Goal: Task Accomplishment & Management: Use online tool/utility

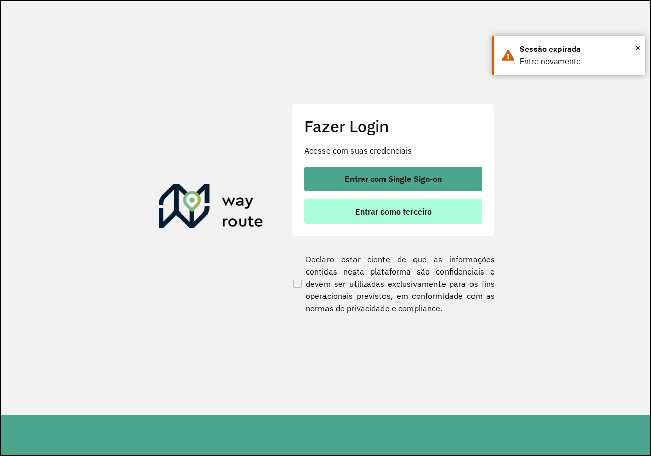
click at [399, 221] on button "Entrar como terceiro" at bounding box center [393, 211] width 178 height 24
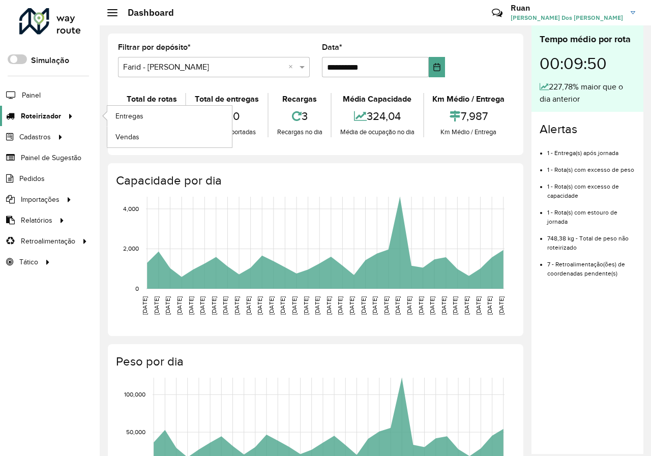
click at [69, 114] on icon at bounding box center [69, 115] width 9 height 15
click at [139, 117] on span "Entregas" at bounding box center [129, 116] width 29 height 11
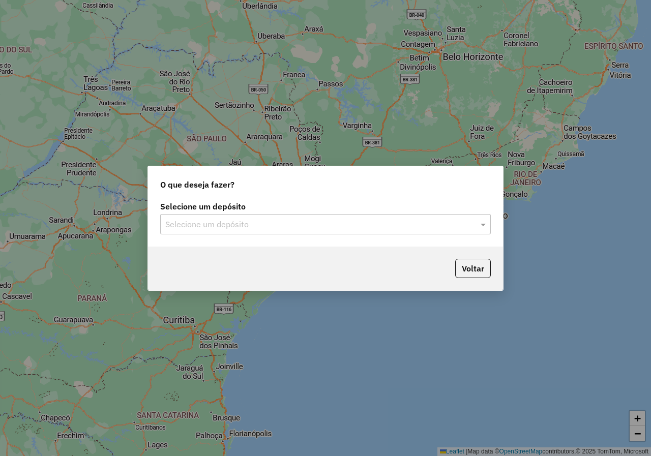
click at [467, 228] on div at bounding box center [325, 224] width 330 height 13
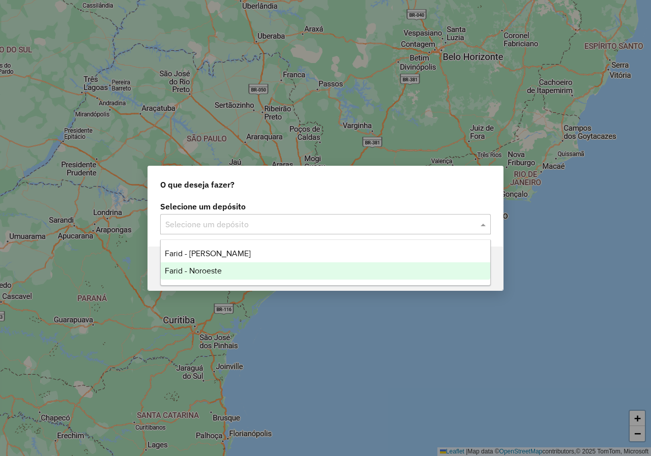
click at [211, 270] on span "Farid - Noroeste" at bounding box center [193, 270] width 57 height 9
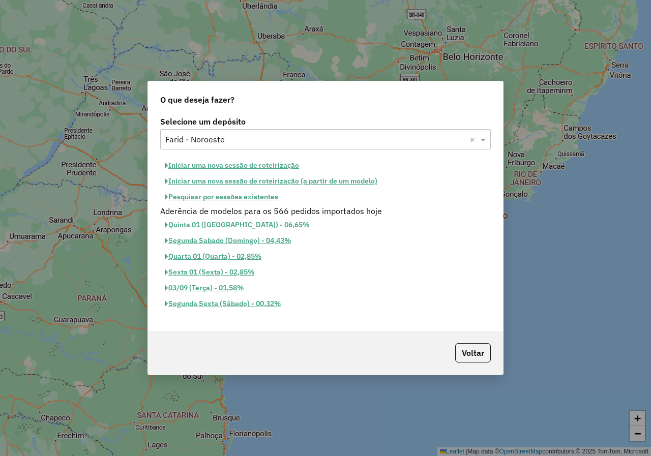
click at [283, 164] on button "Iniciar uma nova sessão de roteirização" at bounding box center [231, 166] width 143 height 16
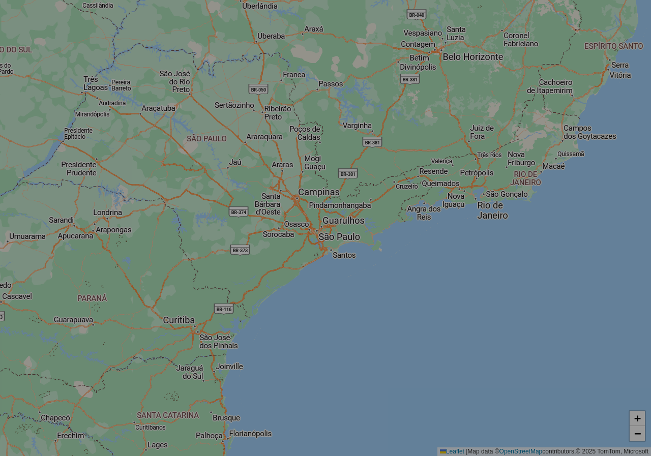
select select "*"
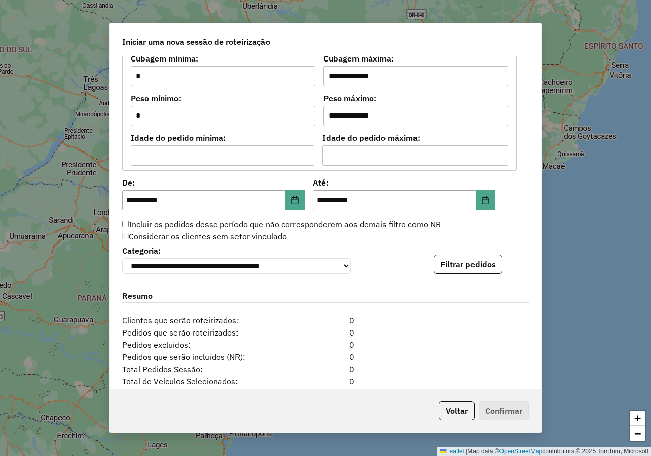
scroll to position [956, 0]
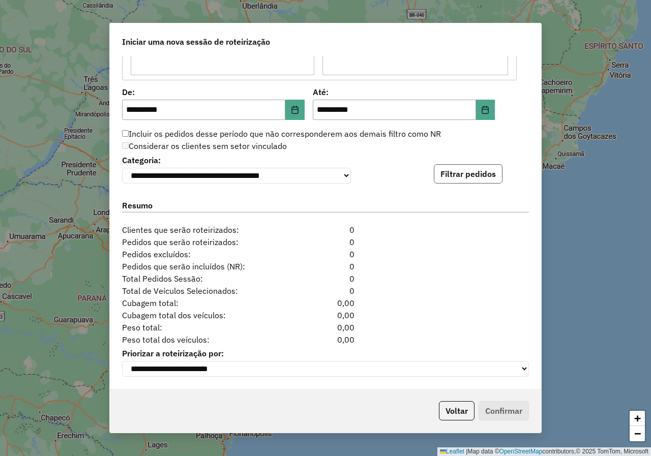
click at [473, 168] on button "Filtrar pedidos" at bounding box center [468, 173] width 69 height 19
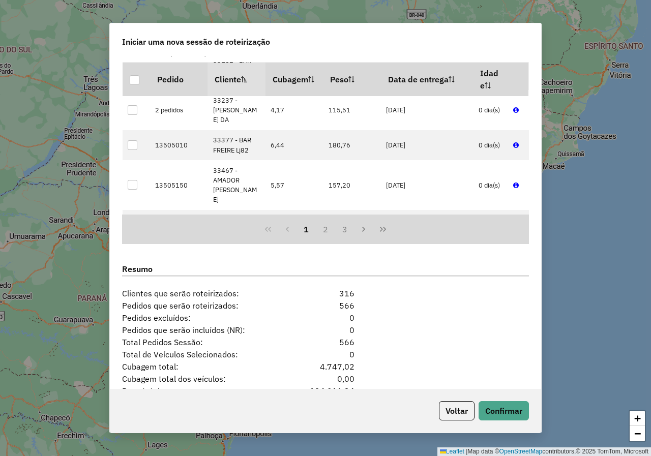
scroll to position [1165, 0]
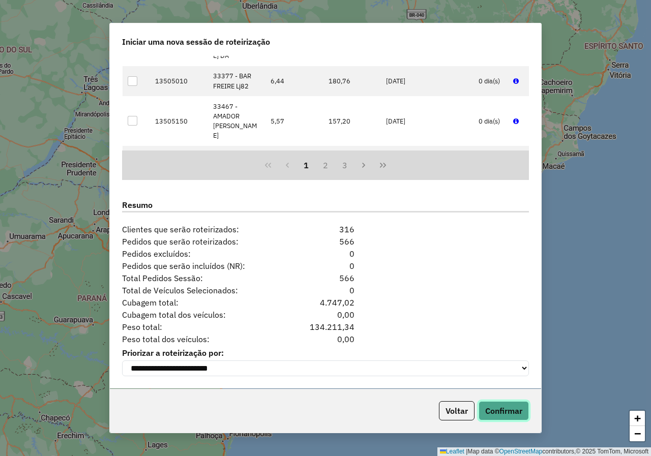
click at [509, 407] on button "Confirmar" at bounding box center [503, 410] width 50 height 19
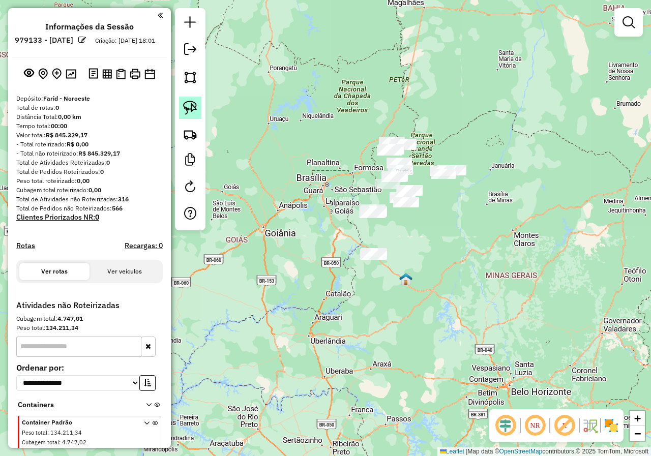
click at [193, 107] on img at bounding box center [190, 108] width 14 height 14
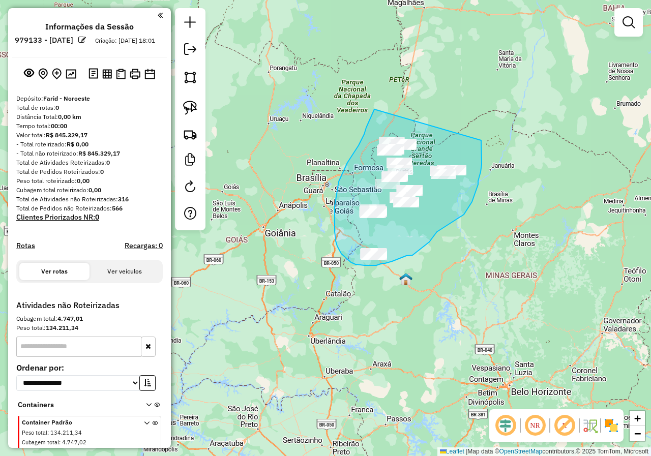
drag, startPoint x: 374, startPoint y: 109, endPoint x: 481, endPoint y: 140, distance: 111.1
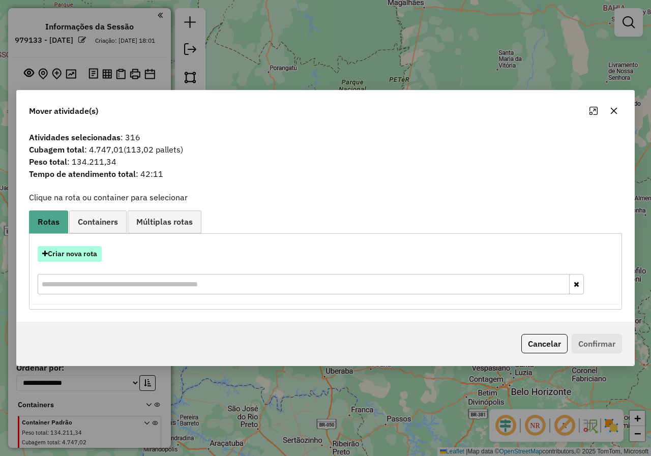
click at [90, 252] on button "Criar nova rota" at bounding box center [70, 254] width 64 height 16
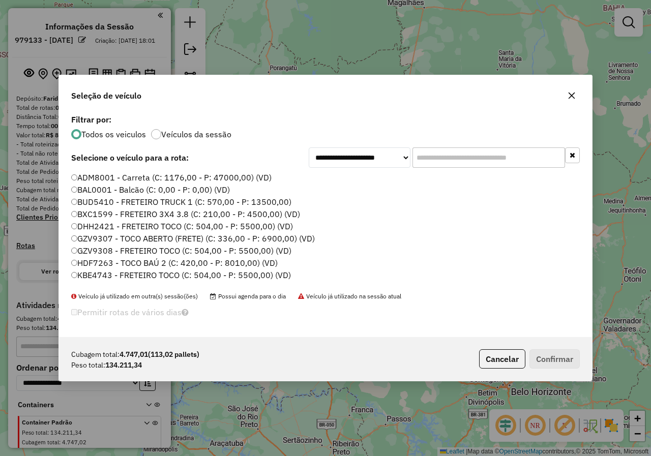
scroll to position [6, 3]
click at [486, 163] on input "text" at bounding box center [488, 157] width 152 height 20
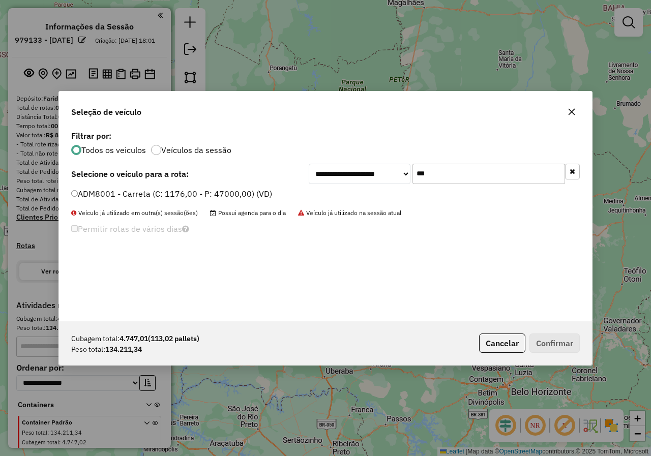
type input "***"
click at [78, 191] on label "ADM8001 - Carreta (C: 1176,00 - P: 47000,00) (VD)" at bounding box center [171, 194] width 201 height 12
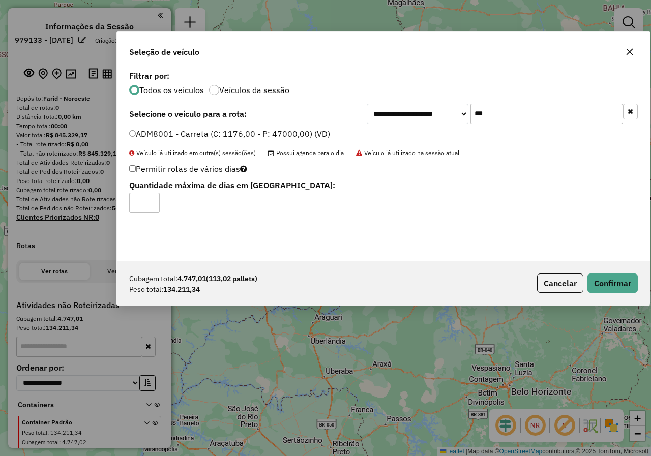
drag, startPoint x: 475, startPoint y: 108, endPoint x: 490, endPoint y: 101, distance: 16.4
click at [490, 68] on div "Seleção de veículo" at bounding box center [383, 50] width 533 height 37
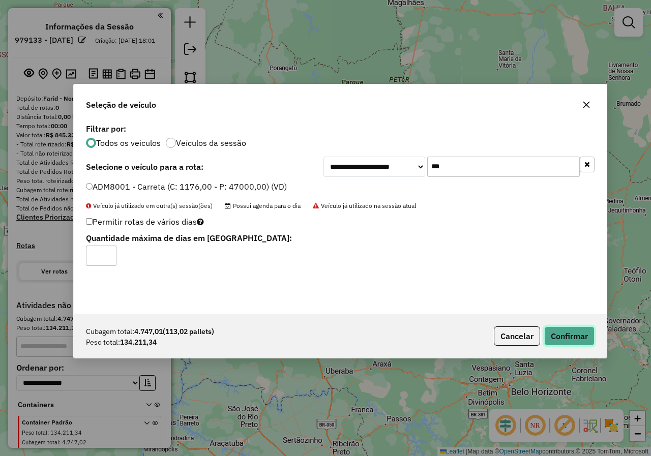
click at [565, 337] on button "Confirmar" at bounding box center [569, 335] width 50 height 19
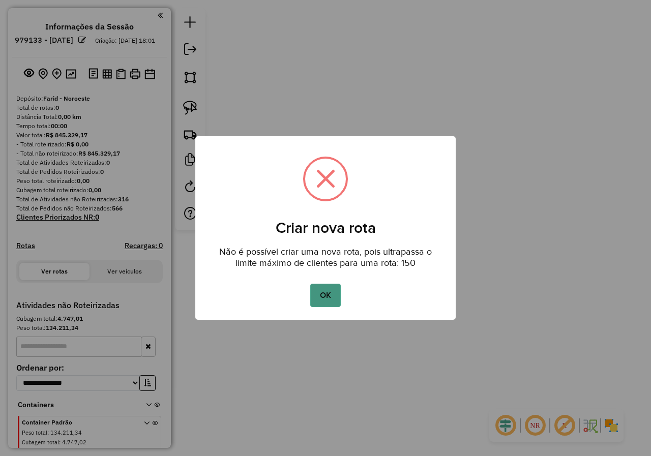
click at [334, 293] on button "OK" at bounding box center [325, 295] width 30 height 23
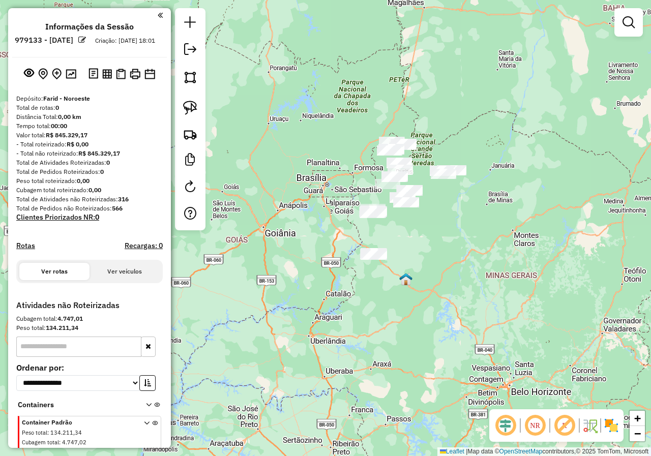
click at [487, 123] on div "Janela de atendimento Grade de atendimento Capacidade Transportadoras Veículos …" at bounding box center [325, 228] width 651 height 456
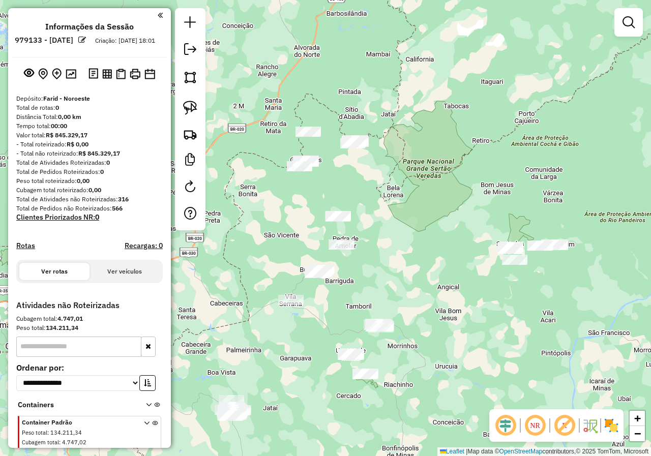
drag, startPoint x: 397, startPoint y: 84, endPoint x: 425, endPoint y: 212, distance: 131.6
click at [425, 212] on div "Janela de atendimento Grade de atendimento Capacidade Transportadoras Veículos …" at bounding box center [325, 228] width 651 height 456
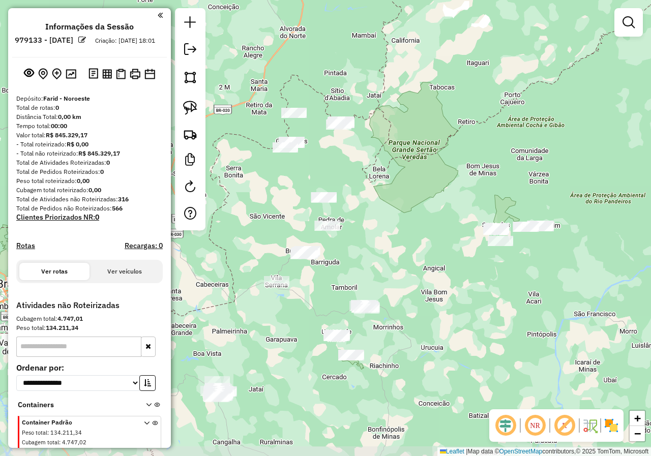
drag, startPoint x: 414, startPoint y: 307, endPoint x: 399, endPoint y: 289, distance: 23.5
click at [399, 289] on div "Janela de atendimento Grade de atendimento Capacidade Transportadoras Veículos …" at bounding box center [325, 228] width 651 height 456
click at [195, 107] on img at bounding box center [190, 108] width 14 height 14
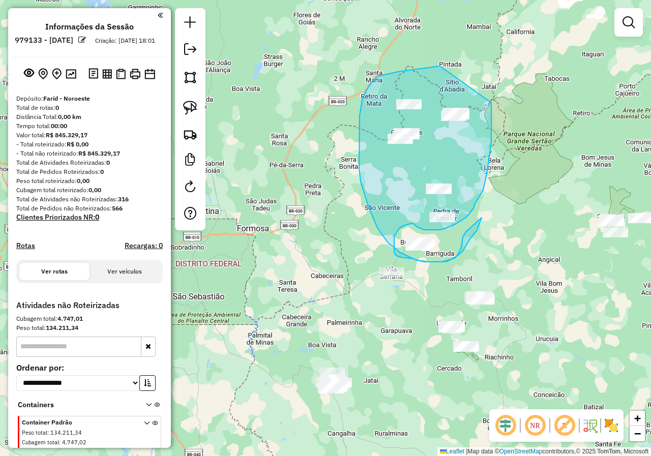
drag, startPoint x: 398, startPoint y: 72, endPoint x: 491, endPoint y: 103, distance: 98.0
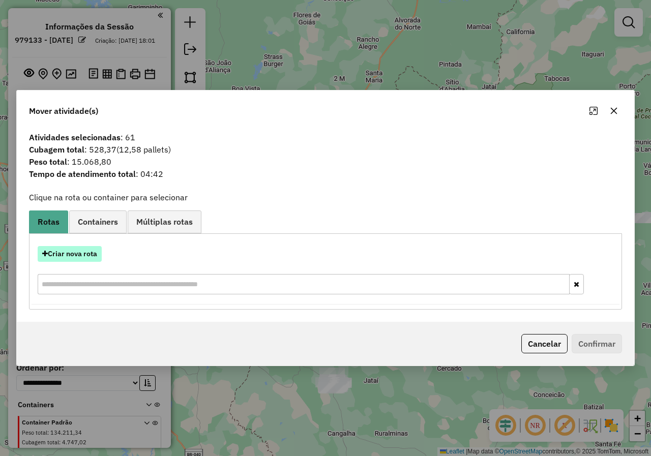
click at [95, 253] on button "Criar nova rota" at bounding box center [70, 254] width 64 height 16
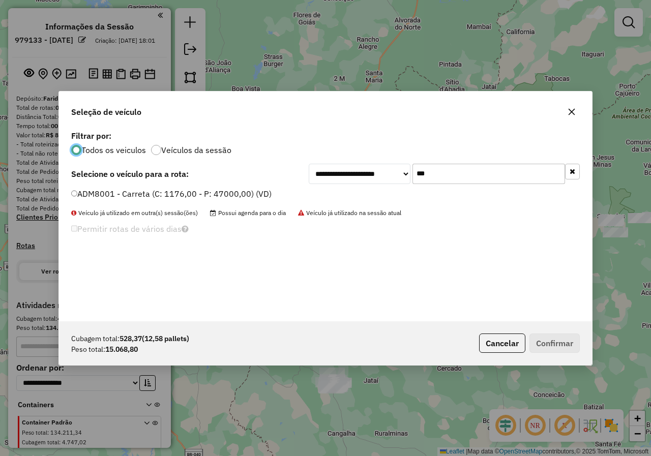
click at [92, 196] on label "ADM8001 - Carreta (C: 1176,00 - P: 47000,00) (VD)" at bounding box center [171, 194] width 200 height 12
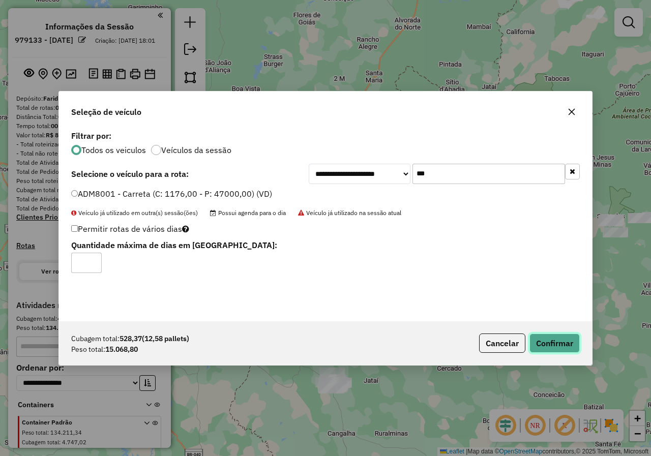
click at [559, 343] on button "Confirmar" at bounding box center [554, 342] width 50 height 19
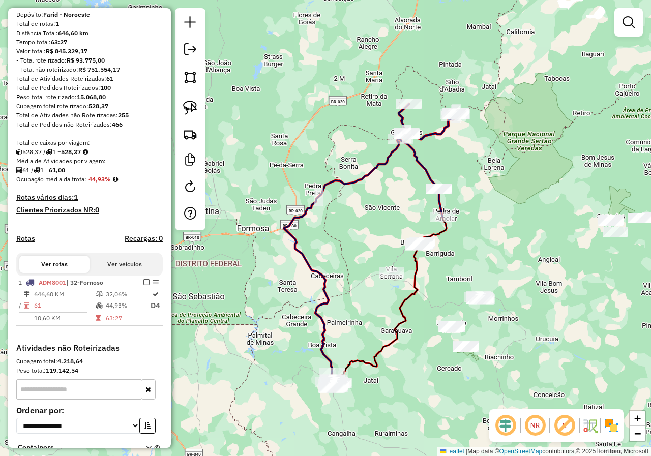
scroll to position [171, 0]
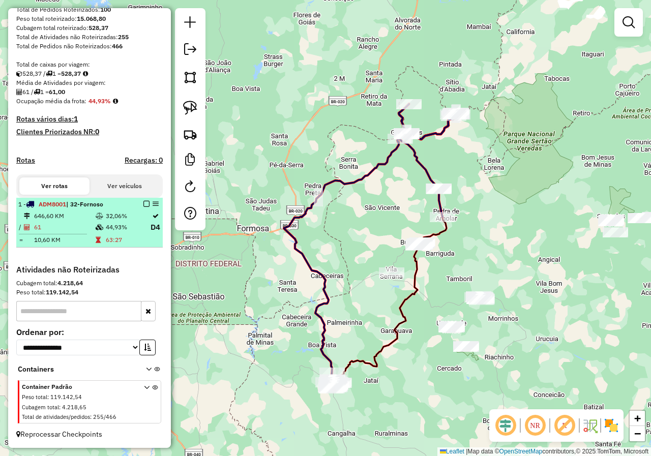
click at [144, 202] on em at bounding box center [146, 204] width 6 height 6
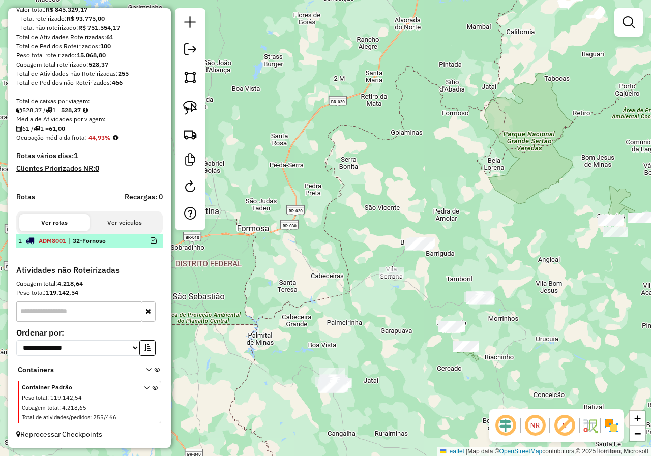
scroll to position [135, 0]
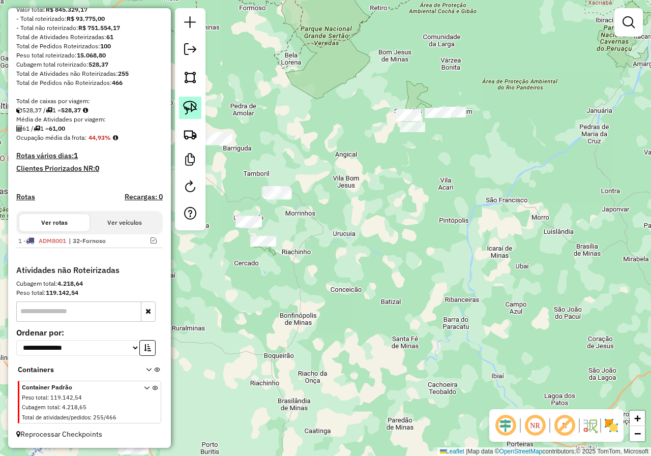
click at [190, 104] on img at bounding box center [190, 108] width 14 height 14
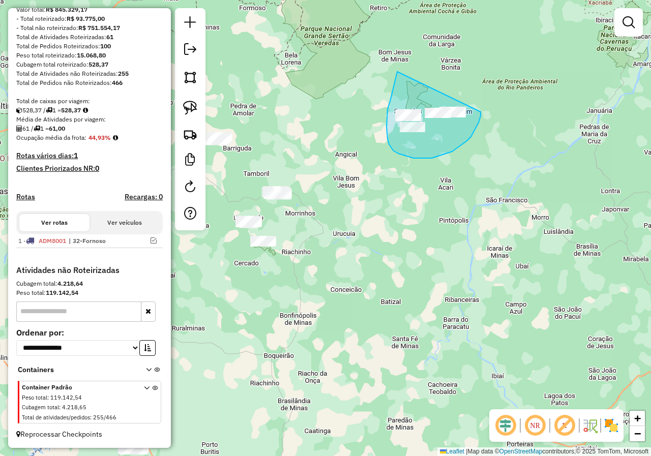
drag, startPoint x: 397, startPoint y: 72, endPoint x: 482, endPoint y: 106, distance: 91.5
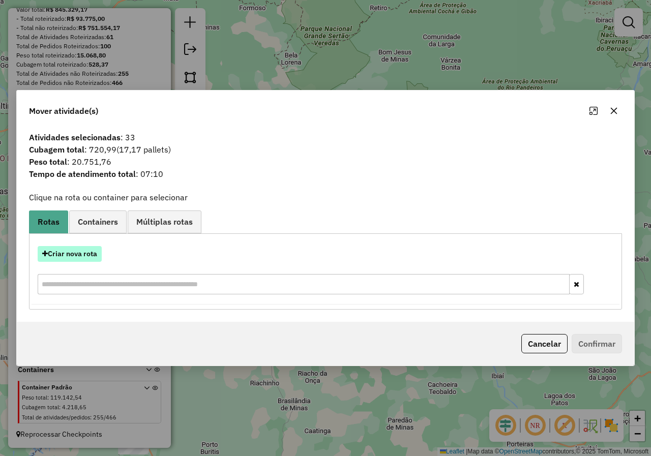
click at [81, 253] on button "Criar nova rota" at bounding box center [70, 254] width 64 height 16
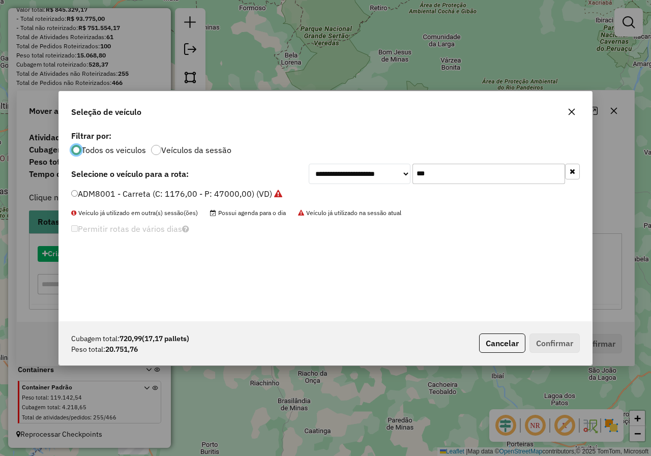
scroll to position [6, 3]
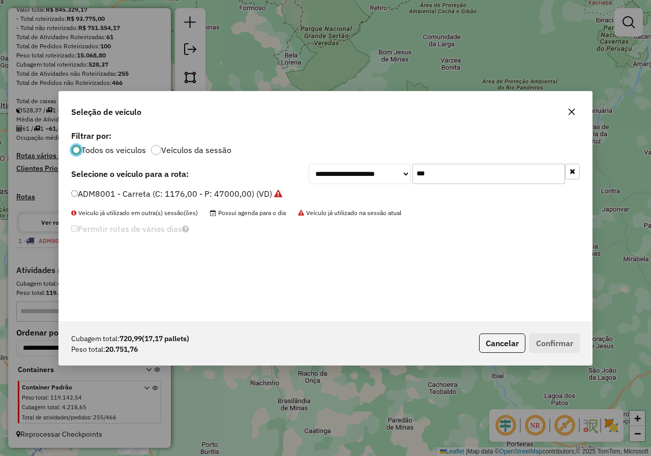
click at [95, 197] on label "ADM8001 - Carreta (C: 1176,00 - P: 47000,00) (VD)" at bounding box center [176, 194] width 211 height 12
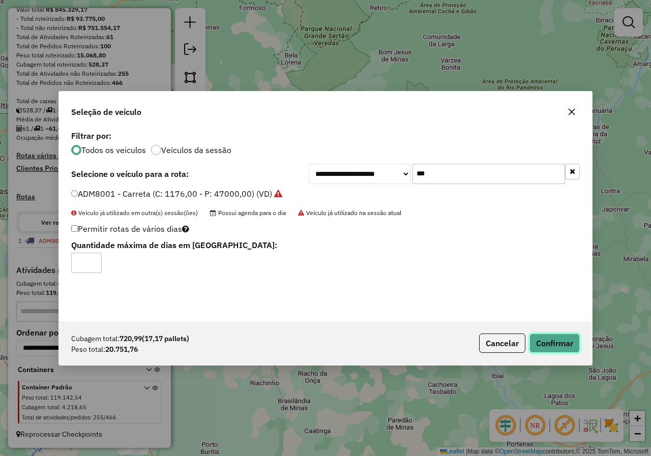
click at [556, 344] on button "Confirmar" at bounding box center [554, 342] width 50 height 19
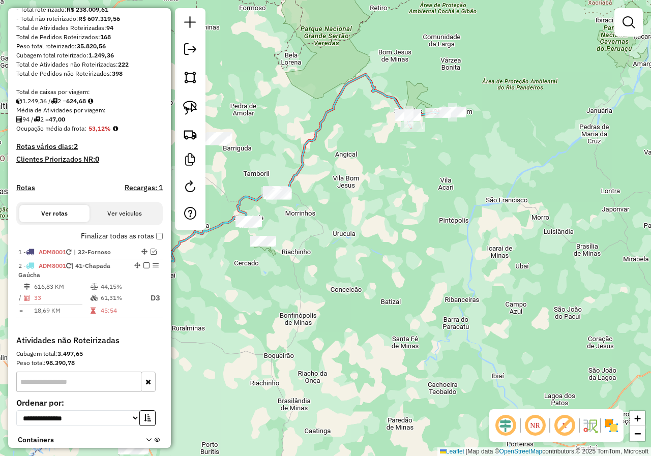
scroll to position [171, 0]
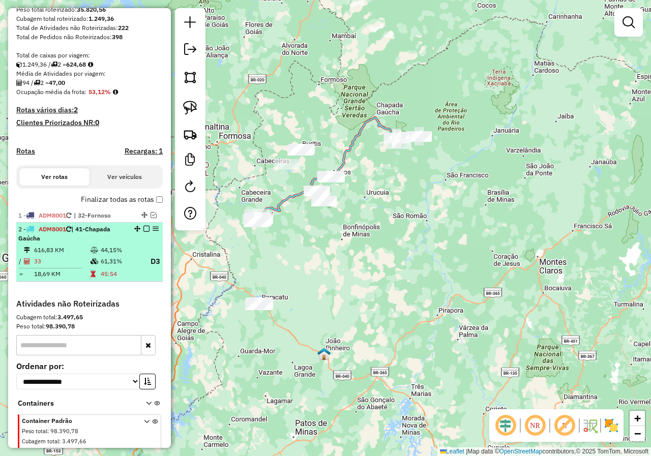
click at [144, 232] on em at bounding box center [146, 229] width 6 height 6
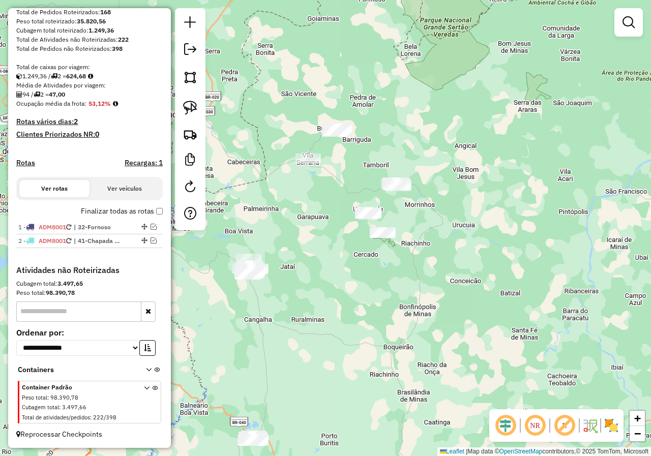
drag, startPoint x: 313, startPoint y: 135, endPoint x: 395, endPoint y: 165, distance: 87.8
click at [395, 165] on div "Janela de atendimento Grade de atendimento Capacidade Transportadoras Veículos …" at bounding box center [325, 228] width 651 height 456
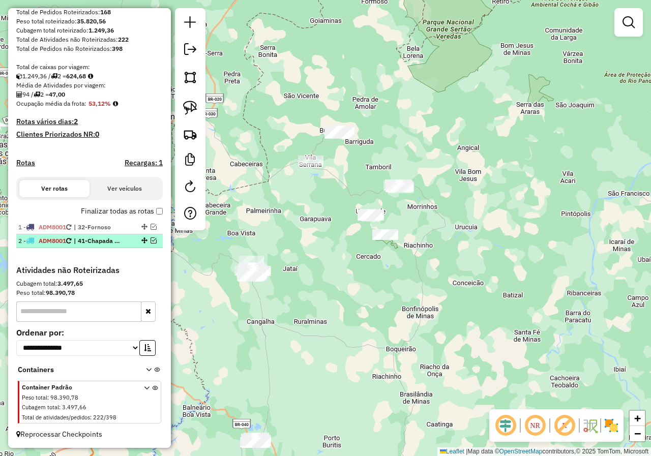
click at [150, 240] on em at bounding box center [153, 240] width 6 height 6
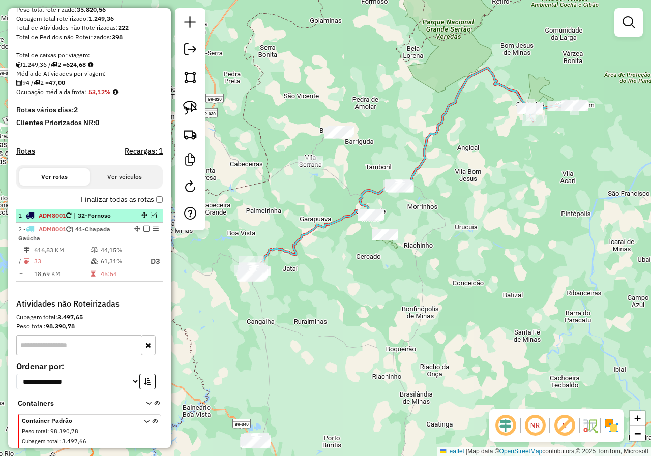
click at [151, 218] on em at bounding box center [153, 215] width 6 height 6
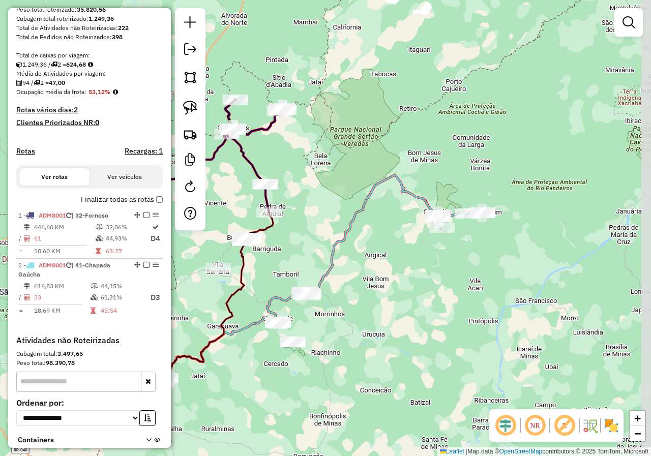
drag, startPoint x: 419, startPoint y: 83, endPoint x: 326, endPoint y: 190, distance: 141.6
click at [326, 190] on div "Janela de atendimento Grade de atendimento Capacidade Transportadoras Veículos …" at bounding box center [325, 228] width 651 height 456
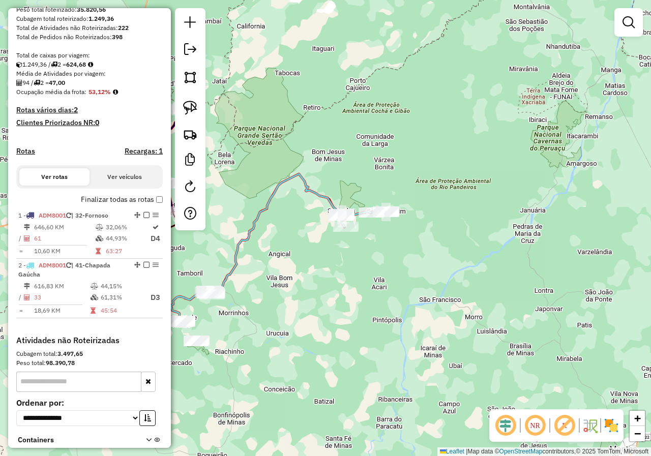
drag, startPoint x: 515, startPoint y: 165, endPoint x: 455, endPoint y: 171, distance: 60.3
click at [455, 171] on div "Janela de atendimento Grade de atendimento Capacidade Transportadoras Veículos …" at bounding box center [325, 228] width 651 height 456
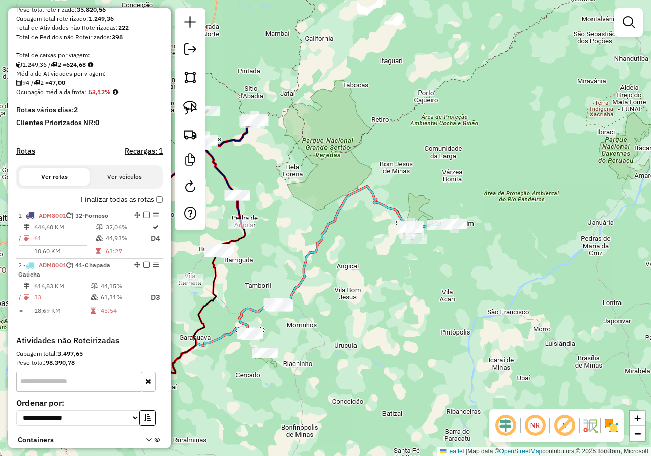
drag, startPoint x: 334, startPoint y: 183, endPoint x: 274, endPoint y: 194, distance: 60.9
click at [387, 192] on icon at bounding box center [270, 287] width 280 height 203
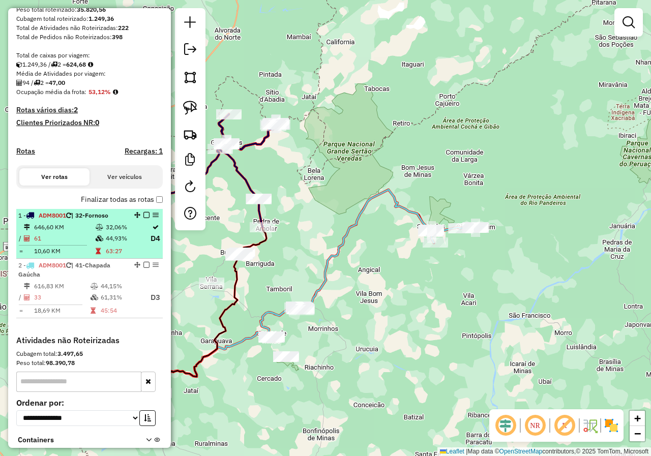
click at [144, 218] on em at bounding box center [146, 215] width 6 height 6
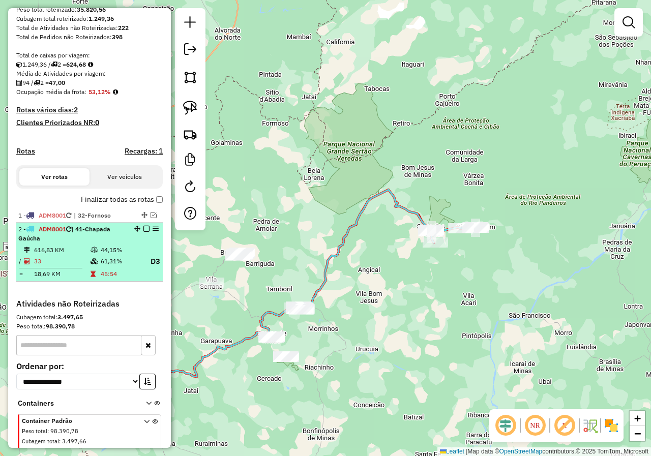
click at [143, 232] on em at bounding box center [146, 229] width 6 height 6
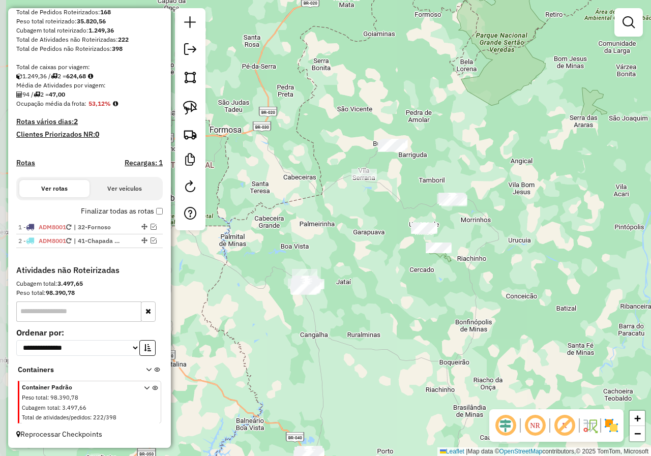
drag, startPoint x: 335, startPoint y: 247, endPoint x: 488, endPoint y: 138, distance: 187.3
click at [488, 138] on div "Janela de atendimento Grade de atendimento Capacidade Transportadoras Veículos …" at bounding box center [325, 228] width 651 height 456
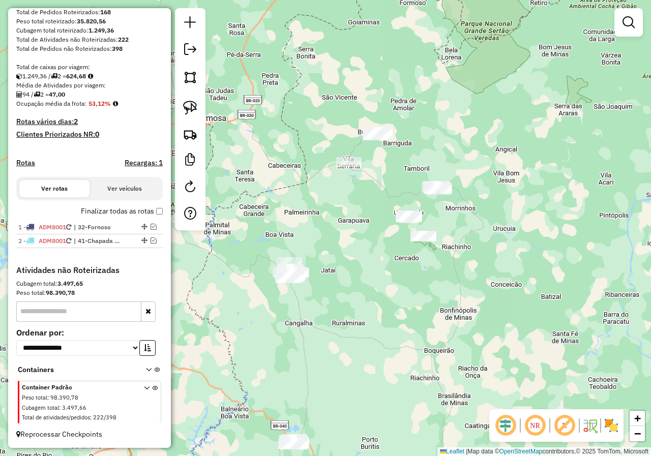
drag, startPoint x: 518, startPoint y: 238, endPoint x: 493, endPoint y: 213, distance: 35.6
click at [493, 213] on div "Janela de atendimento Grade de atendimento Capacidade Transportadoras Veículos …" at bounding box center [325, 228] width 651 height 456
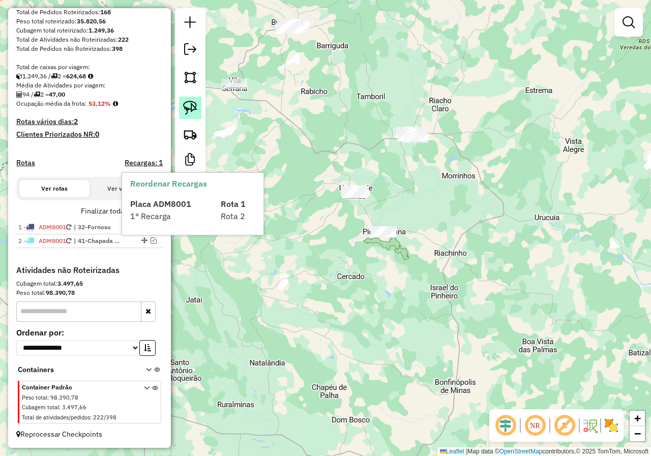
click at [191, 110] on img at bounding box center [190, 108] width 14 height 14
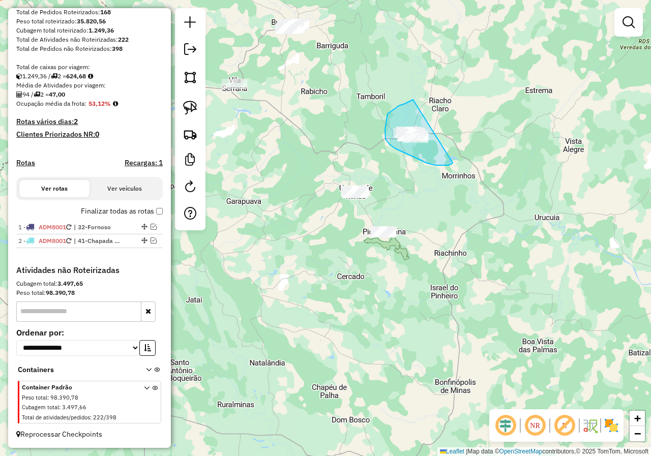
drag, startPoint x: 413, startPoint y: 100, endPoint x: 452, endPoint y: 162, distance: 74.0
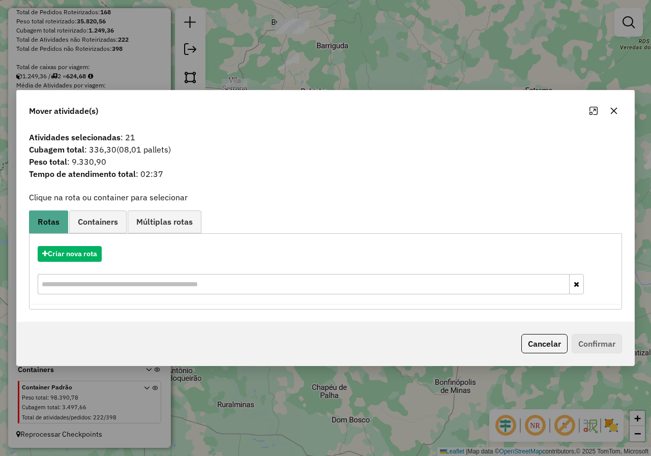
click at [611, 113] on icon "button" at bounding box center [613, 110] width 7 height 7
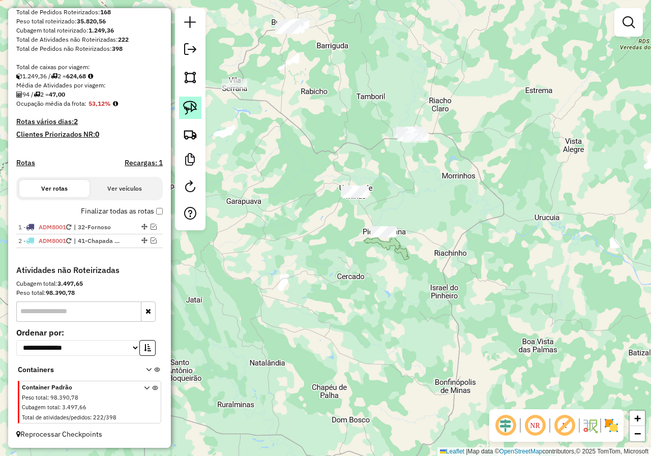
click at [191, 112] on img at bounding box center [190, 108] width 14 height 14
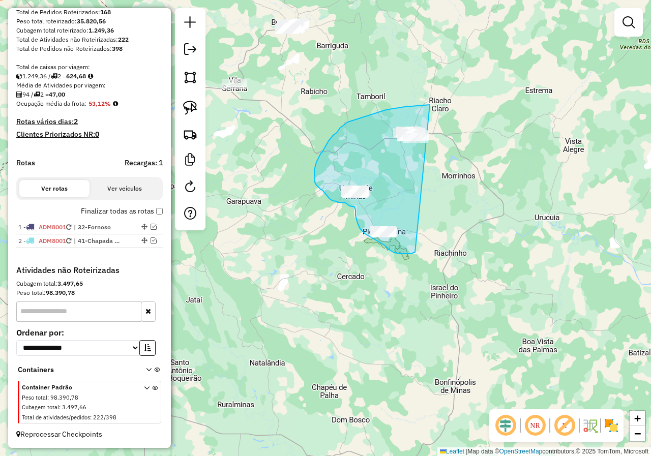
drag, startPoint x: 429, startPoint y: 105, endPoint x: 416, endPoint y: 250, distance: 146.0
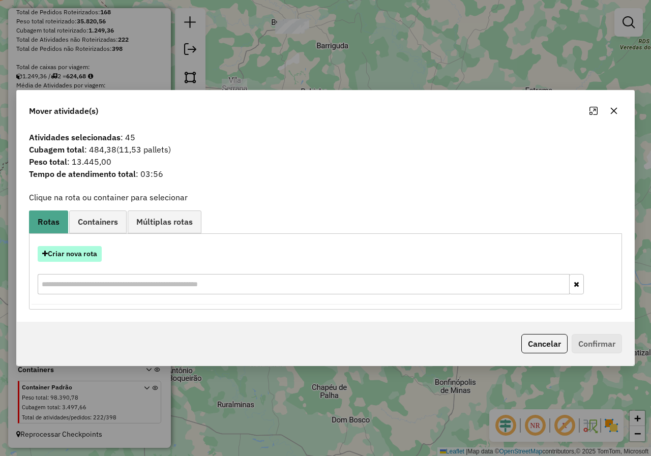
click at [87, 250] on button "Criar nova rota" at bounding box center [70, 254] width 64 height 16
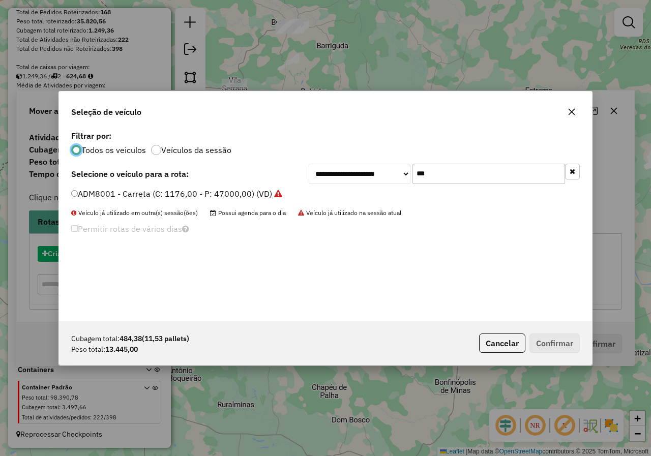
scroll to position [6, 3]
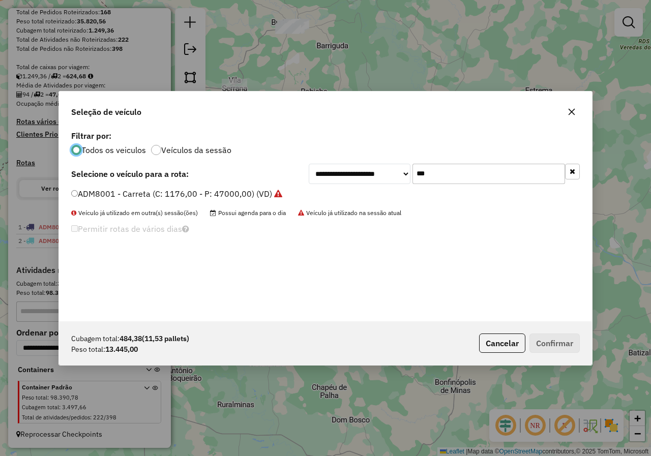
click at [167, 195] on label "ADM8001 - Carreta (C: 1176,00 - P: 47000,00) (VD)" at bounding box center [176, 194] width 211 height 12
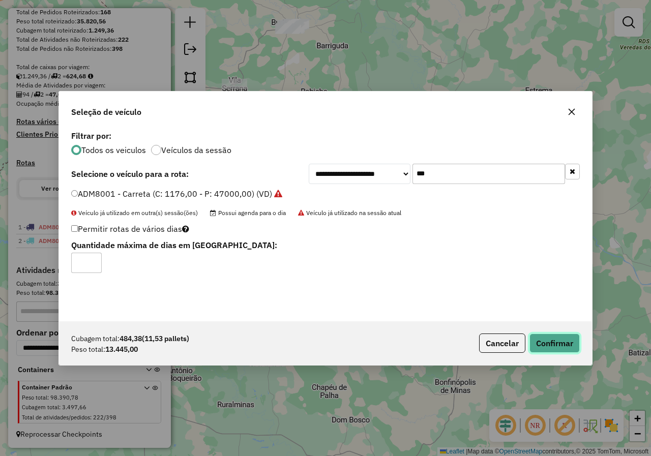
click at [556, 351] on button "Confirmar" at bounding box center [554, 342] width 50 height 19
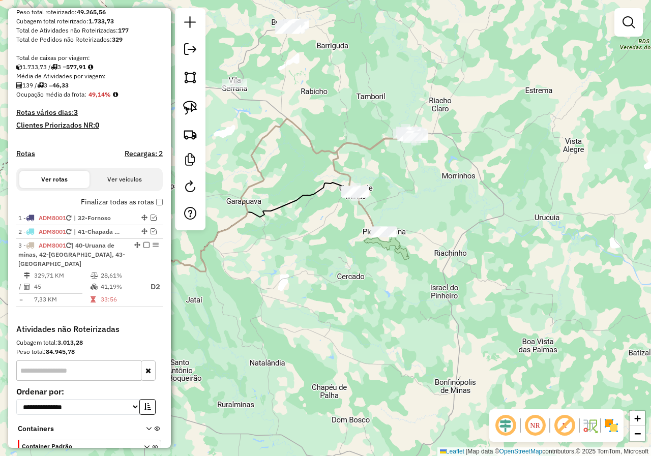
scroll to position [171, 0]
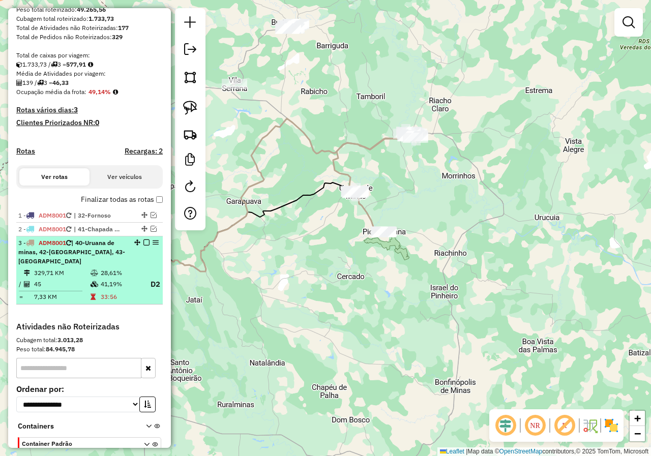
click at [143, 245] on em at bounding box center [146, 242] width 6 height 6
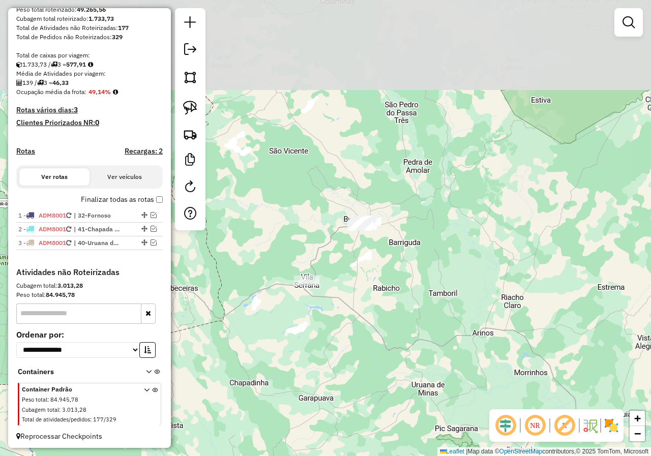
drag, startPoint x: 323, startPoint y: 105, endPoint x: 288, endPoint y: 184, distance: 87.2
click at [390, 290] on div "Janela de atendimento Grade de atendimento Capacidade Transportadoras Veículos …" at bounding box center [325, 228] width 651 height 456
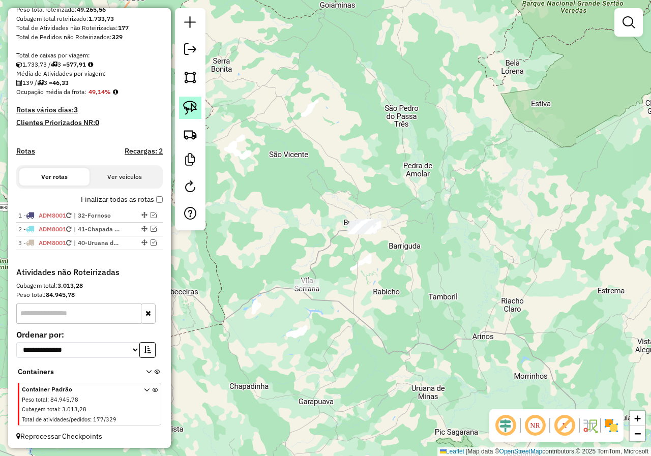
click at [187, 111] on img at bounding box center [190, 108] width 14 height 14
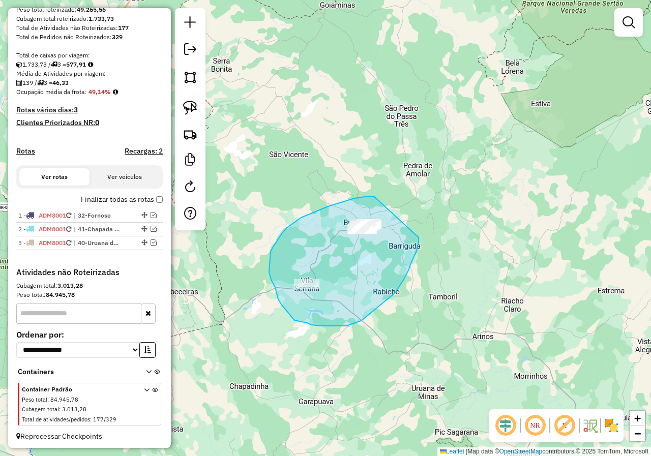
drag, startPoint x: 374, startPoint y: 196, endPoint x: 418, endPoint y: 234, distance: 58.8
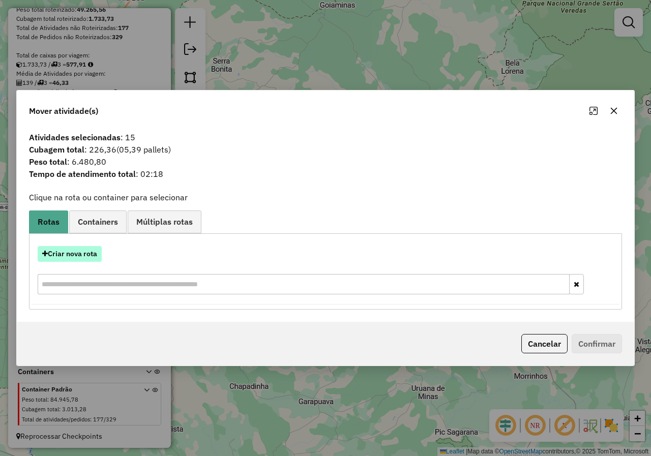
click at [86, 254] on button "Criar nova rota" at bounding box center [70, 254] width 64 height 16
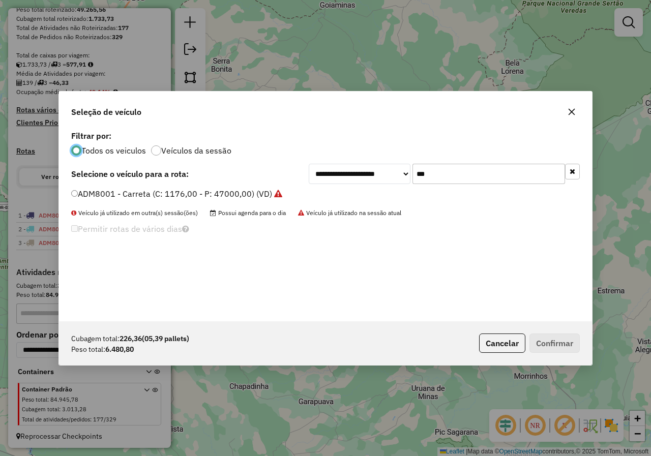
scroll to position [6, 3]
click at [134, 193] on label "ADM8001 - Carreta (C: 1176,00 - P: 47000,00) (VD)" at bounding box center [176, 194] width 210 height 12
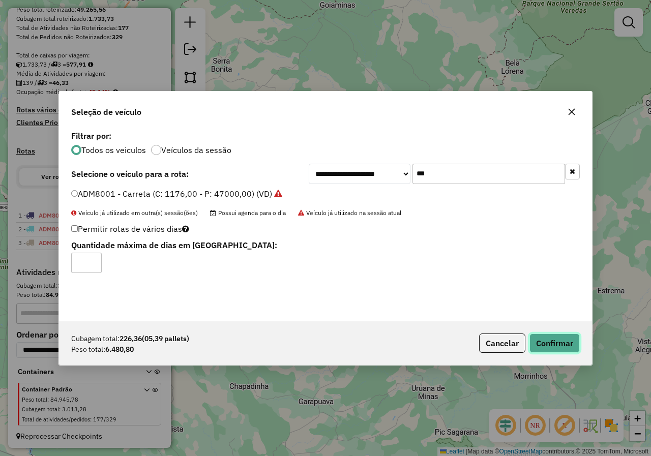
click at [544, 343] on button "Confirmar" at bounding box center [554, 342] width 50 height 19
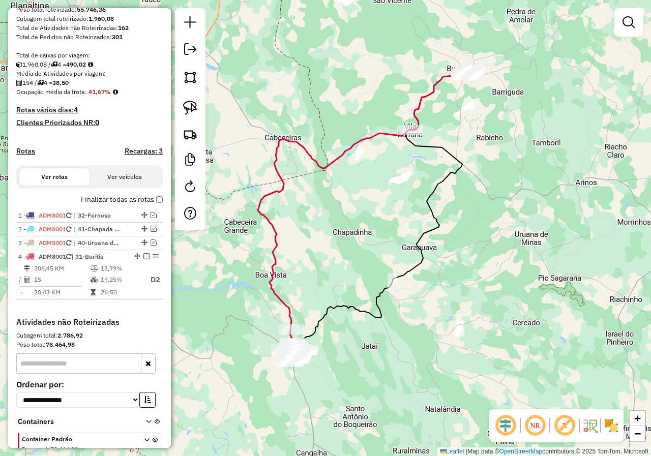
drag, startPoint x: 290, startPoint y: 341, endPoint x: 392, endPoint y: 187, distance: 185.1
click at [392, 187] on div "Janela de atendimento Grade de atendimento Capacidade Transportadoras Veículos …" at bounding box center [325, 228] width 651 height 456
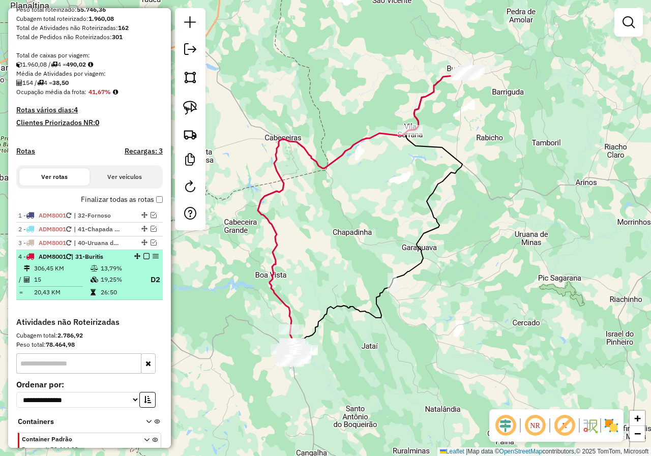
click at [143, 259] on em at bounding box center [146, 256] width 6 height 6
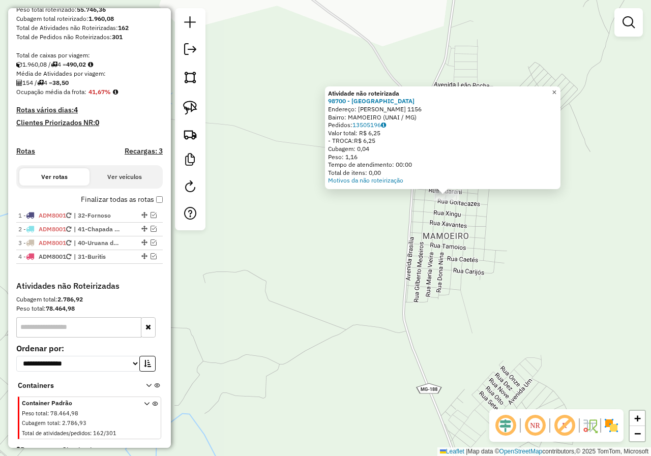
click at [556, 89] on span "×" at bounding box center [553, 92] width 5 height 9
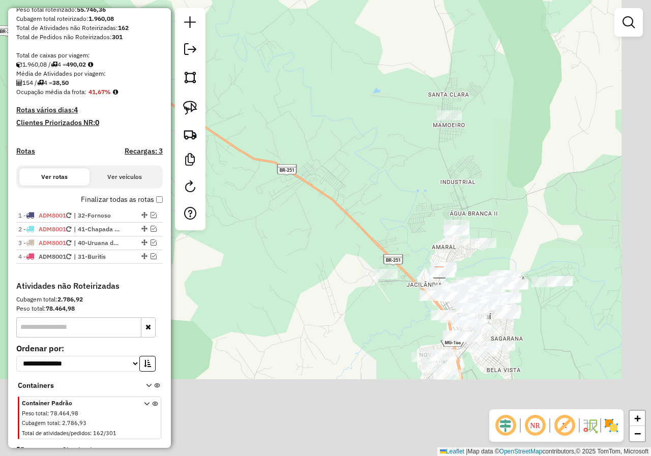
drag, startPoint x: 509, startPoint y: 251, endPoint x: 464, endPoint y: 101, distance: 157.2
click at [464, 101] on div "Janela de atendimento Grade de atendimento Capacidade Transportadoras Veículos …" at bounding box center [325, 228] width 651 height 456
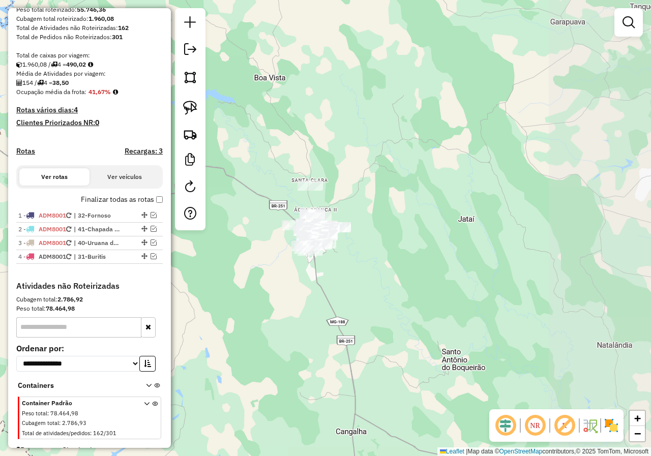
drag, startPoint x: 593, startPoint y: 140, endPoint x: 401, endPoint y: 192, distance: 199.1
click at [401, 192] on div "Janela de atendimento Grade de atendimento Capacidade Transportadoras Veículos …" at bounding box center [325, 228] width 651 height 456
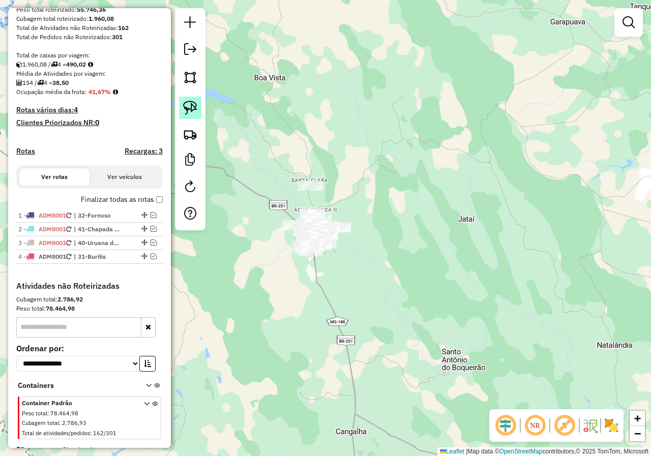
click at [189, 107] on img at bounding box center [190, 108] width 14 height 14
drag, startPoint x: 281, startPoint y: 153, endPoint x: 277, endPoint y: 170, distance: 17.5
click at [191, 86] on link at bounding box center [190, 77] width 22 height 22
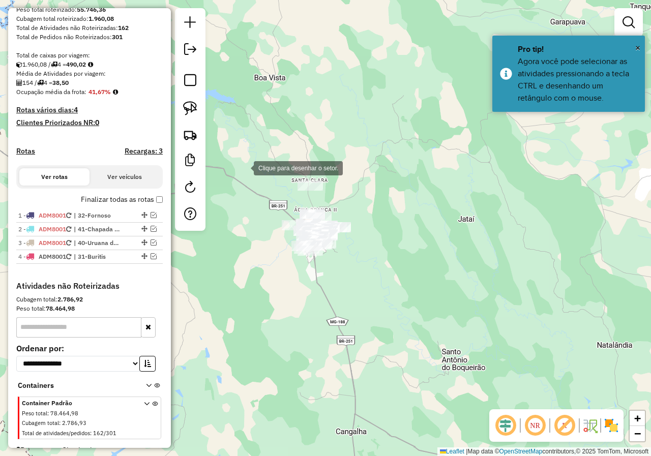
click at [243, 164] on div at bounding box center [243, 167] width 20 height 20
click at [355, 163] on div at bounding box center [355, 166] width 20 height 20
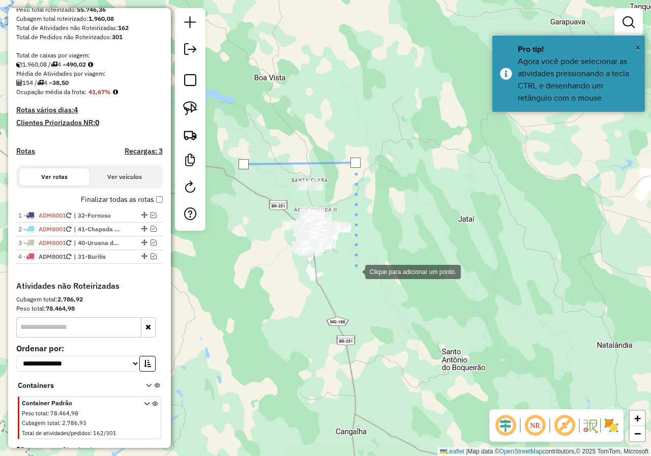
click at [355, 271] on div at bounding box center [355, 271] width 20 height 20
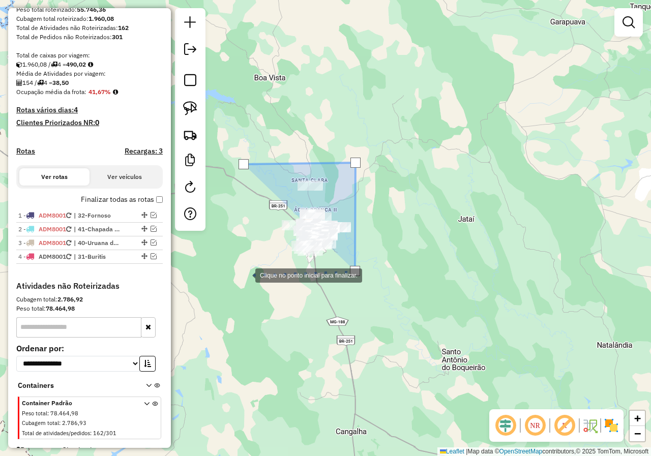
click at [245, 274] on div at bounding box center [245, 274] width 20 height 20
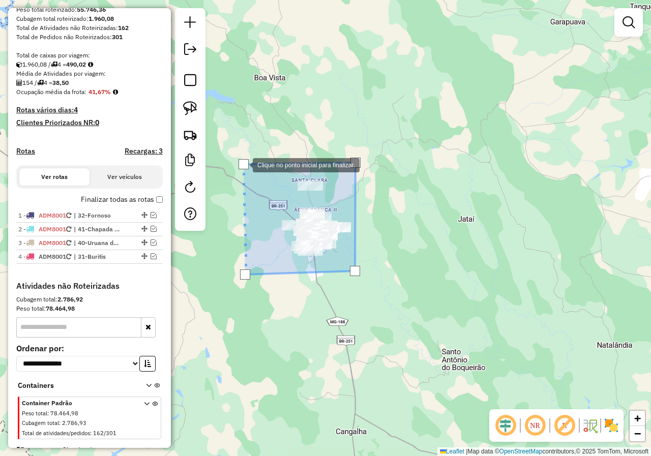
click at [242, 164] on div at bounding box center [243, 164] width 10 height 10
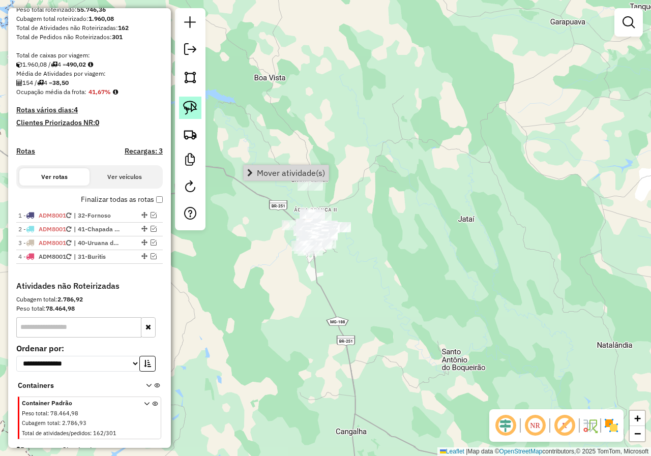
click at [187, 112] on img at bounding box center [190, 108] width 14 height 14
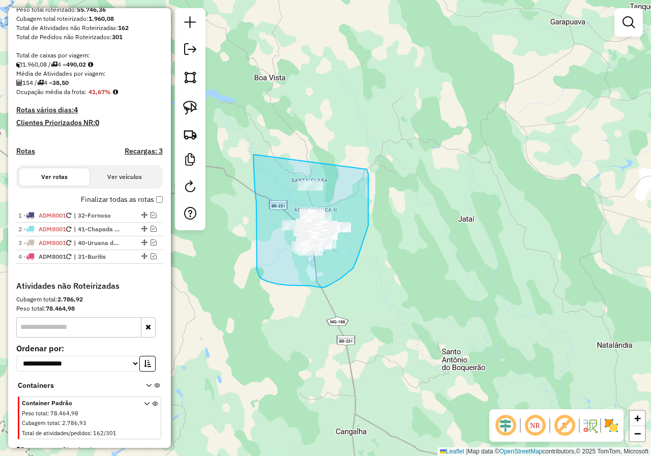
drag, startPoint x: 253, startPoint y: 155, endPoint x: 365, endPoint y: 167, distance: 113.0
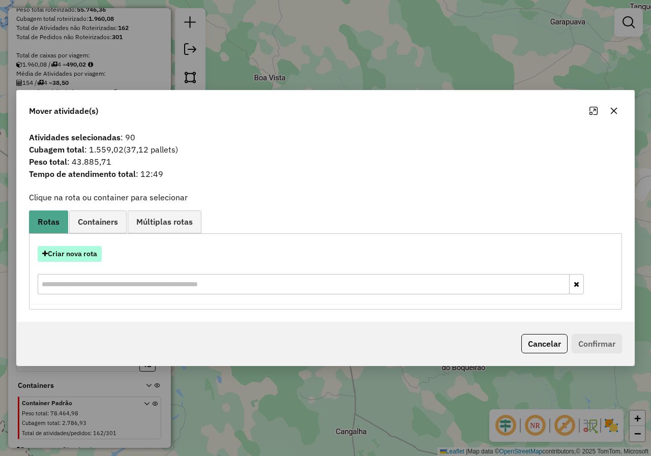
click at [78, 253] on button "Criar nova rota" at bounding box center [70, 254] width 64 height 16
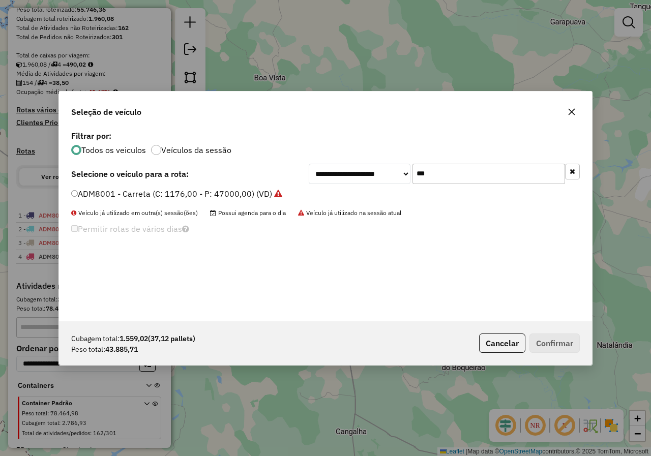
click at [78, 193] on label "ADM8001 - Carreta (C: 1176,00 - P: 47000,00) (VD)" at bounding box center [176, 194] width 211 height 12
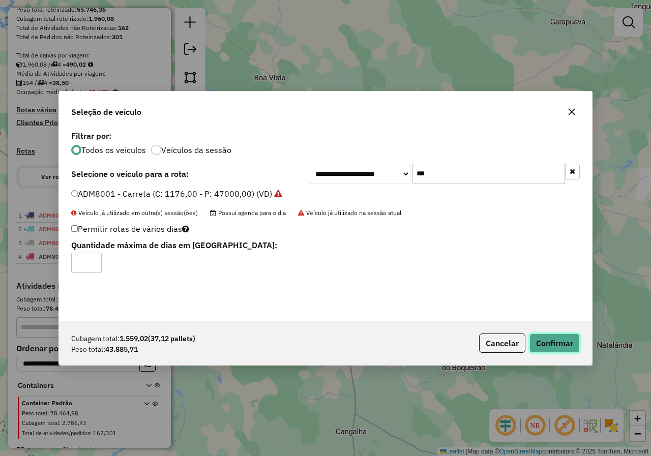
click at [557, 349] on button "Confirmar" at bounding box center [554, 342] width 50 height 19
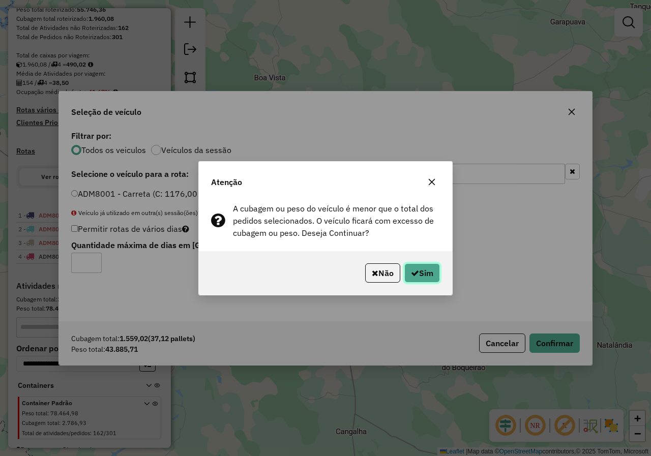
click at [422, 273] on button "Sim" at bounding box center [422, 272] width 36 height 19
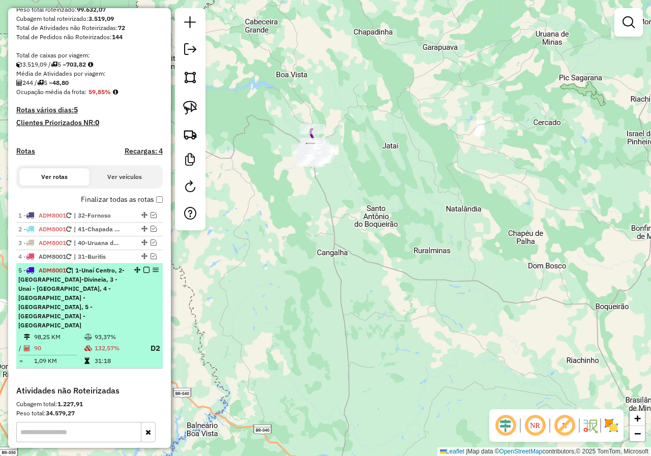
click at [143, 273] on em at bounding box center [146, 270] width 6 height 6
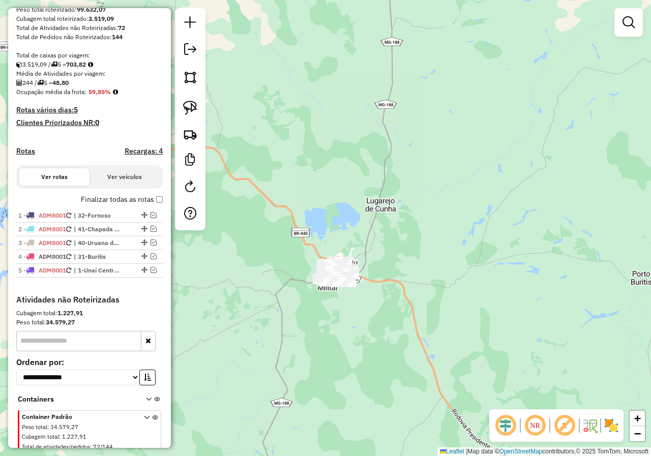
drag, startPoint x: 352, startPoint y: 323, endPoint x: 354, endPoint y: 315, distance: 8.9
click at [354, 315] on div "Janela de atendimento Grade de atendimento Capacidade Transportadoras Veículos …" at bounding box center [325, 228] width 651 height 456
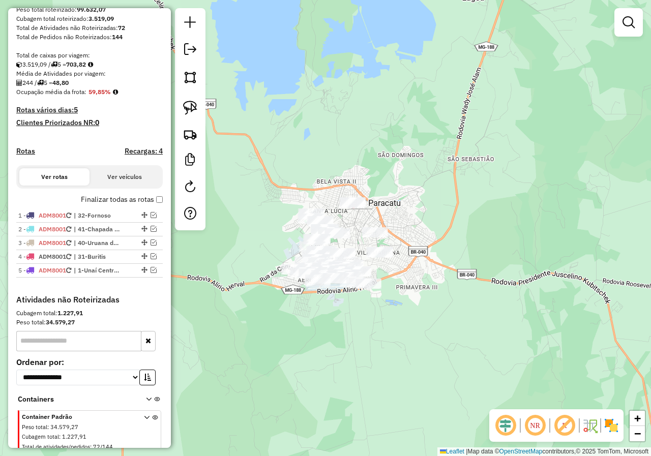
drag, startPoint x: 333, startPoint y: 301, endPoint x: 369, endPoint y: 297, distance: 36.9
click at [373, 317] on div "Janela de atendimento Grade de atendimento Capacidade Transportadoras Veículos …" at bounding box center [325, 228] width 651 height 456
click at [184, 110] on img at bounding box center [190, 108] width 14 height 14
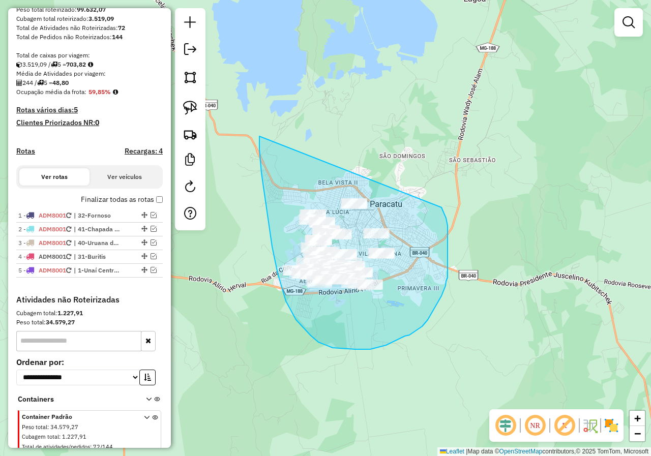
drag, startPoint x: 259, startPoint y: 136, endPoint x: 440, endPoint y: 205, distance: 193.2
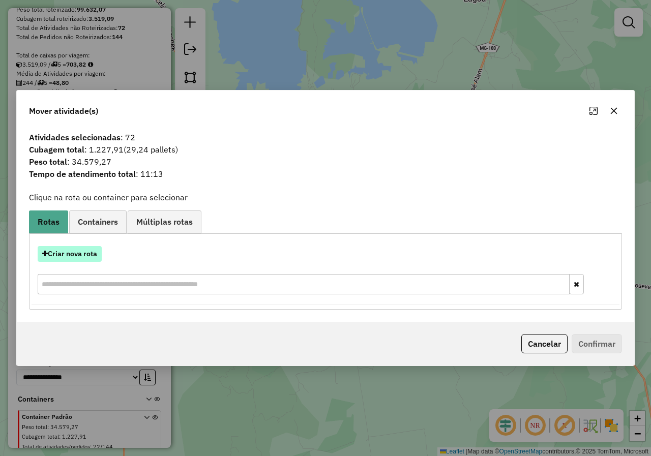
click at [87, 252] on button "Criar nova rota" at bounding box center [70, 254] width 64 height 16
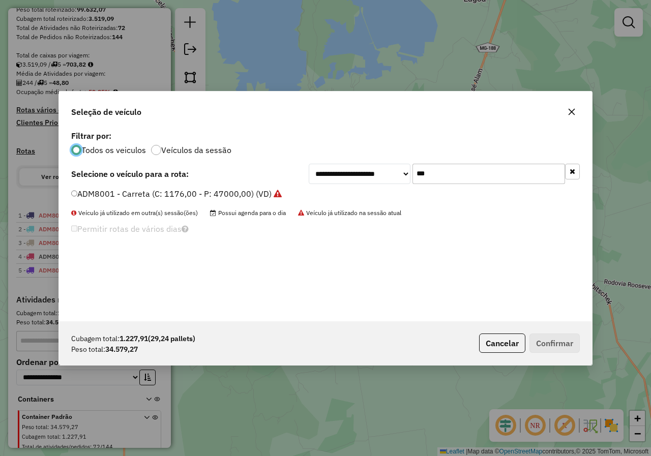
click at [84, 193] on label "ADM8001 - Carreta (C: 1176,00 - P: 47000,00) (VD)" at bounding box center [176, 194] width 210 height 12
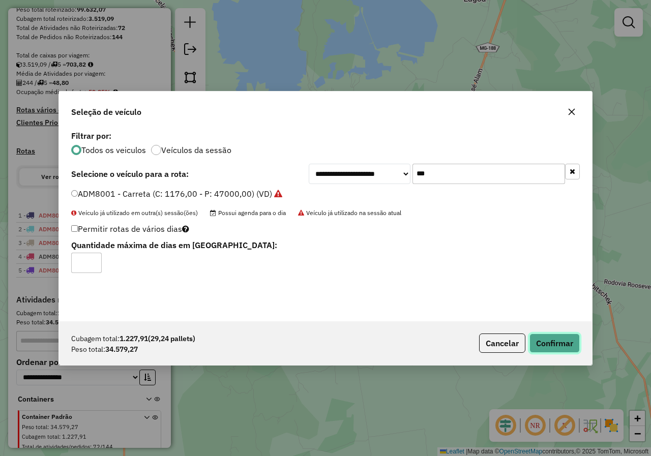
click at [561, 339] on button "Confirmar" at bounding box center [554, 342] width 50 height 19
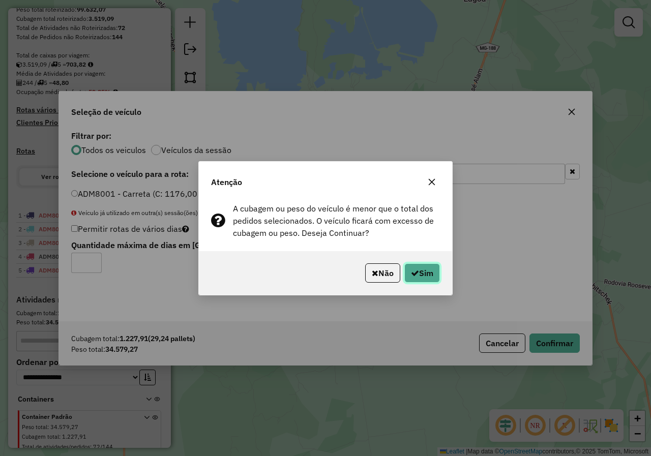
click at [424, 267] on button "Sim" at bounding box center [422, 272] width 36 height 19
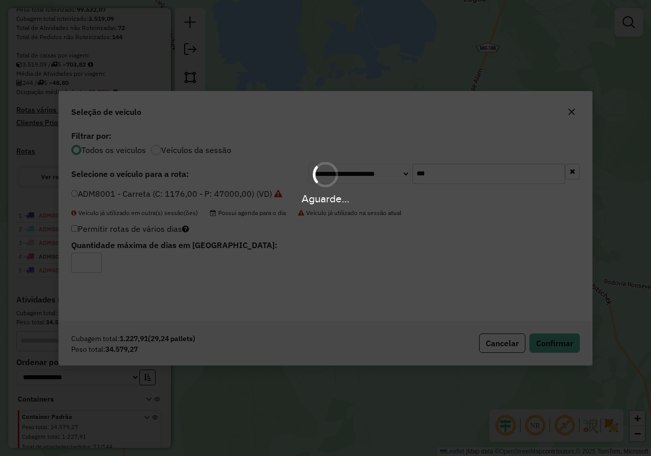
scroll to position [146, 0]
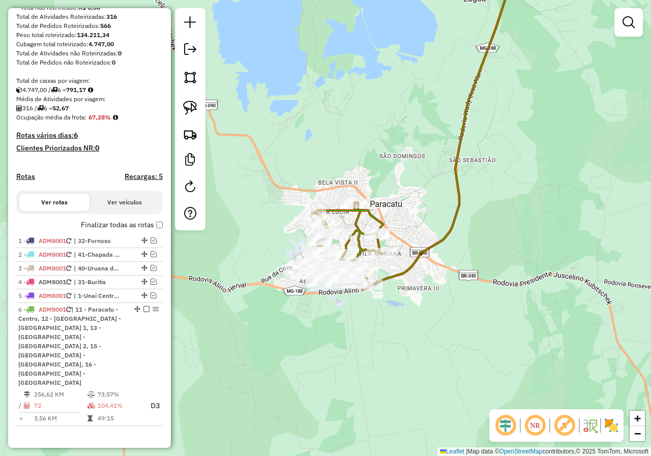
click at [392, 96] on div "Janela de atendimento Grade de atendimento Capacidade Transportadoras Veículos …" at bounding box center [325, 228] width 651 height 456
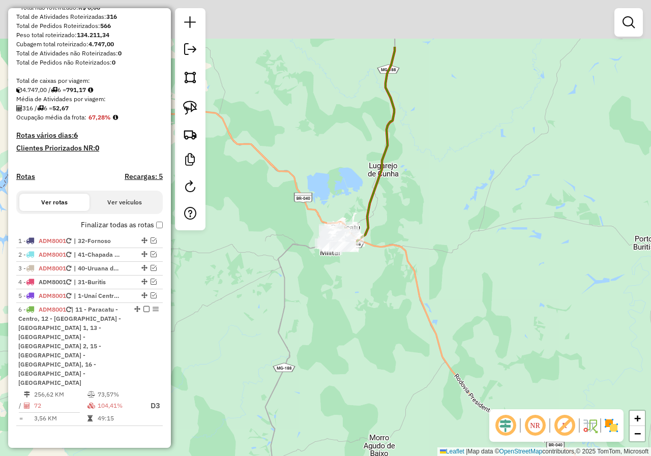
drag, startPoint x: 449, startPoint y: 40, endPoint x: 391, endPoint y: 200, distance: 170.3
click at [391, 200] on div "Janela de atendimento Grade de atendimento Capacidade Transportadoras Veículos …" at bounding box center [325, 228] width 651 height 456
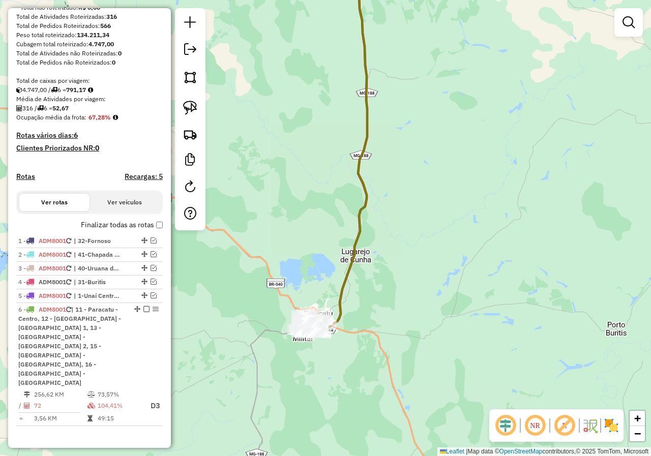
drag, startPoint x: 413, startPoint y: 74, endPoint x: 382, endPoint y: 257, distance: 186.1
click at [383, 255] on div "Janela de atendimento Grade de atendimento Capacidade Transportadoras Veículos …" at bounding box center [325, 228] width 651 height 456
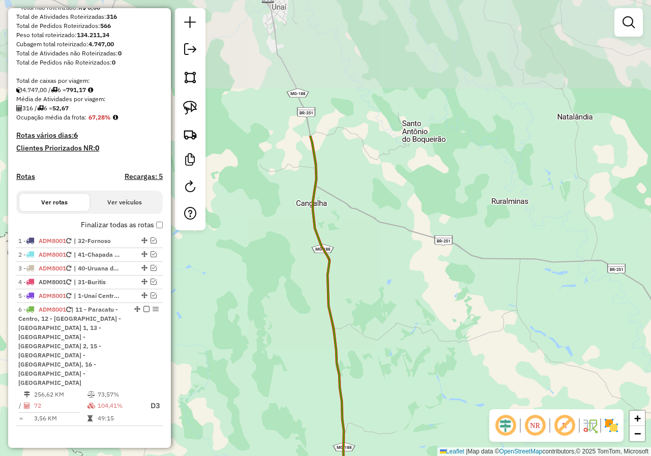
drag, startPoint x: 359, startPoint y: 117, endPoint x: 366, endPoint y: 289, distance: 172.4
click at [366, 289] on div "Janela de atendimento Grade de atendimento Capacidade Transportadoras Veículos …" at bounding box center [325, 228] width 651 height 456
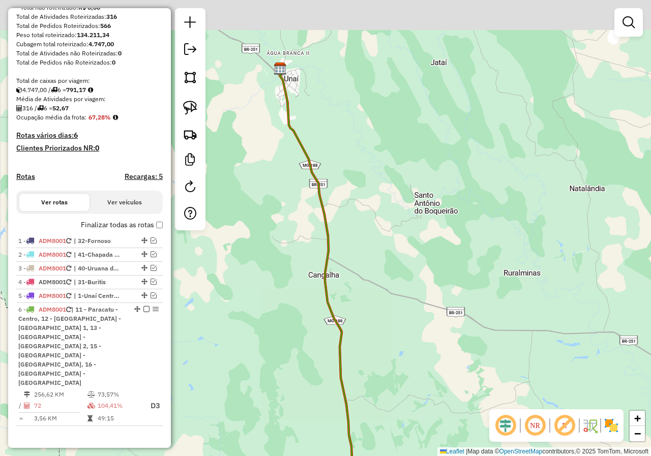
drag, startPoint x: 365, startPoint y: 168, endPoint x: 367, endPoint y: 177, distance: 9.3
click at [367, 177] on div "Janela de atendimento Grade de atendimento Capacidade Transportadoras Veículos …" at bounding box center [325, 228] width 651 height 456
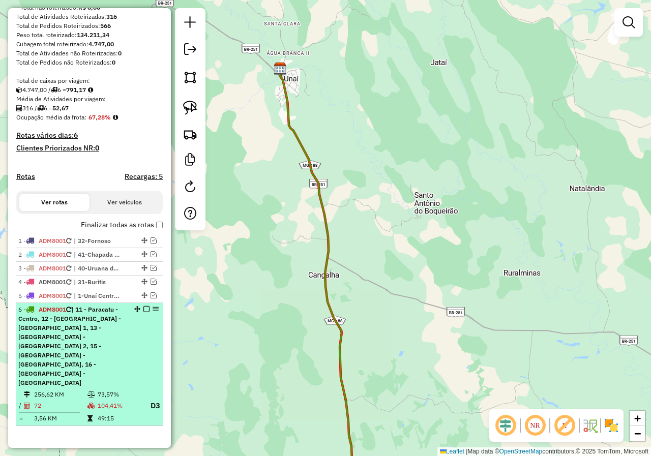
click at [143, 312] on em at bounding box center [146, 309] width 6 height 6
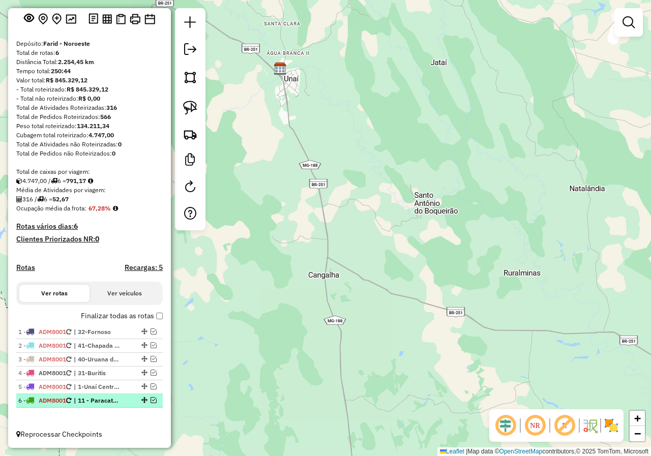
scroll to position [64, 0]
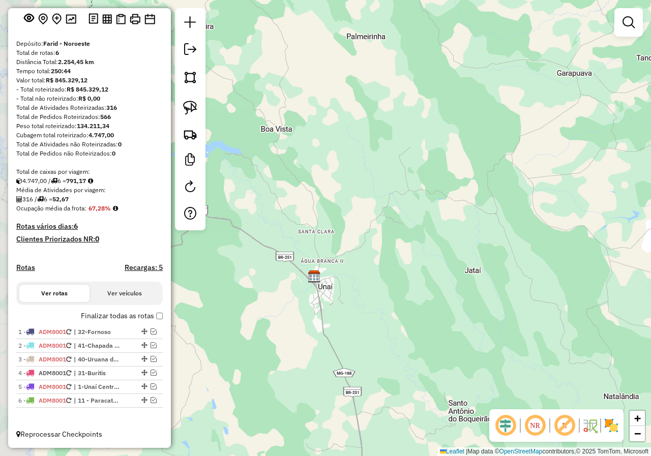
drag, startPoint x: 288, startPoint y: 180, endPoint x: 339, endPoint y: 259, distance: 94.4
click at [339, 259] on div "Janela de atendimento Grade de atendimento Capacidade Transportadoras Veículos …" at bounding box center [325, 228] width 651 height 456
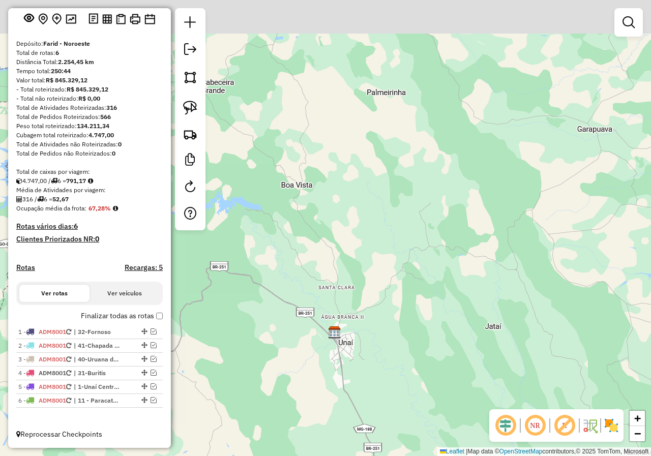
drag, startPoint x: 313, startPoint y: 220, endPoint x: 330, endPoint y: 263, distance: 45.9
click at [331, 263] on div "Janela de atendimento Grade de atendimento Capacidade Transportadoras Veículos …" at bounding box center [325, 228] width 651 height 456
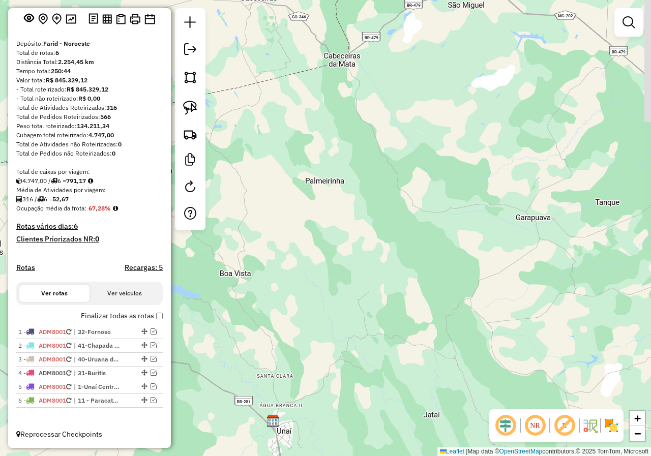
drag, startPoint x: 419, startPoint y: 147, endPoint x: 371, endPoint y: 215, distance: 83.1
click at [371, 215] on div "Janela de atendimento Grade de atendimento Capacidade Transportadoras Veículos …" at bounding box center [325, 228] width 651 height 456
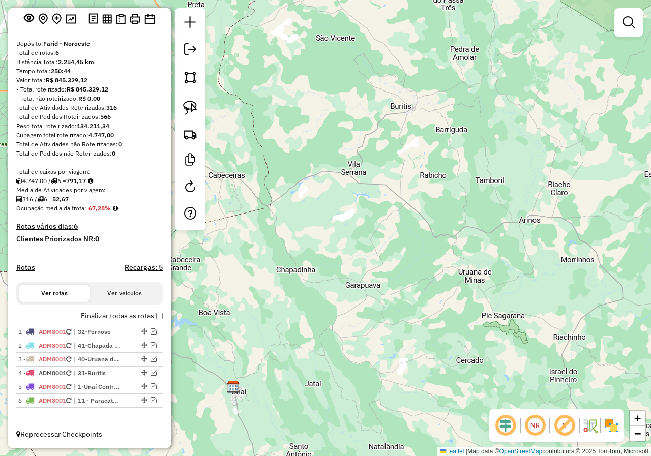
drag, startPoint x: 384, startPoint y: 200, endPoint x: 367, endPoint y: 233, distance: 37.0
click at [367, 232] on div "Janela de atendimento Grade de atendimento Capacidade Transportadoras Veículos …" at bounding box center [325, 228] width 651 height 456
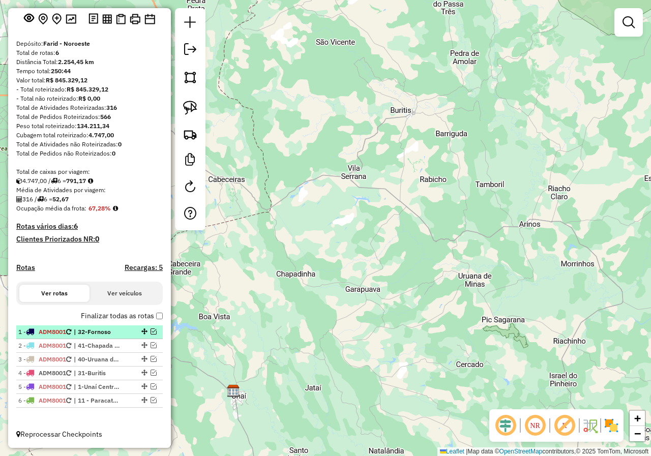
click at [151, 330] on em at bounding box center [153, 331] width 6 height 6
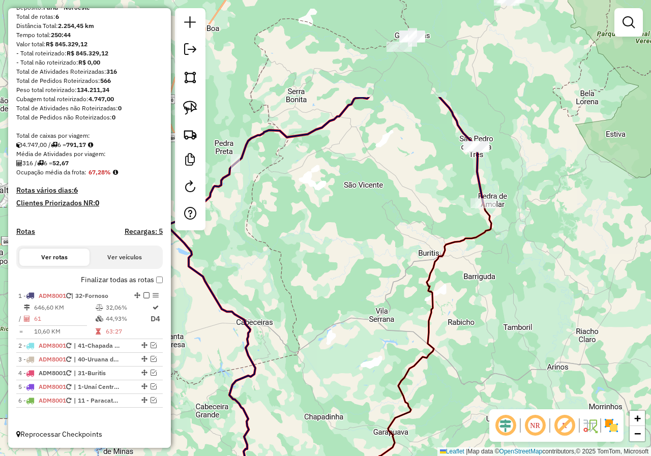
drag, startPoint x: 291, startPoint y: 135, endPoint x: 295, endPoint y: 291, distance: 156.1
click at [291, 296] on div "Janela de atendimento Grade de atendimento Capacidade Transportadoras Veículos …" at bounding box center [325, 228] width 651 height 456
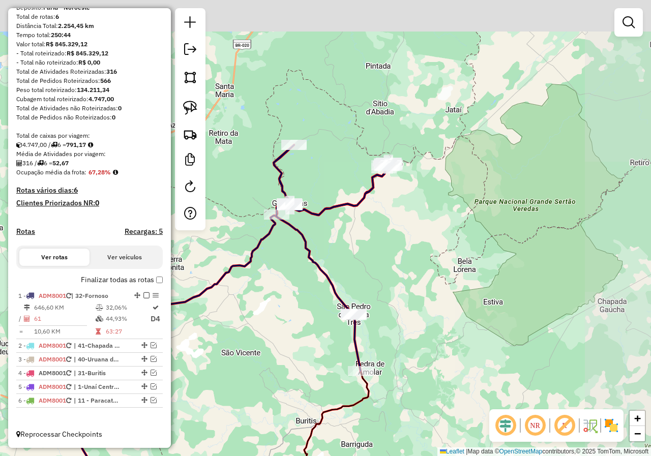
drag, startPoint x: 475, startPoint y: 111, endPoint x: 375, endPoint y: 269, distance: 187.1
click at [375, 269] on div "Janela de atendimento Grade de atendimento Capacidade Transportadoras Veículos …" at bounding box center [325, 228] width 651 height 456
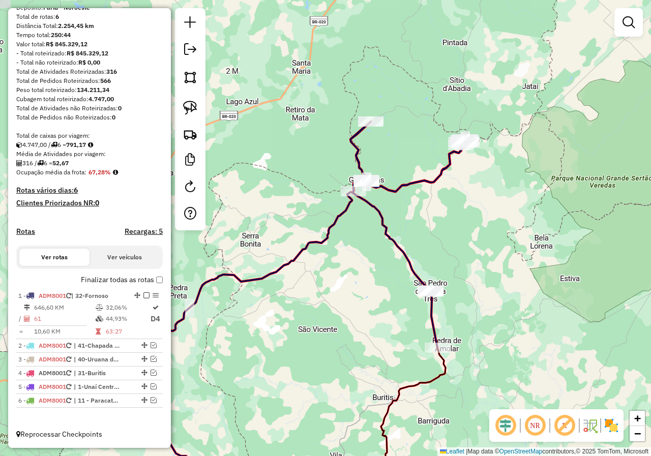
drag, startPoint x: 373, startPoint y: 239, endPoint x: 455, endPoint y: 206, distance: 88.9
click at [455, 206] on div "Janela de atendimento Grade de atendimento Capacidade Transportadoras Veículos …" at bounding box center [325, 228] width 651 height 456
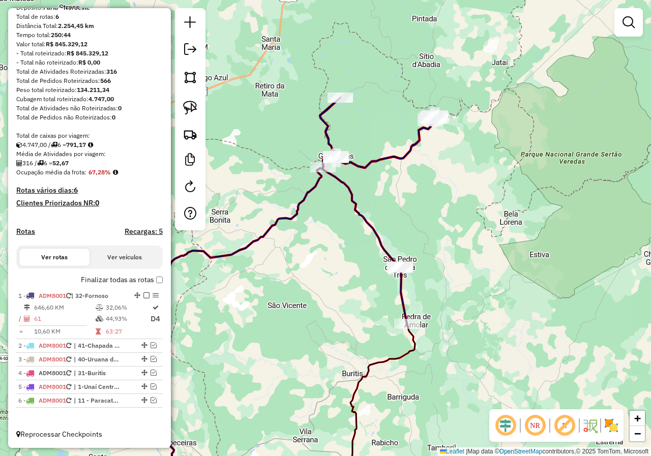
drag, startPoint x: 481, startPoint y: 306, endPoint x: 451, endPoint y: 282, distance: 38.7
click at [451, 282] on div "Janela de atendimento Grade de atendimento Capacidade Transportadoras Veículos …" at bounding box center [325, 228] width 651 height 456
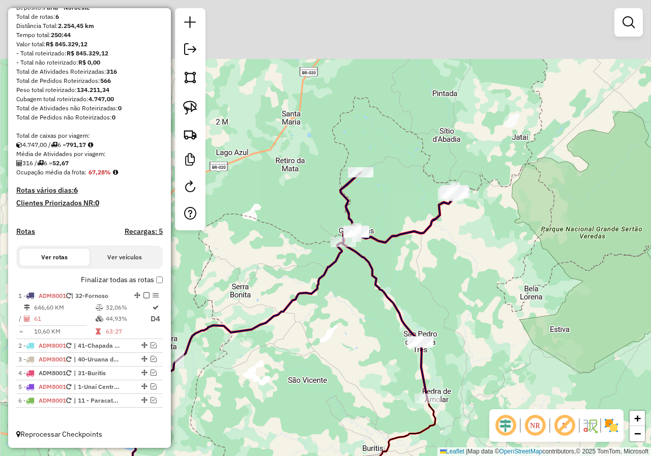
drag, startPoint x: 366, startPoint y: 211, endPoint x: 382, endPoint y: 266, distance: 57.2
click at [382, 266] on div "Janela de atendimento Grade de atendimento Capacidade Transportadoras Veículos …" at bounding box center [325, 228] width 651 height 456
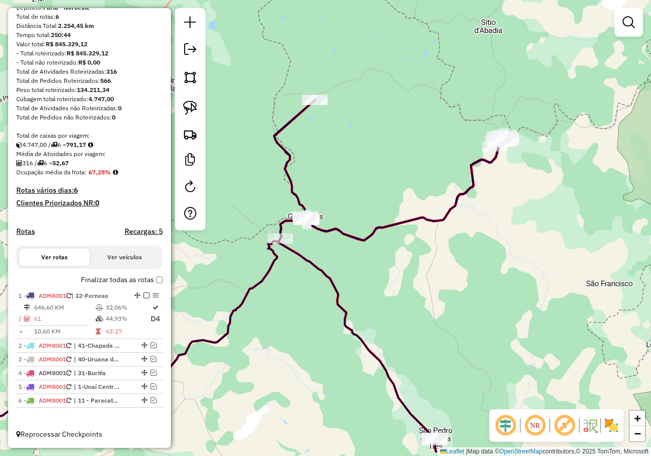
drag, startPoint x: 465, startPoint y: 338, endPoint x: 428, endPoint y: 283, distance: 66.5
click at [428, 283] on div "Janela de atendimento Grade de atendimento Capacidade Transportadoras Veículos …" at bounding box center [325, 228] width 651 height 456
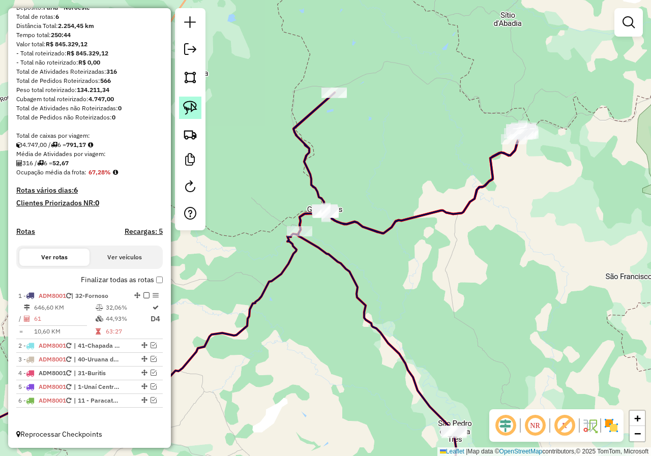
click at [196, 111] on img at bounding box center [190, 108] width 14 height 14
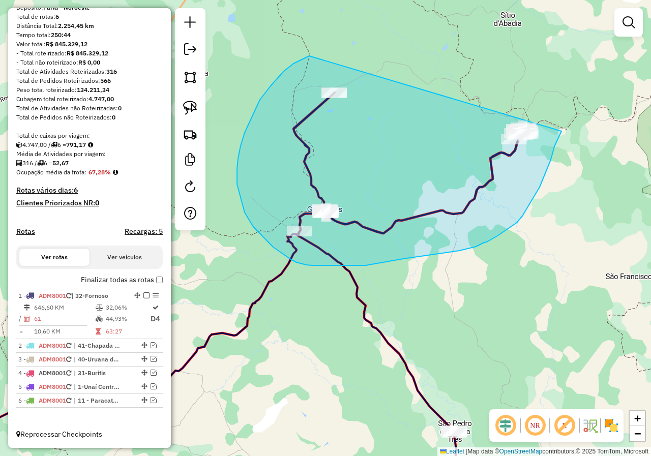
drag, startPoint x: 270, startPoint y: 86, endPoint x: 574, endPoint y: 100, distance: 303.7
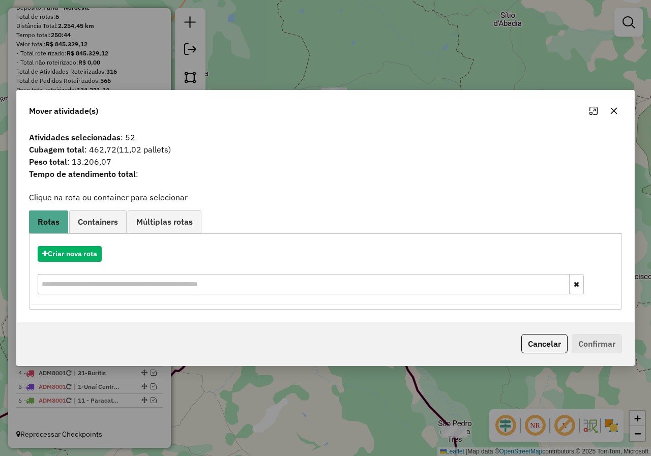
click at [614, 112] on icon "button" at bounding box center [613, 111] width 8 height 8
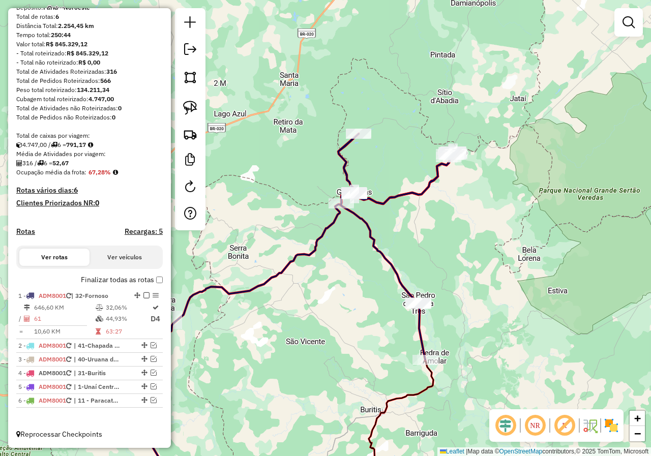
drag, startPoint x: 505, startPoint y: 234, endPoint x: 477, endPoint y: 222, distance: 29.8
click at [477, 222] on div "Janela de atendimento Grade de atendimento Capacidade Transportadoras Veículos …" at bounding box center [325, 228] width 651 height 456
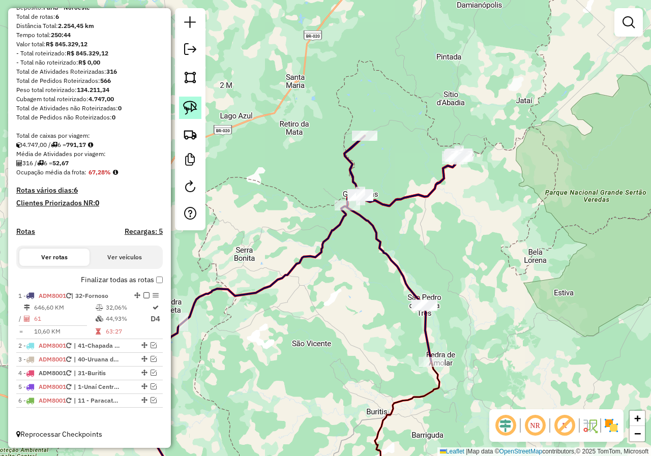
click at [195, 105] on img at bounding box center [190, 108] width 14 height 14
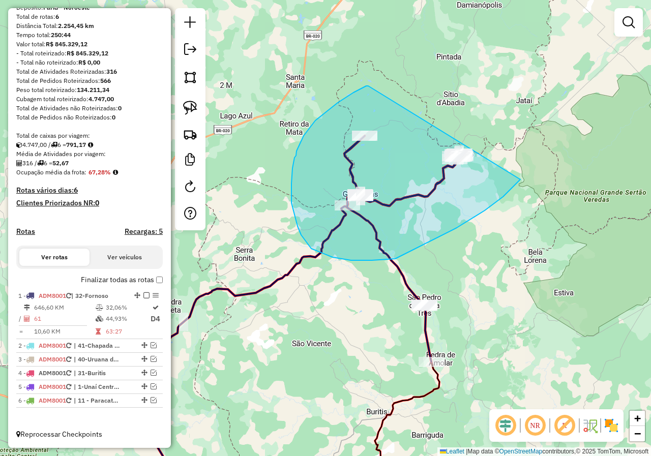
drag, startPoint x: 368, startPoint y: 86, endPoint x: 533, endPoint y: 136, distance: 172.2
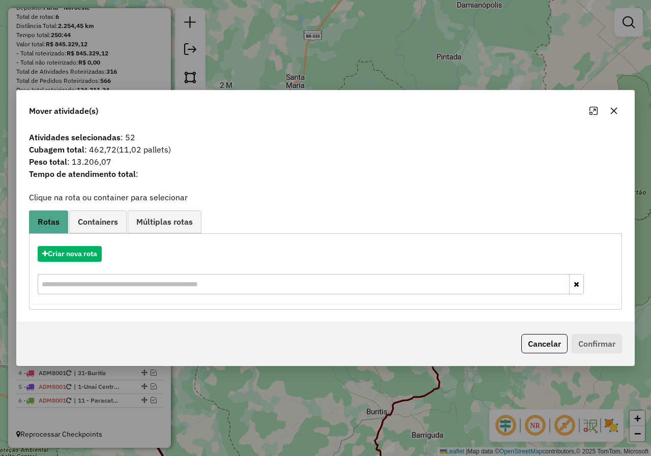
click at [609, 113] on button "button" at bounding box center [613, 111] width 16 height 16
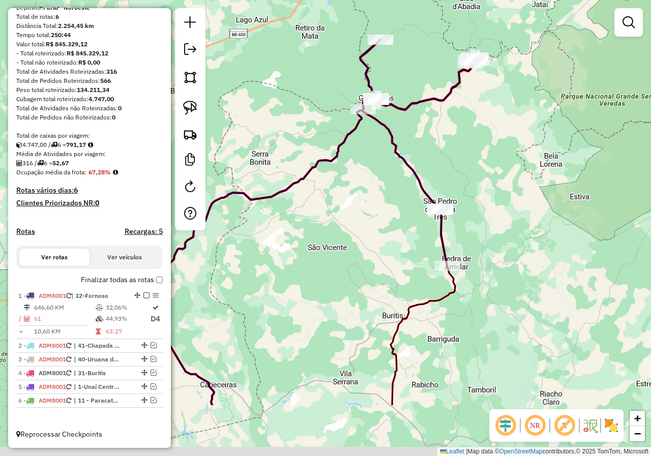
drag, startPoint x: 460, startPoint y: 307, endPoint x: 476, endPoint y: 211, distance: 97.3
click at [476, 211] on div "Janela de atendimento Grade de atendimento Capacidade Transportadoras Veículos …" at bounding box center [325, 228] width 651 height 456
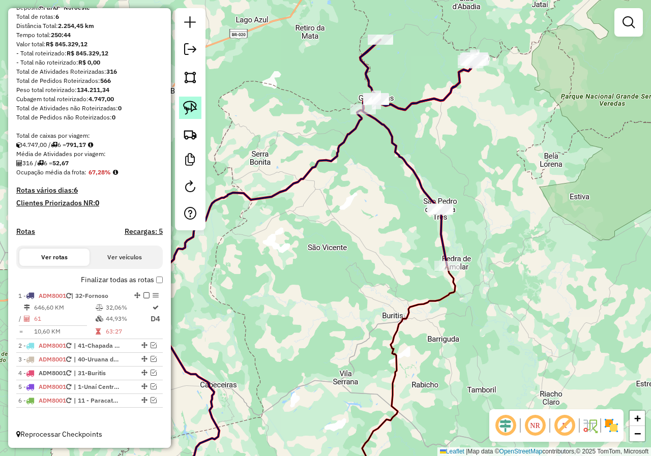
click at [196, 108] on img at bounding box center [190, 108] width 14 height 14
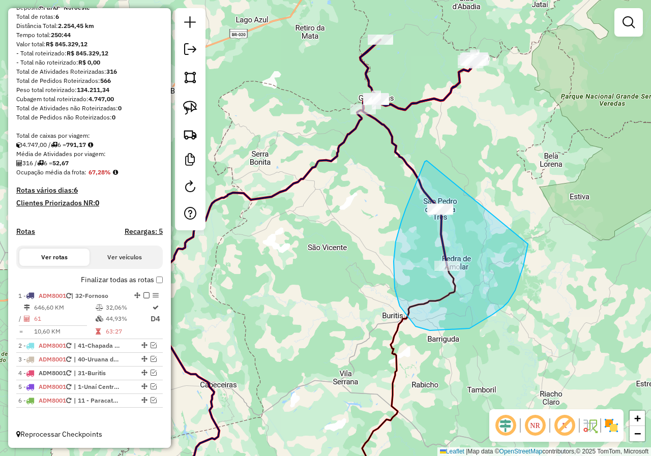
drag, startPoint x: 426, startPoint y: 161, endPoint x: 529, endPoint y: 206, distance: 111.7
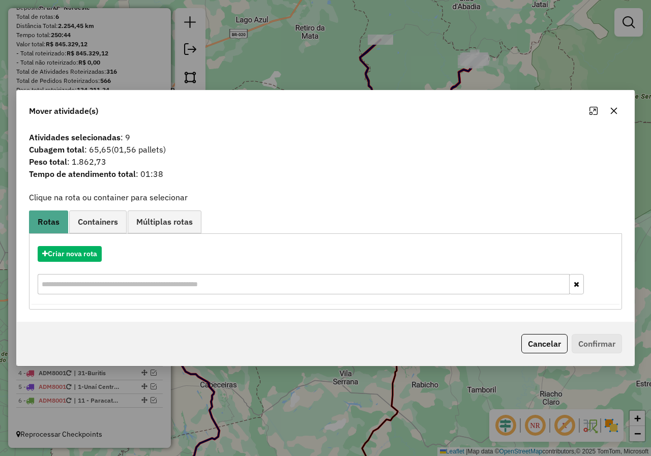
click at [612, 111] on icon "button" at bounding box center [613, 111] width 8 height 8
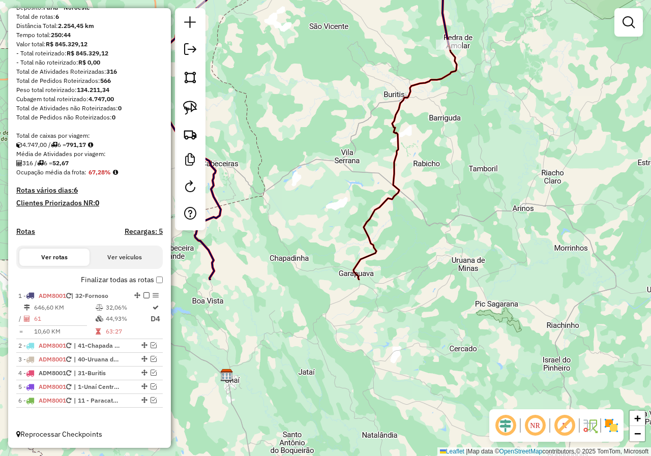
drag, startPoint x: 512, startPoint y: 268, endPoint x: 506, endPoint y: 71, distance: 197.3
click at [506, 71] on div "Janela de atendimento Grade de atendimento Capacidade Transportadoras Veículos …" at bounding box center [325, 228] width 651 height 456
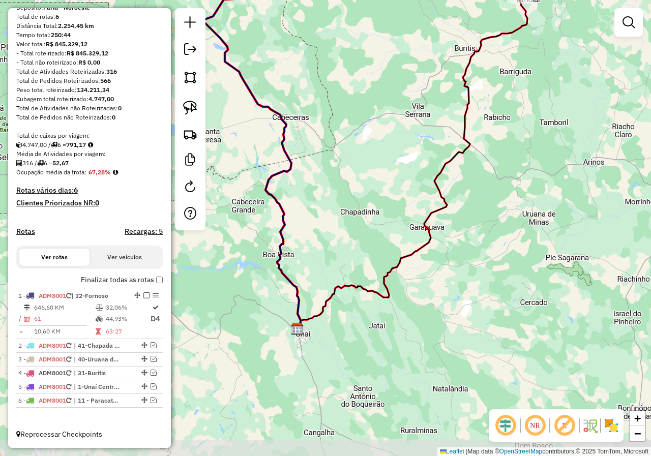
drag, startPoint x: 330, startPoint y: 240, endPoint x: 385, endPoint y: 197, distance: 69.5
click at [385, 197] on div "Janela de atendimento Grade de atendimento Capacidade Transportadoras Veículos …" at bounding box center [325, 228] width 651 height 456
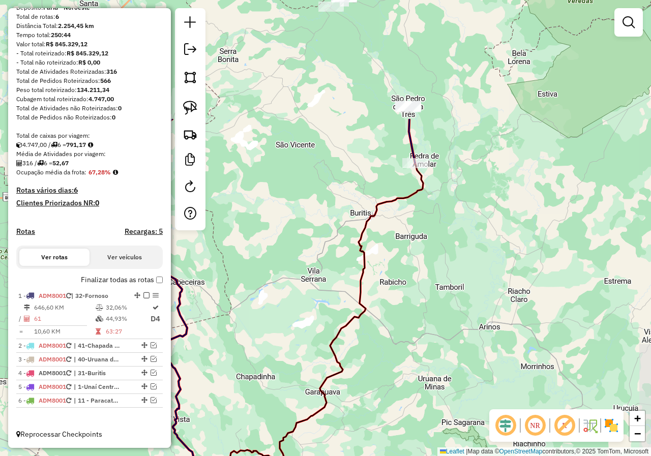
drag, startPoint x: 521, startPoint y: 148, endPoint x: 436, endPoint y: 314, distance: 186.2
click at [436, 314] on div "Janela de atendimento Grade de atendimento Capacidade Transportadoras Veículos …" at bounding box center [325, 228] width 651 height 456
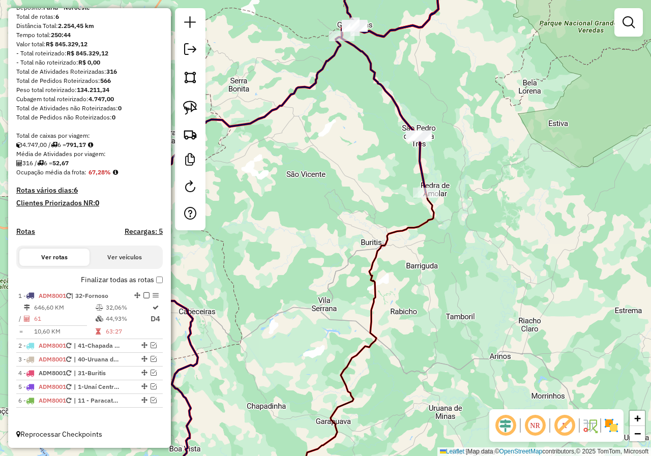
drag, startPoint x: 451, startPoint y: 216, endPoint x: 466, endPoint y: 249, distance: 36.4
click at [466, 249] on div "Janela de atendimento Grade de atendimento Capacidade Transportadoras Veículos …" at bounding box center [325, 228] width 651 height 456
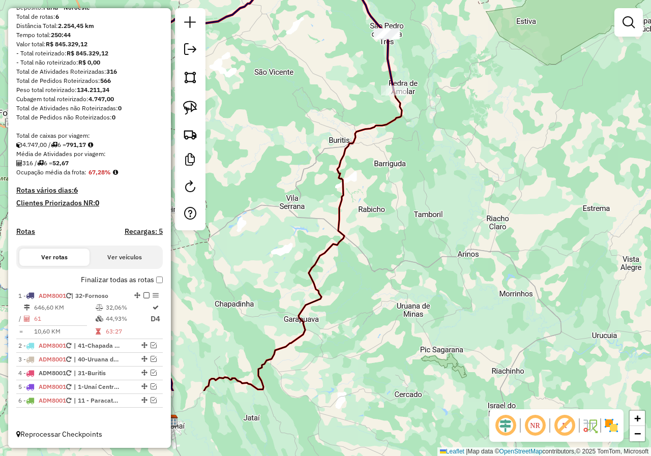
drag, startPoint x: 408, startPoint y: 319, endPoint x: 370, endPoint y: 208, distance: 116.5
click at [370, 208] on div "Janela de atendimento Grade de atendimento Capacidade Transportadoras Veículos …" at bounding box center [325, 228] width 651 height 456
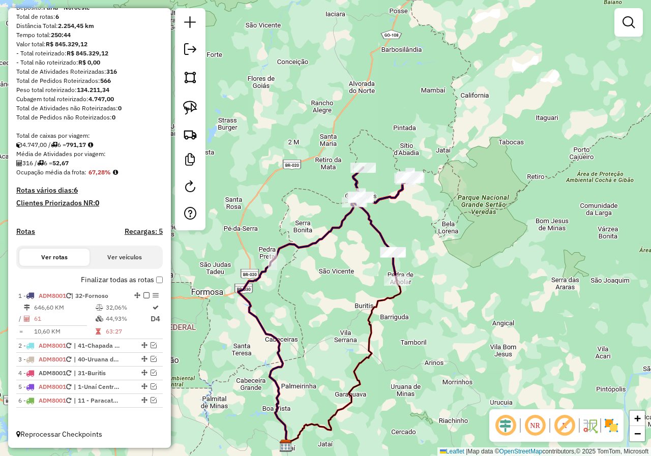
drag, startPoint x: 442, startPoint y: 116, endPoint x: 430, endPoint y: 241, distance: 126.1
click at [430, 241] on div "Janela de atendimento Grade de atendimento Capacidade Transportadoras Veículos …" at bounding box center [325, 228] width 651 height 456
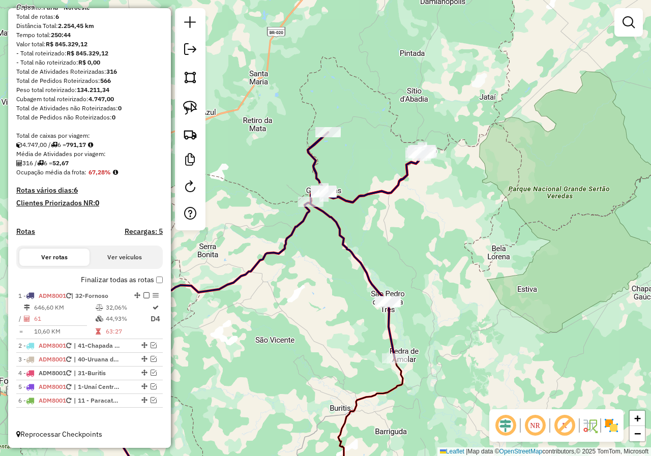
drag, startPoint x: 361, startPoint y: 390, endPoint x: 366, endPoint y: 346, distance: 45.0
click at [366, 346] on div "Janela de atendimento Grade de atendimento Capacidade Transportadoras Veículos …" at bounding box center [325, 228] width 651 height 456
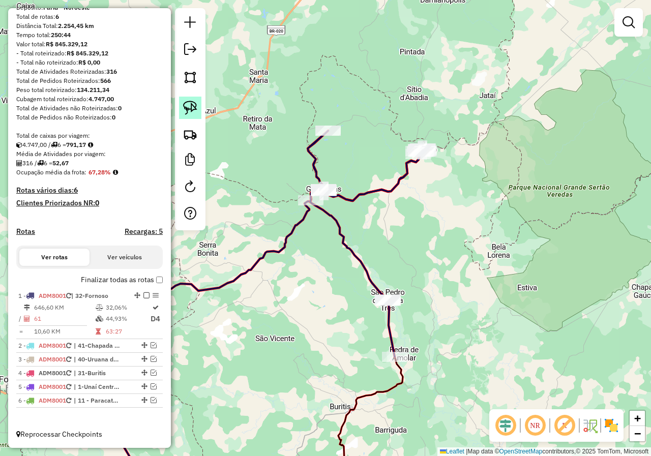
click at [182, 107] on link at bounding box center [190, 108] width 22 height 22
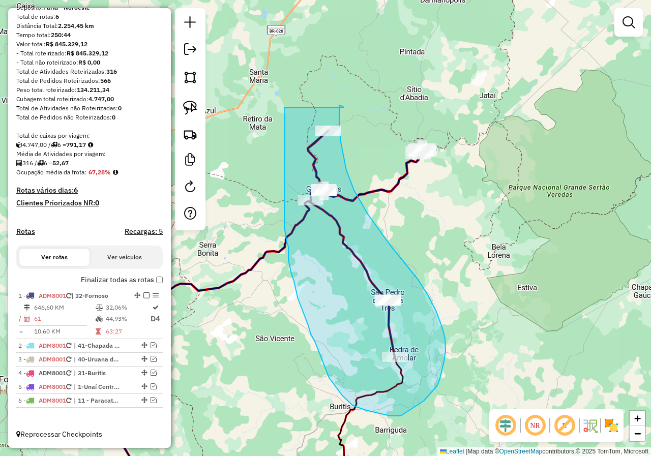
drag, startPoint x: 285, startPoint y: 107, endPoint x: 344, endPoint y: 107, distance: 59.0
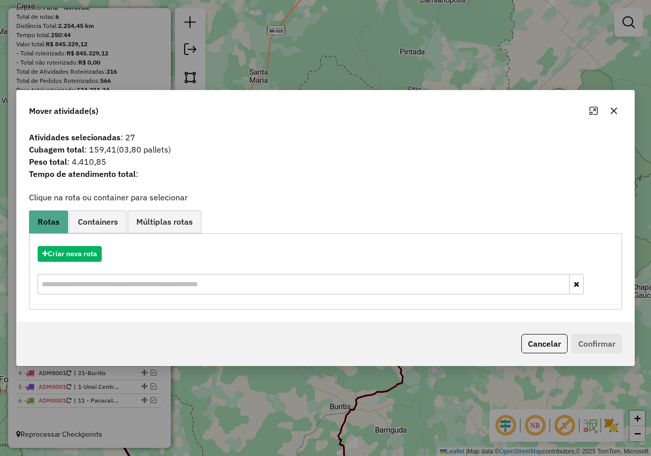
click at [613, 112] on icon "button" at bounding box center [613, 111] width 8 height 8
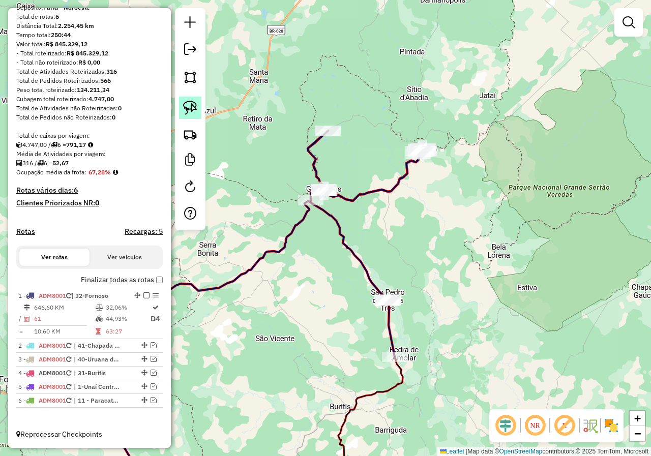
click at [199, 108] on link at bounding box center [190, 108] width 22 height 22
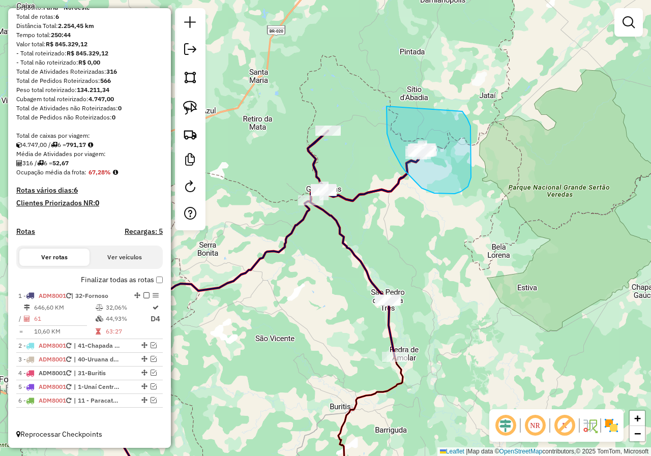
drag, startPoint x: 386, startPoint y: 106, endPoint x: 458, endPoint y: 106, distance: 71.7
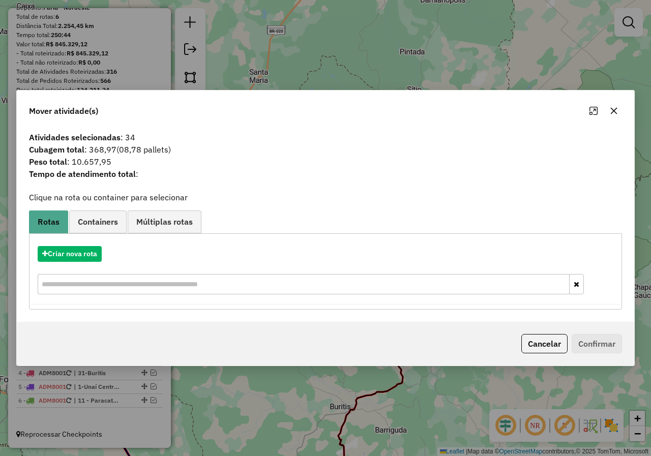
click at [616, 111] on icon "button" at bounding box center [613, 111] width 8 height 8
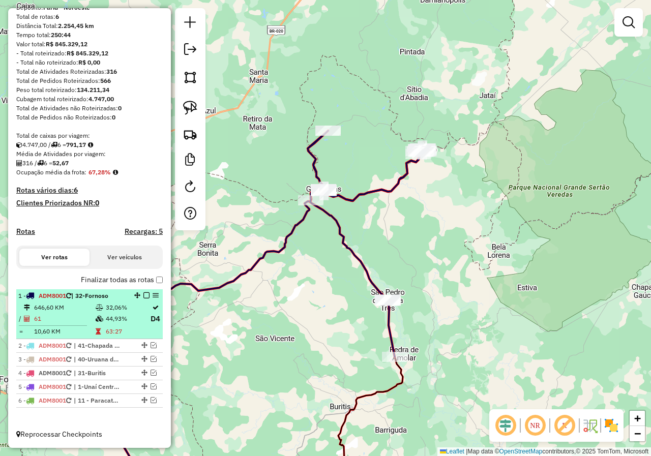
click at [143, 294] on em at bounding box center [146, 295] width 6 height 6
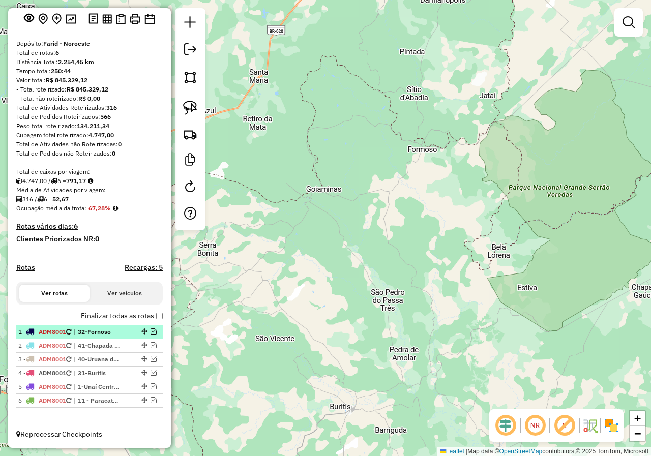
scroll to position [64, 0]
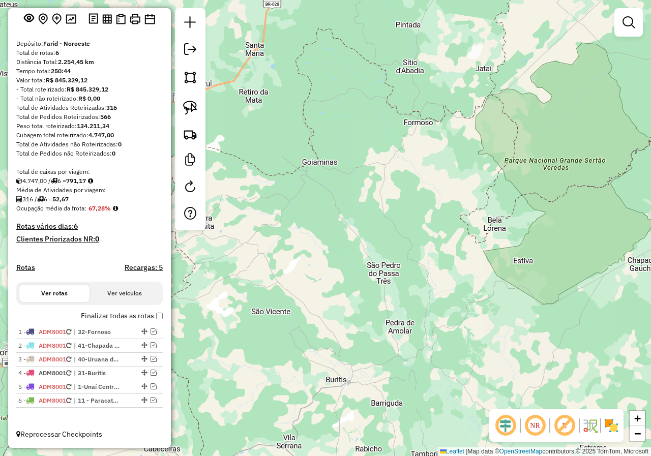
drag, startPoint x: 416, startPoint y: 326, endPoint x: 403, endPoint y: 244, distance: 83.4
click at [403, 226] on div "Janela de atendimento Grade de atendimento Capacidade Transportadoras Veículos …" at bounding box center [325, 228] width 651 height 456
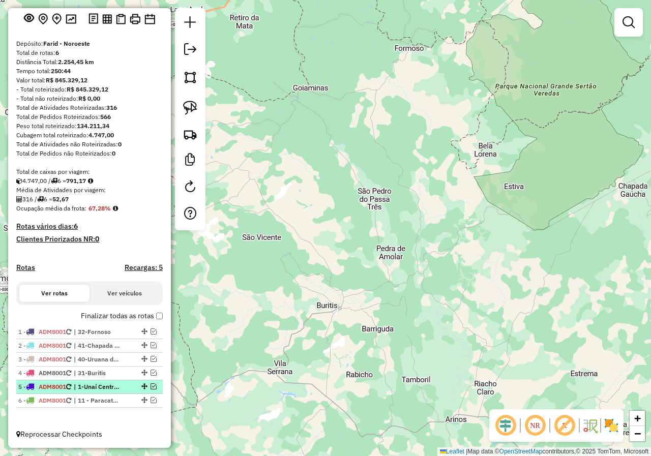
click at [150, 386] on em at bounding box center [153, 386] width 6 height 6
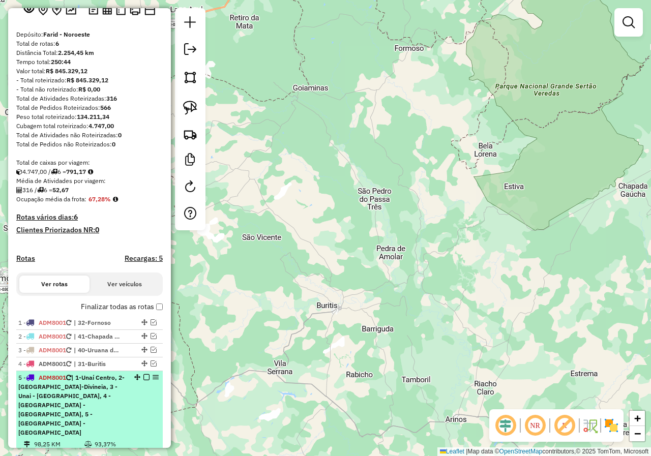
scroll to position [128, 0]
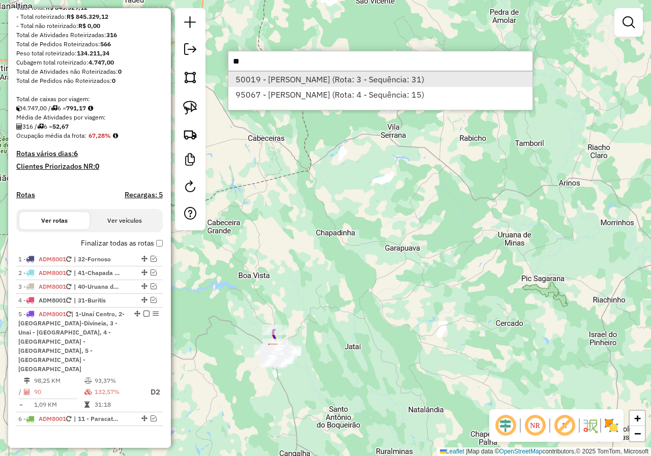
type input "*"
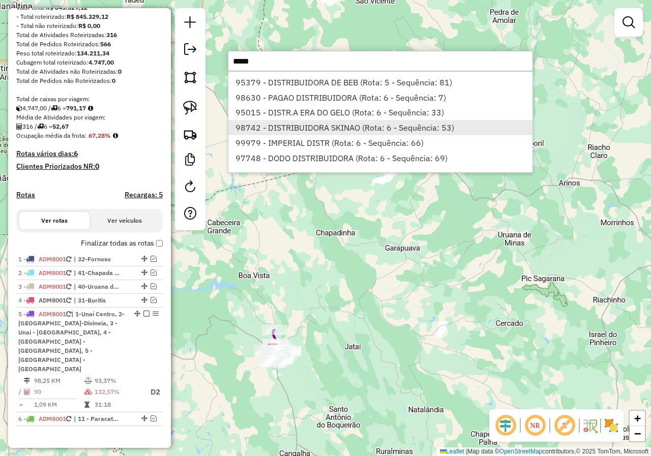
scroll to position [209, 0]
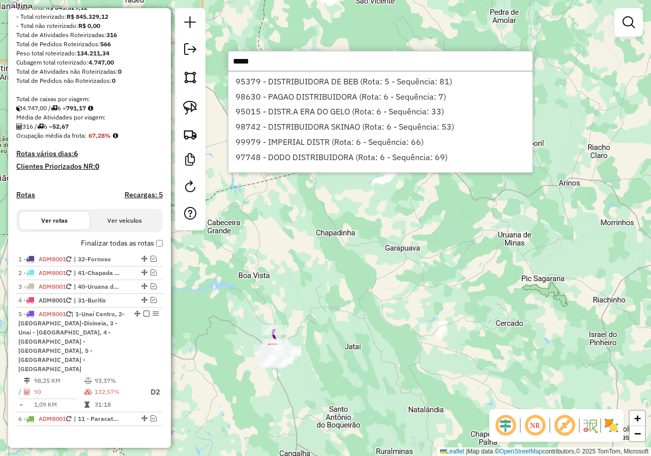
type input "*****"
click at [334, 262] on div "Janela de atendimento Grade de atendimento Capacidade Transportadoras Veículos …" at bounding box center [325, 228] width 651 height 456
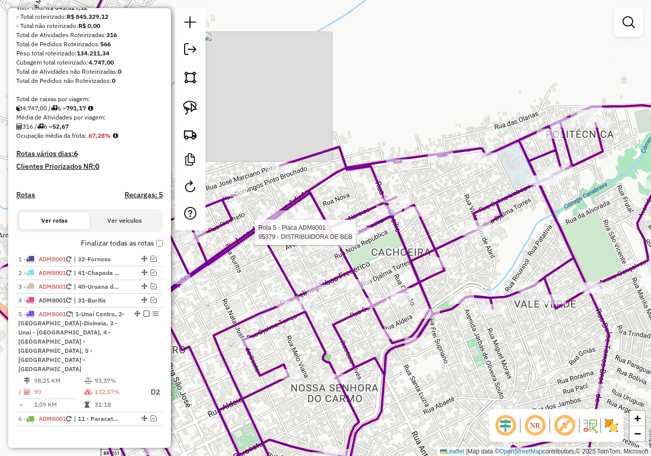
select select "**********"
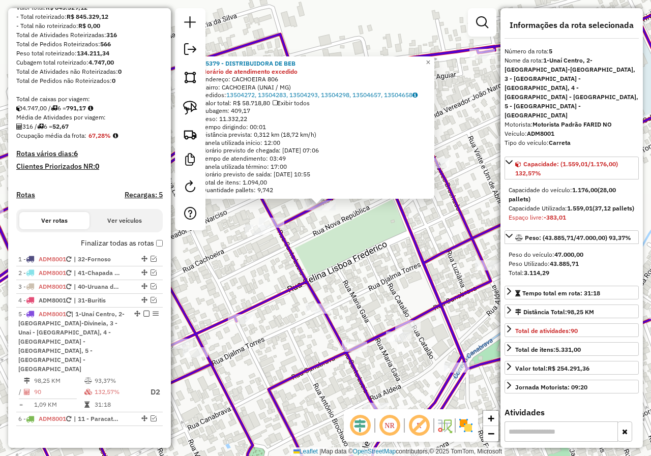
click at [325, 231] on div "95379 - DISTRIBUIDORA DE BEB Horário de atendimento excedido Endereço: CACHOEIR…" at bounding box center [325, 228] width 651 height 456
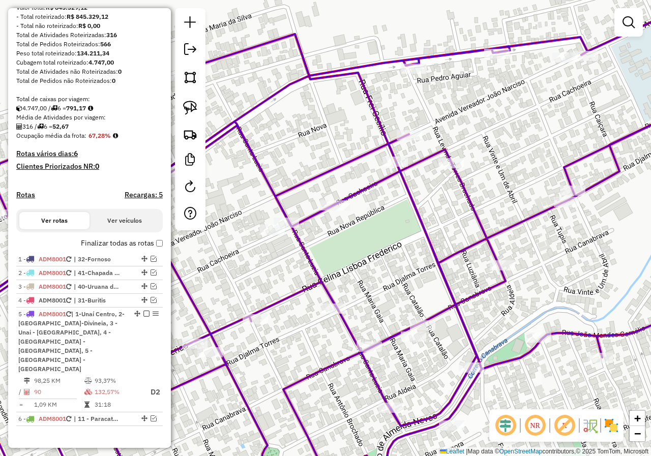
drag, startPoint x: 325, startPoint y: 231, endPoint x: 345, endPoint y: 231, distance: 19.8
click at [345, 231] on div "Janela de atendimento Grade de atendimento Capacidade Transportadoras Veículos …" at bounding box center [325, 228] width 651 height 456
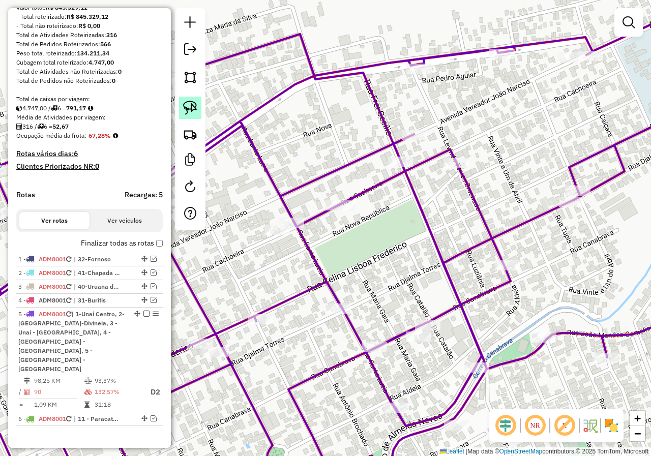
click at [198, 100] on link at bounding box center [190, 108] width 22 height 22
drag, startPoint x: 325, startPoint y: 172, endPoint x: 384, endPoint y: 231, distance: 83.0
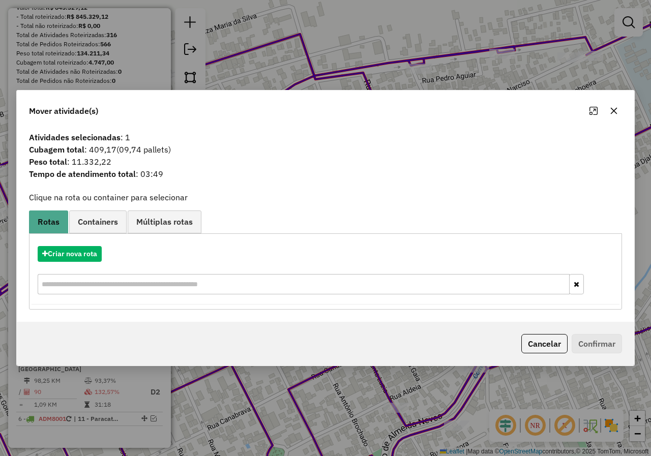
click at [622, 110] on div "Mover atividade(s)" at bounding box center [325, 108] width 617 height 37
click at [621, 111] on button "button" at bounding box center [613, 111] width 16 height 16
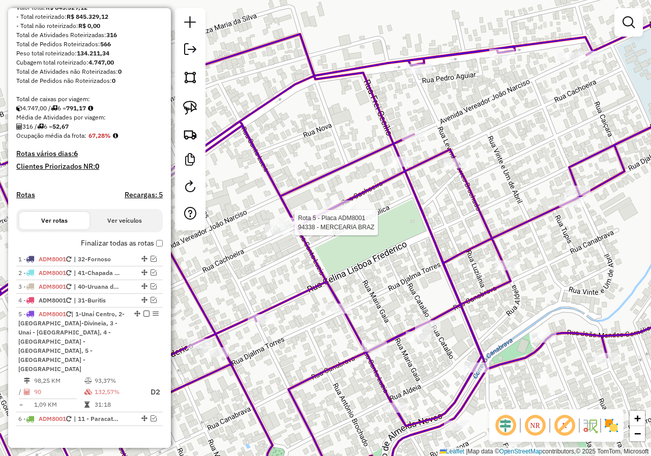
select select "**********"
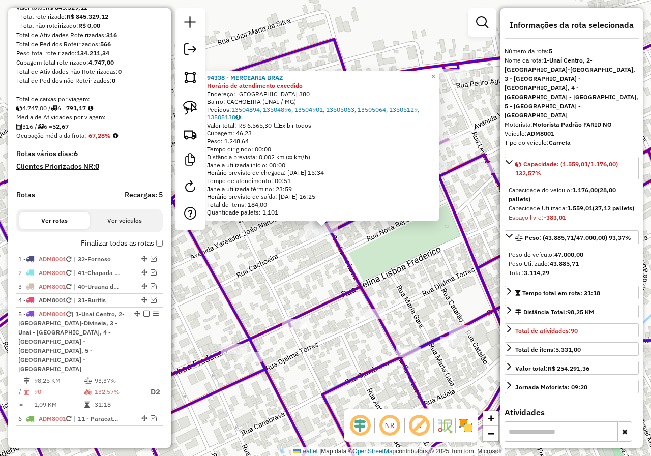
click at [393, 248] on div "94338 - MERCEARIA BRAZ Horário de atendimento excedido Endereço: SANTA LUZIA 38…" at bounding box center [325, 228] width 651 height 456
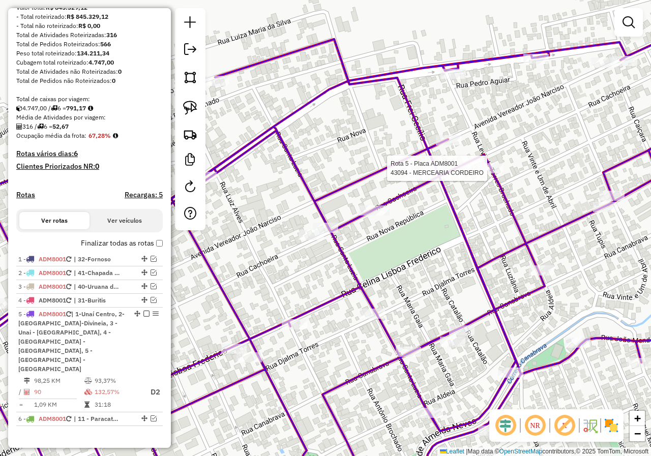
select select "**********"
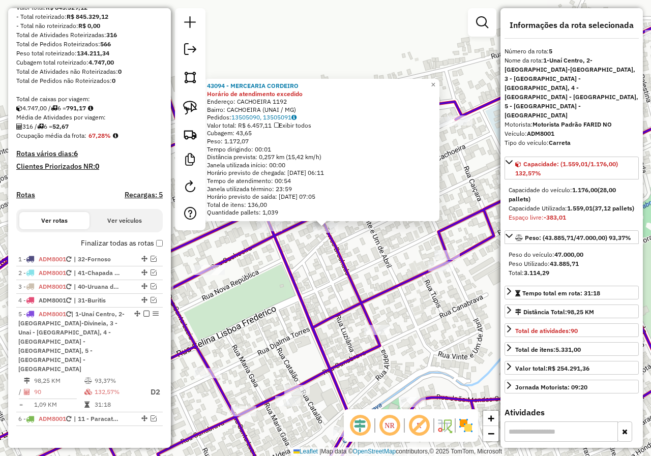
click at [276, 274] on div "Rota 5 - Placa ADM8001 43701 - CAPRICHOS BAR 43094 - MERCEARIA CORDEIRO Horário…" at bounding box center [325, 228] width 651 height 456
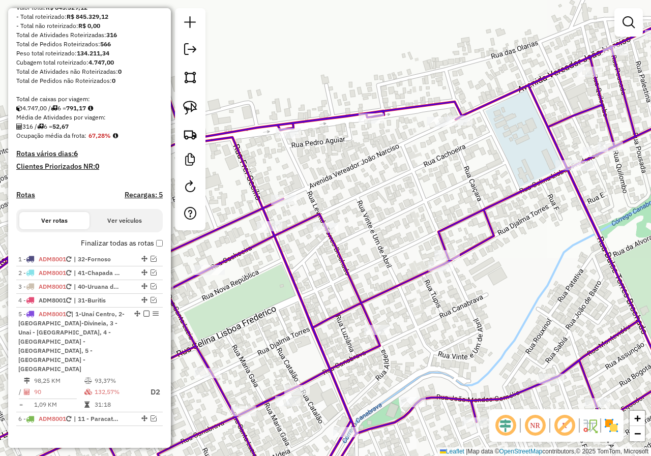
drag, startPoint x: 276, startPoint y: 276, endPoint x: 351, endPoint y: 259, distance: 76.8
click at [349, 259] on div "Janela de atendimento Grade de atendimento Capacidade Transportadoras Veículos …" at bounding box center [325, 228] width 651 height 456
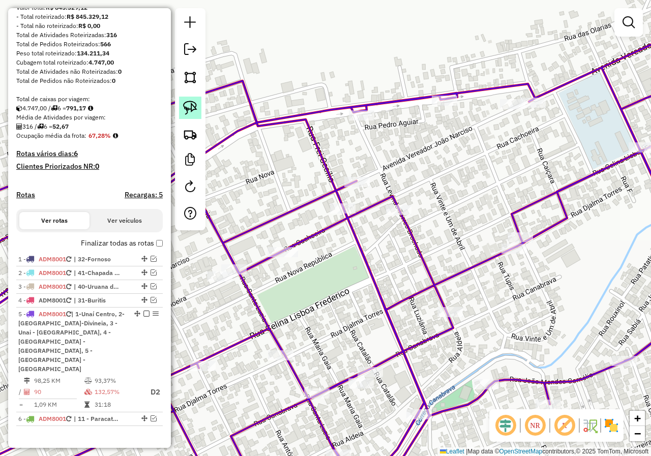
click at [189, 104] on img at bounding box center [190, 108] width 14 height 14
drag, startPoint x: 256, startPoint y: 236, endPoint x: 305, endPoint y: 238, distance: 49.8
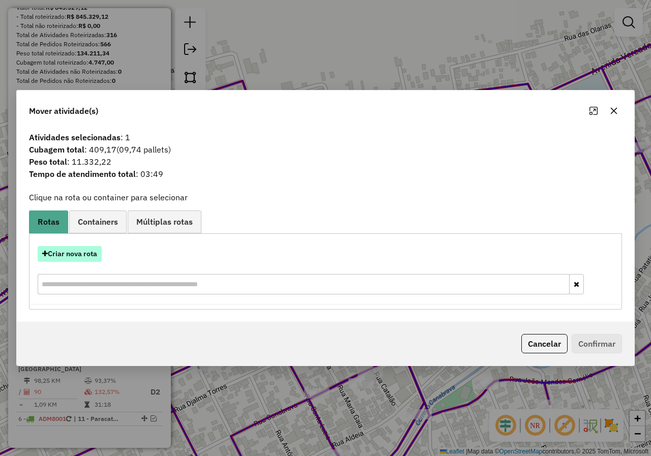
click at [90, 253] on button "Criar nova rota" at bounding box center [70, 254] width 64 height 16
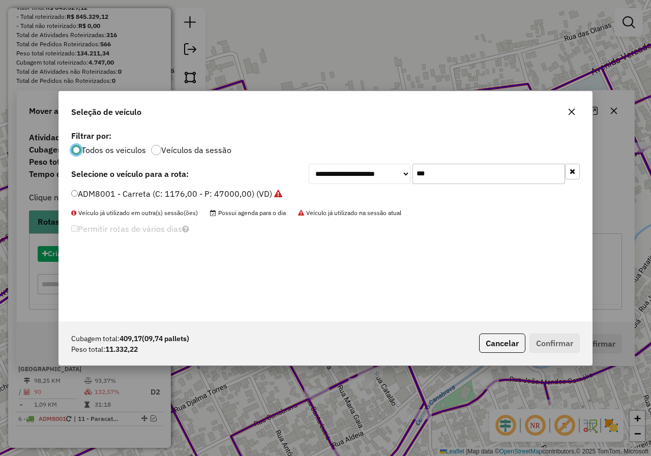
scroll to position [6, 3]
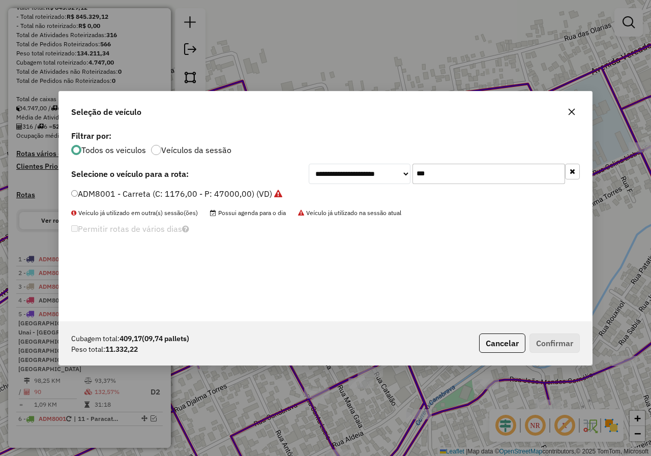
drag, startPoint x: 459, startPoint y: 174, endPoint x: 409, endPoint y: 164, distance: 51.4
click at [409, 164] on div "**********" at bounding box center [443, 174] width 271 height 20
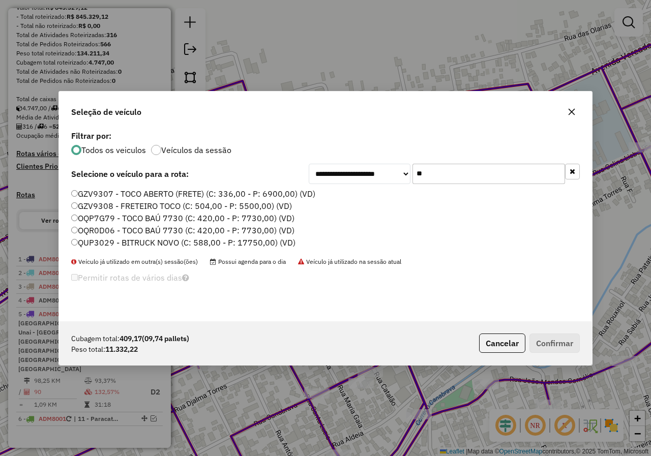
type input "**"
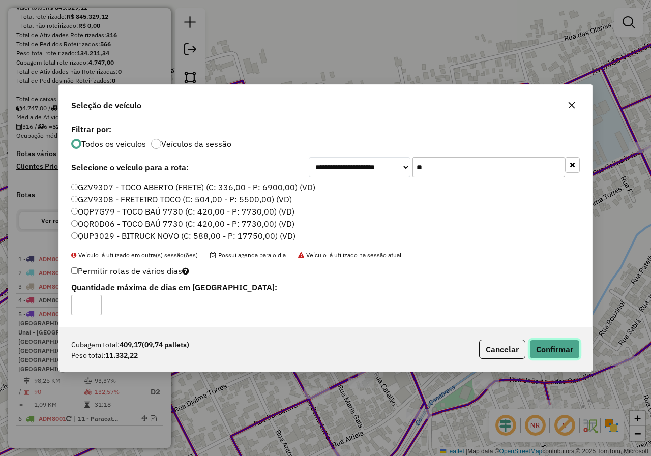
click at [570, 345] on button "Confirmar" at bounding box center [554, 348] width 50 height 19
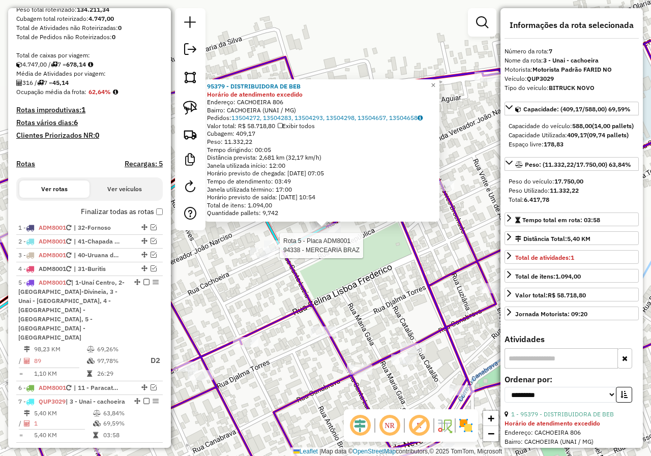
scroll to position [197, 0]
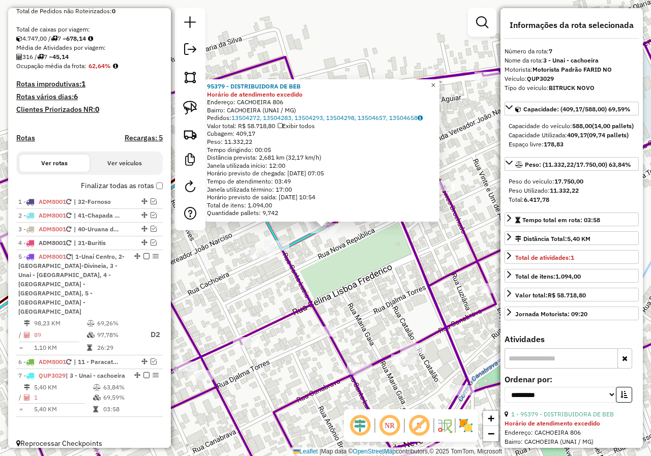
click at [435, 82] on span "×" at bounding box center [432, 85] width 5 height 9
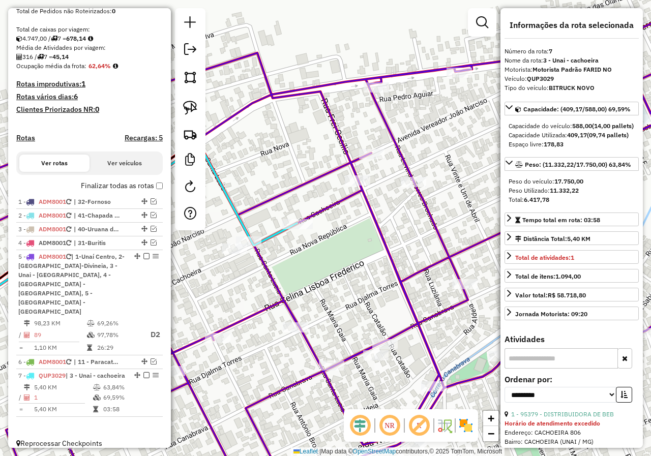
drag, startPoint x: 365, startPoint y: 238, endPoint x: 337, endPoint y: 234, distance: 28.2
click at [337, 234] on div "Janela de atendimento Grade de atendimento Capacidade Transportadoras Veículos …" at bounding box center [325, 228] width 651 height 456
click at [413, 187] on div at bounding box center [412, 182] width 25 height 10
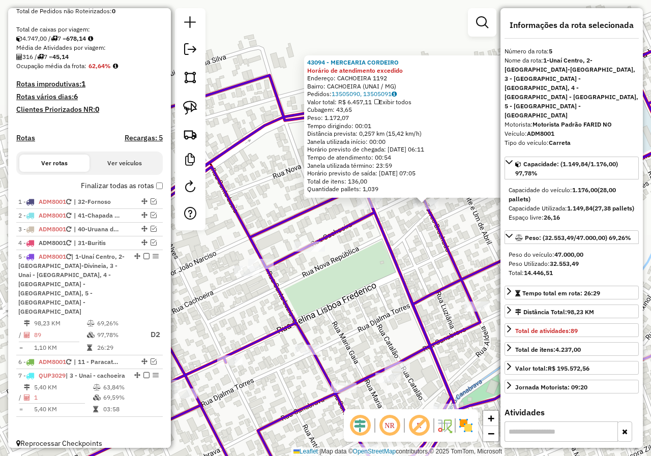
drag, startPoint x: 279, startPoint y: 273, endPoint x: 354, endPoint y: 253, distance: 78.3
click at [354, 253] on div "43094 - MERCEARIA CORDEIRO Horário de atendimento excedido Endereço: CACHOEIRA …" at bounding box center [325, 228] width 651 height 456
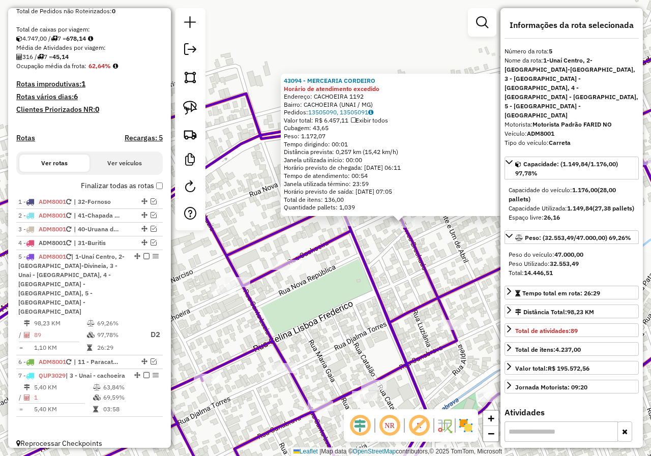
drag, startPoint x: 360, startPoint y: 243, endPoint x: 337, endPoint y: 262, distance: 29.7
click at [337, 262] on div "43094 - MERCEARIA CORDEIRO Horário de atendimento excedido Endereço: CACHOEIRA …" at bounding box center [325, 228] width 651 height 456
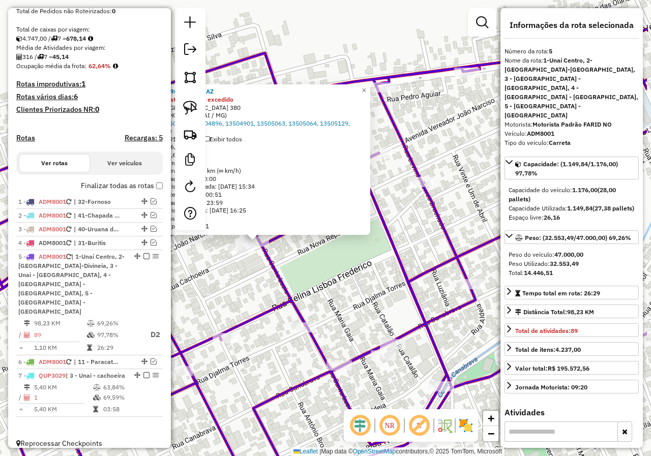
drag, startPoint x: 405, startPoint y: 287, endPoint x: 342, endPoint y: 277, distance: 63.8
click at [350, 316] on div "94338 - MERCEARIA BRAZ Horário de atendimento excedido Endereço: SANTA LUZIA 38…" at bounding box center [325, 228] width 651 height 456
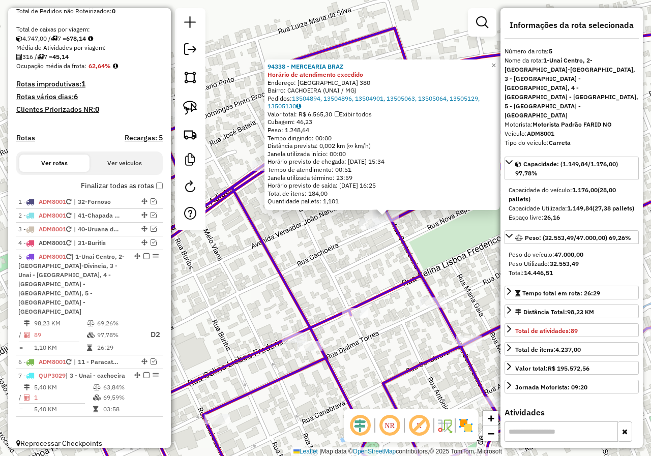
drag, startPoint x: 284, startPoint y: 278, endPoint x: 383, endPoint y: 233, distance: 108.7
click at [383, 233] on div "94338 - MERCEARIA BRAZ Horário de atendimento excedido Endereço: SANTA LUZIA 38…" at bounding box center [325, 228] width 651 height 456
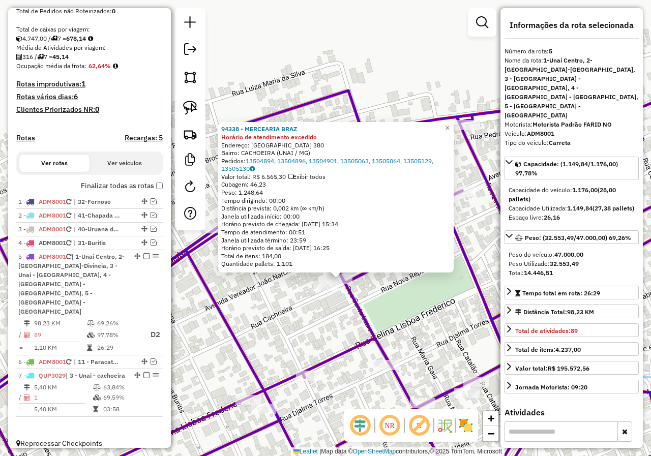
drag, startPoint x: 434, startPoint y: 217, endPoint x: 381, endPoint y: 287, distance: 87.1
click at [381, 287] on div "94338 - MERCEARIA BRAZ Horário de atendimento excedido Endereço: SANTA LUZIA 38…" at bounding box center [325, 228] width 651 height 456
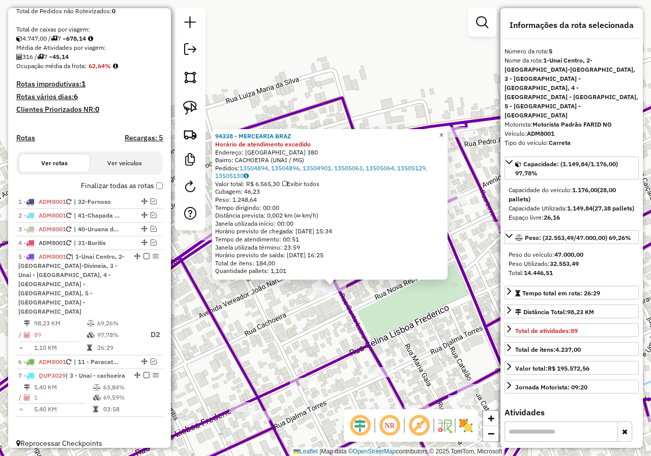
click at [443, 131] on span "×" at bounding box center [441, 135] width 5 height 9
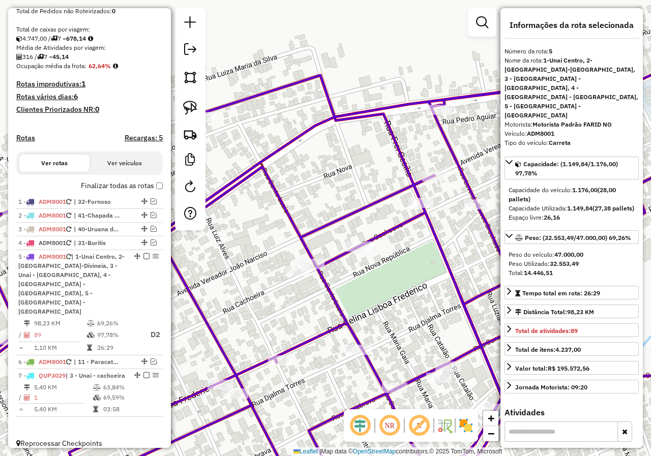
drag, startPoint x: 445, startPoint y: 274, endPoint x: 423, endPoint y: 252, distance: 31.3
click at [423, 252] on div "Janela de atendimento Grade de atendimento Capacidade Transportadoras Veículos …" at bounding box center [325, 228] width 651 height 456
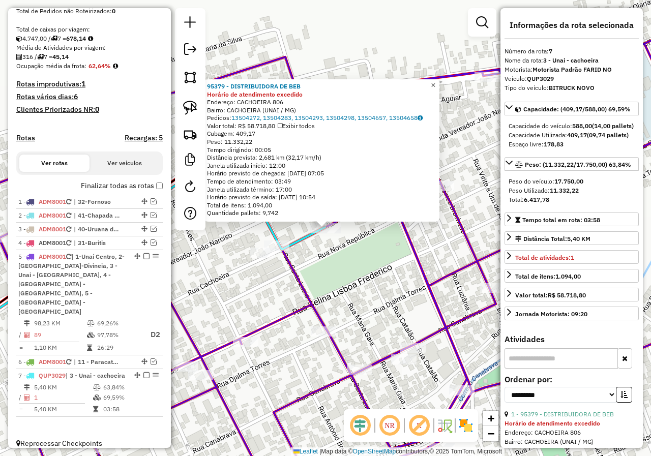
click at [435, 82] on span "×" at bounding box center [432, 85] width 5 height 9
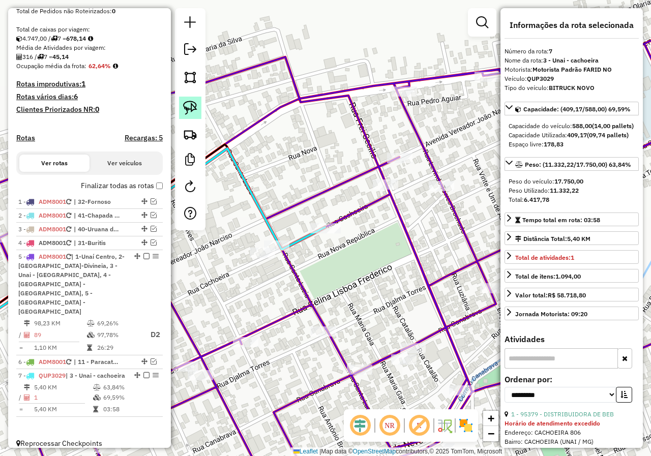
click at [189, 110] on img at bounding box center [190, 108] width 14 height 14
drag, startPoint x: 429, startPoint y: 164, endPoint x: 469, endPoint y: 183, distance: 43.9
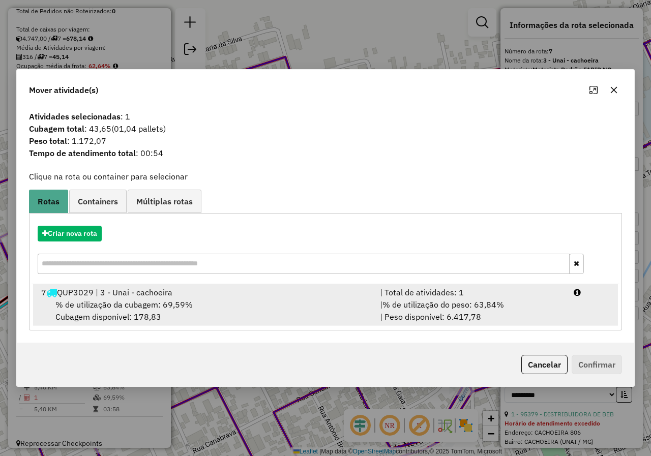
click at [147, 305] on span "% de utilização da cubagem: 69,59%" at bounding box center [123, 304] width 137 height 10
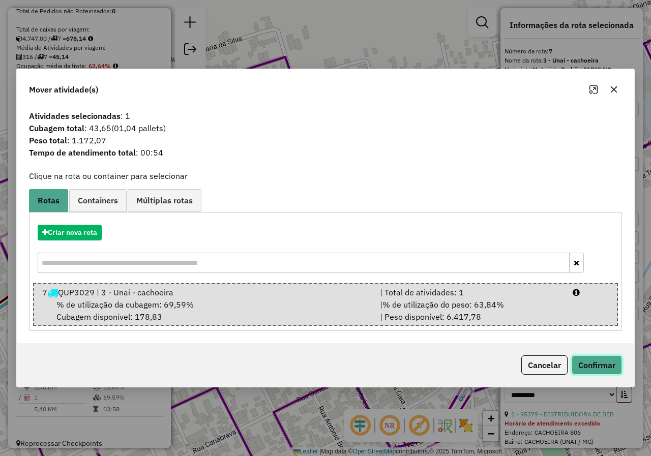
click at [597, 362] on button "Confirmar" at bounding box center [596, 364] width 50 height 19
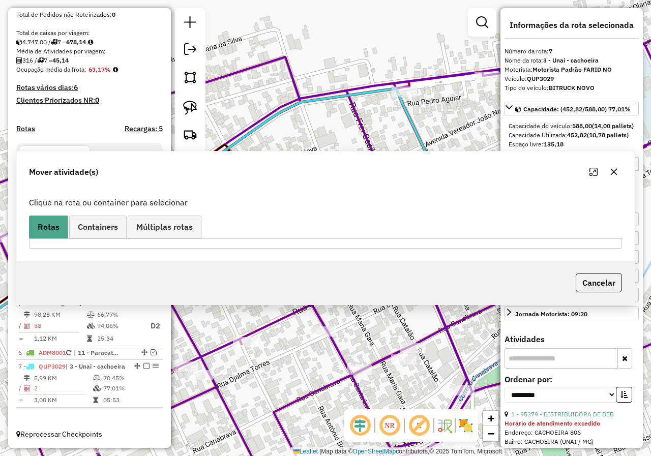
scroll to position [184, 0]
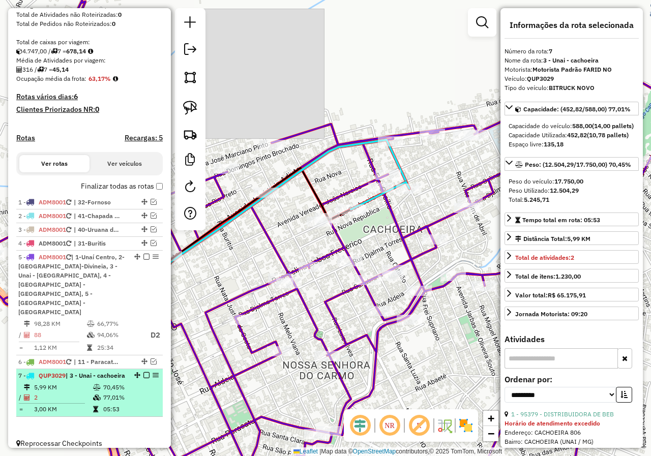
click at [143, 372] on em at bounding box center [146, 375] width 6 height 6
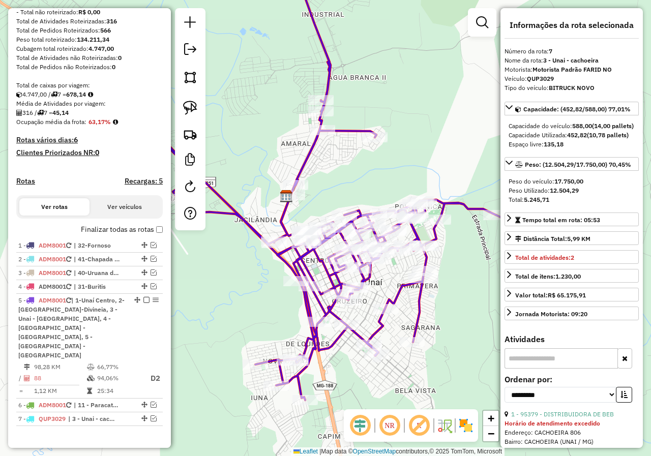
scroll to position [162, 0]
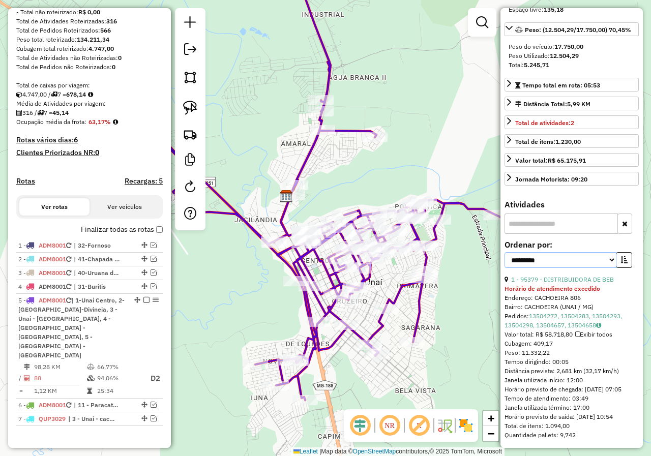
click at [607, 252] on select "**********" at bounding box center [560, 260] width 112 height 16
select select "*********"
click at [504, 252] on select "**********" at bounding box center [560, 260] width 112 height 16
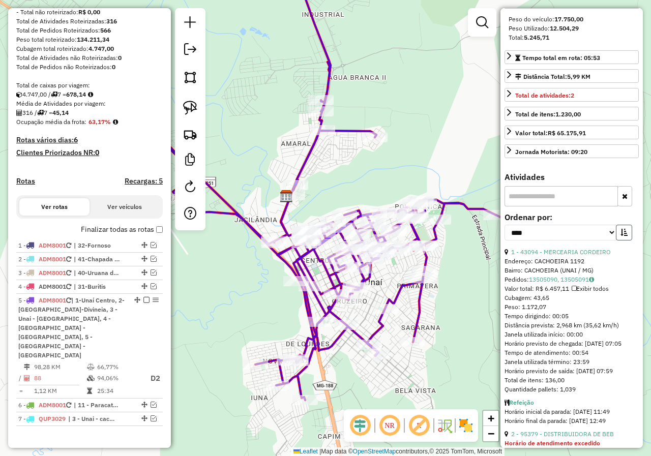
click at [622, 236] on icon "button" at bounding box center [623, 232] width 7 height 7
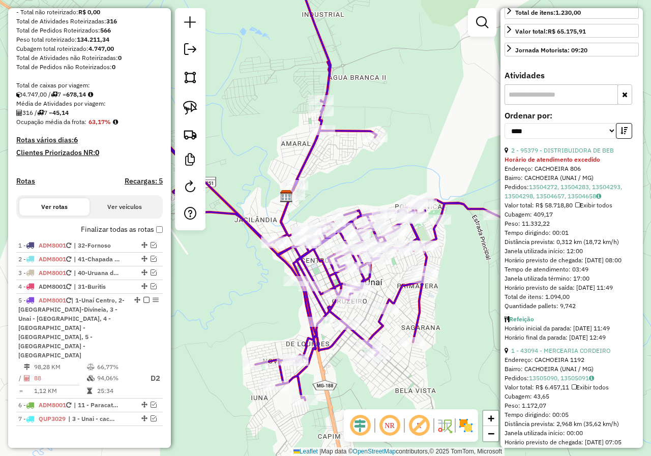
scroll to position [315, 0]
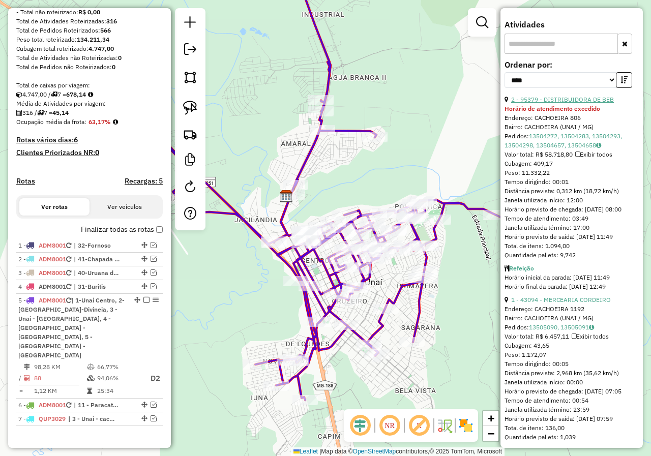
click at [555, 103] on link "2 - 95379 - DISTRIBUIDORA DE BEB" at bounding box center [562, 100] width 103 height 8
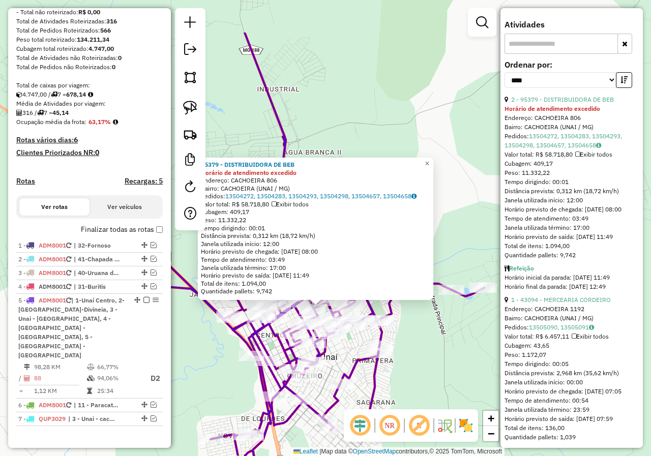
drag, startPoint x: 426, startPoint y: 241, endPoint x: 420, endPoint y: 320, distance: 78.5
click at [420, 320] on div "95379 - DISTRIBUIDORA DE BEB Horário de atendimento excedido Endereço: CACHOEIR…" at bounding box center [325, 228] width 651 height 456
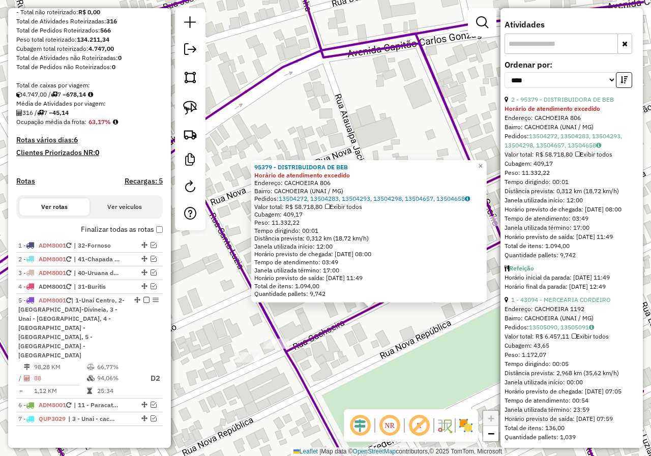
drag, startPoint x: 419, startPoint y: 321, endPoint x: 347, endPoint y: 321, distance: 72.2
click at [347, 321] on icon at bounding box center [253, 233] width 781 height 535
click at [482, 165] on span "×" at bounding box center [480, 166] width 5 height 9
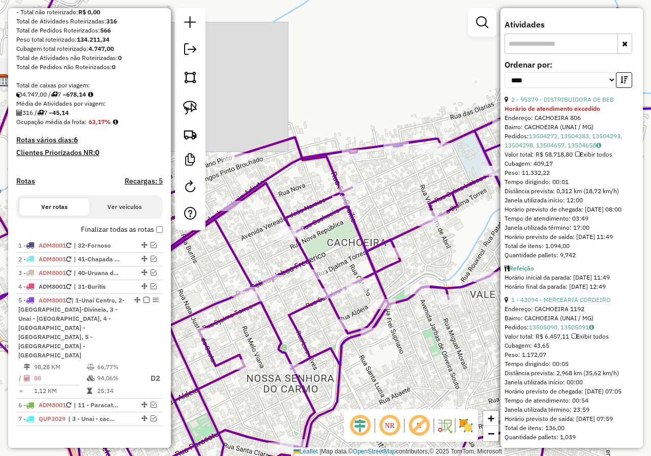
drag, startPoint x: 395, startPoint y: 175, endPoint x: 370, endPoint y: 176, distance: 24.9
click at [370, 176] on div "Janela de atendimento Grade de atendimento Capacidade Transportadoras Veículos …" at bounding box center [325, 228] width 651 height 456
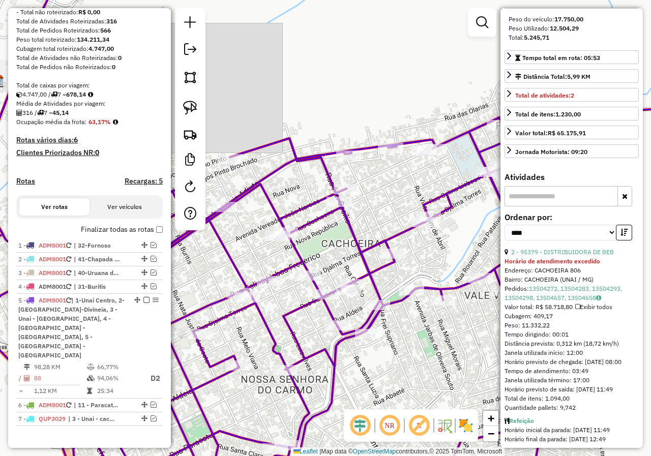
scroll to position [353, 0]
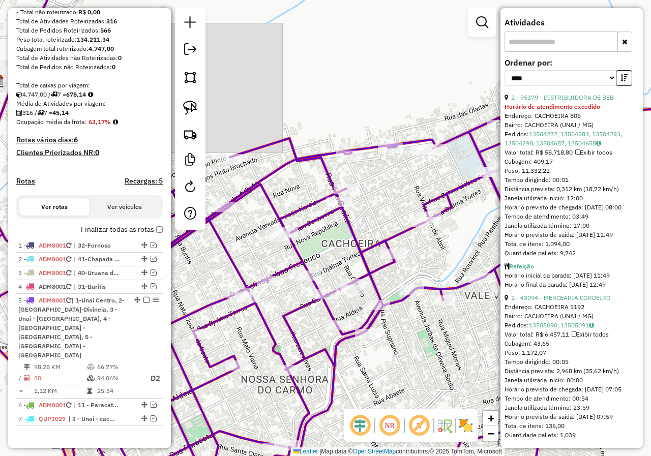
click at [431, 102] on div "Janela de atendimento Grade de atendimento Capacidade Transportadoras Veículos …" at bounding box center [325, 228] width 651 height 456
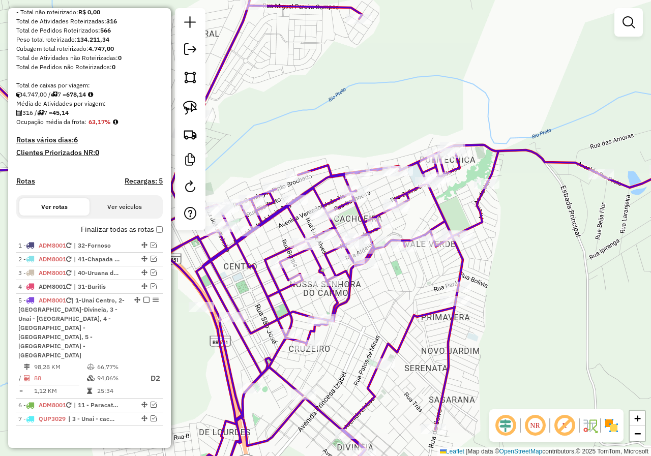
drag, startPoint x: 367, startPoint y: 281, endPoint x: 395, endPoint y: 296, distance: 32.1
click at [395, 296] on div "Janela de atendimento Grade de atendimento Capacidade Transportadoras Veículos …" at bounding box center [325, 228] width 651 height 456
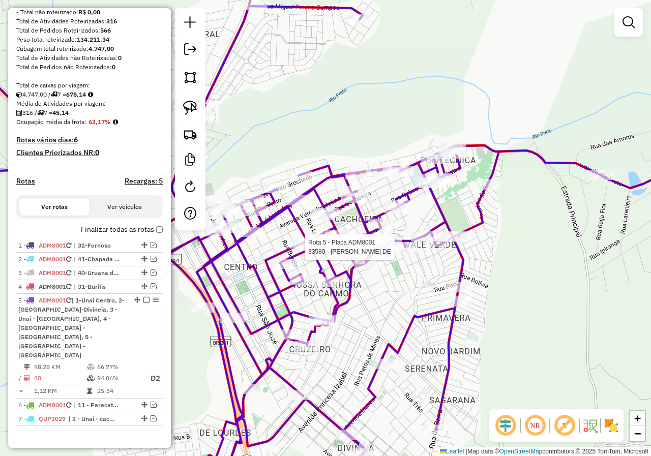
select select "*********"
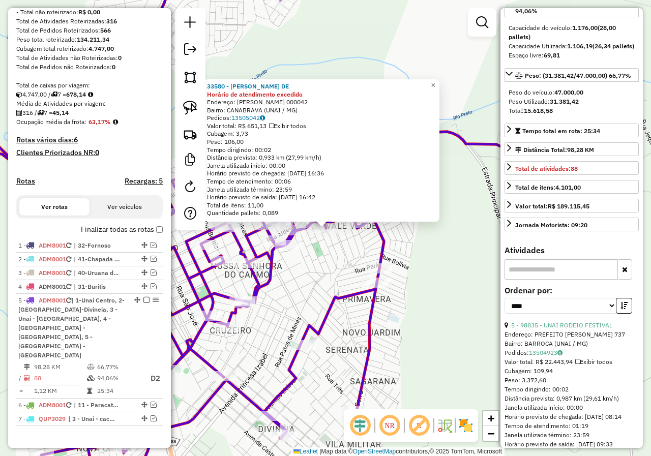
scroll to position [356, 0]
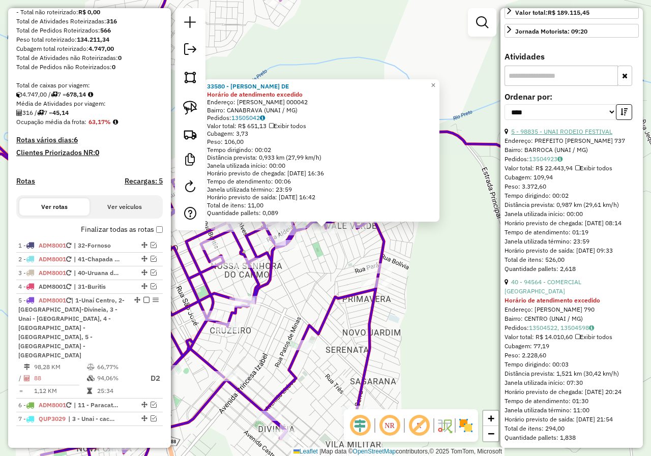
click at [589, 128] on link "5 - 98835 - UNAI RODEIO FESTIVAL" at bounding box center [561, 132] width 101 height 8
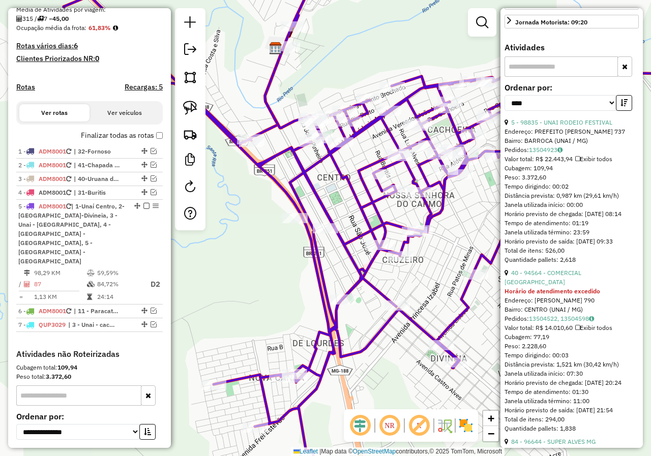
scroll to position [301, 0]
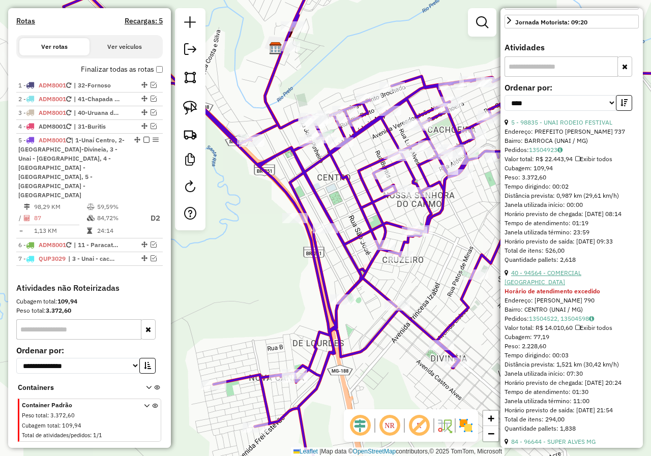
click at [565, 269] on link "40 - 94564 - COMERCIAL WELLINGTON" at bounding box center [542, 277] width 77 height 17
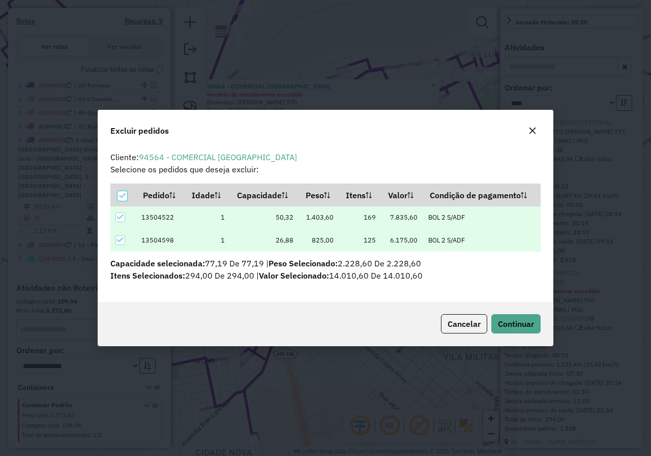
scroll to position [0, 0]
click at [517, 320] on span "Continuar" at bounding box center [516, 324] width 36 height 10
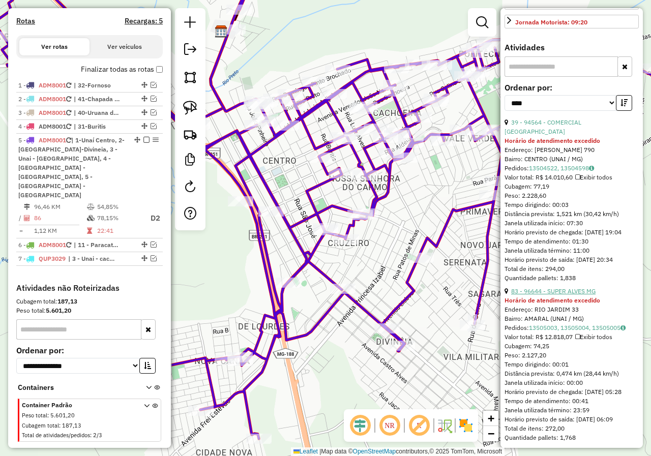
click at [581, 287] on link "83 - 96644 - SUPER ALVES MG" at bounding box center [553, 291] width 84 height 8
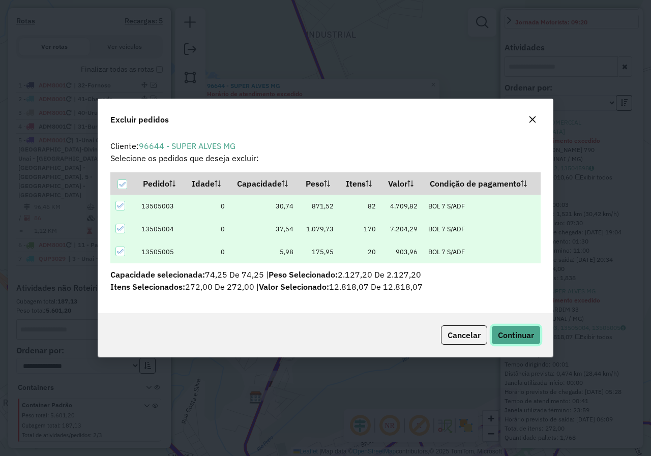
click at [516, 335] on span "Continuar" at bounding box center [516, 335] width 36 height 10
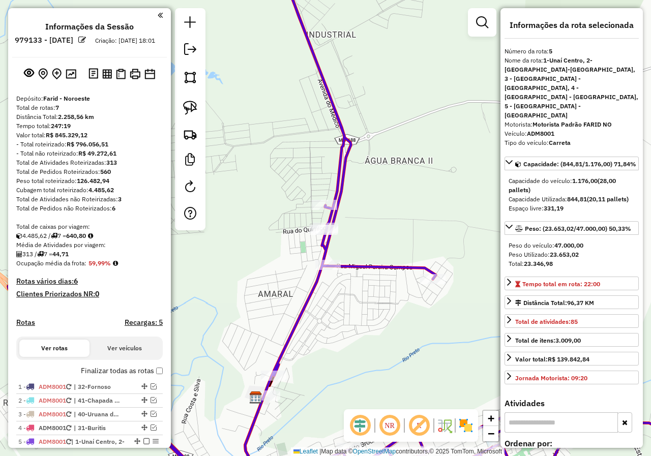
select select "*********"
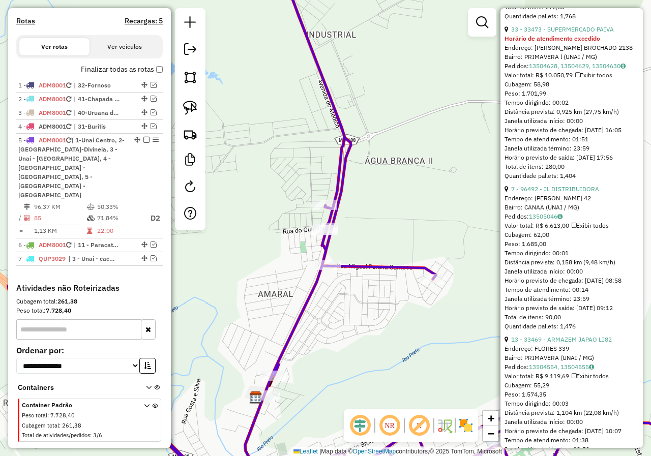
scroll to position [610, 0]
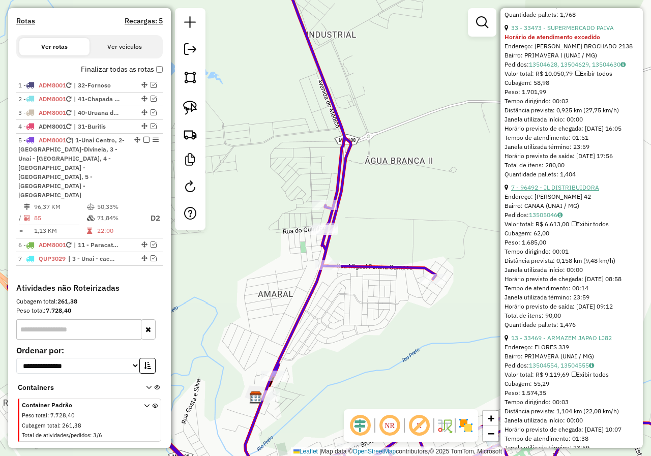
click at [591, 190] on link "7 - 96492 - JL DISTRIBUIDORA" at bounding box center [555, 187] width 88 height 8
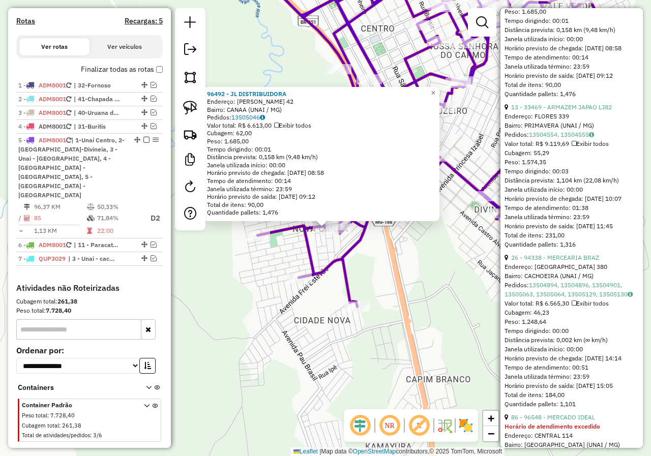
scroll to position [864, 0]
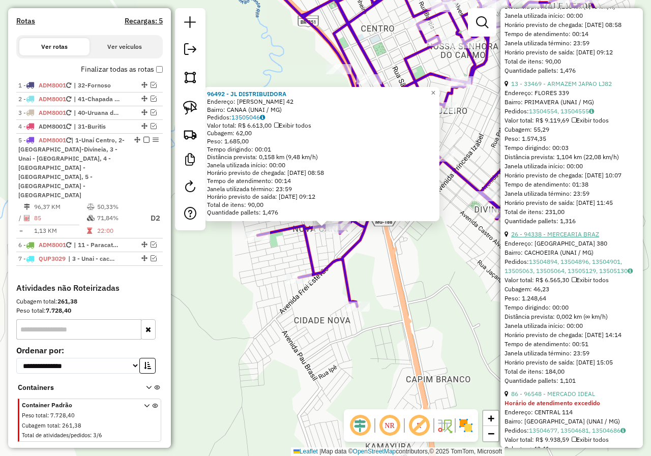
click at [593, 238] on link "26 - 94338 - MERCEARIA BRAZ" at bounding box center [555, 234] width 88 height 8
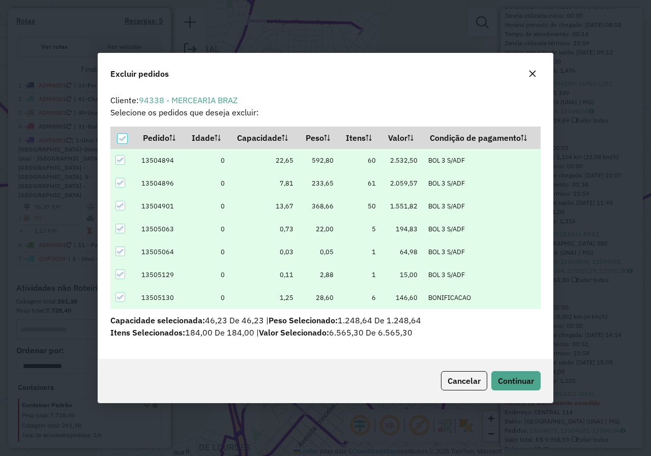
scroll to position [0, 0]
click at [518, 382] on span "Continuar" at bounding box center [516, 381] width 36 height 10
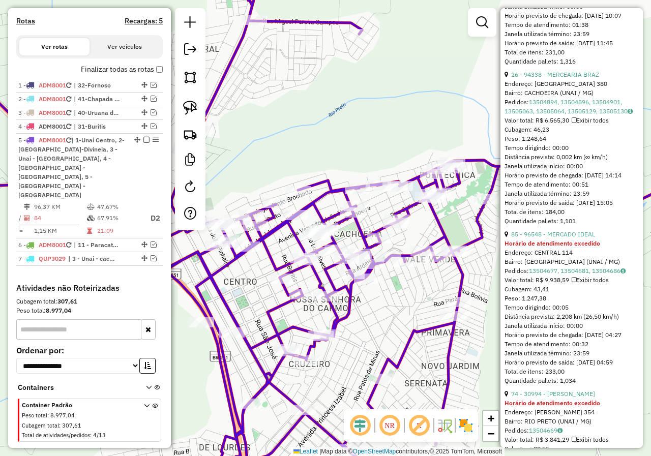
scroll to position [207, 0]
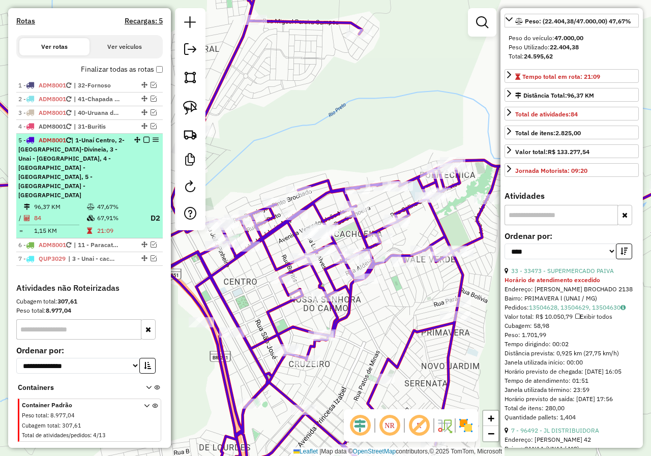
click at [143, 143] on em at bounding box center [146, 140] width 6 height 6
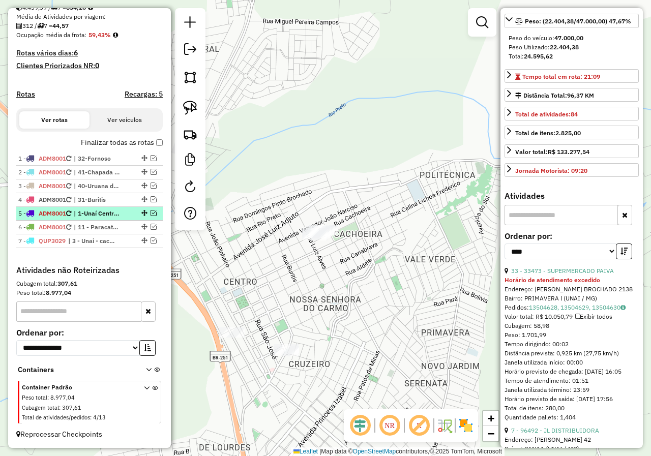
scroll to position [237, 0]
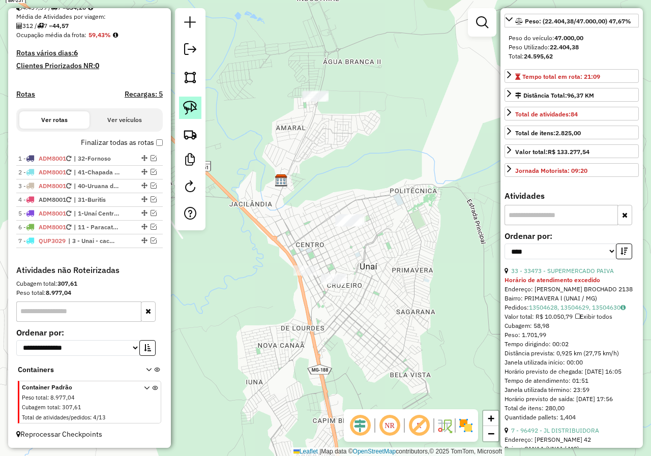
click at [187, 108] on img at bounding box center [190, 108] width 14 height 14
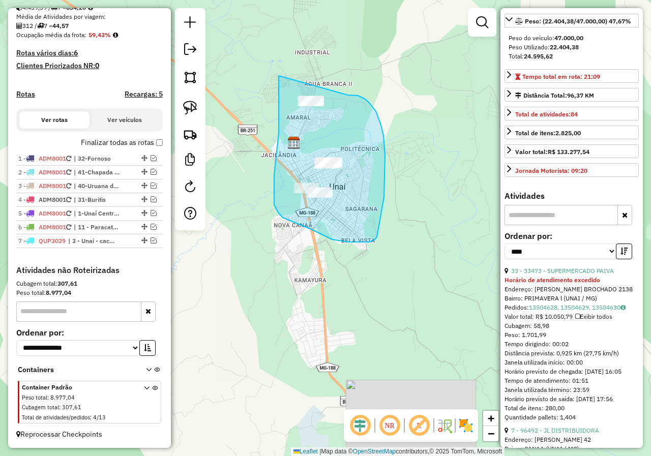
drag, startPoint x: 279, startPoint y: 76, endPoint x: 348, endPoint y: 95, distance: 71.8
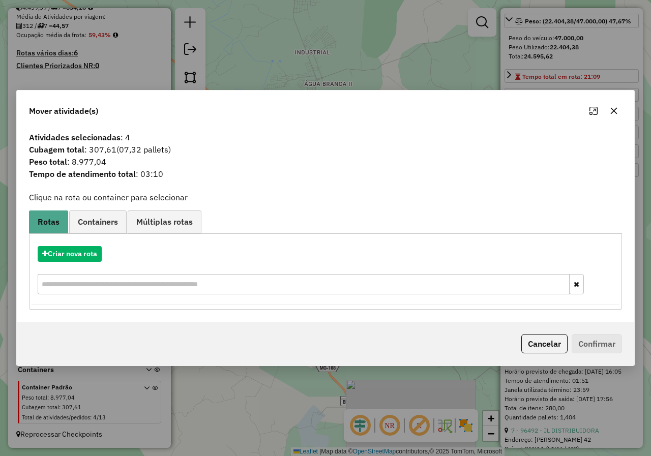
click at [617, 111] on icon "button" at bounding box center [613, 111] width 8 height 8
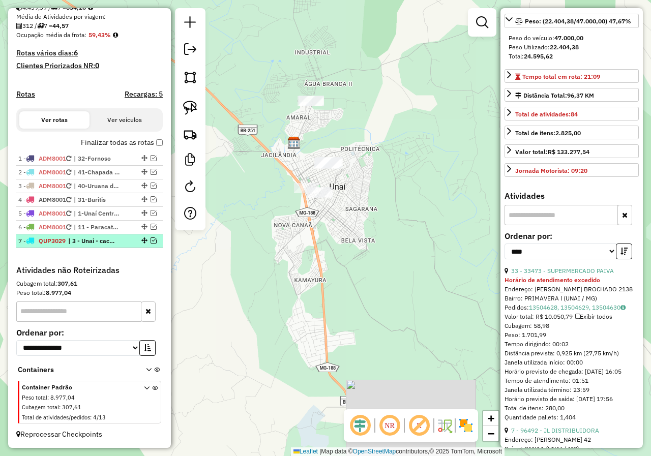
click at [150, 241] on em at bounding box center [153, 240] width 6 height 6
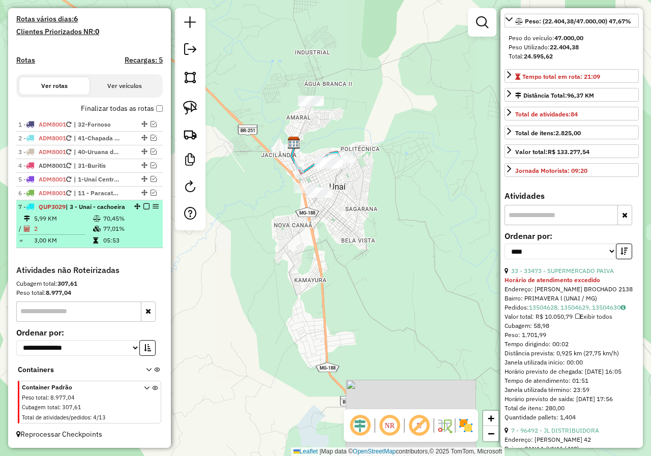
click at [145, 203] on em at bounding box center [146, 206] width 6 height 6
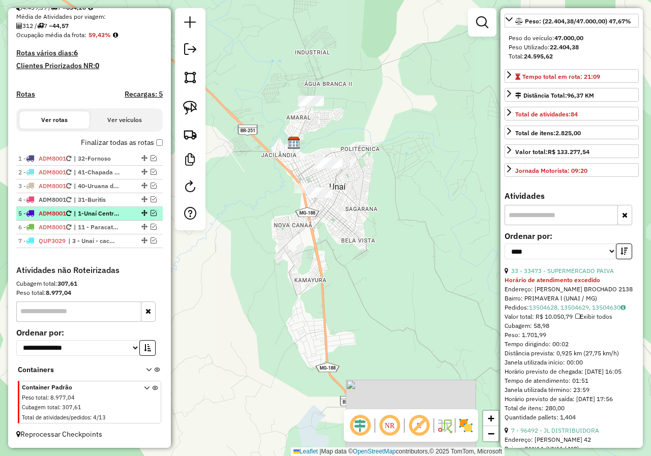
click at [152, 213] on em at bounding box center [153, 213] width 6 height 6
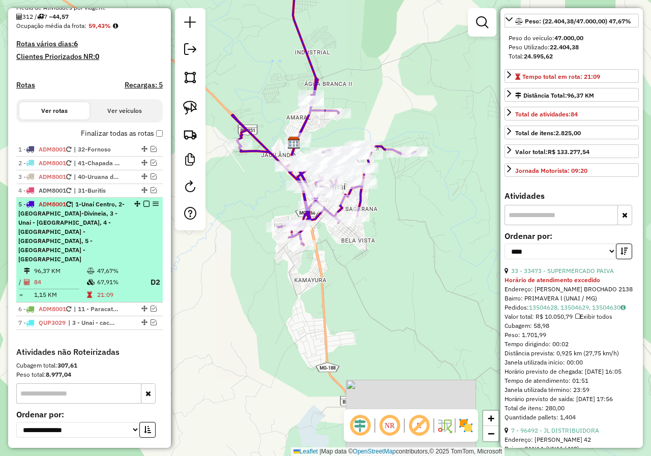
scroll to position [301, 0]
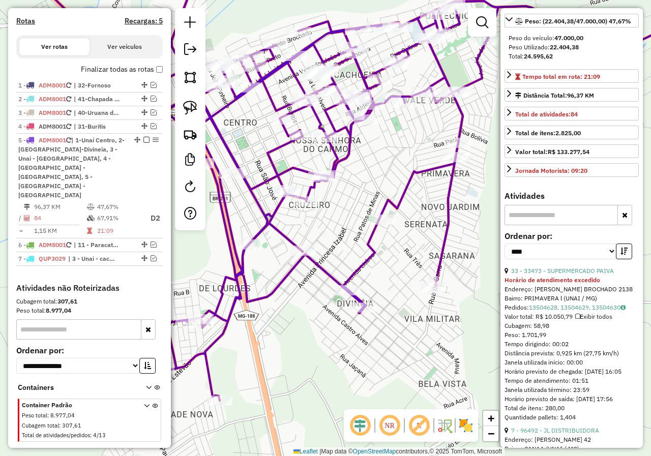
drag, startPoint x: 391, startPoint y: 196, endPoint x: 494, endPoint y: 164, distance: 107.5
click at [494, 164] on div "Janela de atendimento Grade de atendimento Capacidade Transportadoras Veículos …" at bounding box center [325, 228] width 651 height 456
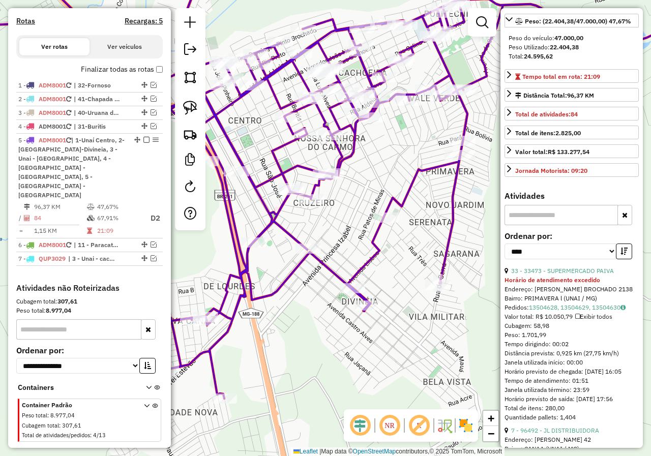
drag, startPoint x: 381, startPoint y: 155, endPoint x: 388, endPoint y: 155, distance: 7.1
click at [388, 155] on div "Janela de atendimento Grade de atendimento Capacidade Transportadoras Veículos …" at bounding box center [325, 228] width 651 height 456
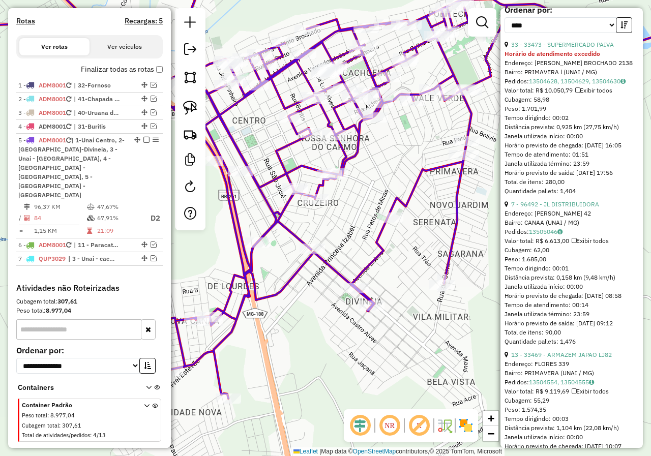
scroll to position [461, 0]
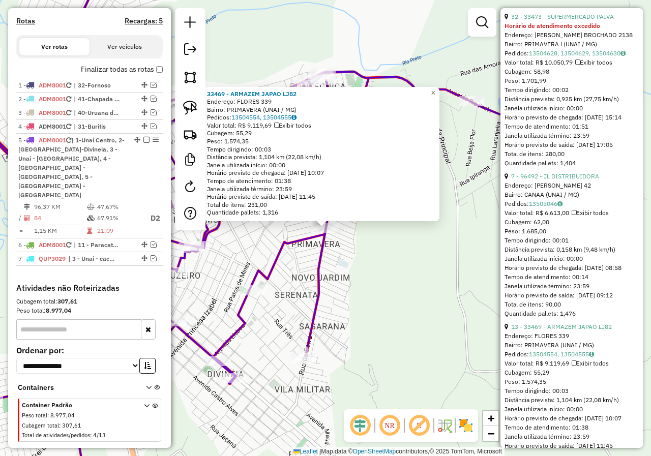
click at [416, 266] on div "33469 - ARMAZEM JAPAO LJ82 Endereço: FLORES 339 Bairro: PRIMAVERA (UNAI / MG) P…" at bounding box center [325, 228] width 651 height 456
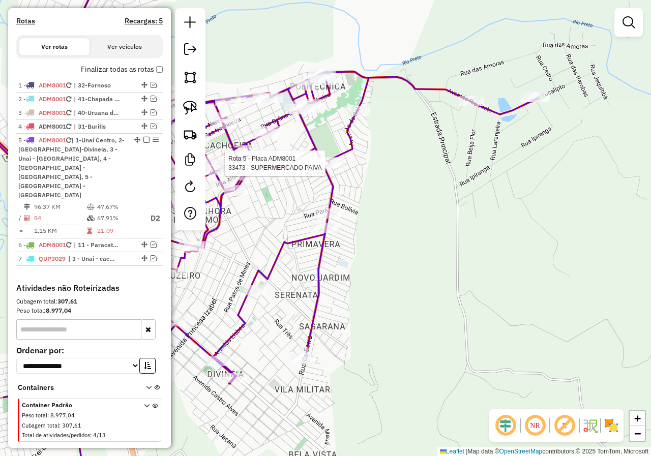
select select "*********"
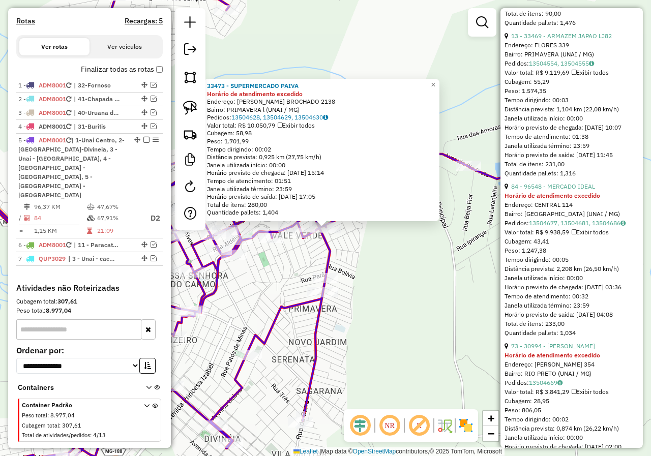
scroll to position [762, 0]
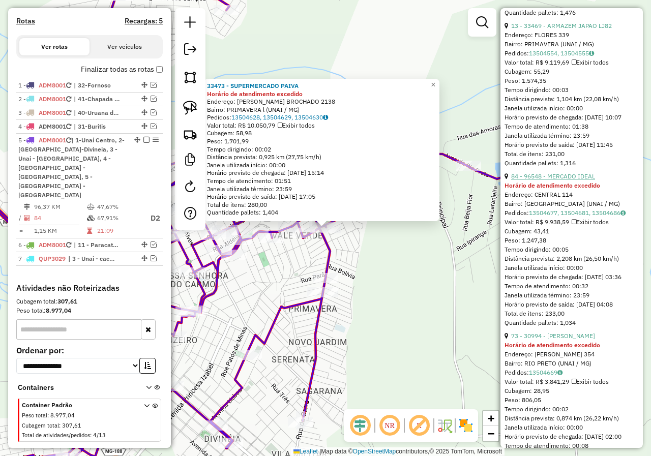
click at [583, 180] on link "84 - 96548 - MERCADO IDEAL" at bounding box center [553, 176] width 84 height 8
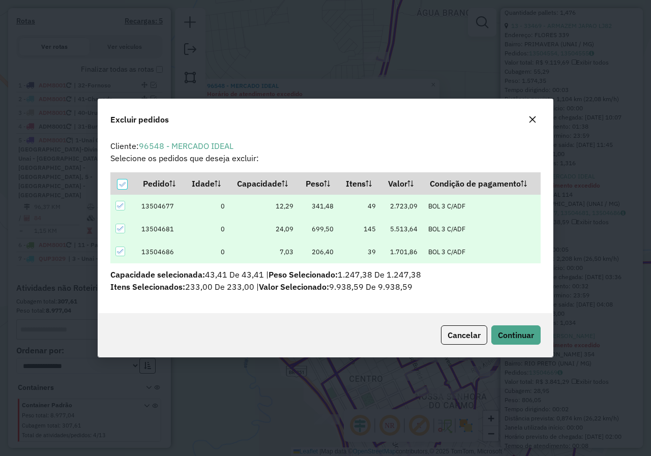
scroll to position [0, 0]
click at [517, 333] on span "Continuar" at bounding box center [516, 335] width 36 height 10
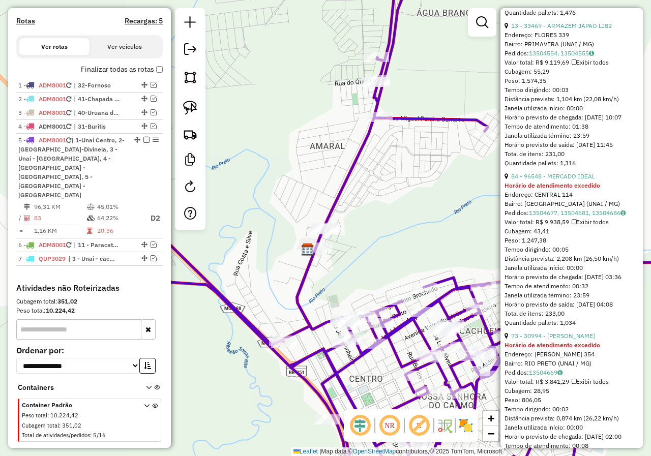
scroll to position [274, 0]
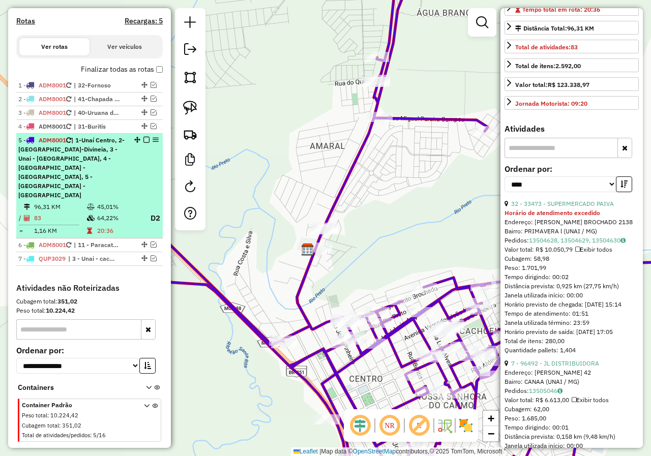
click at [143, 143] on em at bounding box center [146, 140] width 6 height 6
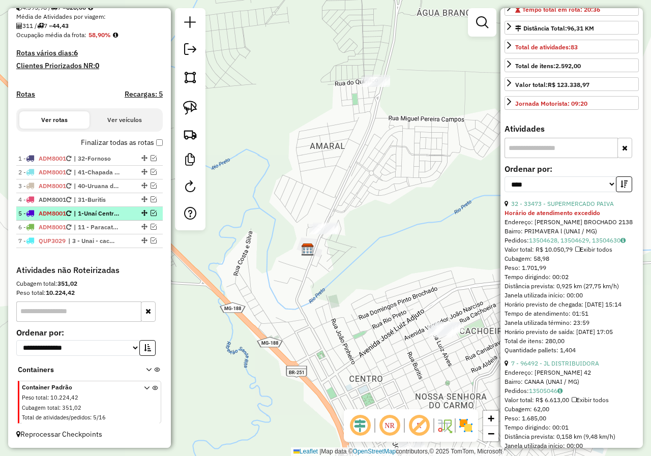
scroll to position [237, 0]
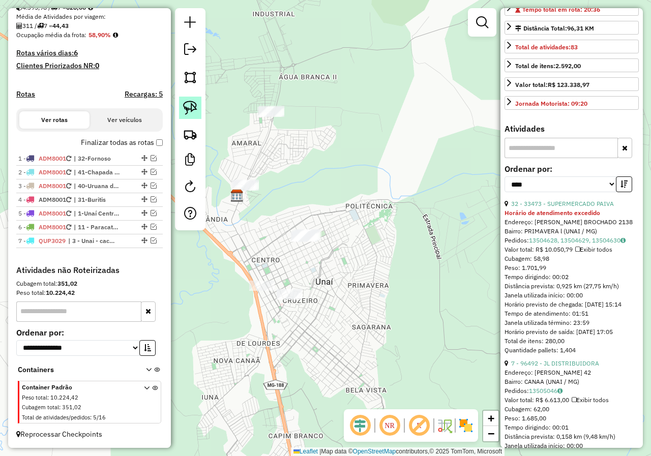
click at [190, 100] on link at bounding box center [190, 108] width 22 height 22
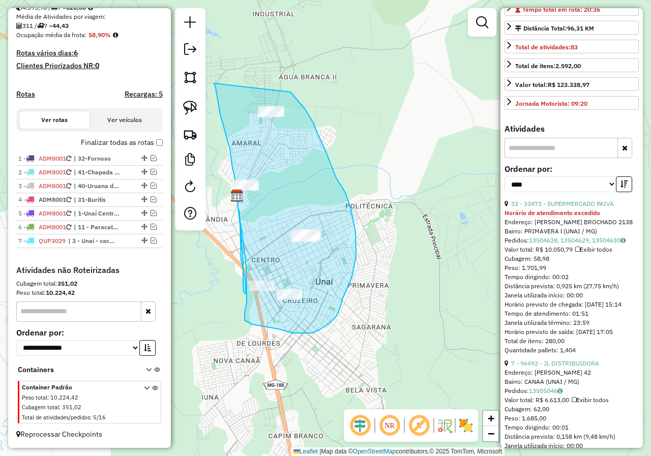
drag, startPoint x: 214, startPoint y: 83, endPoint x: 290, endPoint y: 92, distance: 76.7
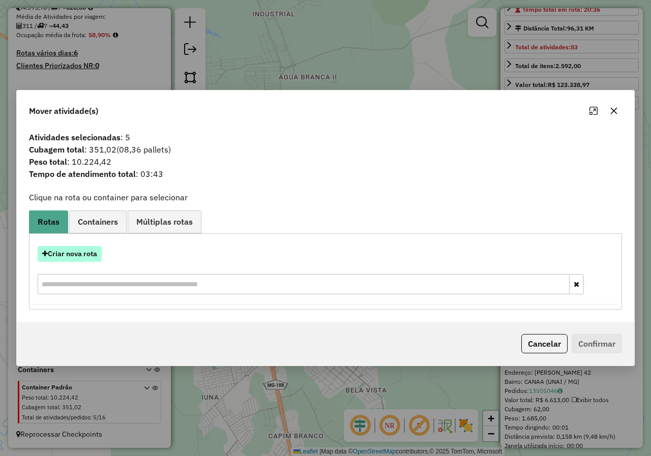
click at [98, 257] on button "Criar nova rota" at bounding box center [70, 254] width 64 height 16
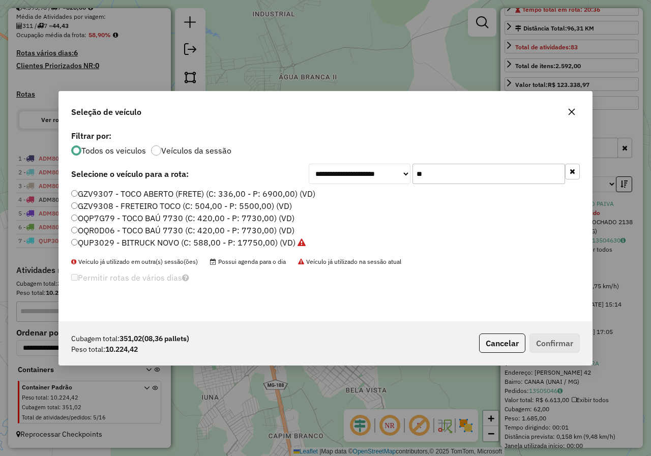
scroll to position [6, 3]
drag, startPoint x: 503, startPoint y: 171, endPoint x: 375, endPoint y: 172, distance: 127.6
click at [375, 172] on div "**********" at bounding box center [443, 174] width 271 height 20
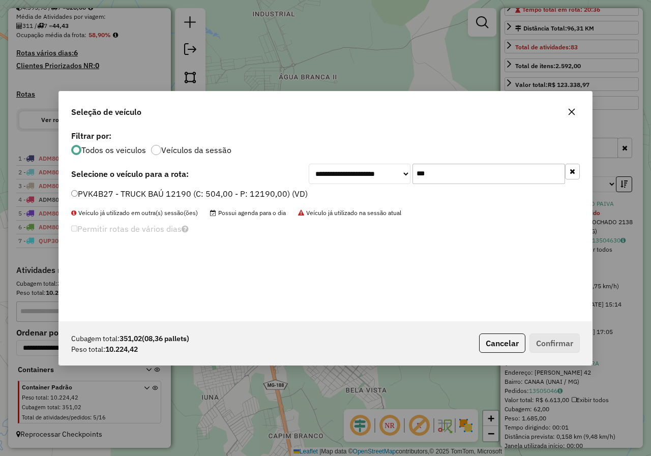
type input "***"
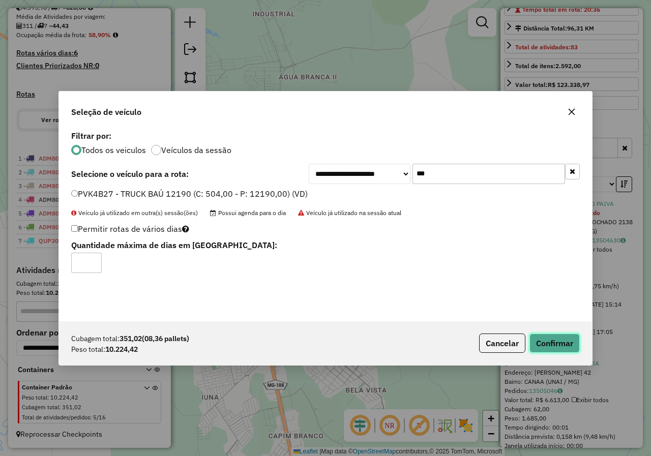
click at [551, 343] on button "Confirmar" at bounding box center [554, 342] width 50 height 19
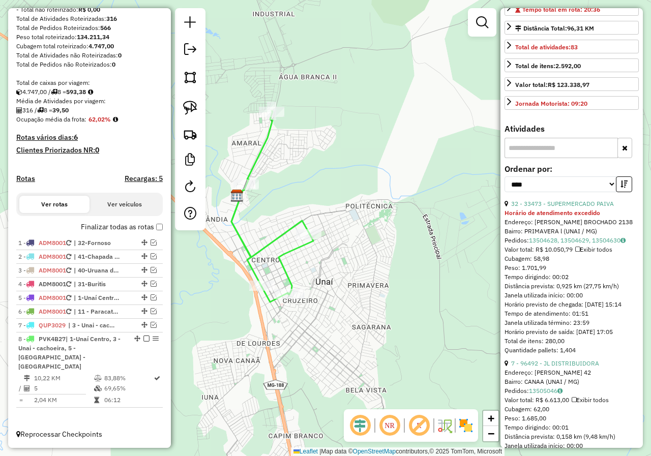
scroll to position [135, 0]
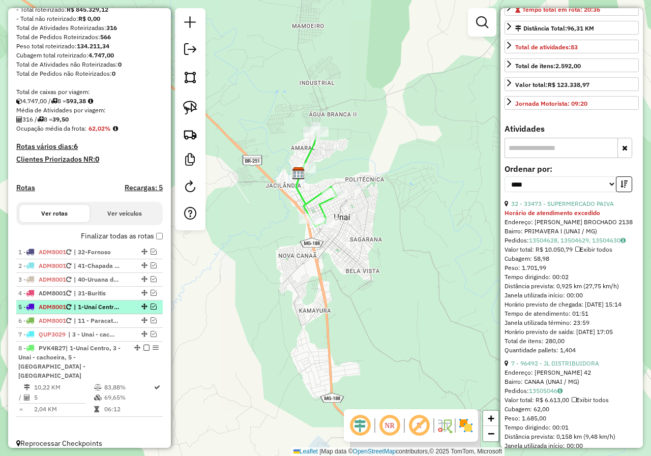
click at [150, 310] on em at bounding box center [153, 306] width 6 height 6
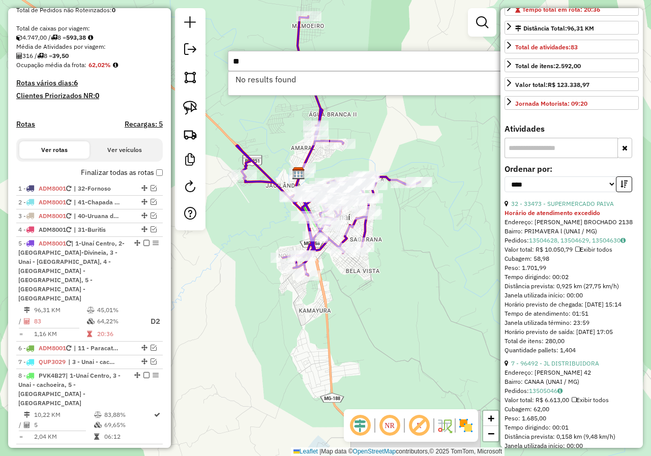
type input "*"
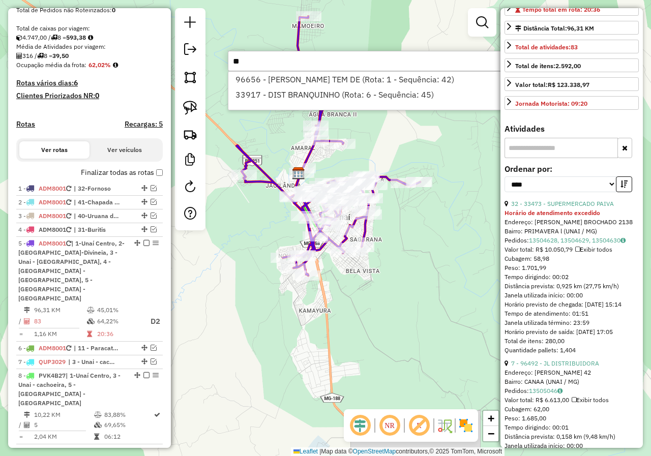
type input "*"
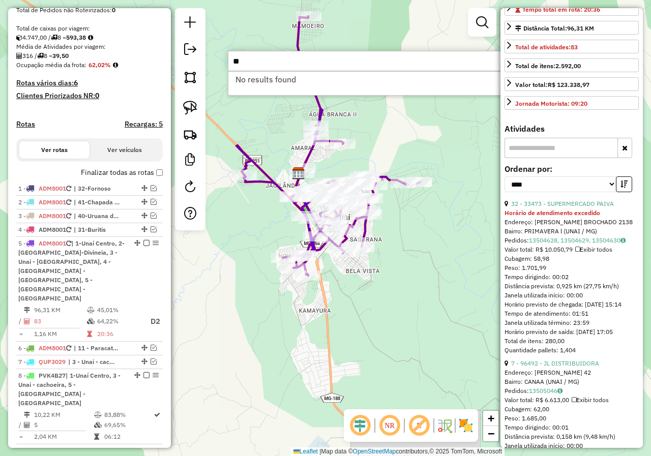
type input "*"
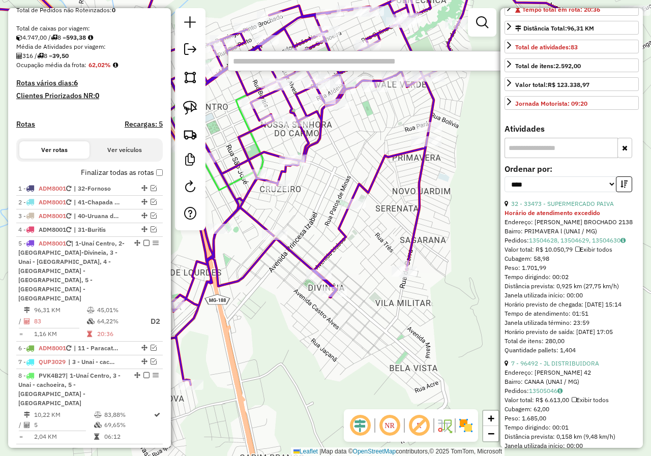
drag, startPoint x: 283, startPoint y: 180, endPoint x: 356, endPoint y: 227, distance: 86.4
click at [357, 225] on div "Janela de atendimento Grade de atendimento Capacidade Transportadoras Veículos …" at bounding box center [325, 228] width 651 height 456
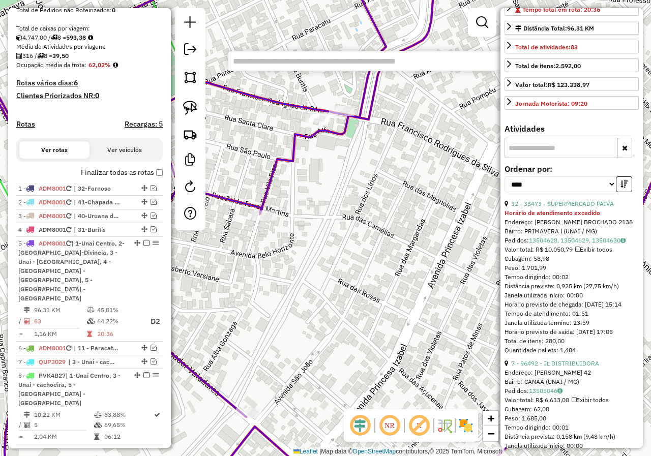
click at [285, 250] on div "Janela de atendimento Grade de atendimento Capacidade Transportadoras Veículos …" at bounding box center [325, 228] width 651 height 456
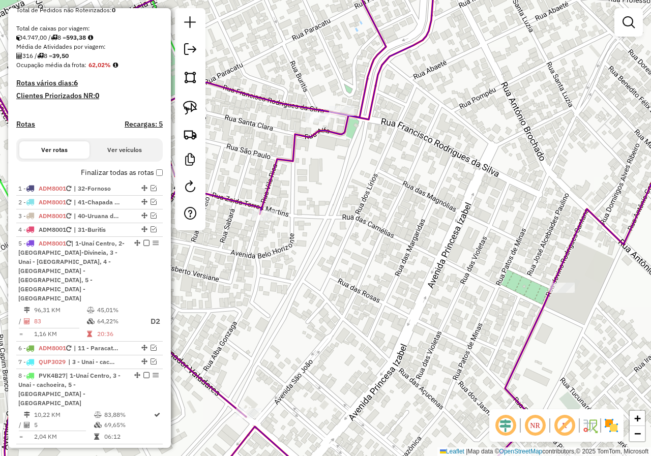
drag, startPoint x: 304, startPoint y: 296, endPoint x: 422, endPoint y: 346, distance: 128.0
click at [422, 346] on div "Janela de atendimento Grade de atendimento Capacidade Transportadoras Veículos …" at bounding box center [325, 228] width 651 height 456
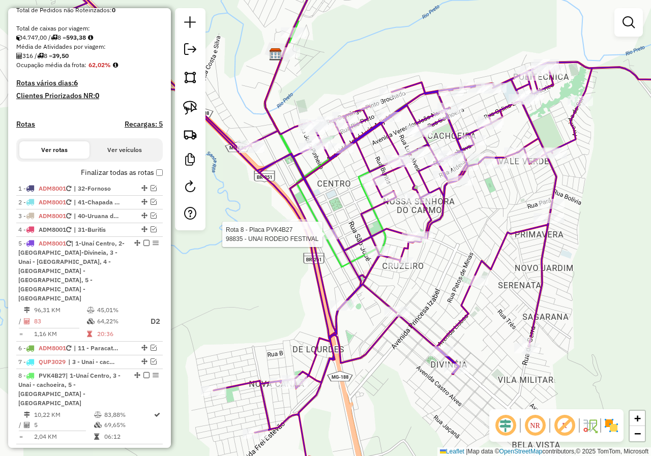
select select "*********"
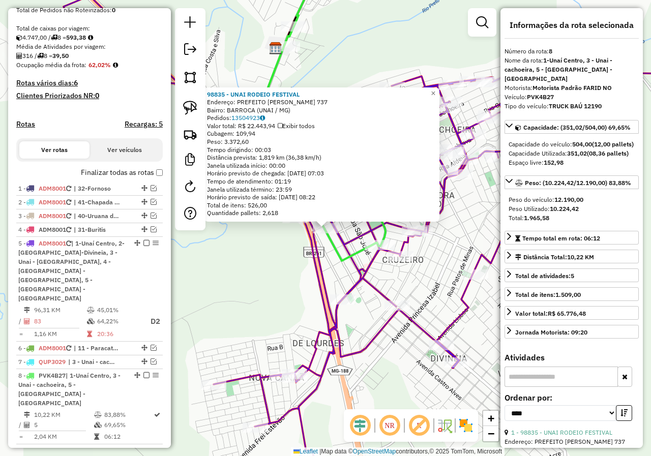
click at [438, 280] on div "98835 - UNAI RODEIO FESTIVAL Endereço: PREFEITO JOAO COSTA 737 Bairro: BARROCA …" at bounding box center [325, 228] width 651 height 456
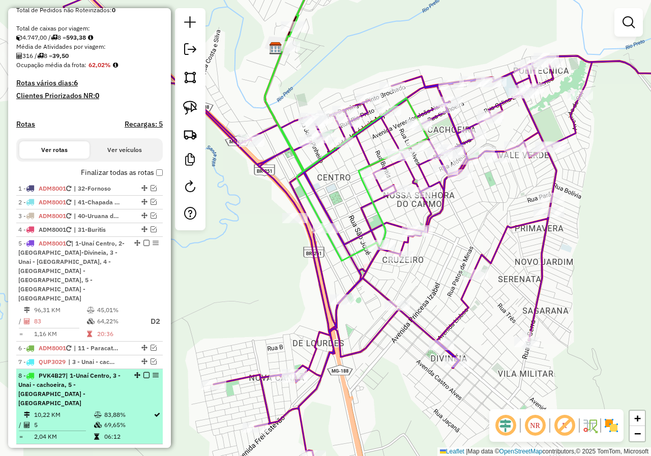
click at [143, 372] on em at bounding box center [146, 375] width 6 height 6
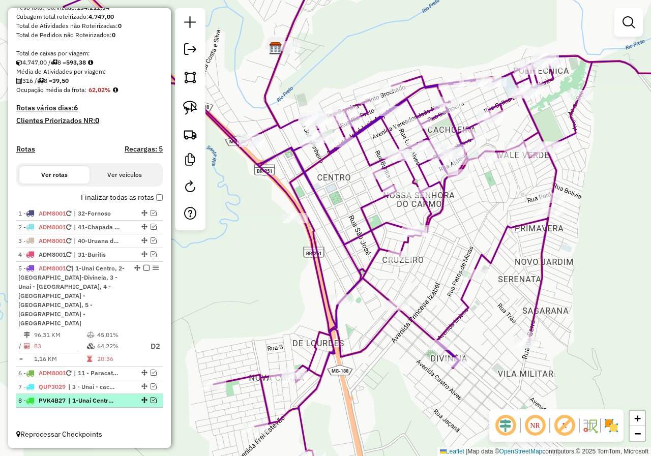
scroll to position [155, 0]
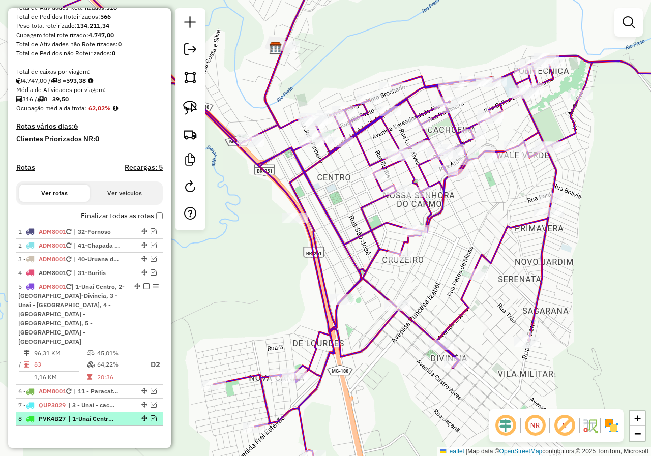
click at [150, 415] on em at bounding box center [153, 418] width 6 height 6
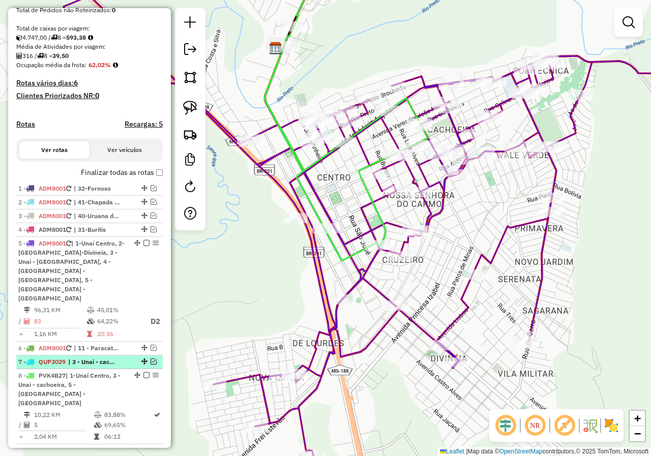
click at [150, 358] on em at bounding box center [153, 361] width 6 height 6
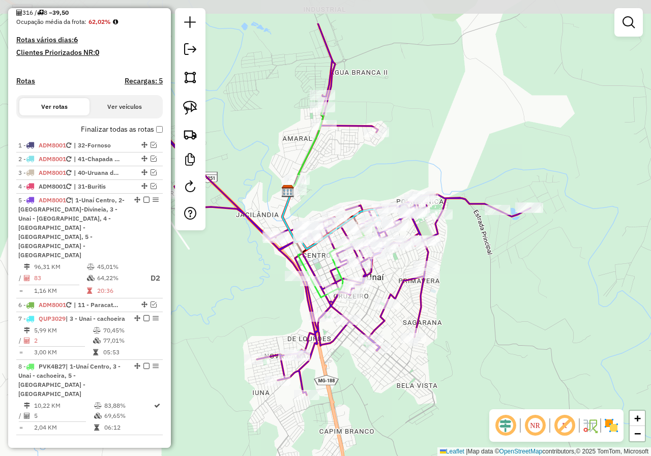
drag, startPoint x: 365, startPoint y: 98, endPoint x: 348, endPoint y: 167, distance: 71.1
click at [348, 167] on div "Janela de atendimento Grade de atendimento Capacidade Transportadoras Veículos …" at bounding box center [325, 228] width 651 height 456
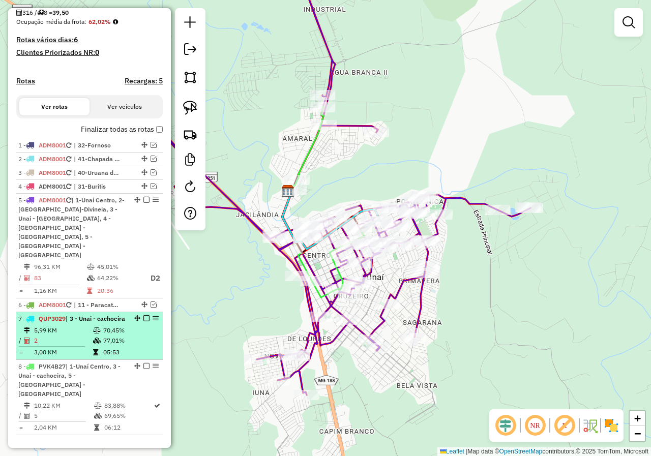
click at [103, 314] on div "7 - QUP3029 | 3 - Unai - cachoeira" at bounding box center [72, 318] width 108 height 9
select select "*********"
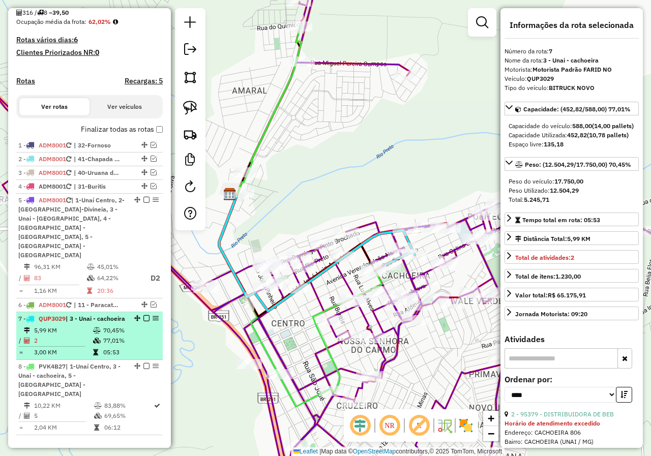
click at [143, 315] on em at bounding box center [146, 318] width 6 height 6
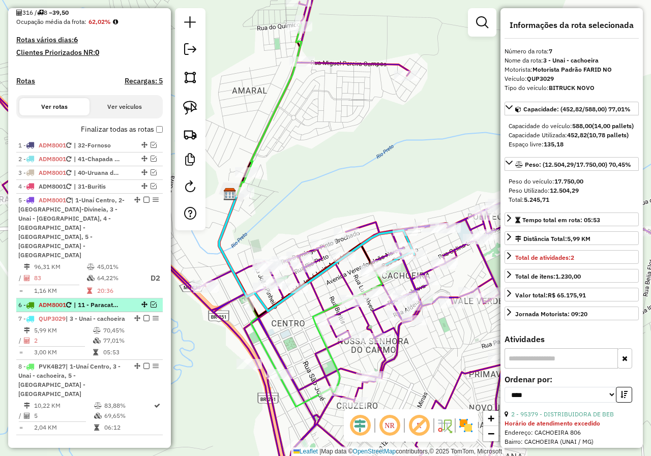
scroll to position [198, 0]
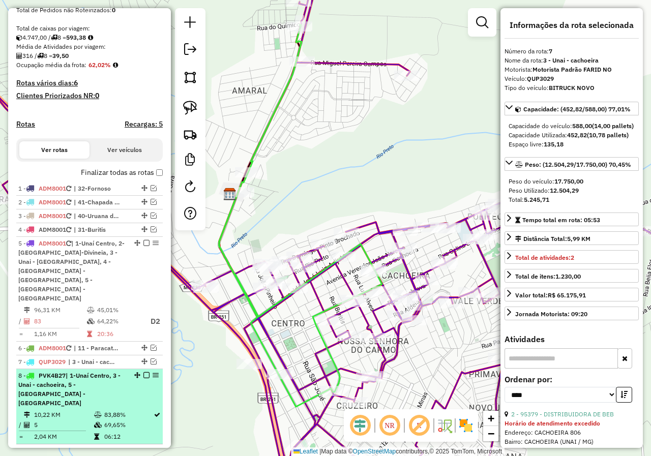
click at [123, 372] on li "8 - PVK4B27 | 1-Unaí Centro, 3 - Unai - cachoeira, 5 - Unaí - Mamoeiro 10,22 KM…" at bounding box center [89, 406] width 146 height 75
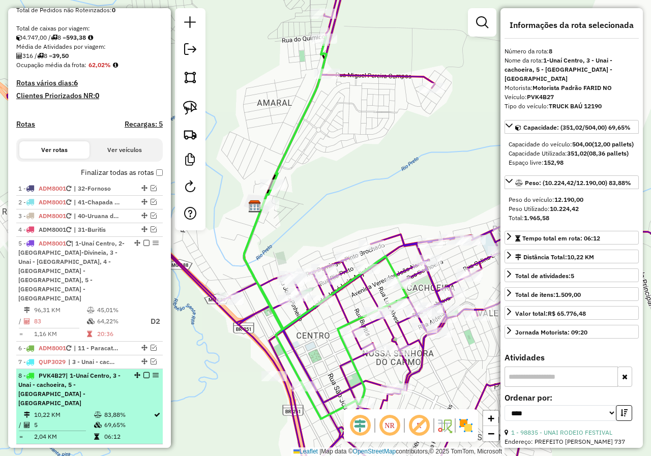
click at [144, 372] on em at bounding box center [146, 375] width 6 height 6
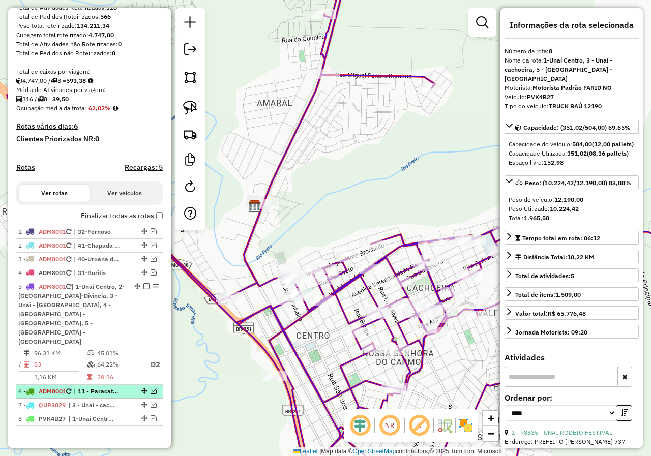
click at [153, 388] on em at bounding box center [153, 391] width 6 height 6
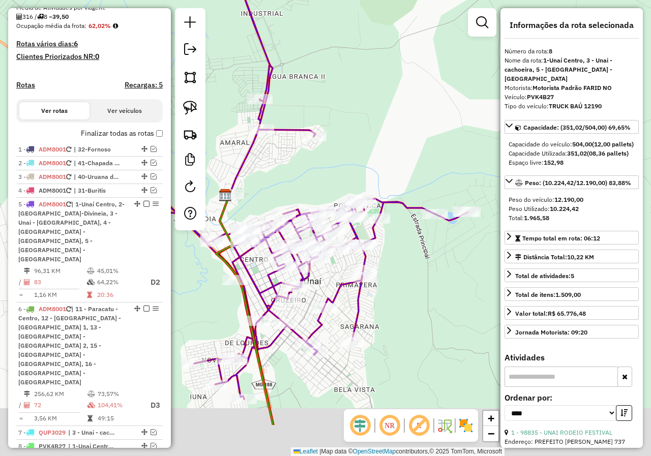
drag, startPoint x: 407, startPoint y: 333, endPoint x: 406, endPoint y: 286, distance: 47.8
click at [406, 286] on div "Janela de atendimento Grade de atendimento Capacidade Transportadoras Veículos …" at bounding box center [325, 228] width 651 height 456
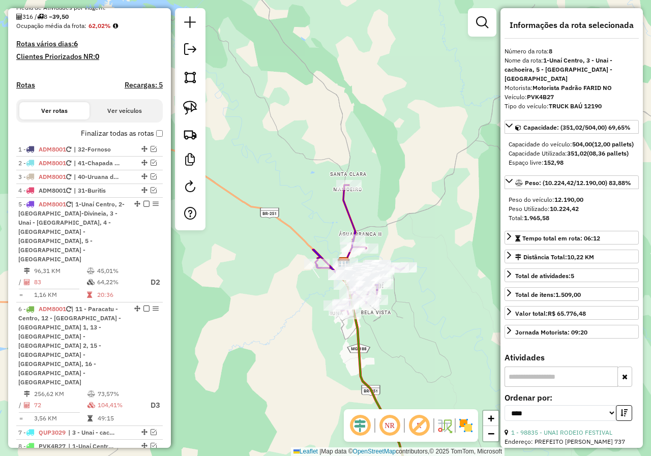
drag, startPoint x: 425, startPoint y: 210, endPoint x: 300, endPoint y: 241, distance: 128.9
click at [300, 241] on div "Janela de atendimento Grade de atendimento Capacidade Transportadoras Veículos …" at bounding box center [325, 228] width 651 height 456
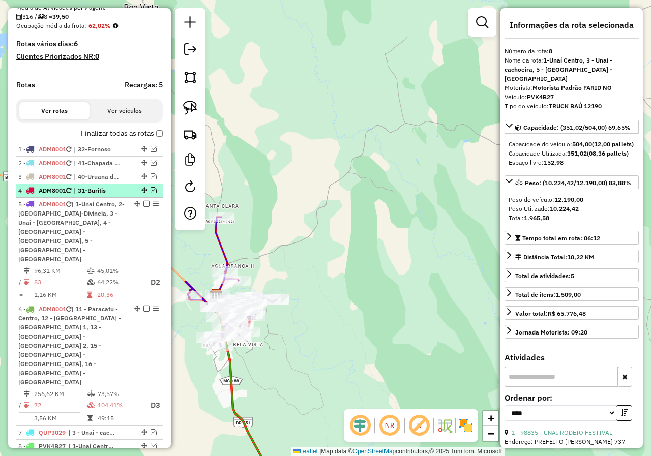
click at [152, 193] on em at bounding box center [153, 190] width 6 height 6
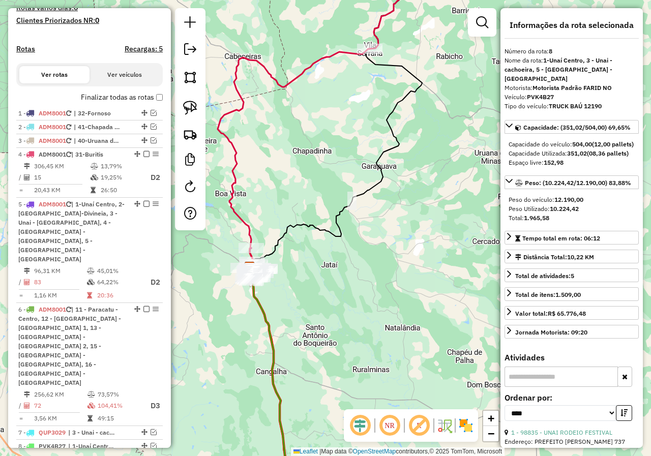
drag, startPoint x: 267, startPoint y: 178, endPoint x: 353, endPoint y: 312, distance: 158.9
click at [350, 322] on div "Janela de atendimento Grade de atendimento Capacidade Transportadoras Veículos …" at bounding box center [325, 228] width 651 height 456
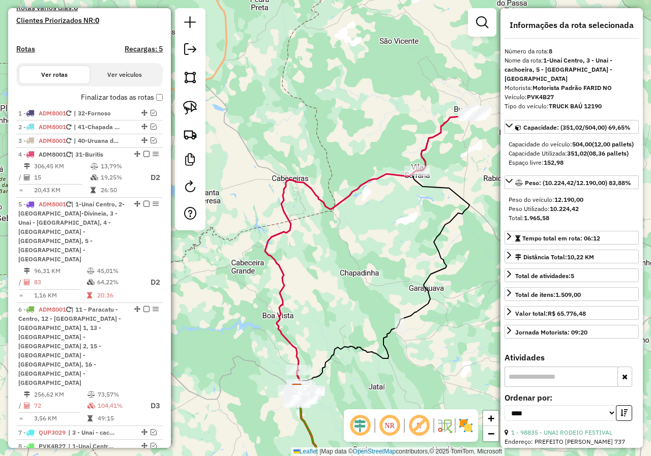
drag, startPoint x: 389, startPoint y: 281, endPoint x: 277, endPoint y: 299, distance: 113.3
click at [277, 299] on div "Janela de atendimento Grade de atendimento Capacidade Transportadoras Veículos …" at bounding box center [325, 228] width 651 height 456
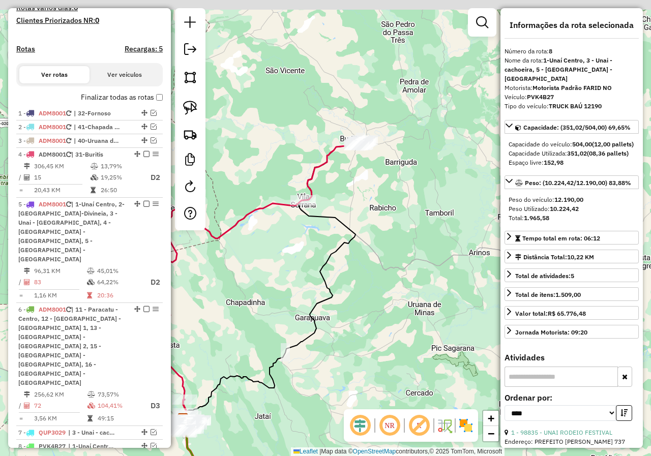
drag, startPoint x: 428, startPoint y: 143, endPoint x: 415, endPoint y: 187, distance: 45.8
click at [415, 187] on div "Janela de atendimento Grade de atendimento Capacidade Transportadoras Veículos …" at bounding box center [325, 228] width 651 height 456
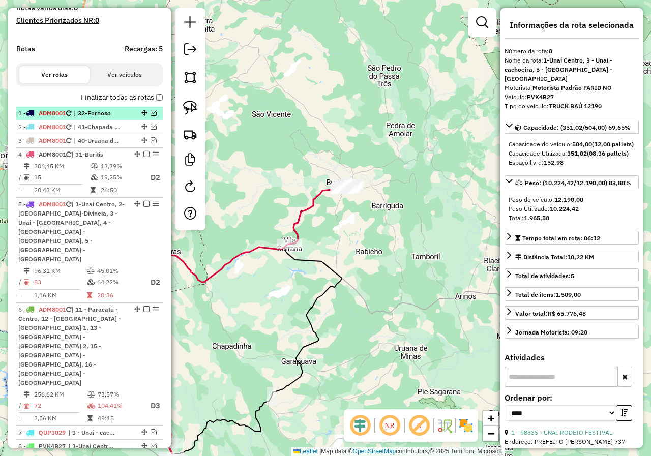
click at [150, 116] on em at bounding box center [153, 113] width 6 height 6
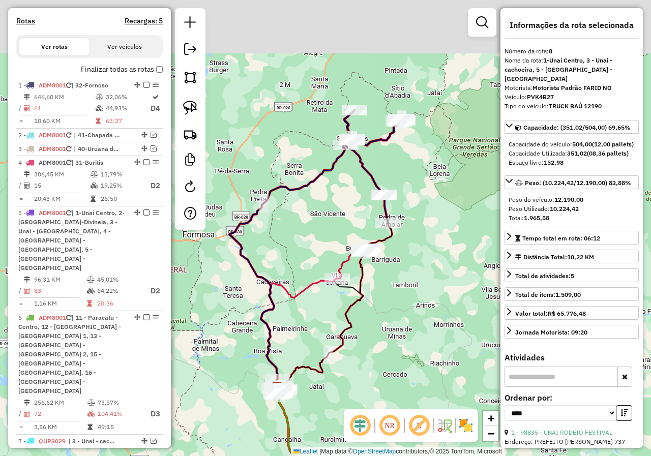
drag, startPoint x: 296, startPoint y: 131, endPoint x: 332, endPoint y: 218, distance: 94.6
click at [332, 218] on div "Janela de atendimento Grade de atendimento Capacidade Transportadoras Veículos …" at bounding box center [325, 228] width 651 height 456
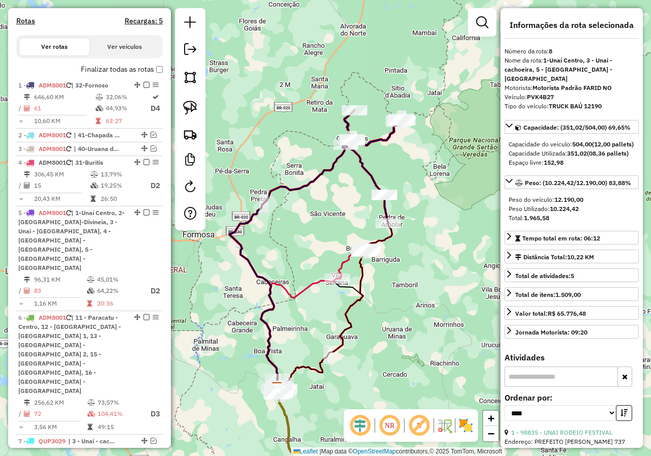
click at [392, 170] on div "Janela de atendimento Grade de atendimento Capacidade Transportadoras Veículos …" at bounding box center [325, 228] width 651 height 456
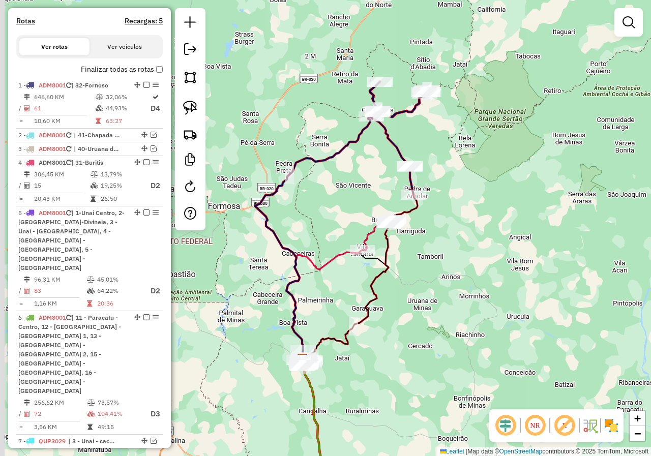
drag, startPoint x: 423, startPoint y: 187, endPoint x: 449, endPoint y: 159, distance: 38.2
click at [449, 159] on div "Janela de atendimento Grade de atendimento Capacidade Transportadoras Veículos …" at bounding box center [325, 228] width 651 height 456
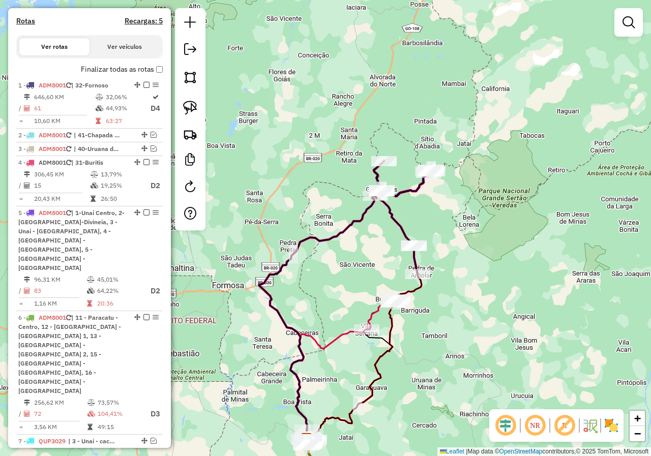
drag, startPoint x: 457, startPoint y: 220, endPoint x: 435, endPoint y: 223, distance: 22.0
click at [435, 223] on div "Janela de atendimento Grade de atendimento Capacidade Transportadoras Veículos …" at bounding box center [325, 228] width 651 height 456
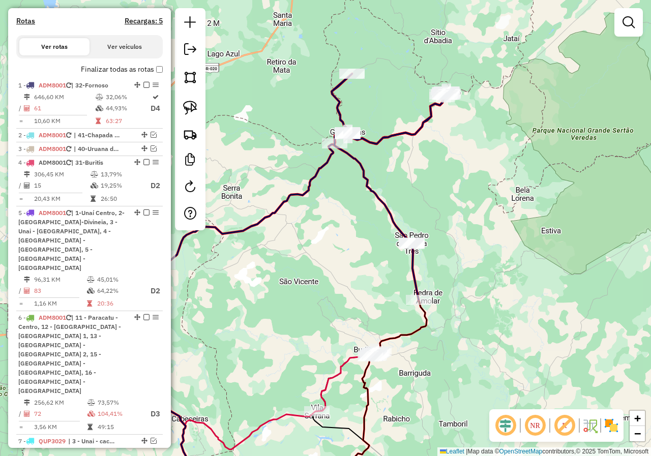
drag, startPoint x: 405, startPoint y: 214, endPoint x: 429, endPoint y: 192, distance: 33.1
click at [429, 192] on div "Janela de atendimento Grade de atendimento Capacidade Transportadoras Veículos …" at bounding box center [325, 228] width 651 height 456
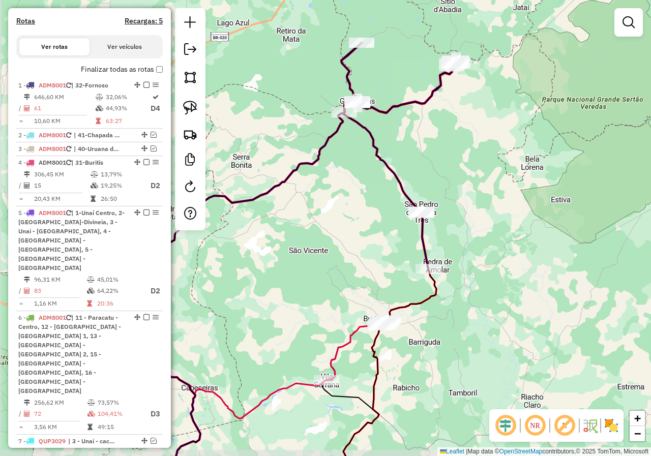
drag, startPoint x: 433, startPoint y: 193, endPoint x: 444, endPoint y: 165, distance: 30.6
click at [444, 165] on div "Janela de atendimento Grade de atendimento Capacidade Transportadoras Veículos …" at bounding box center [325, 228] width 651 height 456
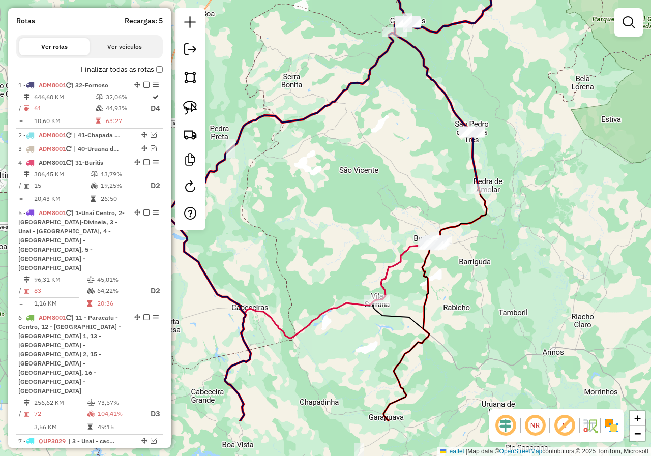
drag, startPoint x: 377, startPoint y: 229, endPoint x: 427, endPoint y: 149, distance: 94.8
click at [427, 149] on div "Janela de atendimento Grade de atendimento Capacidade Transportadoras Veículos …" at bounding box center [325, 228] width 651 height 456
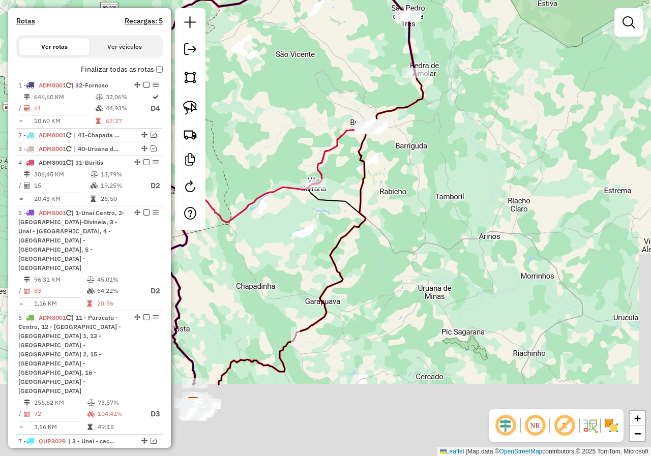
drag, startPoint x: 522, startPoint y: 289, endPoint x: 458, endPoint y: 173, distance: 132.1
click at [458, 173] on div "Janela de atendimento Grade de atendimento Capacidade Transportadoras Veículos …" at bounding box center [325, 228] width 651 height 456
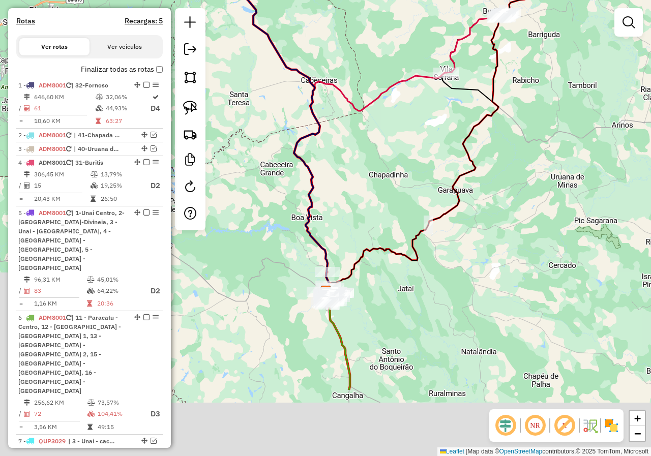
drag, startPoint x: 396, startPoint y: 282, endPoint x: 554, endPoint y: 160, distance: 199.2
click at [554, 160] on div "Janela de atendimento Grade de atendimento Capacidade Transportadoras Veículos …" at bounding box center [325, 228] width 651 height 456
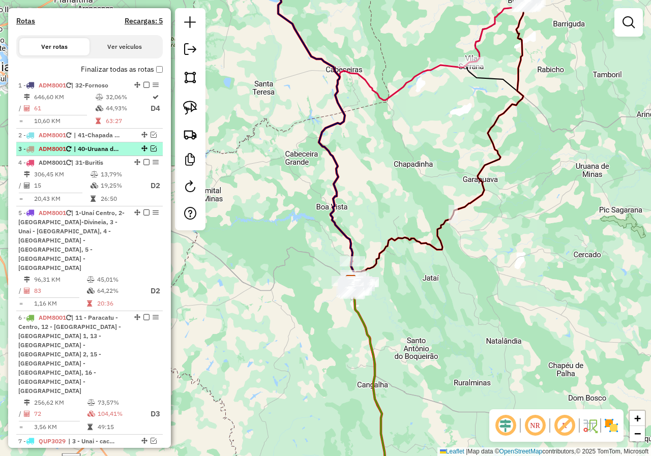
click at [152, 151] on em at bounding box center [153, 148] width 6 height 6
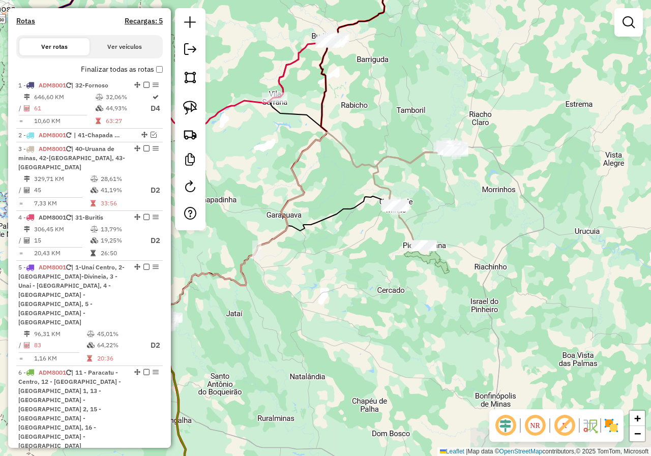
drag, startPoint x: 536, startPoint y: 193, endPoint x: 339, endPoint y: 229, distance: 199.4
click at [339, 229] on div "Janela de atendimento Grade de atendimento Capacidade Transportadoras Veículos …" at bounding box center [325, 228] width 651 height 456
click at [191, 116] on link at bounding box center [190, 108] width 22 height 22
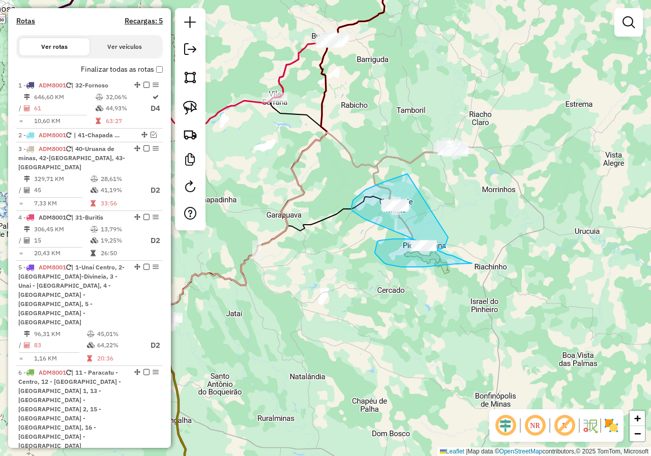
drag, startPoint x: 407, startPoint y: 174, endPoint x: 456, endPoint y: 212, distance: 61.9
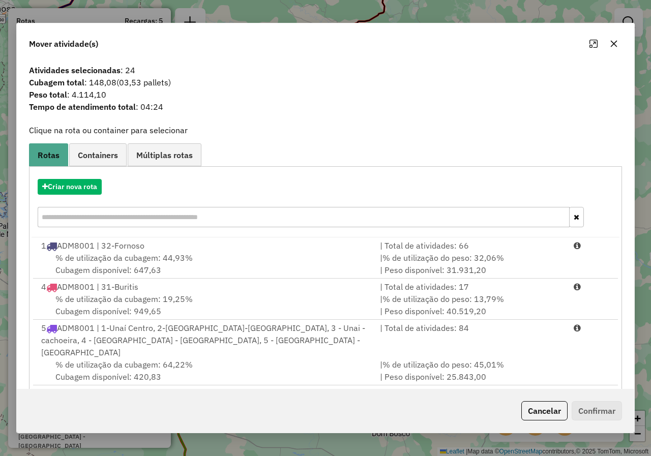
click at [626, 33] on div "Mover atividade(s)" at bounding box center [325, 41] width 617 height 37
click at [615, 47] on icon "button" at bounding box center [613, 44] width 8 height 8
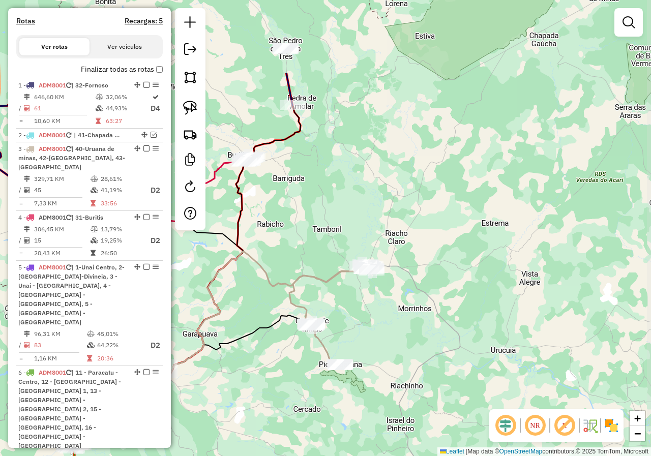
drag, startPoint x: 472, startPoint y: 260, endPoint x: 418, endPoint y: 337, distance: 94.5
click at [418, 337] on div "Janela de atendimento Grade de atendimento Capacidade Transportadoras Veículos …" at bounding box center [325, 228] width 651 height 456
click at [150, 138] on em at bounding box center [153, 135] width 6 height 6
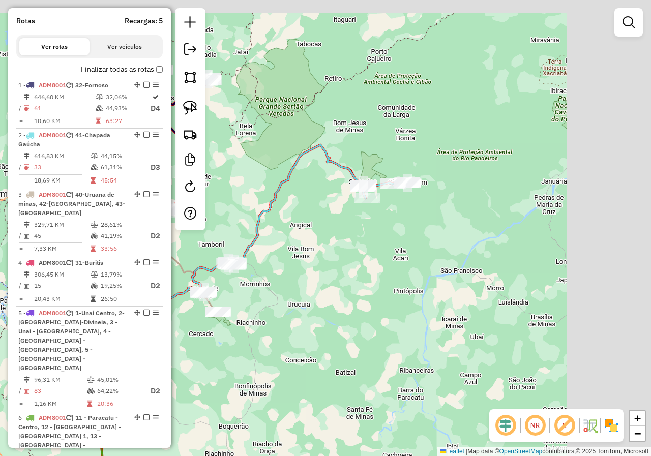
drag, startPoint x: 486, startPoint y: 214, endPoint x: 340, endPoint y: 238, distance: 147.8
click at [340, 238] on div "Janela de atendimento Grade de atendimento Capacidade Transportadoras Veículos …" at bounding box center [325, 228] width 651 height 456
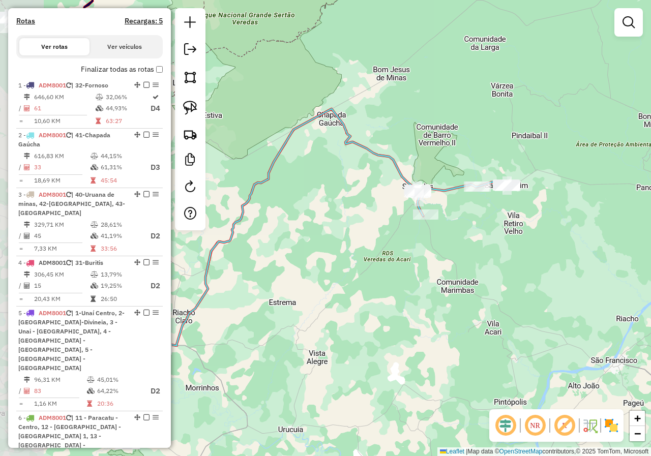
drag, startPoint x: 318, startPoint y: 244, endPoint x: 391, endPoint y: 246, distance: 73.2
click at [391, 246] on div "Janela de atendimento Grade de atendimento Capacidade Transportadoras Veículos …" at bounding box center [325, 228] width 651 height 456
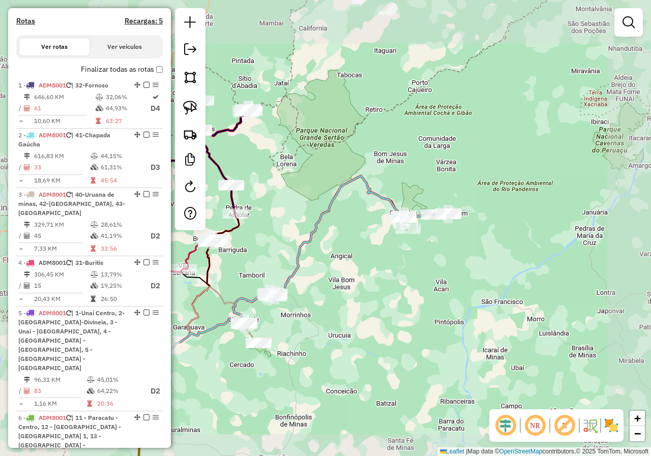
drag, startPoint x: 342, startPoint y: 283, endPoint x: 461, endPoint y: 219, distance: 135.3
click at [458, 221] on div "Janela de atendimento Grade de atendimento Capacidade Transportadoras Veículos …" at bounding box center [325, 228] width 651 height 456
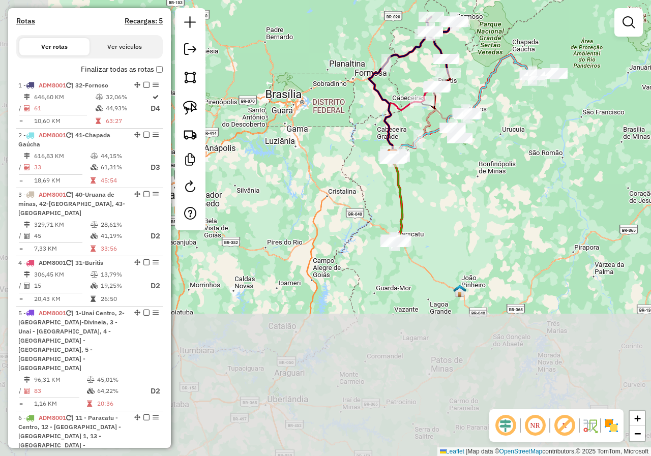
drag, startPoint x: 378, startPoint y: 300, endPoint x: 436, endPoint y: 183, distance: 130.2
click at [436, 183] on div "Janela de atendimento Grade de atendimento Capacidade Transportadoras Veículos …" at bounding box center [325, 228] width 651 height 456
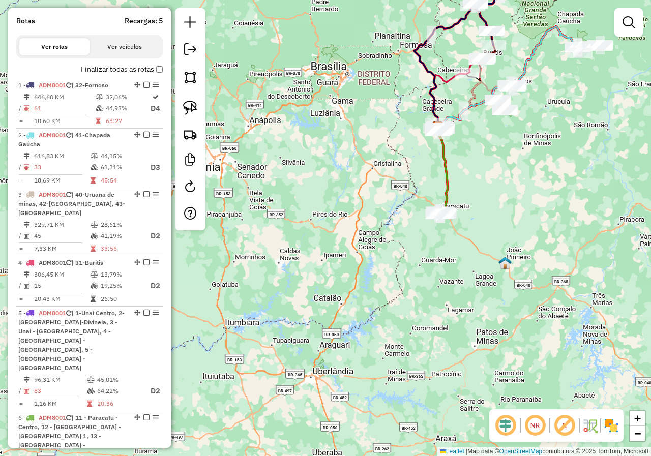
drag, startPoint x: 475, startPoint y: 130, endPoint x: 439, endPoint y: 253, distance: 128.2
click at [439, 253] on div "Janela de atendimento Grade de atendimento Capacidade Transportadoras Veículos …" at bounding box center [325, 228] width 651 height 456
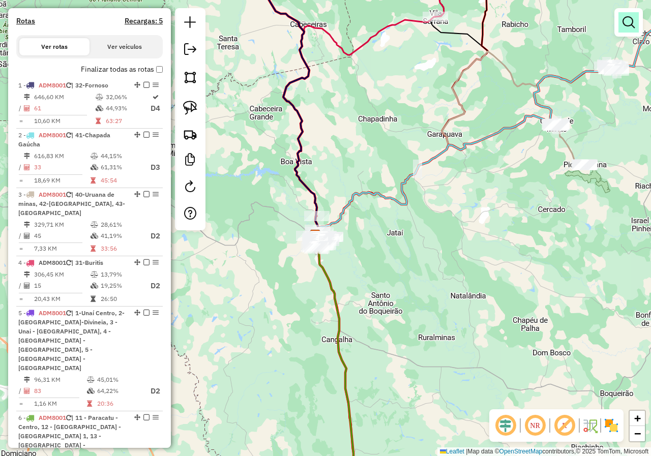
click at [640, 26] on div at bounding box center [628, 22] width 28 height 28
click at [623, 23] on em at bounding box center [628, 22] width 12 height 12
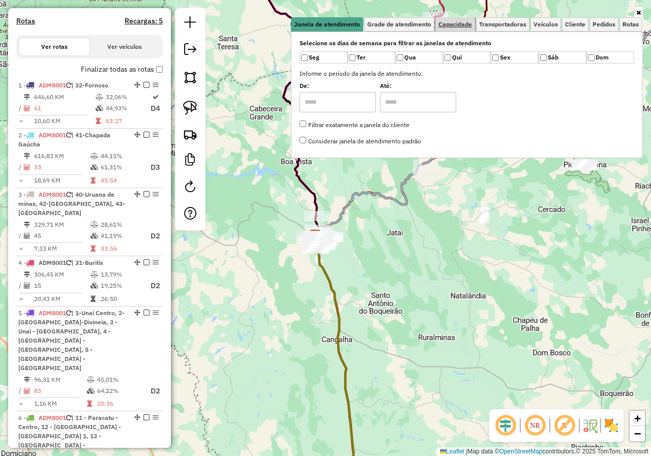
click at [447, 23] on span "Capacidade" at bounding box center [455, 24] width 34 height 6
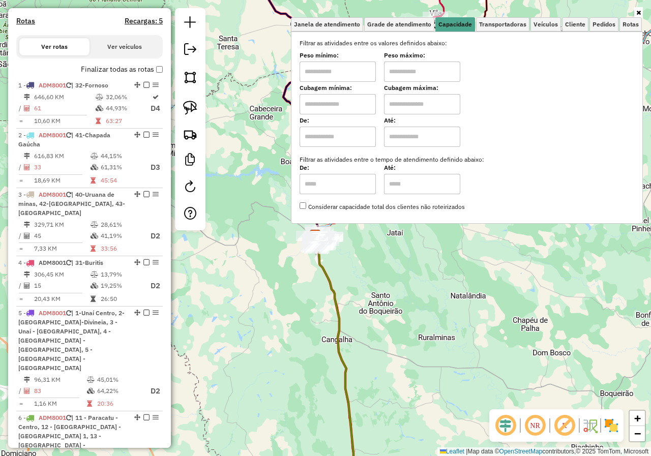
click at [410, 67] on input "text" at bounding box center [422, 71] width 76 height 20
type input "******"
click at [320, 69] on input "text" at bounding box center [337, 71] width 76 height 20
type input "****"
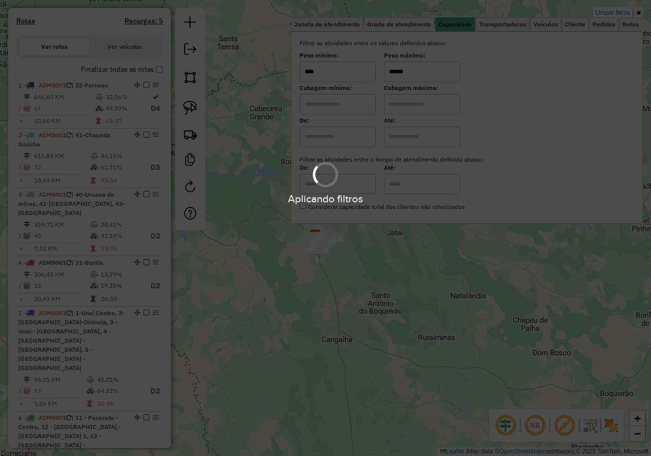
click at [364, 279] on div "Aplicando filtros" at bounding box center [325, 228] width 651 height 456
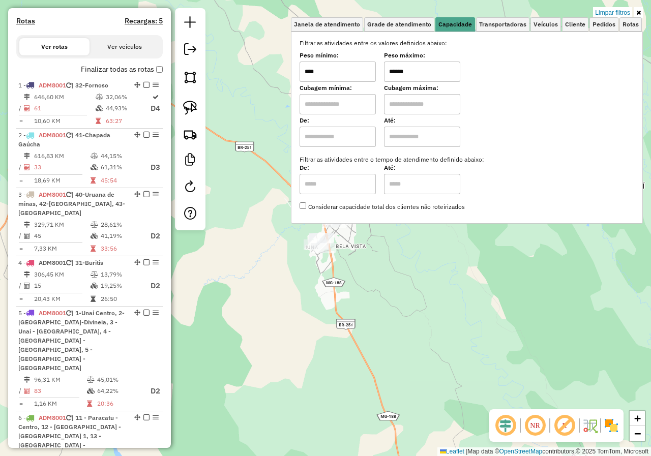
click at [378, 270] on div "Limpar filtros Janela de atendimento Grade de atendimento Capacidade Transporta…" at bounding box center [325, 228] width 651 height 456
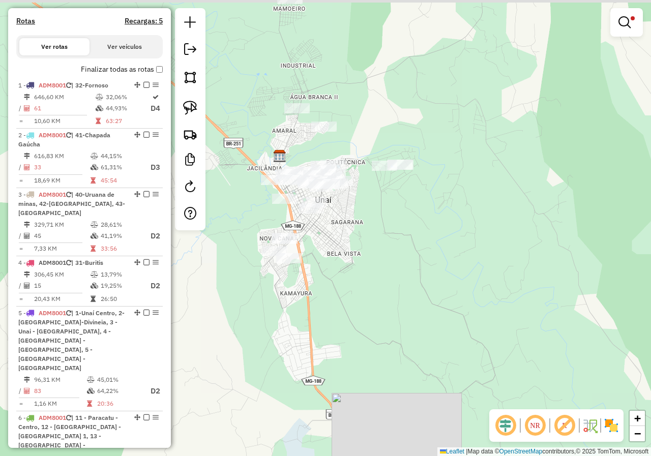
drag, startPoint x: 333, startPoint y: 222, endPoint x: 398, endPoint y: 267, distance: 79.7
click at [398, 267] on div "Limpar filtros Janela de atendimento Grade de atendimento Capacidade Transporta…" at bounding box center [325, 228] width 651 height 456
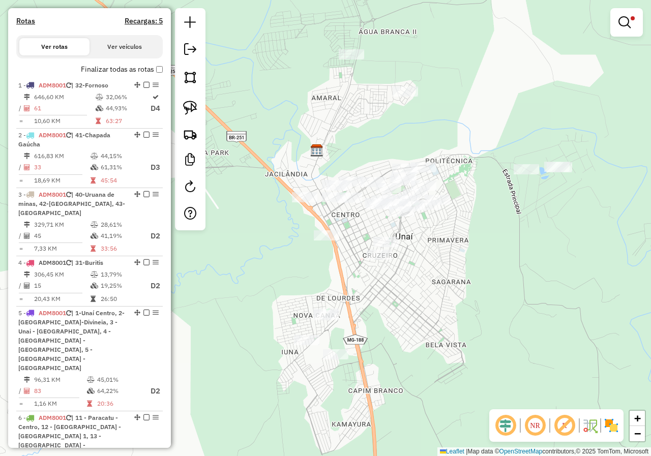
drag, startPoint x: 373, startPoint y: 114, endPoint x: 414, endPoint y: 160, distance: 61.9
click at [414, 160] on div "Limpar filtros Janela de atendimento Grade de atendimento Capacidade Transporta…" at bounding box center [325, 228] width 651 height 456
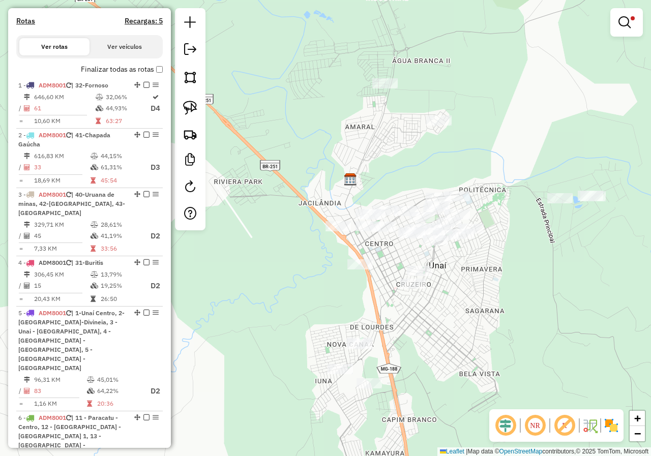
drag, startPoint x: 410, startPoint y: 166, endPoint x: 394, endPoint y: 181, distance: 21.6
click at [397, 181] on div "Limpar filtros Janela de atendimento Grade de atendimento Capacidade Transporta…" at bounding box center [325, 228] width 651 height 456
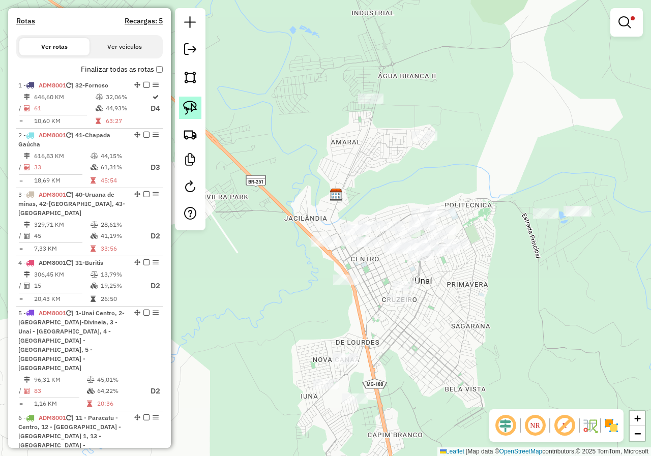
drag, startPoint x: 204, startPoint y: 114, endPoint x: 199, endPoint y: 112, distance: 5.5
click at [202, 114] on div at bounding box center [190, 119] width 30 height 222
click at [199, 112] on link at bounding box center [190, 108] width 22 height 22
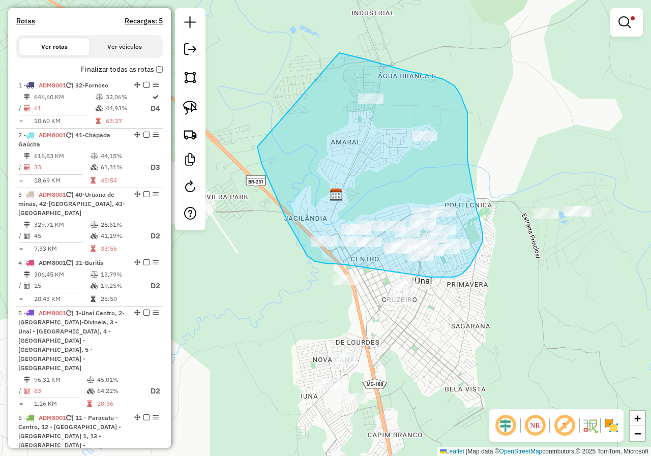
drag, startPoint x: 262, startPoint y: 165, endPoint x: 339, endPoint y: 53, distance: 135.9
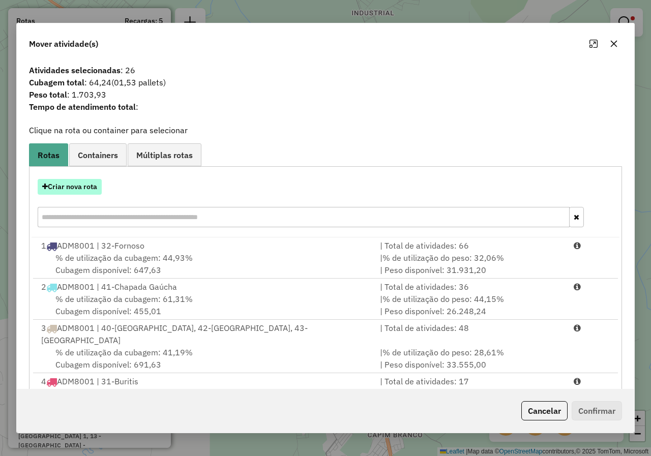
click at [71, 195] on button "Criar nova rota" at bounding box center [70, 187] width 64 height 16
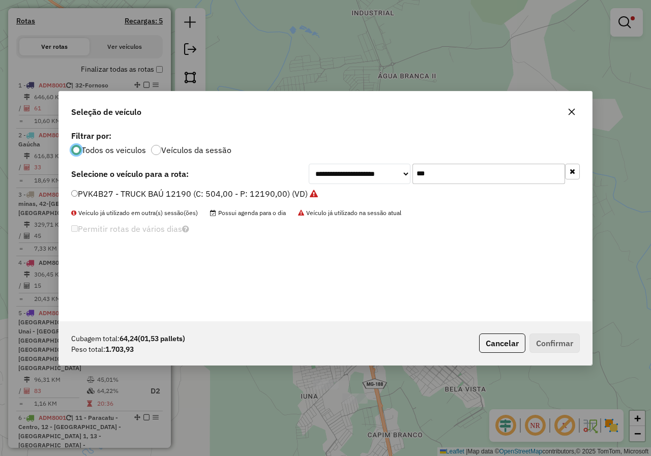
scroll to position [6, 3]
click at [422, 169] on input "***" at bounding box center [488, 174] width 152 height 20
type input "**"
drag, startPoint x: 224, startPoint y: 191, endPoint x: 323, endPoint y: 219, distance: 103.0
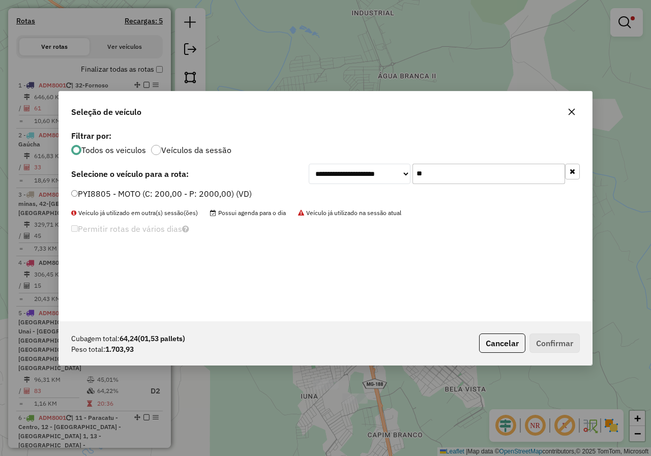
click at [224, 191] on label "PYI8805 - MOTO (C: 200,00 - P: 2000,00) (VD)" at bounding box center [161, 194] width 180 height 12
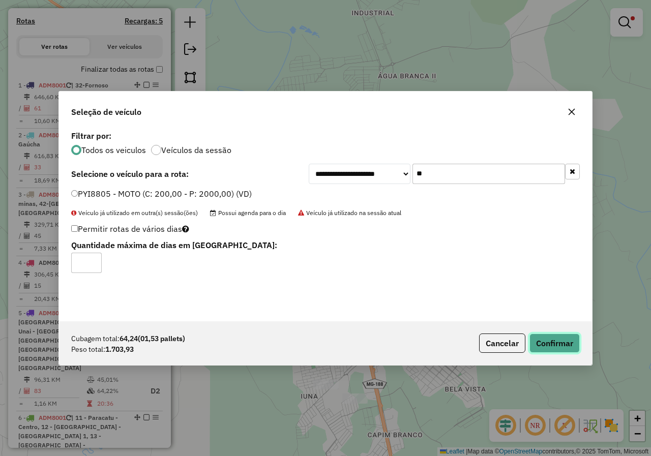
click at [559, 345] on button "Confirmar" at bounding box center [554, 342] width 50 height 19
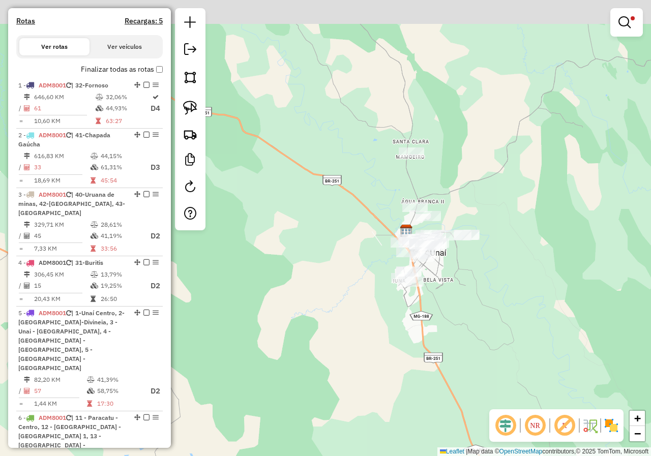
drag, startPoint x: 460, startPoint y: 111, endPoint x: 434, endPoint y: 157, distance: 53.5
click at [446, 158] on div "Limpar filtros Janela de atendimento Grade de atendimento Capacidade Transporta…" at bounding box center [325, 228] width 651 height 456
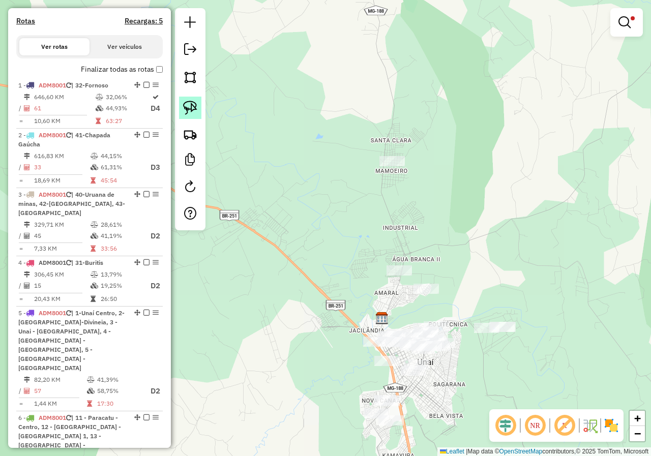
click at [182, 110] on link at bounding box center [190, 108] width 22 height 22
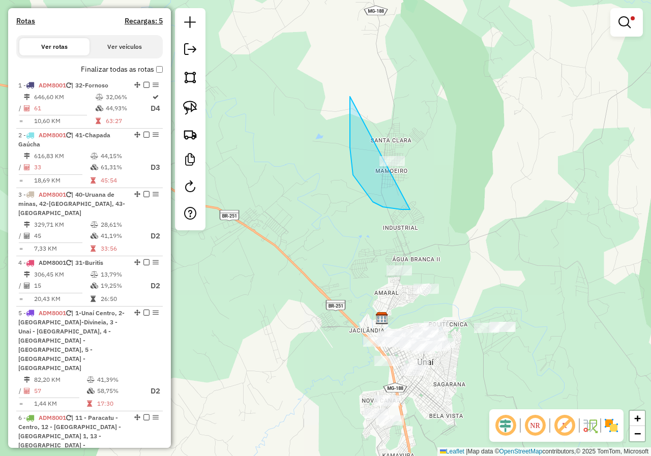
drag, startPoint x: 350, startPoint y: 147, endPoint x: 516, endPoint y: 152, distance: 166.8
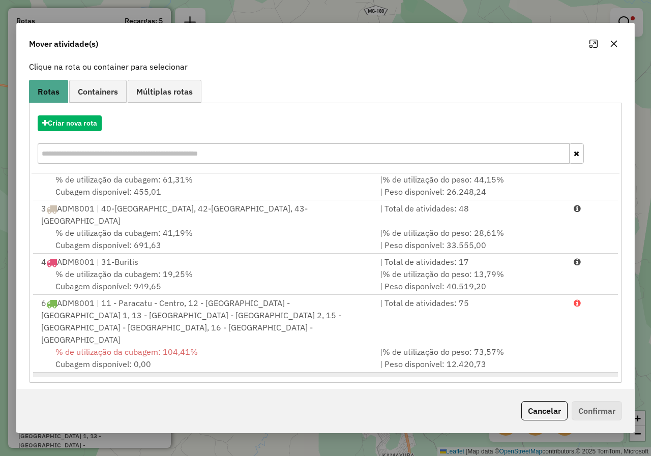
scroll to position [70, 0]
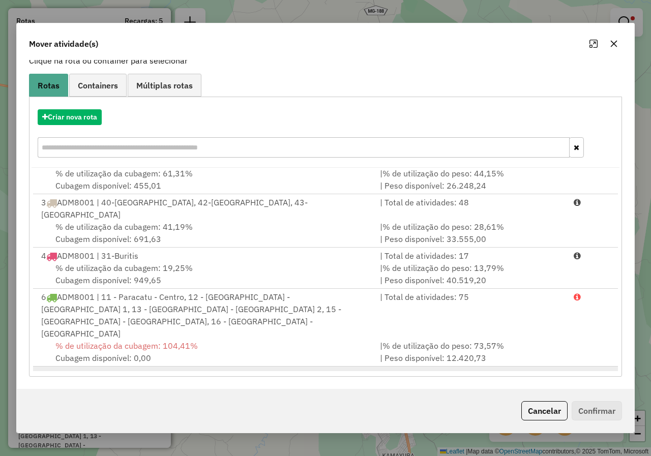
click at [273, 393] on div "% de utilização da cubagem: 32,12% Cubagem disponível: 135,77" at bounding box center [204, 405] width 338 height 24
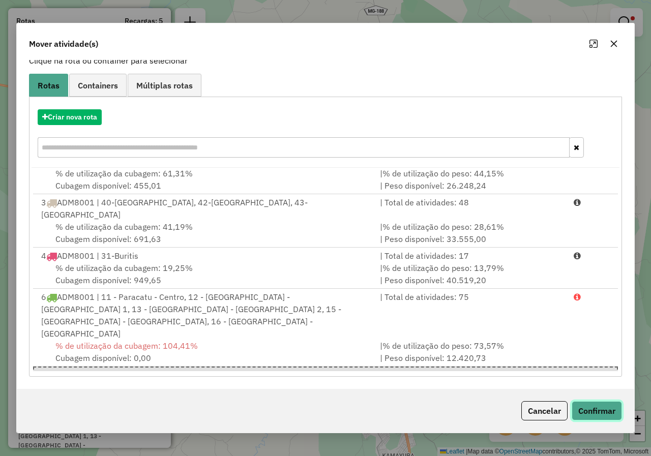
click at [597, 415] on button "Confirmar" at bounding box center [596, 410] width 50 height 19
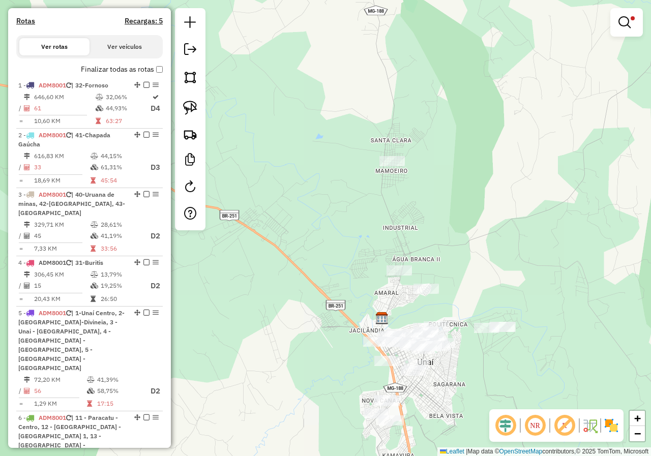
scroll to position [0, 0]
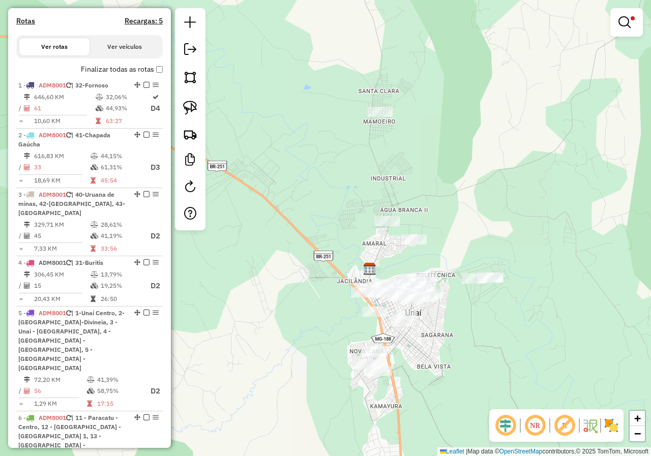
drag, startPoint x: 521, startPoint y: 267, endPoint x: 506, endPoint y: 220, distance: 49.0
click at [509, 224] on div "Limpar filtros Janela de atendimento Grade de atendimento Capacidade Transporta…" at bounding box center [325, 228] width 651 height 456
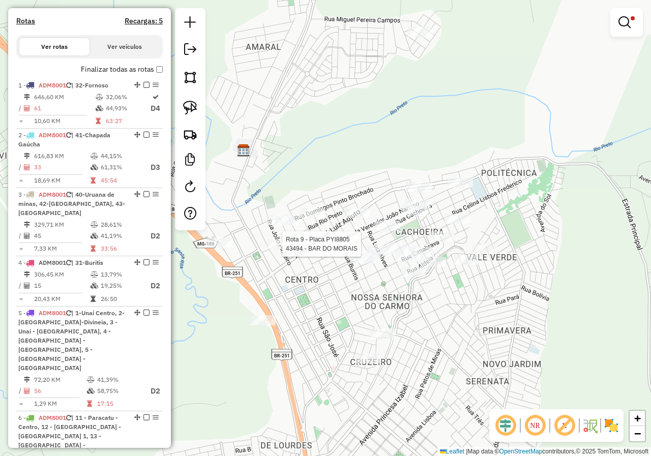
select select "*********"
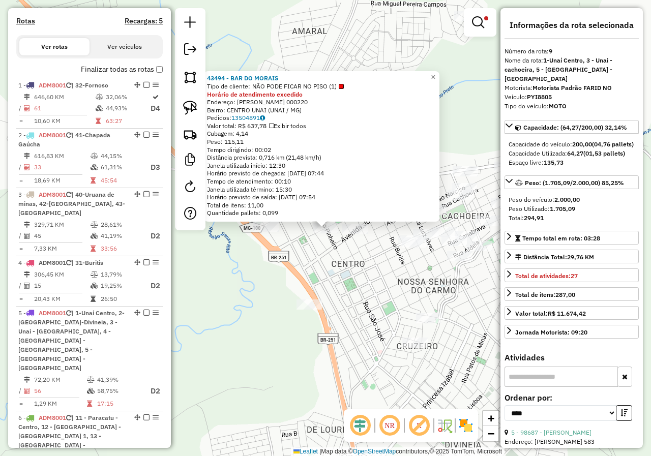
scroll to position [458, 0]
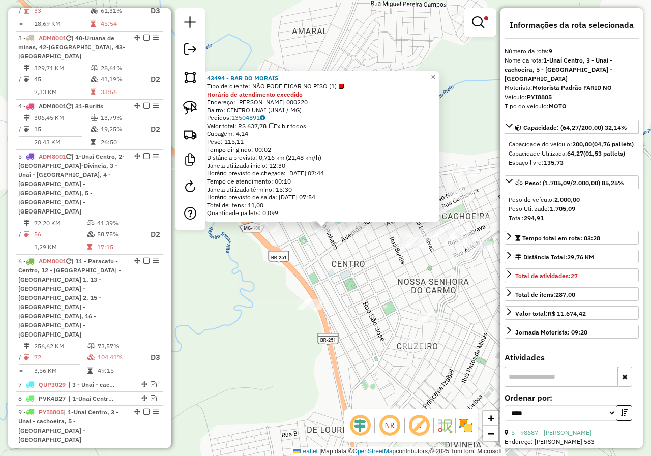
click at [343, 283] on div "43494 - BAR DO MORAIS Tipo de cliente: NÃO PODE FICAR NO PISO (1) Horário de at…" at bounding box center [325, 228] width 651 height 456
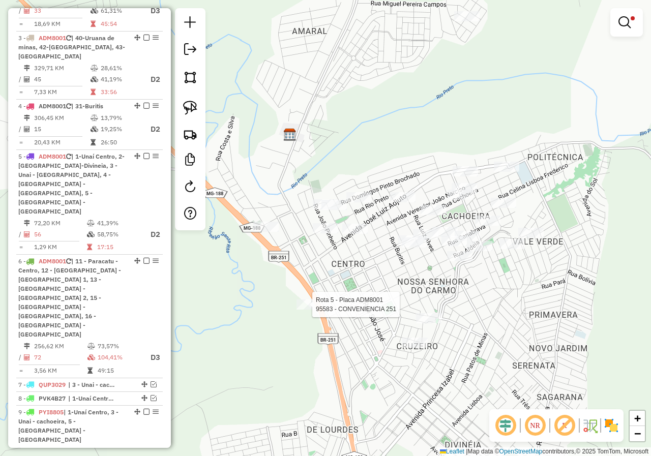
select select "*********"
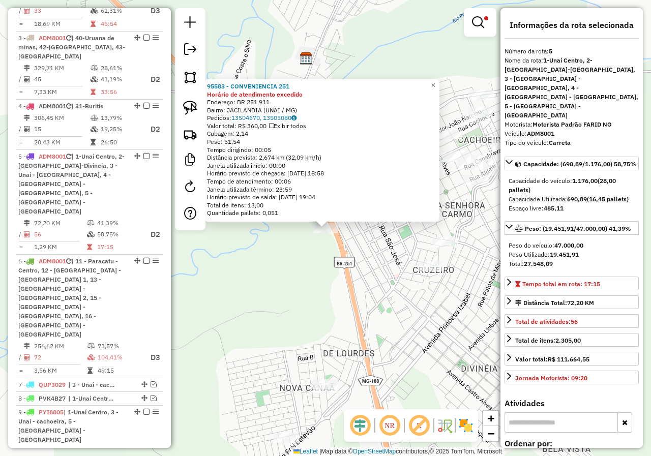
click at [324, 310] on div "95583 - CONVENIENCIA 251 Horário de atendimento excedido Endereço: BR 251 911 B…" at bounding box center [325, 228] width 651 height 456
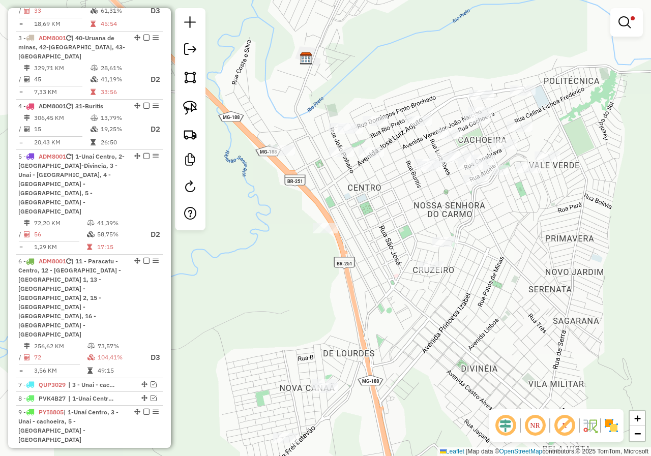
click at [429, 175] on div "Limpar filtros Janela de atendimento Grade de atendimento Capacidade Transporta…" at bounding box center [325, 228] width 651 height 456
click at [428, 171] on div at bounding box center [430, 166] width 25 height 10
select select "*********"
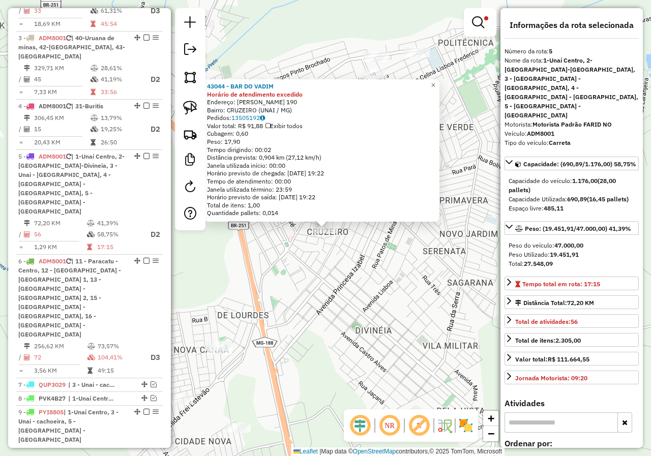
click at [260, 271] on div "43044 - BAR DO VADIM Horário de atendimento excedido Endereço: ZAIDA TORRES MAR…" at bounding box center [325, 228] width 651 height 456
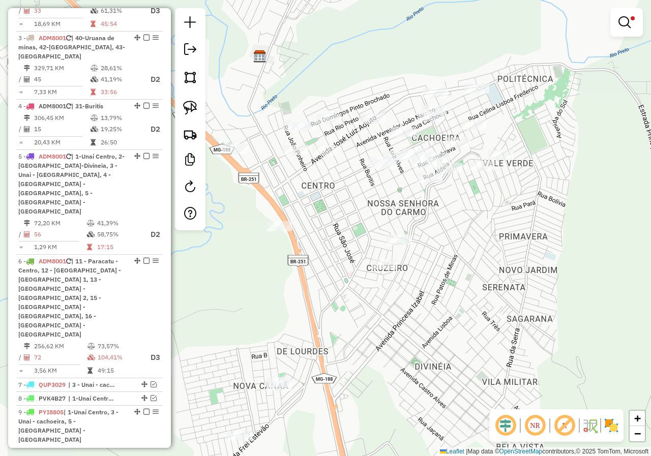
drag, startPoint x: 271, startPoint y: 284, endPoint x: 286, endPoint y: 245, distance: 40.9
click at [324, 310] on div "Limpar filtros Janela de atendimento Grade de atendimento Capacidade Transporta…" at bounding box center [325, 228] width 651 height 456
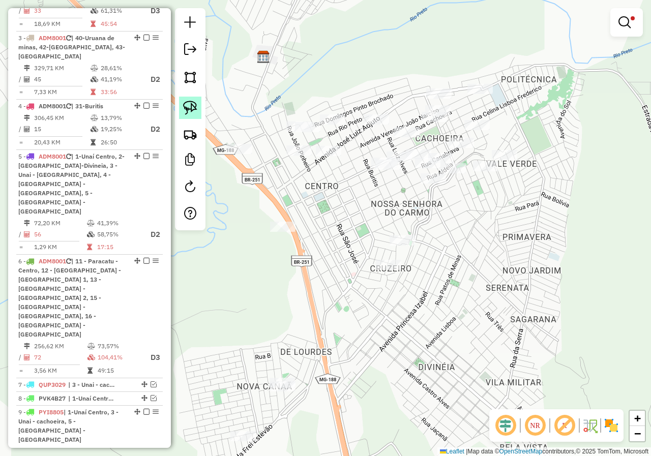
drag, startPoint x: 188, startPoint y: 105, endPoint x: 214, endPoint y: 137, distance: 41.5
click at [188, 106] on img at bounding box center [190, 108] width 14 height 14
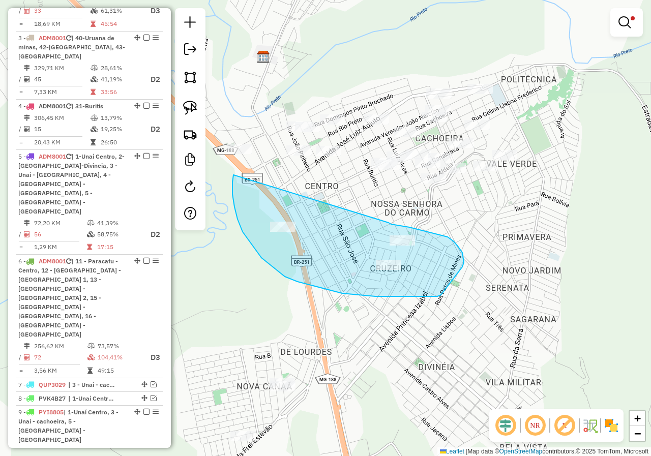
drag, startPoint x: 233, startPoint y: 177, endPoint x: 330, endPoint y: 210, distance: 103.0
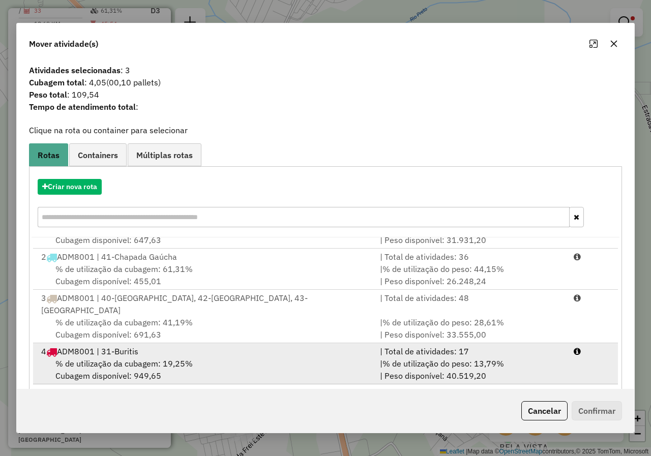
scroll to position [56, 0]
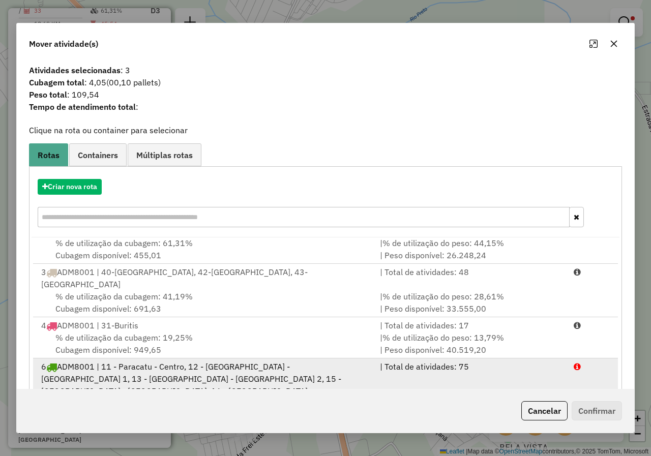
click at [153, 362] on div "6 ADM8001 | 11 - Paracatu - Centro, 12 - Paracatu - Paracatuzinho 1, 13 - Parac…" at bounding box center [204, 384] width 338 height 49
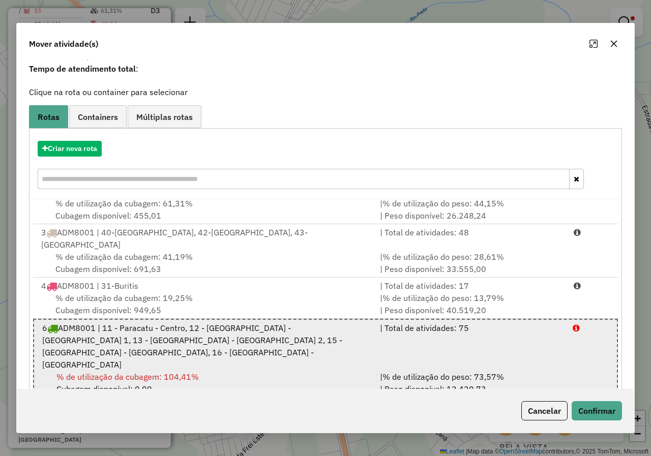
scroll to position [70, 0]
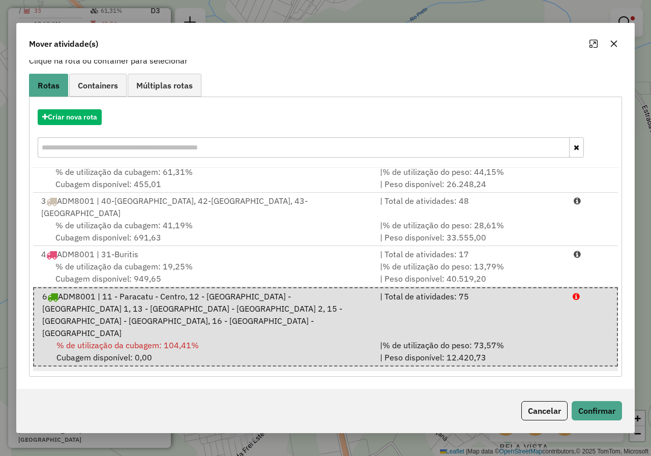
click at [223, 393] on div "% de utilização da cubagem: 32,14% Cubagem disponível: 135,73" at bounding box center [204, 405] width 338 height 24
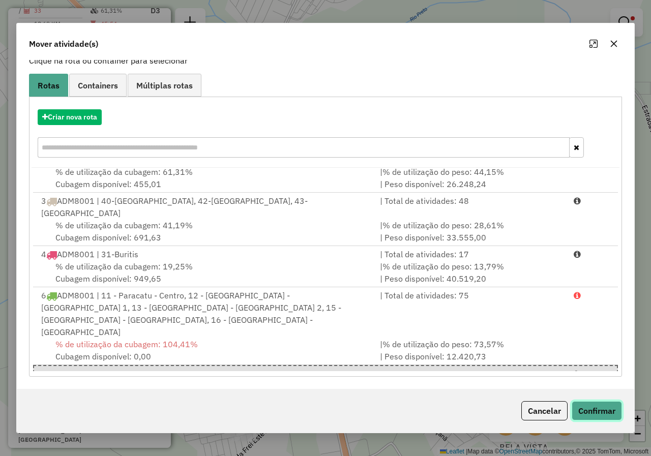
click at [597, 407] on button "Confirmar" at bounding box center [596, 410] width 50 height 19
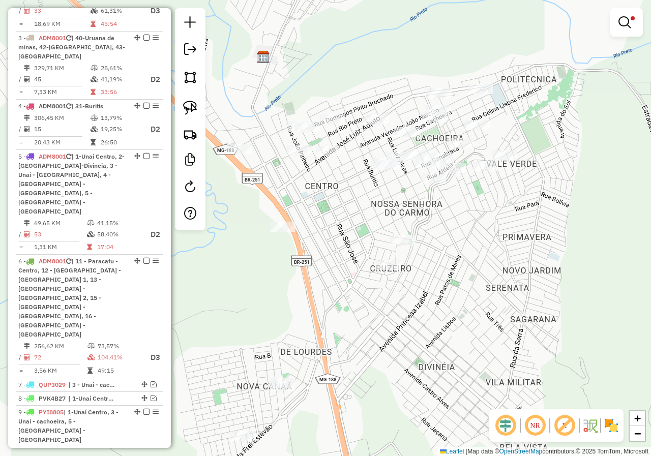
scroll to position [0, 0]
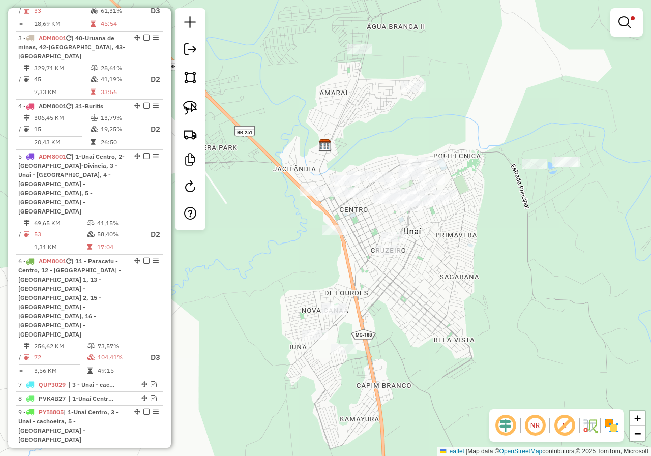
drag, startPoint x: 369, startPoint y: 228, endPoint x: 364, endPoint y: 235, distance: 8.5
click at [364, 238] on div "Limpar filtros Janela de atendimento Grade de atendimento Capacidade Transporta…" at bounding box center [325, 228] width 651 height 456
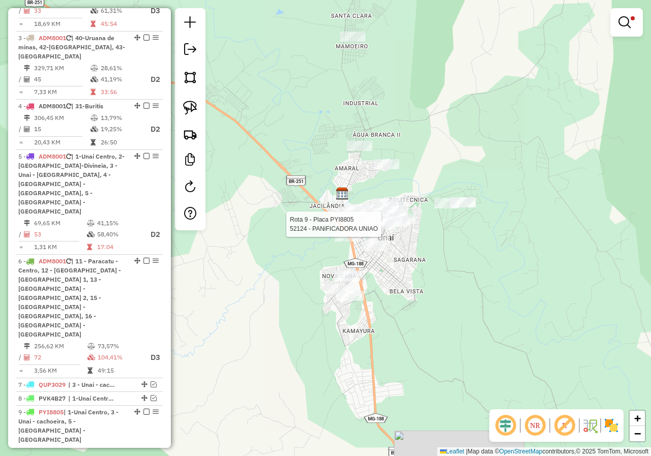
select select "*********"
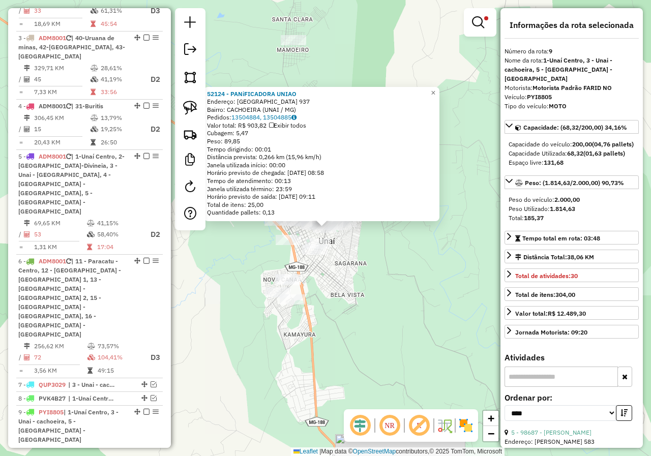
click at [352, 284] on div "52124 - PANiFICADORA UNIAO Endereço: SANTA LUZIA 937 Bairro: CACHOEIRA (UNAI / …" at bounding box center [325, 228] width 651 height 456
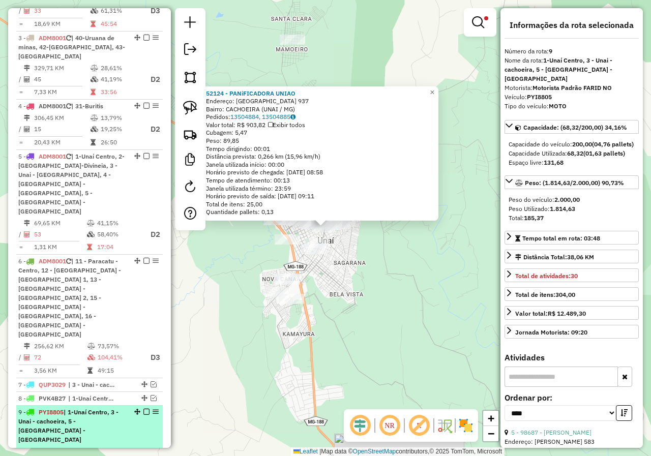
click at [144, 409] on em at bounding box center [146, 412] width 6 height 6
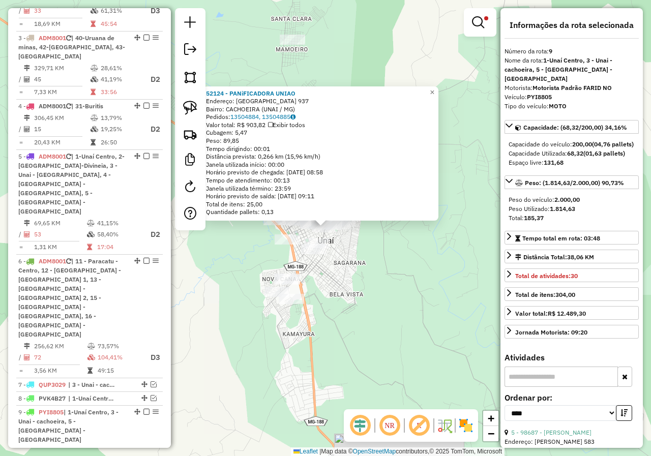
scroll to position [415, 0]
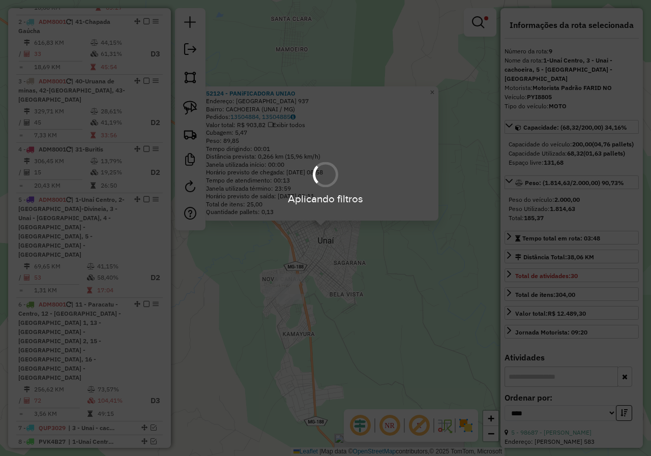
click at [368, 300] on hb-app "Aplicando filtros Pop-up bloqueado! Seu navegador bloqueou automáticamente a ab…" at bounding box center [325, 228] width 651 height 456
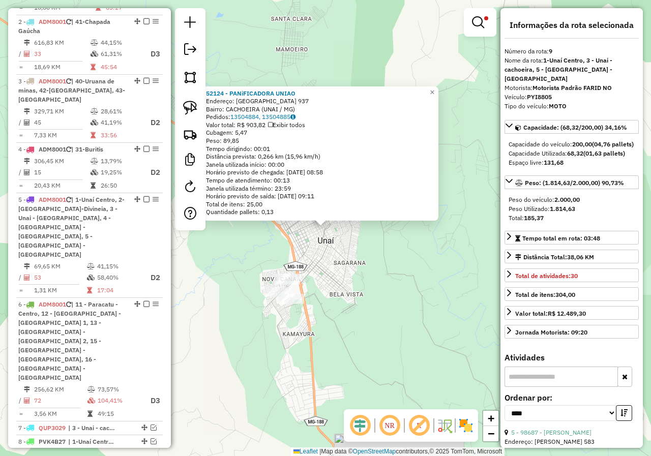
click at [367, 276] on div "52124 - PANiFICADORA UNIAO Endereço: SANTA LUZIA 937 Bairro: CACHOEIRA (UNAI / …" at bounding box center [325, 228] width 651 height 456
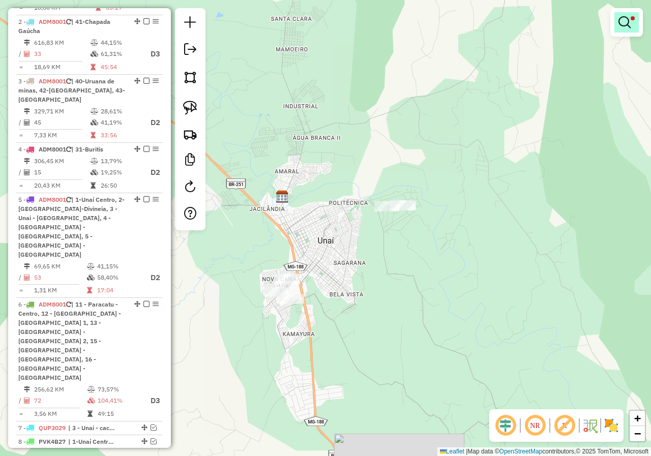
click at [628, 28] on em at bounding box center [624, 22] width 12 height 12
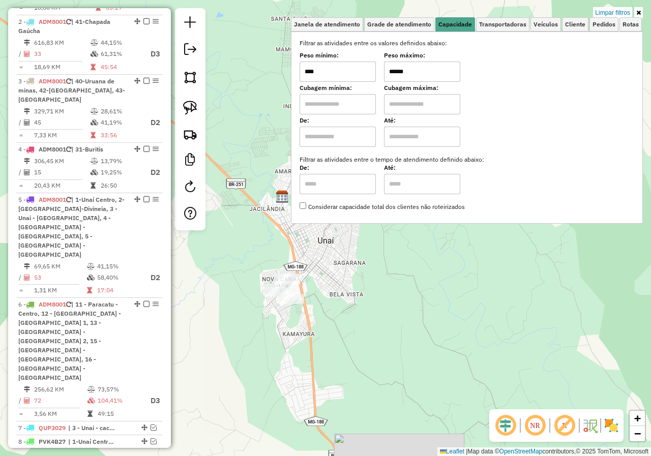
drag, startPoint x: 414, startPoint y: 73, endPoint x: 346, endPoint y: 73, distance: 67.6
click at [346, 73] on div "Peso mínimo: **** Peso máximo: ******" at bounding box center [466, 67] width 334 height 28
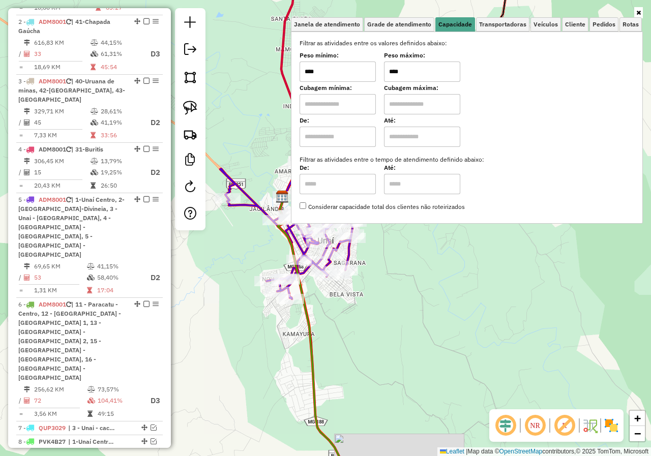
type input "****"
click at [373, 325] on div "Janela de atendimento Grade de atendimento Capacidade Transportadoras Veículos …" at bounding box center [325, 228] width 651 height 456
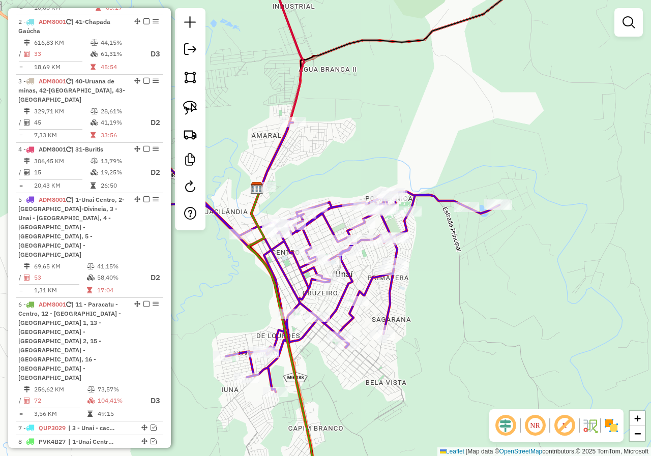
drag, startPoint x: 384, startPoint y: 137, endPoint x: 359, endPoint y: 143, distance: 26.1
click at [359, 143] on div "Janela de atendimento Grade de atendimento Capacidade Transportadoras Veículos …" at bounding box center [325, 228] width 651 height 456
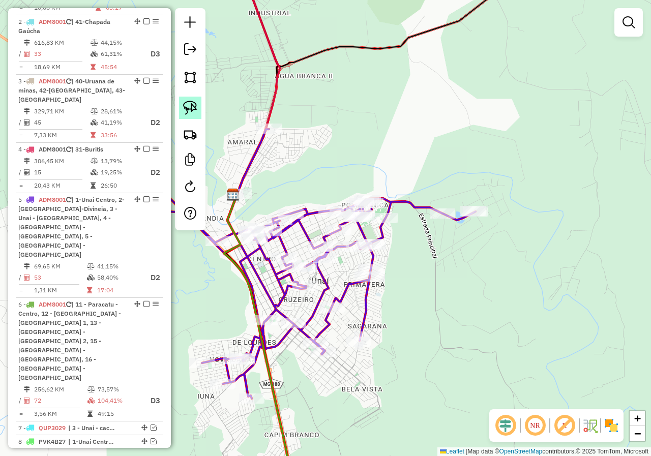
click at [196, 115] on link at bounding box center [190, 108] width 22 height 22
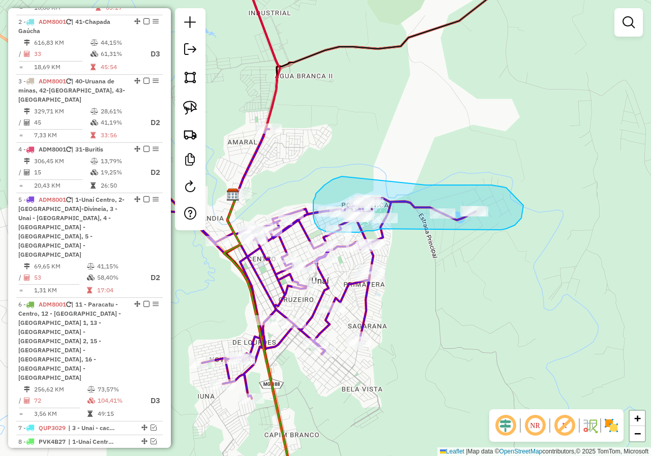
drag, startPoint x: 340, startPoint y: 177, endPoint x: 425, endPoint y: 181, distance: 85.5
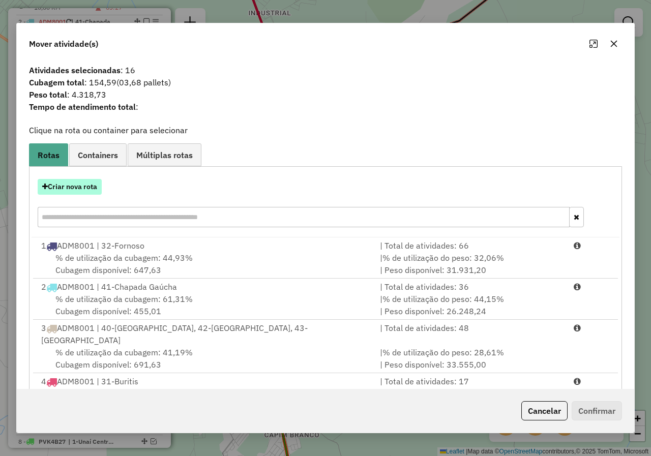
click at [67, 181] on button "Criar nova rota" at bounding box center [70, 187] width 64 height 16
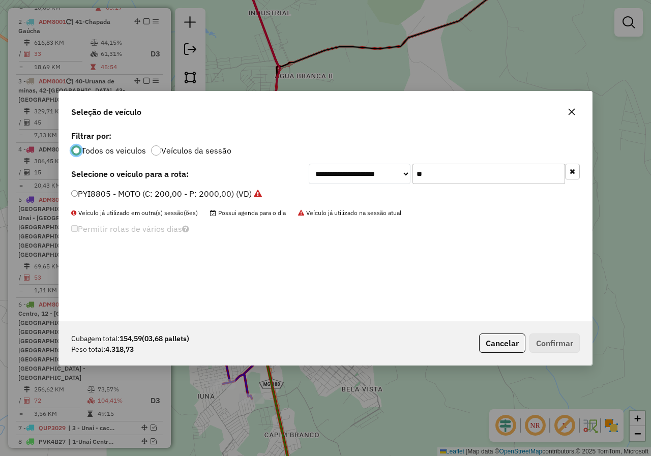
scroll to position [6, 3]
click at [468, 173] on input "**" at bounding box center [488, 174] width 152 height 20
type input "***"
click at [118, 199] on label "KBE4743 - FRETEIRO TOCO (C: 504,00 - P: 5500,00) (VD)" at bounding box center [181, 194] width 220 height 12
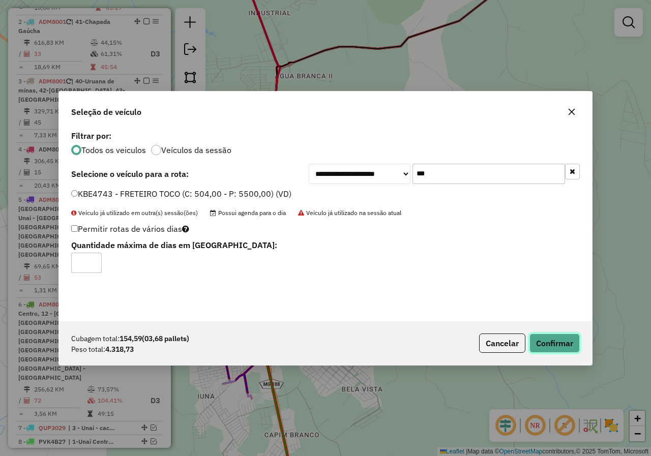
click at [560, 337] on button "Confirmar" at bounding box center [554, 342] width 50 height 19
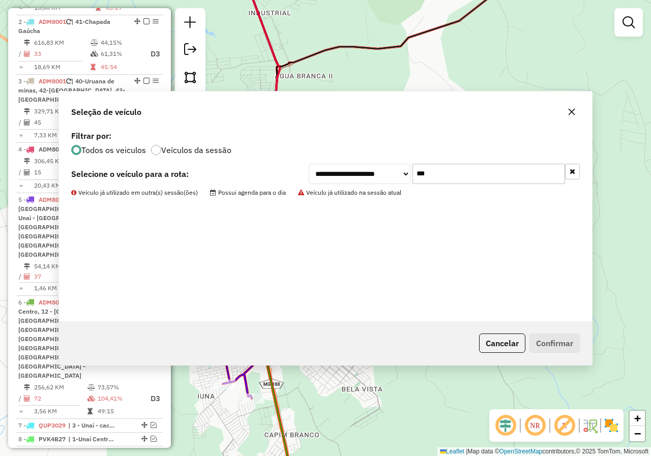
scroll to position [458, 0]
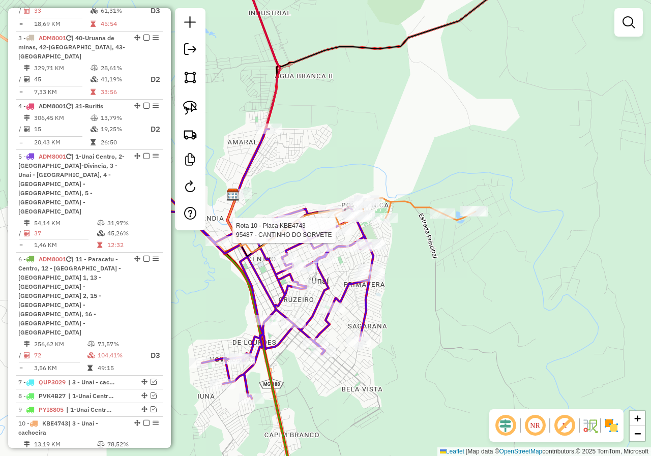
select select "*********"
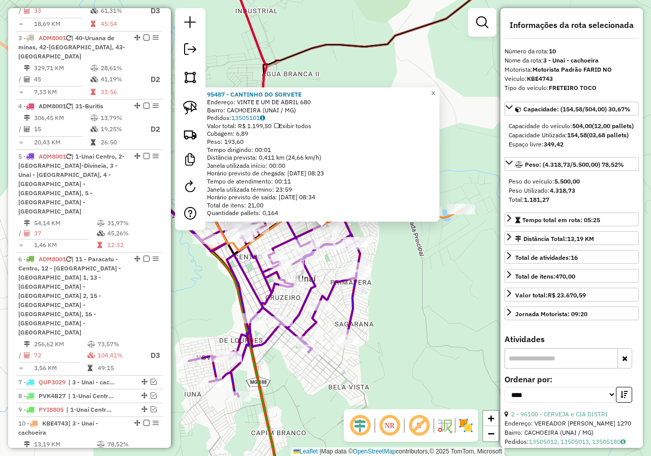
scroll to position [469, 0]
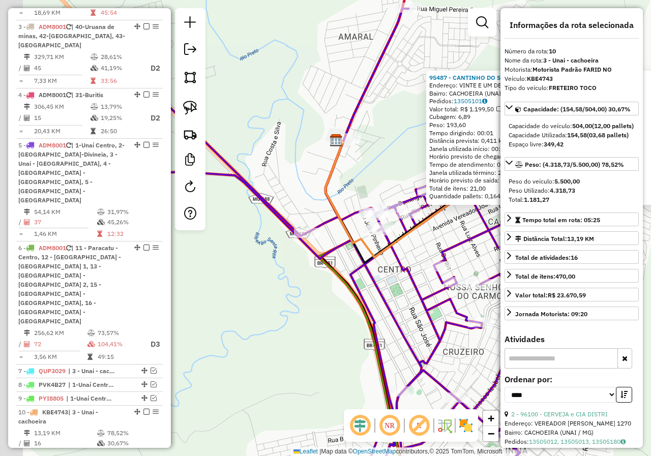
drag, startPoint x: 227, startPoint y: 285, endPoint x: 366, endPoint y: 324, distance: 145.1
click at [366, 324] on icon at bounding box center [367, 340] width 99 height 397
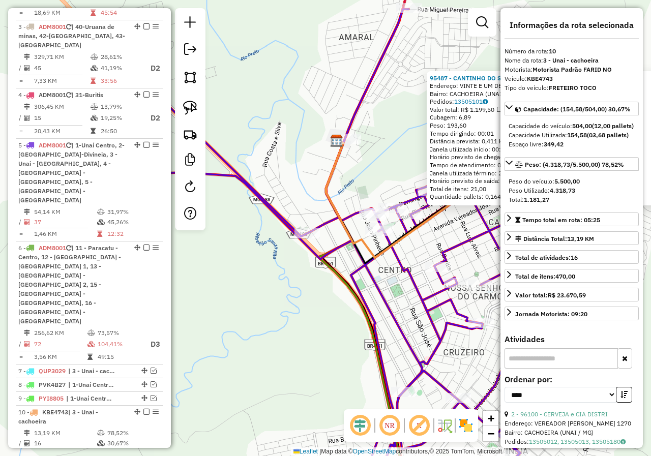
click at [386, 287] on div "95487 - CANTINHO DO SORVETE Endereço: VINTE E UM DE ABRIL 680 Bairro: CACHOEIRA…" at bounding box center [325, 228] width 651 height 456
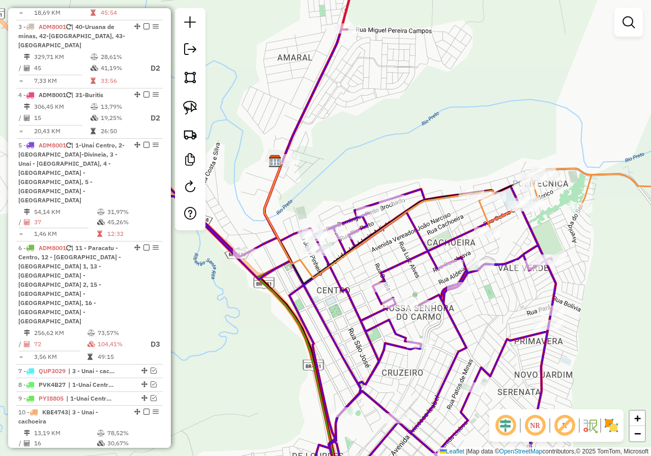
drag, startPoint x: 455, startPoint y: 242, endPoint x: 393, endPoint y: 262, distance: 65.3
click at [393, 262] on icon at bounding box center [291, 275] width 528 height 492
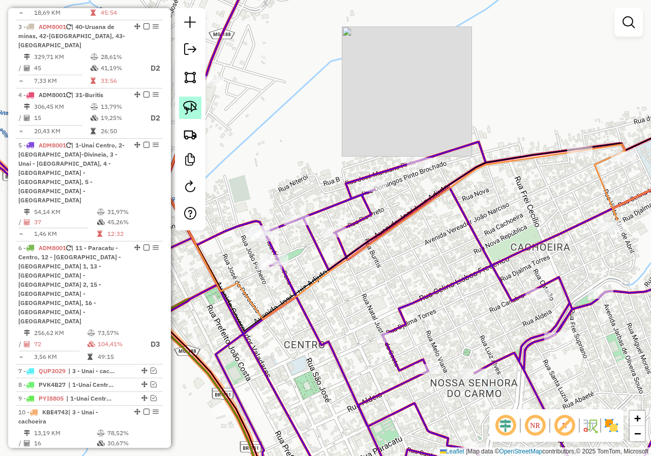
click at [193, 101] on img at bounding box center [190, 108] width 14 height 14
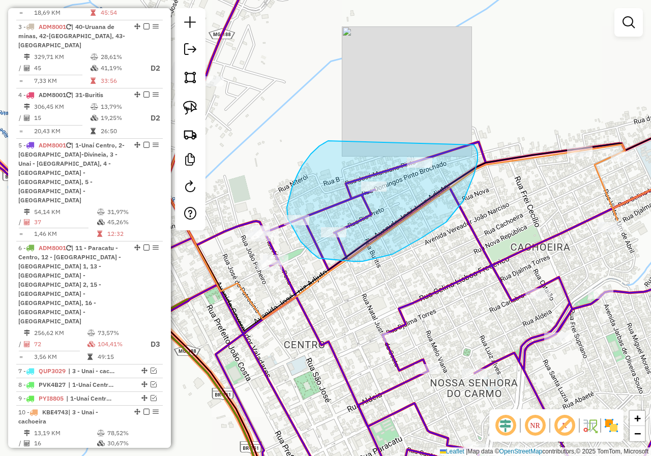
drag, startPoint x: 317, startPoint y: 148, endPoint x: 423, endPoint y: 127, distance: 108.3
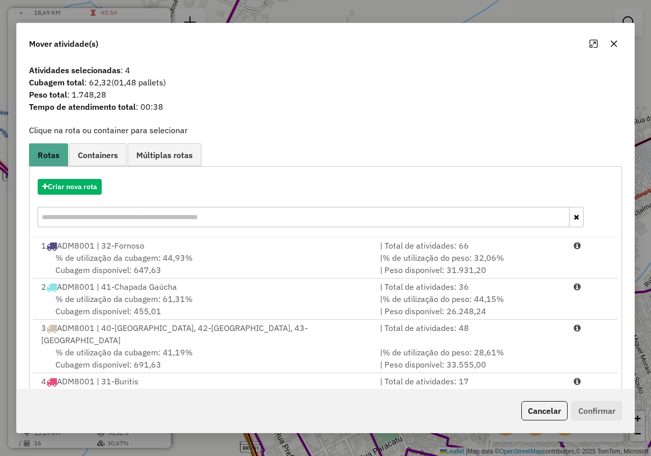
click at [610, 46] on icon "button" at bounding box center [613, 44] width 8 height 8
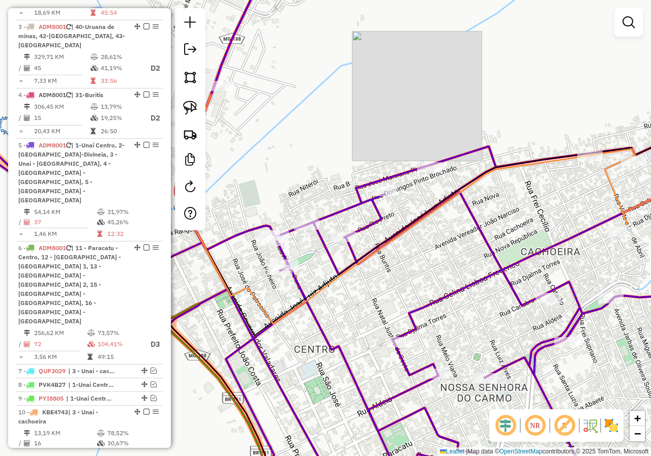
drag, startPoint x: 317, startPoint y: 86, endPoint x: 379, endPoint y: 101, distance: 63.2
click at [379, 101] on div "Janela de atendimento Grade de atendimento Capacidade Transportadoras Veículos …" at bounding box center [325, 228] width 651 height 456
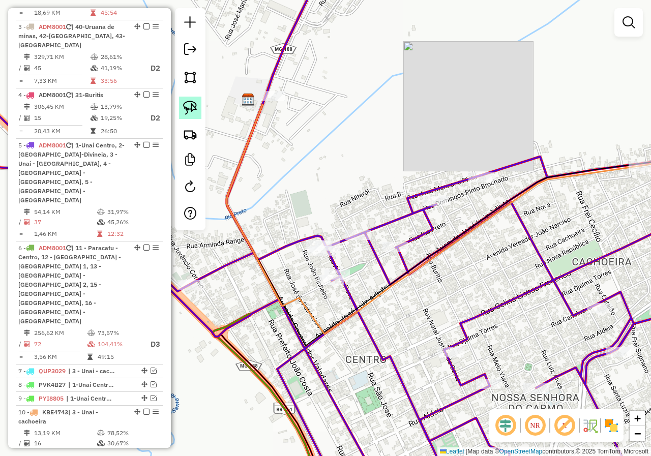
click at [191, 104] on img at bounding box center [190, 108] width 14 height 14
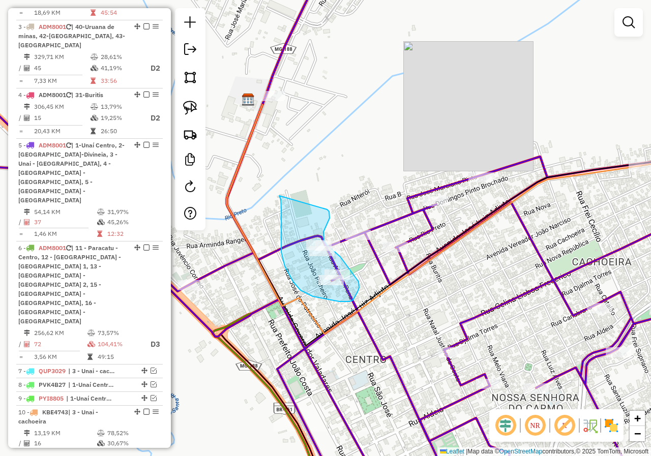
drag, startPoint x: 281, startPoint y: 208, endPoint x: 323, endPoint y: 207, distance: 41.7
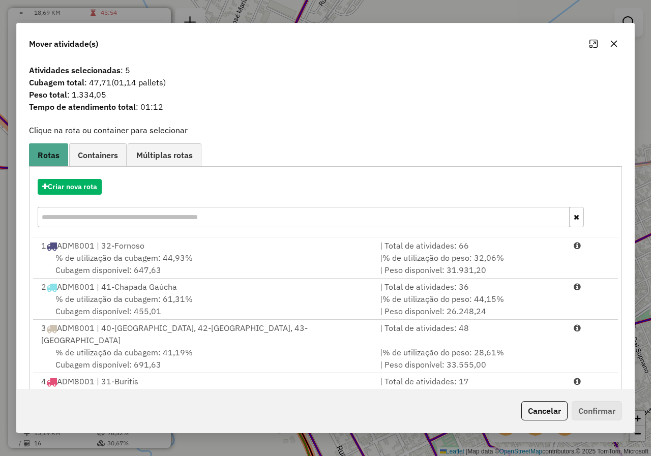
click at [616, 45] on icon "button" at bounding box center [613, 44] width 8 height 8
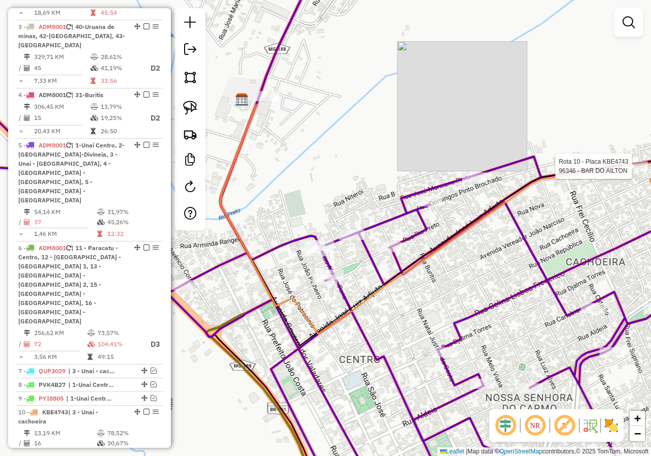
select select "*********"
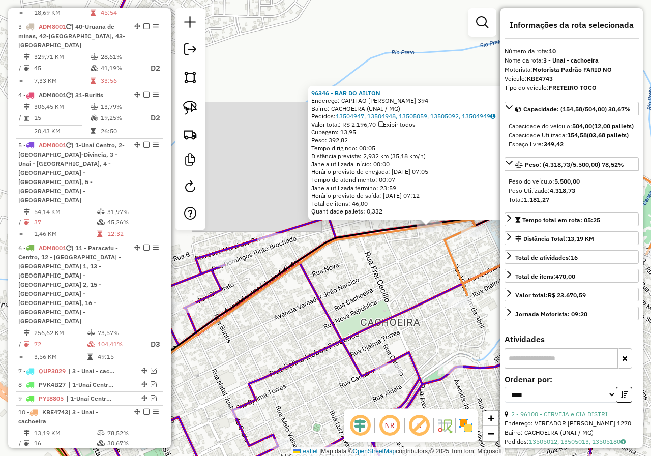
drag, startPoint x: 297, startPoint y: 274, endPoint x: 419, endPoint y: 266, distance: 122.7
click at [420, 269] on div "96346 - BAR DO AILTON Endereço: CAPITAO CARLOS GONZAGA 394 Bairro: CACHOEIRA (U…" at bounding box center [325, 228] width 651 height 456
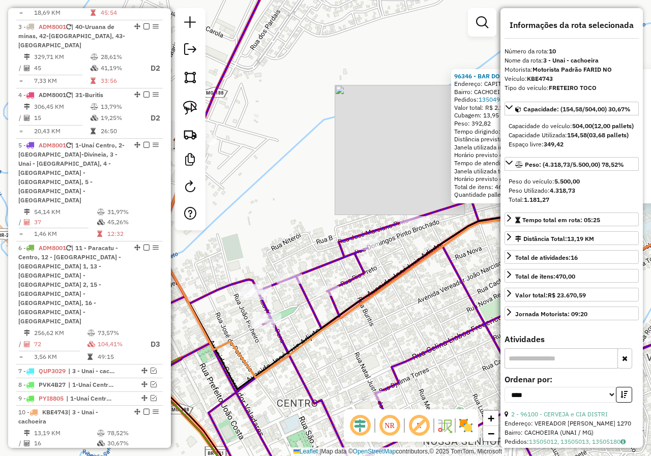
drag, startPoint x: 248, startPoint y: 191, endPoint x: 395, endPoint y: 173, distance: 148.0
click at [395, 173] on div "96346 - BAR DO AILTON Endereço: CAPITAO CARLOS GONZAGA 394 Bairro: CACHOEIRA (U…" at bounding box center [325, 228] width 651 height 456
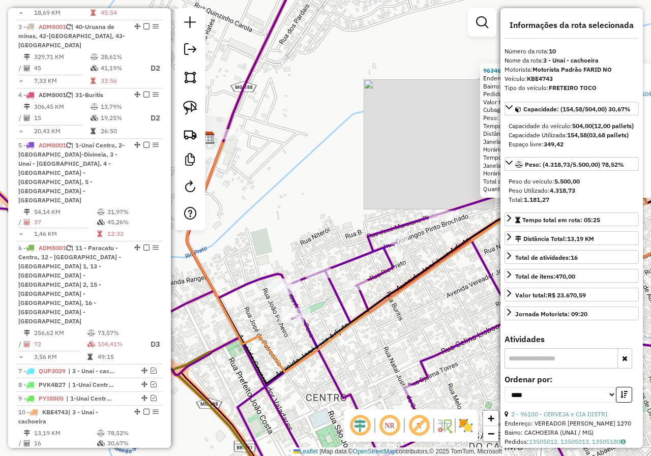
drag, startPoint x: 267, startPoint y: 136, endPoint x: 275, endPoint y: 145, distance: 12.3
click at [271, 138] on div "96346 - BAR DO AILTON Endereço: CAPITAO CARLOS GONZAGA 394 Bairro: CACHOEIRA (U…" at bounding box center [325, 228] width 651 height 456
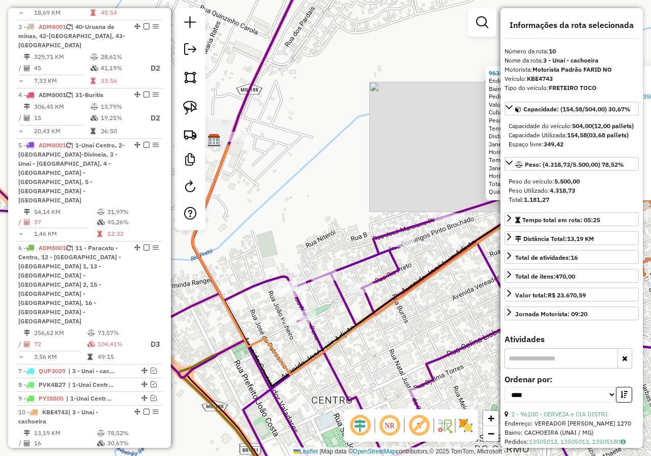
drag, startPoint x: 377, startPoint y: 194, endPoint x: 407, endPoint y: 199, distance: 30.8
click at [405, 199] on div "96346 - BAR DO AILTON Endereço: CAPITAO CARLOS GONZAGA 394 Bairro: CACHOEIRA (U…" at bounding box center [325, 228] width 651 height 456
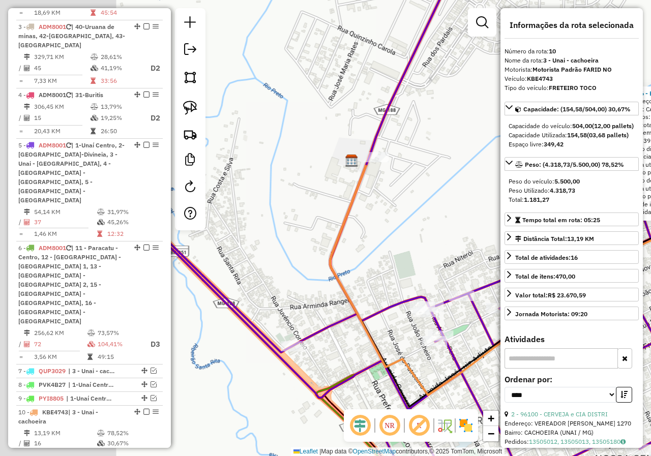
click at [407, 199] on div "96346 - BAR DO AILTON Endereço: CAPITAO CARLOS GONZAGA 394 Bairro: CACHOEIRA (U…" at bounding box center [325, 228] width 651 height 456
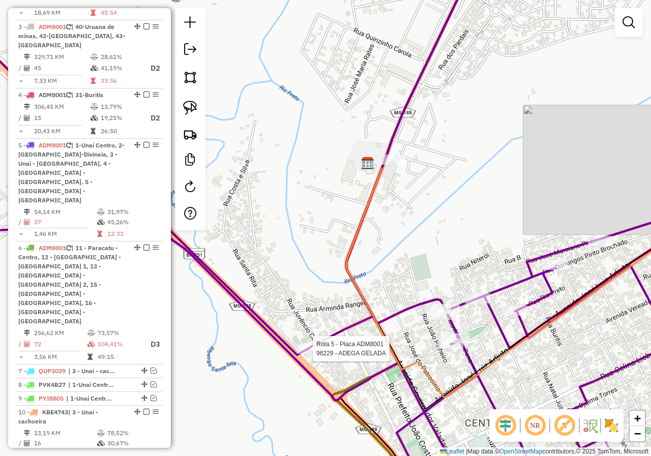
select select "*********"
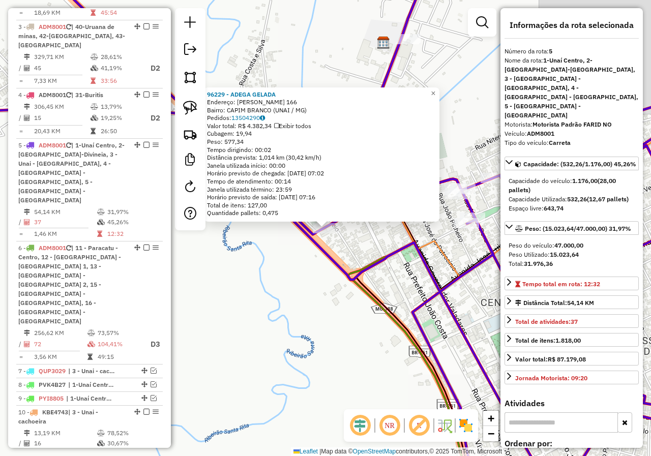
click at [305, 296] on div "96229 - ADEGA GELADA Endereço: JUVENCIO CORREIO 166 Bairro: CAPIM BRANCO (UNAI …" at bounding box center [325, 228] width 651 height 456
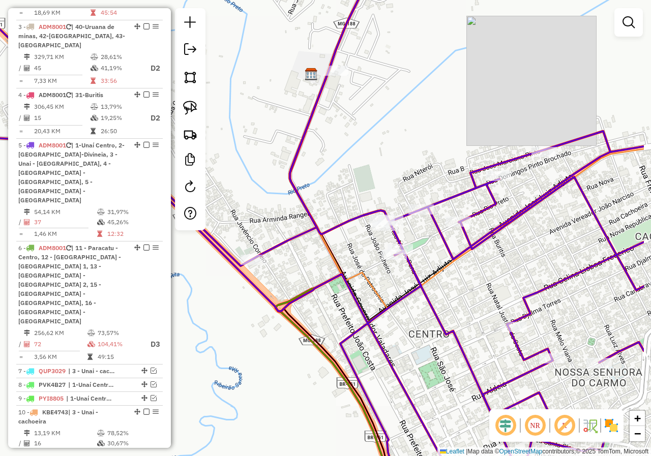
drag, startPoint x: 296, startPoint y: 319, endPoint x: 269, endPoint y: 326, distance: 28.0
click at [275, 336] on icon at bounding box center [336, 305] width 123 height 453
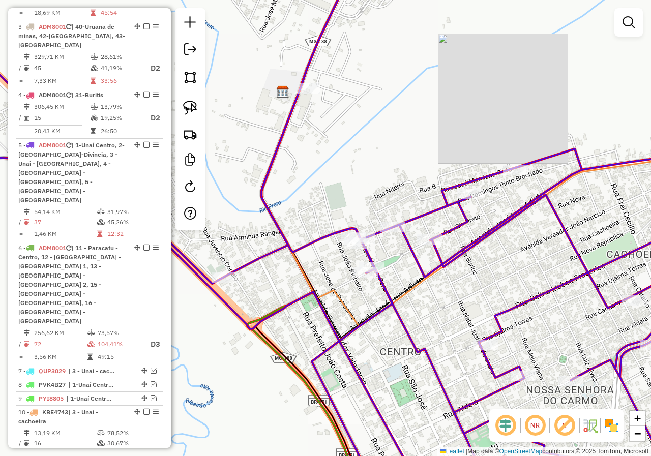
click at [307, 99] on div "Janela de atendimento Grade de atendimento Capacidade Transportadoras Veículos …" at bounding box center [325, 228] width 651 height 456
click at [306, 99] on div "Janela de atendimento Grade de atendimento Capacidade Transportadoras Veículos …" at bounding box center [325, 228] width 651 height 456
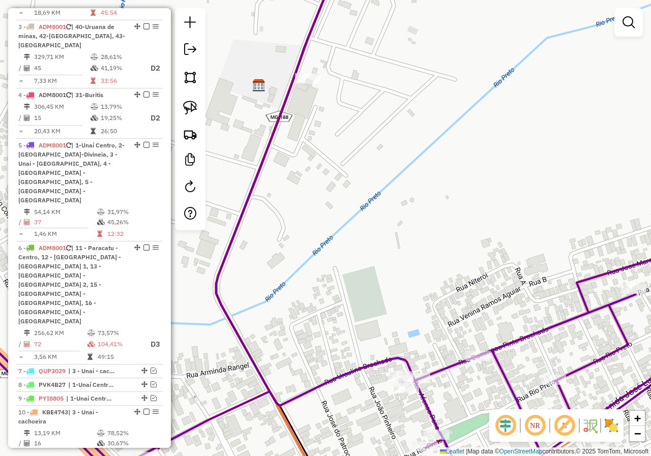
click at [305, 87] on div "Janela de atendimento Grade de atendimento Capacidade Transportadoras Veículos …" at bounding box center [325, 228] width 651 height 456
select select "*********"
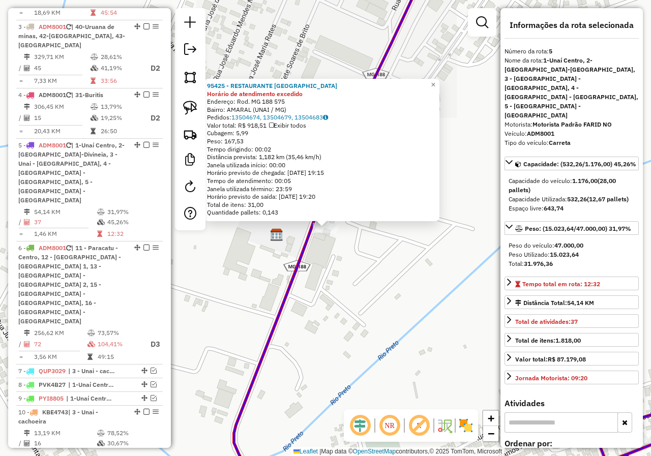
click at [398, 258] on div "95425 - RESTAURANTE BEIRA RI Horário de atendimento excedido Endereço: Rod. MG …" at bounding box center [325, 228] width 651 height 456
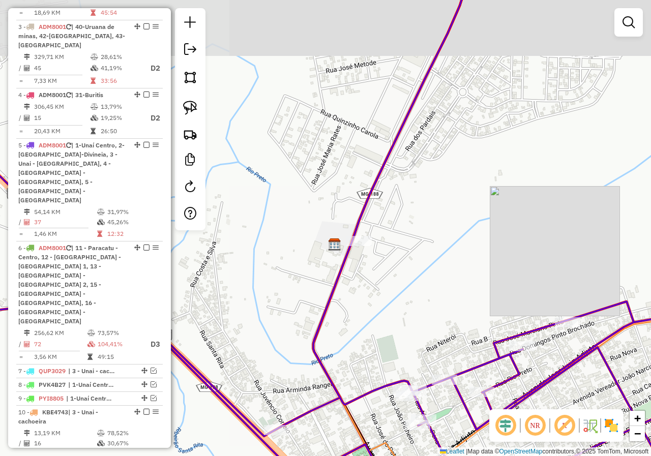
drag, startPoint x: 429, startPoint y: 258, endPoint x: 373, endPoint y: 166, distance: 107.5
click at [382, 178] on div "Janela de atendimento Grade de atendimento Capacidade Transportadoras Veículos …" at bounding box center [325, 228] width 651 height 456
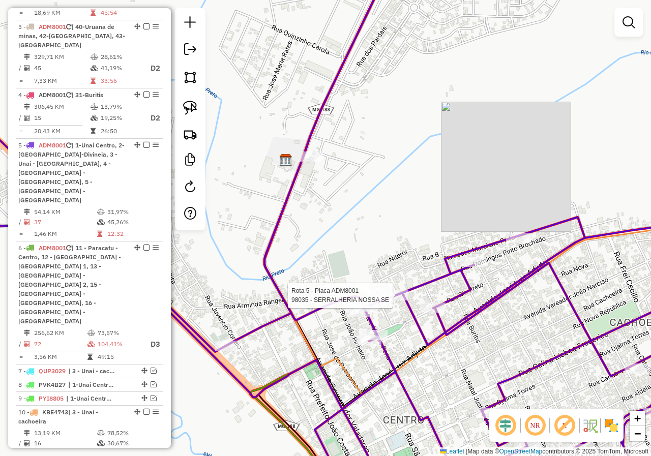
select select "*********"
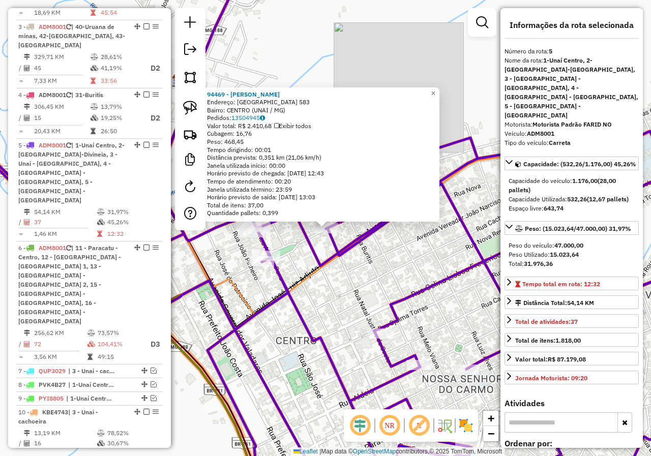
click at [358, 269] on div "94469 - MERCEARIA SOARES Endereço: RIO PRETO 583 Bairro: CENTRO (UNAI / MG) Ped…" at bounding box center [325, 228] width 651 height 456
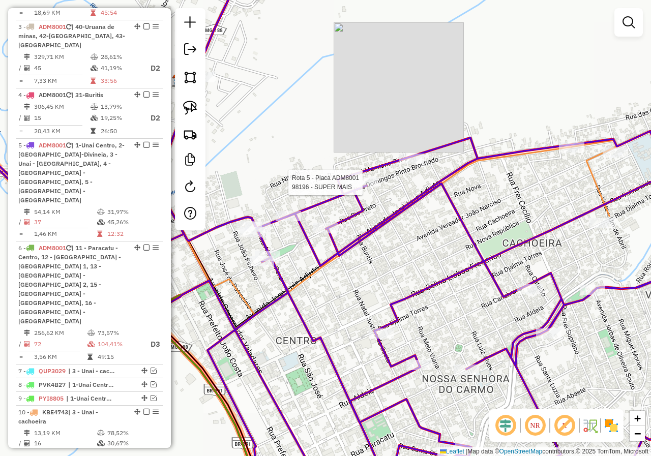
select select "*********"
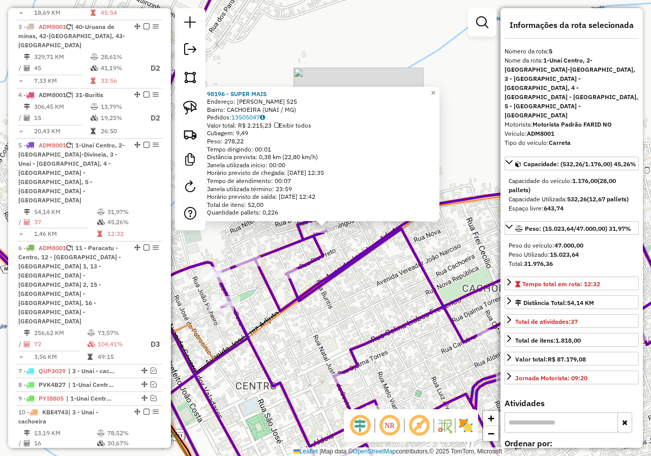
click at [362, 278] on div "98196 - SUPER MAIS Endereço: DOMINGOS PINTO BROCHADO 525 Bairro: CACHOEIRA (UNA…" at bounding box center [325, 228] width 651 height 456
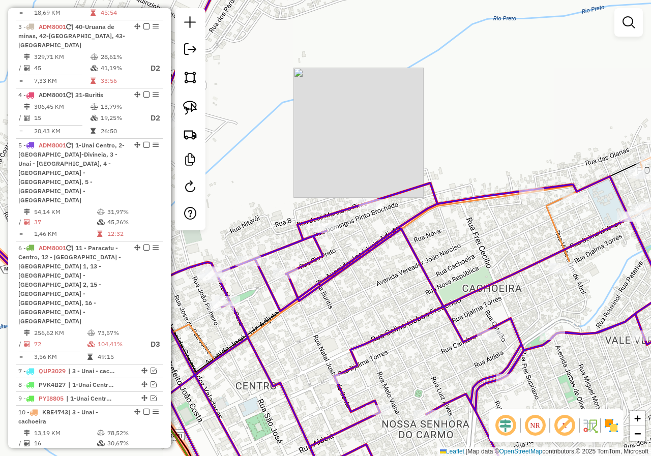
select select "*********"
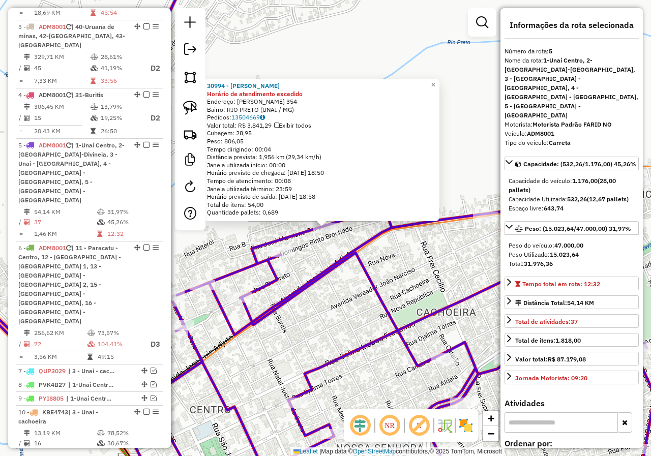
click at [317, 297] on div "30994 - TIAGO ALVES DA CRUZ Horário de atendimento excedido Endereço: JOSE MARC…" at bounding box center [325, 228] width 651 height 456
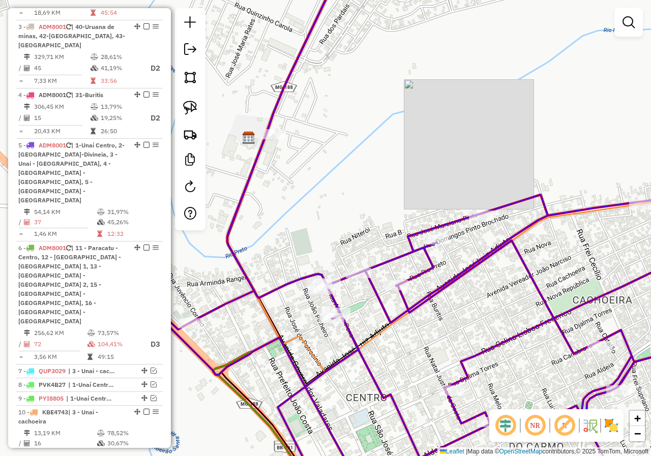
drag, startPoint x: 302, startPoint y: 299, endPoint x: 485, endPoint y: 272, distance: 184.9
click at [485, 272] on div "Janela de atendimento Grade de atendimento Capacidade Transportadoras Veículos …" at bounding box center [325, 228] width 651 height 456
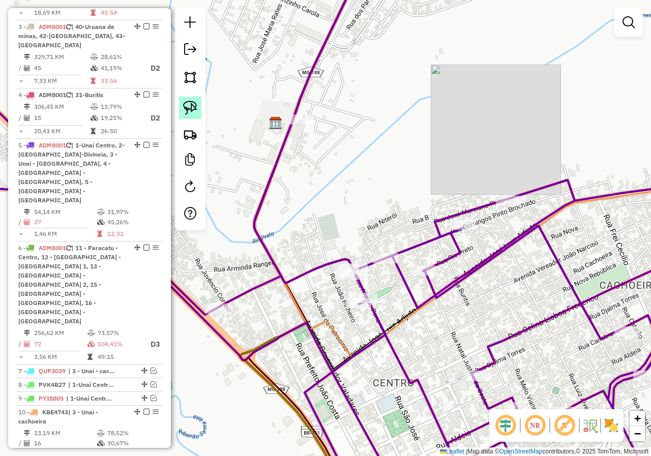
click at [195, 112] on img at bounding box center [190, 108] width 14 height 14
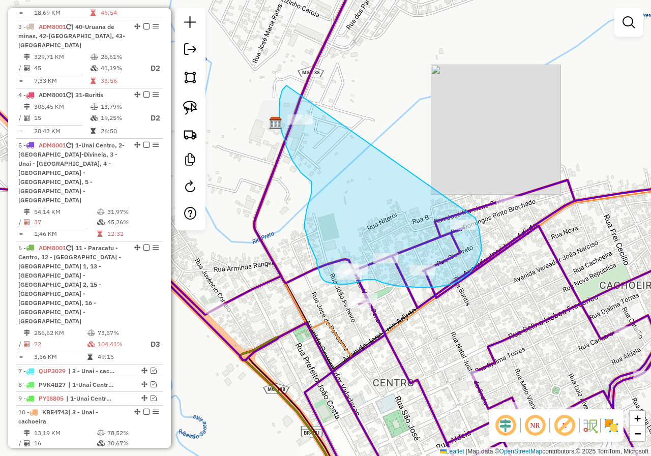
drag, startPoint x: 286, startPoint y: 85, endPoint x: 438, endPoint y: 175, distance: 175.9
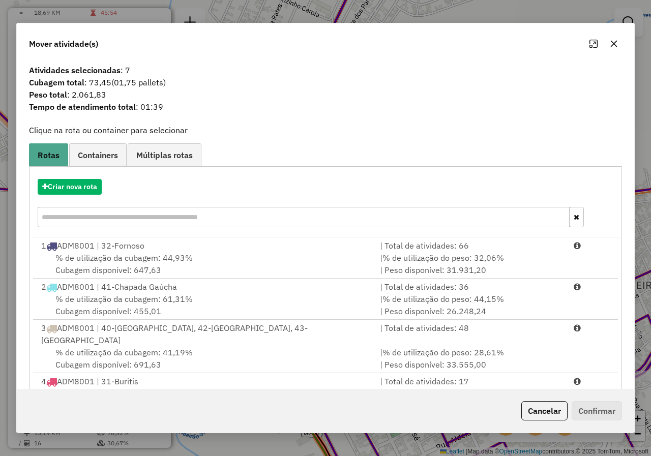
click at [617, 42] on icon "button" at bounding box center [613, 44] width 8 height 8
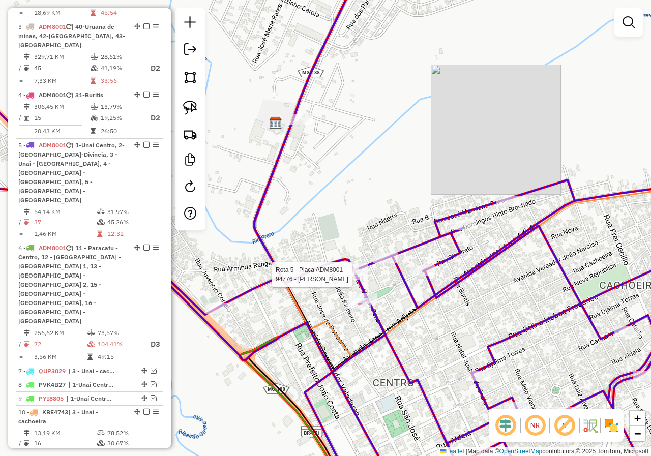
select select "*********"
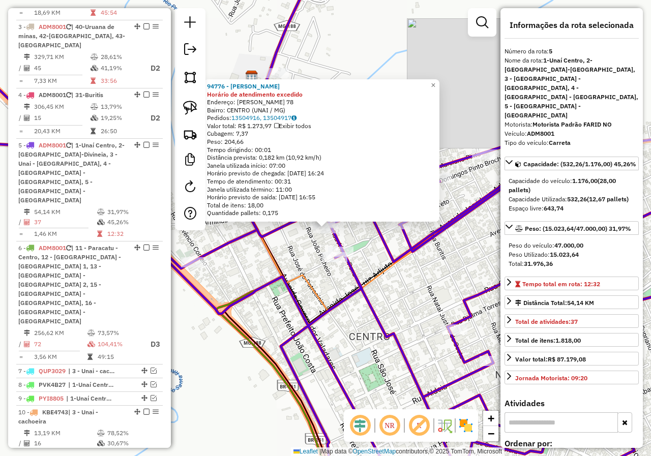
click at [298, 299] on icon at bounding box center [325, 227] width 781 height 547
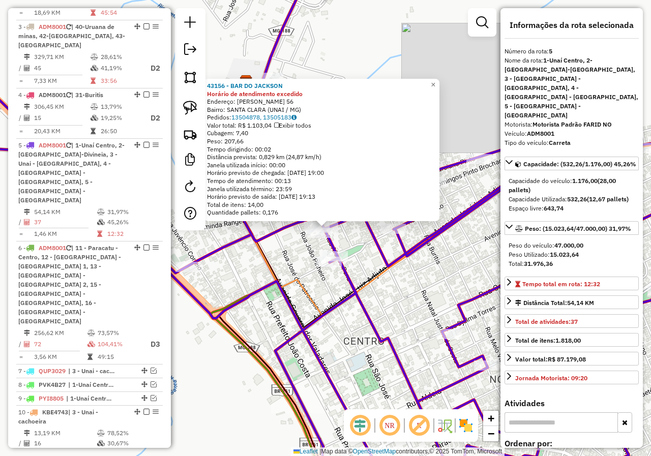
click at [284, 299] on icon at bounding box center [325, 227] width 781 height 547
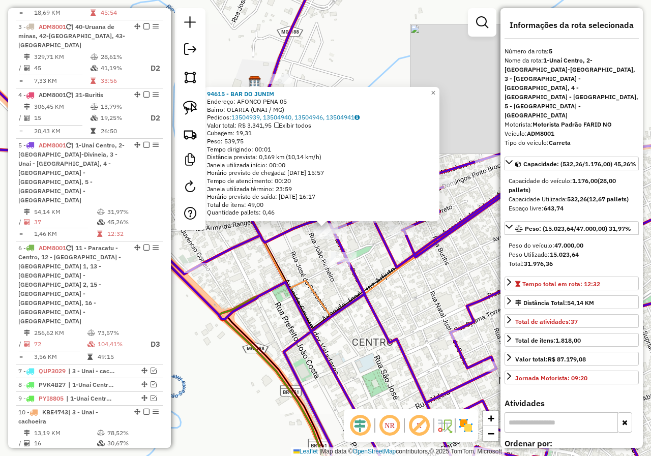
click at [292, 272] on div "94615 - BAR DO JUNIM Endereço: AFONCO PENA 05 Bairro: OLARIA (UNAI / MG) Pedido…" at bounding box center [325, 228] width 651 height 456
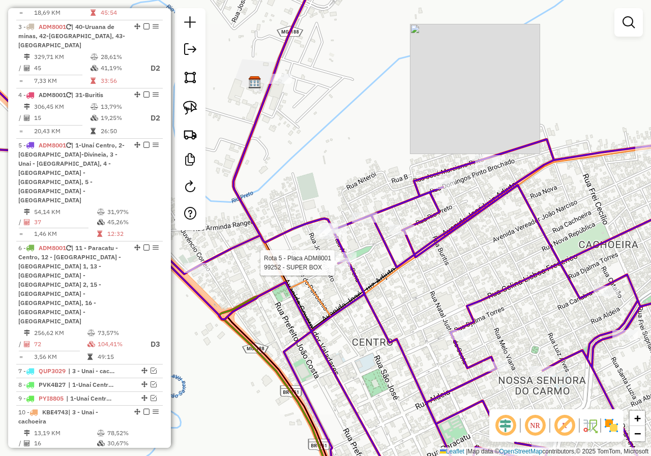
select select "*********"
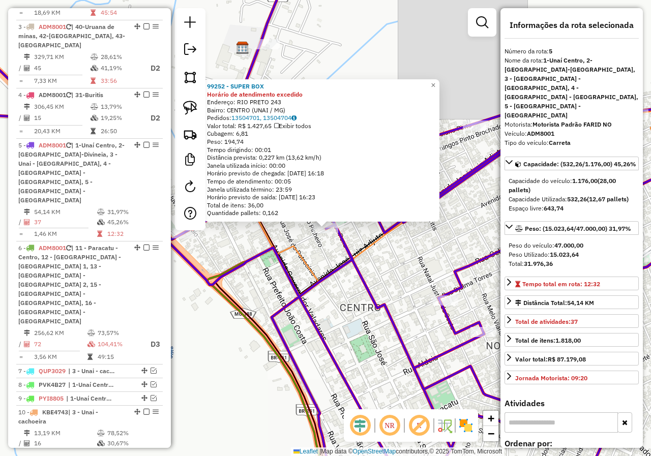
click at [351, 275] on div "99252 - SUPER BOX Horário de atendimento excedido Endereço: RIO PRETO 243 Bairr…" at bounding box center [325, 228] width 651 height 456
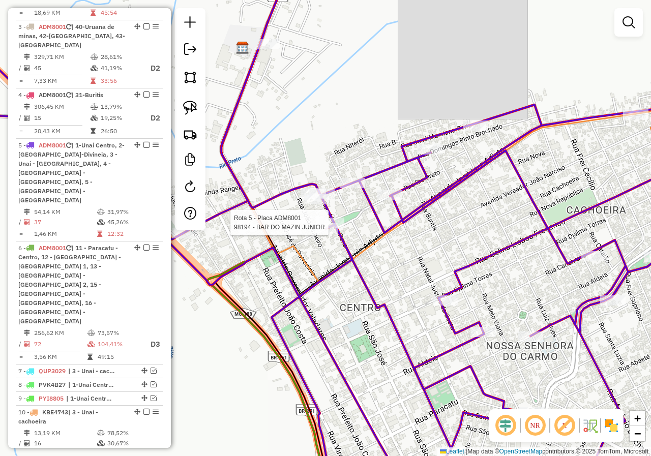
select select "*********"
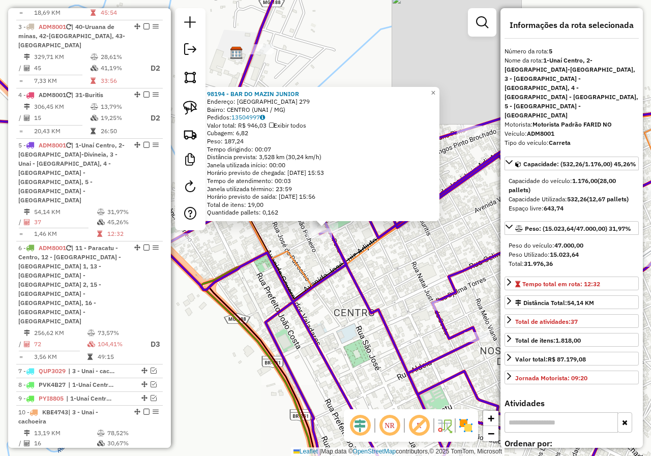
click at [319, 264] on div "98194 - BAR DO MAZIN JUNIOR Endereço: RIO PRETO 279 Bairro: CENTRO (UNAI / MG) …" at bounding box center [325, 228] width 651 height 456
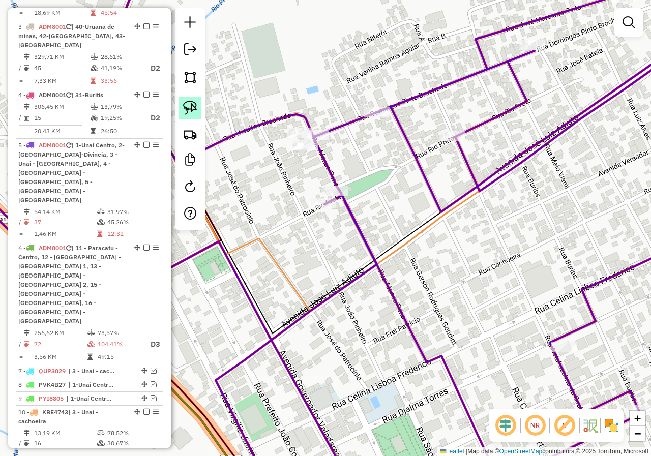
click at [196, 112] on img at bounding box center [190, 108] width 14 height 14
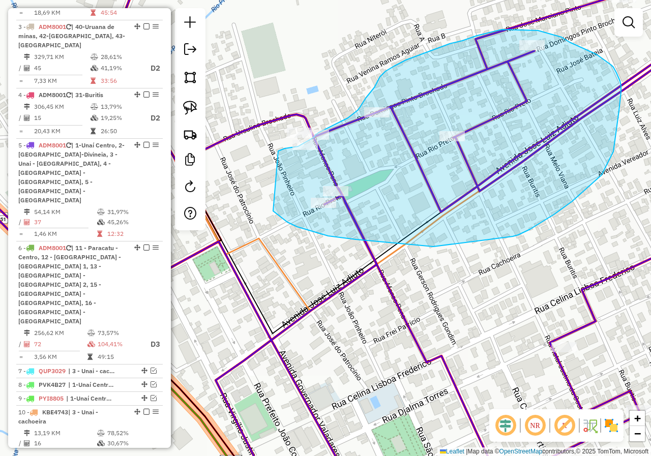
drag, startPoint x: 275, startPoint y: 213, endPoint x: 276, endPoint y: 152, distance: 61.0
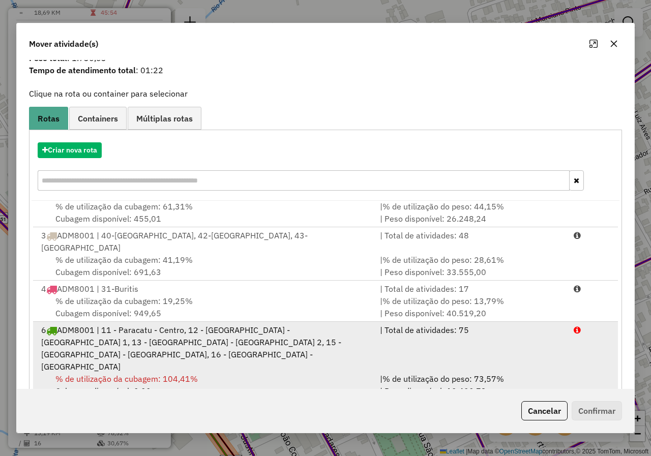
scroll to position [70, 0]
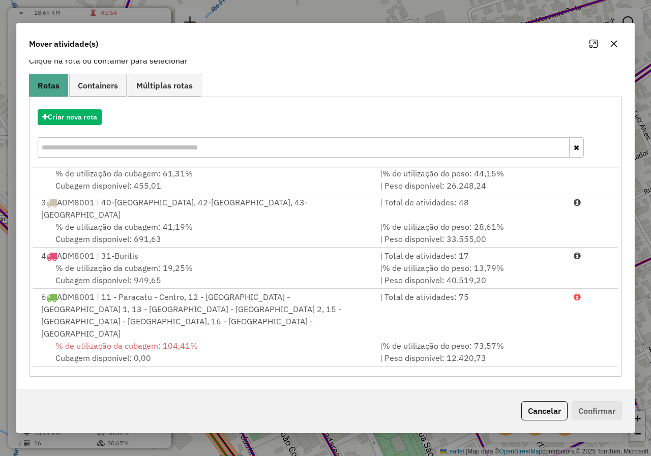
click at [612, 45] on icon "button" at bounding box center [613, 44] width 8 height 8
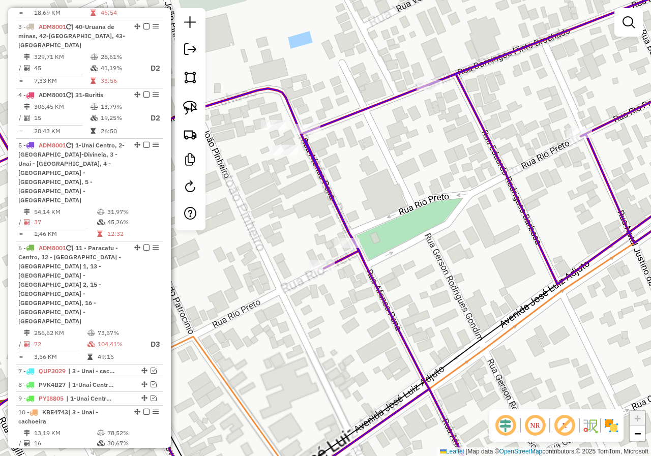
drag, startPoint x: 379, startPoint y: 156, endPoint x: 335, endPoint y: 157, distance: 43.2
click at [367, 165] on div "Janela de atendimento Grade de atendimento Capacidade Transportadoras Veículos …" at bounding box center [325, 228] width 651 height 456
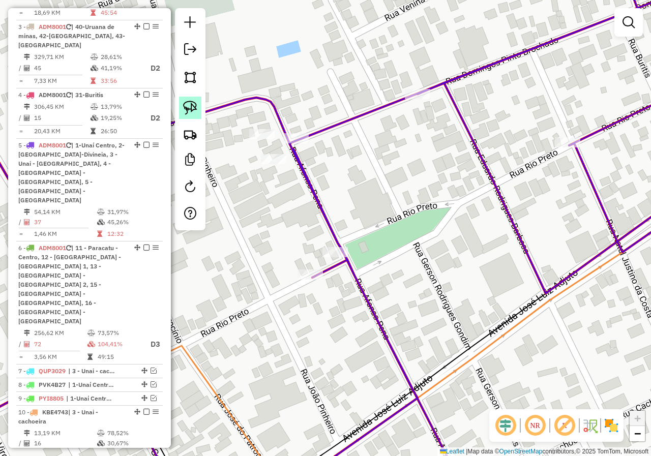
click at [191, 99] on link at bounding box center [190, 108] width 22 height 22
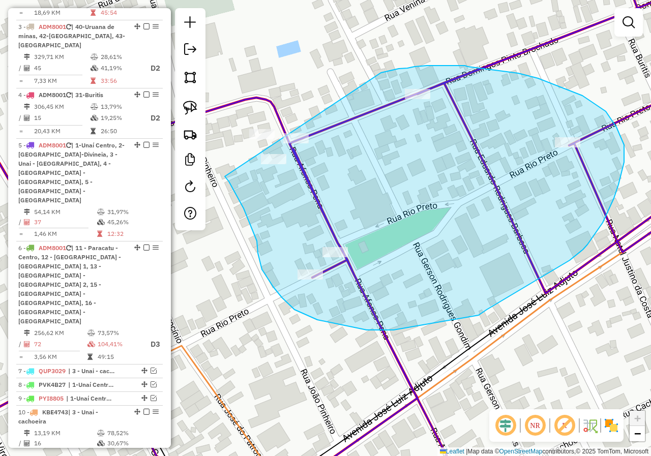
drag, startPoint x: 226, startPoint y: 178, endPoint x: 370, endPoint y: 76, distance: 176.8
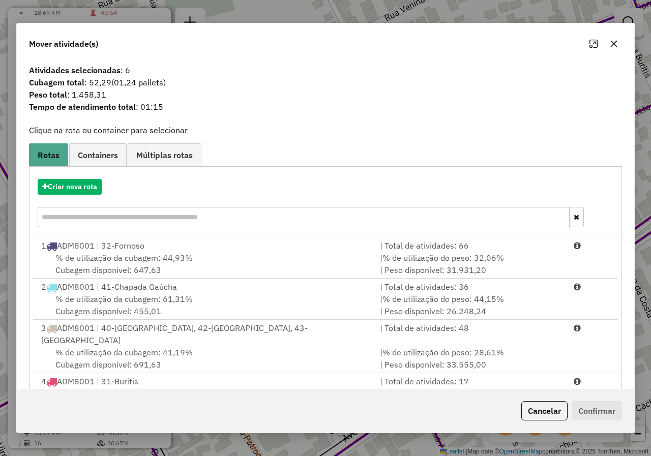
drag, startPoint x: 623, startPoint y: 42, endPoint x: 618, endPoint y: 43, distance: 5.2
click at [622, 42] on div "Mover atividade(s)" at bounding box center [325, 41] width 617 height 37
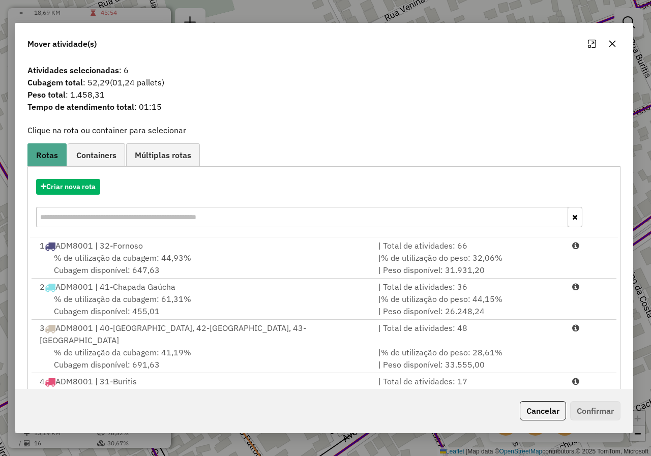
click at [615, 43] on icon "button" at bounding box center [612, 44] width 8 height 8
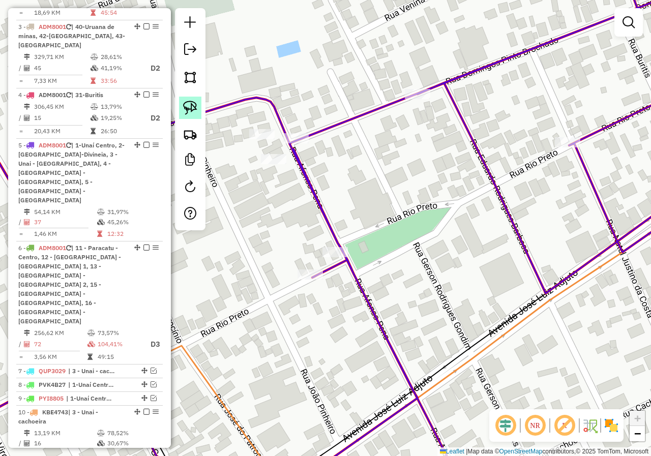
drag, startPoint x: 186, startPoint y: 106, endPoint x: 267, endPoint y: 139, distance: 88.2
click at [186, 107] on img at bounding box center [190, 108] width 14 height 14
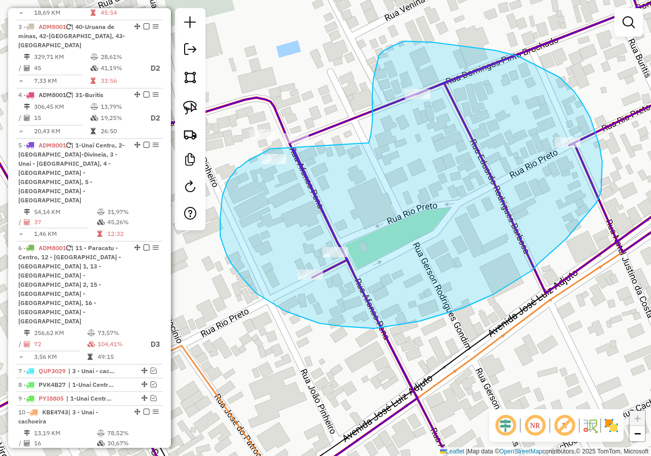
drag, startPoint x: 268, startPoint y: 149, endPoint x: 368, endPoint y: 143, distance: 100.3
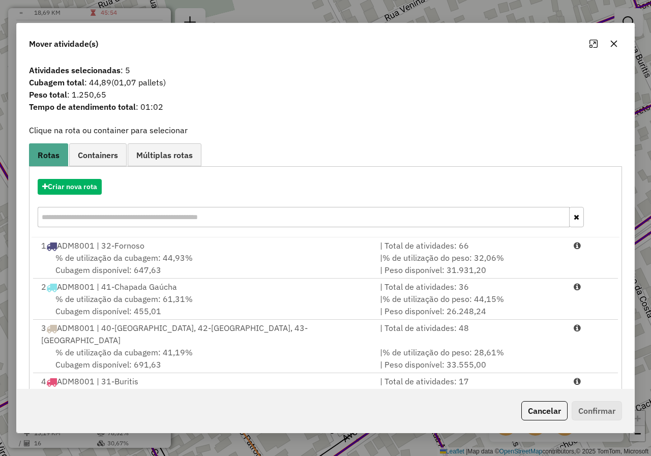
click at [610, 44] on icon "button" at bounding box center [613, 44] width 8 height 8
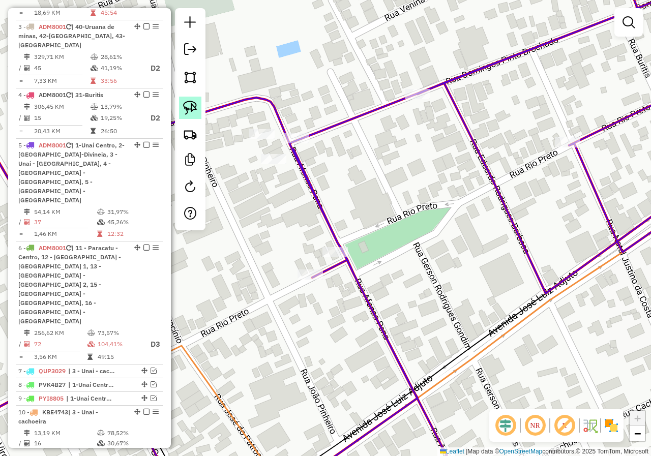
click at [184, 109] on img at bounding box center [190, 108] width 14 height 14
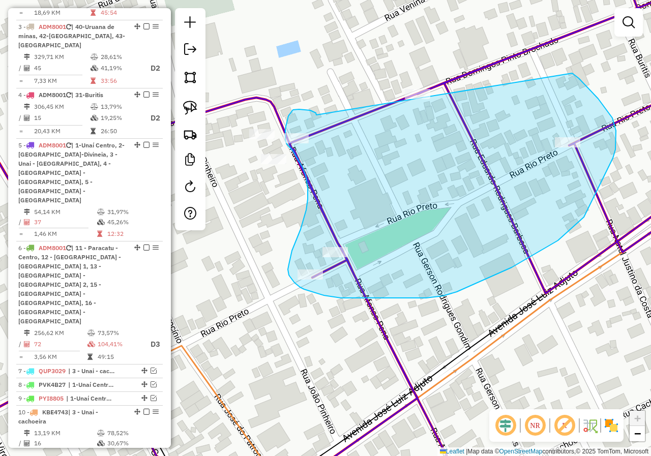
drag, startPoint x: 316, startPoint y: 115, endPoint x: 463, endPoint y: 38, distance: 166.0
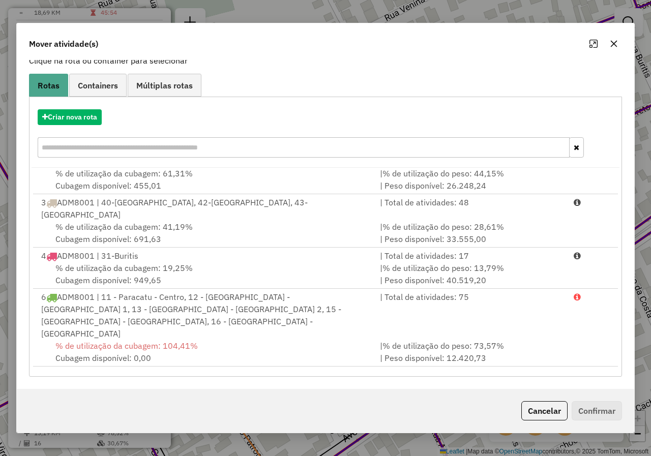
click at [608, 48] on div at bounding box center [603, 44] width 37 height 16
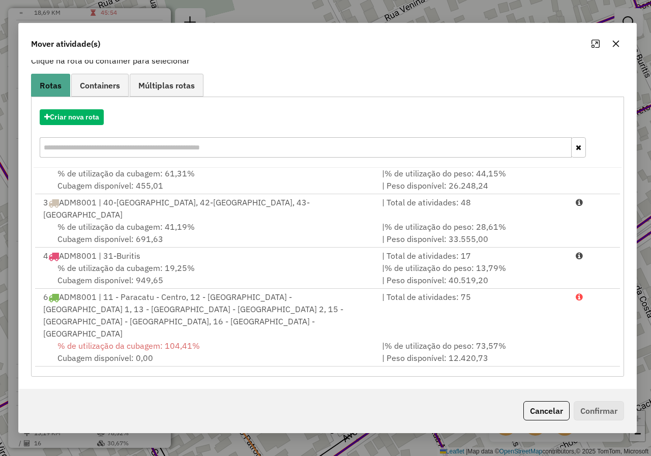
click at [610, 48] on button "button" at bounding box center [615, 44] width 16 height 16
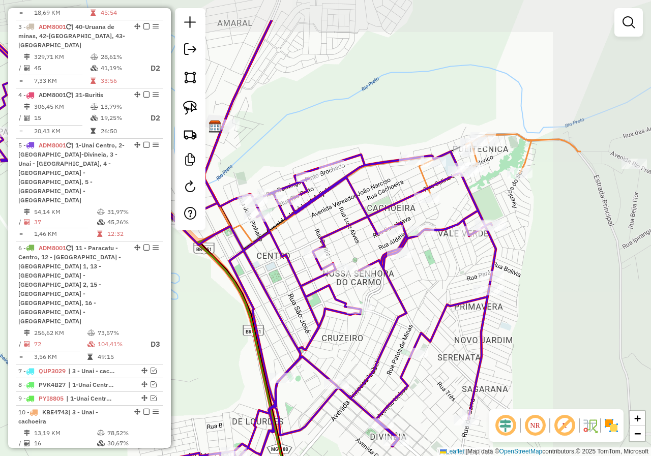
drag, startPoint x: 377, startPoint y: 95, endPoint x: 242, endPoint y: 161, distance: 150.5
click at [242, 161] on div "Janela de atendimento Grade de atendimento Capacidade Transportadoras Veículos …" at bounding box center [325, 228] width 651 height 456
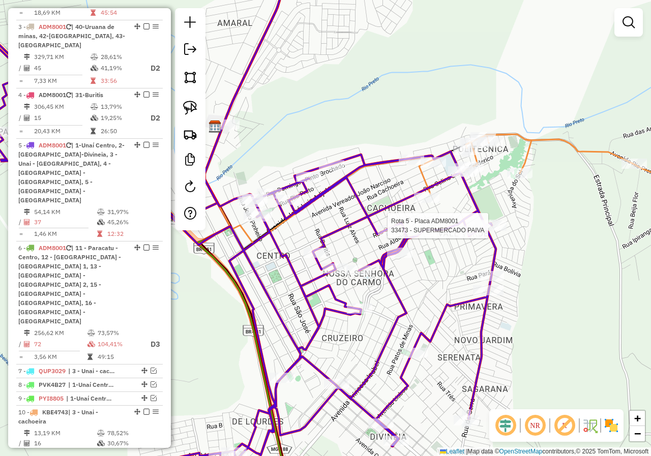
select select "*********"
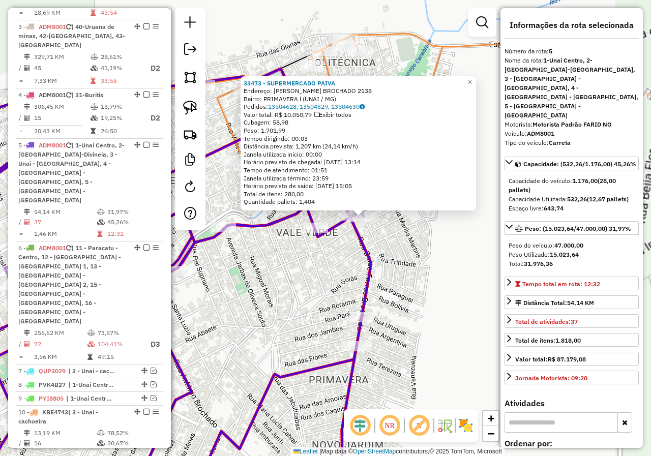
drag, startPoint x: 344, startPoint y: 265, endPoint x: 346, endPoint y: 250, distance: 15.4
click at [344, 266] on div "33473 - SUPERMERCADO PAIVA Endereço: DULCE TORRES BROCHADO 2138 Bairro: PRIMAVE…" at bounding box center [325, 228] width 651 height 456
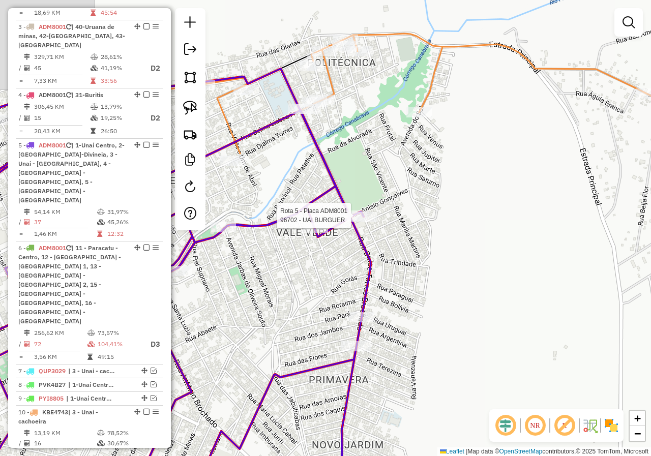
select select "*********"
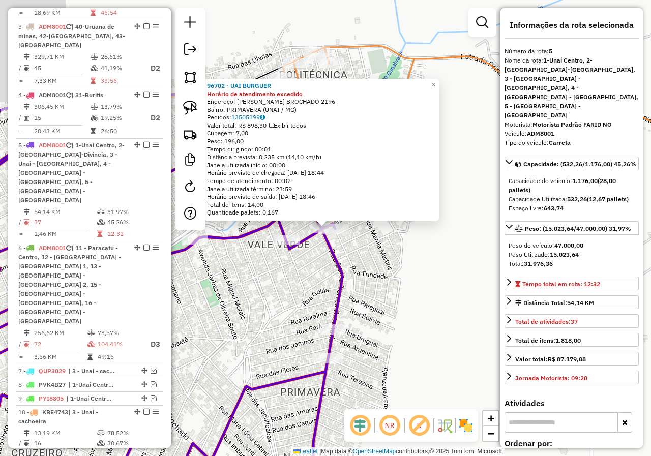
click at [288, 286] on div "96702 - UAI BURGUER Horário de atendimento excedido Endereço: DULCE TORRES BROC…" at bounding box center [325, 228] width 651 height 456
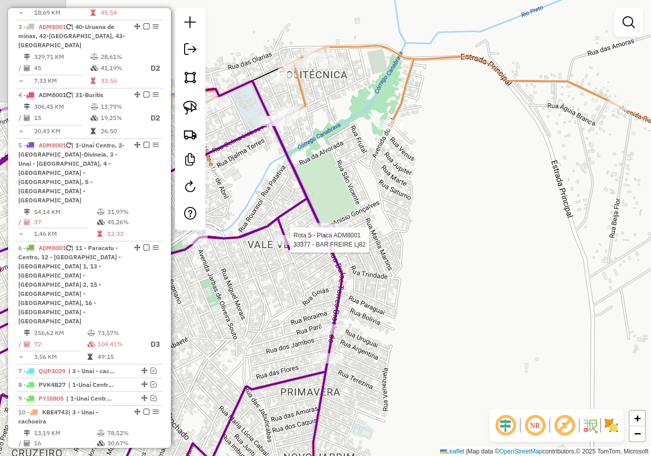
select select "*********"
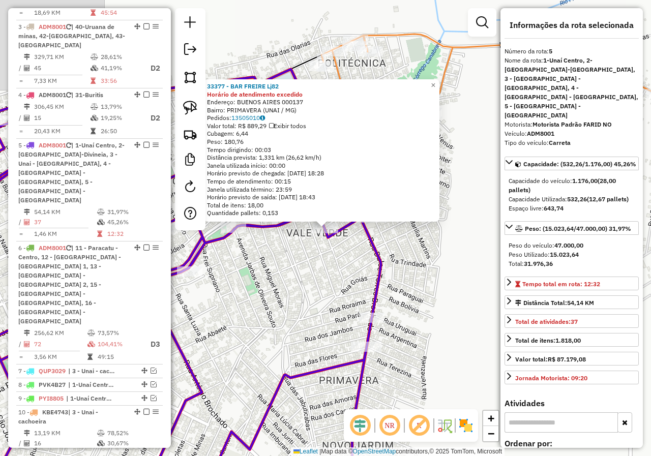
click at [274, 276] on div "33377 - BAR FREIRE Lj82 Horário de atendimento excedido Endereço: BUENOS AIRES …" at bounding box center [325, 228] width 651 height 456
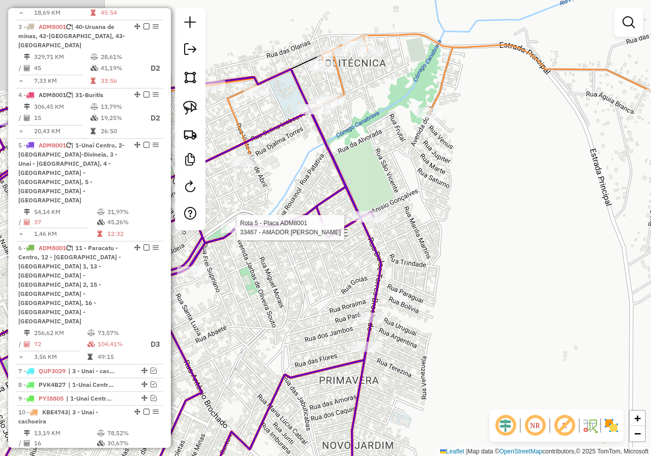
select select "*********"
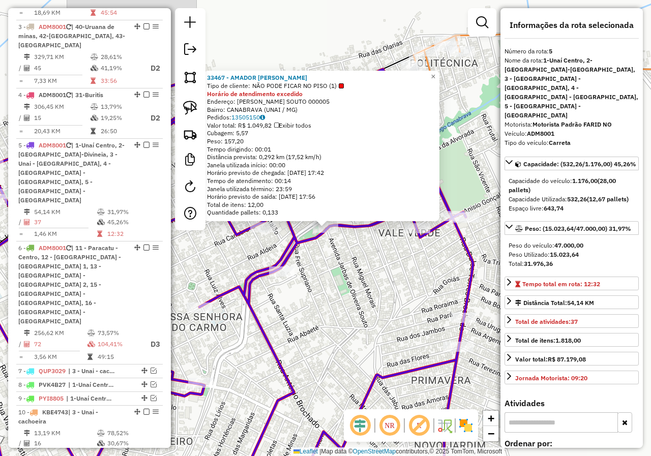
click at [367, 288] on div "33467 - AMADOR JOSE DE BARRO Tipo de cliente: NÃO PODE FICAR NO PISO (1) Horári…" at bounding box center [325, 228] width 651 height 456
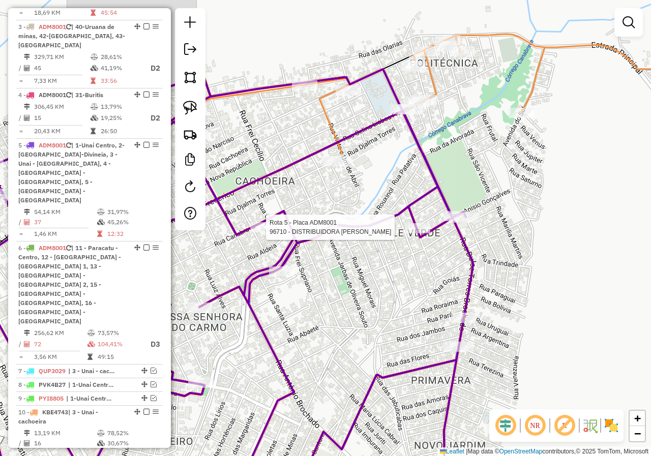
select select "*********"
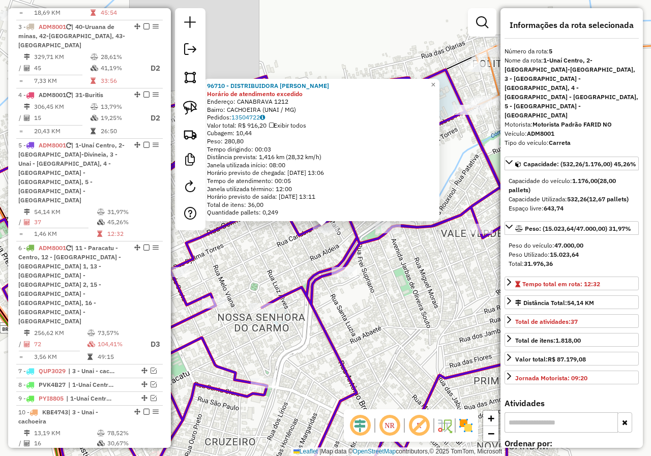
click at [411, 291] on div "96710 - DISTRIBUIDORA EDUARD Horário de atendimento excedido Endereço: CANABRAV…" at bounding box center [325, 228] width 651 height 456
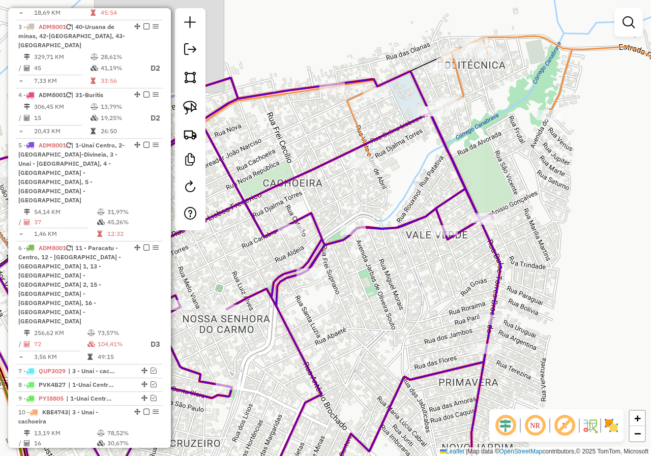
drag, startPoint x: 393, startPoint y: 281, endPoint x: 370, endPoint y: 281, distance: 23.4
click at [370, 281] on div "Janela de atendimento Grade de atendimento Capacidade Transportadoras Veículos …" at bounding box center [325, 228] width 651 height 456
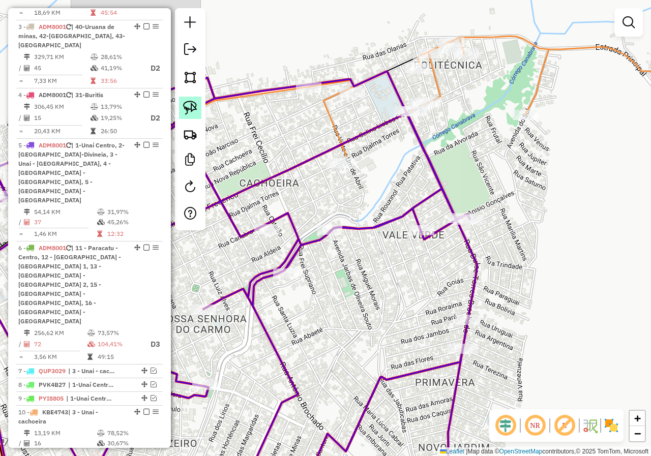
click at [200, 109] on link at bounding box center [190, 108] width 22 height 22
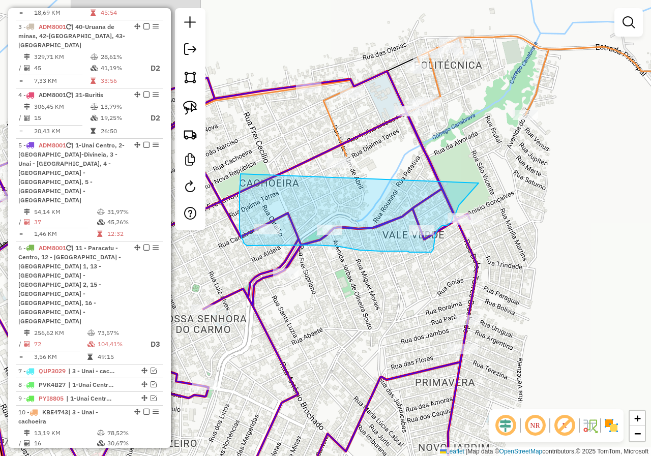
drag, startPoint x: 240, startPoint y: 179, endPoint x: 486, endPoint y: 179, distance: 246.0
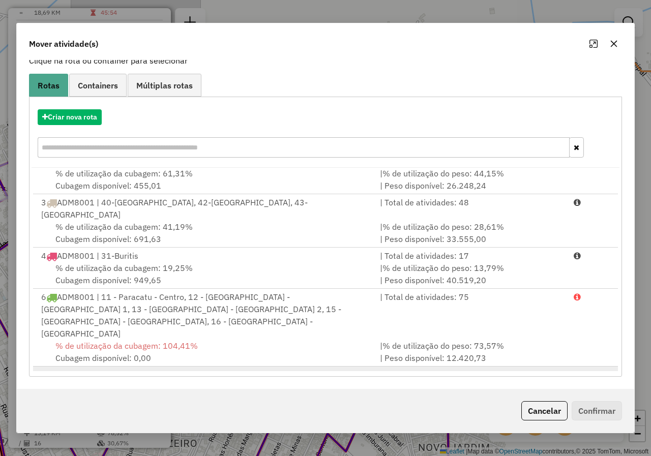
click at [228, 381] on div "% de utilização da cubagem: 30,67% Cubagem disponível: 349,42" at bounding box center [204, 393] width 338 height 24
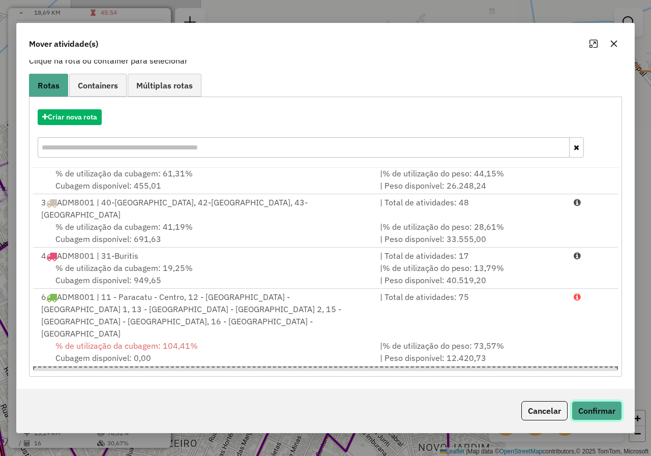
click at [588, 407] on button "Confirmar" at bounding box center [596, 410] width 50 height 19
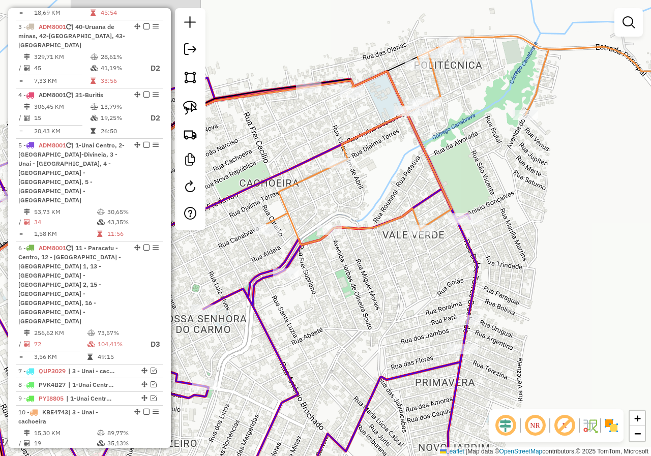
scroll to position [0, 0]
select select "*********"
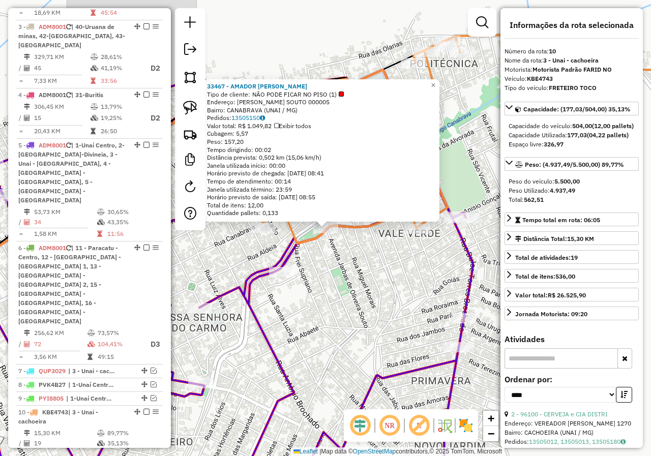
click at [377, 298] on div "33467 - AMADOR JOSE DE BARRO Tipo de cliente: NÃO PODE FICAR NO PISO (1) Endere…" at bounding box center [325, 228] width 651 height 456
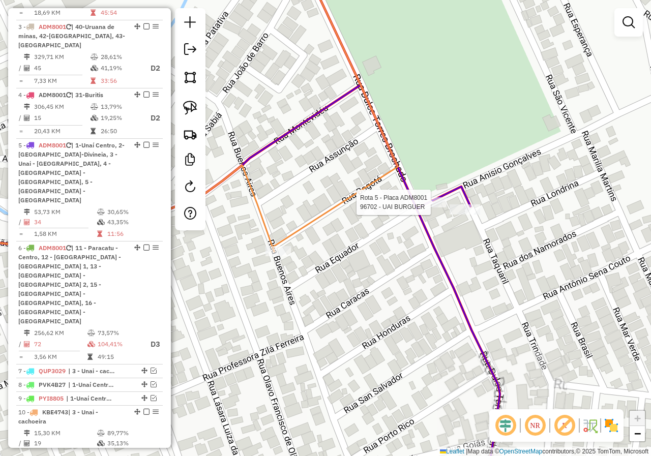
select select "*********"
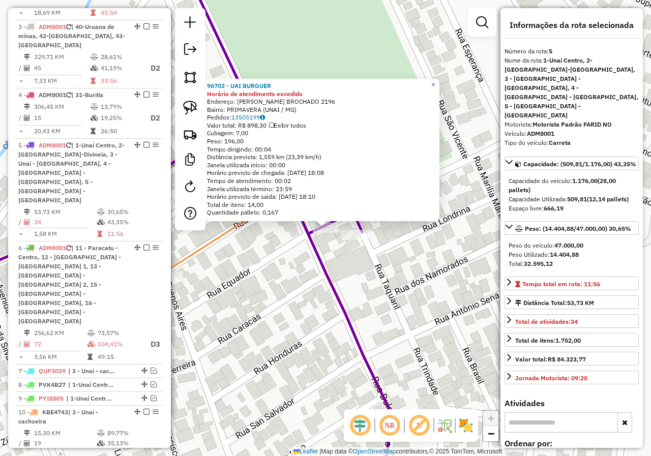
drag, startPoint x: 396, startPoint y: 289, endPoint x: 236, endPoint y: 152, distance: 210.2
click at [395, 289] on div "96702 - UAI BURGUER Horário de atendimento excedido Endereço: DULCE TORRES BROC…" at bounding box center [325, 228] width 651 height 456
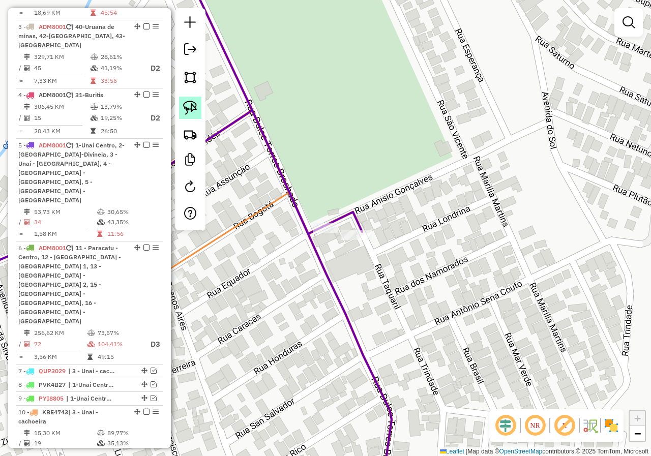
click at [199, 116] on link at bounding box center [190, 108] width 22 height 22
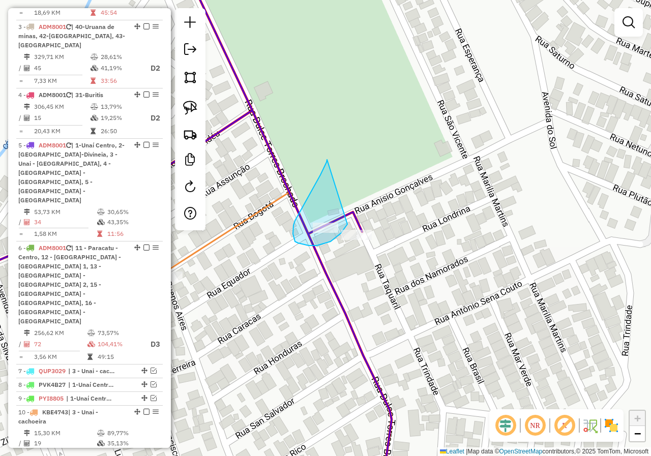
drag, startPoint x: 317, startPoint y: 181, endPoint x: 349, endPoint y: 219, distance: 49.4
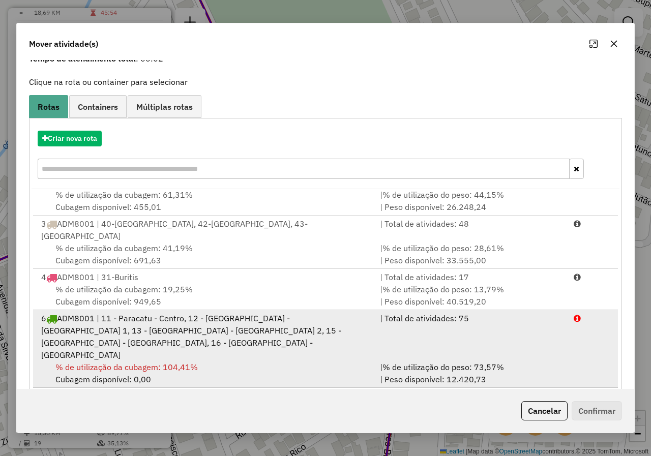
scroll to position [70, 0]
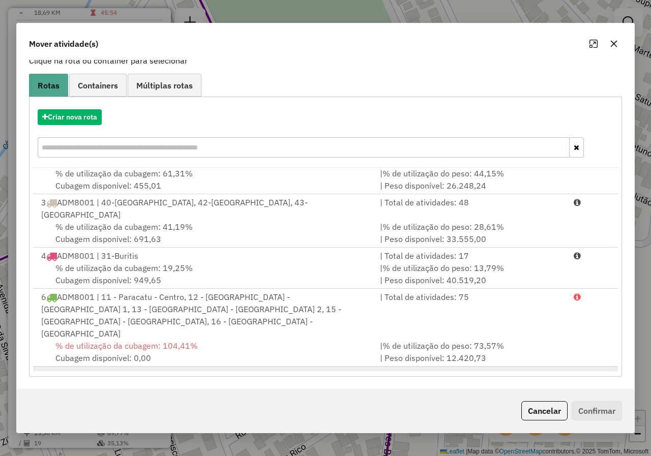
click at [249, 368] on div "10 KBE4743 | 3 - Unai - cachoeira" at bounding box center [204, 374] width 338 height 12
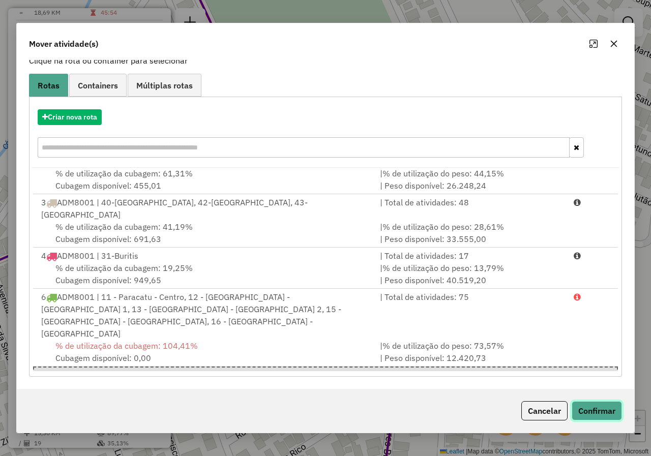
click at [588, 408] on button "Confirmar" at bounding box center [596, 410] width 50 height 19
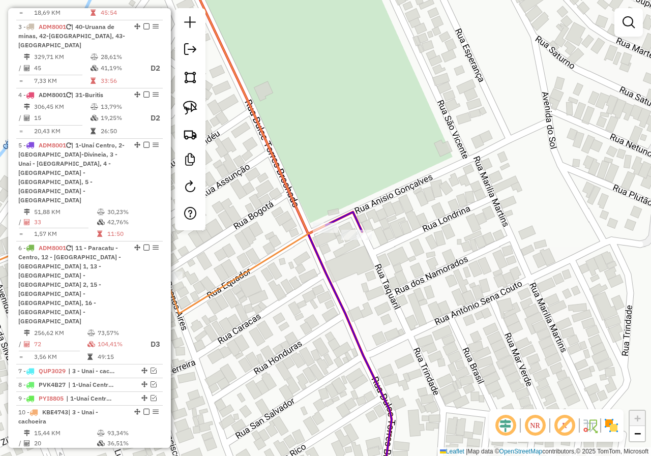
scroll to position [0, 0]
select select "*********"
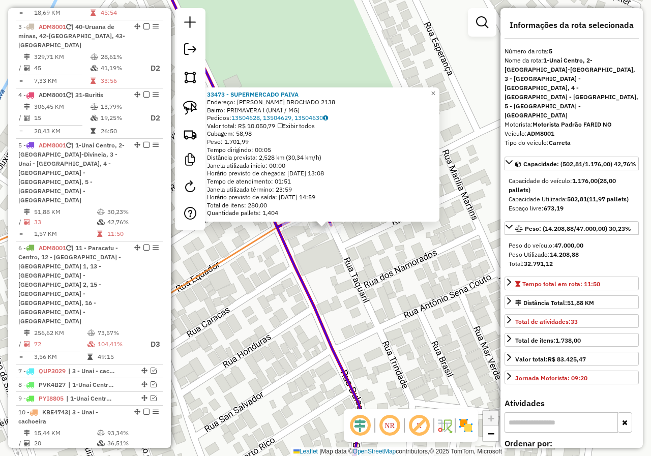
click at [262, 298] on div "33473 - SUPERMERCADO PAIVA Endereço: DULCE TORRES BROCHADO 2138 Bairro: PRIMAVE…" at bounding box center [325, 228] width 651 height 456
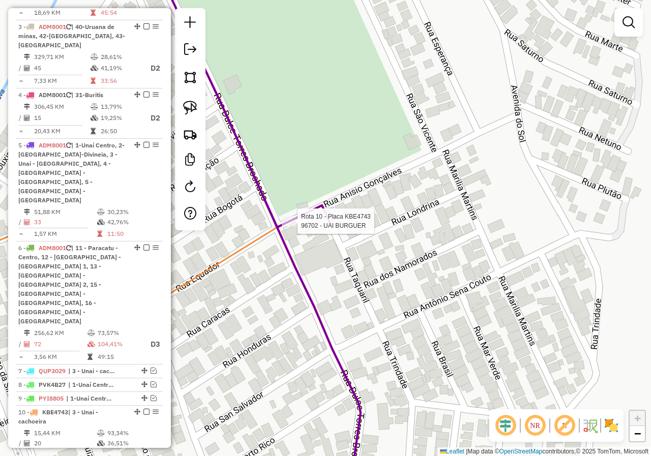
select select "*********"
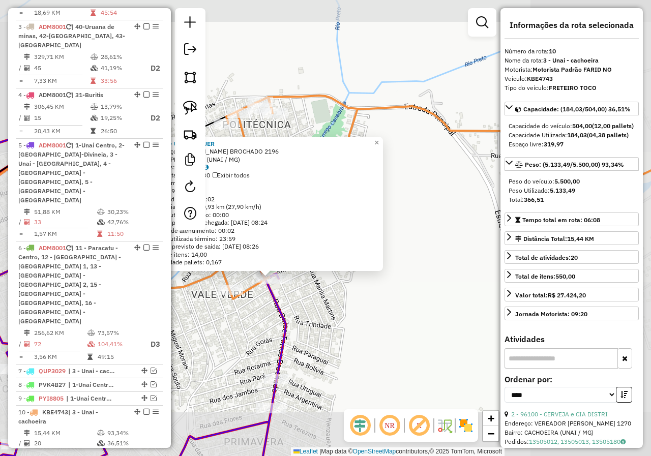
click at [282, 311] on icon at bounding box center [110, 316] width 351 height 370
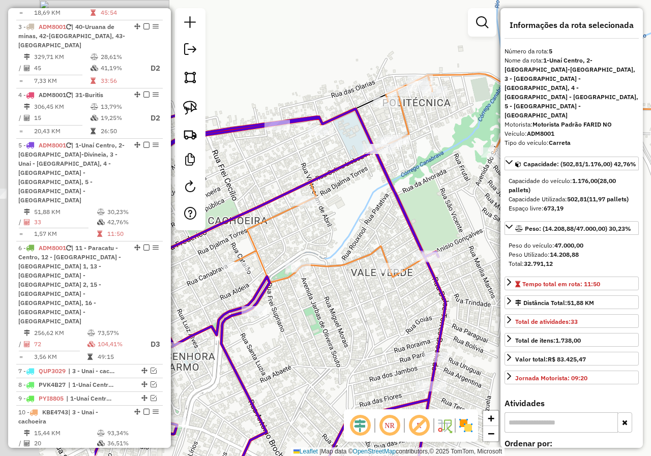
drag, startPoint x: 236, startPoint y: 307, endPoint x: 416, endPoint y: 279, distance: 182.1
click at [416, 280] on div "Janela de atendimento Grade de atendimento Capacidade Transportadoras Veículos …" at bounding box center [325, 228] width 651 height 456
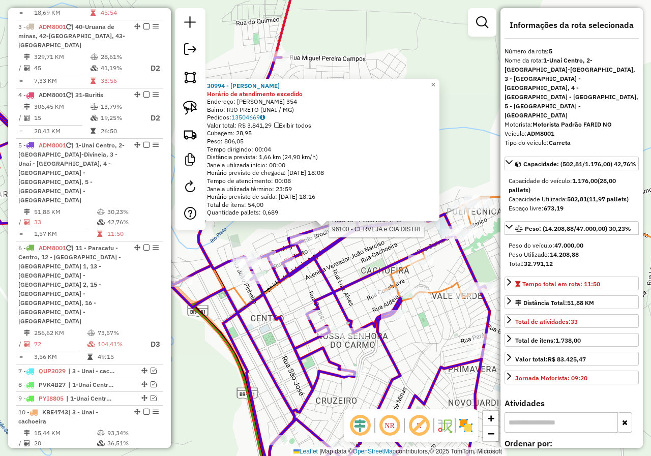
click at [422, 230] on div at bounding box center [426, 225] width 25 height 10
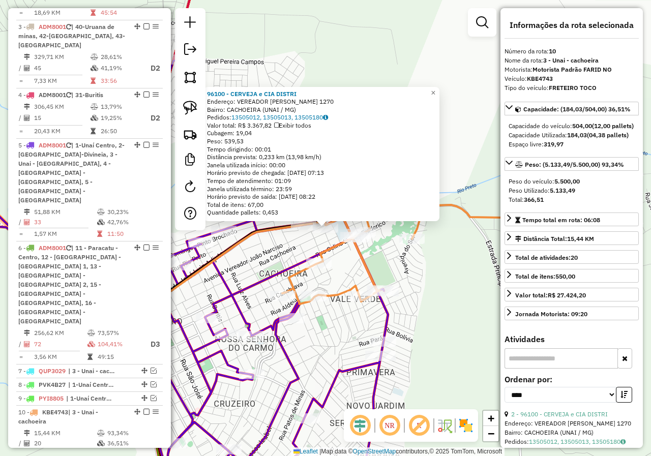
click at [284, 259] on div "96100 - CERVEJA e CIA DISTRI Endereço: VEREADOR JOAO NARCISO 1270 Bairro: CACHO…" at bounding box center [325, 228] width 651 height 456
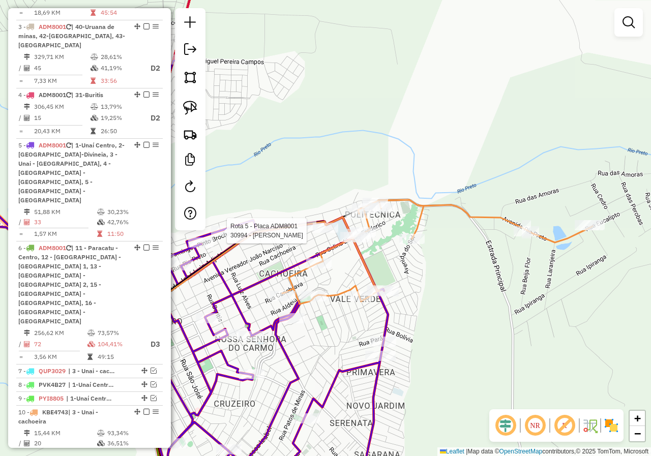
select select "*********"
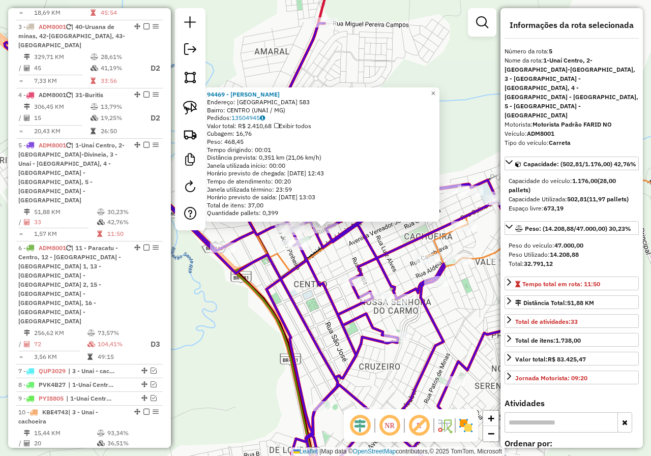
click at [344, 269] on div "94469 - MERCEARIA SOARES Endereço: RIO PRETO 583 Bairro: CENTRO (UNAI / MG) Ped…" at bounding box center [325, 228] width 651 height 456
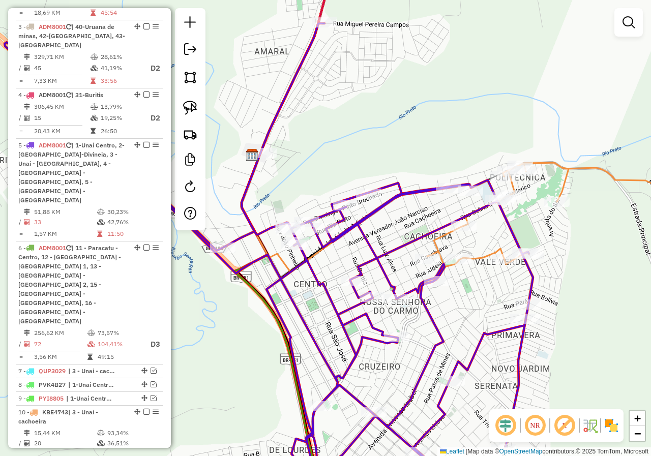
click at [267, 158] on div at bounding box center [263, 153] width 25 height 10
select select "*********"
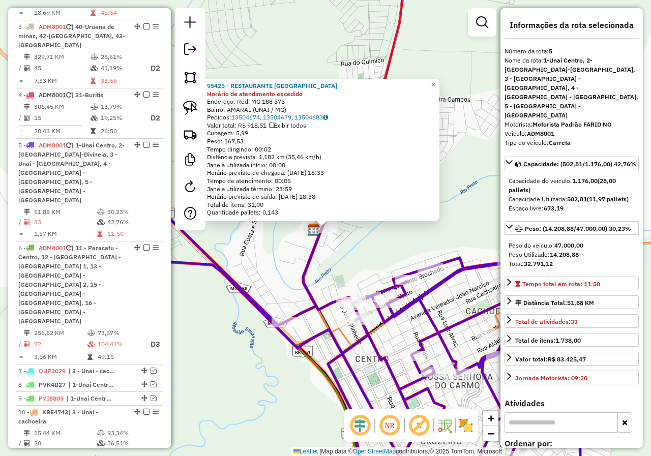
click at [322, 259] on div "95425 - RESTAURANTE BEIRA RI Horário de atendimento excedido Endereço: Rod. MG …" at bounding box center [325, 228] width 651 height 456
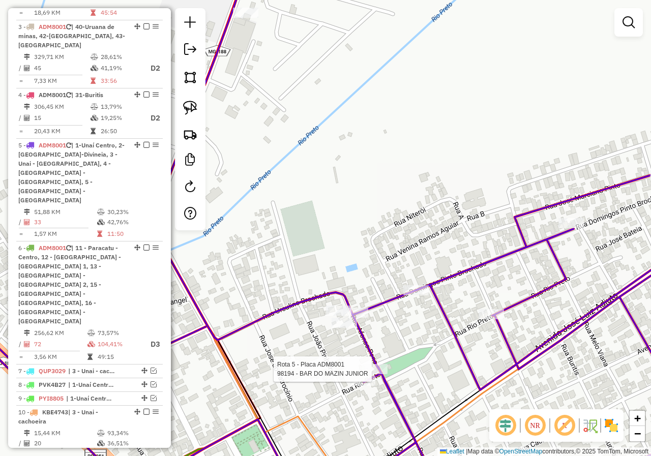
select select "*********"
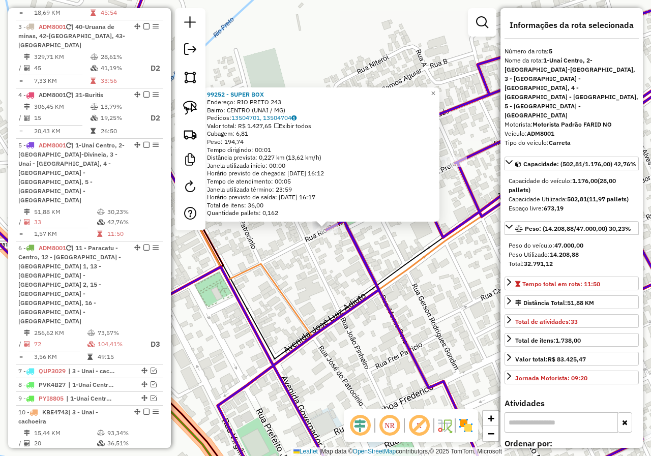
click at [325, 264] on div "99252 - SUPER BOX Endereço: RIO PRETO 243 Bairro: CENTRO (UNAI / MG) Pedidos: 1…" at bounding box center [325, 228] width 651 height 456
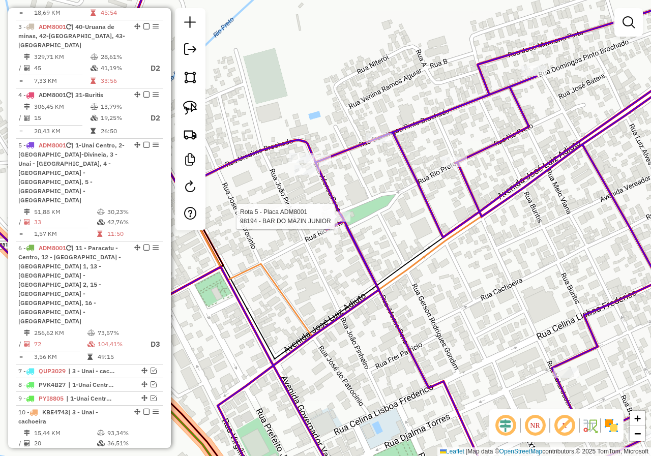
select select "*********"
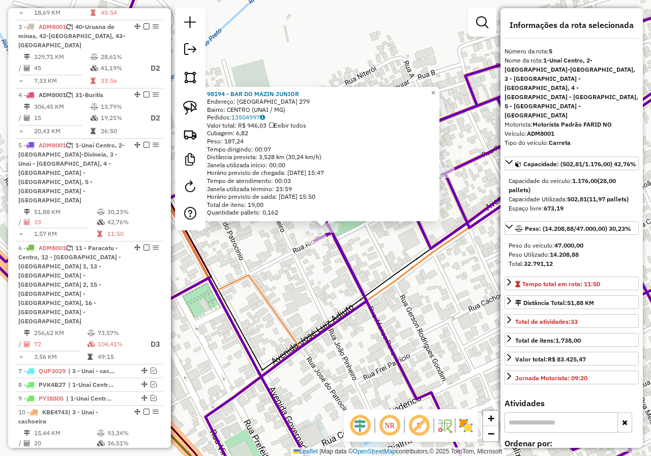
click at [359, 264] on div "Rota 5 - Placa ADM8001 98194 - BAR DO MAZIN JUNIOR 98194 - BAR DO MAZIN JUNIOR …" at bounding box center [325, 228] width 651 height 456
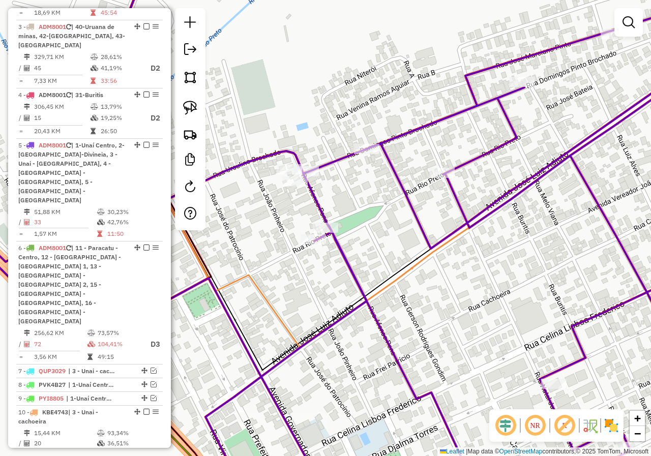
click at [435, 178] on div at bounding box center [441, 173] width 25 height 10
select select "*********"
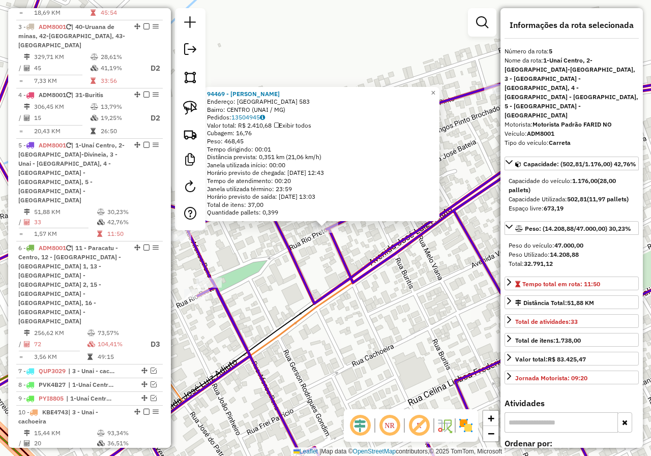
click at [333, 264] on div "94469 - MERCEARIA SOARES Endereço: RIO PRETO 583 Bairro: CENTRO (UNAI / MG) Ped…" at bounding box center [325, 228] width 651 height 456
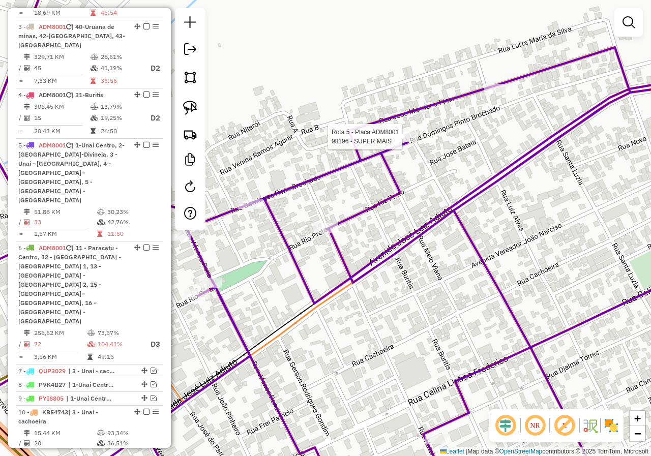
select select "*********"
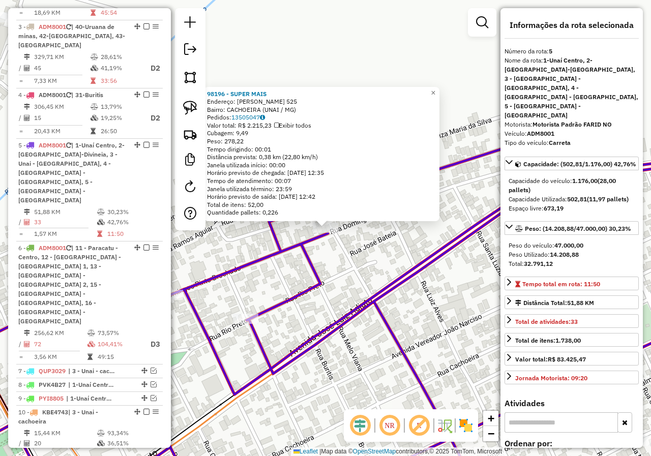
click at [414, 251] on div "98196 - SUPER MAIS Endereço: DOMINGOS PINTO BROCHADO 525 Bairro: CACHOEIRA (UNA…" at bounding box center [325, 228] width 651 height 456
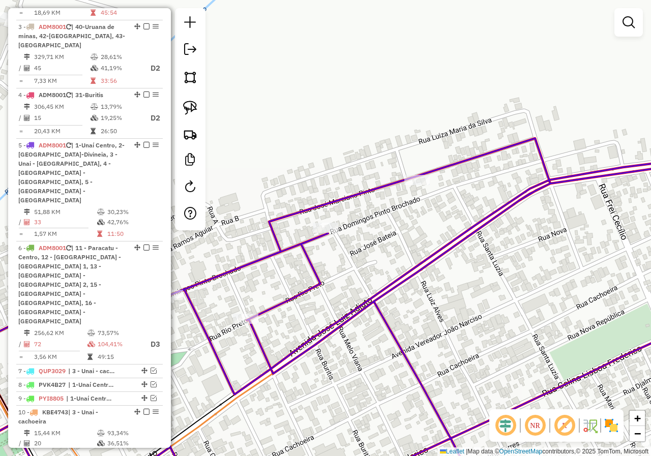
click at [422, 187] on div "Janela de atendimento Grade de atendimento Capacidade Transportadoras Veículos …" at bounding box center [325, 228] width 651 height 456
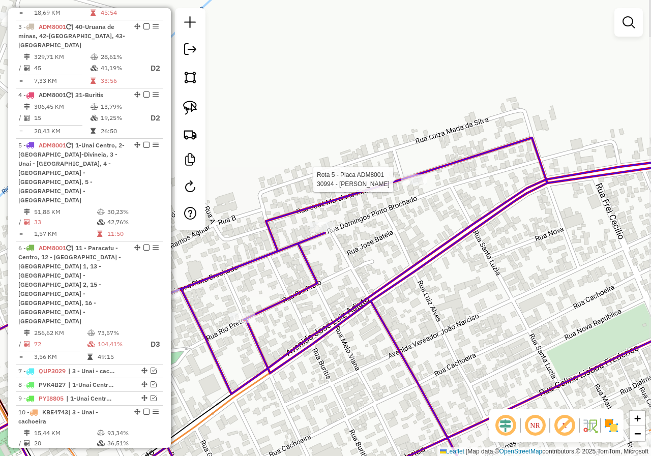
click at [421, 184] on div at bounding box center [413, 179] width 25 height 10
select select "*********"
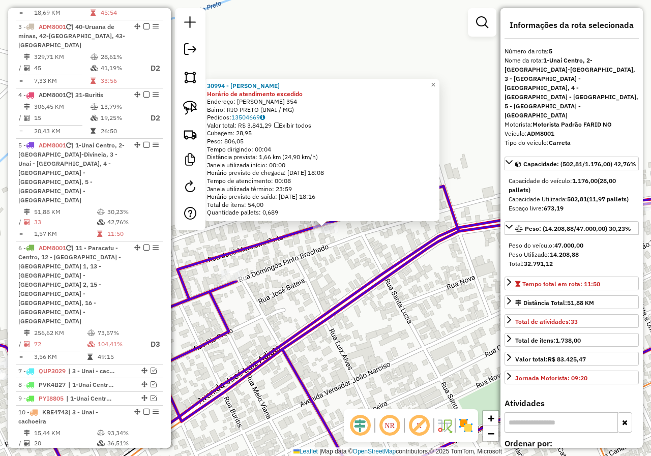
click at [339, 289] on div "30994 - TIAGO ALVES DA CRUZ Horário de atendimento excedido Endereço: JOSE MARC…" at bounding box center [325, 228] width 651 height 456
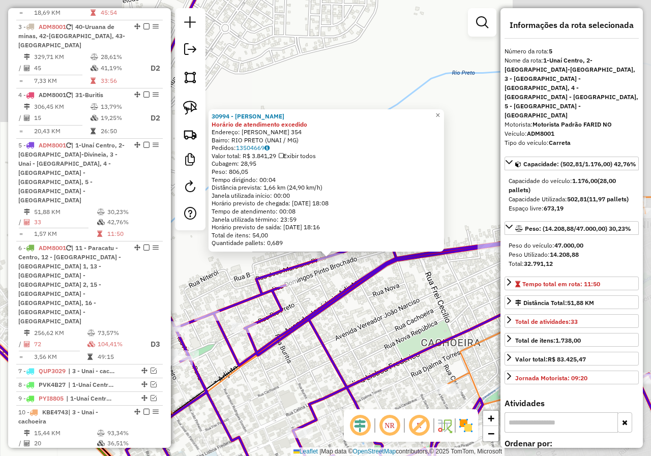
click at [323, 293] on div "30994 - TIAGO ALVES DA CRUZ Horário de atendimento excedido Endereço: JOSE MARC…" at bounding box center [325, 228] width 651 height 456
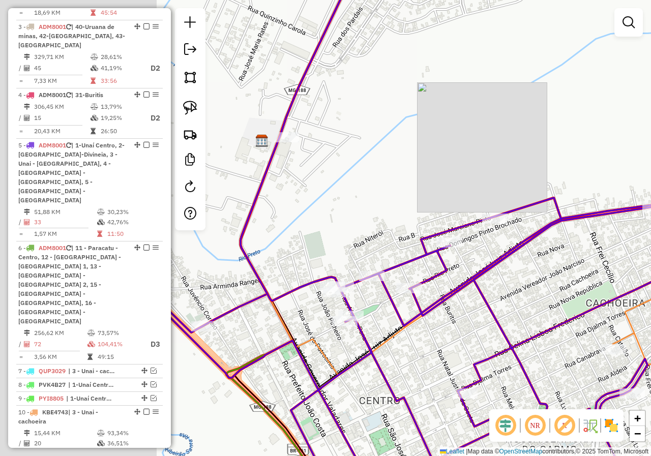
drag, startPoint x: 427, startPoint y: 184, endPoint x: 465, endPoint y: 179, distance: 37.4
click at [465, 179] on div "Janela de atendimento Grade de atendimento Capacidade Transportadoras Veículos …" at bounding box center [325, 228] width 651 height 456
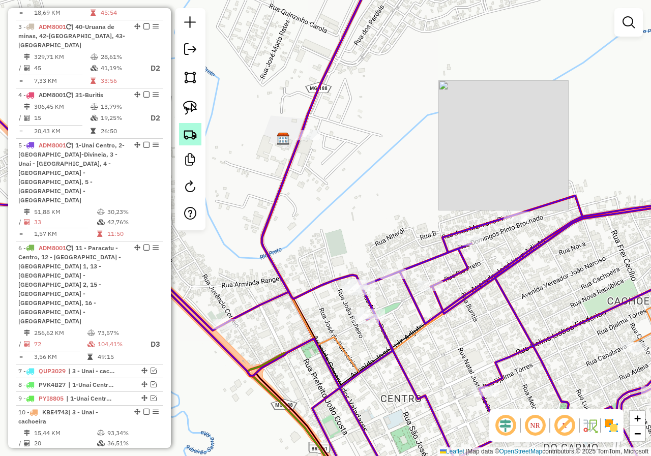
click at [192, 135] on img at bounding box center [190, 134] width 14 height 14
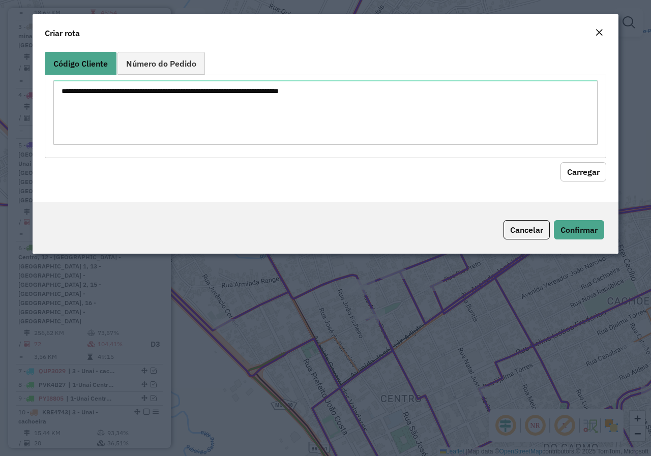
click at [604, 36] on button "Close" at bounding box center [599, 32] width 14 height 13
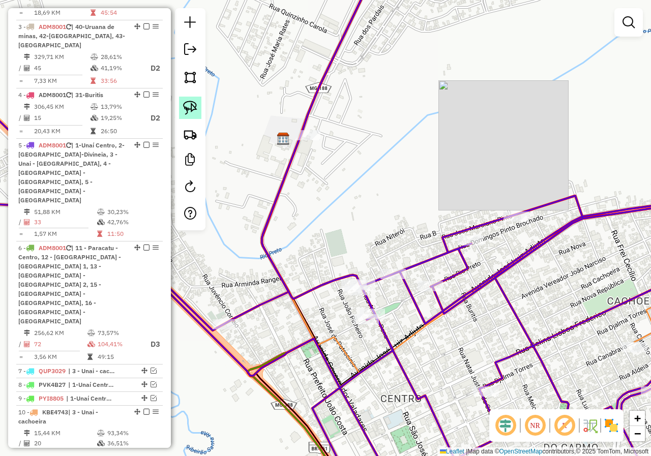
click at [191, 104] on img at bounding box center [190, 108] width 14 height 14
drag, startPoint x: 284, startPoint y: 130, endPoint x: 438, endPoint y: 133, distance: 154.0
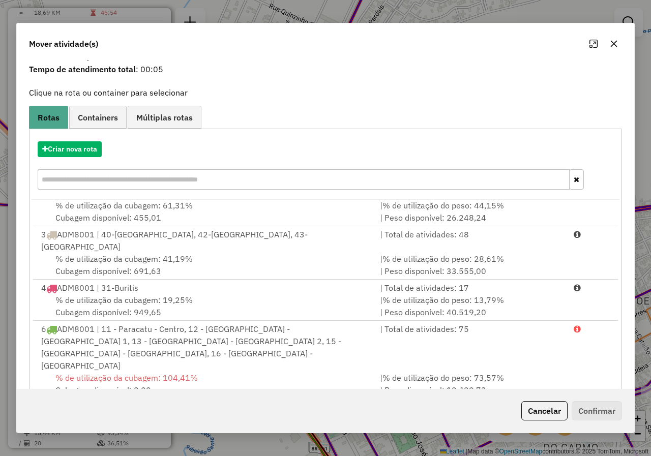
scroll to position [70, 0]
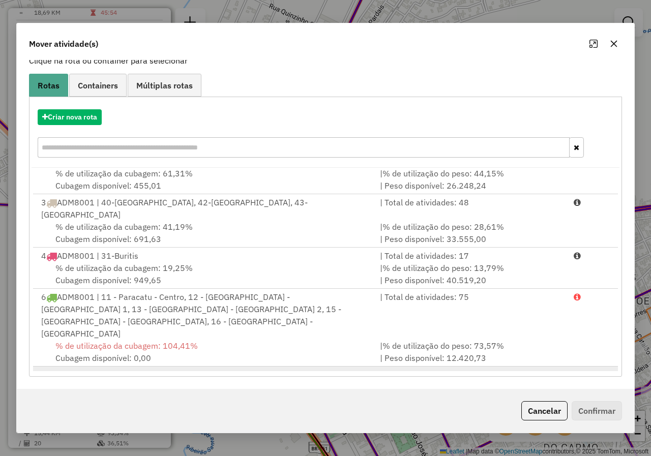
drag, startPoint x: 258, startPoint y: 347, endPoint x: 365, endPoint y: 357, distance: 108.2
click at [260, 381] on div "% de utilização da cubagem: 36,51% Cubagem disponível: 319,97" at bounding box center [204, 393] width 338 height 24
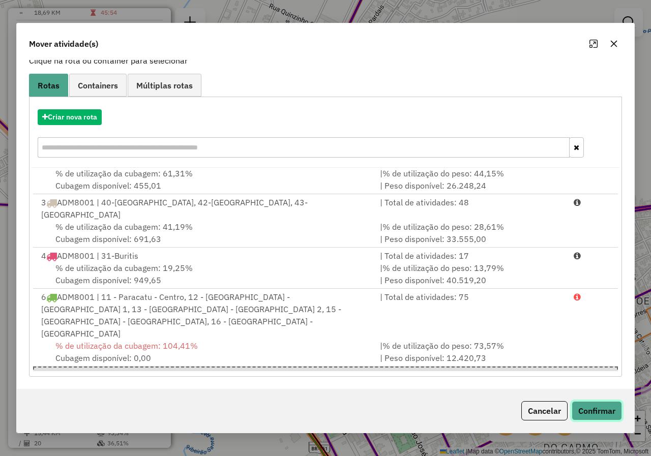
click at [605, 408] on button "Confirmar" at bounding box center [596, 410] width 50 height 19
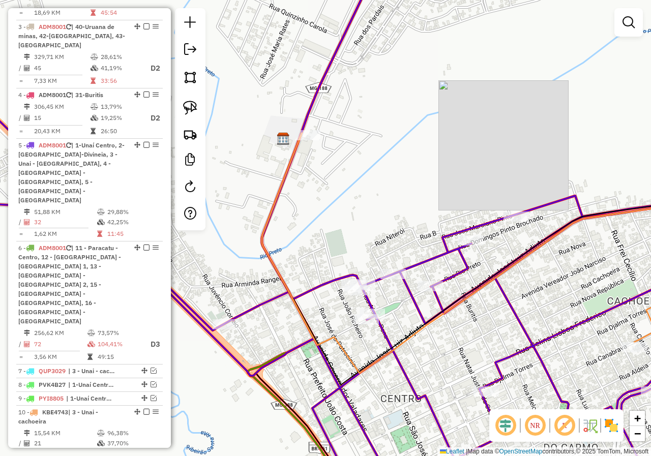
scroll to position [0, 0]
select select "*********"
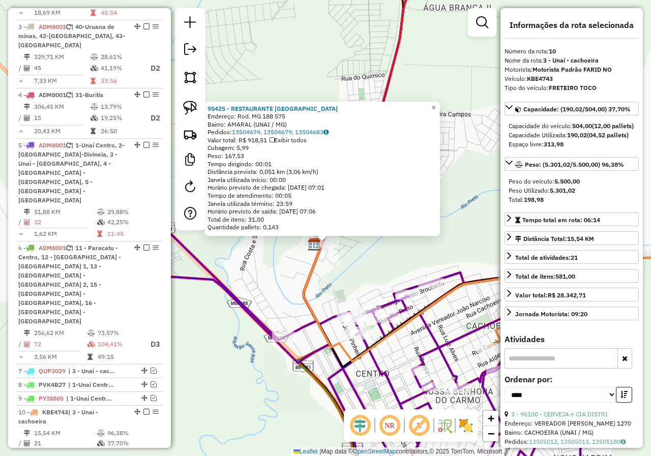
click at [423, 337] on div "95425 - RESTAURANTE BEIRA RI Endereço: Rod. MG 188 575 Bairro: AMARAL (UNAI / M…" at bounding box center [325, 228] width 651 height 456
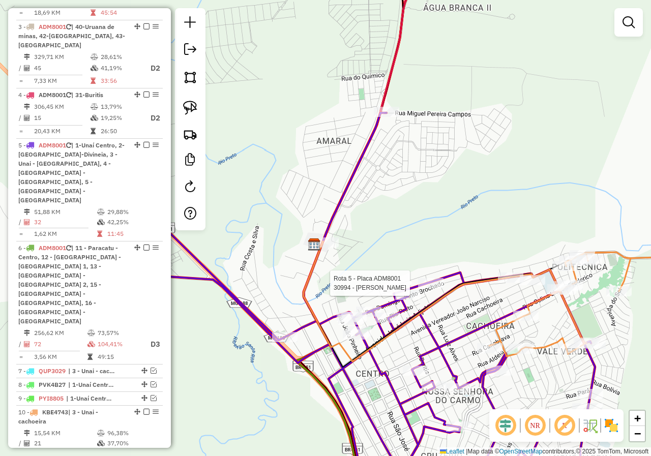
select select "*********"
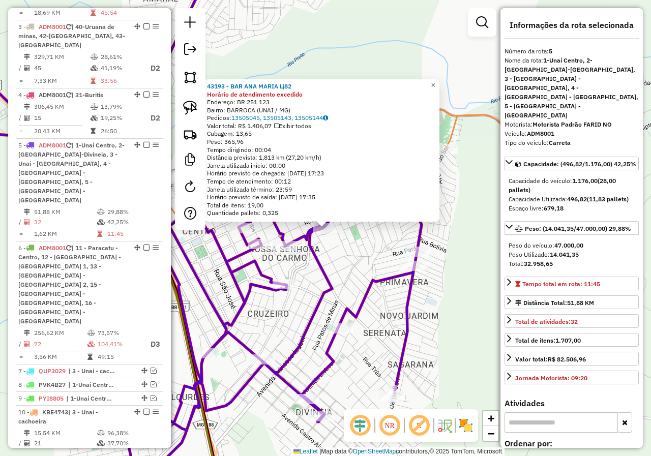
click at [369, 277] on icon at bounding box center [178, 236] width 486 height 531
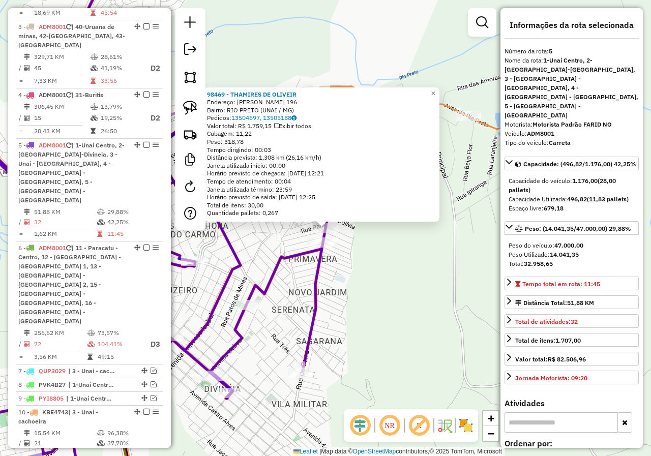
click at [272, 269] on icon at bounding box center [132, 220] width 395 height 532
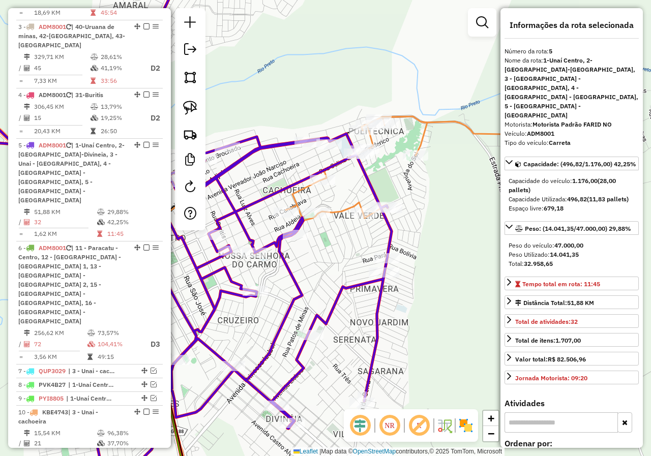
drag, startPoint x: 275, startPoint y: 237, endPoint x: 455, endPoint y: 270, distance: 182.8
click at [456, 268] on div "Janela de atendimento Grade de atendimento Capacidade Transportadoras Veículos …" at bounding box center [325, 228] width 651 height 456
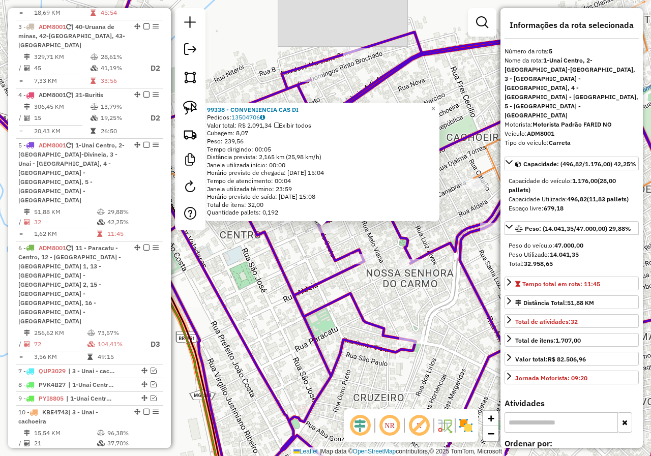
click at [286, 255] on div "99338 - CONVENIENCIA CAS DI Pedidos: 13504706 Valor total: R$ 2.091,34 Exibir t…" at bounding box center [325, 228] width 651 height 456
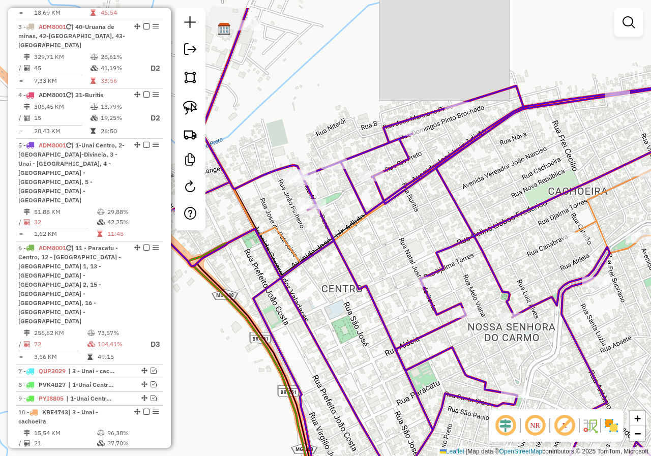
drag, startPoint x: 288, startPoint y: 224, endPoint x: 459, endPoint y: 306, distance: 190.3
click at [459, 306] on div "Janela de atendimento Grade de atendimento Capacidade Transportadoras Veículos …" at bounding box center [325, 228] width 651 height 456
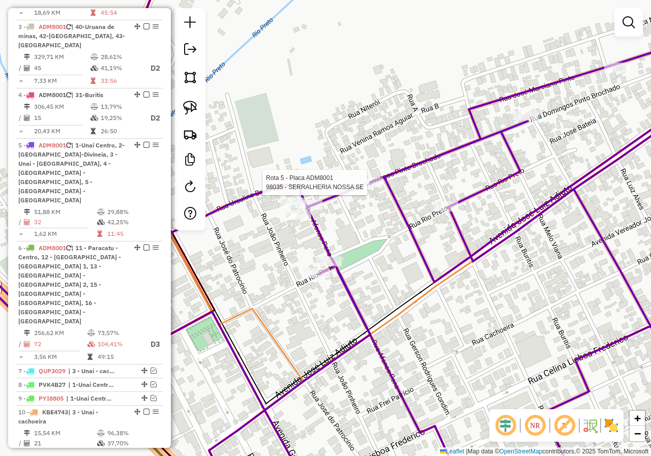
click at [362, 188] on div at bounding box center [369, 182] width 25 height 10
select select "*********"
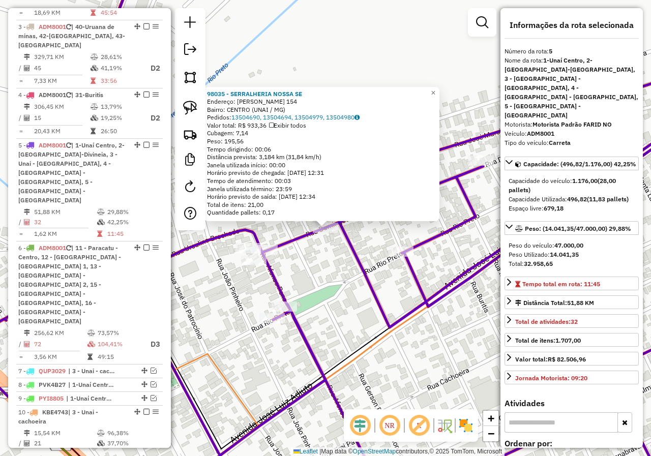
click at [341, 272] on div "98035 - SERRALHERIA NOSSA SE Endereço: DOMINGOS BROCHADO 154 Bairro: CENTRO (UN…" at bounding box center [325, 228] width 651 height 456
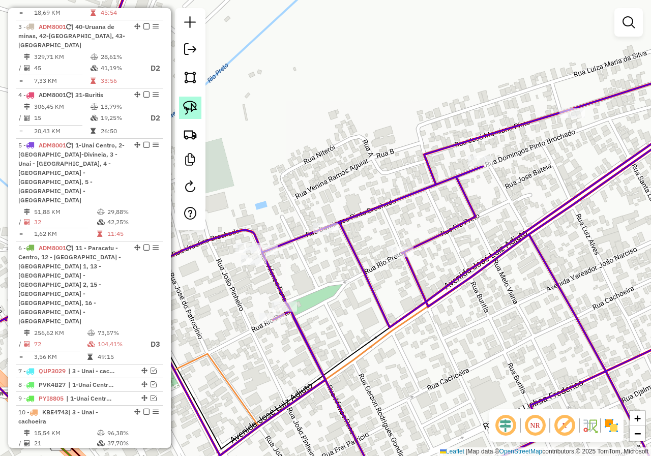
click at [197, 112] on img at bounding box center [190, 108] width 14 height 14
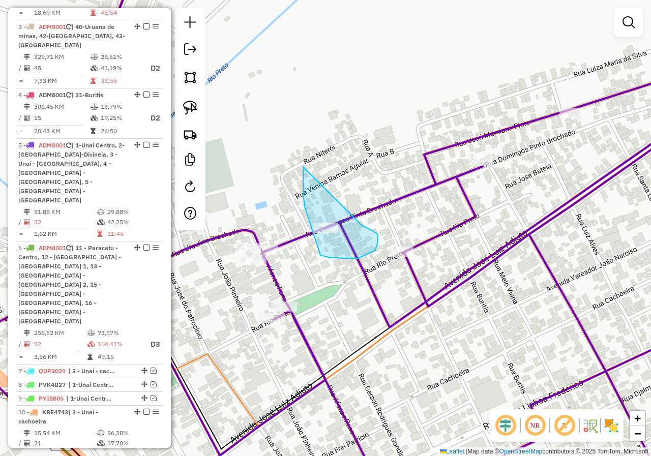
drag, startPoint x: 303, startPoint y: 179, endPoint x: 361, endPoint y: 225, distance: 74.5
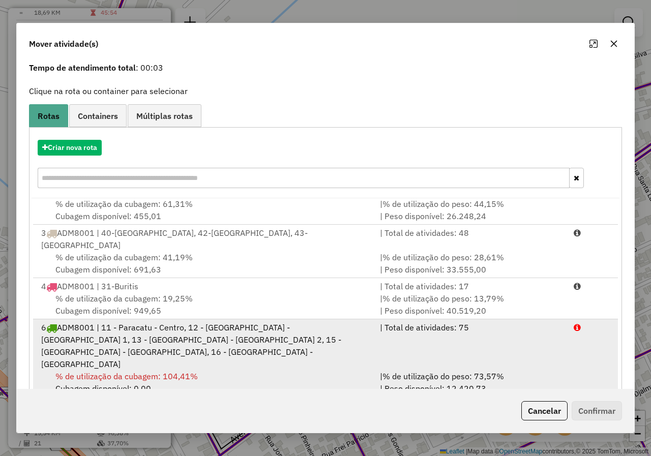
scroll to position [70, 0]
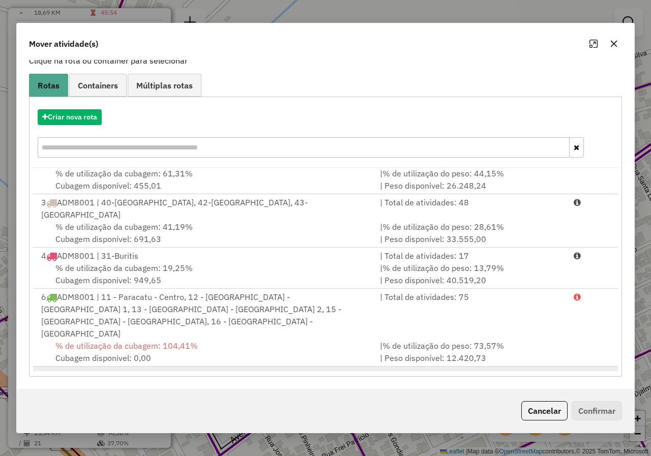
click at [200, 381] on div "% de utilização da cubagem: 37,70% Cubagem disponível: 313,98" at bounding box center [204, 393] width 338 height 24
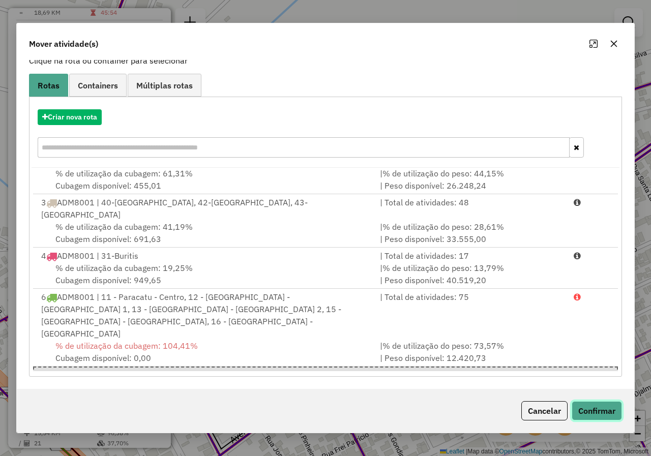
click at [580, 405] on button "Confirmar" at bounding box center [596, 410] width 50 height 19
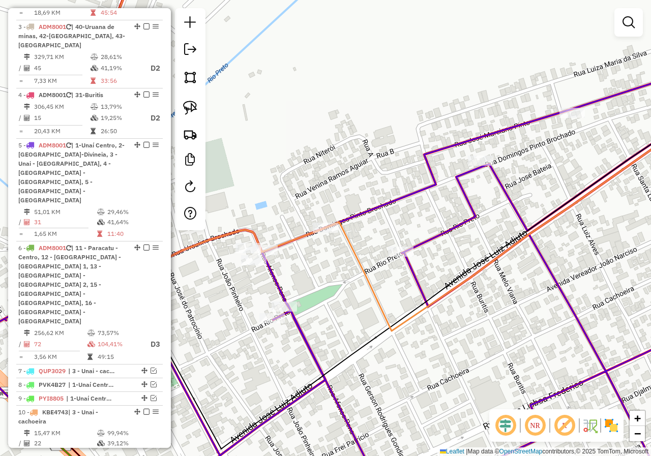
scroll to position [0, 0]
select select "*********"
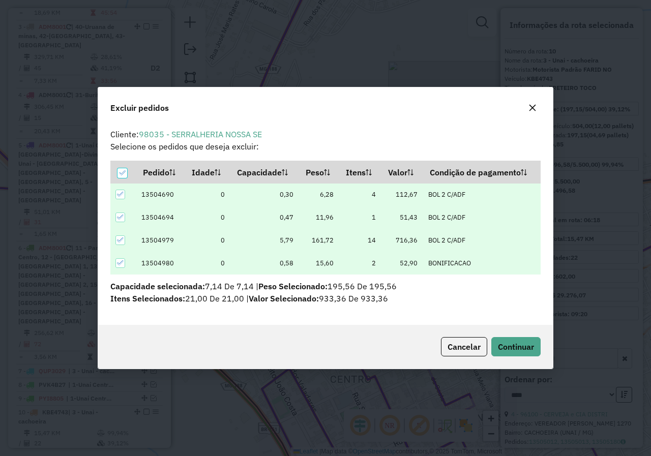
click at [535, 109] on icon "button" at bounding box center [532, 108] width 8 height 8
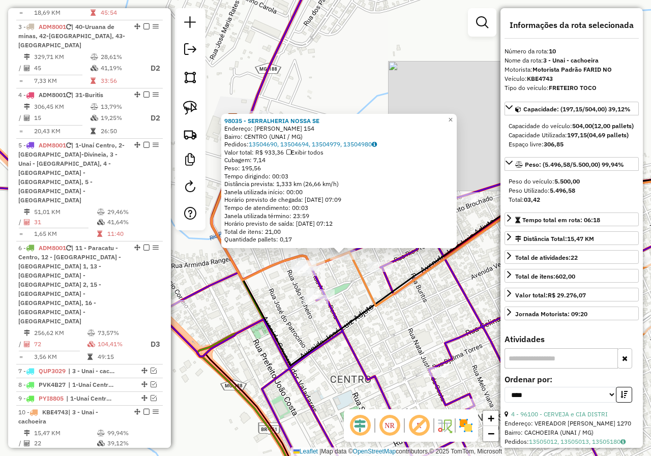
click at [379, 319] on div "98035 - SERRALHERIA NOSSA SE Endereço: DOMINGOS BROCHADO 154 Bairro: CENTRO (UN…" at bounding box center [325, 228] width 651 height 456
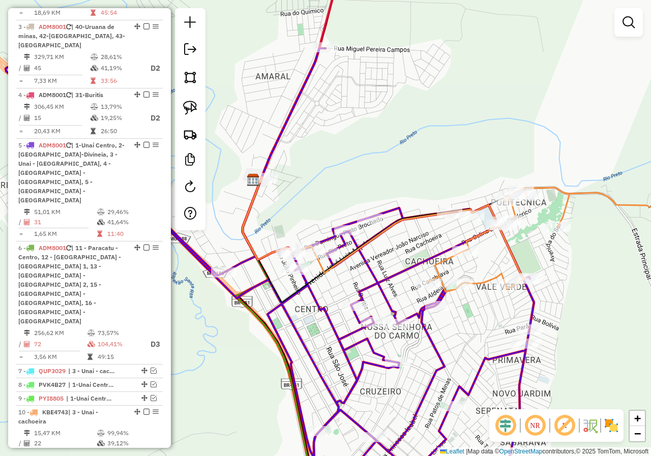
drag, startPoint x: 465, startPoint y: 291, endPoint x: 374, endPoint y: 246, distance: 101.6
click at [400, 246] on div "Janela de atendimento Grade de atendimento Capacidade Transportadoras Veículos …" at bounding box center [325, 228] width 651 height 456
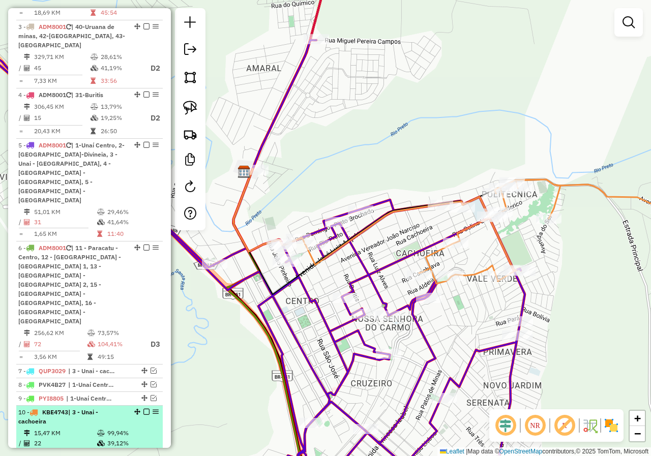
click at [145, 409] on em at bounding box center [146, 412] width 6 height 6
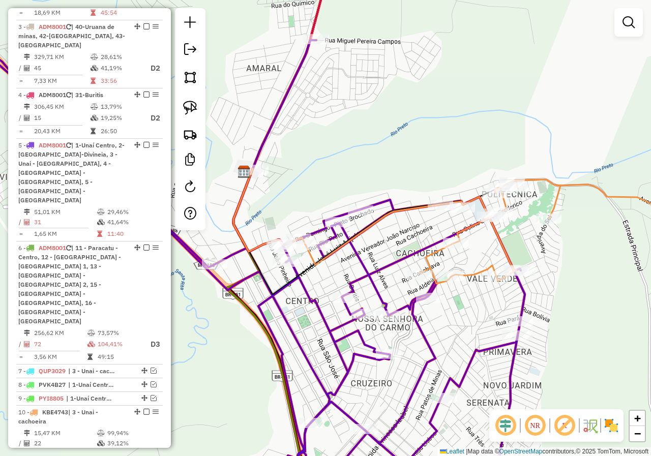
scroll to position [426, 0]
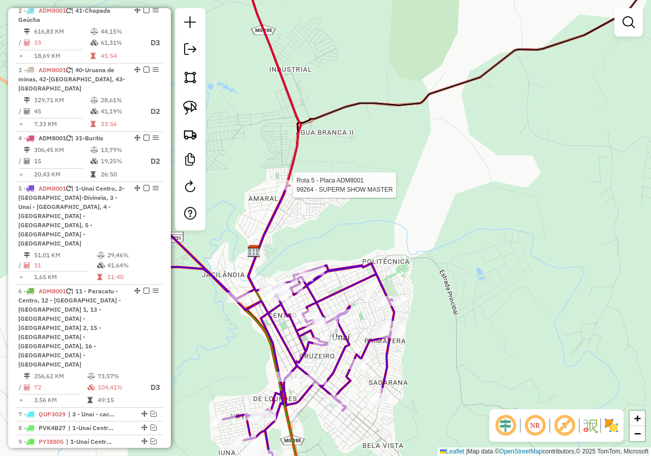
select select "*********"
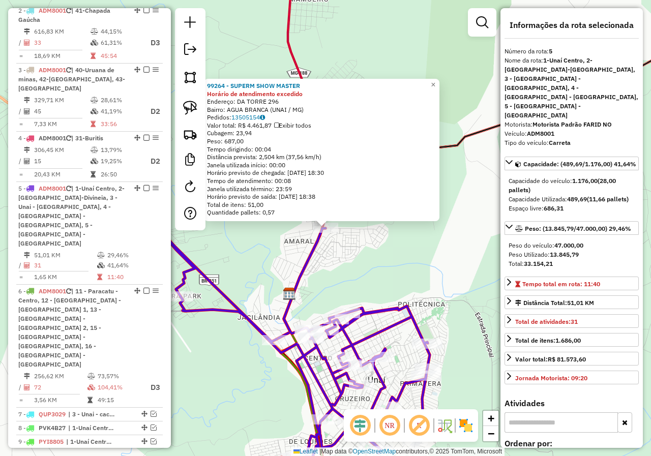
click at [383, 277] on div "99264 - SUPERM SHOW MASTER Horário de atendimento excedido Endereço: DA TORRE 2…" at bounding box center [325, 228] width 651 height 456
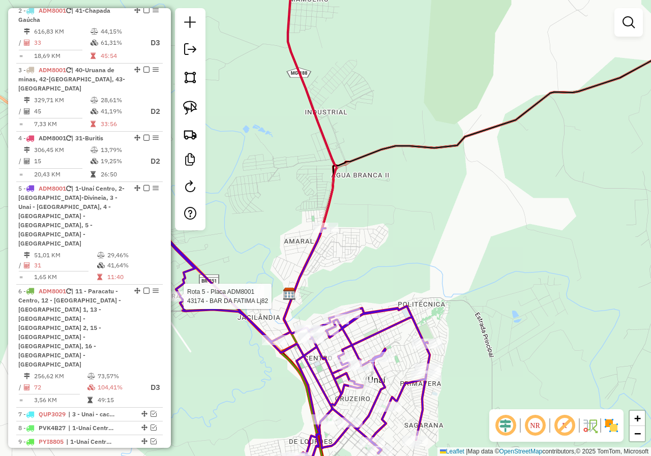
select select "*********"
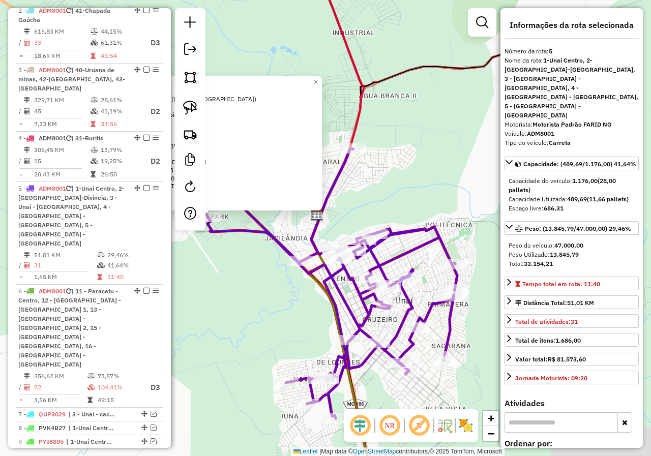
drag, startPoint x: 353, startPoint y: 323, endPoint x: 235, endPoint y: 312, distance: 117.9
click at [235, 312] on div "43174 - BAR DA FATIMA Lj82 Endereço: PARIS 000305 Bairro: RIVIERA PARQUE (UNAI …" at bounding box center [325, 228] width 651 height 456
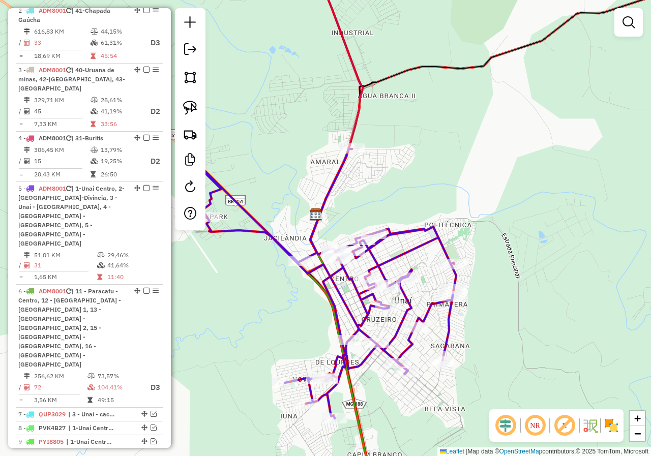
drag, startPoint x: 435, startPoint y: 169, endPoint x: 435, endPoint y: 96, distance: 73.2
click at [435, 96] on div "Janela de atendimento Grade de atendimento Capacidade Transportadoras Veículos …" at bounding box center [325, 228] width 651 height 456
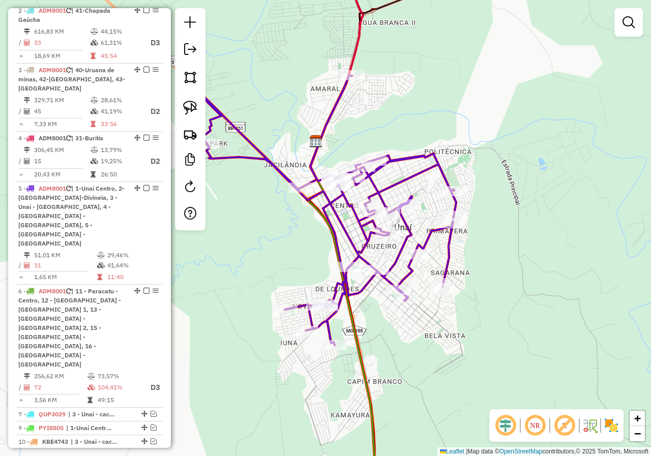
drag, startPoint x: 142, startPoint y: 372, endPoint x: 137, endPoint y: 417, distance: 45.5
click at [150, 411] on em at bounding box center [153, 414] width 6 height 6
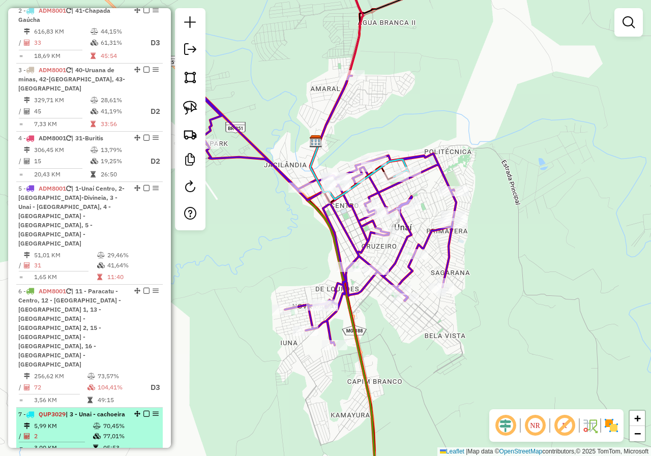
click at [102, 410] on div "7 - QUP3029 | 3 - Unai - cachoeira" at bounding box center [72, 414] width 108 height 9
select select "*********"
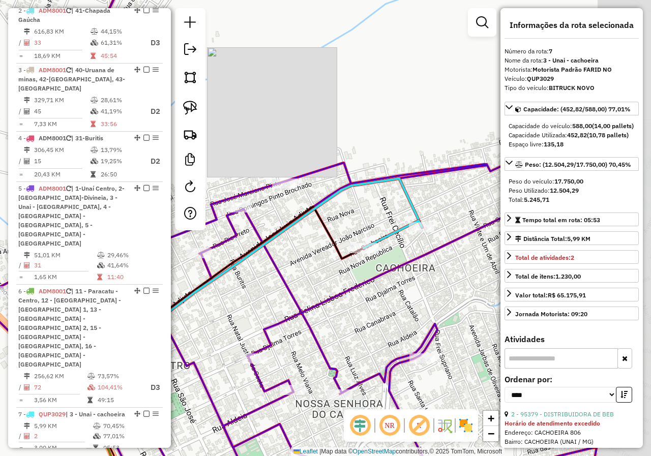
drag, startPoint x: 408, startPoint y: 299, endPoint x: 288, endPoint y: 302, distance: 119.5
click at [288, 302] on div "Janela de atendimento Grade de atendimento Capacidade Transportadoras Veículos …" at bounding box center [325, 228] width 651 height 456
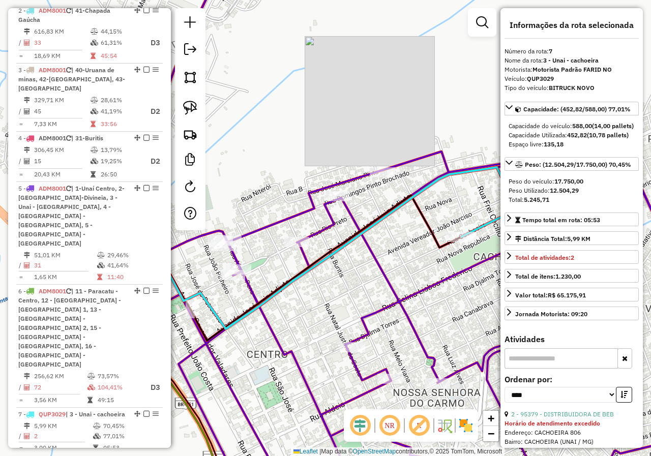
drag, startPoint x: 309, startPoint y: 279, endPoint x: 401, endPoint y: 266, distance: 92.9
click at [401, 266] on div "Janela de atendimento Grade de atendimento Capacidade Transportadoras Veículos …" at bounding box center [325, 228] width 651 height 456
click at [333, 295] on div "Rota 5 - Placa ADM8001 94776 - PEIXARIA DIAS Janela de atendimento Grade de ate…" at bounding box center [325, 228] width 651 height 456
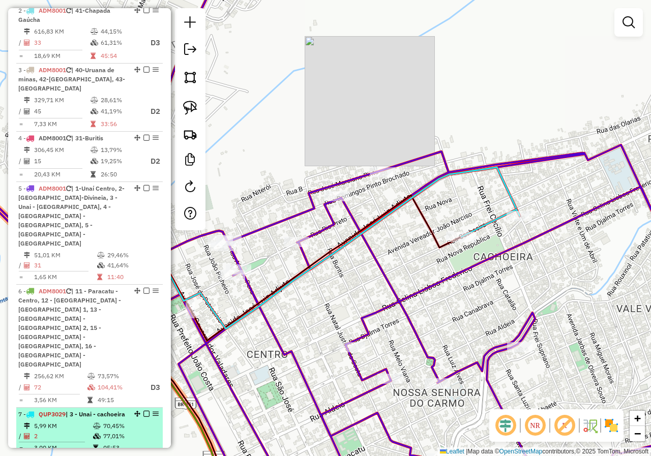
click at [144, 410] on div "7 - QUP3029 | 3 - Unai - cachoeira" at bounding box center [89, 414] width 142 height 9
select select "*********"
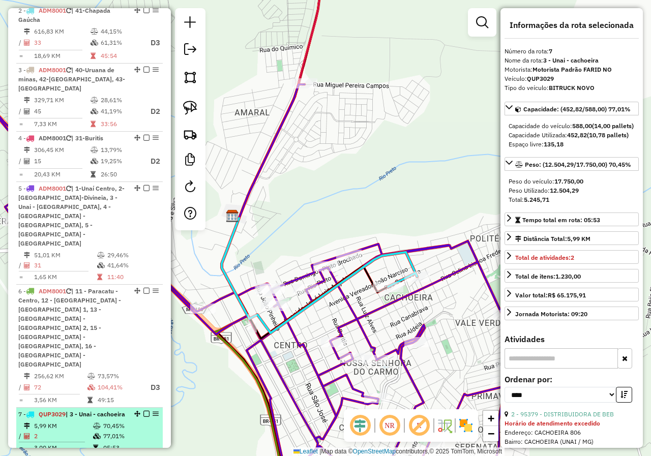
click at [144, 411] on em at bounding box center [146, 414] width 6 height 6
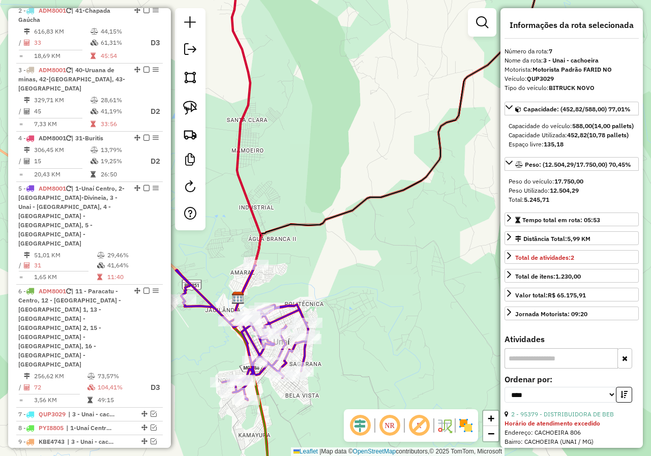
click at [323, 224] on icon at bounding box center [477, 126] width 476 height 345
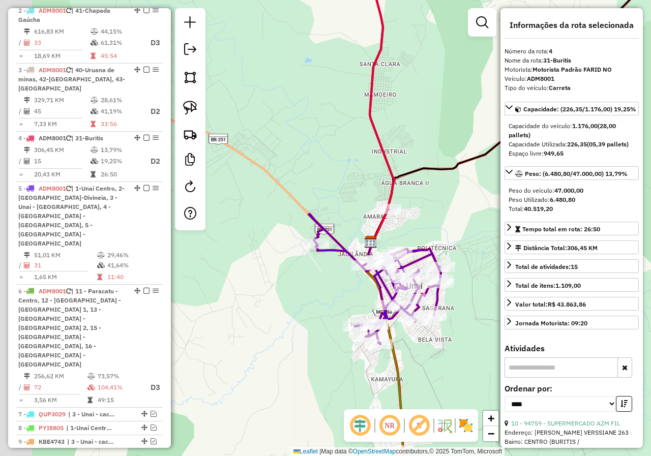
drag, startPoint x: 307, startPoint y: 270, endPoint x: 409, endPoint y: 227, distance: 110.4
click at [409, 227] on div "Janela de atendimento Grade de atendimento Capacidade Transportadoras Veículos …" at bounding box center [325, 228] width 651 height 456
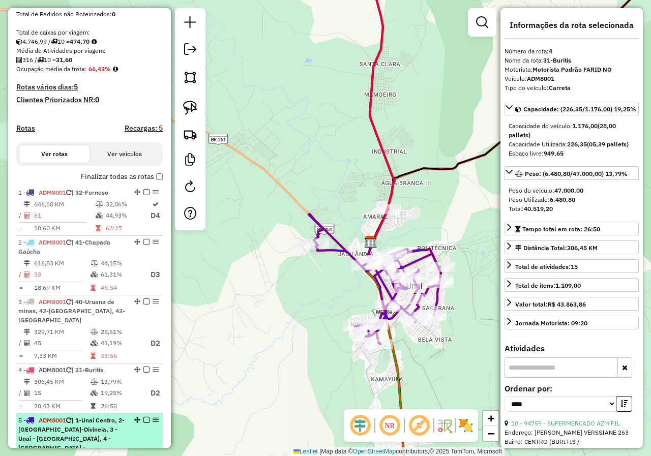
scroll to position [172, 0]
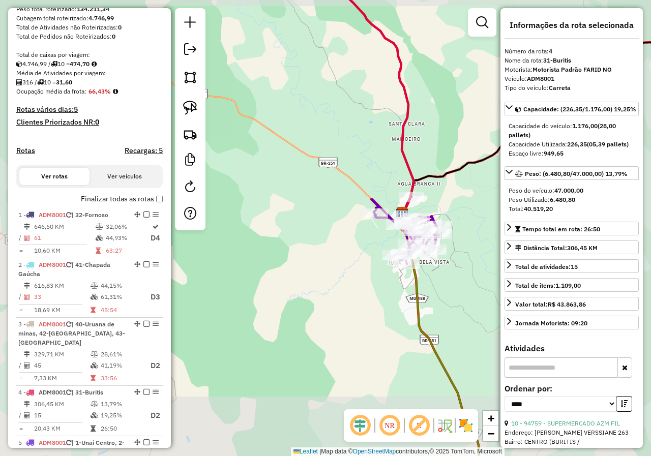
drag, startPoint x: 416, startPoint y: 210, endPoint x: 344, endPoint y: 234, distance: 76.5
click at [345, 233] on div "Janela de atendimento Grade de atendimento Capacidade Transportadoras Veículos …" at bounding box center [325, 228] width 651 height 456
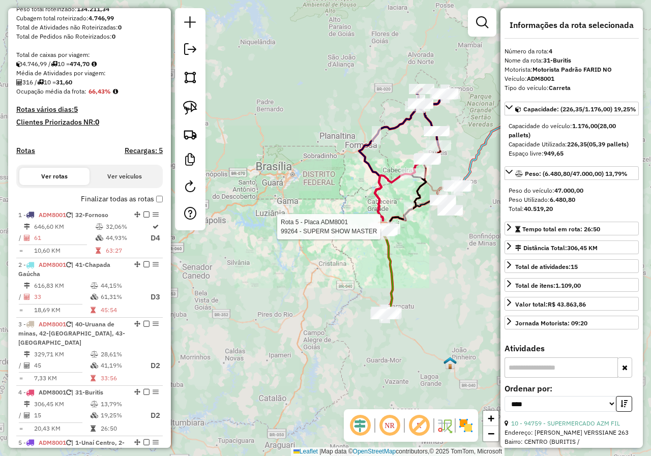
drag, startPoint x: 419, startPoint y: 237, endPoint x: 358, endPoint y: 249, distance: 61.5
click at [358, 249] on div "Rota 5 - Placa ADM8001 99264 - SUPERM SHOW MASTER Janela de atendimento Grade d…" at bounding box center [325, 228] width 651 height 456
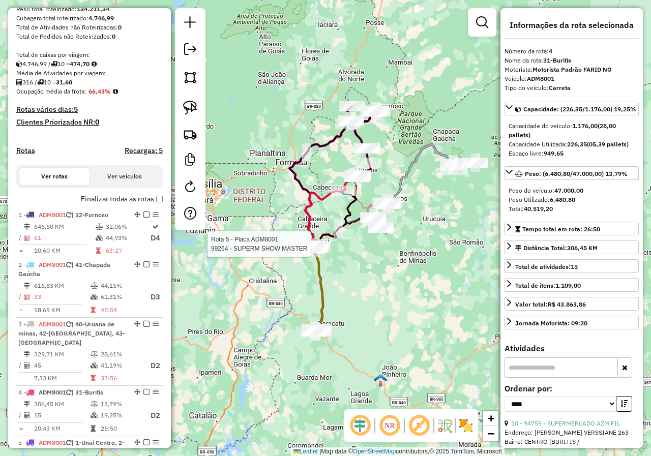
click at [407, 146] on div "Rota 5 - Placa ADM8001 99264 - SUPERM SHOW MASTER Janela de atendimento Grade d…" at bounding box center [325, 228] width 651 height 456
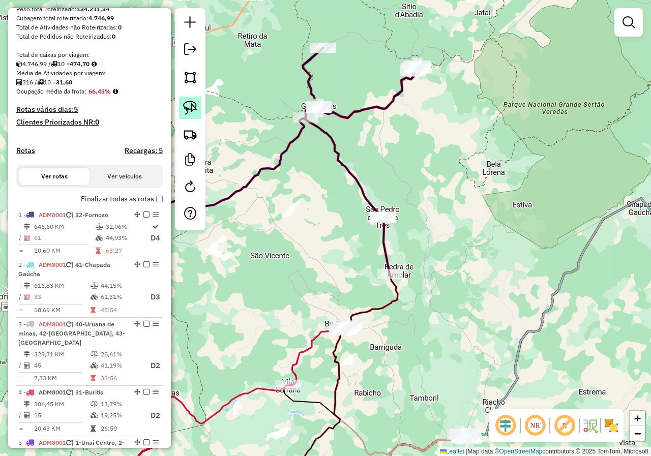
click at [191, 104] on img at bounding box center [190, 108] width 14 height 14
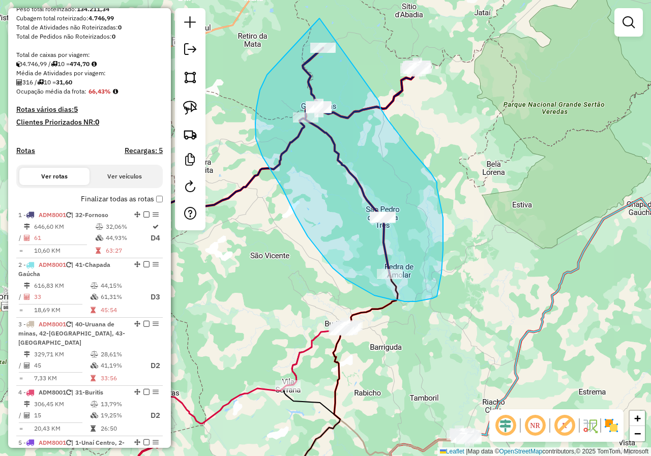
drag, startPoint x: 319, startPoint y: 18, endPoint x: 379, endPoint y: 101, distance: 102.0
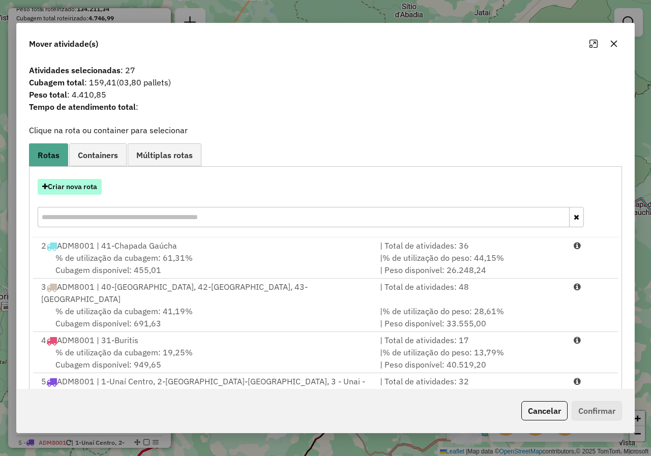
click at [69, 181] on button "Criar nova rota" at bounding box center [70, 187] width 64 height 16
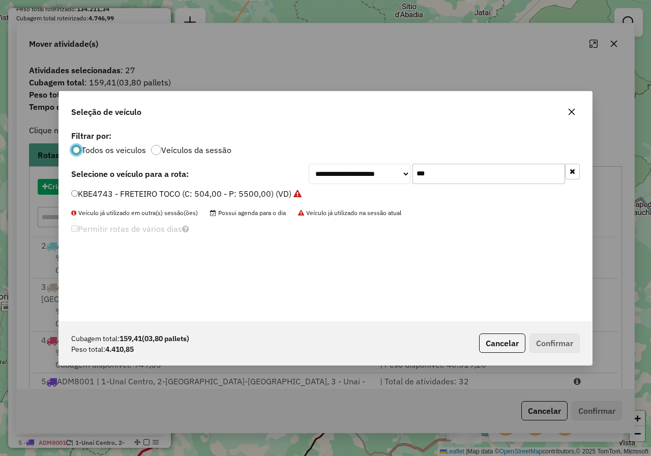
scroll to position [6, 3]
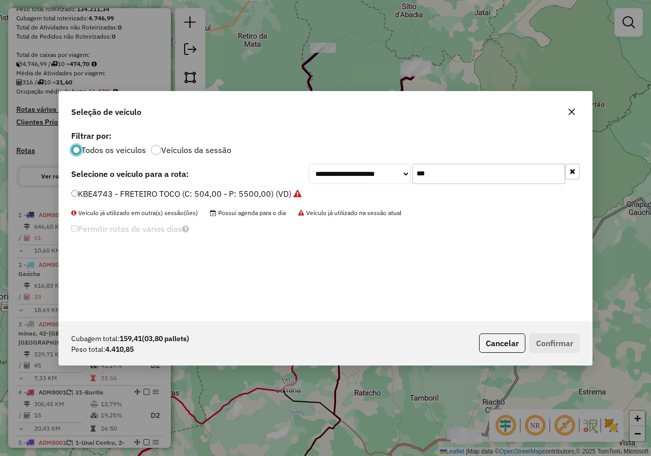
click at [483, 176] on input "***" at bounding box center [488, 174] width 152 height 20
type input "***"
click at [151, 198] on label "QXX4C66 - TOCO 6080 (C: 252,00 - P: 6080,00) (VD)" at bounding box center [173, 194] width 204 height 12
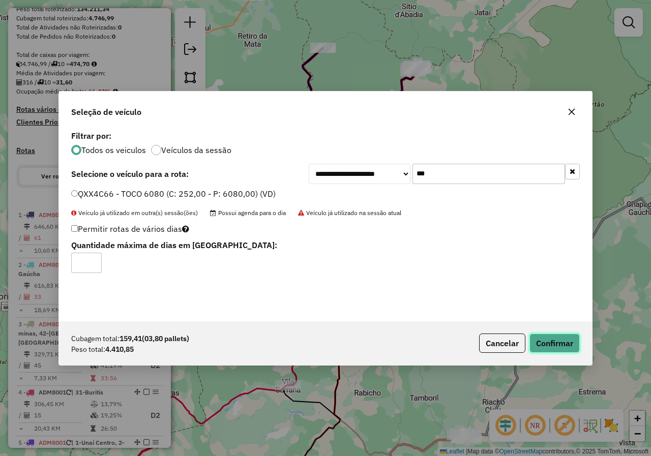
click at [541, 343] on button "Confirmar" at bounding box center [554, 342] width 50 height 19
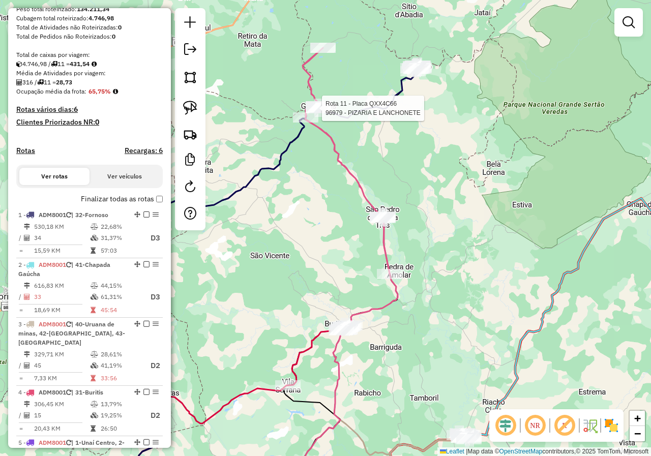
select select "*********"
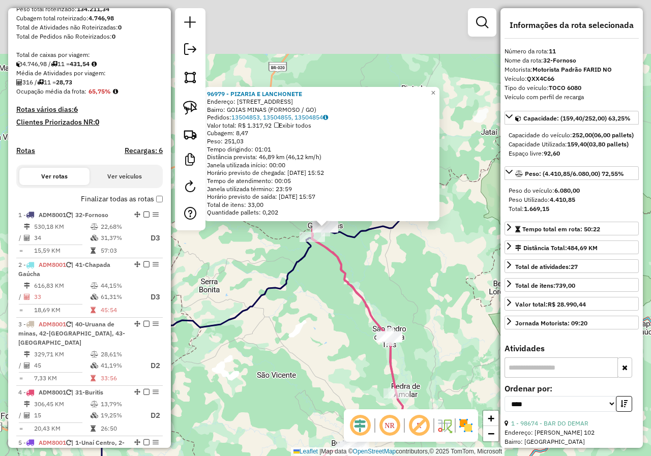
scroll to position [476, 0]
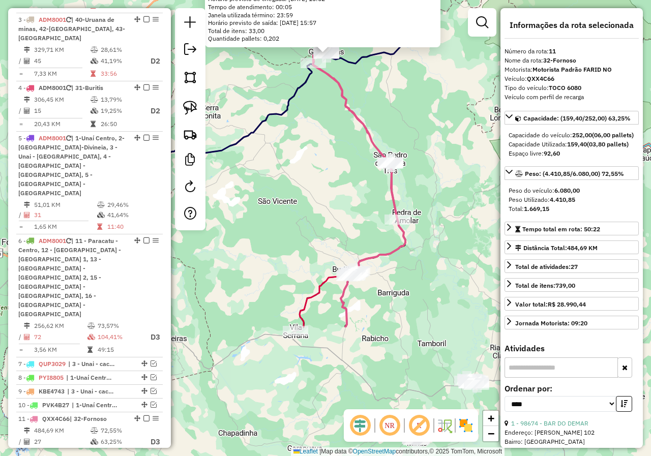
drag, startPoint x: 313, startPoint y: 362, endPoint x: 317, endPoint y: 200, distance: 161.7
click at [317, 202] on div "96979 - PIZARIA E LANCHONETE Endereço: 10 R 10 RUA MINAS GERAIS 23 Bairro: GOIA…" at bounding box center [325, 228] width 651 height 456
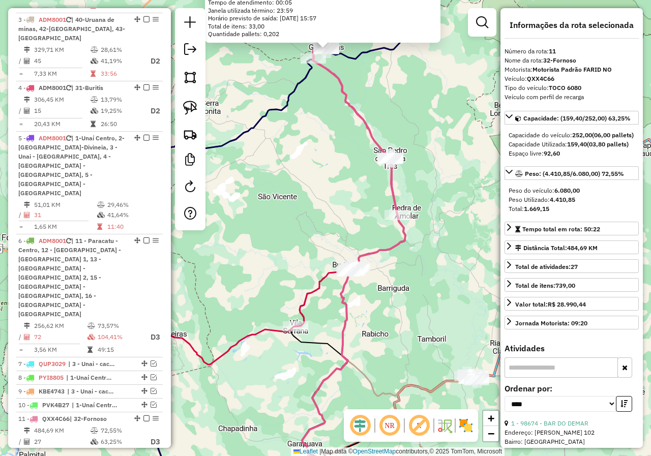
drag, startPoint x: 423, startPoint y: 99, endPoint x: 419, endPoint y: 63, distance: 35.8
click at [419, 64] on div "96979 - PIZARIA E LANCHONETE Endereço: 10 R 10 RUA MINAS GERAIS 23 Bairro: GOIA…" at bounding box center [325, 228] width 651 height 456
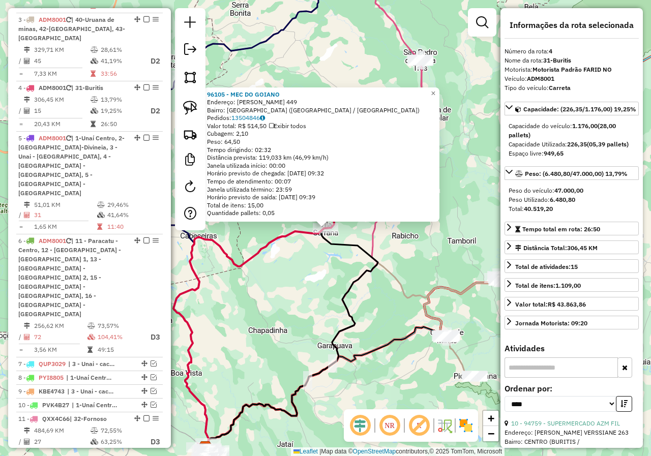
click at [297, 287] on div "96105 - MEC DO GOIANO Endereço: ANTONIO RODRIGUES DE SOUSA 449 Bairro: VILA SER…" at bounding box center [325, 228] width 651 height 456
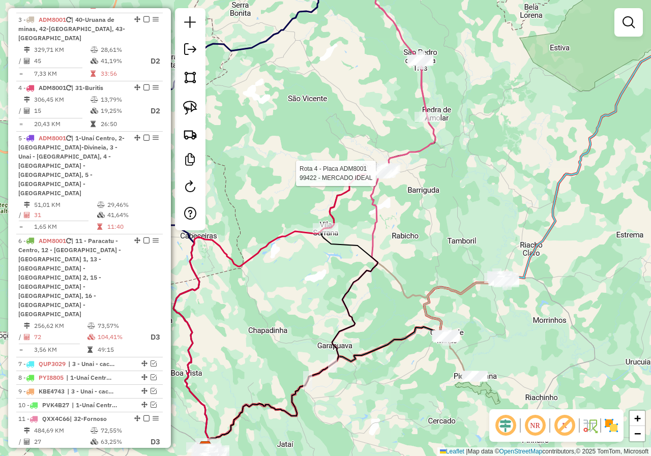
select select "*********"
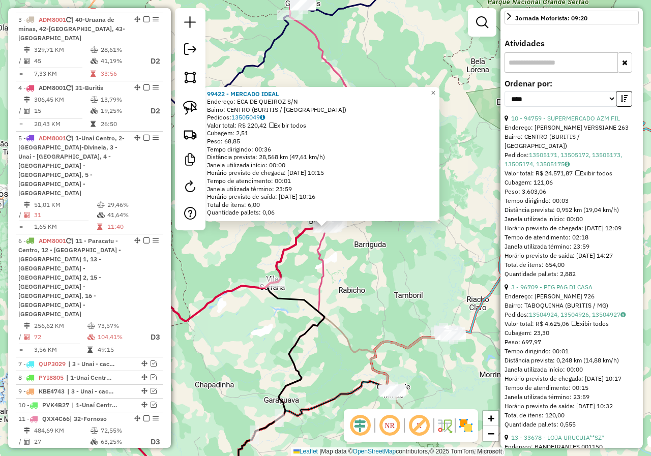
scroll to position [407, 0]
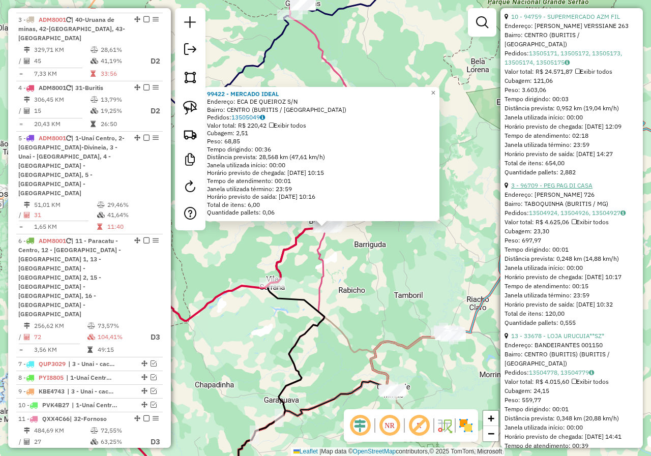
click at [583, 189] on link "3 - 96709 - PEG PAG DI CASA" at bounding box center [551, 185] width 81 height 8
click at [575, 189] on link "3 - 96709 - PEG PAG DI CASA" at bounding box center [551, 185] width 81 height 8
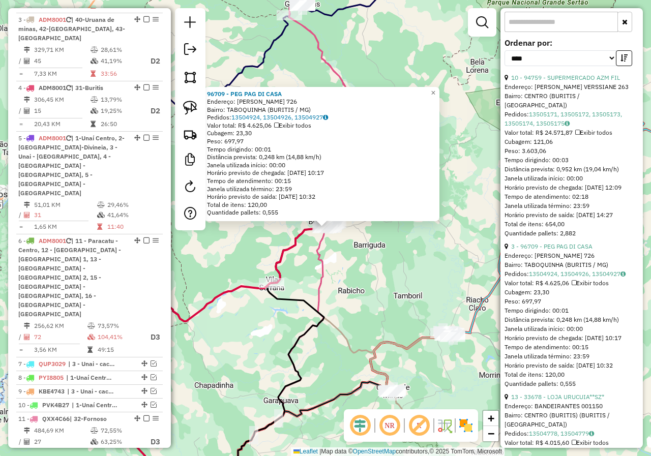
scroll to position [356, 0]
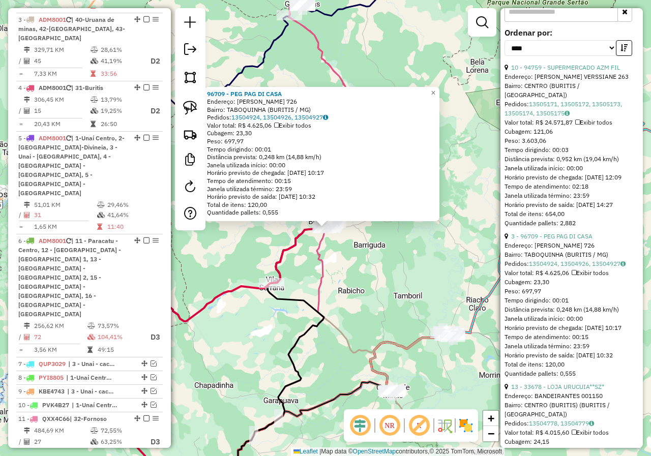
click at [342, 282] on div "96709 - PEG PAG DI CASA Endereço: AMERICO VESPUCIO 726 Bairro: TABOQUINHA (BURI…" at bounding box center [325, 228] width 651 height 456
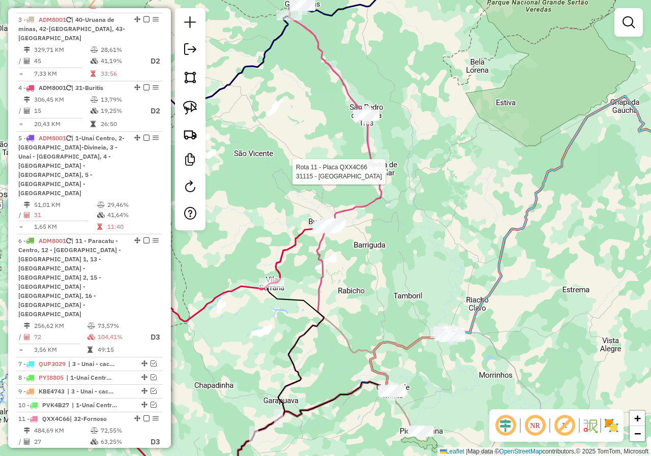
select select "*********"
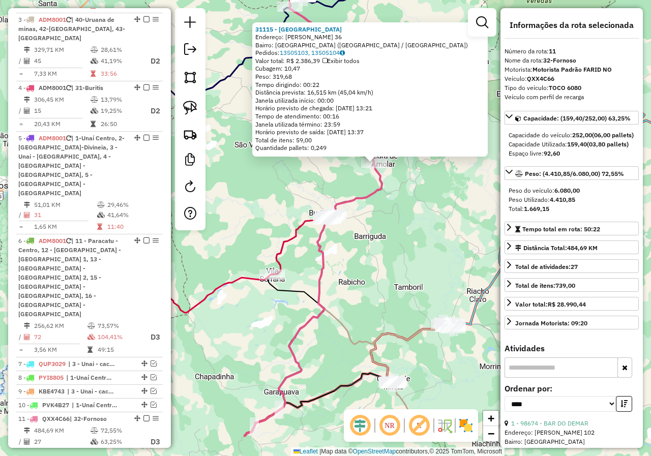
drag, startPoint x: 364, startPoint y: 306, endPoint x: 413, endPoint y: 234, distance: 87.1
click at [413, 234] on div "31115 - SEBASTIAO Endereço: AMANCIO COSTA 36 Bairro: VILA MARAVILHA (BURITIS / …" at bounding box center [325, 228] width 651 height 456
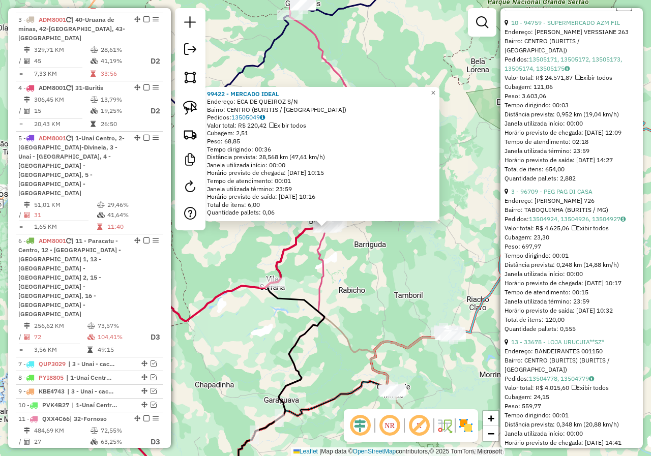
scroll to position [407, 0]
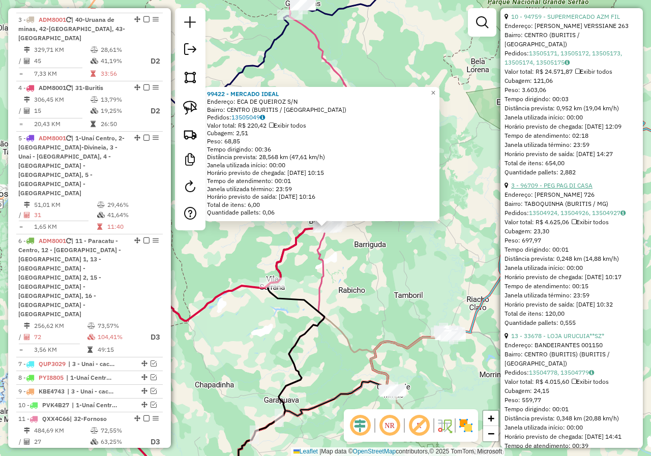
click at [586, 189] on link "3 - 96709 - PEG PAG DI CASA" at bounding box center [551, 185] width 81 height 8
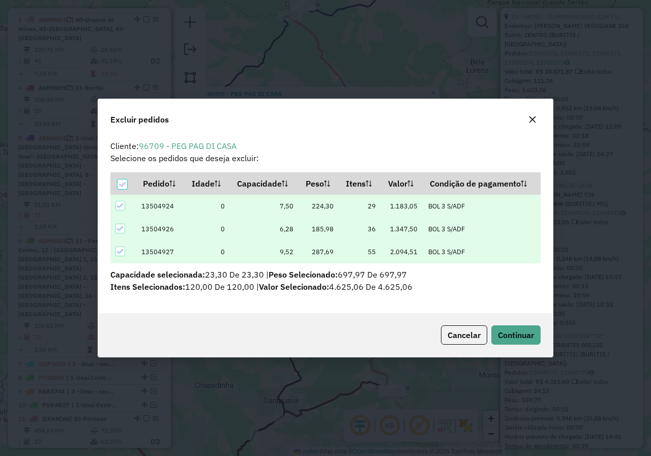
scroll to position [0, 0]
click at [518, 339] on span "Continuar" at bounding box center [516, 335] width 36 height 10
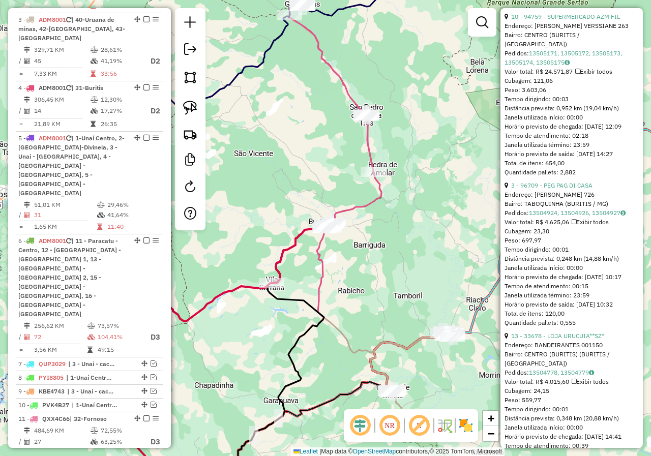
scroll to position [549, 0]
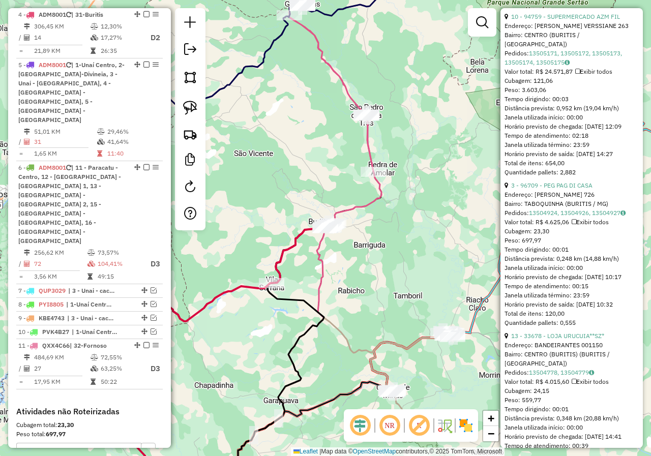
click at [578, 339] on link "13 - 33678 - LOJA URUCUIA**SZ*" at bounding box center [557, 336] width 93 height 8
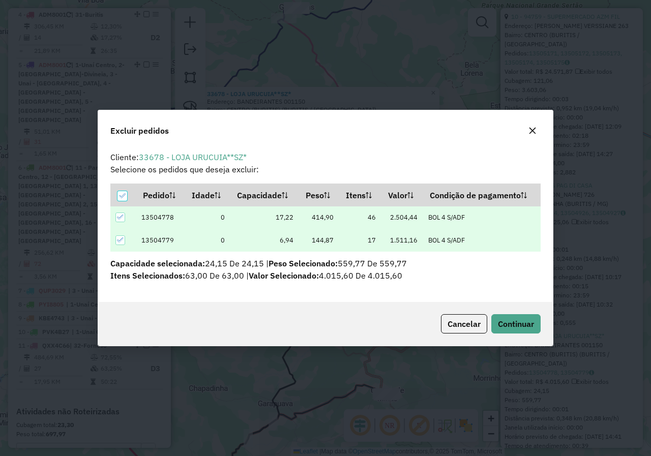
scroll to position [0, 0]
click at [530, 332] on button "Continuar" at bounding box center [515, 323] width 49 height 19
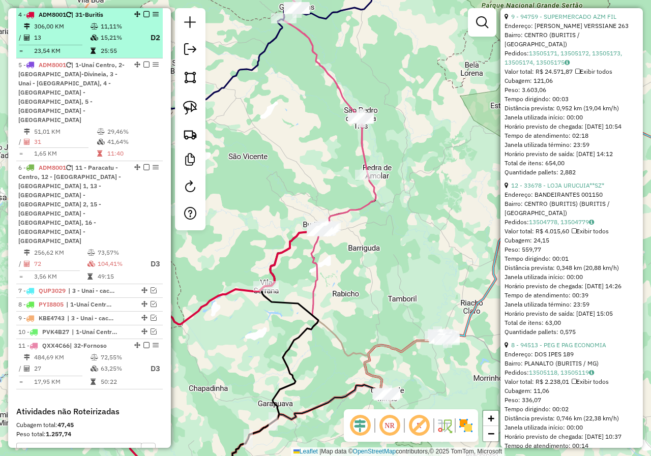
click at [144, 14] on em at bounding box center [146, 14] width 6 height 6
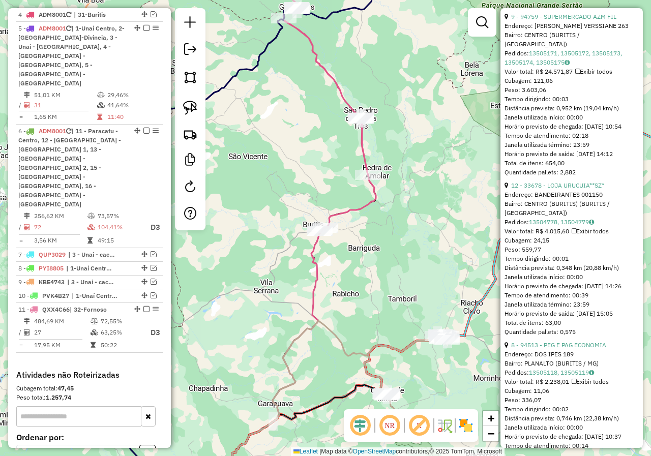
scroll to position [513, 0]
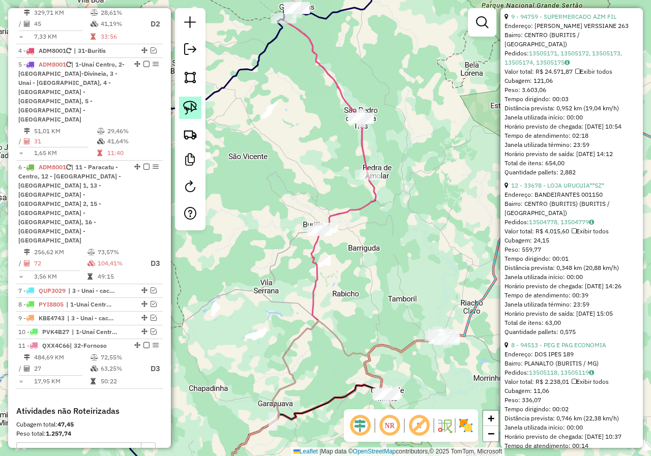
click at [187, 111] on img at bounding box center [190, 108] width 14 height 14
drag, startPoint x: 286, startPoint y: 207, endPoint x: 374, endPoint y: 241, distance: 94.9
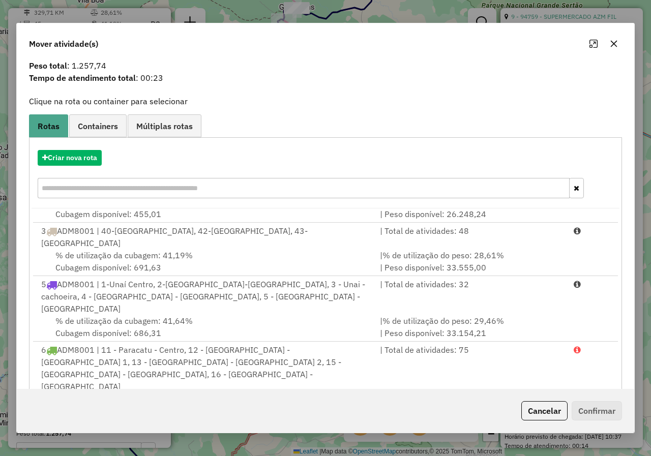
scroll to position [70, 0]
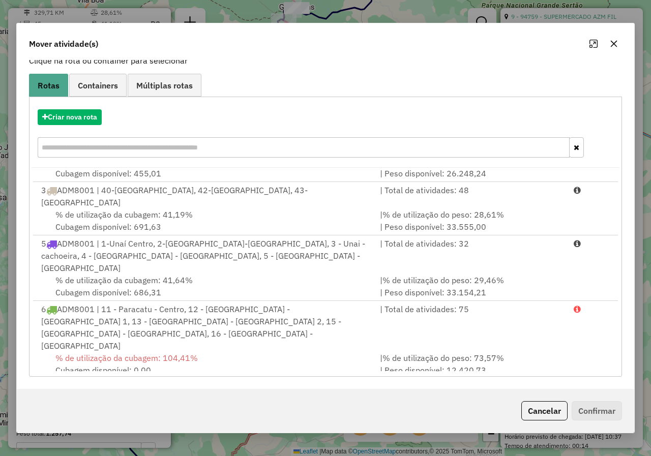
click at [429, 393] on div "| % de utilização do peso: 72,55% | Peso disponível: 1.669,15" at bounding box center [471, 405] width 194 height 24
click at [598, 403] on button "Confirmar" at bounding box center [596, 410] width 50 height 19
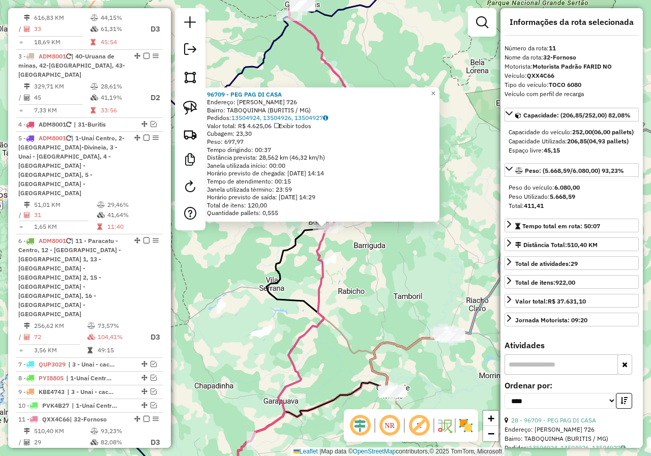
scroll to position [0, 0]
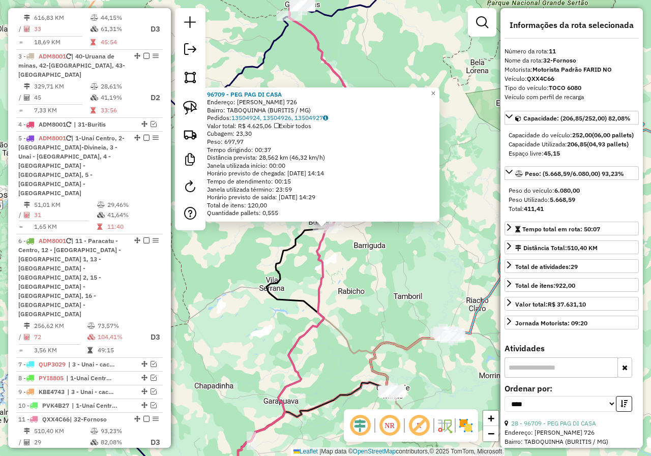
click at [343, 270] on div "96709 - PEG PAG DI CASA Endereço: AMERICO VESPUCIO 726 Bairro: TABOQUINHA (BURI…" at bounding box center [325, 228] width 651 height 456
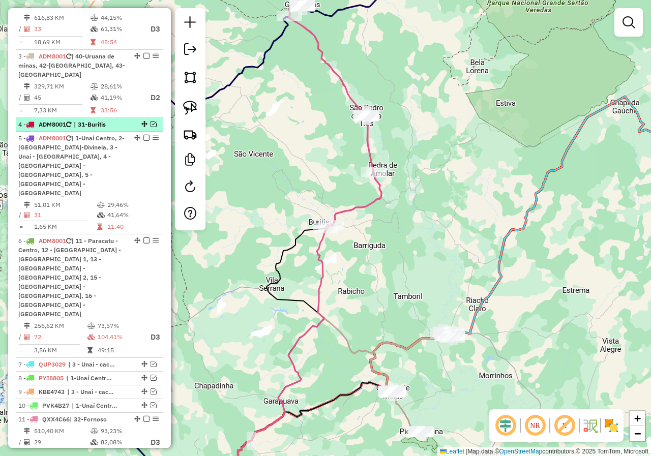
click at [150, 123] on em at bounding box center [153, 124] width 6 height 6
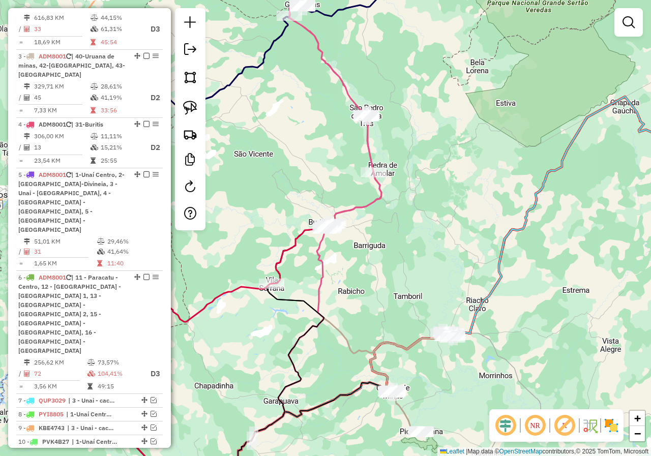
scroll to position [476, 0]
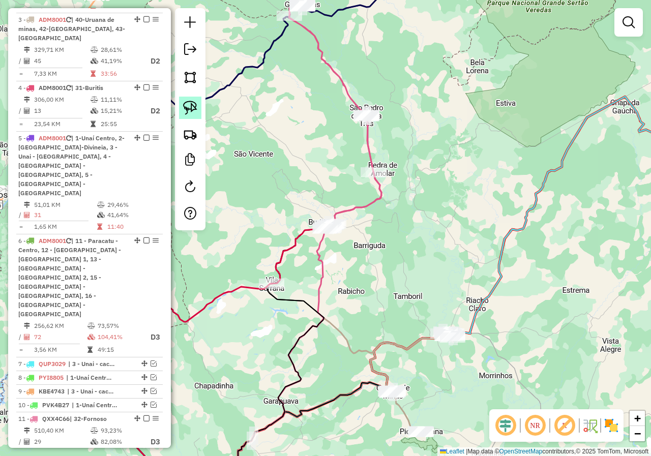
click at [192, 103] on img at bounding box center [190, 108] width 14 height 14
drag, startPoint x: 258, startPoint y: 247, endPoint x: 311, endPoint y: 293, distance: 70.2
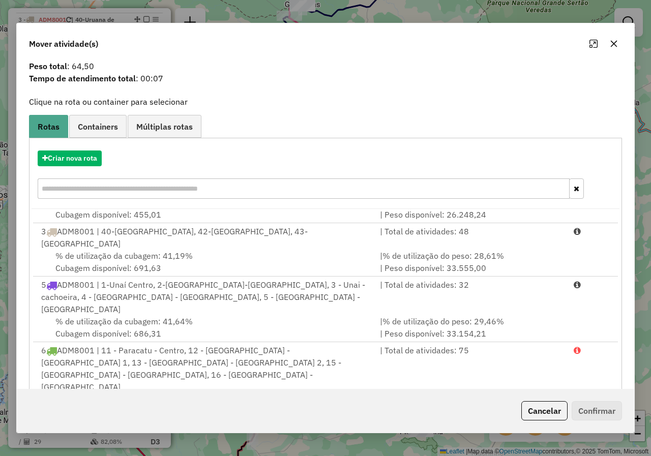
scroll to position [70, 0]
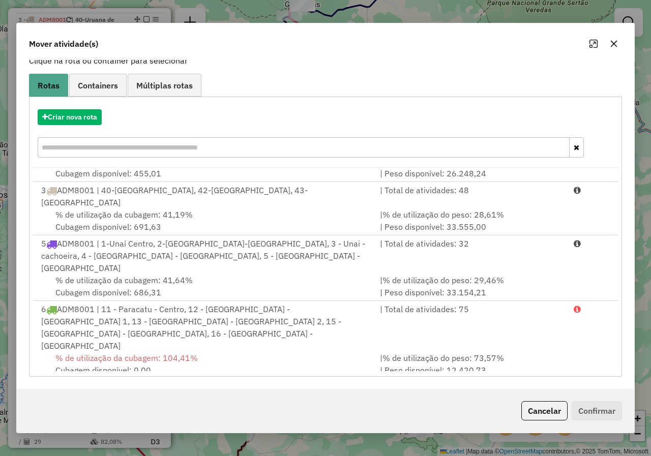
click at [335, 393] on div "% de utilização da cubagem: 82,08% Cubagem disponível: 45,15" at bounding box center [204, 405] width 338 height 24
click at [593, 406] on button "Confirmar" at bounding box center [596, 410] width 50 height 19
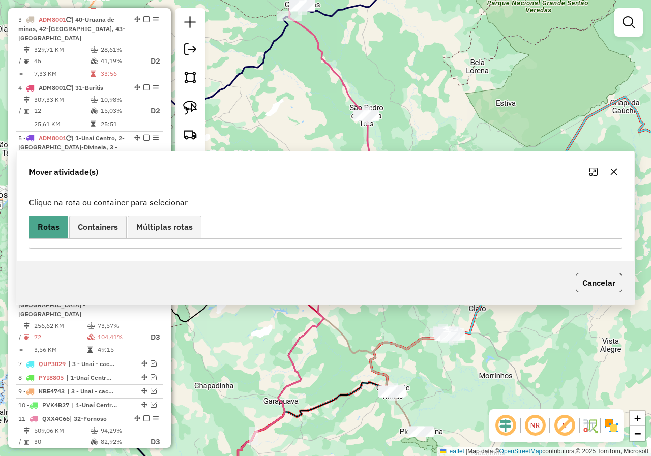
scroll to position [0, 0]
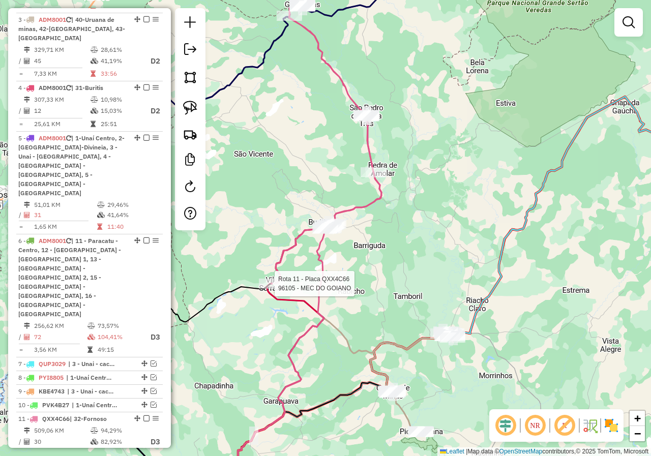
select select "*********"
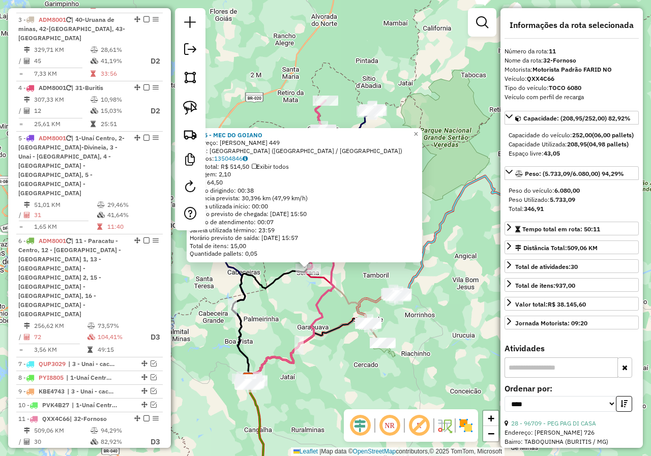
click at [298, 305] on div "96105 - MEC DO GOIANO Endereço: ANTONIO RODRIGUES DE SOUSA 449 Bairro: VILA SER…" at bounding box center [325, 228] width 651 height 456
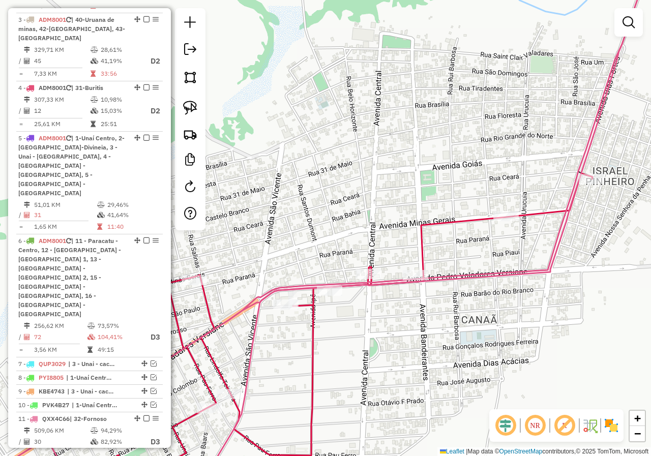
drag, startPoint x: 419, startPoint y: 314, endPoint x: 474, endPoint y: 243, distance: 89.8
click at [473, 244] on div "Janela de atendimento Grade de atendimento Capacidade Transportadoras Veículos …" at bounding box center [325, 228] width 651 height 456
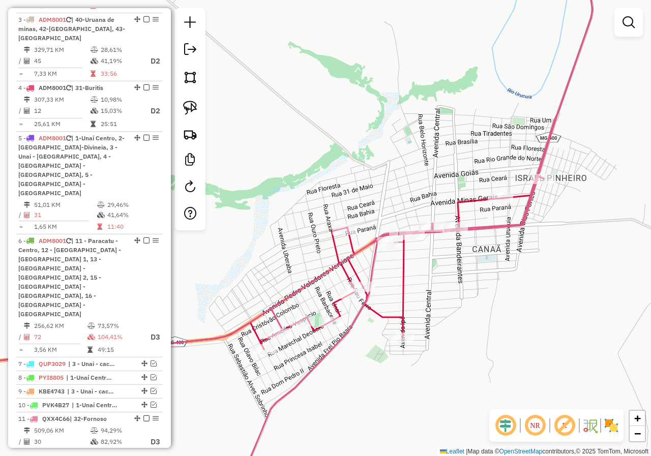
drag, startPoint x: 460, startPoint y: 265, endPoint x: 424, endPoint y: 274, distance: 37.4
click at [428, 274] on div "Janela de atendimento Grade de atendimento Capacidade Transportadoras Veículos …" at bounding box center [325, 228] width 651 height 456
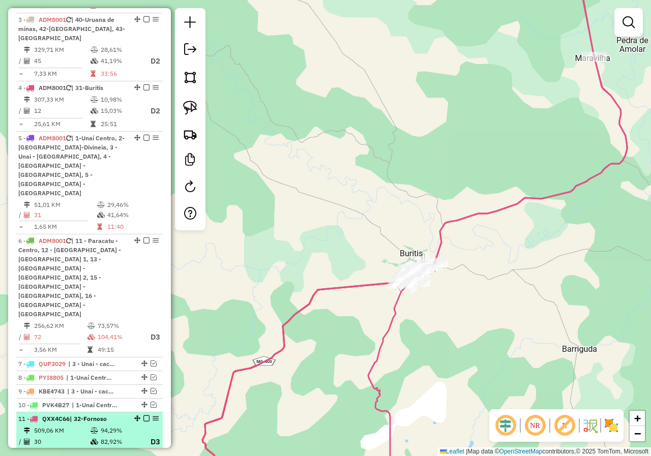
click at [144, 415] on em at bounding box center [146, 418] width 6 height 6
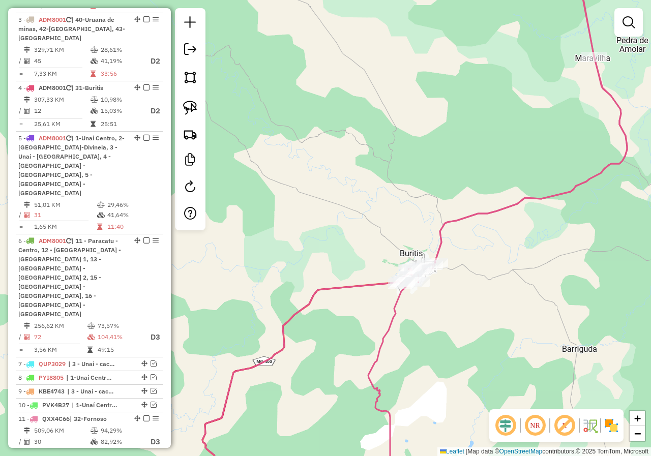
scroll to position [440, 0]
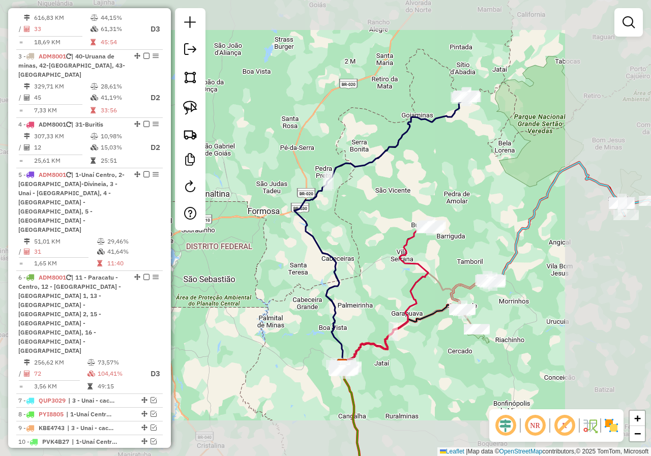
click at [416, 221] on div "Janela de atendimento Grade de atendimento Capacidade Transportadoras Veículos …" at bounding box center [325, 228] width 651 height 456
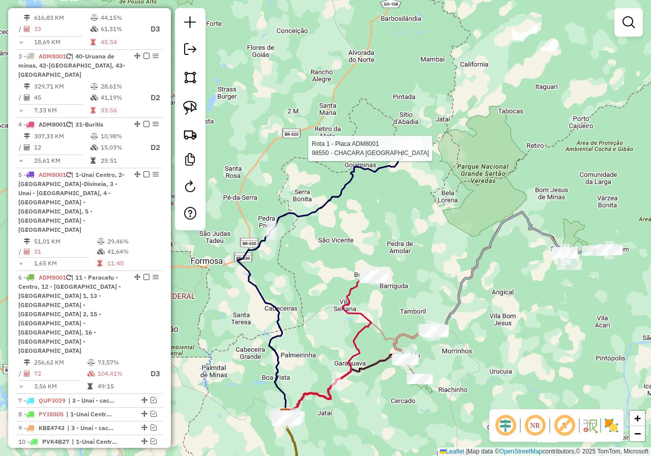
select select "*********"
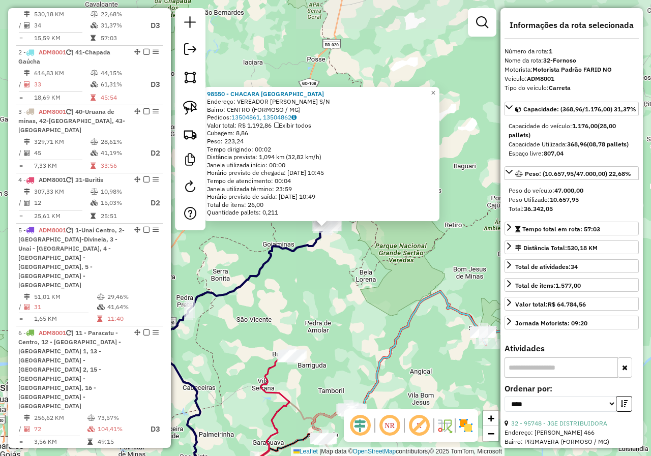
scroll to position [381, 0]
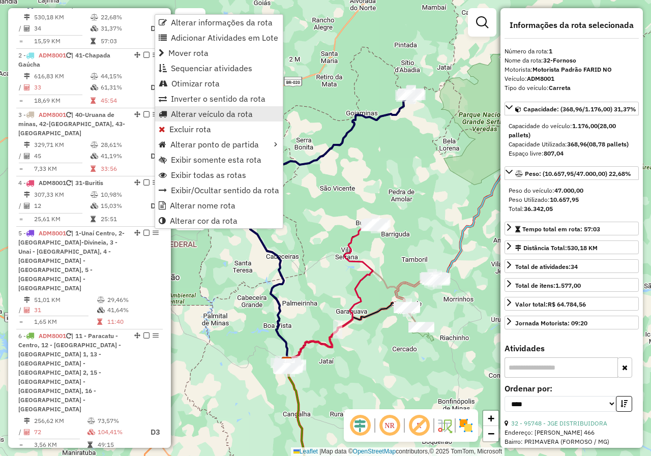
click at [224, 115] on span "Alterar veículo da rota" at bounding box center [212, 114] width 82 height 8
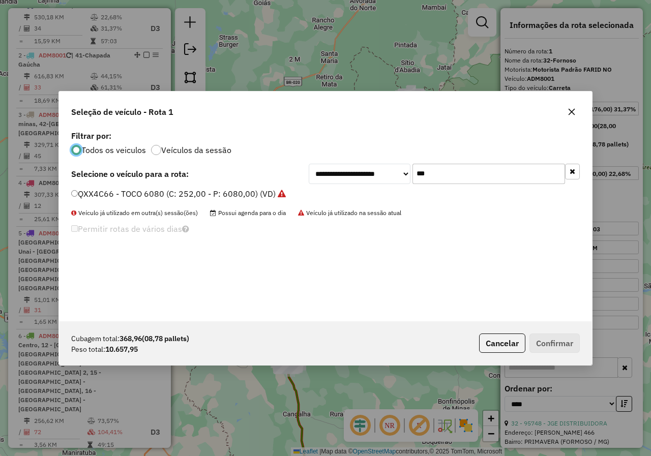
scroll to position [6, 3]
click at [423, 179] on input "***" at bounding box center [488, 174] width 152 height 20
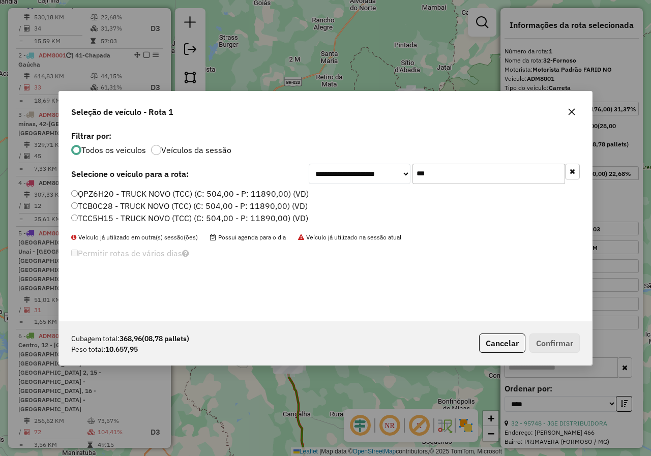
type input "***"
click at [143, 217] on label "TCC5H15 - TRUCK NOVO (TCC) (C: 504,00 - P: 11890,00) (VD)" at bounding box center [189, 218] width 237 height 12
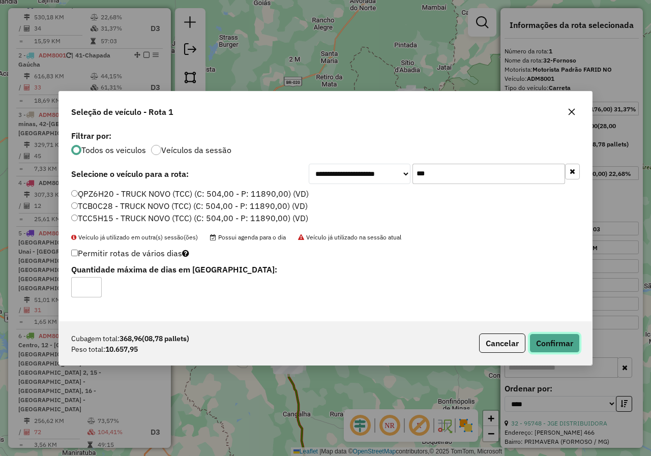
click at [541, 343] on button "Confirmar" at bounding box center [554, 342] width 50 height 19
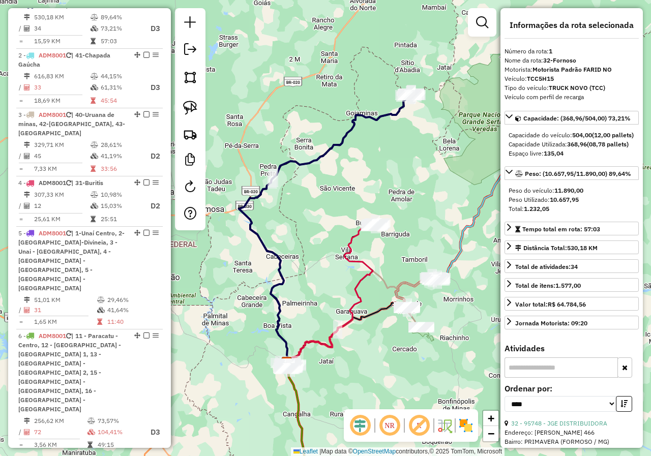
click at [459, 179] on div "Janela de atendimento Grade de atendimento Capacidade Transportadoras Veículos …" at bounding box center [325, 228] width 651 height 456
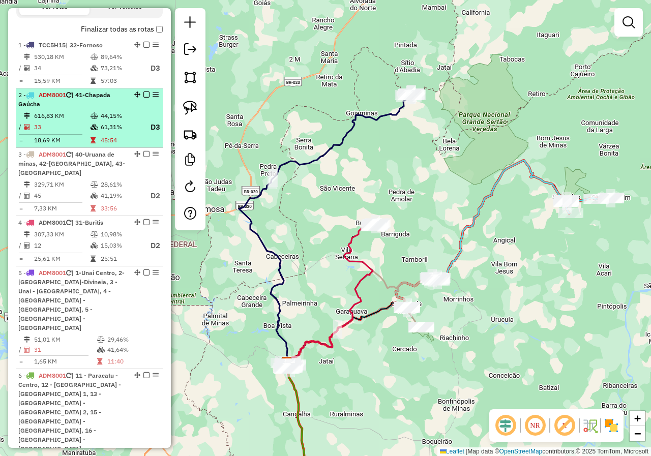
scroll to position [330, 0]
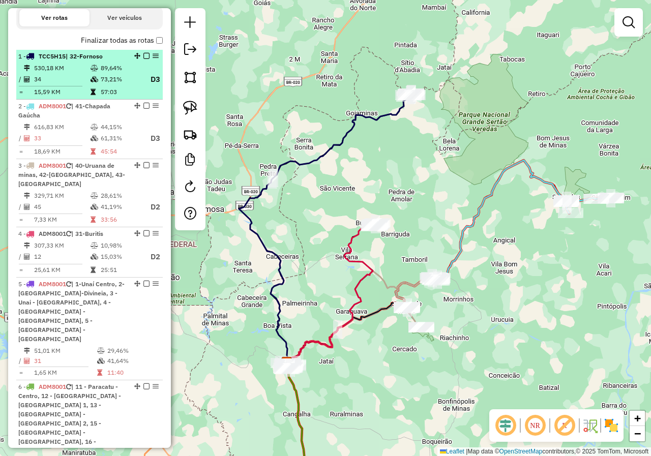
click at [143, 59] on em at bounding box center [146, 56] width 6 height 6
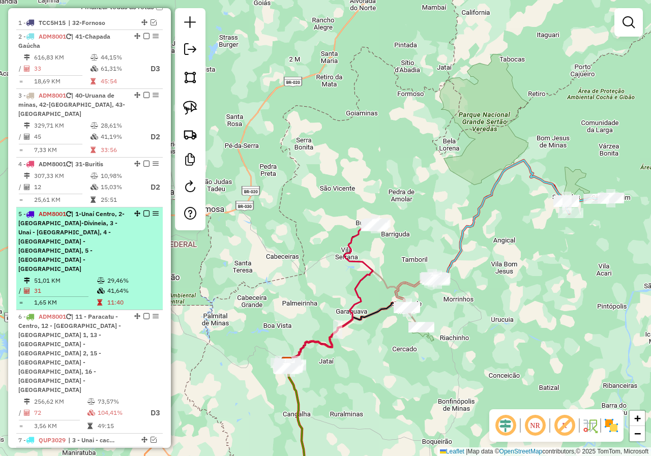
scroll to position [381, 0]
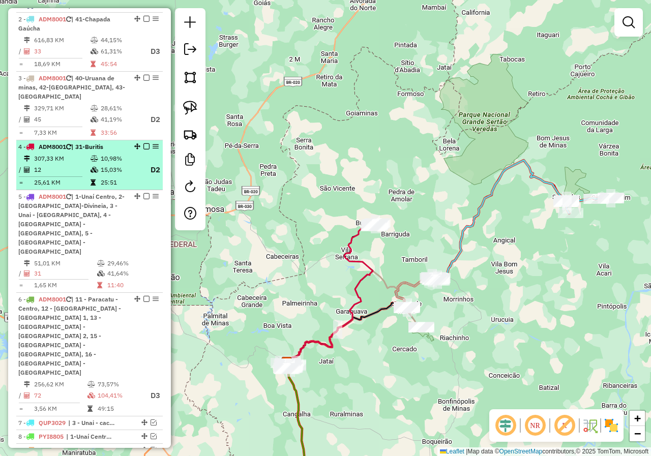
select select "*********"
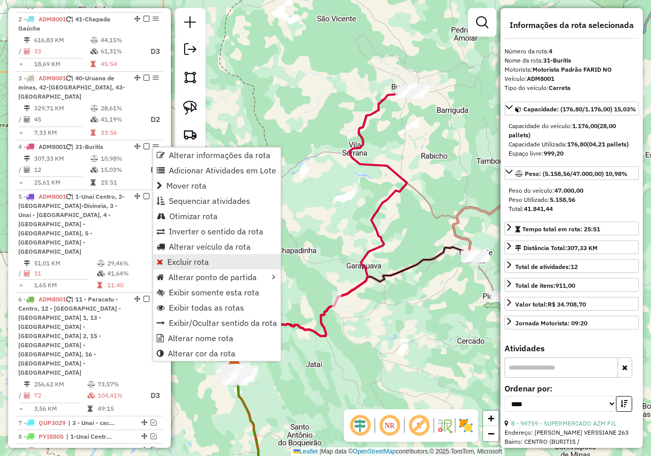
click at [181, 258] on span "Excluir rota" at bounding box center [188, 262] width 42 height 8
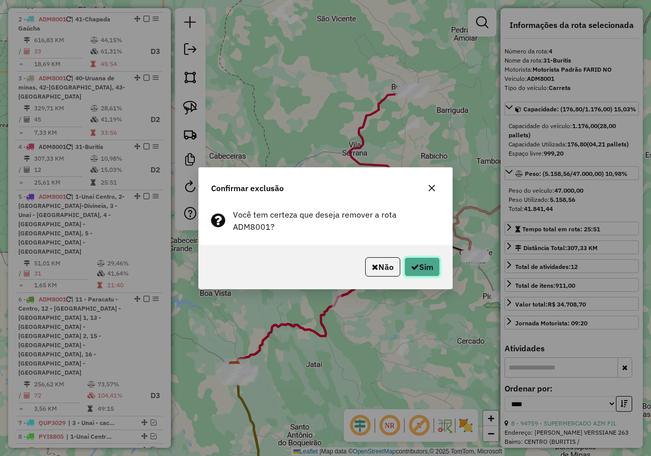
click at [423, 269] on button "Sim" at bounding box center [422, 266] width 36 height 19
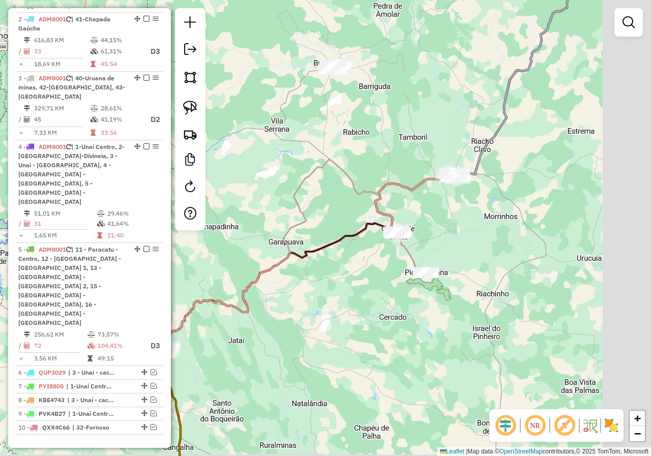
drag, startPoint x: 421, startPoint y: 271, endPoint x: 339, endPoint y: 228, distance: 92.3
click at [332, 238] on div "Janela de atendimento Grade de atendimento Capacidade Transportadoras Veículos …" at bounding box center [325, 228] width 651 height 456
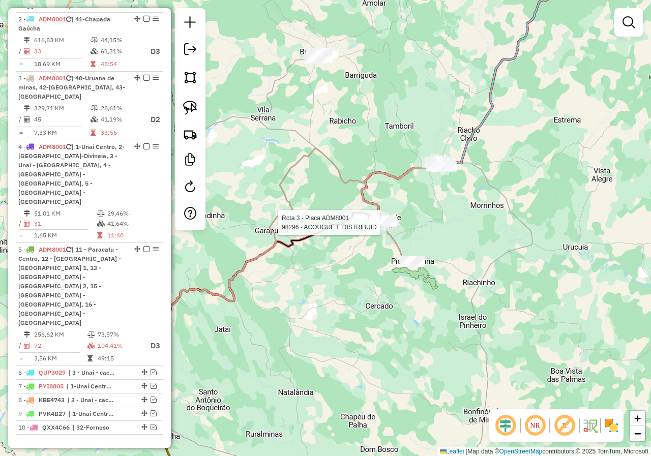
select select "*********"
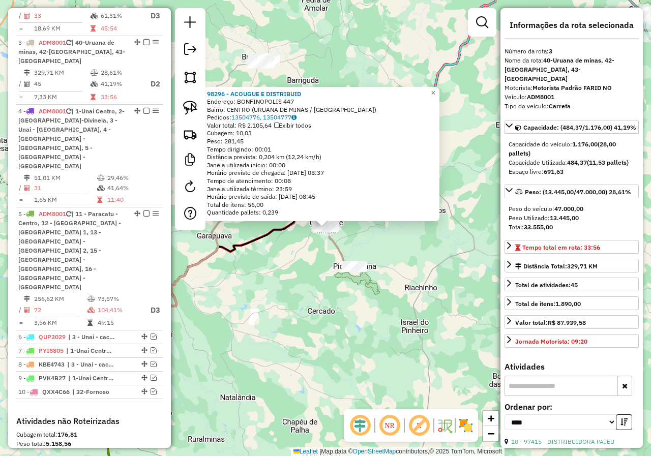
scroll to position [454, 0]
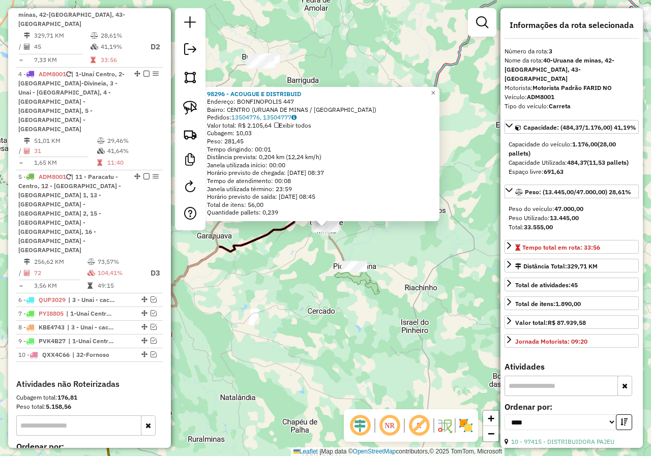
click at [422, 263] on div "98296 - ACOUGUE E DISTRIBUID Endereço: BONFINOPOLIS 447 Bairro: CENTRO (URUANA …" at bounding box center [325, 228] width 651 height 456
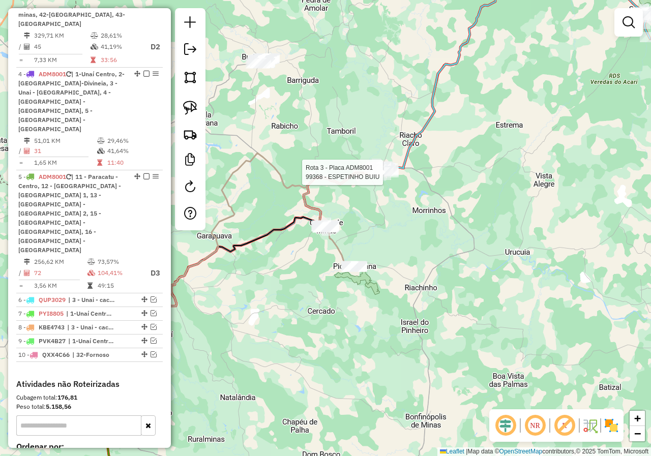
click at [385, 177] on div at bounding box center [385, 172] width 25 height 10
select select "*********"
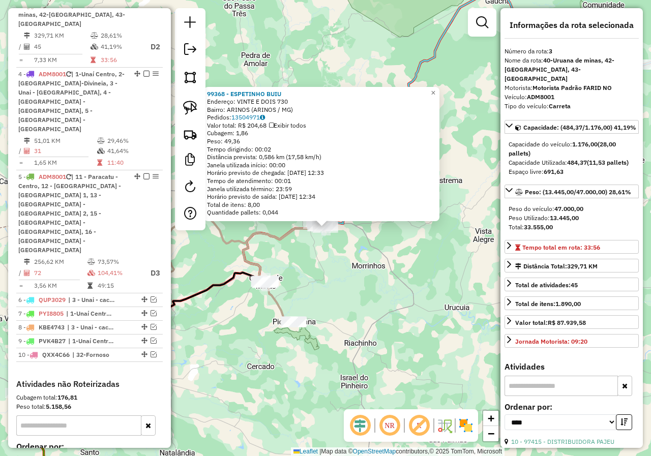
click at [399, 259] on div "99368 - ESPETINHO BUIU Endereço: VINTE E DOIS 730 Bairro: ARINOS (ARINOS / MG) …" at bounding box center [325, 228] width 651 height 456
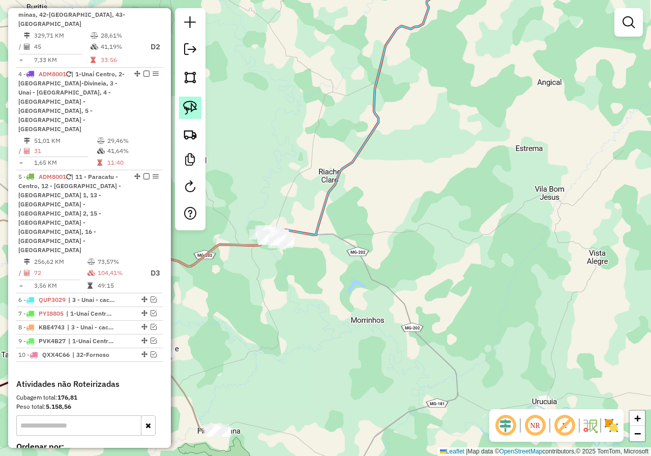
click at [185, 103] on img at bounding box center [190, 108] width 14 height 14
drag, startPoint x: 242, startPoint y: 213, endPoint x: 390, endPoint y: 261, distance: 155.7
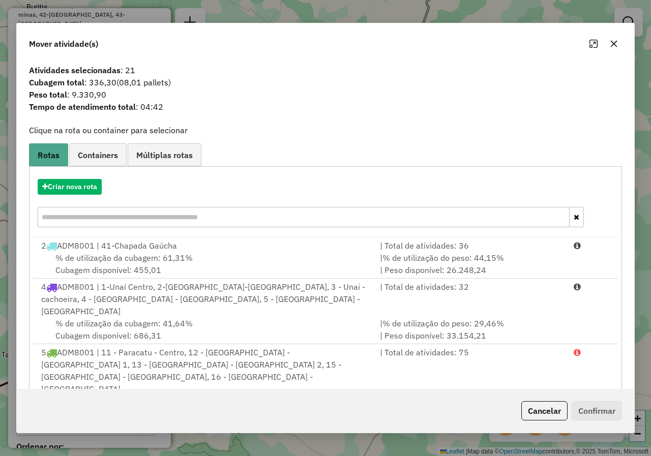
click at [613, 44] on icon "button" at bounding box center [613, 44] width 7 height 7
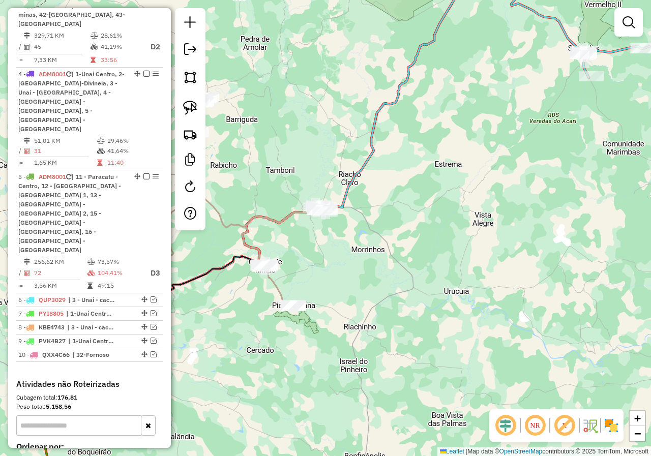
drag, startPoint x: 430, startPoint y: 196, endPoint x: 353, endPoint y: 300, distance: 129.6
click at [353, 300] on div "Janela de atendimento Grade de atendimento Capacidade Transportadoras Veículos …" at bounding box center [325, 228] width 651 height 456
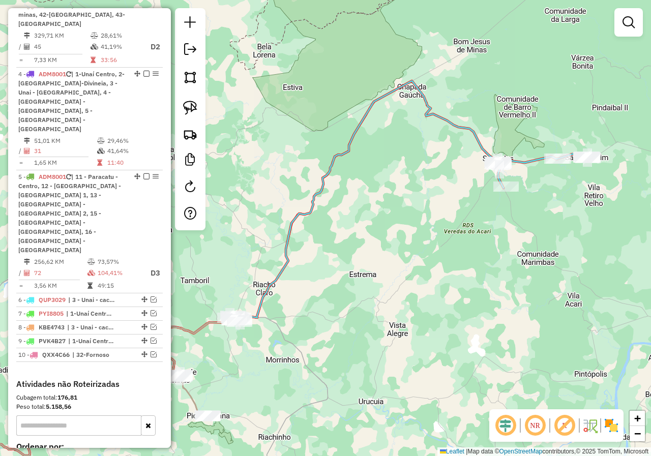
drag, startPoint x: 312, startPoint y: 251, endPoint x: 307, endPoint y: 249, distance: 5.5
click at [303, 252] on div "Janela de atendimento Grade de atendimento Capacidade Transportadoras Veículos …" at bounding box center [325, 228] width 651 height 456
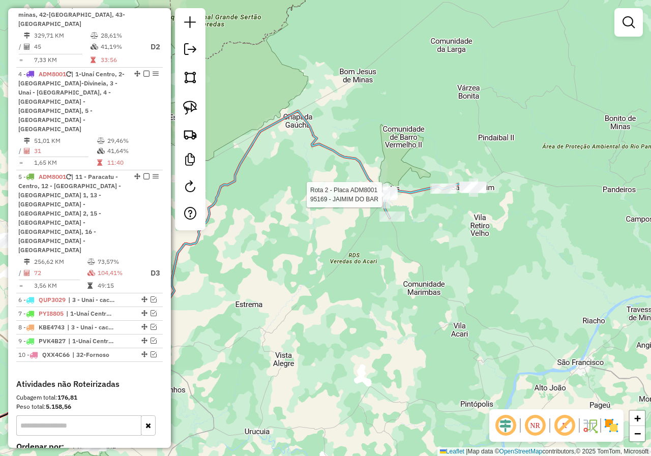
select select "*********"
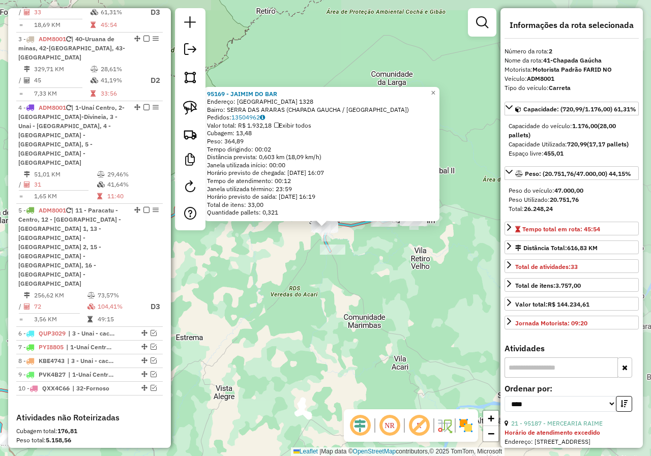
scroll to position [395, 0]
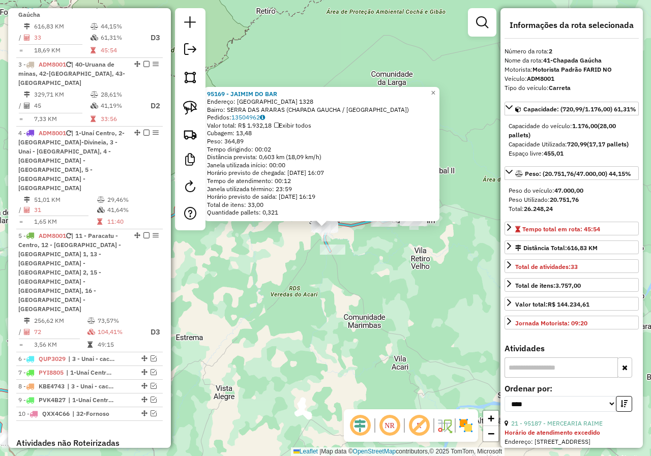
click at [342, 295] on div "95169 - JAIMIM DO BAR Endereço: SAO FRANCISCO 1328 Bairro: SERRA DAS ARARAS (CH…" at bounding box center [325, 228] width 651 height 456
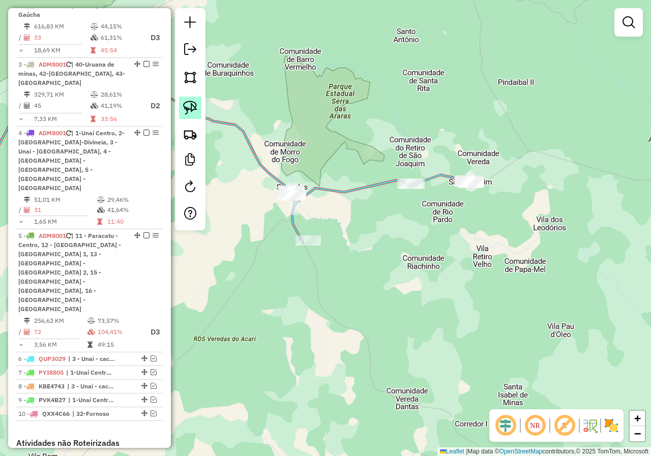
click at [188, 108] on img at bounding box center [190, 108] width 14 height 14
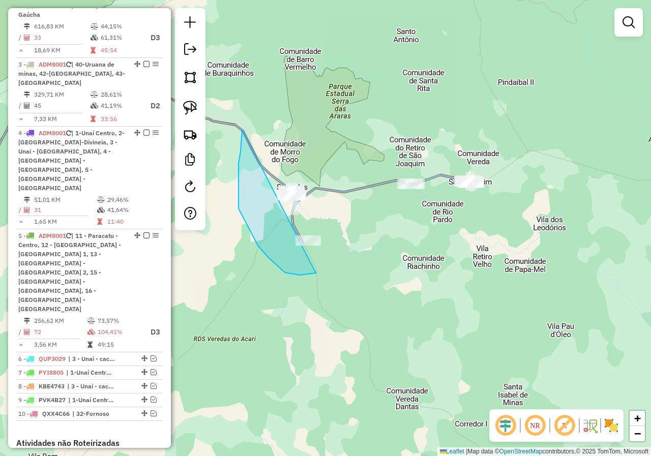
drag, startPoint x: 238, startPoint y: 163, endPoint x: 393, endPoint y: 201, distance: 159.6
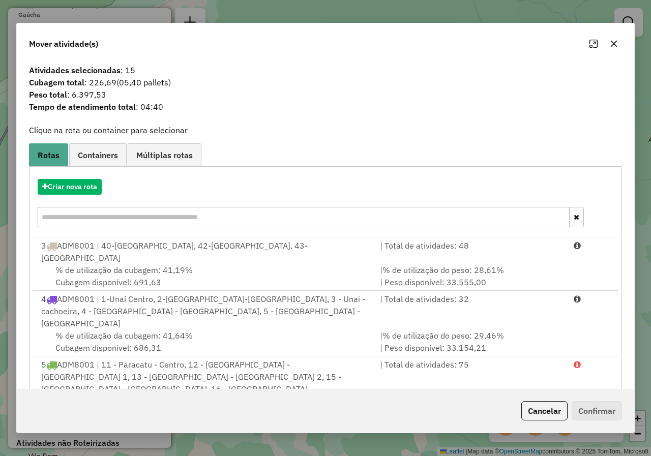
click at [611, 46] on icon "button" at bounding box center [613, 44] width 7 height 7
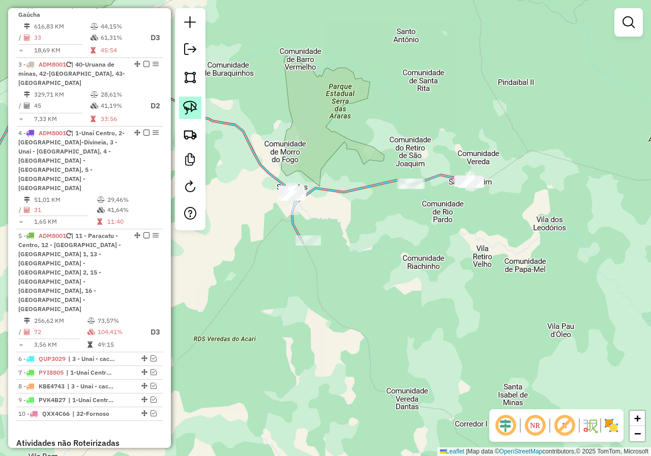
click at [199, 103] on link at bounding box center [190, 108] width 22 height 22
drag, startPoint x: 489, startPoint y: 148, endPoint x: 529, endPoint y: 201, distance: 65.8
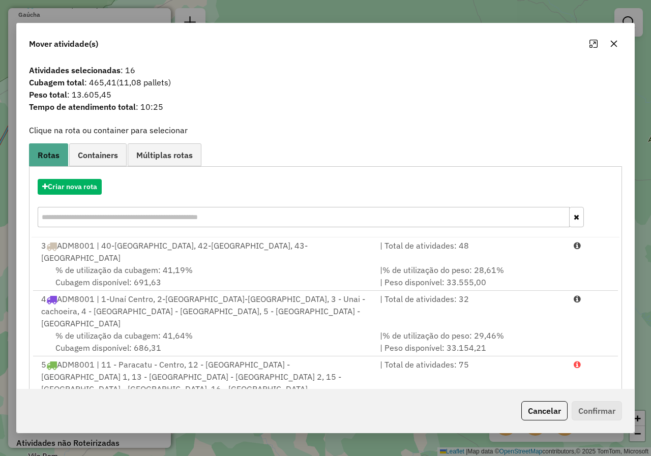
click at [621, 48] on div at bounding box center [603, 44] width 37 height 16
click at [617, 45] on button "button" at bounding box center [613, 44] width 16 height 16
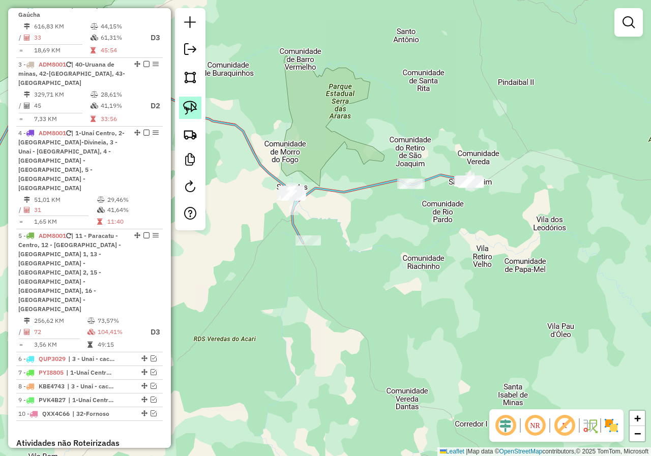
click at [179, 102] on link at bounding box center [190, 108] width 22 height 22
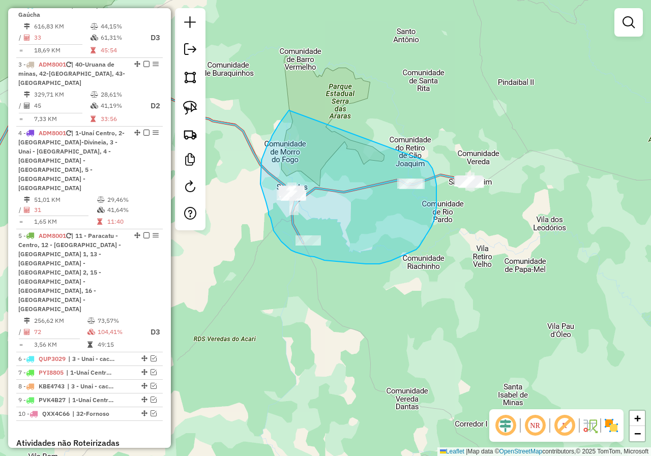
drag, startPoint x: 289, startPoint y: 110, endPoint x: 427, endPoint y: 161, distance: 147.8
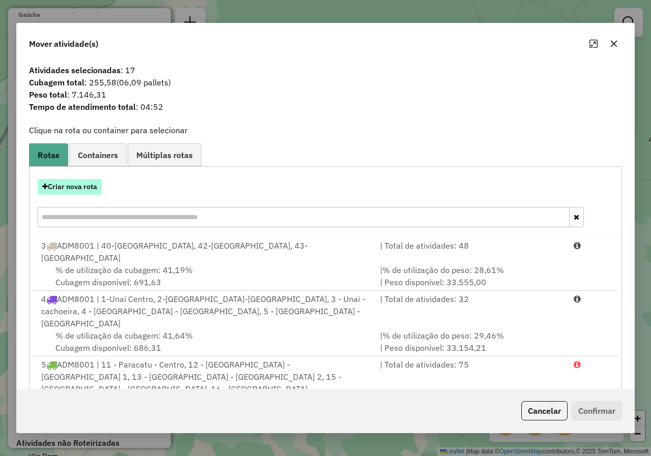
click at [73, 182] on button "Criar nova rota" at bounding box center [70, 187] width 64 height 16
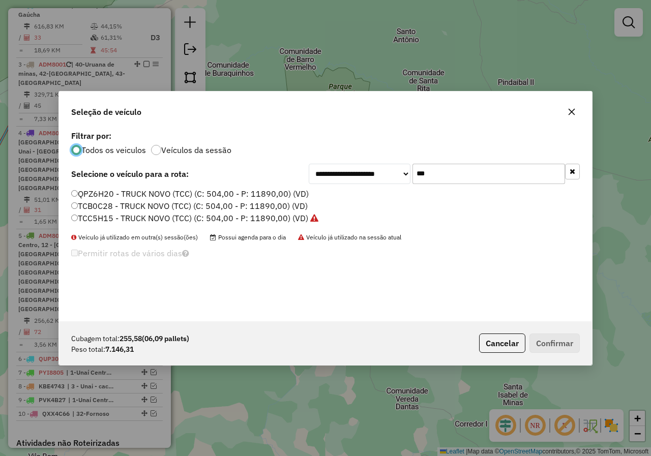
scroll to position [6, 3]
click at [429, 176] on input "***" at bounding box center [488, 174] width 152 height 20
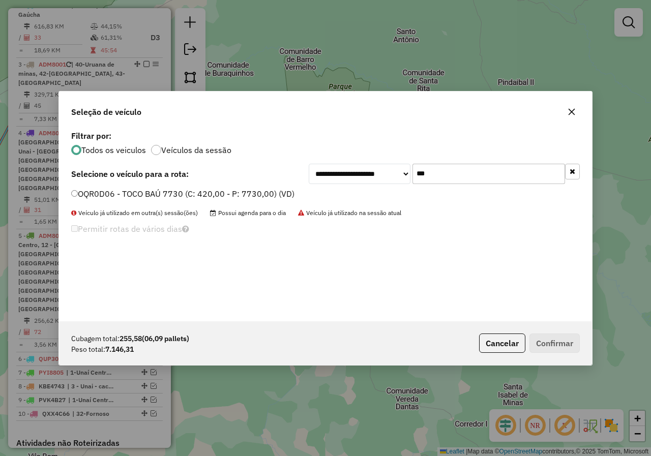
type input "***"
click at [190, 194] on label "OQR0D06 - TOCO BAÚ 7730 (C: 420,00 - P: 7730,00) (VD)" at bounding box center [182, 194] width 223 height 12
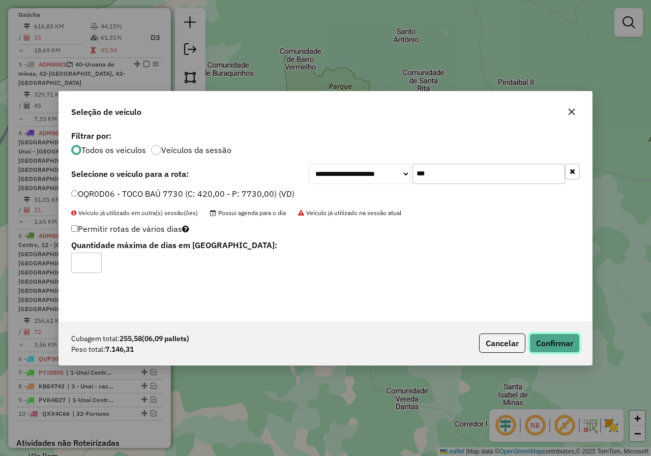
click at [535, 344] on button "Confirmar" at bounding box center [554, 342] width 50 height 19
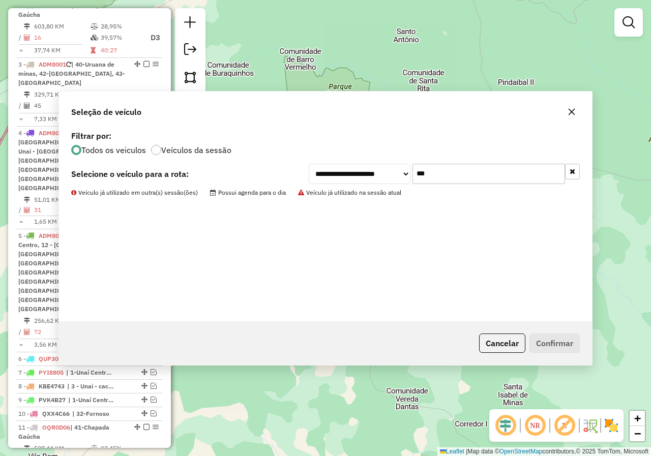
scroll to position [336, 0]
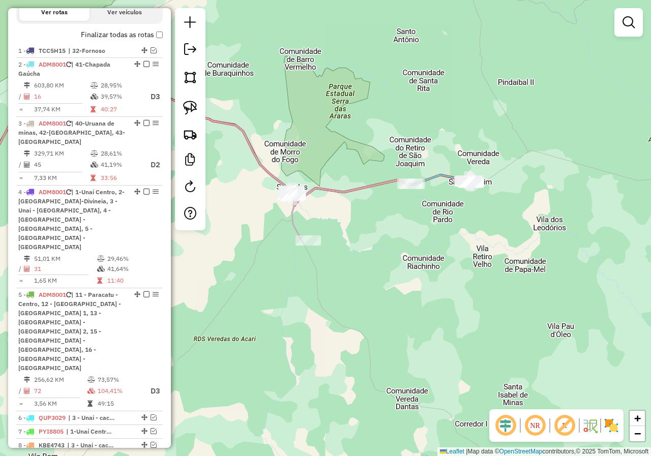
click at [308, 248] on div "Janela de atendimento Grade de atendimento Capacidade Transportadoras Veículos …" at bounding box center [325, 228] width 651 height 456
click at [308, 245] on div at bounding box center [307, 240] width 25 height 10
select select "*********"
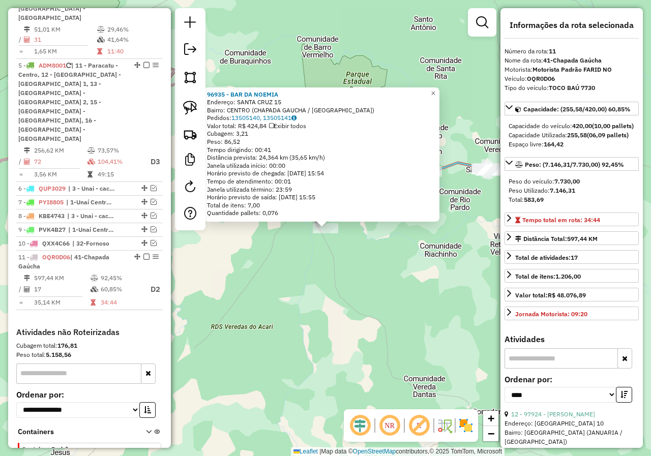
scroll to position [572, 0]
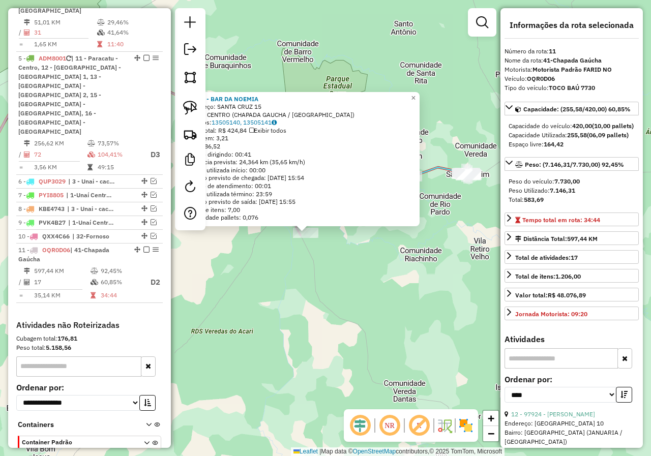
drag, startPoint x: 418, startPoint y: 296, endPoint x: 331, endPoint y: 310, distance: 88.0
click at [331, 310] on div "96935 - BAR DA NOEMIA Endereço: SANTA CRUZ 15 Bairro: CENTRO (CHAPADA GAUCHA / …" at bounding box center [325, 228] width 651 height 456
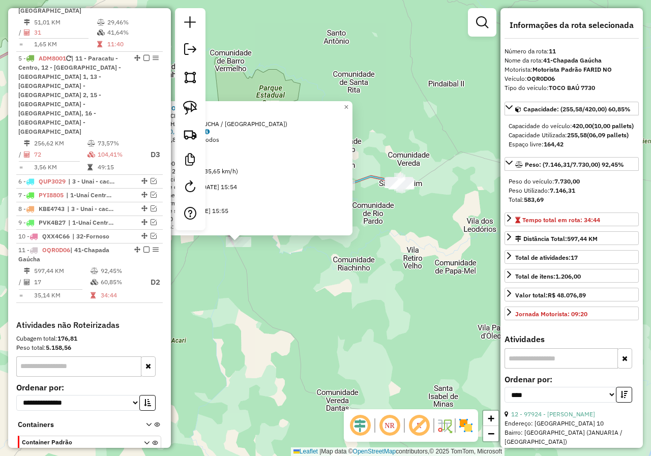
click at [375, 288] on div "96935 - BAR DA NOEMIA Endereço: SANTA CRUZ 15 Bairro: CENTRO (CHAPADA GAUCHA / …" at bounding box center [325, 228] width 651 height 456
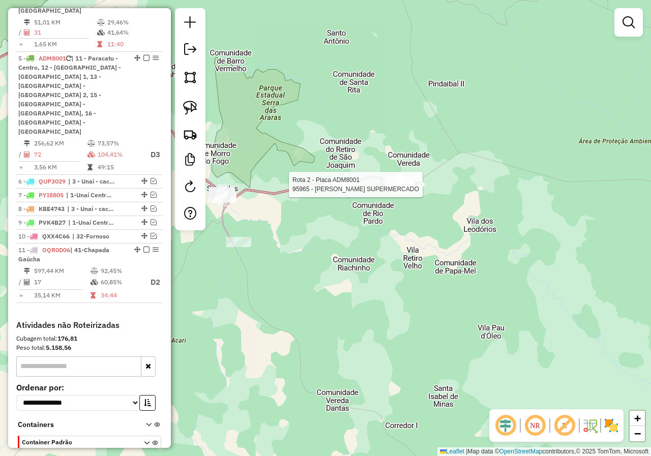
select select "*********"
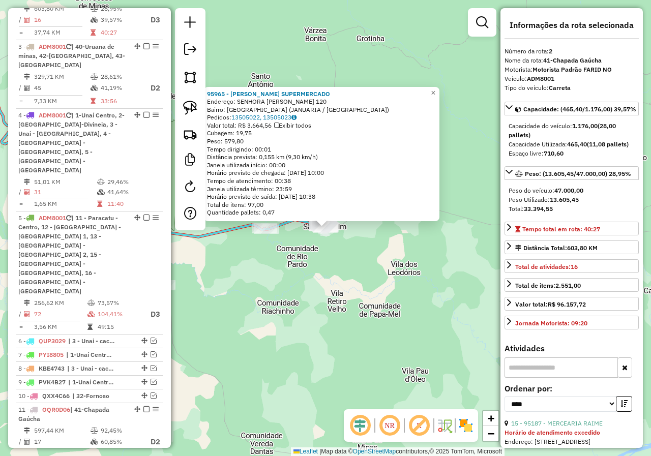
scroll to position [395, 0]
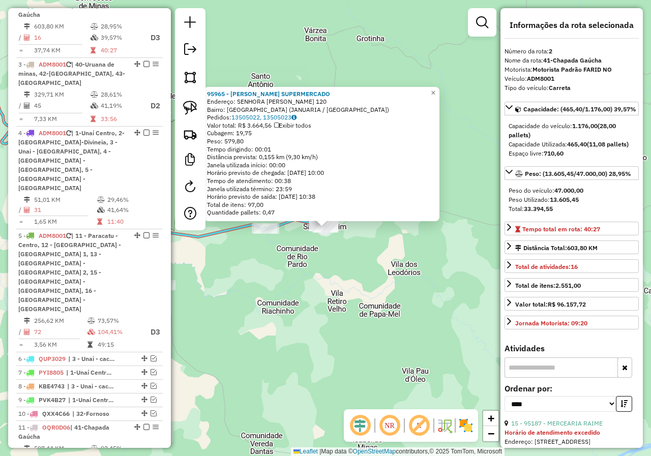
click at [360, 291] on div "95965 - BORGES SUPERMERCADO Endereço: SENHORA SANTANA 120 Bairro: SAO JOAQUIM (…" at bounding box center [325, 228] width 651 height 456
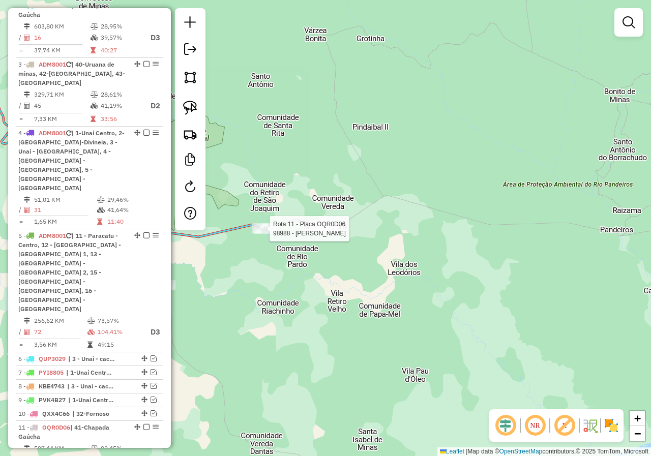
scroll to position [572, 0]
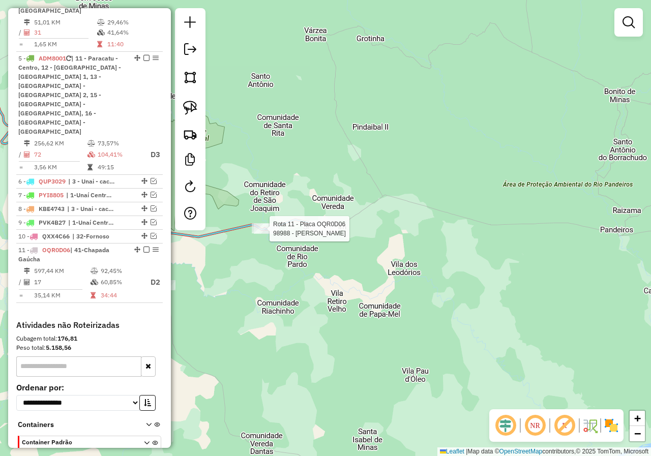
select select "*********"
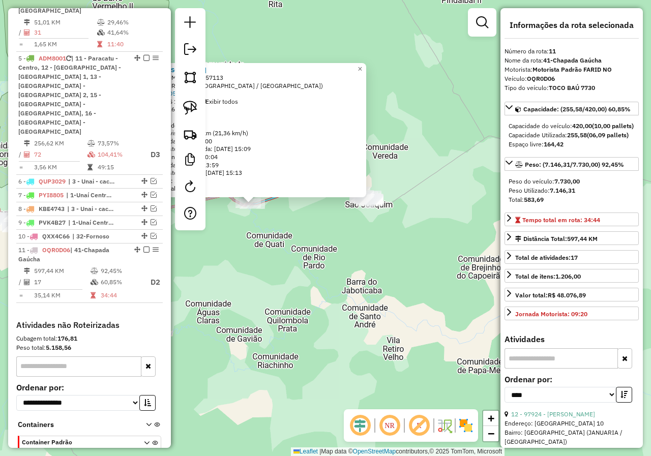
click at [386, 268] on div "98988 - ADAO MARQUES Endereço: SUMIDOURO 357113 Bairro: ZONA RURAL (CHAPADA GAU…" at bounding box center [325, 228] width 651 height 456
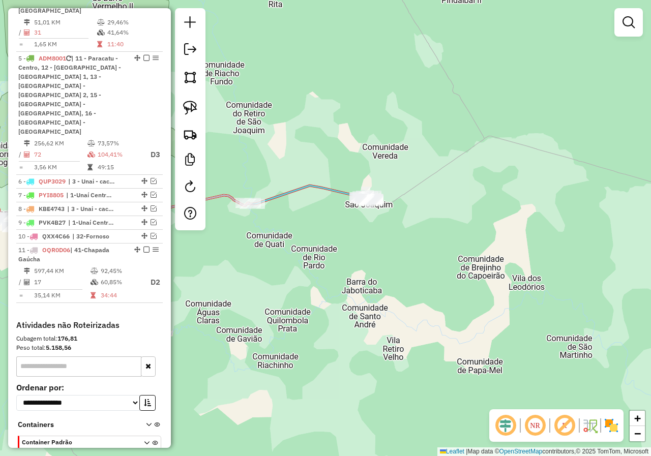
select select "*********"
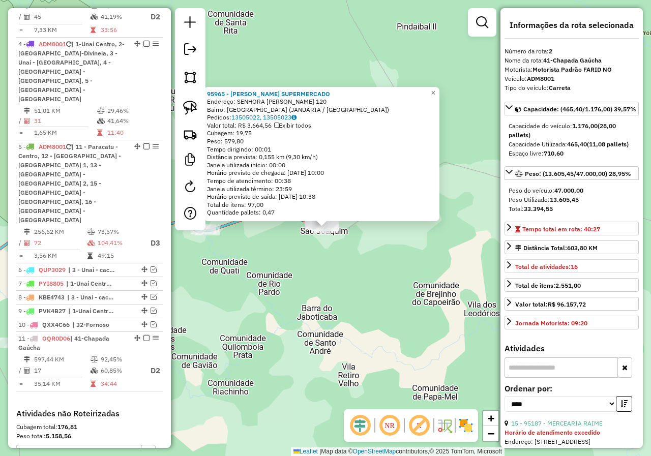
scroll to position [395, 0]
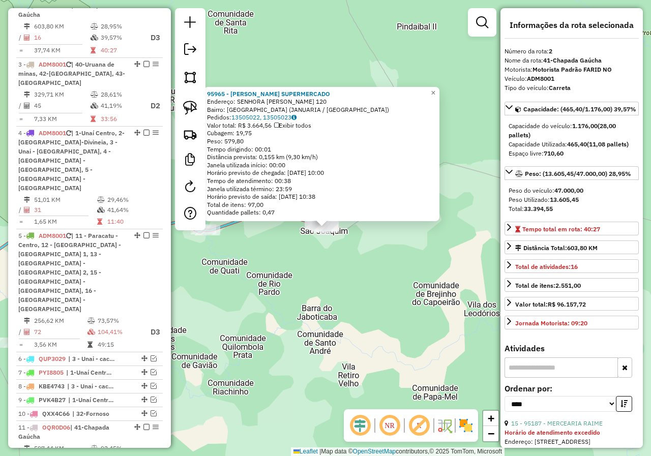
click at [327, 311] on div "95965 - BORGES SUPERMERCADO Endereço: SENHORA SANTANA 120 Bairro: SAO JOAQUIM (…" at bounding box center [325, 228] width 651 height 456
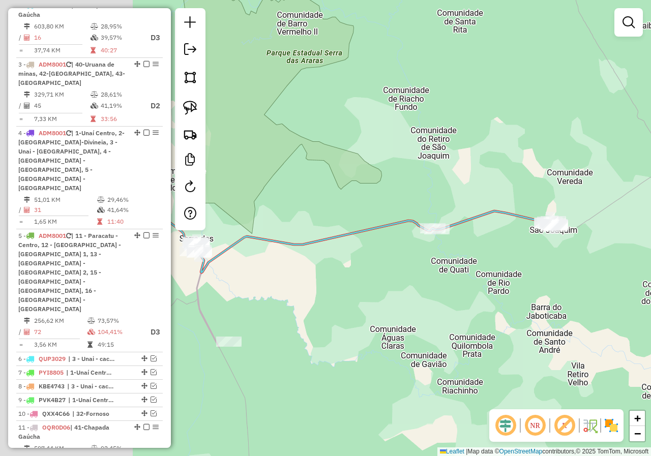
drag, startPoint x: 261, startPoint y: 294, endPoint x: 575, endPoint y: 285, distance: 314.2
click at [568, 288] on div "Janela de atendimento Grade de atendimento Capacidade Transportadoras Veículos …" at bounding box center [325, 228] width 651 height 456
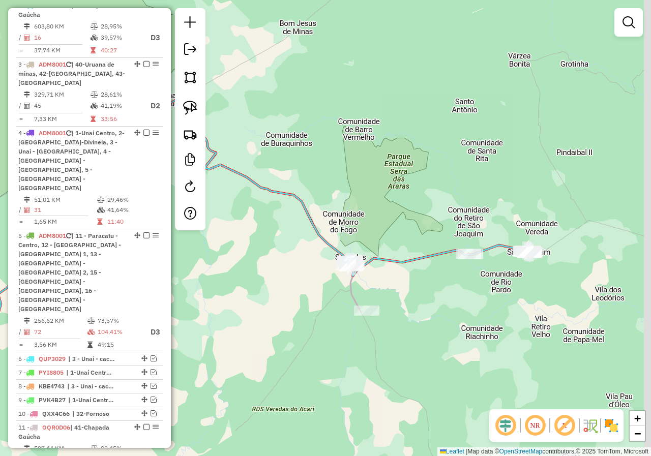
drag, startPoint x: 526, startPoint y: 296, endPoint x: 446, endPoint y: 294, distance: 79.3
click at [446, 294] on div "Janela de atendimento Grade de atendimento Capacidade Transportadoras Veículos …" at bounding box center [325, 228] width 651 height 456
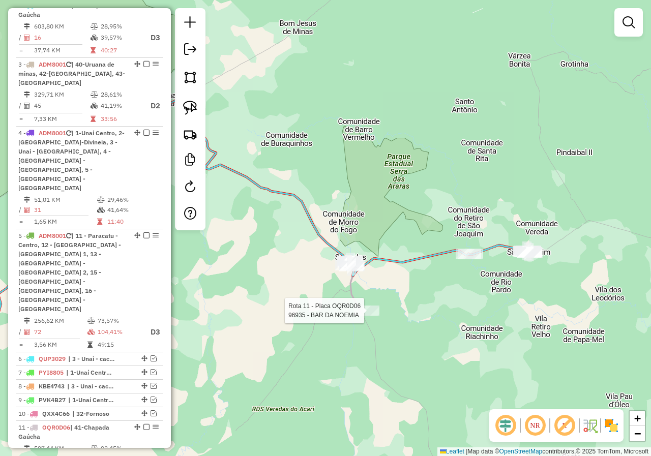
select select "*********"
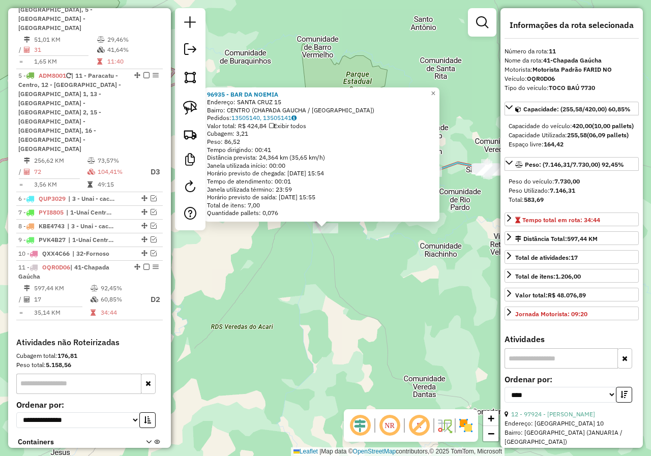
scroll to position [572, 0]
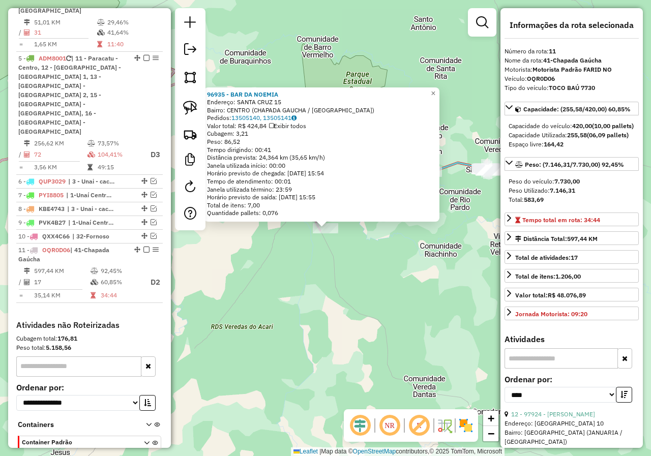
click at [406, 286] on div "96935 - BAR DA NOEMIA Endereço: SANTA CRUZ 15 Bairro: CENTRO (CHAPADA GAUCHA / …" at bounding box center [325, 228] width 651 height 456
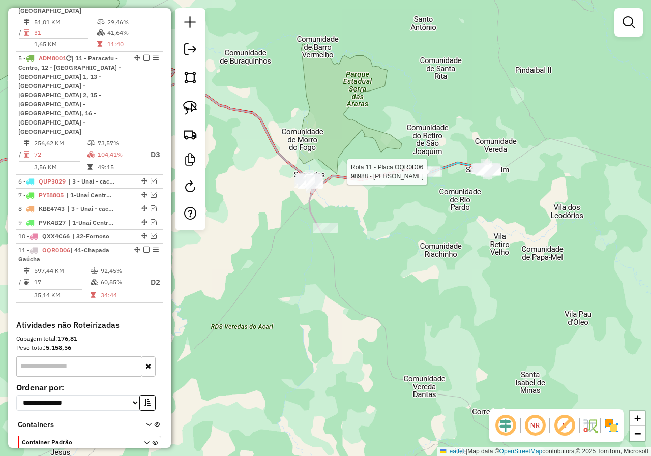
select select "*********"
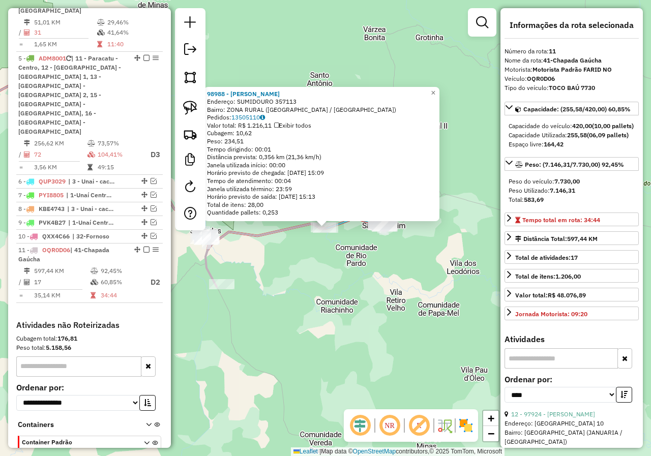
click at [400, 270] on div "98988 - ADAO MARQUES Endereço: SUMIDOURO 357113 Bairro: ZONA RURAL (CHAPADA GAU…" at bounding box center [325, 228] width 651 height 456
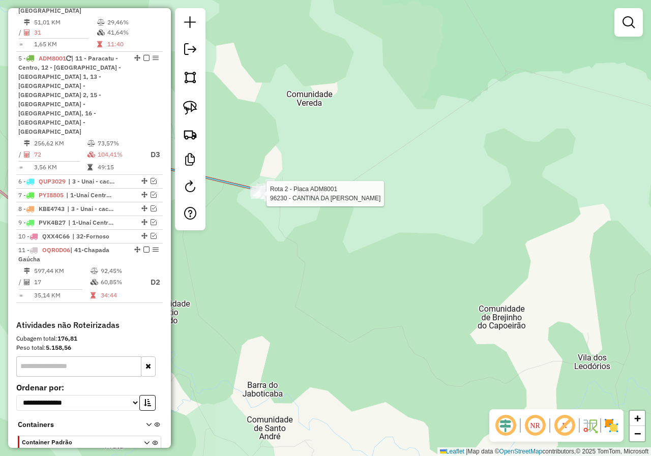
select select "*********"
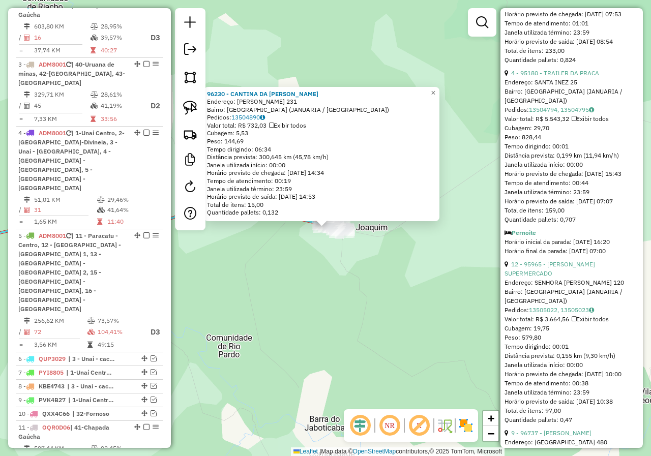
scroll to position [1016, 0]
click at [254, 289] on div "96230 - CANTINA DA MARY Endereço: ANTONIO GOMES DE MATOS 231 Bairro: SAO JOAQUI…" at bounding box center [325, 228] width 651 height 456
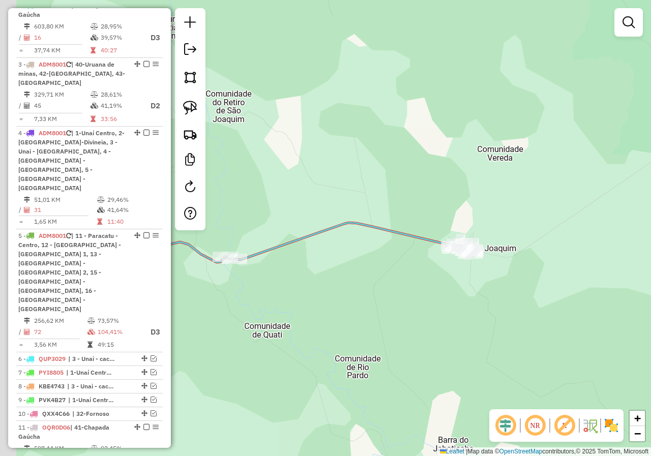
drag, startPoint x: 357, startPoint y: 249, endPoint x: 460, endPoint y: 260, distance: 103.8
click at [460, 260] on div "Janela de atendimento Grade de atendimento Capacidade Transportadoras Veículos …" at bounding box center [325, 228] width 651 height 456
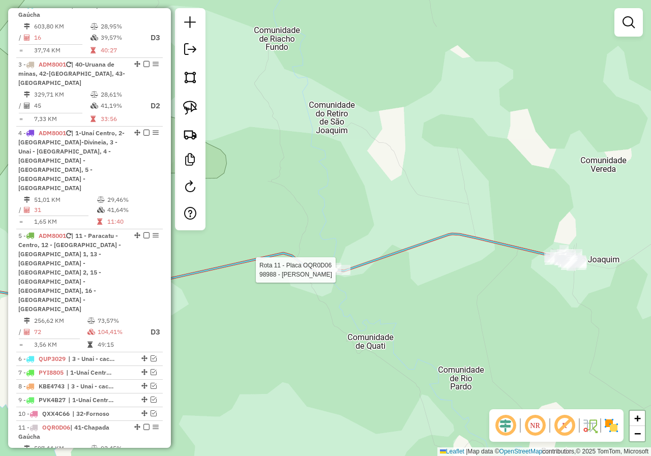
select select "*********"
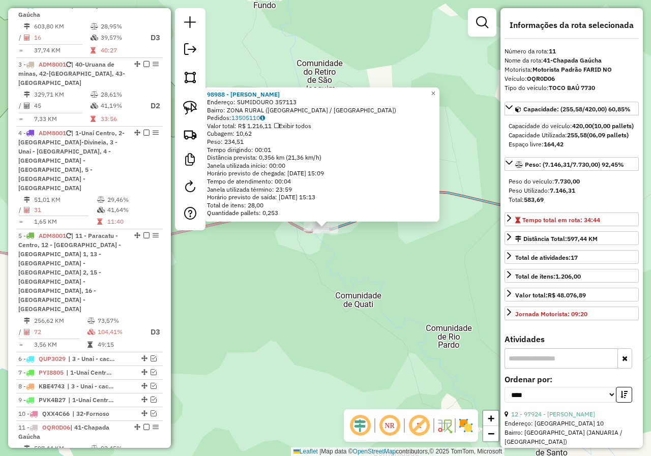
scroll to position [572, 0]
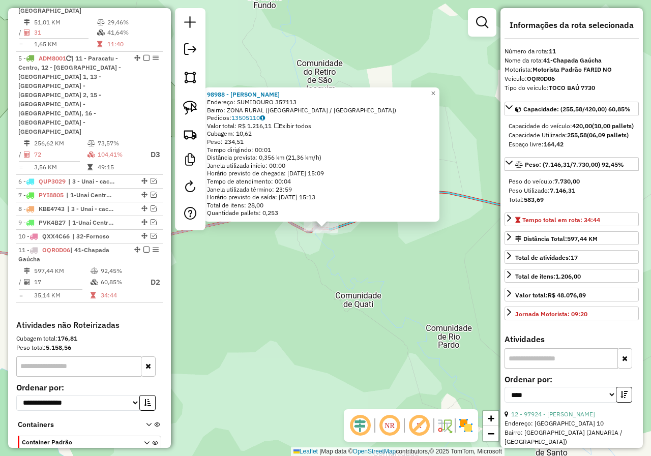
click at [445, 322] on div "98988 - ADAO MARQUES Endereço: SUMIDOURO 357113 Bairro: ZONA RURAL (CHAPADA GAU…" at bounding box center [325, 228] width 651 height 456
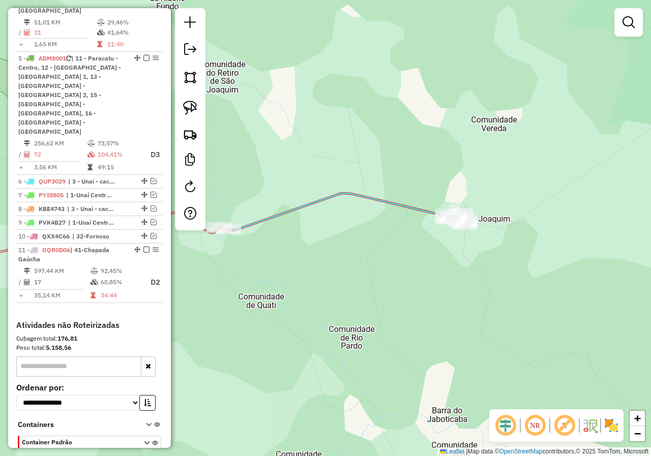
drag, startPoint x: 460, startPoint y: 301, endPoint x: 402, endPoint y: 242, distance: 82.7
click at [362, 301] on div "Janela de atendimento Grade de atendimento Capacidade Transportadoras Veículos …" at bounding box center [325, 228] width 651 height 456
select select "*********"
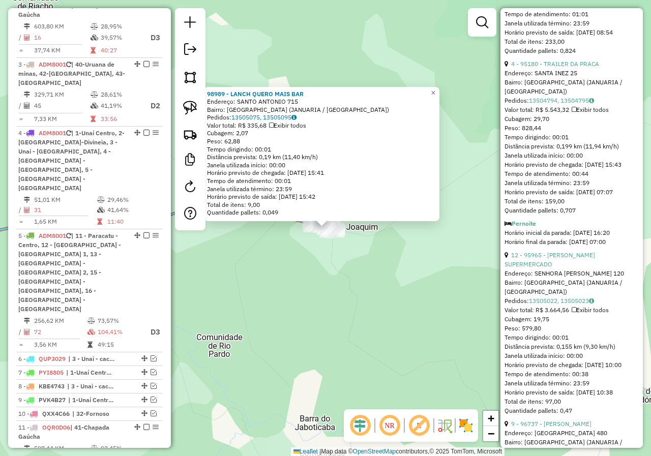
scroll to position [1067, 0]
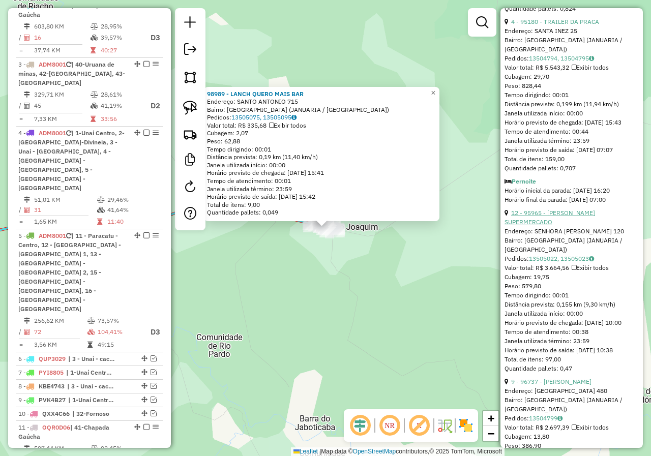
click at [563, 226] on link "12 - 95965 - BORGES SUPERMERCADO" at bounding box center [549, 217] width 90 height 17
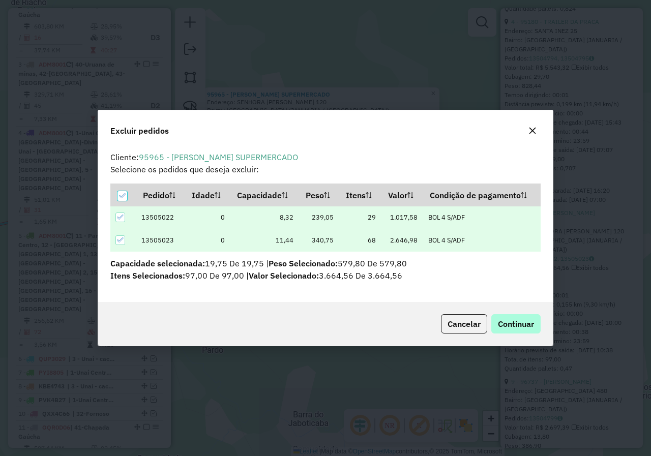
scroll to position [0, 0]
click at [536, 321] on button "Continuar" at bounding box center [515, 323] width 49 height 19
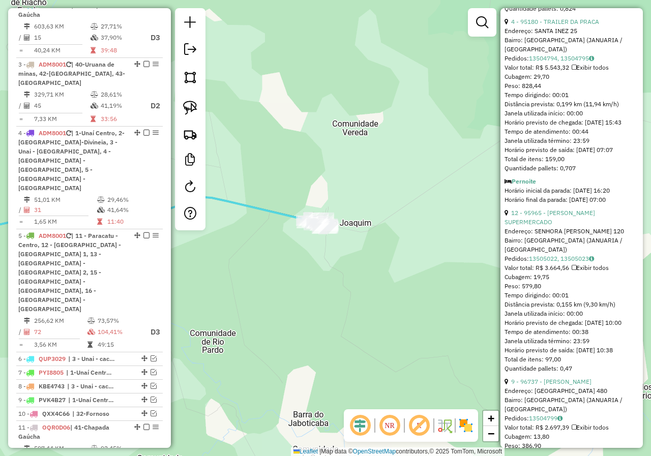
scroll to position [210, 0]
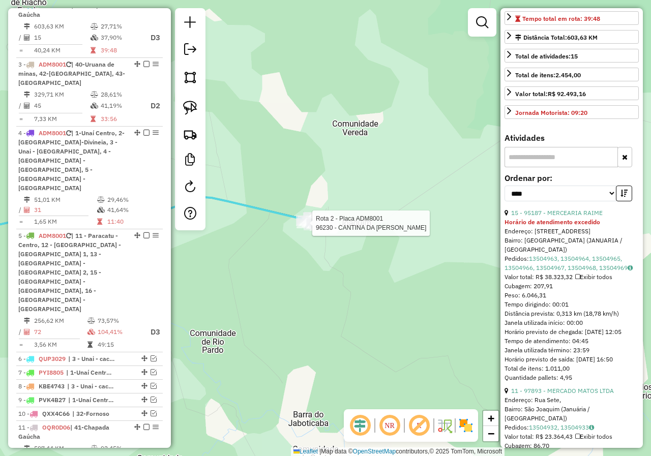
click at [301, 228] on div at bounding box center [308, 223] width 25 height 10
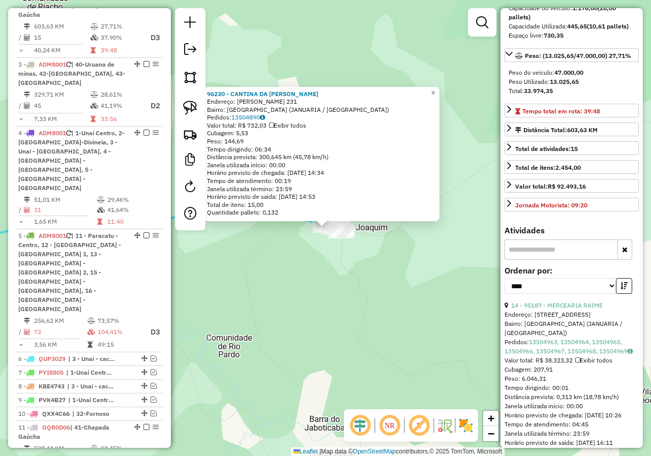
scroll to position [152, 0]
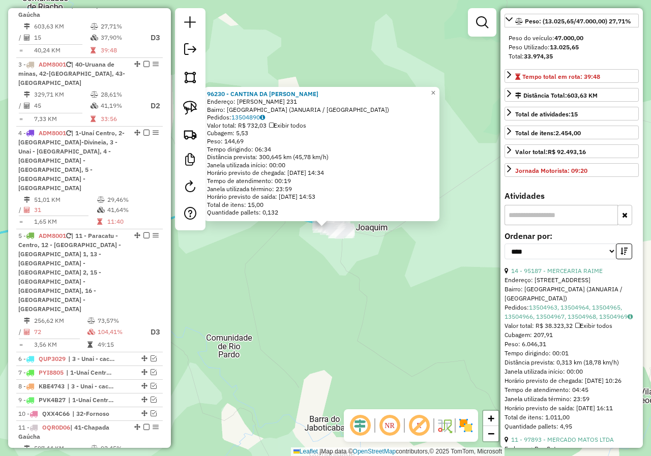
click at [354, 275] on div "96230 - CANTINA DA MARY Endereço: ANTONIO GOMES DE MATOS 231 Bairro: SAO JOAQUI…" at bounding box center [325, 228] width 651 height 456
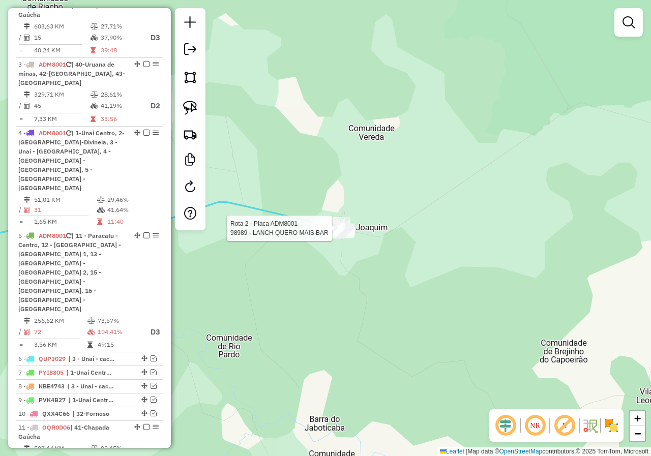
select select "*********"
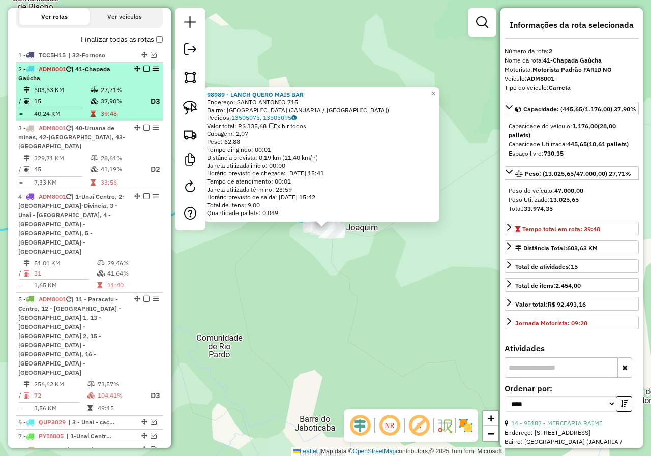
scroll to position [293, 0]
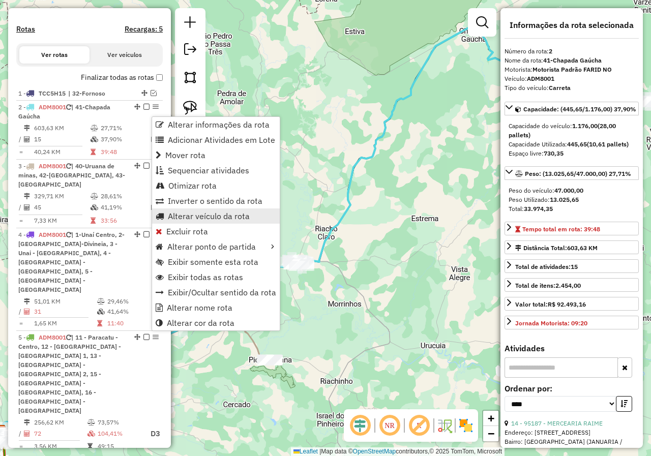
click at [211, 214] on span "Alterar veículo da rota" at bounding box center [209, 216] width 82 height 8
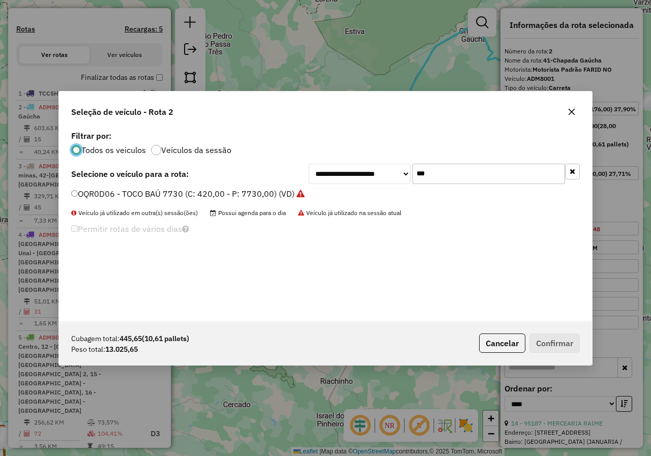
scroll to position [6, 3]
click at [477, 172] on input "***" at bounding box center [488, 174] width 152 height 20
type input "***"
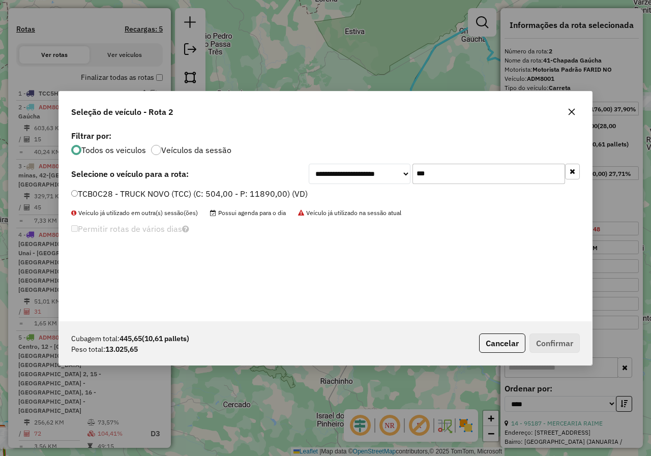
click at [186, 188] on label "TCB0C28 - TRUCK NOVO (TCC) (C: 504,00 - P: 11890,00) (VD)" at bounding box center [189, 194] width 236 height 12
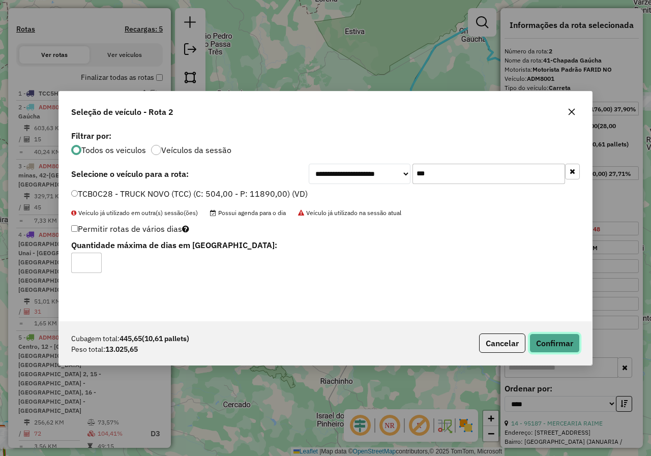
click at [543, 349] on button "Confirmar" at bounding box center [554, 342] width 50 height 19
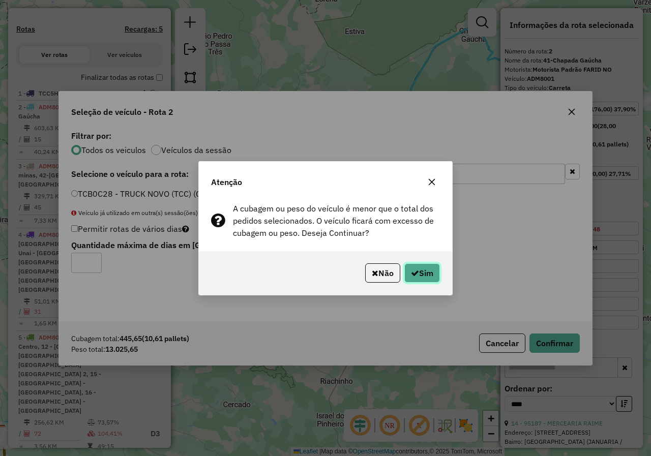
click at [415, 273] on icon "button" at bounding box center [415, 273] width 8 height 8
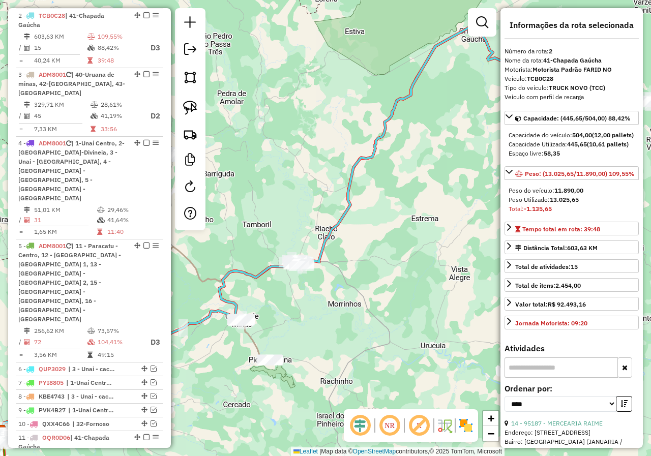
scroll to position [395, 0]
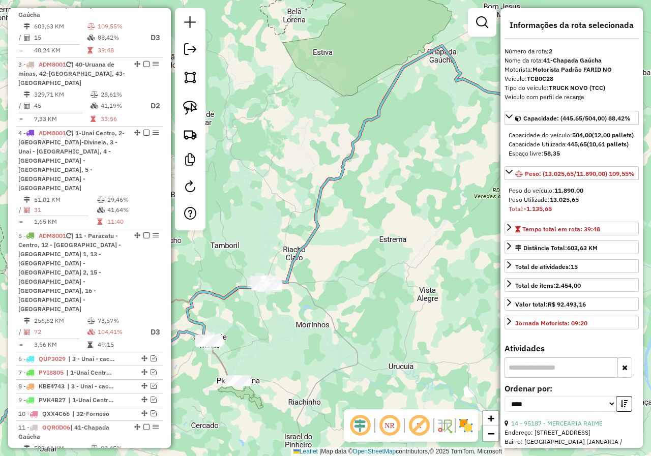
drag, startPoint x: 435, startPoint y: 233, endPoint x: 354, endPoint y: 266, distance: 87.5
click at [311, 308] on div "Janela de atendimento Grade de atendimento Capacidade Transportadoras Veículos …" at bounding box center [325, 228] width 651 height 456
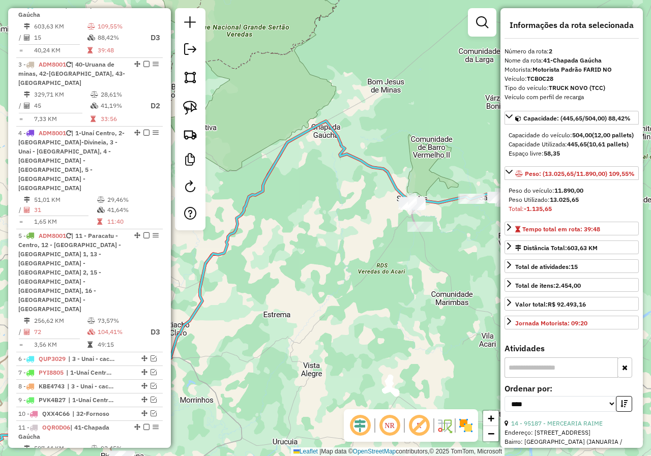
drag, startPoint x: 419, startPoint y: 224, endPoint x: 325, endPoint y: 265, distance: 102.2
click at [325, 265] on div "Janela de atendimento Grade de atendimento Capacidade Transportadoras Veículos …" at bounding box center [325, 228] width 651 height 456
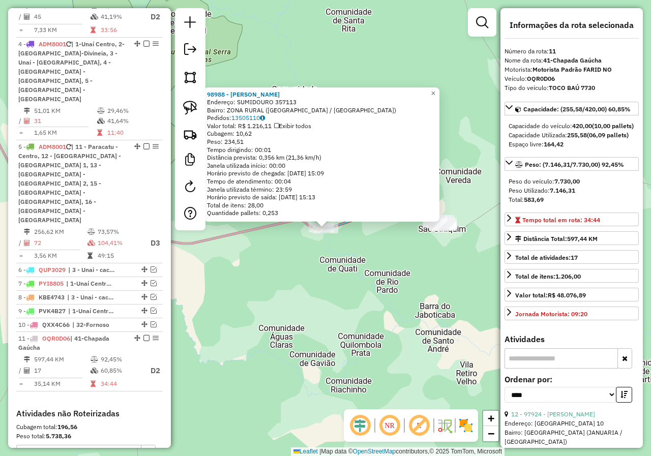
scroll to position [572, 0]
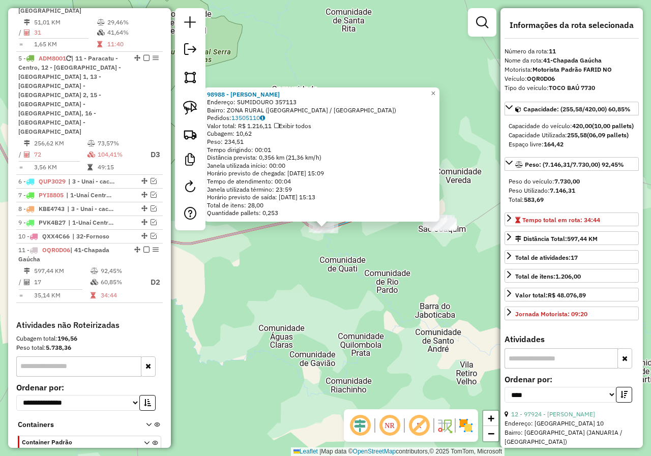
click at [396, 265] on div "98988 - ADAO MARQUES Endereço: SUMIDOURO 357113 Bairro: ZONA RURAL (CHAPADA GAU…" at bounding box center [325, 228] width 651 height 456
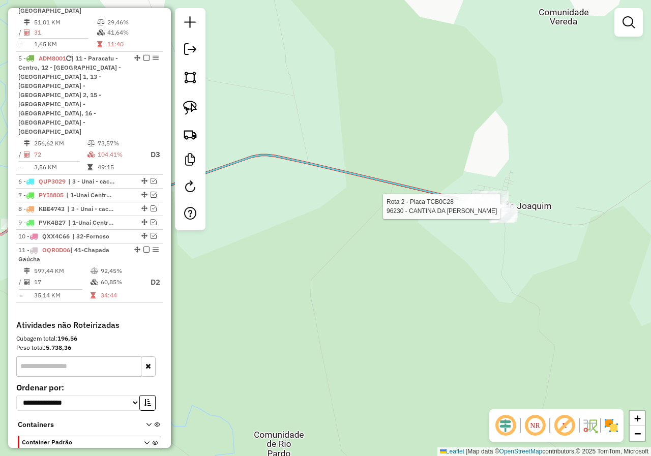
select select "*********"
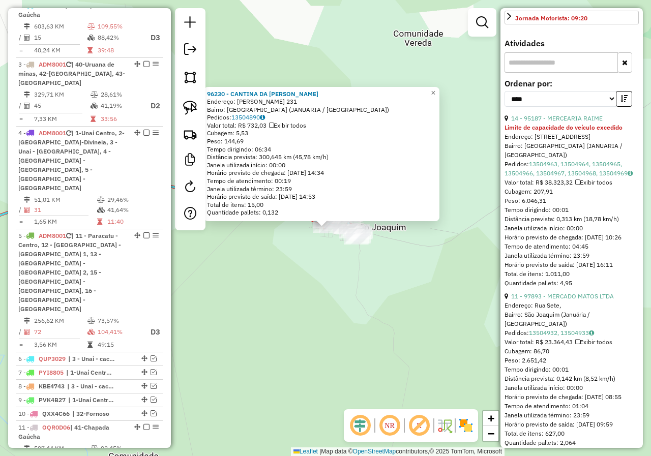
scroll to position [610, 0]
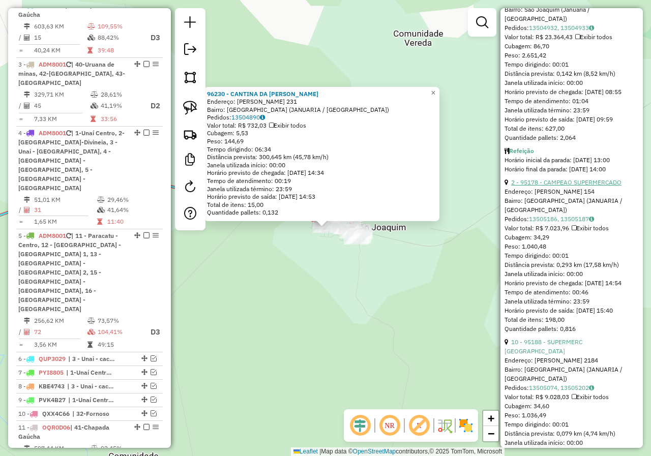
click at [569, 186] on link "2 - 95178 - CAMPEAO SUPERMERCADO" at bounding box center [566, 182] width 110 height 8
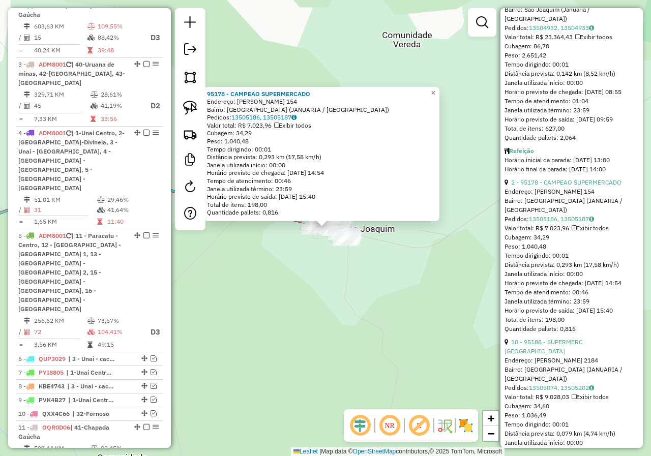
click at [265, 305] on div "95178 - CAMPEAO SUPERMERCADO Endereço: ANTONIO GOMES DE MATOS 154 Bairro: SAO J…" at bounding box center [325, 228] width 651 height 456
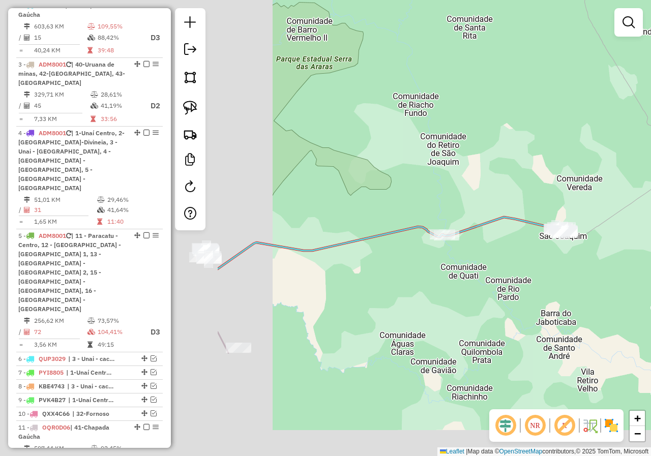
drag, startPoint x: 256, startPoint y: 304, endPoint x: 548, endPoint y: 246, distance: 297.9
click at [548, 246] on div "Janela de atendimento Grade de atendimento Capacidade Transportadoras Veículos …" at bounding box center [325, 228] width 651 height 456
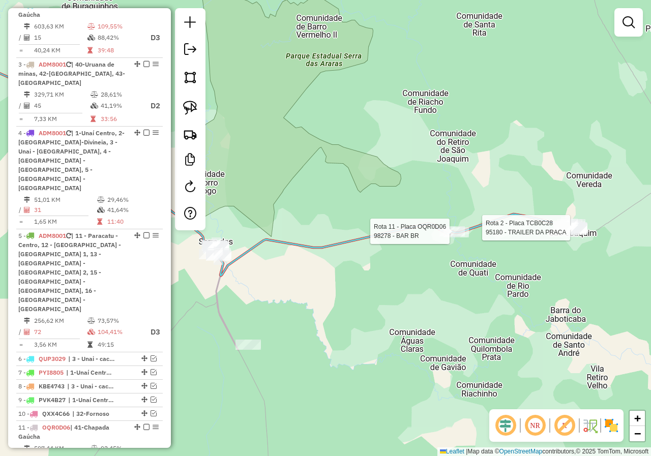
scroll to position [572, 0]
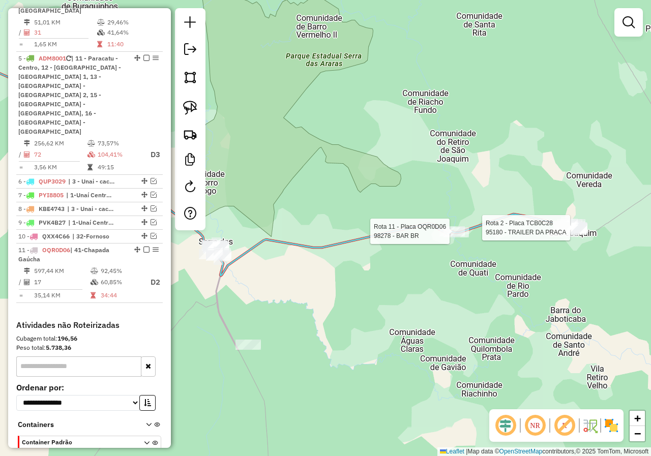
select select "*********"
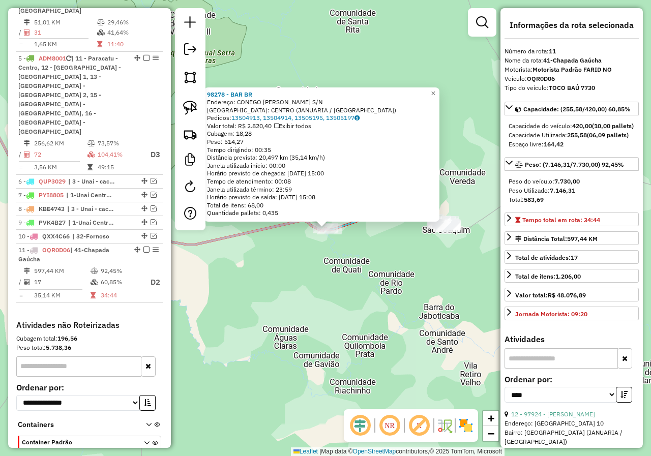
click at [312, 282] on div "98278 - BAR BR Endereço: CONEGO RAMIRO LEITE S/N Bairro: CENTRO (JANUARIA / MG)…" at bounding box center [325, 228] width 651 height 456
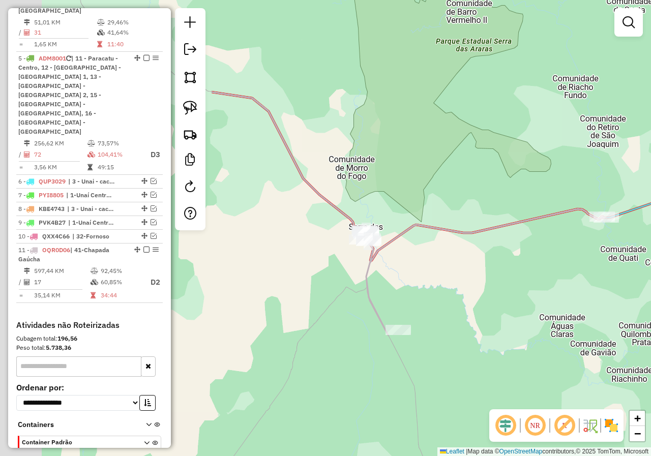
drag, startPoint x: 247, startPoint y: 281, endPoint x: 535, endPoint y: 267, distance: 288.5
click at [535, 267] on div "Janela de atendimento Grade de atendimento Capacidade Transportadoras Veículos …" at bounding box center [325, 228] width 651 height 456
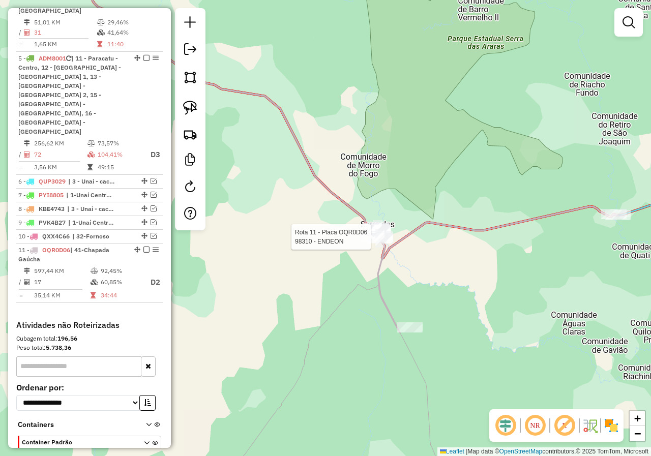
select select "*********"
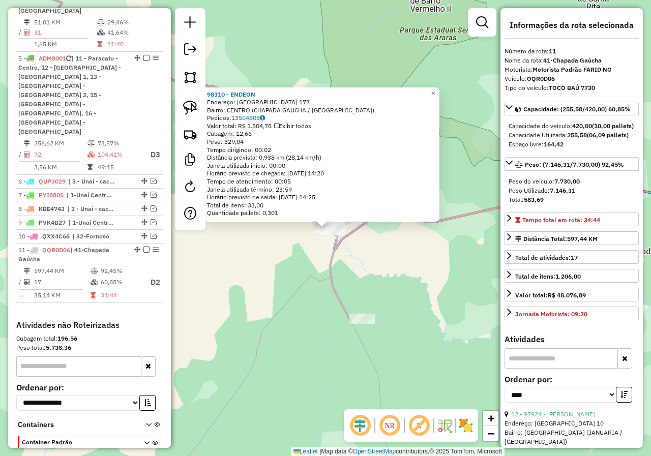
click at [445, 278] on div "98310 - ENDEON Endereço: PORTUGAL 177 Bairro: CENTRO (CHAPADA GAUCHA / MG) Pedi…" at bounding box center [325, 228] width 651 height 456
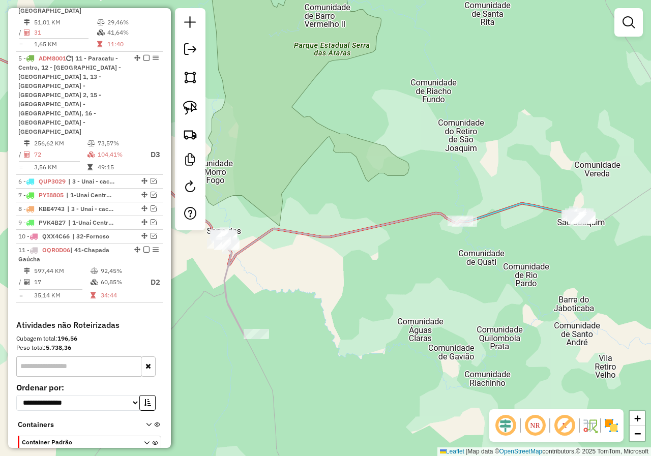
drag, startPoint x: 423, startPoint y: 271, endPoint x: 355, endPoint y: 281, distance: 68.7
click at [355, 281] on div "Janela de atendimento Grade de atendimento Capacidade Transportadoras Veículos …" at bounding box center [325, 228] width 651 height 456
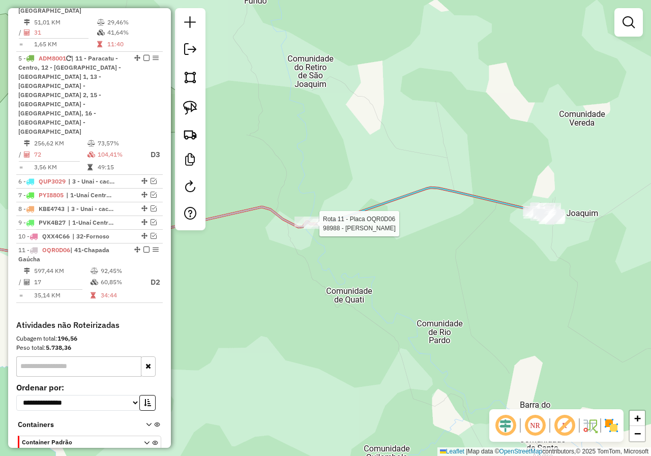
select select "*********"
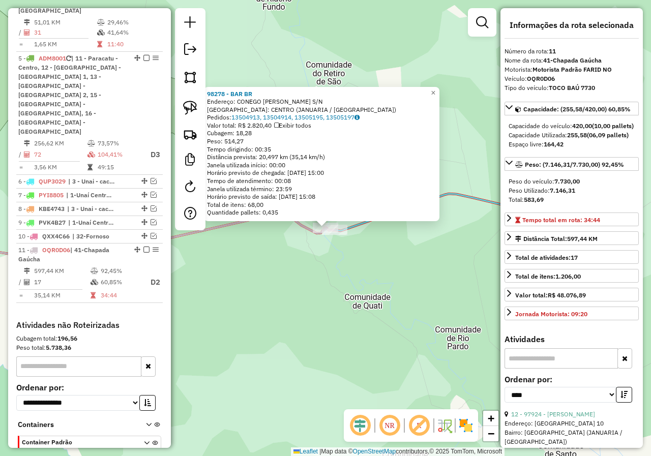
click at [295, 257] on div "98278 - BAR BR Endereço: CONEGO RAMIRO LEITE S/N Bairro: CENTRO (JANUARIA / MG)…" at bounding box center [325, 228] width 651 height 456
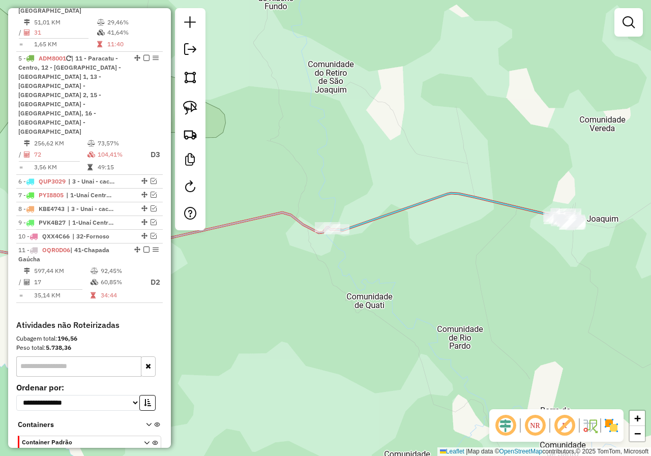
drag, startPoint x: 279, startPoint y: 280, endPoint x: 512, endPoint y: 190, distance: 250.5
click at [501, 193] on div "Janela de atendimento Grade de atendimento Capacidade Transportadoras Veículos …" at bounding box center [325, 228] width 651 height 456
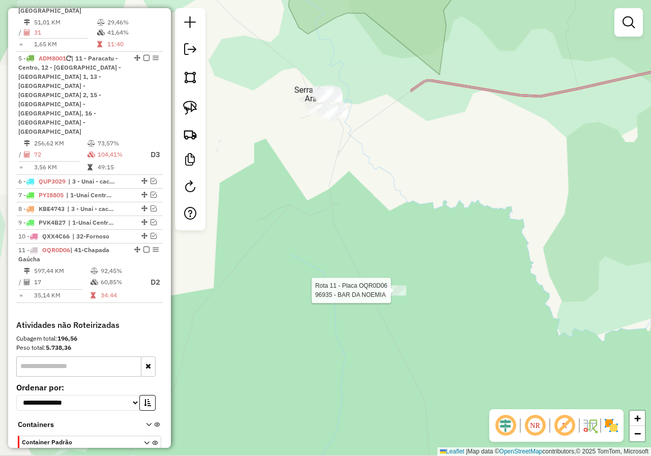
select select "*********"
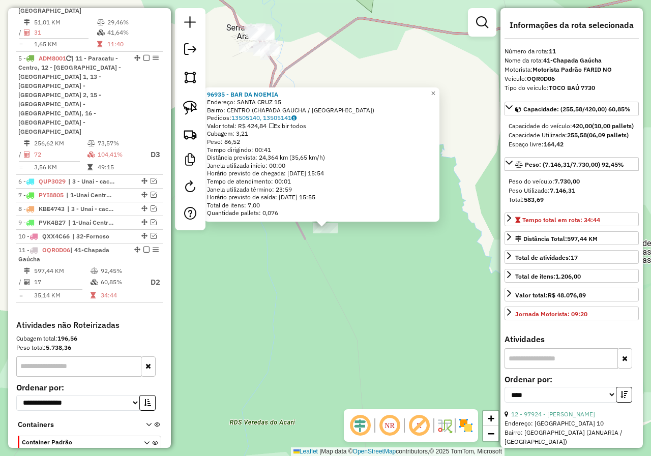
click at [351, 297] on div "96935 - BAR DA NOEMIA Endereço: SANTA CRUZ 15 Bairro: CENTRO (CHAPADA GAUCHA / …" at bounding box center [325, 228] width 651 height 456
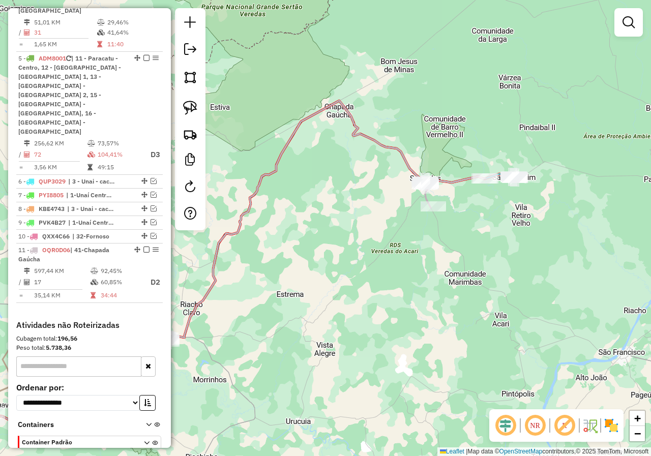
drag, startPoint x: 399, startPoint y: 258, endPoint x: 500, endPoint y: 205, distance: 113.9
click at [507, 201] on div "Janela de atendimento Grade de atendimento Capacidade Transportadoras Veículos …" at bounding box center [325, 228] width 651 height 456
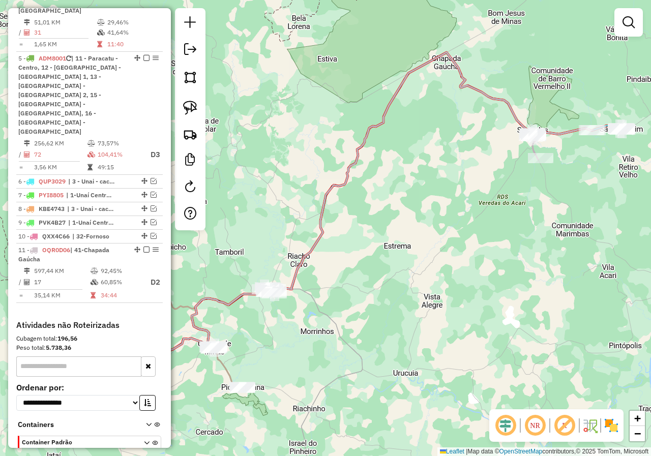
drag, startPoint x: 366, startPoint y: 246, endPoint x: 466, endPoint y: 187, distance: 116.0
click at [461, 189] on div "Janela de atendimento Grade de atendimento Capacidade Transportadoras Veículos …" at bounding box center [325, 228] width 651 height 456
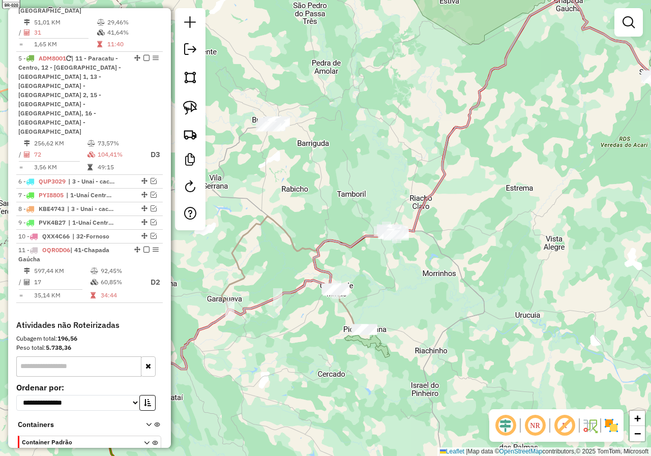
click at [202, 115] on div at bounding box center [190, 119] width 30 height 222
click at [196, 113] on img at bounding box center [190, 108] width 14 height 14
drag, startPoint x: 430, startPoint y: 224, endPoint x: 388, endPoint y: 248, distance: 48.7
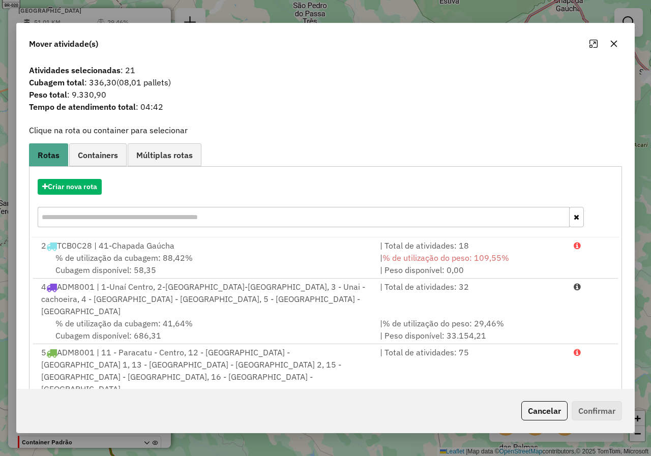
click at [616, 49] on button "button" at bounding box center [613, 44] width 16 height 16
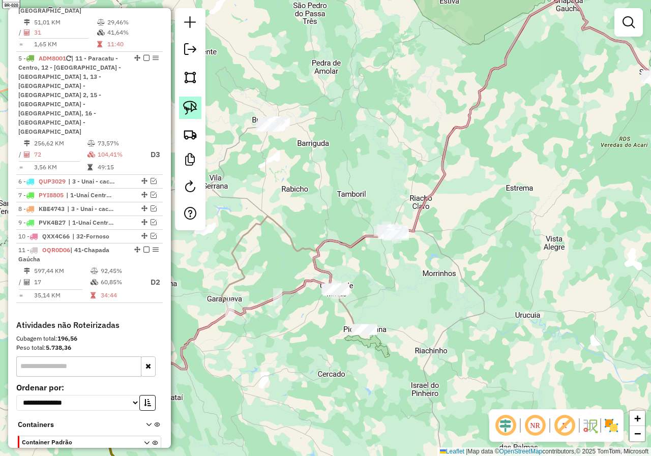
click at [195, 108] on img at bounding box center [190, 108] width 14 height 14
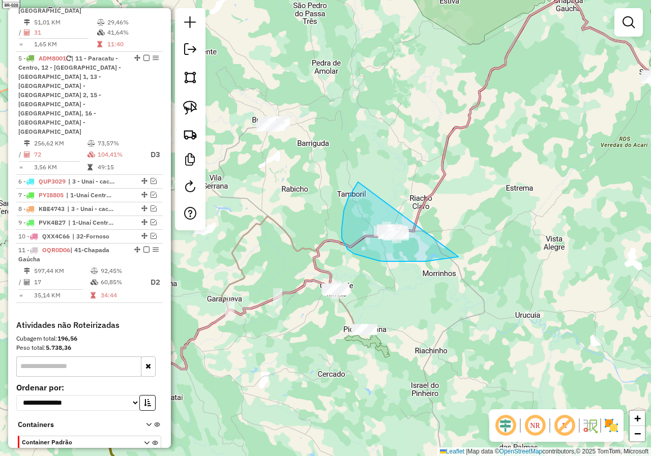
drag, startPoint x: 344, startPoint y: 210, endPoint x: 504, endPoint y: 237, distance: 162.8
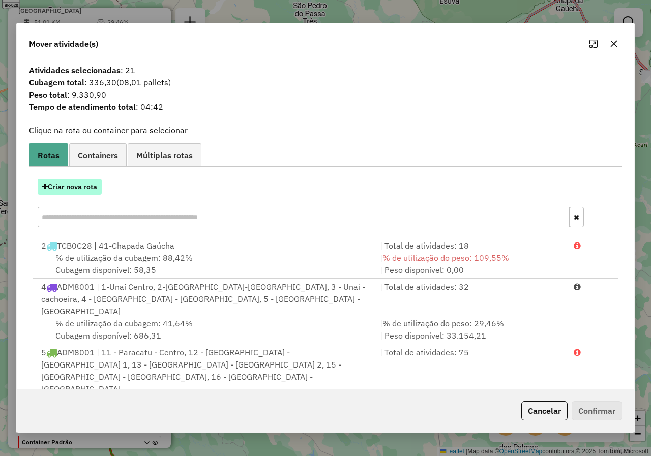
click at [88, 182] on button "Criar nova rota" at bounding box center [70, 187] width 64 height 16
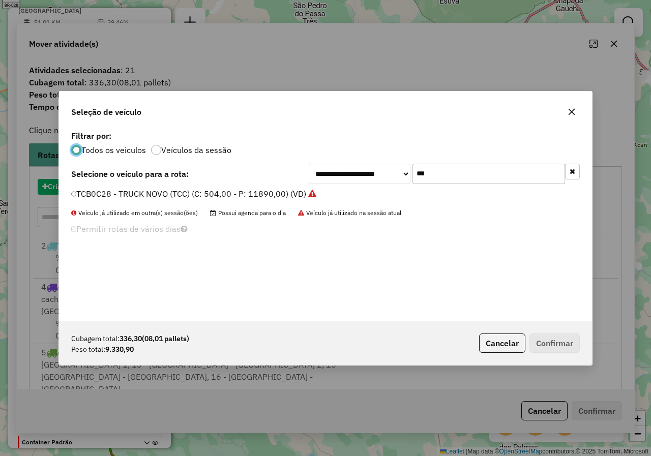
scroll to position [6, 3]
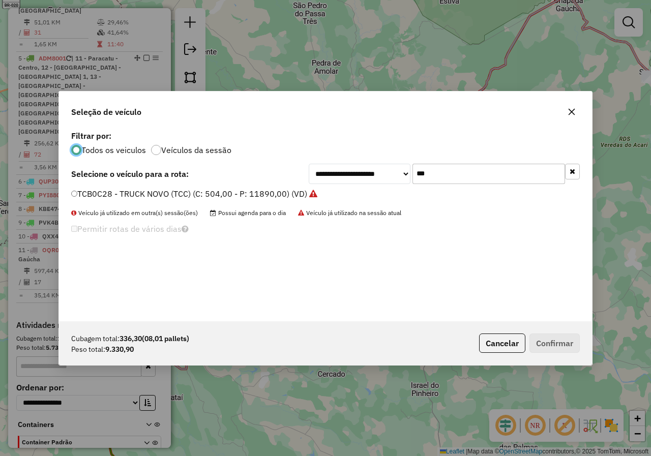
click at [574, 112] on icon "button" at bounding box center [571, 112] width 8 height 8
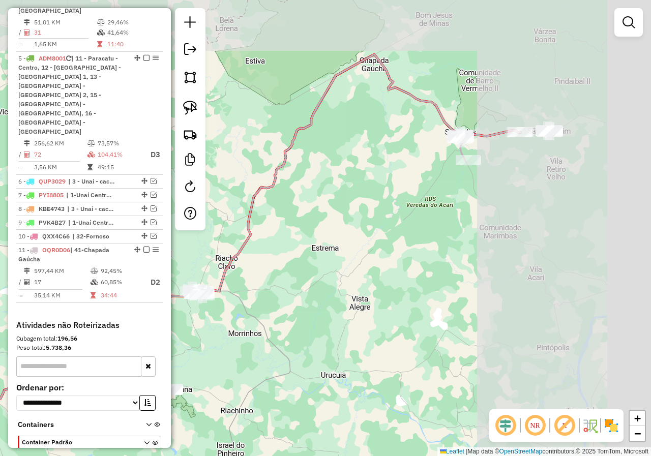
drag, startPoint x: 566, startPoint y: 124, endPoint x: 386, endPoint y: 175, distance: 186.6
click at [386, 175] on div "Janela de atendimento Grade de atendimento Capacidade Transportadoras Veículos …" at bounding box center [325, 228] width 651 height 456
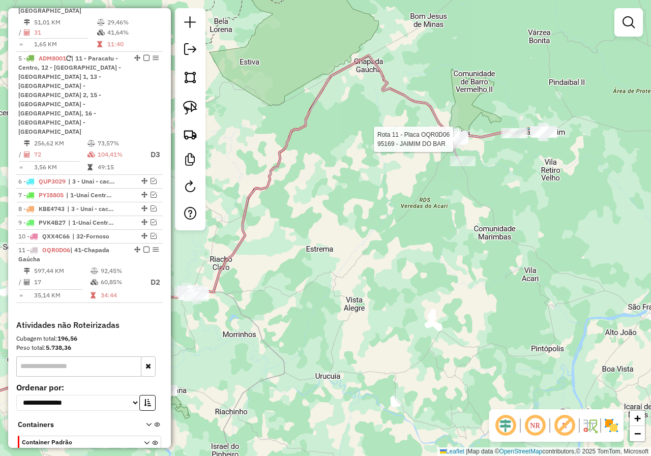
select select "*********"
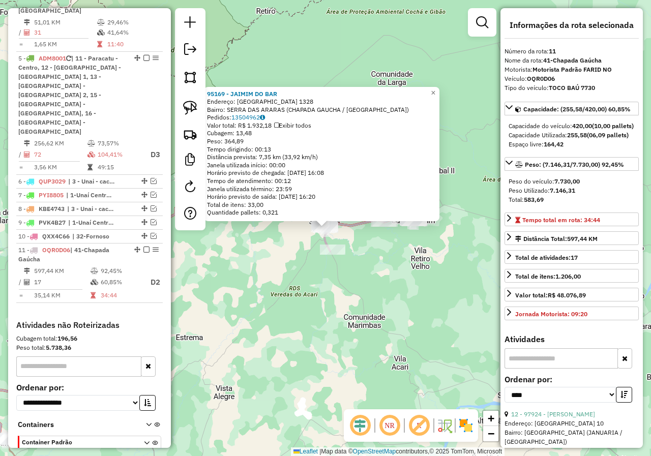
click at [380, 284] on div "95169 - JAIMIM DO BAR Endereço: SAO FRANCISCO 1328 Bairro: SERRA DAS ARARAS (CH…" at bounding box center [325, 228] width 651 height 456
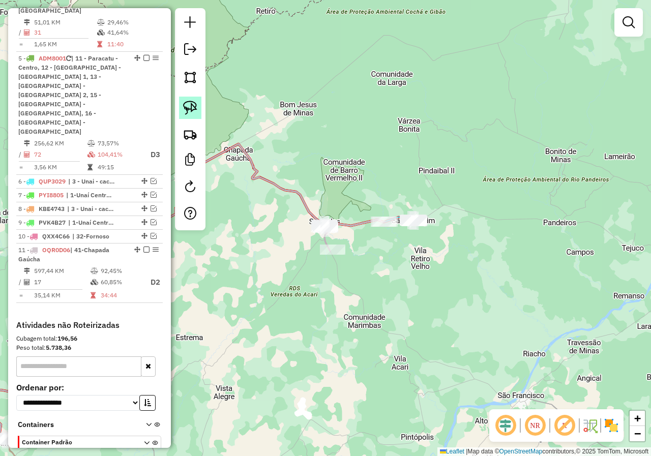
click at [194, 105] on img at bounding box center [190, 108] width 14 height 14
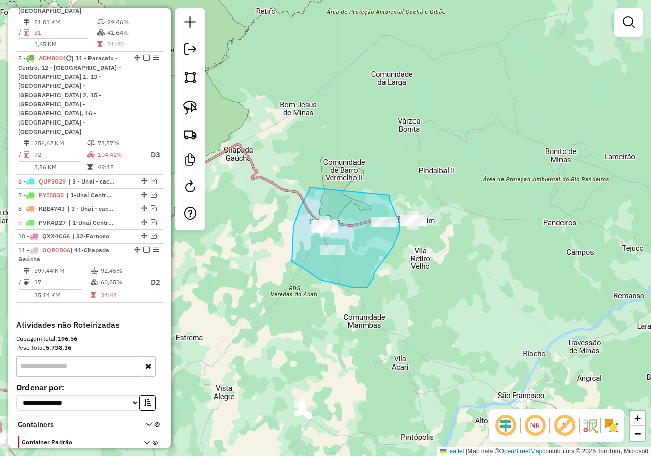
drag, startPoint x: 309, startPoint y: 187, endPoint x: 389, endPoint y: 195, distance: 80.2
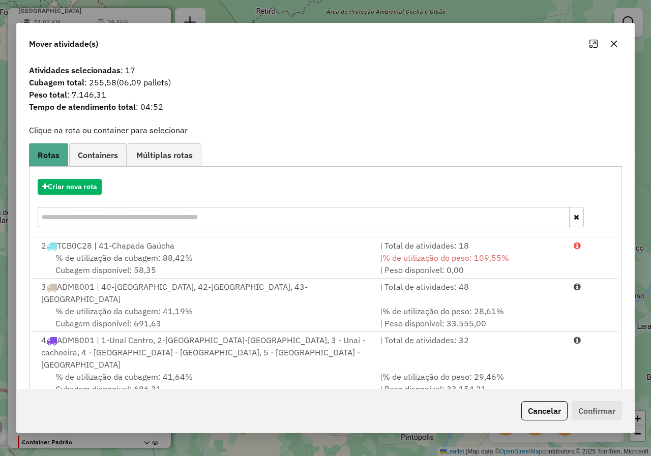
click at [612, 44] on icon "button" at bounding box center [613, 44] width 8 height 8
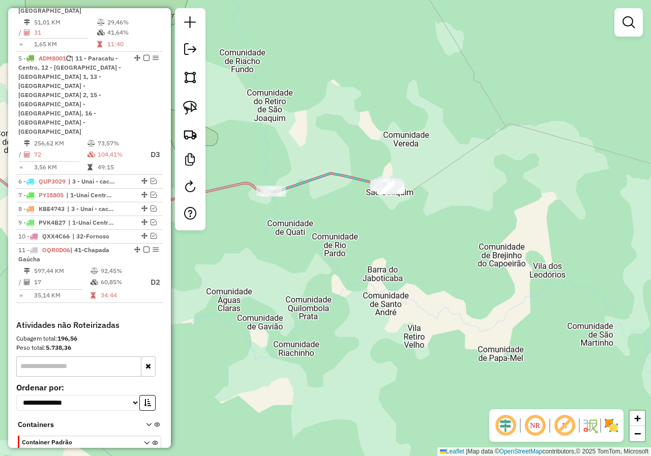
click at [378, 224] on div "Janela de atendimento Grade de atendimento Capacidade Transportadoras Veículos …" at bounding box center [325, 228] width 651 height 456
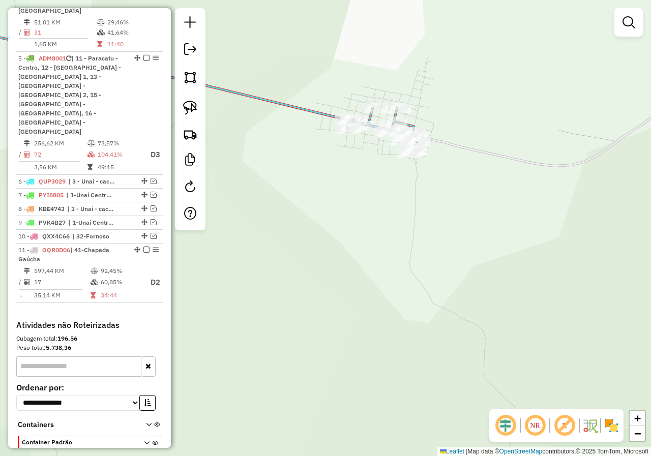
drag, startPoint x: 387, startPoint y: 178, endPoint x: 366, endPoint y: 194, distance: 26.5
click at [366, 194] on div "Janela de atendimento Grade de atendimento Capacidade Transportadoras Veículos …" at bounding box center [325, 228] width 651 height 456
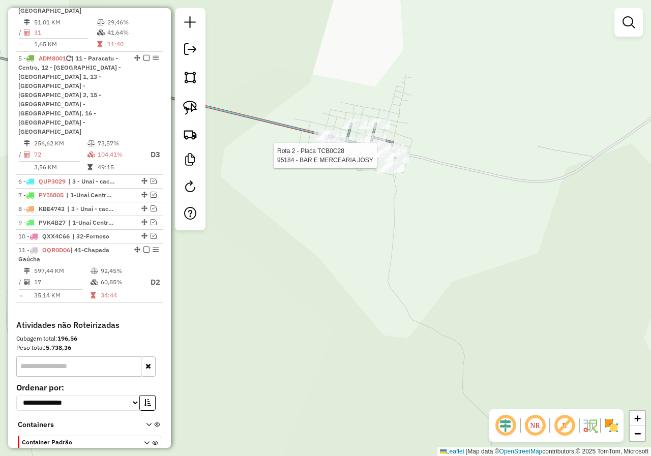
select select "*********"
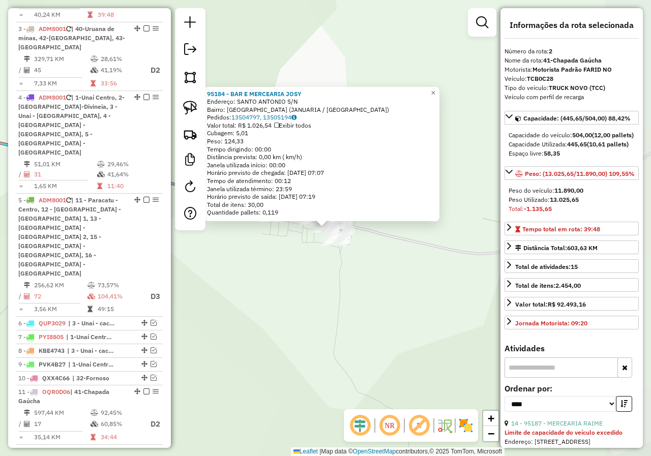
scroll to position [395, 0]
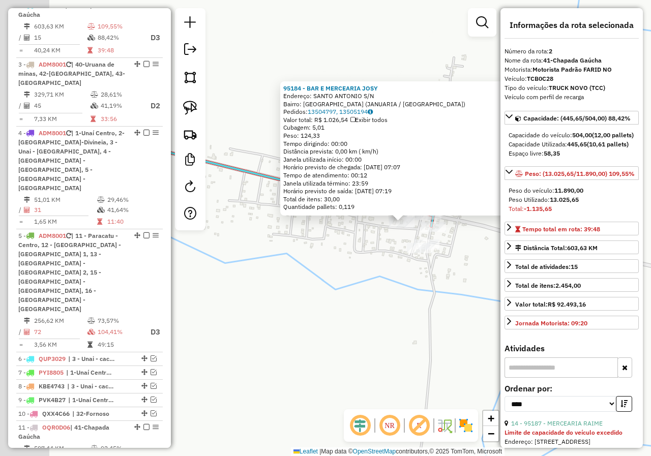
drag, startPoint x: 320, startPoint y: 257, endPoint x: 408, endPoint y: 269, distance: 88.8
click at [408, 269] on div "95184 - BAR E MERCEARIA JOSY Endereço: SANTO ANTONIO S/N Bairro: SAO JOAQUIM (J…" at bounding box center [325, 228] width 651 height 456
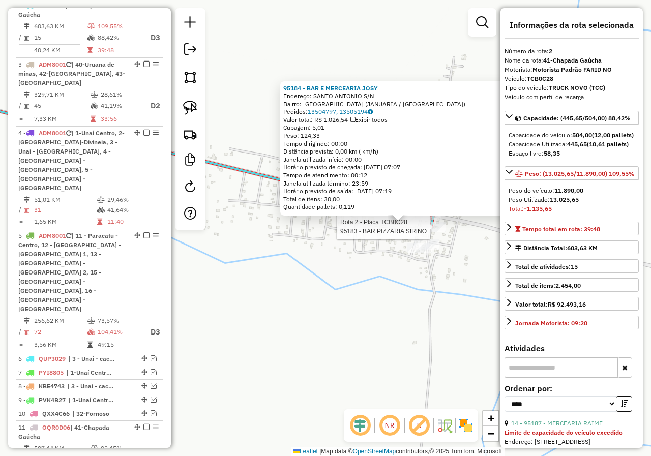
click at [432, 232] on div at bounding box center [432, 227] width 25 height 10
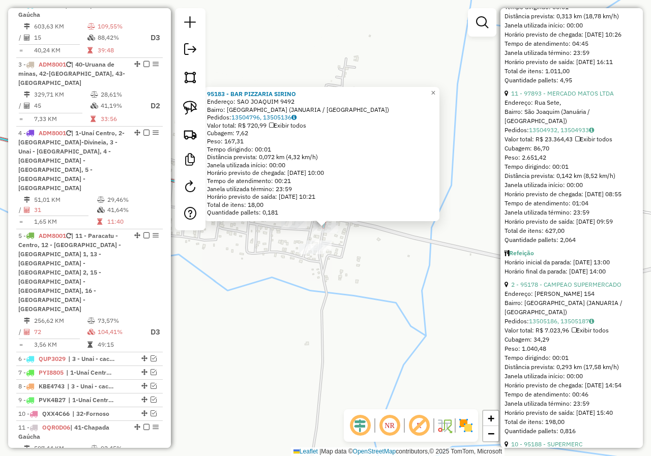
scroll to position [508, 0]
drag, startPoint x: 354, startPoint y: 290, endPoint x: 349, endPoint y: 282, distance: 9.9
click at [354, 290] on div "95183 - BAR PIZZARIA SIRINO Endereço: SAO JOAQUIM 9492 Bairro: SAO JOAQUIM (JAN…" at bounding box center [325, 228] width 651 height 456
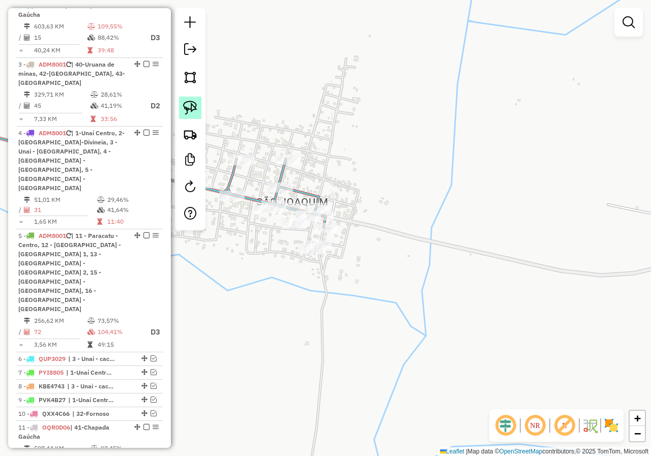
click at [191, 114] on img at bounding box center [190, 108] width 14 height 14
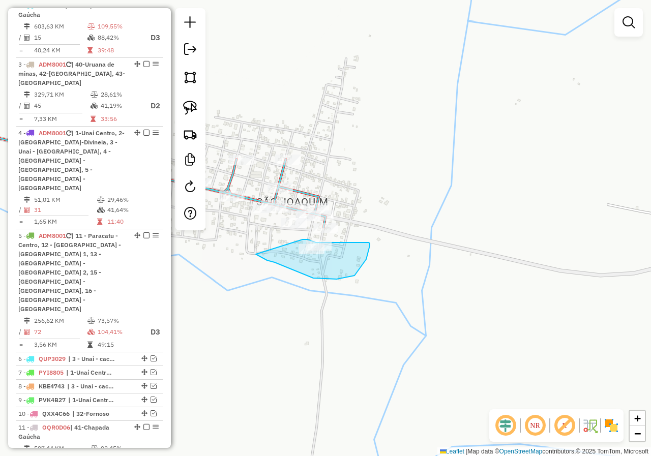
drag, startPoint x: 256, startPoint y: 255, endPoint x: 302, endPoint y: 239, distance: 48.2
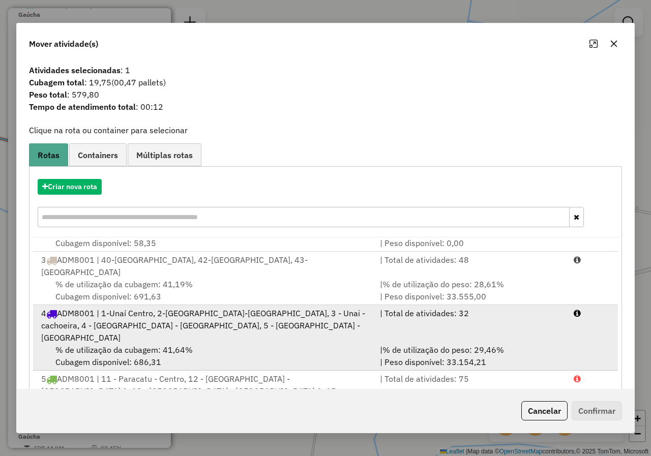
scroll to position [70, 0]
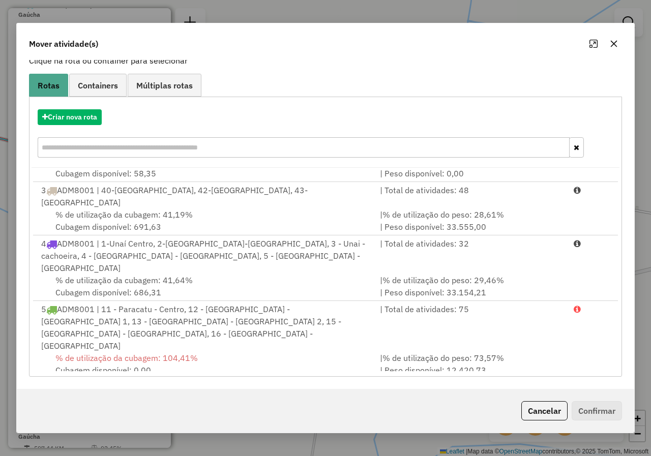
click at [252, 393] on div "% de utilização da cubagem: 60,85% Cubagem disponível: 164,42" at bounding box center [204, 405] width 338 height 24
click at [594, 408] on button "Confirmar" at bounding box center [596, 410] width 50 height 19
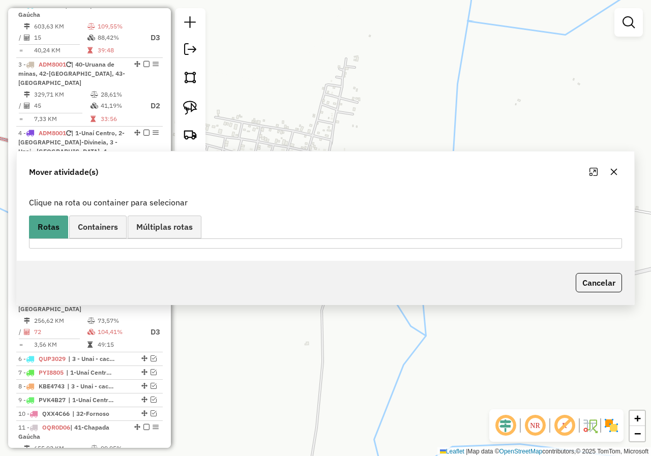
scroll to position [0, 0]
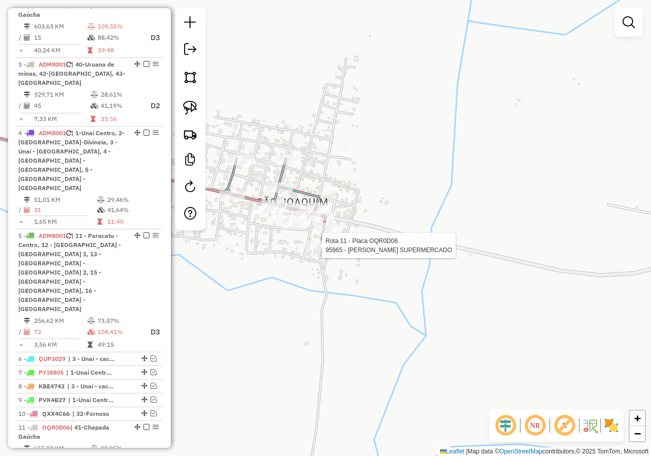
select select "*********"
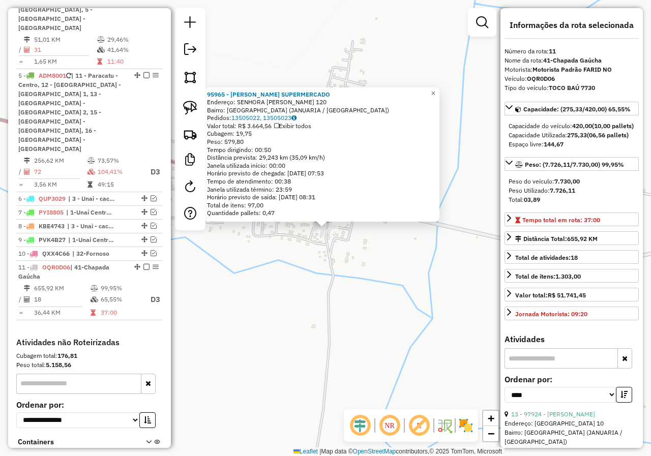
scroll to position [572, 0]
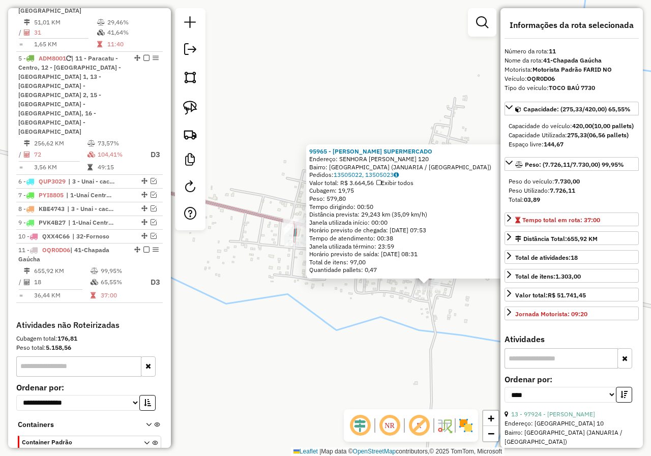
drag, startPoint x: 271, startPoint y: 280, endPoint x: 399, endPoint y: 345, distance: 143.0
click at [399, 345] on div "95965 - BORGES SUPERMERCADO Endereço: SENHORA SANTANA 120 Bairro: SAO JOAQUIM (…" at bounding box center [325, 228] width 651 height 456
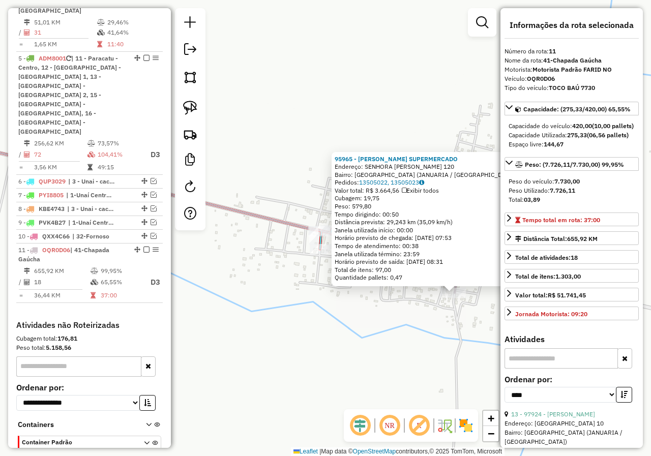
click at [392, 343] on div "95965 - BORGES SUPERMERCADO Endereço: SENHORA SANTANA 120 Bairro: SAO JOAQUIM (…" at bounding box center [325, 228] width 651 height 456
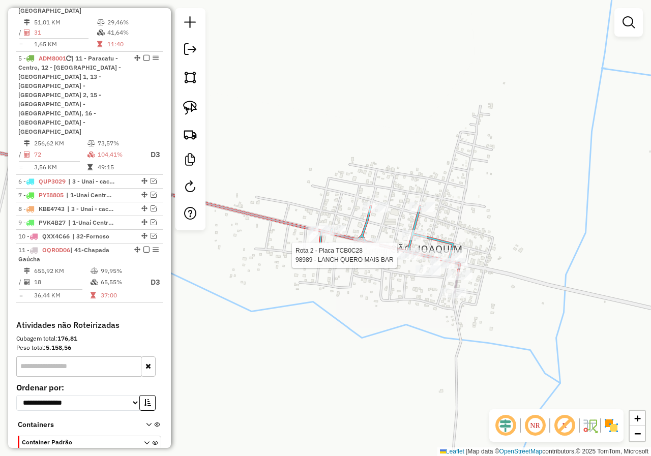
select select "*********"
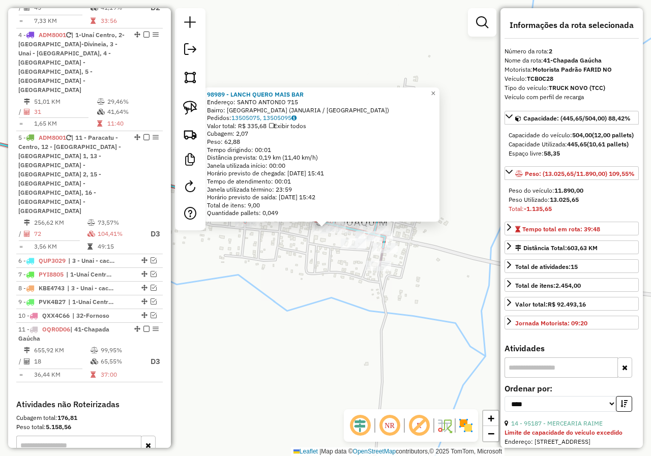
scroll to position [395, 0]
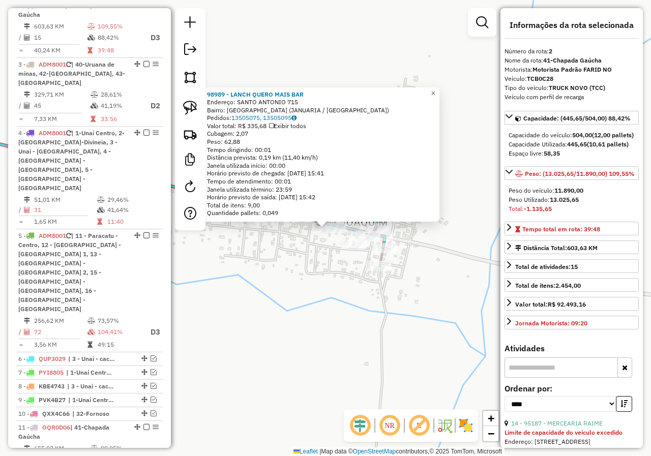
click at [323, 288] on div "98989 - LANCH QUERO MAIS BAR Endereço: SANTO ANTONIO 715 Bairro: SAO JOAQUIM (J…" at bounding box center [325, 228] width 651 height 456
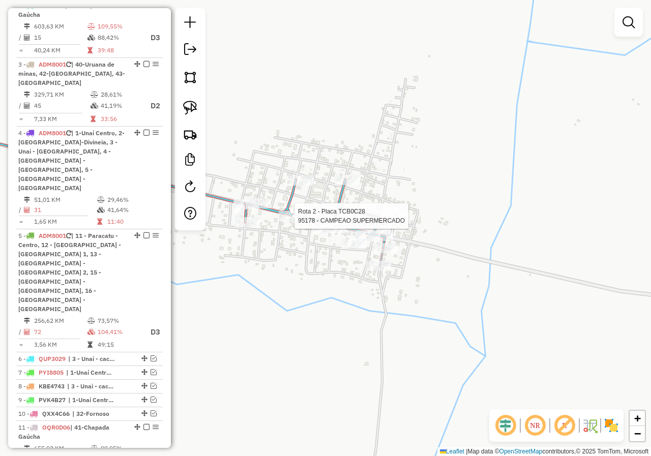
select select "*********"
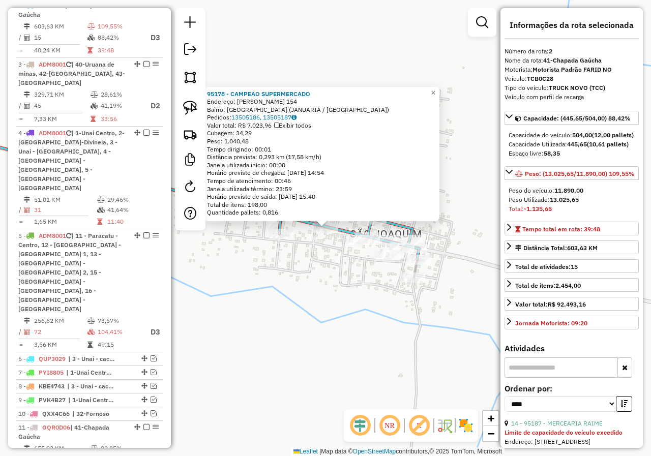
scroll to position [254, 0]
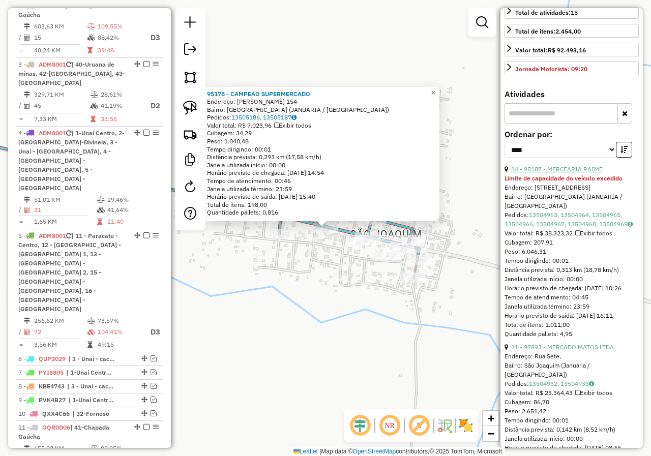
click at [573, 173] on link "14 - 95187 - MERCEARIA RAIME" at bounding box center [556, 169] width 91 height 8
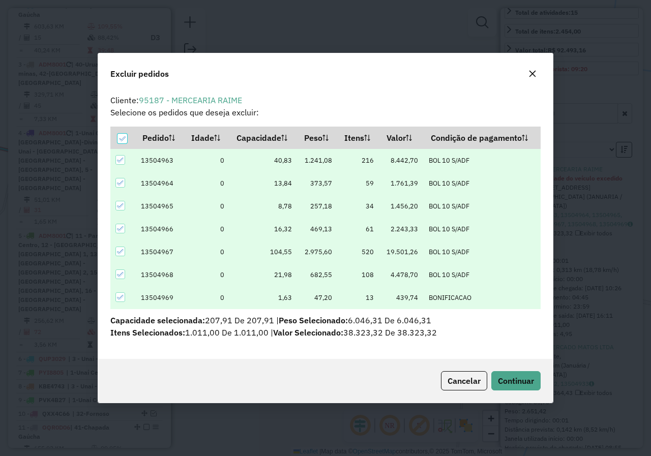
scroll to position [0, 0]
click at [519, 377] on span "Continuar" at bounding box center [516, 381] width 36 height 10
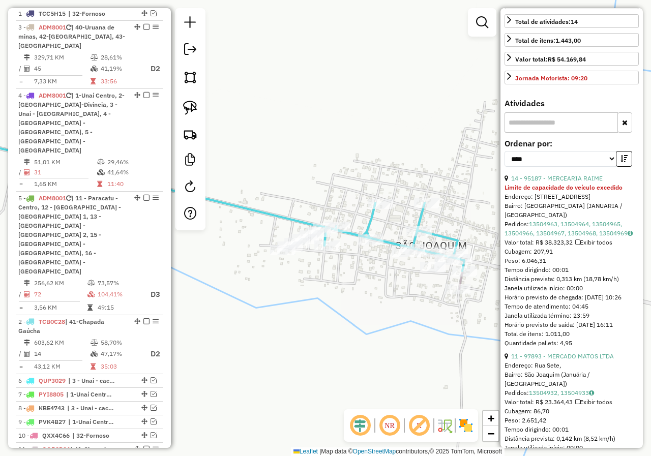
scroll to position [497, 0]
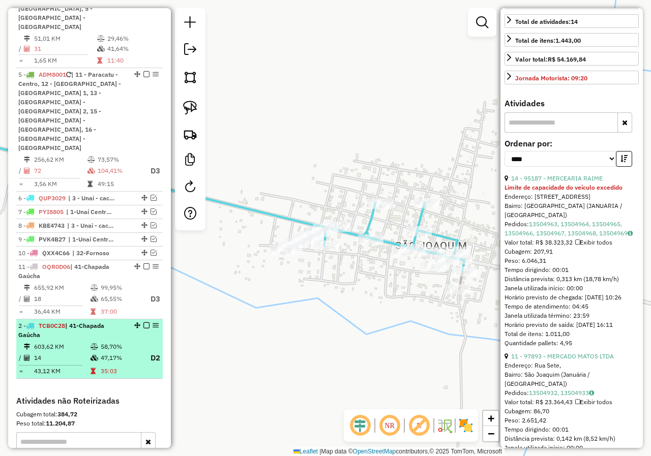
drag, startPoint x: 133, startPoint y: 115, endPoint x: 121, endPoint y: 311, distance: 196.0
click at [119, 321] on div "11 - TCB0C28 | 41-Chapada Gaúcha" at bounding box center [72, 330] width 108 height 18
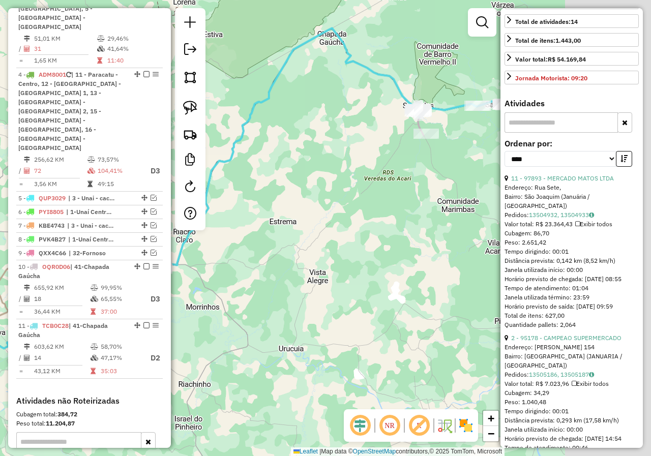
drag, startPoint x: 380, startPoint y: 306, endPoint x: 228, endPoint y: 310, distance: 152.0
click at [229, 310] on div "Janela de atendimento Grade de atendimento Capacidade Transportadoras Veículos …" at bounding box center [325, 228] width 651 height 456
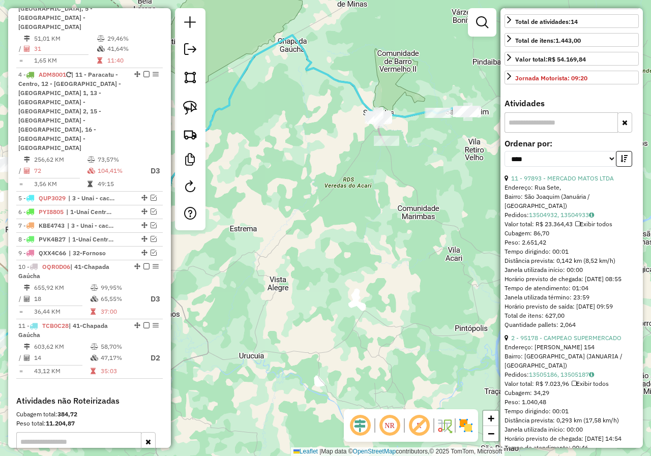
drag, startPoint x: 349, startPoint y: 263, endPoint x: 476, endPoint y: 273, distance: 127.0
click at [312, 281] on div "Janela de atendimento Grade de atendimento Capacidade Transportadoras Veículos …" at bounding box center [325, 228] width 651 height 456
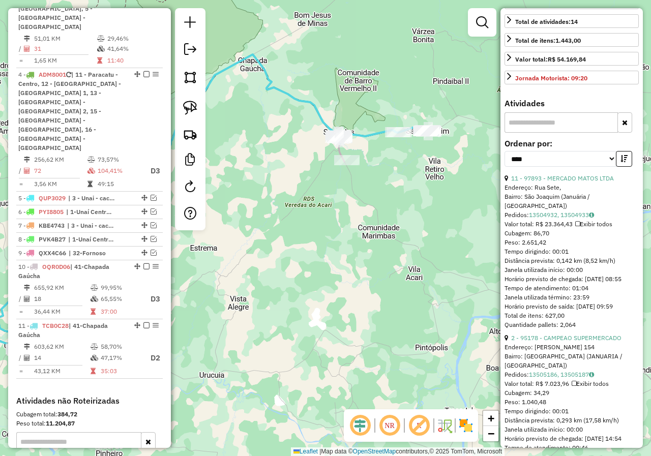
scroll to position [0, 0]
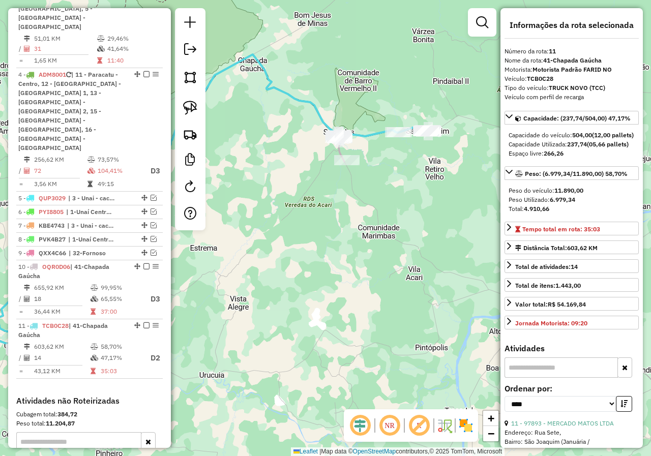
drag, startPoint x: 378, startPoint y: 237, endPoint x: 311, endPoint y: 267, distance: 72.8
click at [313, 266] on div "Janela de atendimento Grade de atendimento Capacidade Transportadoras Veículos …" at bounding box center [325, 228] width 651 height 456
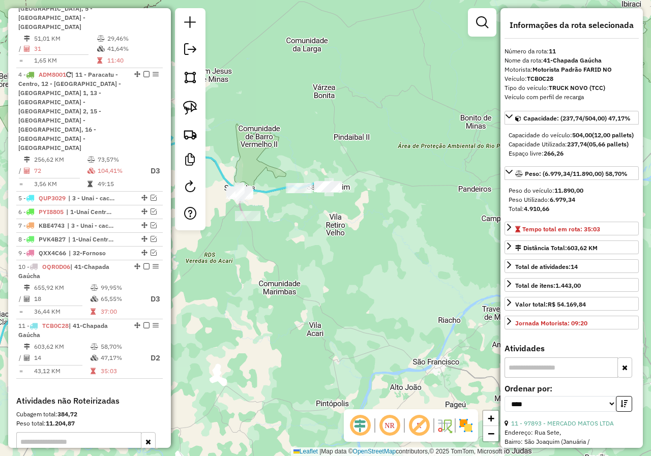
drag, startPoint x: 293, startPoint y: 217, endPoint x: 343, endPoint y: 218, distance: 49.8
click at [343, 218] on div "Janela de atendimento Grade de atendimento Capacidade Transportadoras Veículos …" at bounding box center [325, 228] width 651 height 456
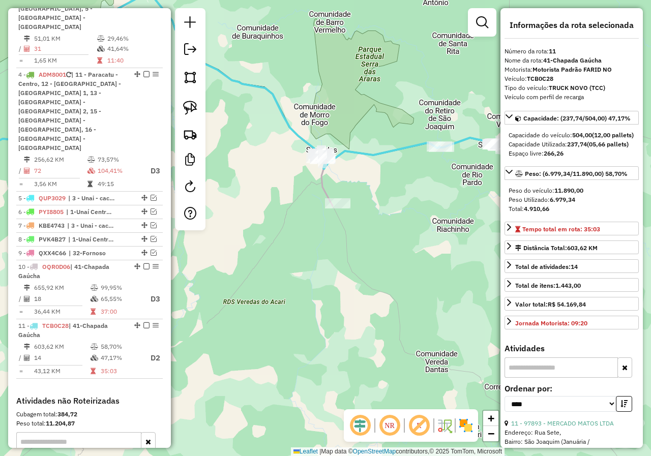
click at [266, 226] on div "Janela de atendimento Grade de atendimento Capacidade Transportadoras Veículos …" at bounding box center [325, 228] width 651 height 456
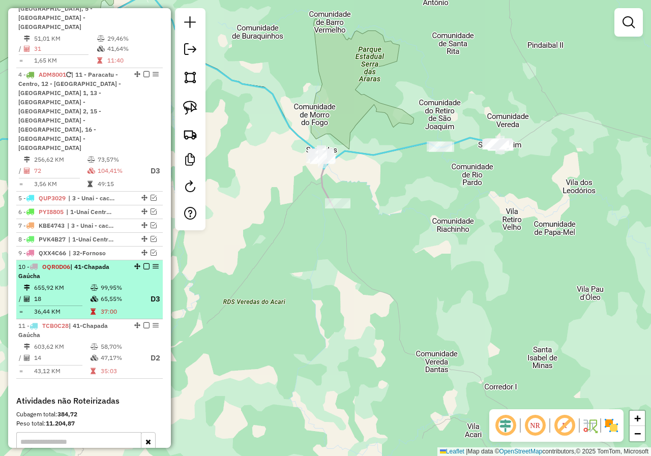
select select "*********"
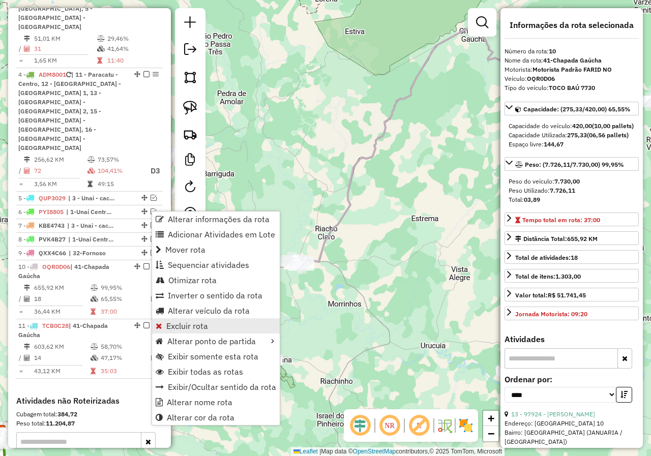
click at [210, 331] on link "Excluir rota" at bounding box center [216, 325] width 128 height 15
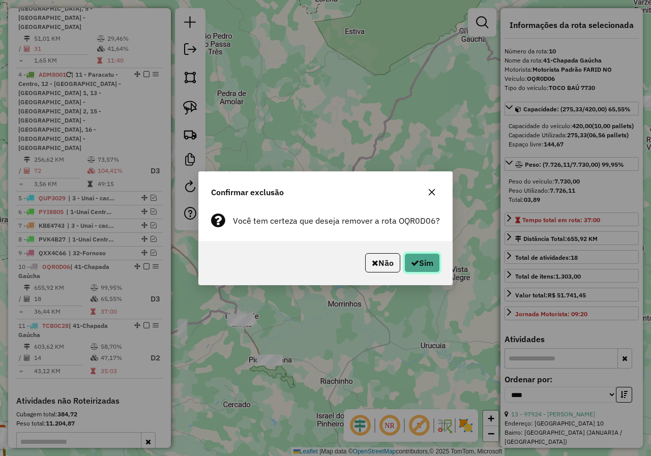
click at [434, 258] on button "Sim" at bounding box center [422, 262] width 36 height 19
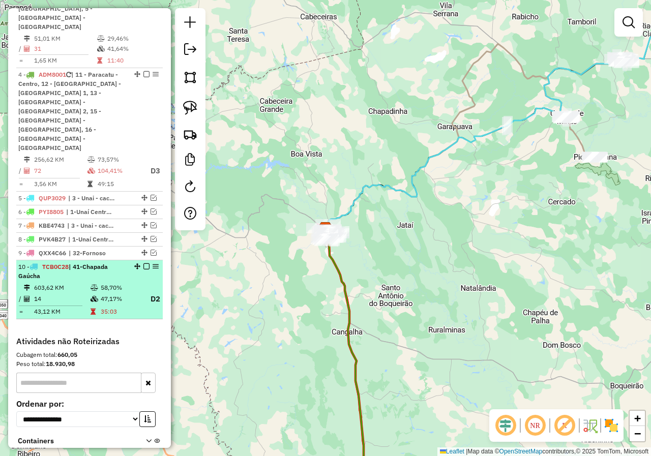
select select "*********"
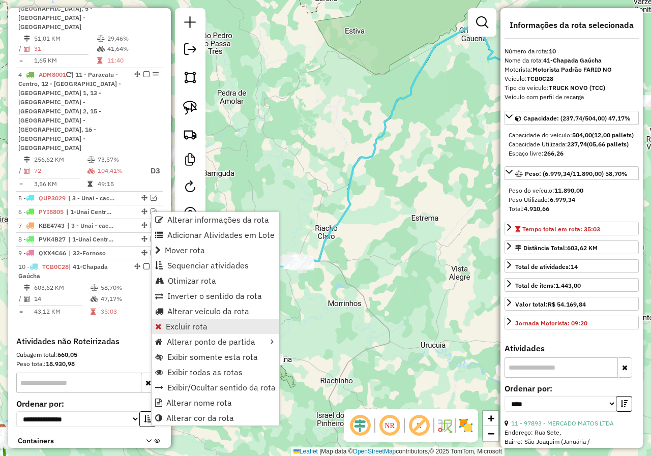
click at [214, 324] on link "Excluir rota" at bounding box center [215, 326] width 128 height 15
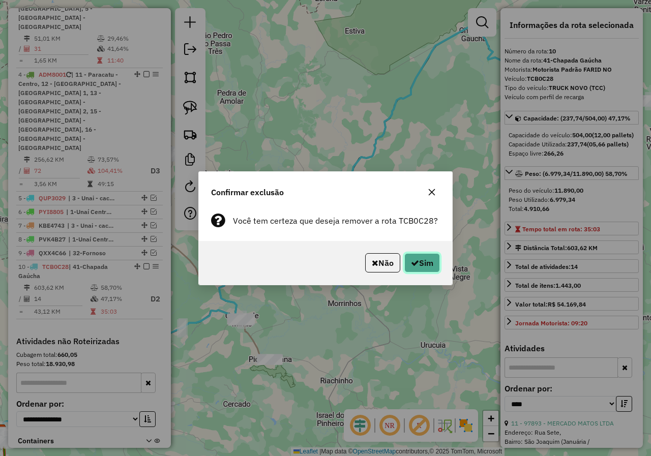
click at [413, 266] on icon "button" at bounding box center [415, 263] width 8 height 8
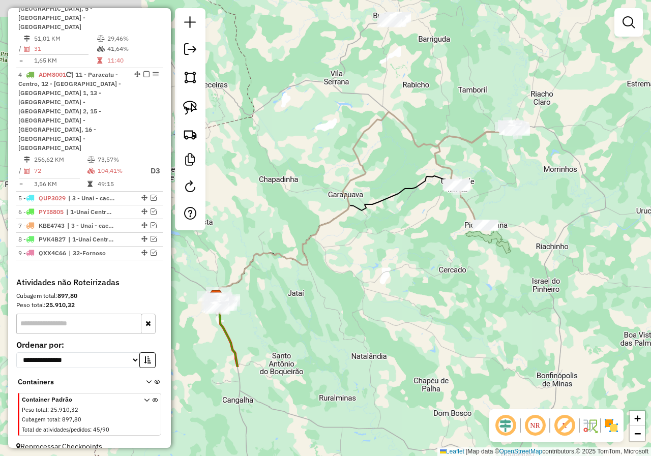
scroll to position [454, 0]
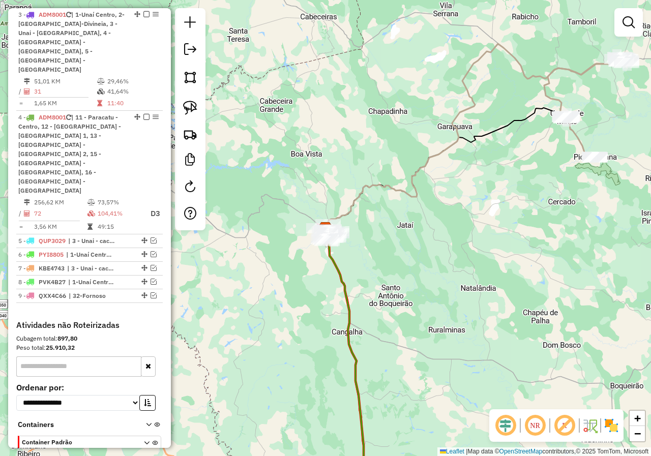
drag, startPoint x: 519, startPoint y: 182, endPoint x: 188, endPoint y: 254, distance: 339.5
click at [189, 254] on div "Janela de atendimento Grade de atendimento Capacidade Transportadoras Veículos …" at bounding box center [325, 228] width 651 height 456
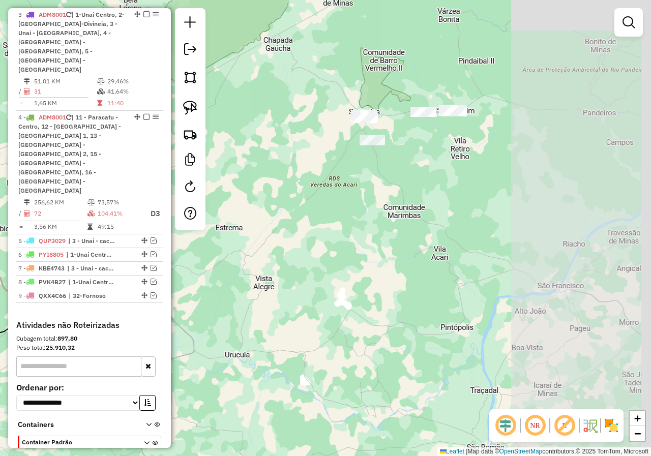
drag, startPoint x: 376, startPoint y: 213, endPoint x: 221, endPoint y: 348, distance: 205.7
click at [222, 348] on div "Janela de atendimento Grade de atendimento Capacidade Transportadoras Veículos …" at bounding box center [325, 228] width 651 height 456
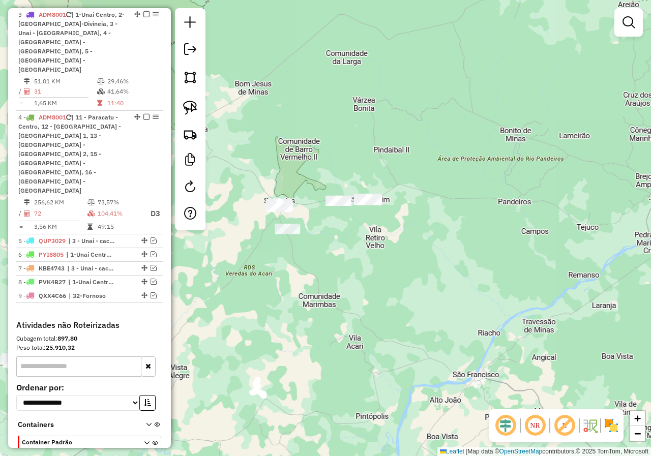
drag, startPoint x: 341, startPoint y: 261, endPoint x: 303, endPoint y: 300, distance: 53.9
click at [321, 328] on div "Janela de atendimento Grade de atendimento Capacidade Transportadoras Veículos …" at bounding box center [325, 228] width 651 height 456
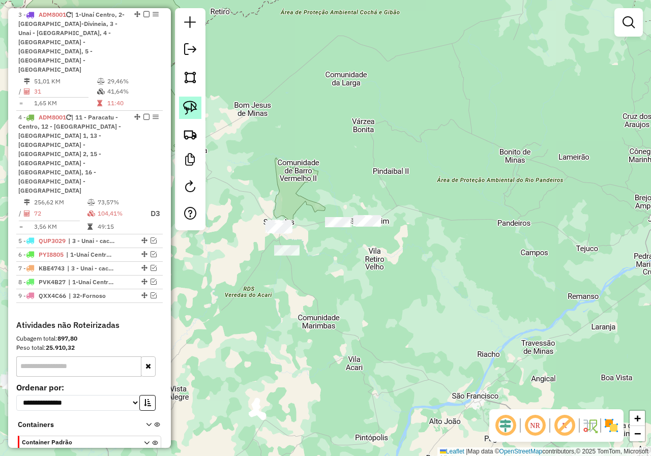
click at [187, 108] on img at bounding box center [190, 108] width 14 height 14
drag, startPoint x: 358, startPoint y: 188, endPoint x: 414, endPoint y: 227, distance: 68.2
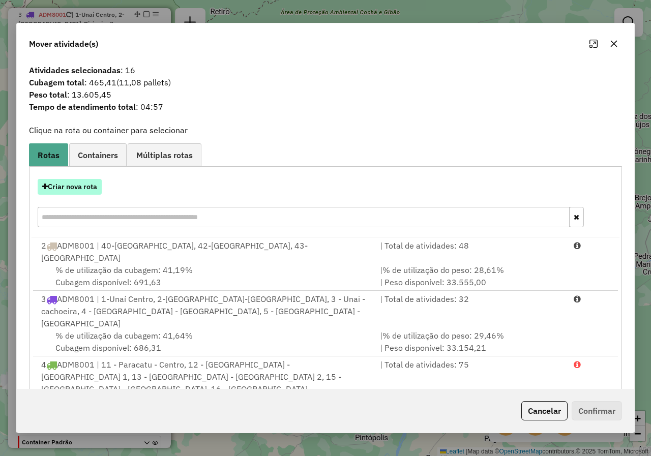
click at [89, 181] on button "Criar nova rota" at bounding box center [70, 187] width 64 height 16
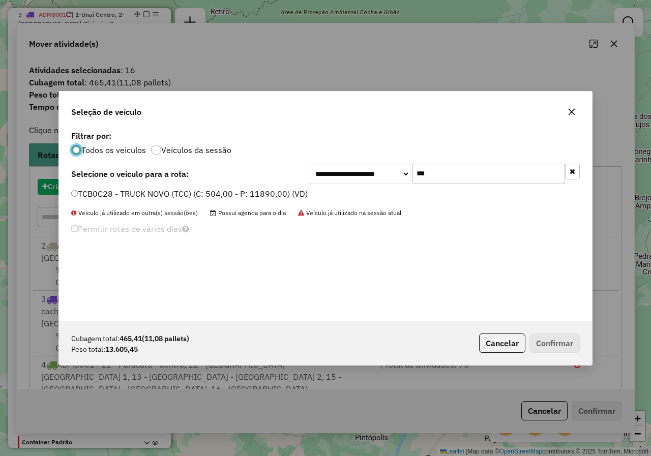
scroll to position [6, 3]
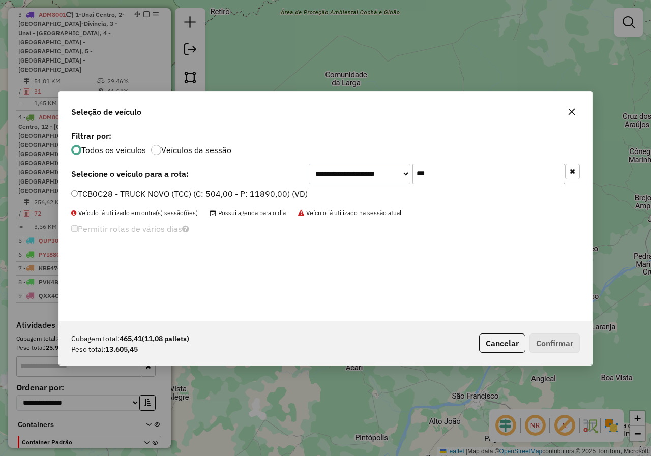
click at [476, 180] on input "***" at bounding box center [488, 174] width 152 height 20
type input "***"
click at [180, 192] on label "ADM8001 - Carreta (C: 1176,00 - P: 47000,00) (VD)" at bounding box center [176, 194] width 211 height 12
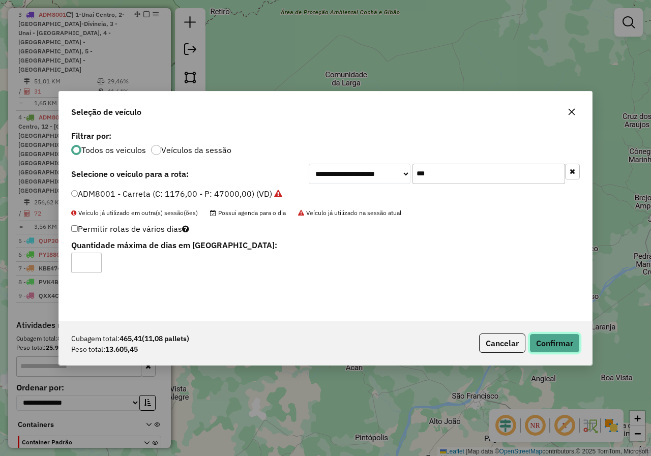
click at [563, 347] on button "Confirmar" at bounding box center [554, 342] width 50 height 19
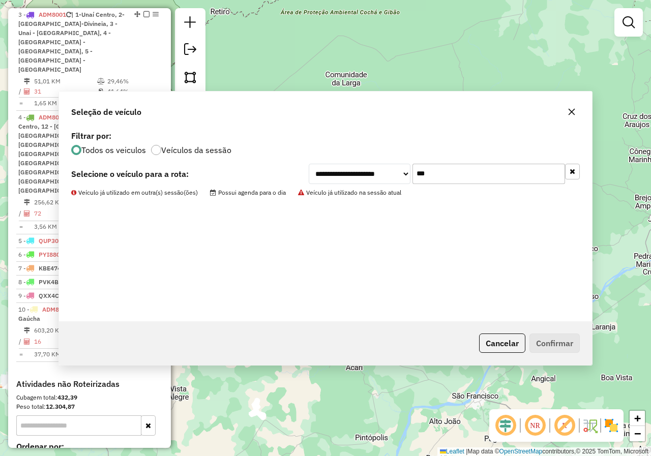
scroll to position [497, 0]
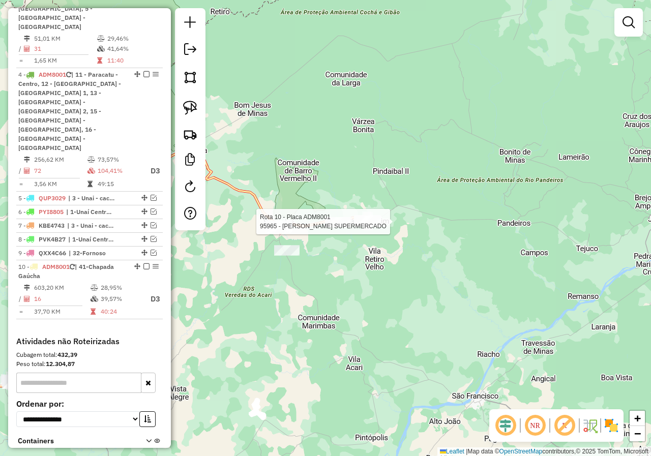
select select "*********"
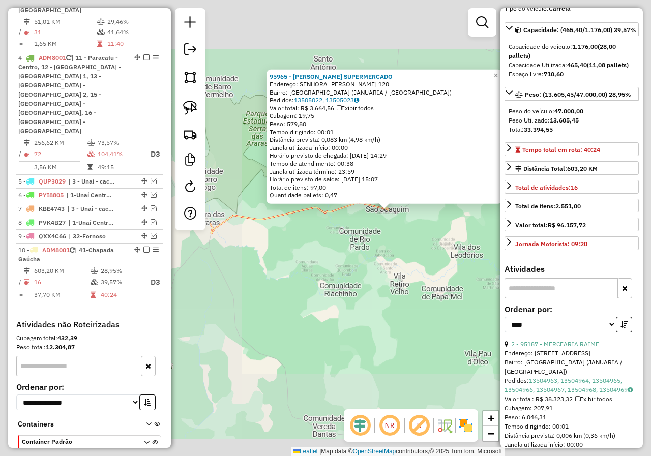
scroll to position [152, 0]
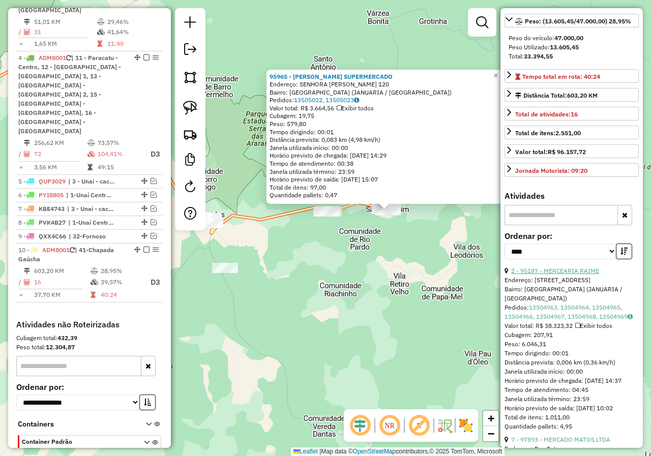
click at [566, 274] on link "2 - 95187 - MERCEARIA RAIME" at bounding box center [555, 271] width 88 height 8
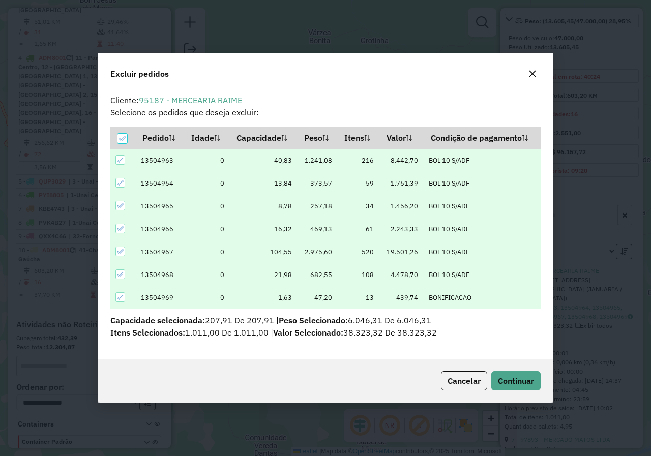
scroll to position [0, 0]
click at [511, 388] on button "Continuar" at bounding box center [515, 380] width 49 height 19
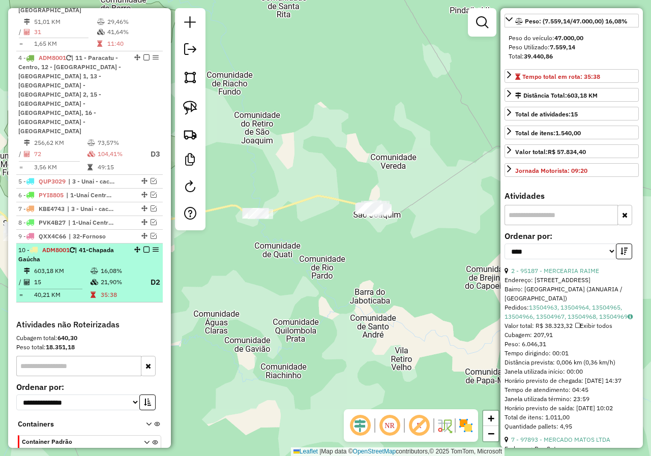
click at [144, 246] on em at bounding box center [146, 249] width 6 height 6
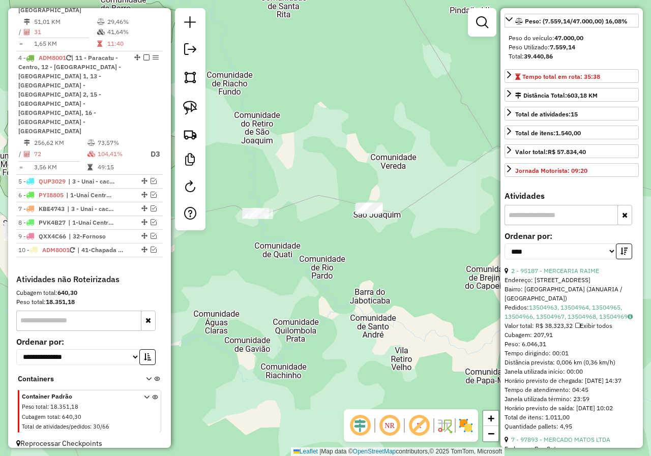
scroll to position [468, 0]
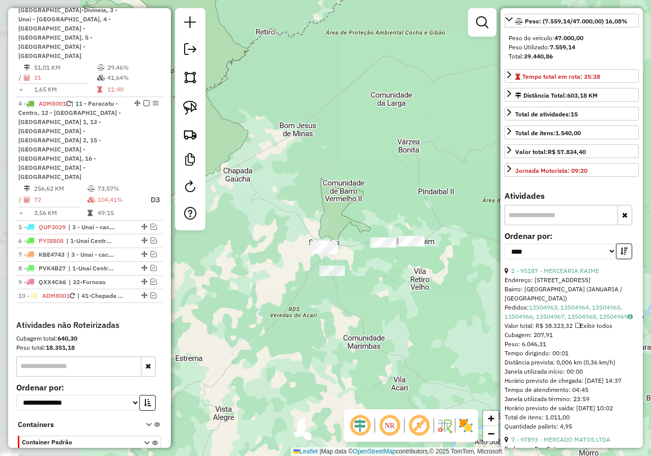
drag, startPoint x: 282, startPoint y: 268, endPoint x: 299, endPoint y: 159, distance: 110.6
click at [430, 273] on div "Janela de atendimento Grade de atendimento Capacidade Transportadoras Veículos …" at bounding box center [325, 228] width 651 height 456
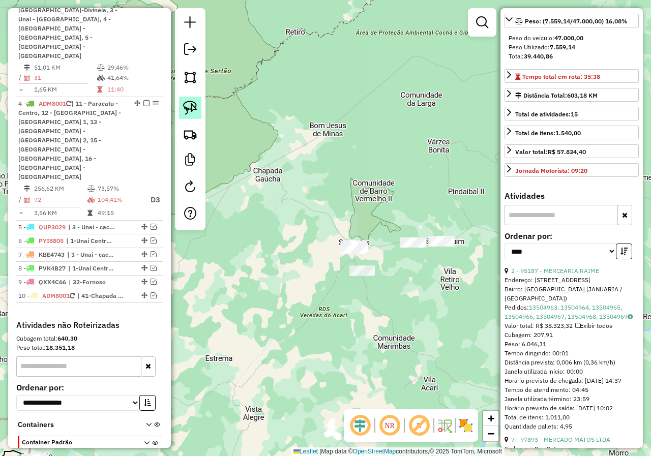
click at [185, 106] on img at bounding box center [190, 108] width 14 height 14
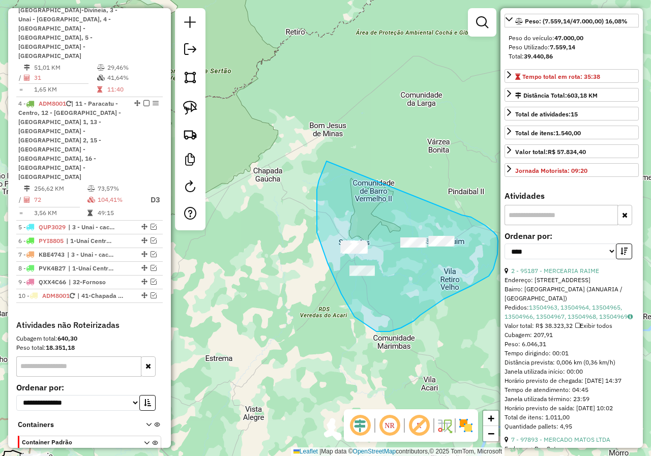
drag, startPoint x: 322, startPoint y: 173, endPoint x: 461, endPoint y: 215, distance: 146.0
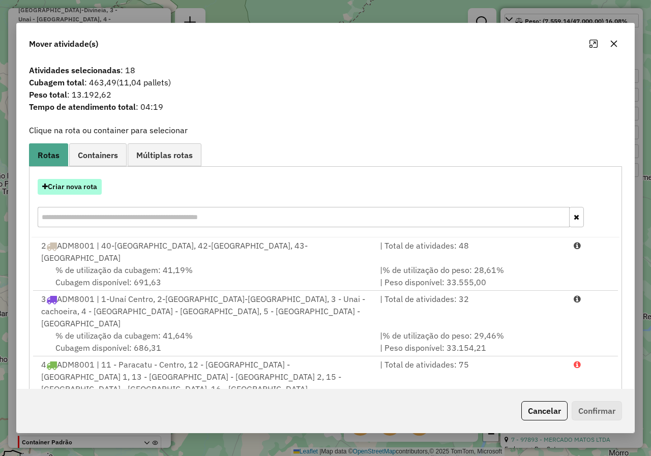
click at [85, 186] on button "Criar nova rota" at bounding box center [70, 187] width 64 height 16
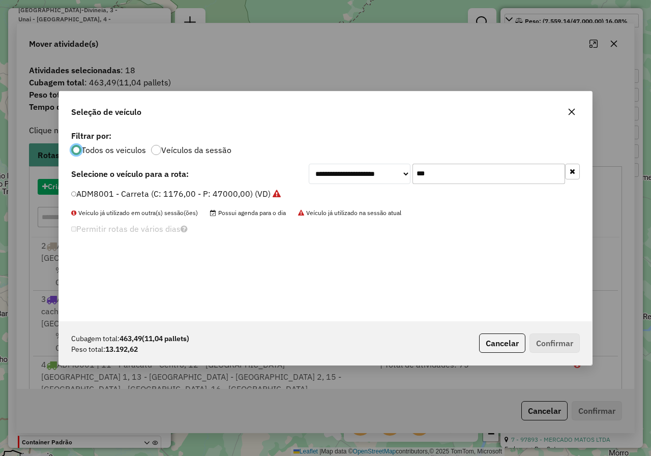
scroll to position [6, 3]
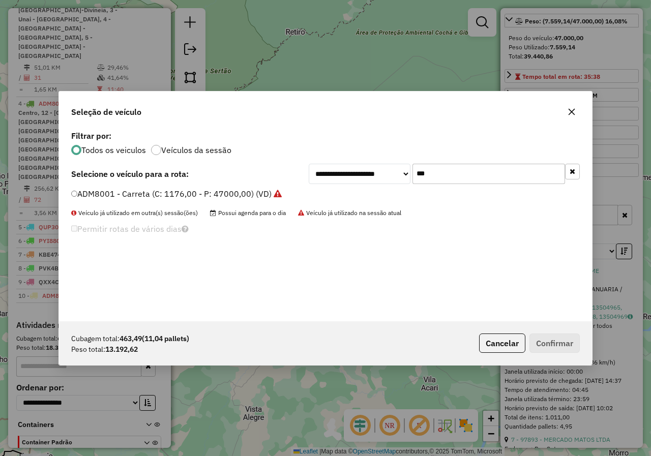
click at [468, 169] on input "***" at bounding box center [488, 174] width 152 height 20
type input "***"
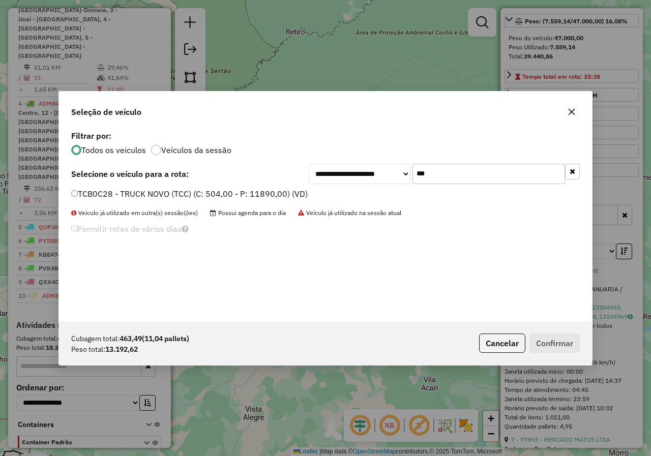
click at [149, 198] on label "TCB0C28 - TRUCK NOVO (TCC) (C: 504,00 - P: 11890,00) (VD)" at bounding box center [189, 194] width 236 height 12
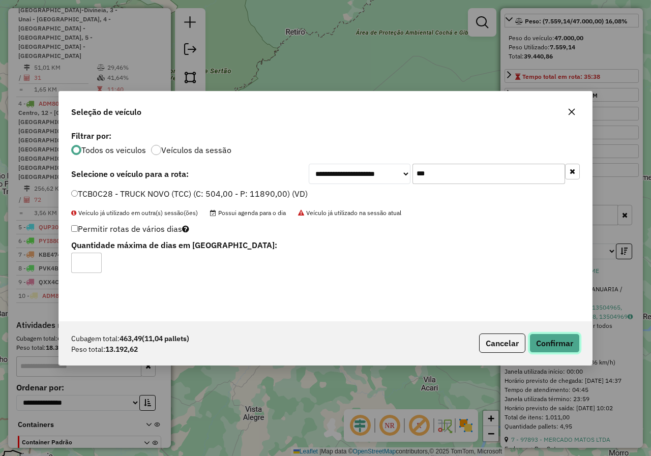
click at [553, 349] on button "Confirmar" at bounding box center [554, 342] width 50 height 19
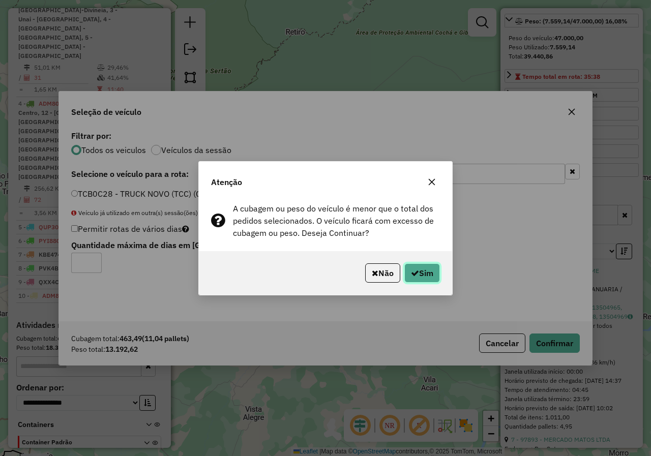
click at [424, 265] on button "Sim" at bounding box center [422, 272] width 36 height 19
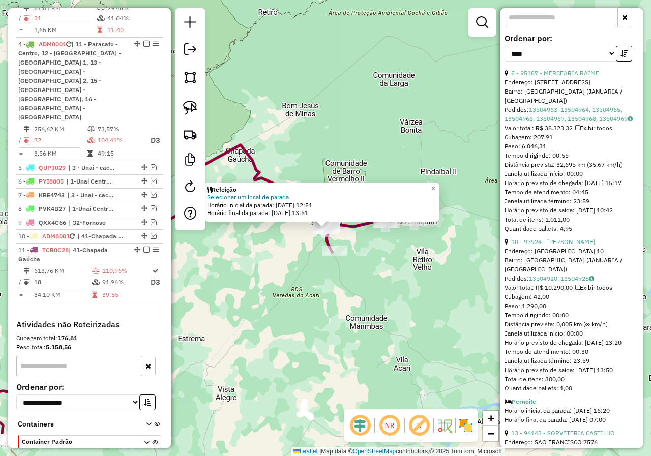
scroll to position [356, 0]
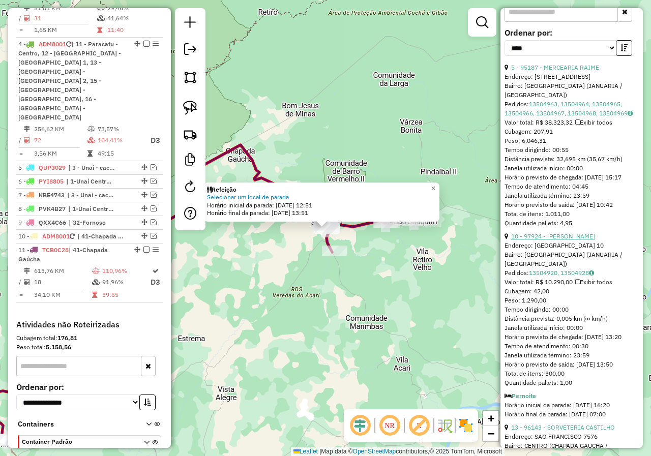
click at [593, 240] on link "10 - 97924 - JOSE PEREIRA DA MOTA" at bounding box center [553, 236] width 84 height 8
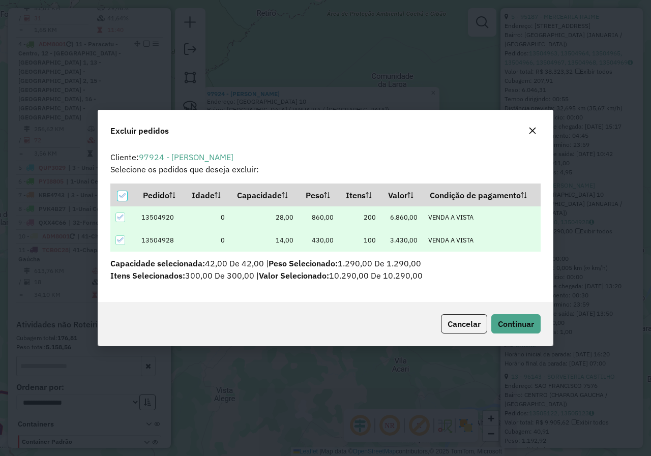
scroll to position [0, 0]
click at [509, 325] on span "Continuar" at bounding box center [516, 324] width 36 height 10
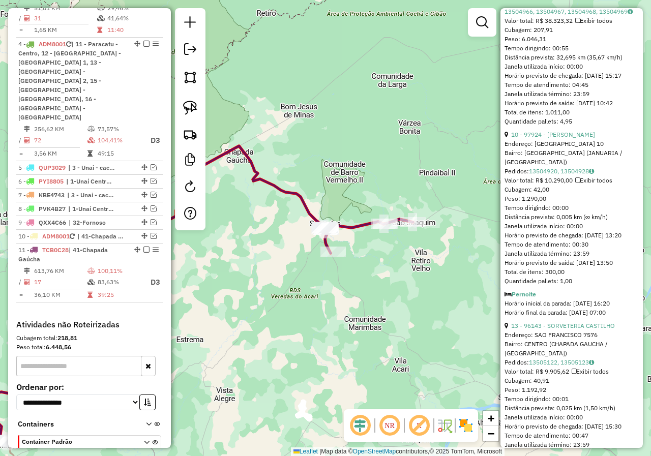
scroll to position [203, 0]
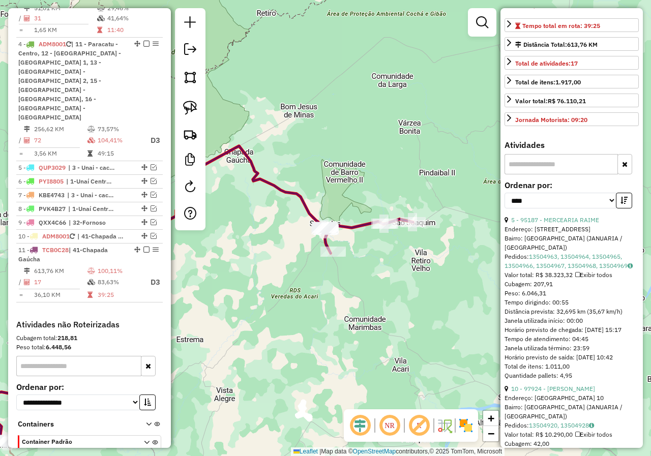
click at [620, 215] on div "**********" at bounding box center [571, 198] width 134 height 34
click at [620, 204] on icon "button" at bounding box center [623, 200] width 7 height 7
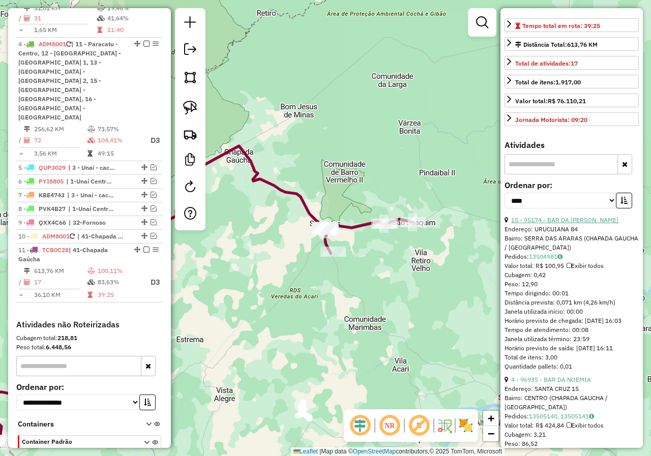
click at [561, 224] on link "15 - 95174 - BAR DA ILMA" at bounding box center [564, 220] width 107 height 8
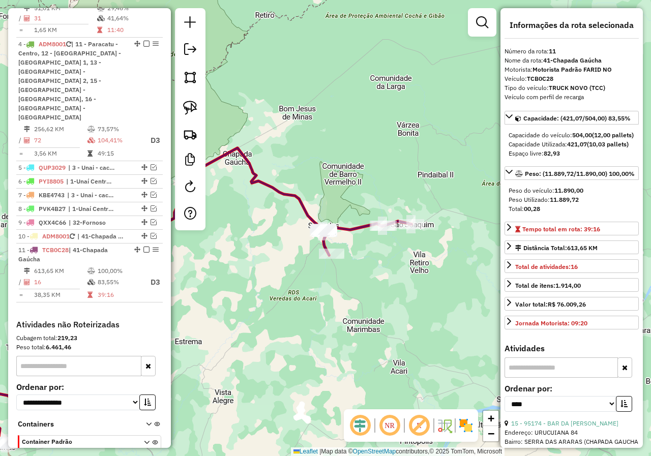
drag, startPoint x: 406, startPoint y: 272, endPoint x: 358, endPoint y: 285, distance: 48.9
click at [358, 286] on div "Janela de atendimento Grade de atendimento Capacidade Transportadoras Veículos …" at bounding box center [325, 228] width 651 height 456
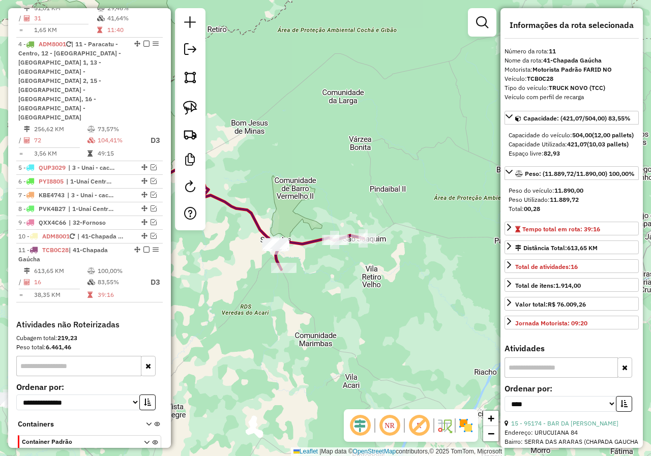
drag, startPoint x: 360, startPoint y: 278, endPoint x: 355, endPoint y: 275, distance: 5.9
click at [360, 277] on div "Janela de atendimento Grade de atendimento Capacidade Transportadoras Veículos …" at bounding box center [325, 228] width 651 height 456
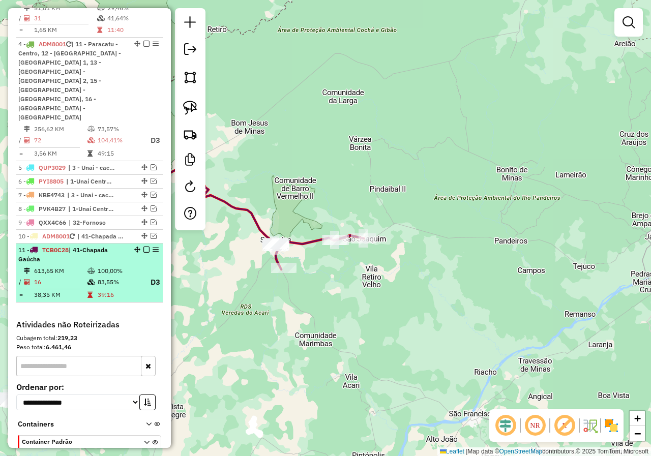
click at [143, 246] on em at bounding box center [146, 249] width 6 height 6
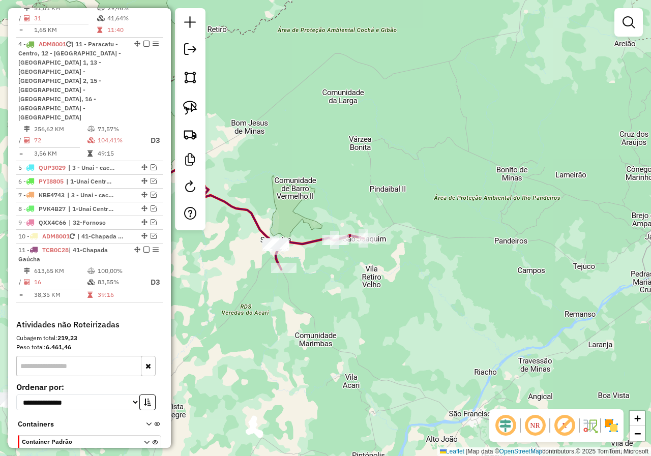
scroll to position [481, 0]
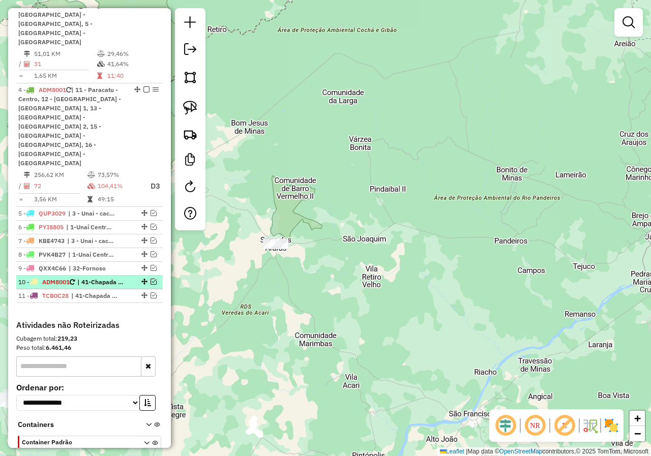
click at [150, 279] on em at bounding box center [153, 282] width 6 height 6
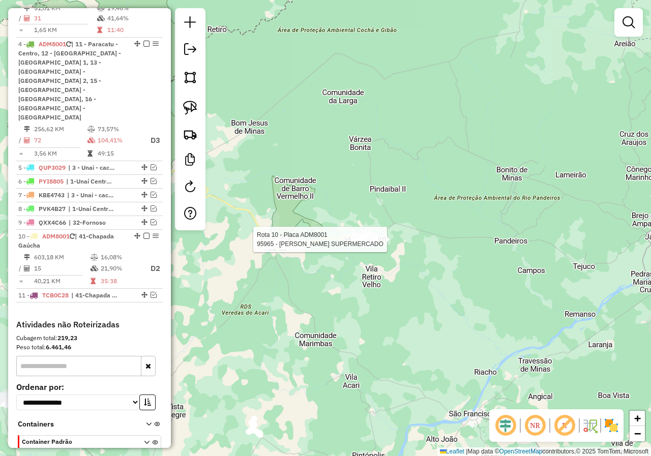
select select "*********"
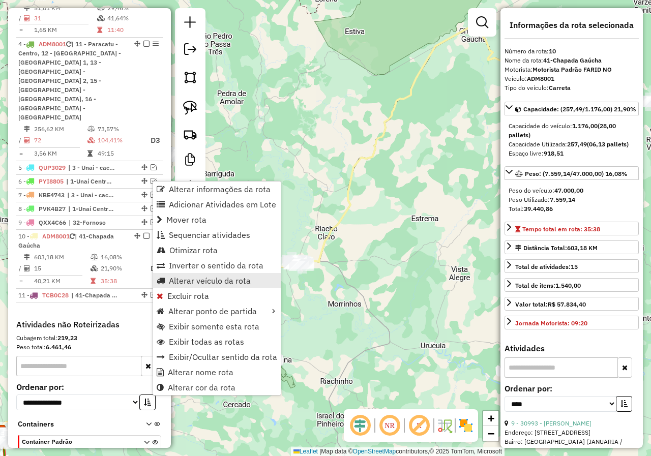
click at [215, 286] on link "Alterar veículo da rota" at bounding box center [217, 280] width 128 height 15
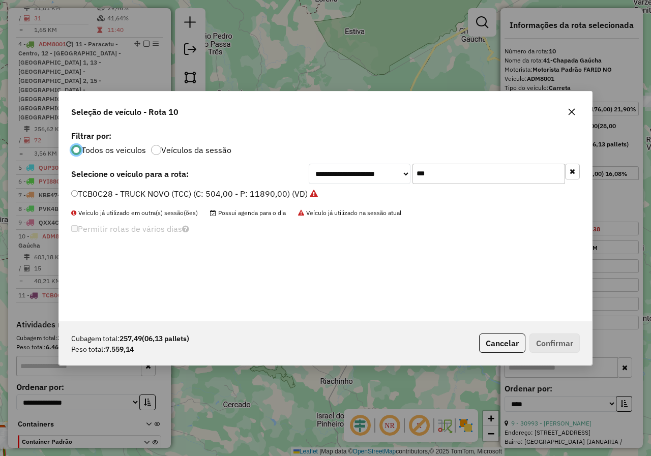
scroll to position [6, 3]
click at [459, 175] on input "***" at bounding box center [488, 174] width 152 height 20
type input "***"
click at [178, 194] on label "OQR0D06 - TOCO BAÚ 7730 (C: 420,00 - P: 7730,00) (VD)" at bounding box center [182, 194] width 223 height 12
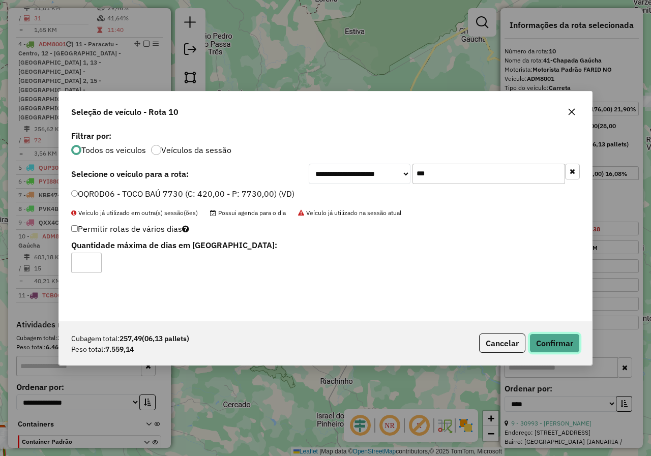
click at [550, 337] on button "Confirmar" at bounding box center [554, 342] width 50 height 19
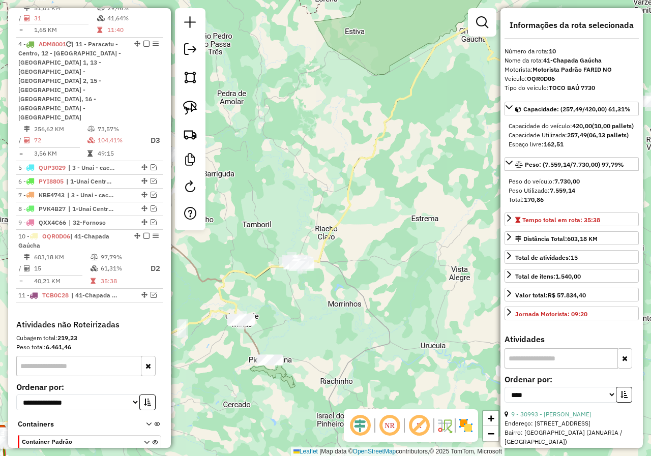
drag, startPoint x: 389, startPoint y: 261, endPoint x: 327, endPoint y: 291, distance: 68.9
click at [329, 293] on div "Janela de atendimento Grade de atendimento Capacidade Transportadoras Veículos …" at bounding box center [325, 228] width 651 height 456
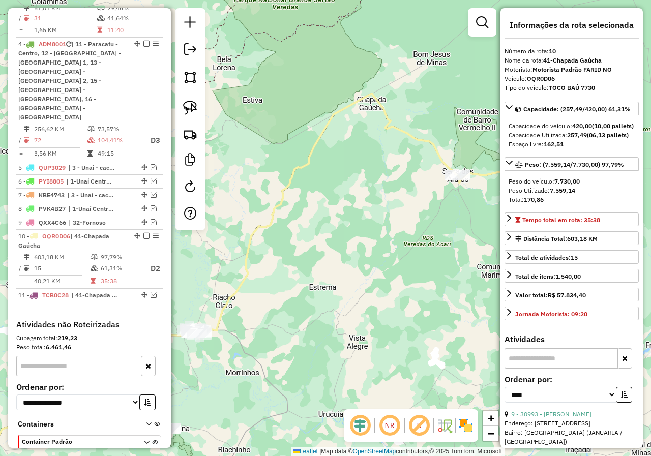
drag, startPoint x: 395, startPoint y: 208, endPoint x: 317, endPoint y: 262, distance: 95.3
click at [316, 264] on div "Janela de atendimento Grade de atendimento Capacidade Transportadoras Veículos …" at bounding box center [325, 228] width 651 height 456
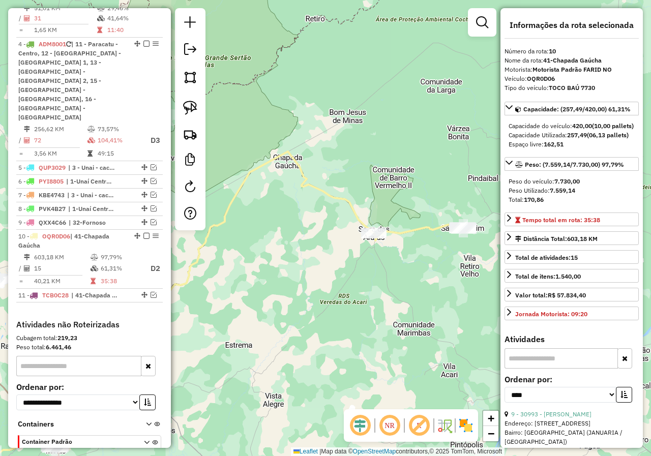
drag, startPoint x: 399, startPoint y: 235, endPoint x: 357, endPoint y: 242, distance: 42.3
click at [360, 244] on icon at bounding box center [198, 314] width 527 height 327
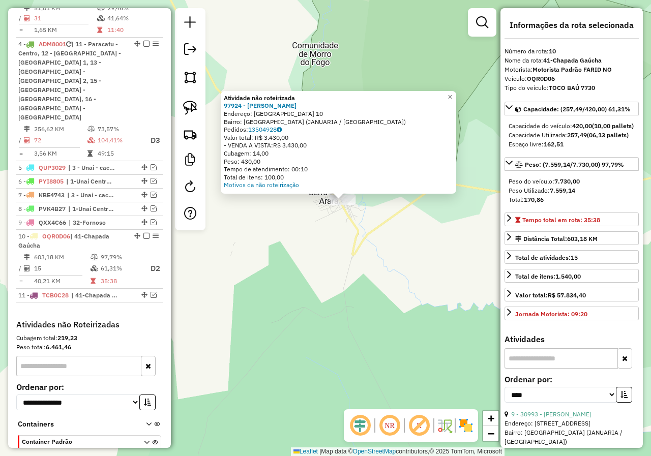
click at [327, 237] on div "Atividade não roteirizada 97924 - JOSE PEREIRA DA MOTA Endereço: SANTO ANTONIO …" at bounding box center [325, 228] width 651 height 456
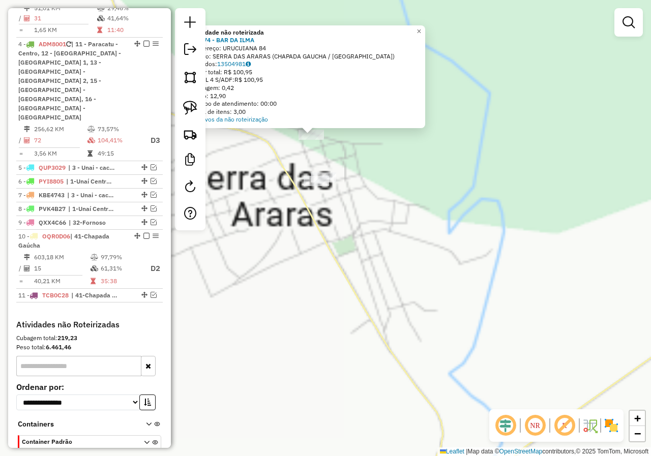
click at [306, 262] on div "Atividade não roteirizada 95174 - BAR DA ILMA Endereço: URUCUIANA 84 Bairro: SE…" at bounding box center [325, 228] width 651 height 456
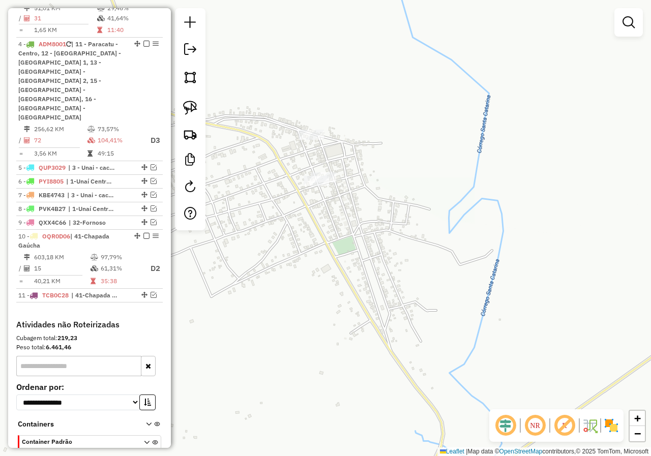
drag, startPoint x: 380, startPoint y: 146, endPoint x: 425, endPoint y: 204, distance: 73.1
click at [425, 204] on div "Janela de atendimento Grade de atendimento Capacidade Transportadoras Veículos …" at bounding box center [325, 228] width 651 height 456
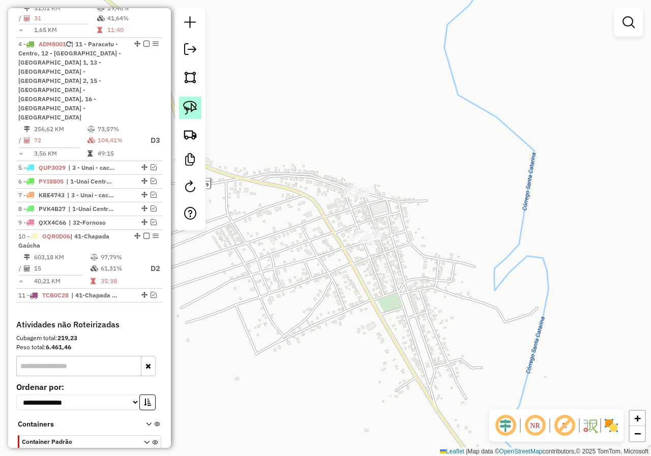
click at [192, 114] on img at bounding box center [190, 108] width 14 height 14
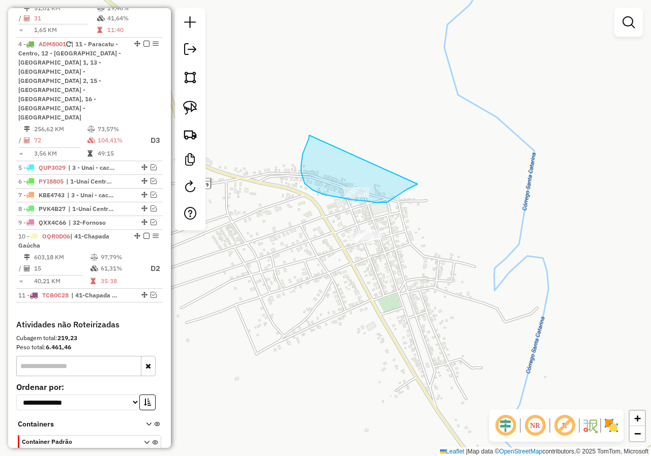
drag, startPoint x: 309, startPoint y: 135, endPoint x: 417, endPoint y: 184, distance: 118.7
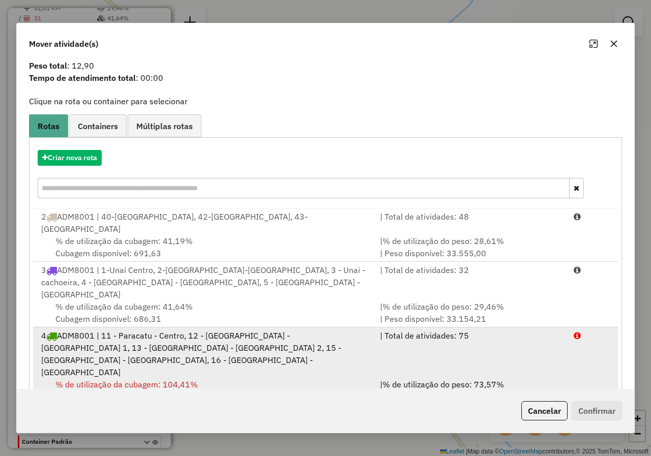
scroll to position [55, 0]
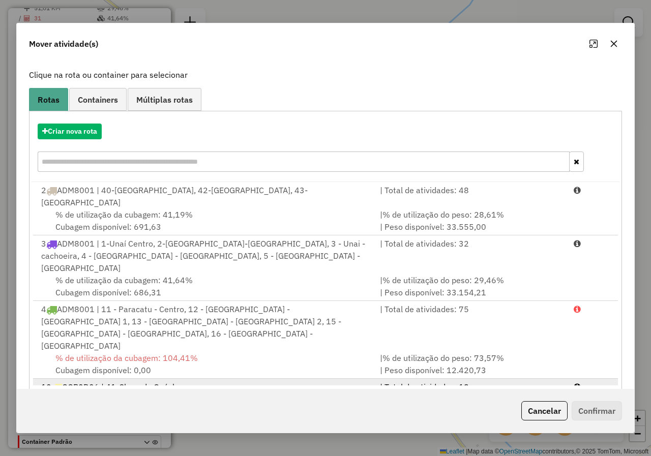
click at [332, 393] on div "% de utilização da cubagem: 61,31% Cubagem disponível: 162,51" at bounding box center [204, 405] width 338 height 24
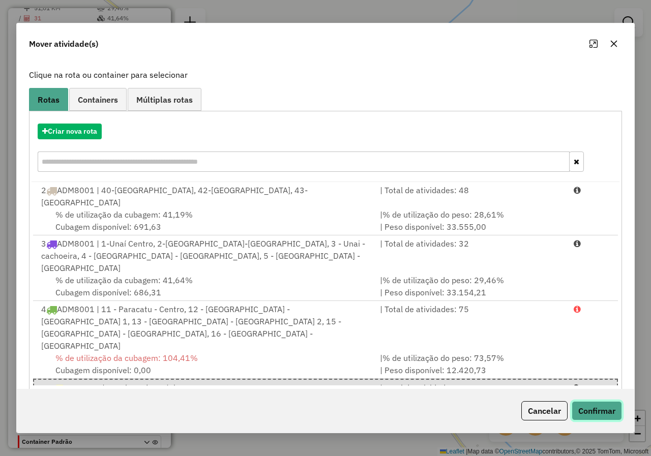
click at [586, 405] on button "Confirmar" at bounding box center [596, 410] width 50 height 19
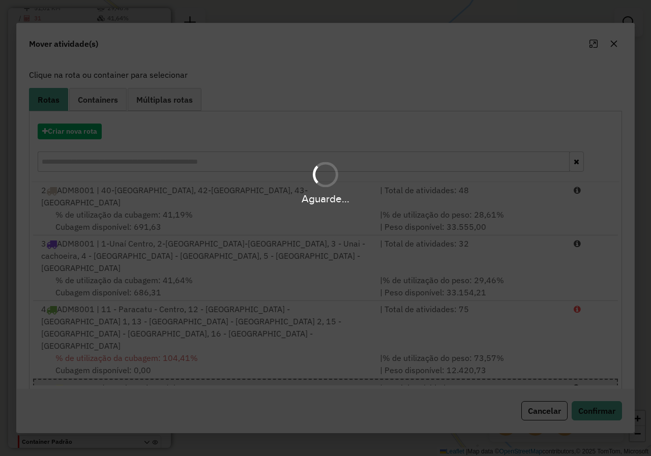
scroll to position [0, 0]
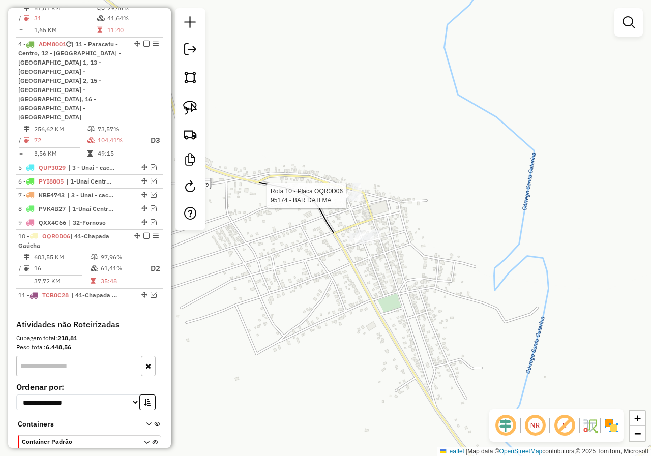
select select "*********"
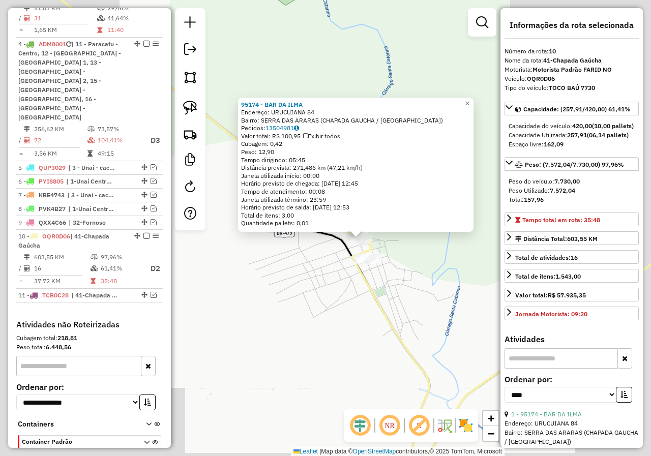
click at [369, 274] on g at bounding box center [101, 215] width 1230 height 523
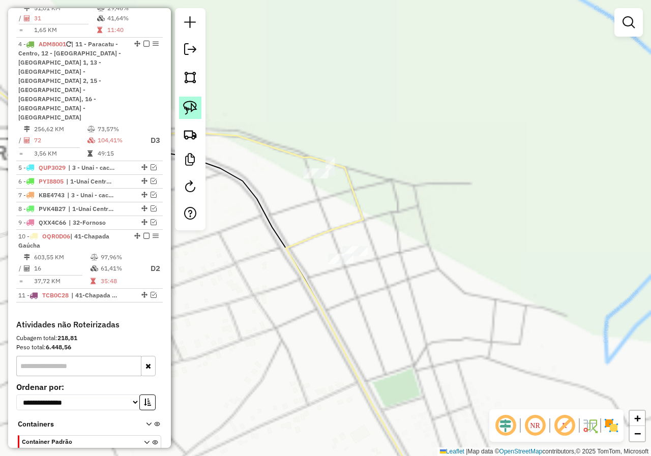
click at [192, 109] on img at bounding box center [190, 108] width 14 height 14
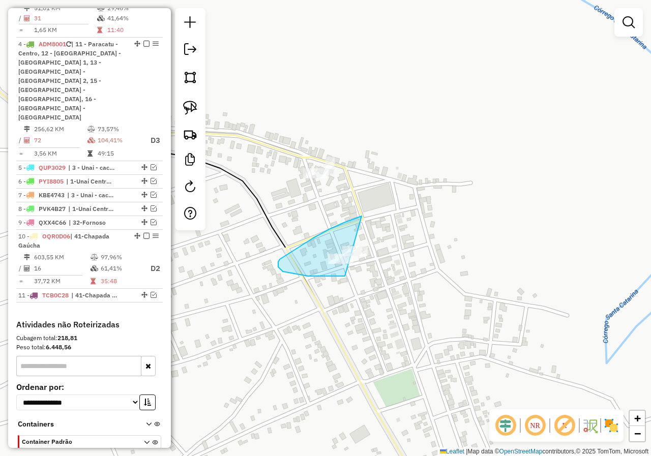
drag, startPoint x: 361, startPoint y: 216, endPoint x: 427, endPoint y: 244, distance: 71.9
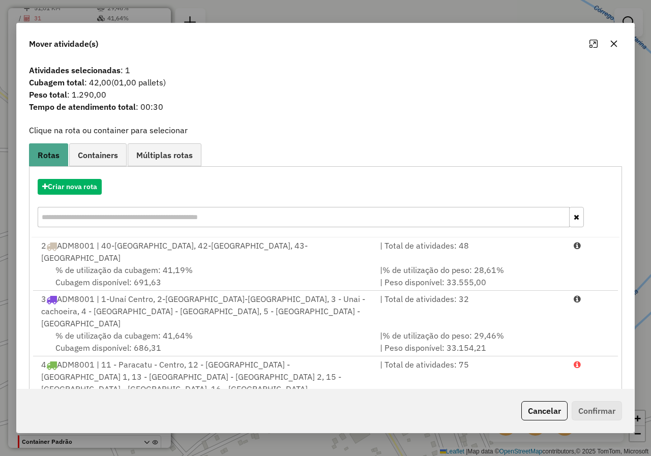
click at [617, 44] on icon "button" at bounding box center [613, 44] width 8 height 8
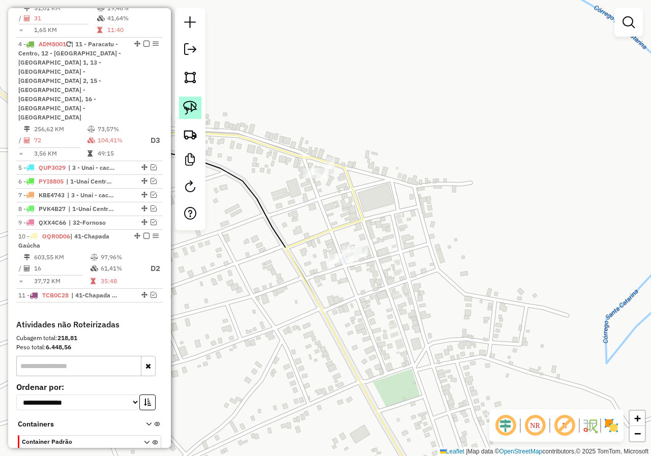
click at [194, 108] on img at bounding box center [190, 108] width 14 height 14
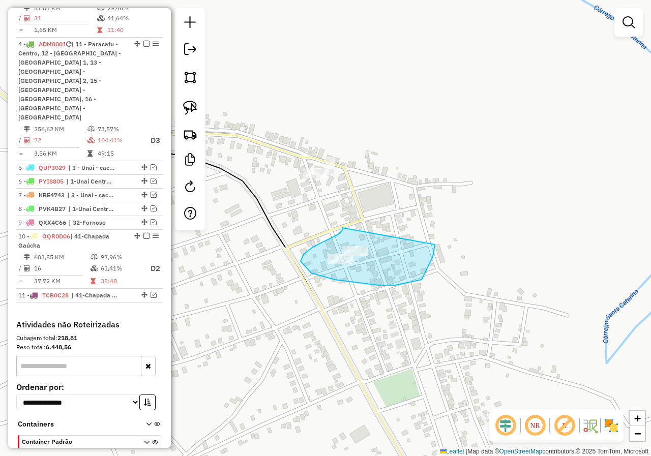
drag, startPoint x: 342, startPoint y: 228, endPoint x: 435, endPoint y: 244, distance: 94.0
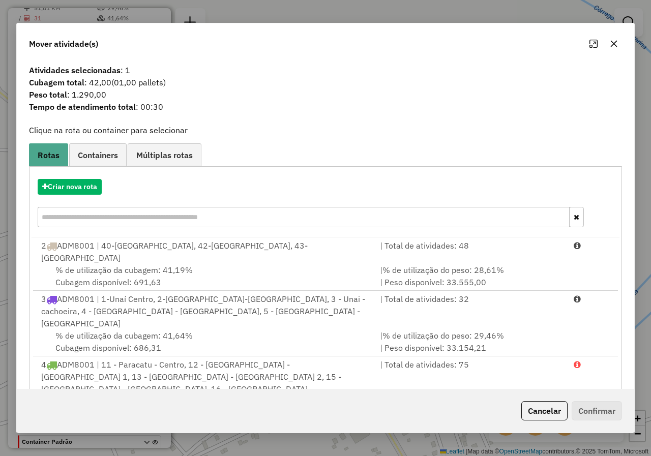
click at [619, 48] on button "button" at bounding box center [613, 44] width 16 height 16
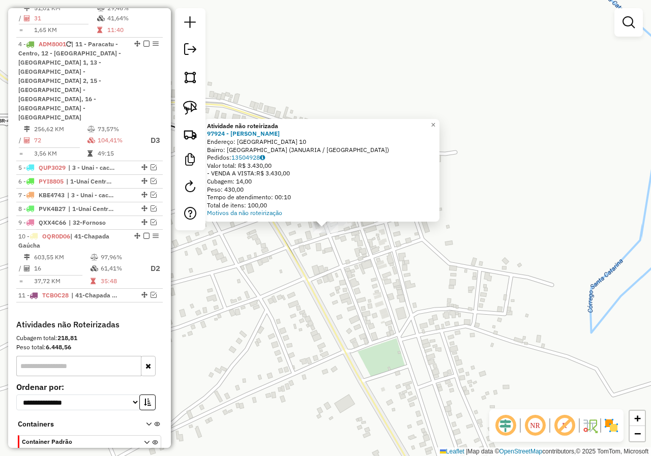
click at [344, 254] on div "Atividade não roteirizada 97924 - JOSE PEREIRA DA MOTA Endereço: SANTO ANTONIO …" at bounding box center [325, 228] width 651 height 456
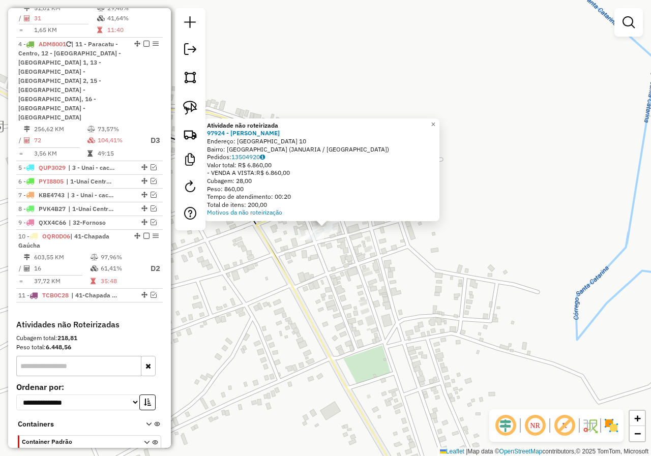
click at [329, 266] on div "Atividade não roteirizada 97924 - JOSE PEREIRA DA MOTA Endereço: SANTO ANTONIO …" at bounding box center [325, 228] width 651 height 456
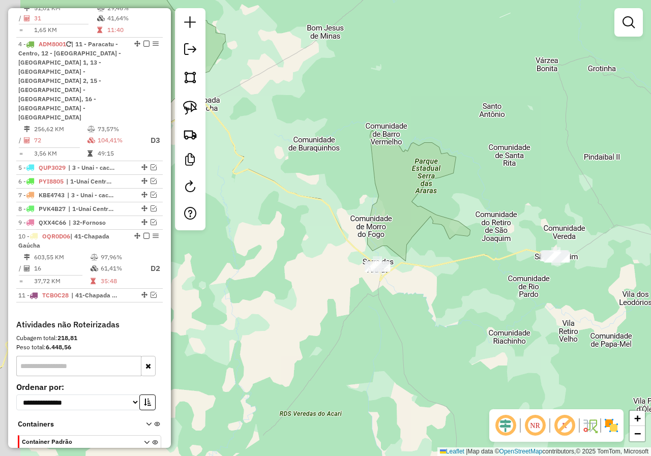
drag, startPoint x: 310, startPoint y: 278, endPoint x: 359, endPoint y: 278, distance: 49.3
click at [359, 278] on div "Janela de atendimento Grade de atendimento Capacidade Transportadoras Veículos …" at bounding box center [325, 228] width 651 height 456
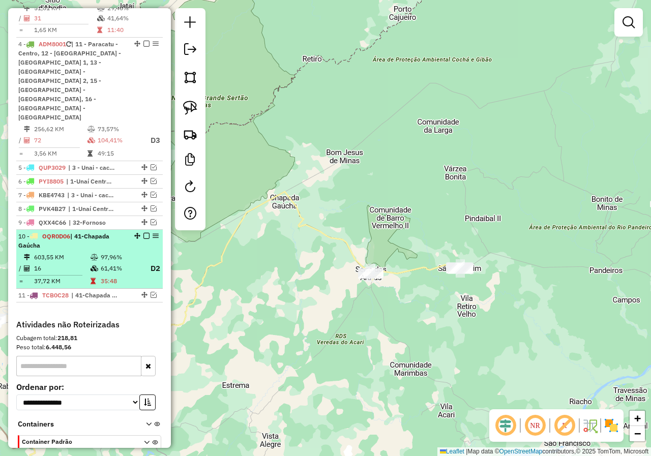
click at [143, 233] on em at bounding box center [146, 236] width 6 height 6
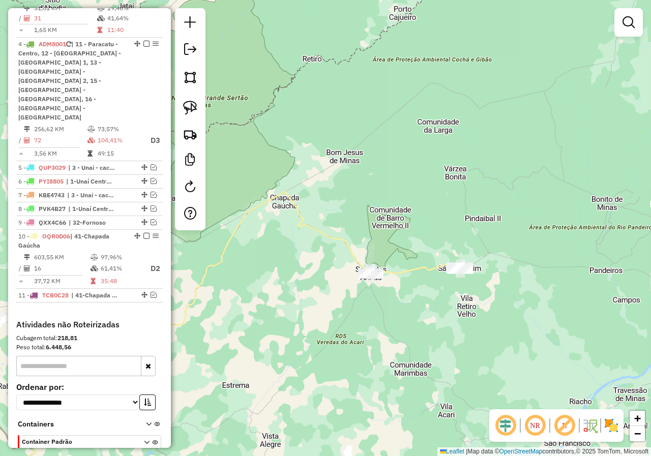
scroll to position [481, 0]
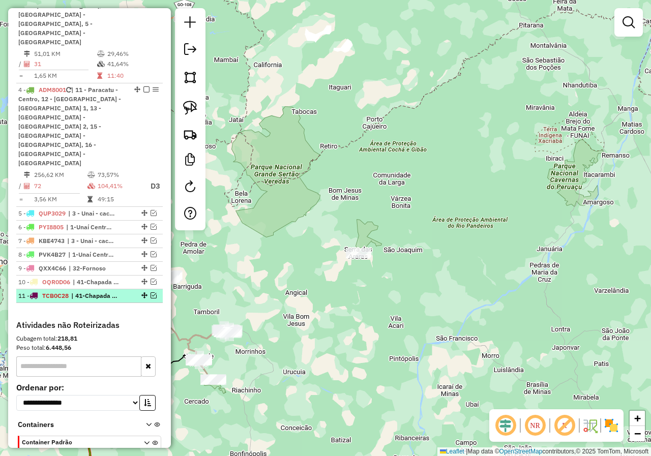
click at [151, 292] on em at bounding box center [153, 295] width 6 height 6
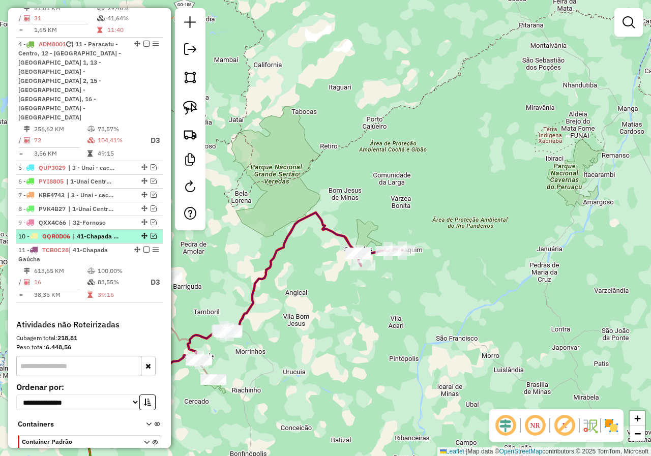
click at [150, 233] on em at bounding box center [153, 236] width 6 height 6
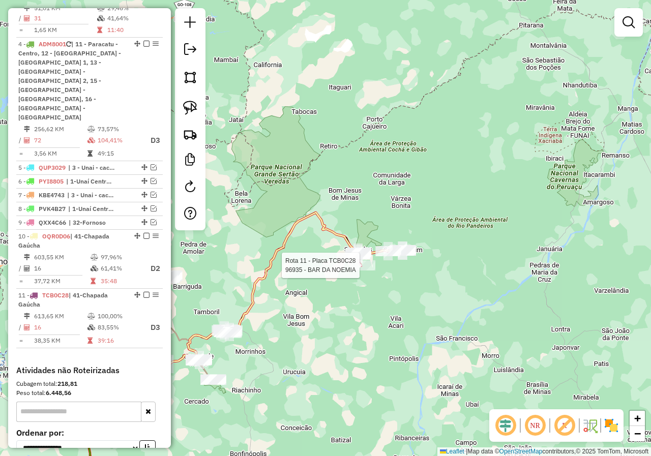
click at [365, 270] on div at bounding box center [362, 265] width 25 height 10
select select "*********"
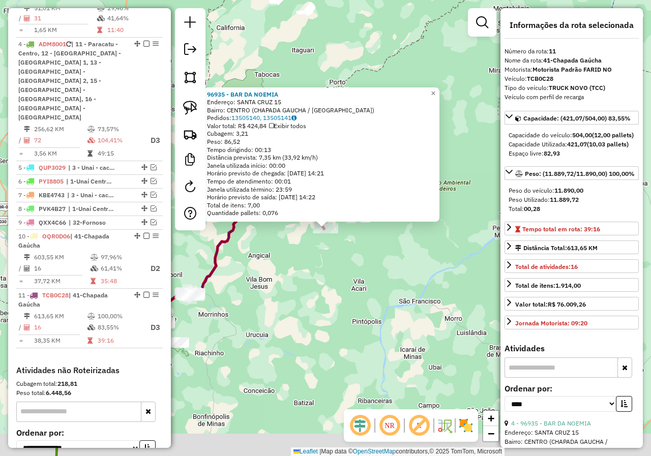
scroll to position [572, 0]
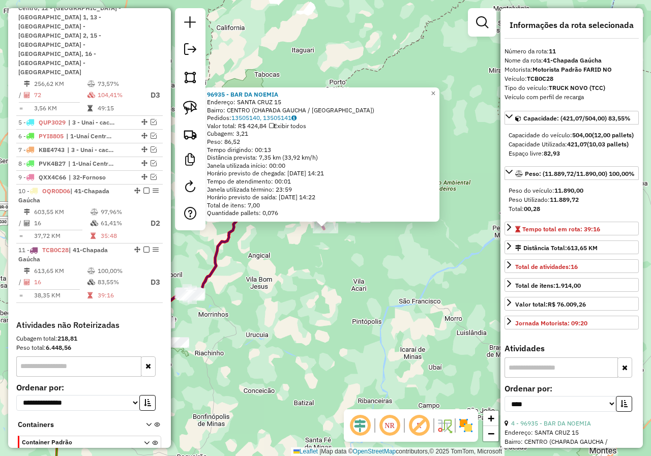
click at [377, 269] on div "96935 - BAR DA NOEMIA Endereço: SANTA CRUZ 15 Bairro: CENTRO (CHAPADA GAUCHA / …" at bounding box center [325, 228] width 651 height 456
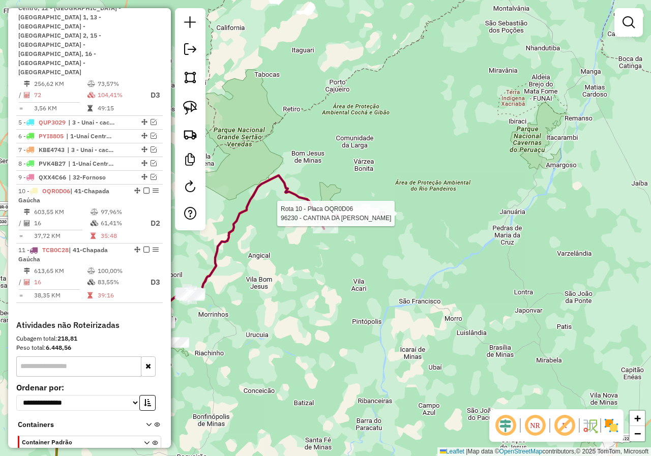
select select "*********"
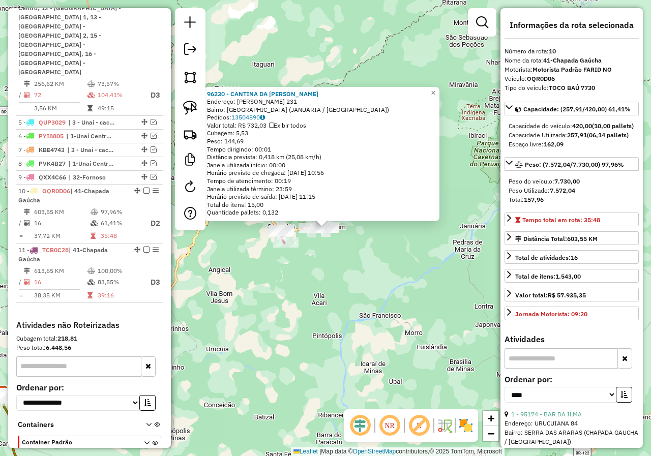
click at [319, 319] on div "96230 - CANTINA DA MARY Endereço: ANTONIO GOMES DE MATOS 231 Bairro: SAO JOAQUI…" at bounding box center [325, 228] width 651 height 456
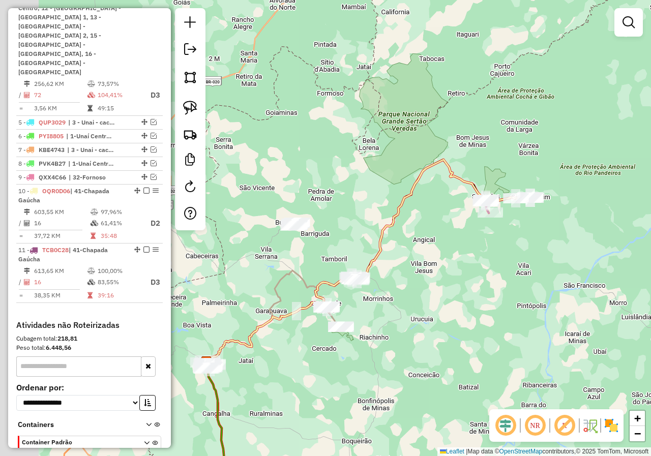
drag, startPoint x: 516, startPoint y: 285, endPoint x: 564, endPoint y: 279, distance: 48.7
click at [564, 279] on div "Janela de atendimento Grade de atendimento Capacidade Transportadoras Veículos …" at bounding box center [325, 228] width 651 height 456
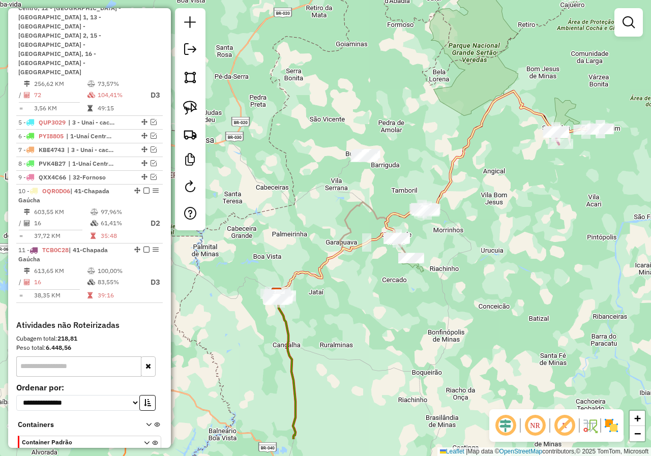
drag, startPoint x: 470, startPoint y: 290, endPoint x: 478, endPoint y: 226, distance: 64.6
click at [493, 225] on div "Janela de atendimento Grade de atendimento Capacidade Transportadoras Veículos …" at bounding box center [325, 228] width 651 height 456
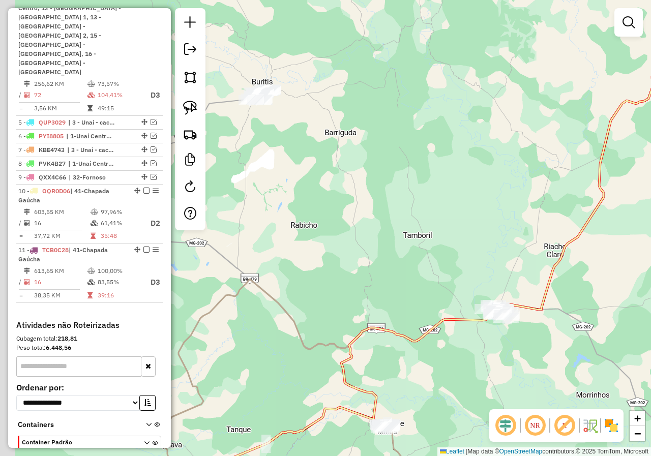
drag, startPoint x: 381, startPoint y: 164, endPoint x: 467, endPoint y: 244, distance: 117.6
click at [467, 244] on div "Janela de atendimento Grade de atendimento Capacidade Transportadoras Veículos …" at bounding box center [325, 228] width 651 height 456
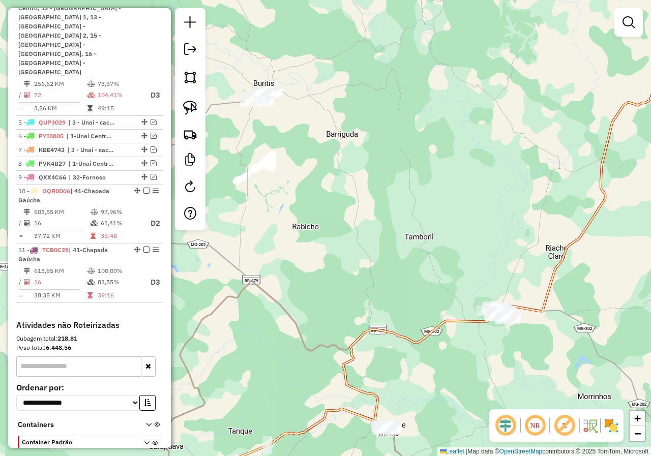
click at [201, 107] on div at bounding box center [190, 119] width 30 height 222
drag, startPoint x: 202, startPoint y: 107, endPoint x: 194, endPoint y: 107, distance: 8.1
click at [197, 107] on div at bounding box center [190, 119] width 30 height 222
click at [194, 108] on img at bounding box center [190, 108] width 14 height 14
drag, startPoint x: 255, startPoint y: 75, endPoint x: 383, endPoint y: 97, distance: 130.4
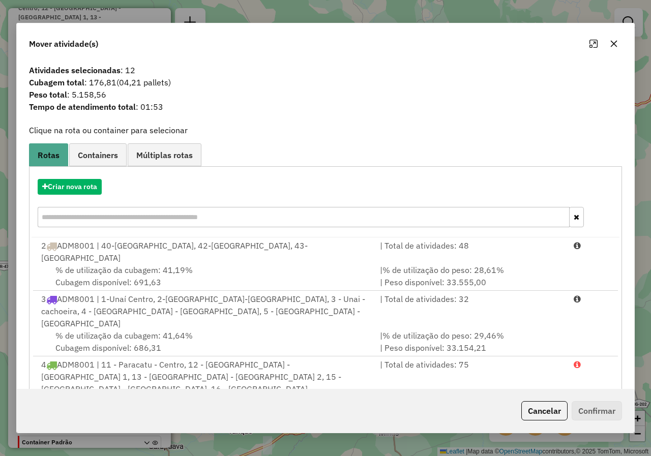
click at [619, 42] on button "button" at bounding box center [613, 44] width 16 height 16
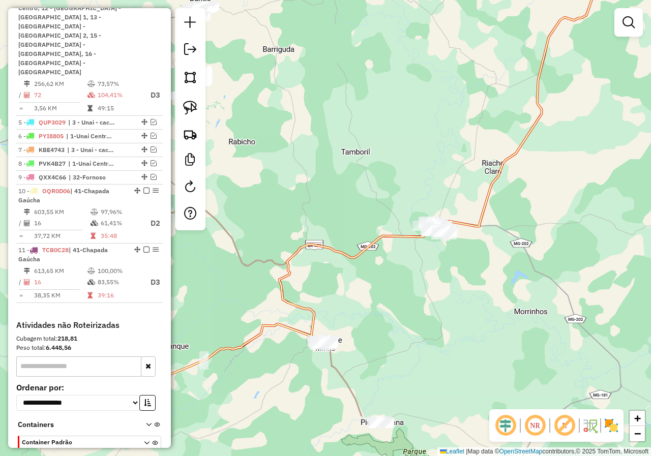
drag, startPoint x: 441, startPoint y: 132, endPoint x: 437, endPoint y: 127, distance: 6.2
click at [437, 127] on div "Janela de atendimento Grade de atendimento Capacidade Transportadoras Veículos …" at bounding box center [325, 228] width 651 height 456
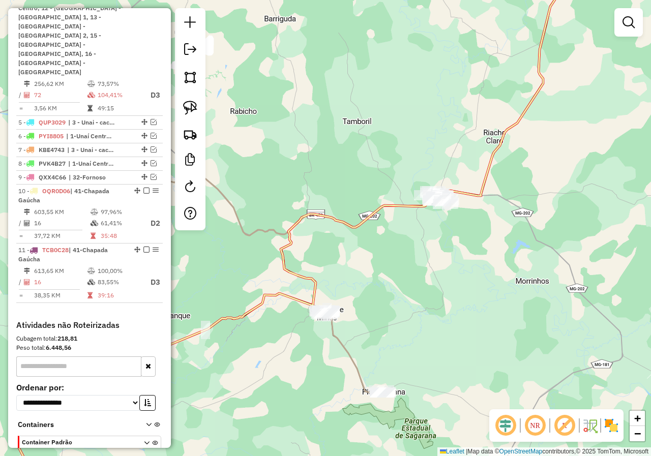
drag, startPoint x: 347, startPoint y: 181, endPoint x: 383, endPoint y: 78, distance: 108.7
click at [382, 80] on div "Janela de atendimento Grade de atendimento Capacidade Transportadoras Veículos …" at bounding box center [325, 228] width 651 height 456
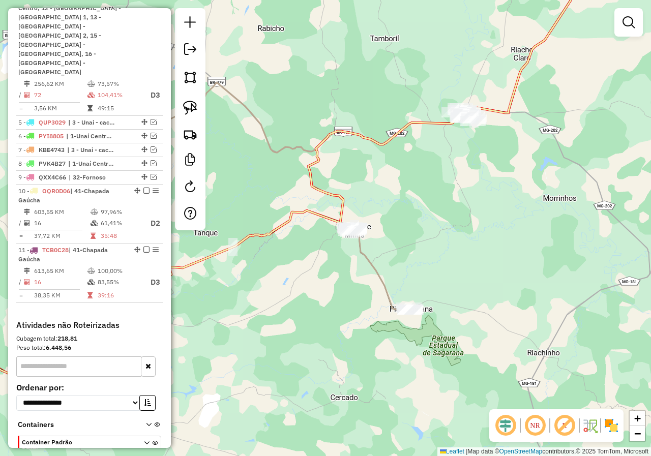
drag, startPoint x: 537, startPoint y: 238, endPoint x: 526, endPoint y: 208, distance: 32.2
click at [536, 238] on div "Janela de atendimento Grade de atendimento Capacidade Transportadoras Veículos …" at bounding box center [325, 228] width 651 height 456
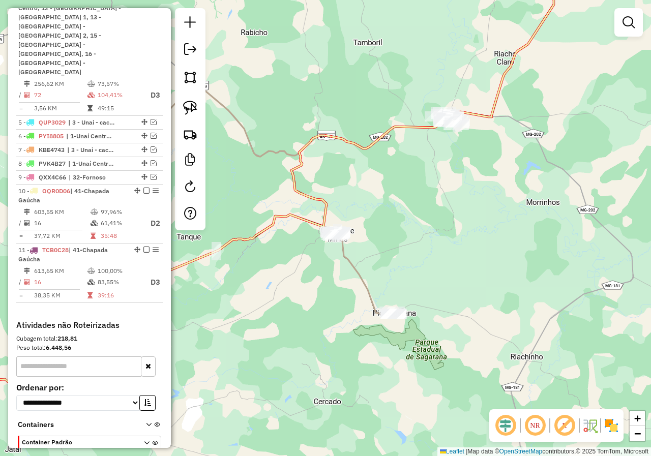
drag, startPoint x: 505, startPoint y: 209, endPoint x: 457, endPoint y: 192, distance: 50.6
click at [476, 207] on div "Janela de atendimento Grade de atendimento Capacidade Transportadoras Veículos …" at bounding box center [325, 228] width 651 height 456
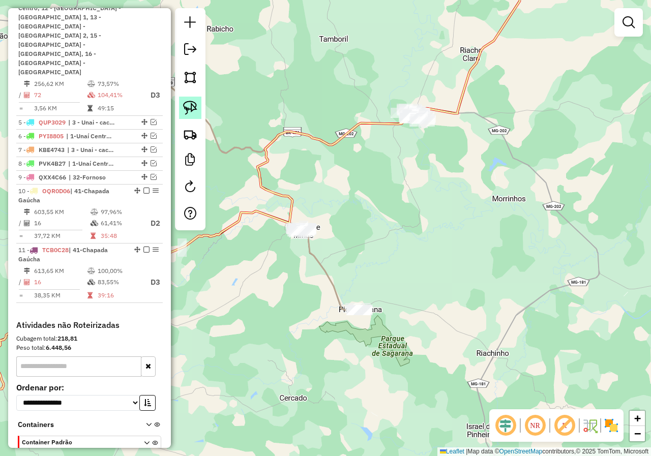
click at [198, 106] on link at bounding box center [190, 108] width 22 height 22
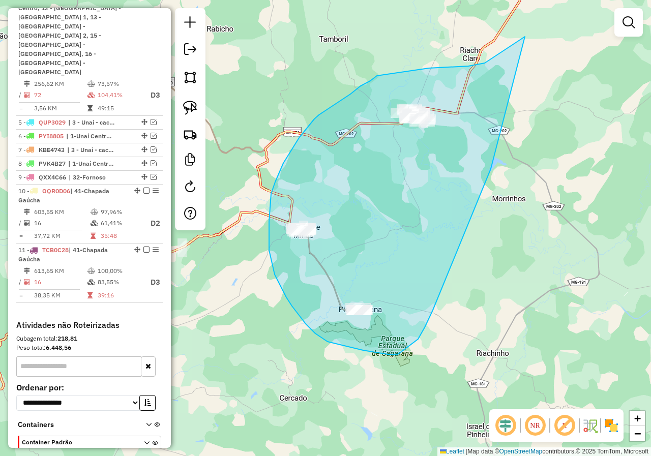
drag, startPoint x: 454, startPoint y: 67, endPoint x: 523, endPoint y: 23, distance: 81.8
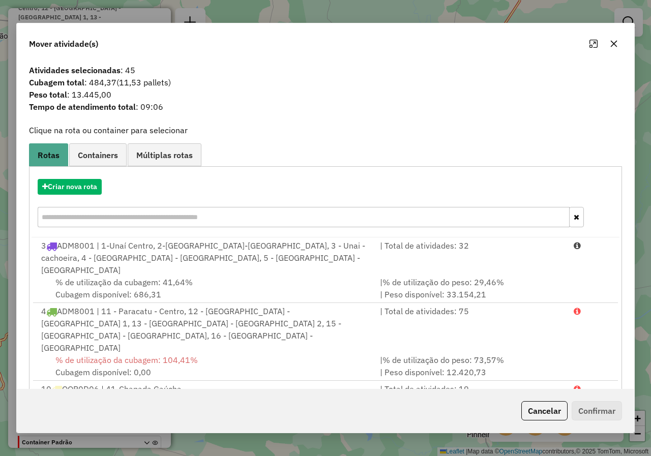
click at [614, 46] on icon "button" at bounding box center [613, 44] width 8 height 8
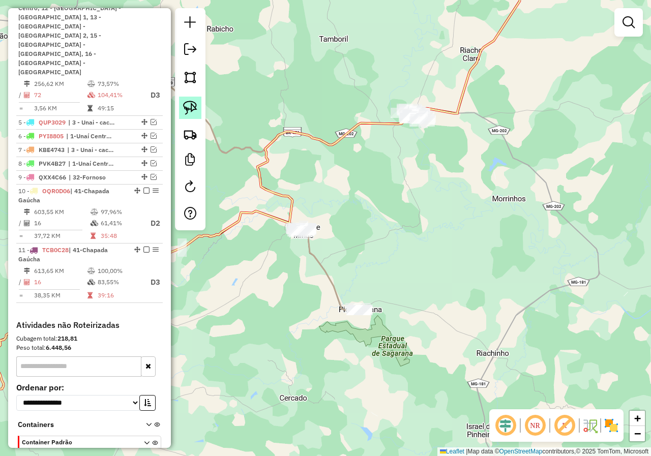
click at [190, 99] on link at bounding box center [190, 108] width 22 height 22
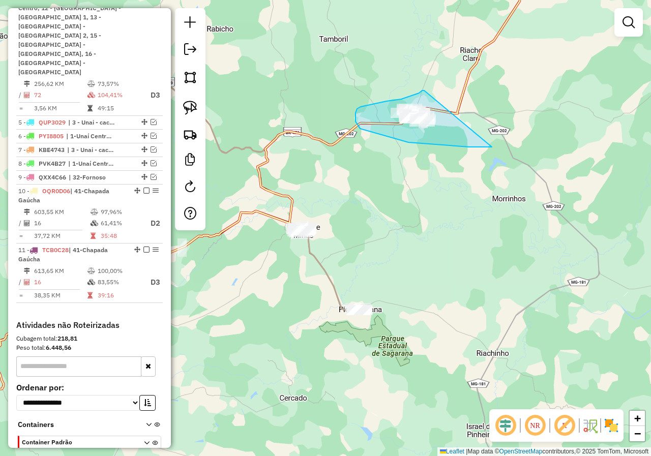
drag, startPoint x: 401, startPoint y: 99, endPoint x: 507, endPoint y: 125, distance: 108.8
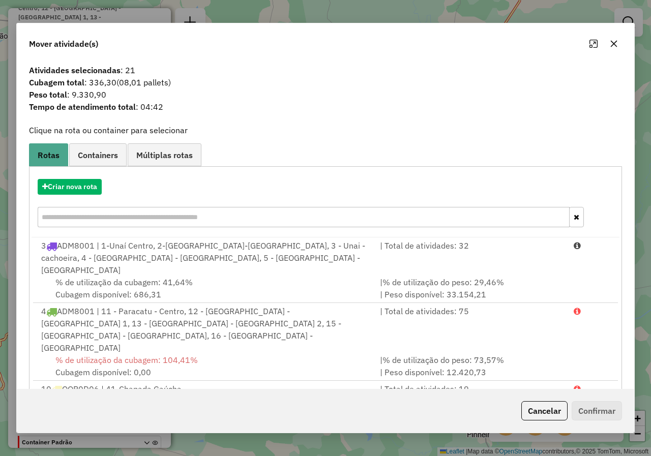
click at [609, 44] on icon "button" at bounding box center [613, 44] width 8 height 8
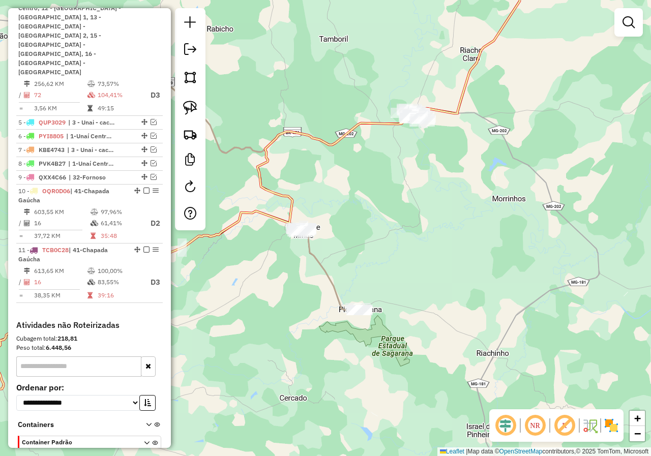
drag, startPoint x: 331, startPoint y: 173, endPoint x: 476, endPoint y: 121, distance: 153.8
click at [468, 124] on div "Janela de atendimento Grade de atendimento Capacidade Transportadoras Veículos …" at bounding box center [325, 228] width 651 height 456
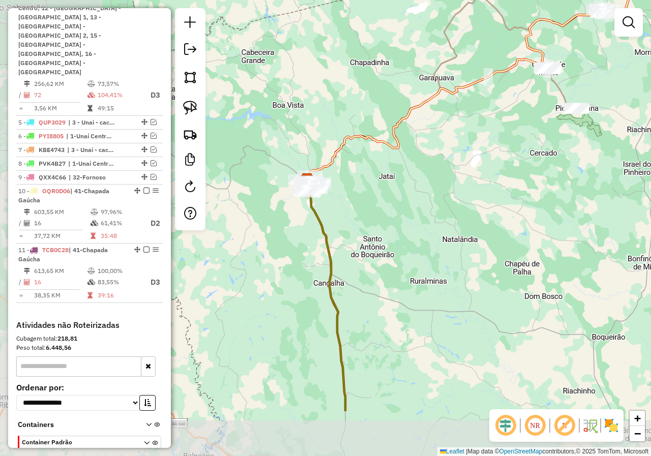
drag, startPoint x: 361, startPoint y: 255, endPoint x: 441, endPoint y: 180, distance: 109.3
click at [441, 181] on div "Janela de atendimento Grade de atendimento Capacidade Transportadoras Veículos …" at bounding box center [325, 228] width 651 height 456
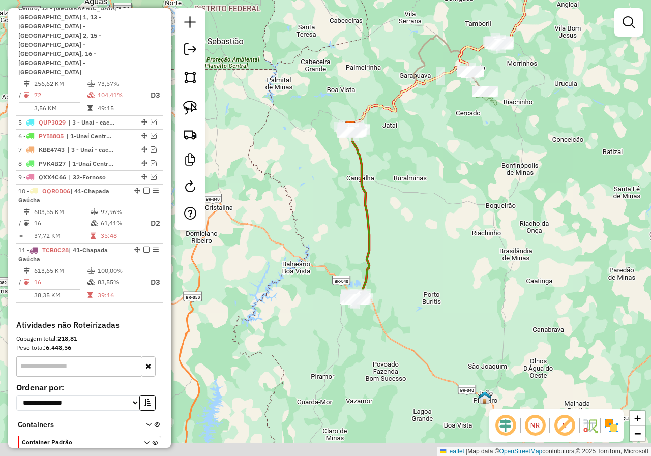
drag, startPoint x: 346, startPoint y: 248, endPoint x: 388, endPoint y: 136, distance: 119.3
click at [388, 136] on div "Janela de atendimento Grade de atendimento Capacidade Transportadoras Veículos …" at bounding box center [325, 228] width 651 height 456
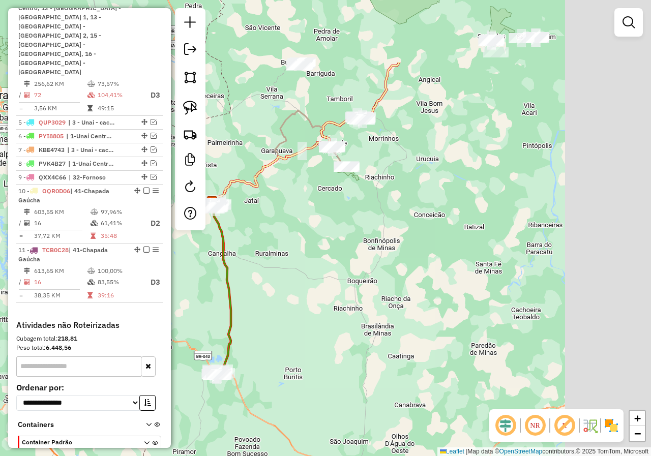
drag, startPoint x: 452, startPoint y: 162, endPoint x: 384, endPoint y: 171, distance: 68.7
click at [320, 256] on div "Janela de atendimento Grade de atendimento Capacidade Transportadoras Veículos …" at bounding box center [325, 228] width 651 height 456
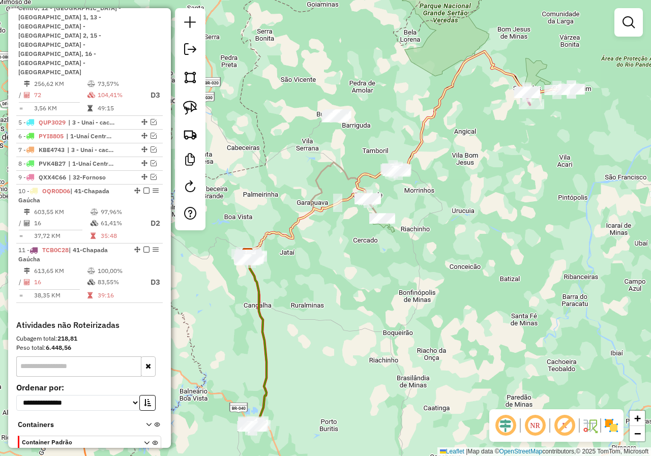
drag, startPoint x: 412, startPoint y: 171, endPoint x: 442, endPoint y: 208, distance: 47.4
click at [442, 208] on div "Janela de atendimento Grade de atendimento Capacidade Transportadoras Veículos …" at bounding box center [325, 228] width 651 height 456
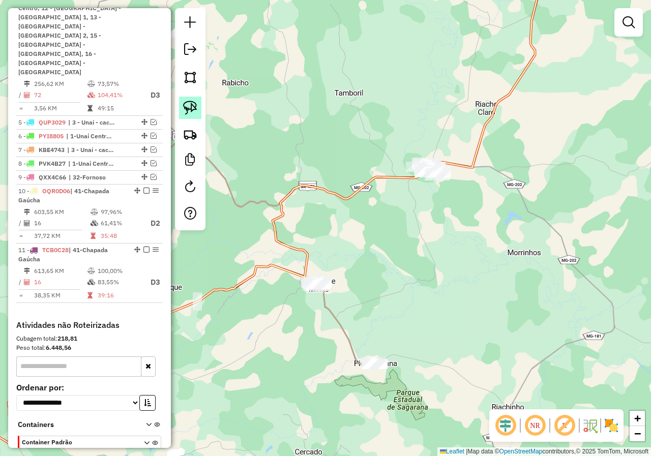
click at [184, 113] on img at bounding box center [190, 108] width 14 height 14
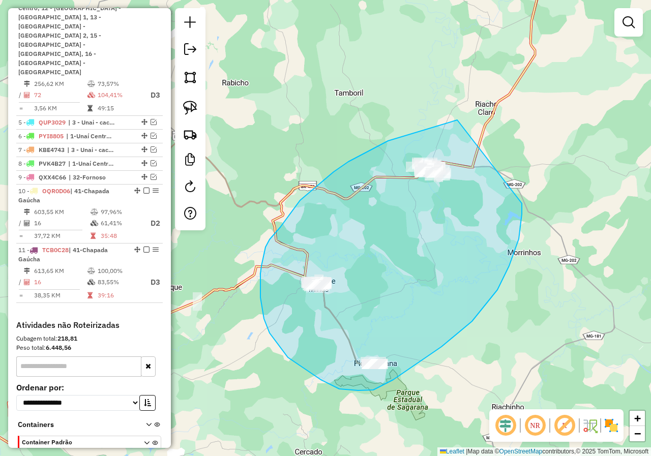
drag, startPoint x: 457, startPoint y: 120, endPoint x: 521, endPoint y: 200, distance: 102.7
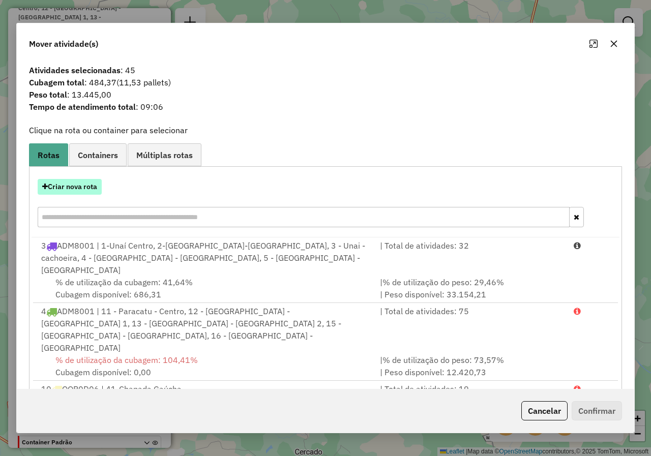
click at [82, 187] on button "Criar nova rota" at bounding box center [70, 187] width 64 height 16
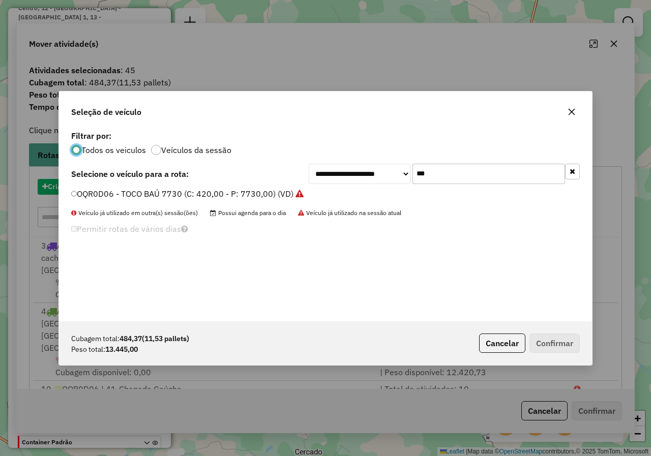
scroll to position [6, 3]
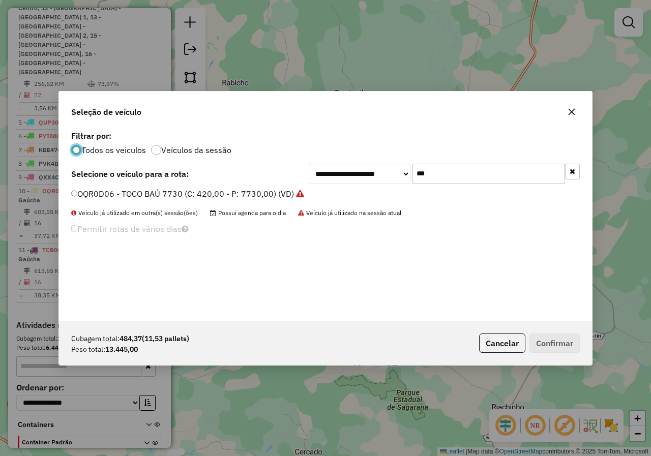
click at [575, 113] on icon "button" at bounding box center [571, 112] width 8 height 8
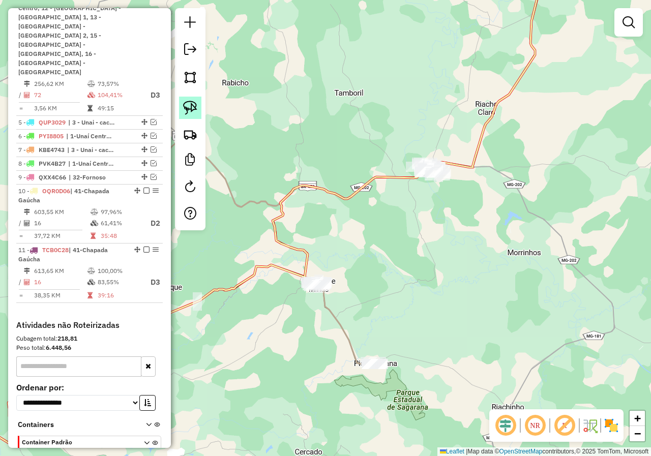
click at [192, 118] on link at bounding box center [190, 108] width 22 height 22
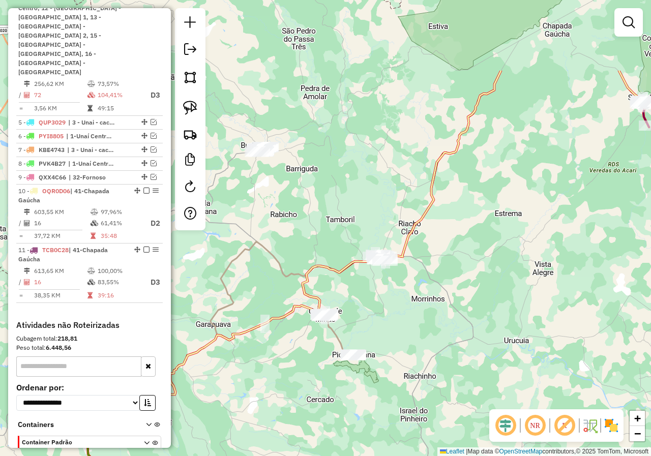
drag, startPoint x: 504, startPoint y: 94, endPoint x: 449, endPoint y: 210, distance: 128.5
click at [449, 210] on div "Janela de atendimento Grade de atendimento Capacidade Transportadoras Veículos …" at bounding box center [325, 228] width 651 height 456
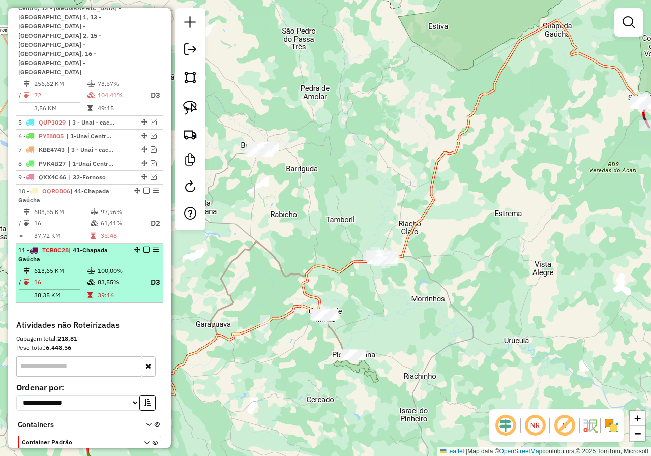
click at [143, 246] on em at bounding box center [146, 249] width 6 height 6
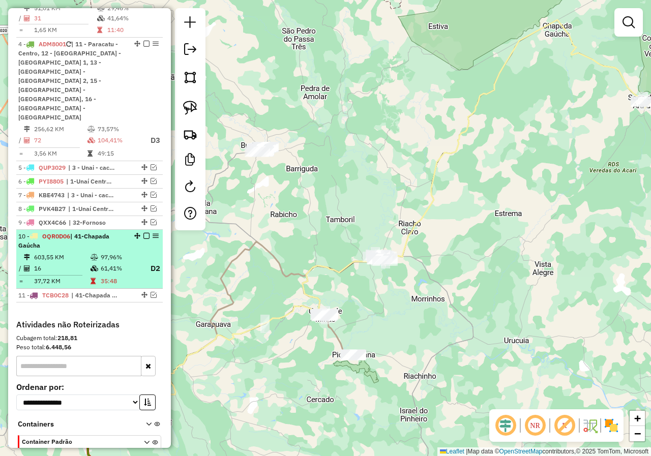
click at [144, 233] on em at bounding box center [146, 236] width 6 height 6
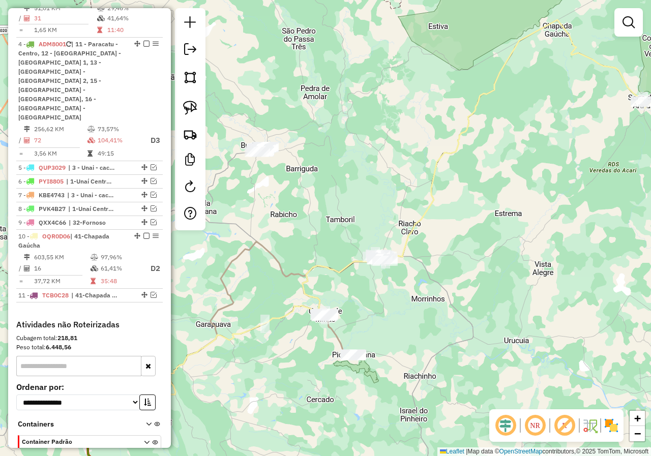
scroll to position [481, 0]
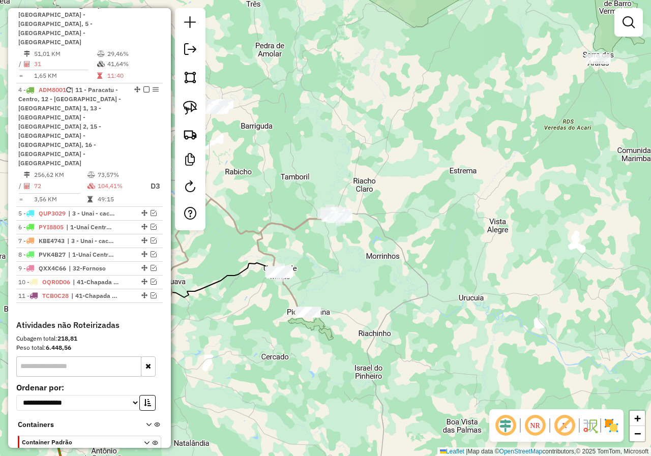
drag, startPoint x: 372, startPoint y: 192, endPoint x: 322, endPoint y: 157, distance: 60.2
click at [366, 184] on div "Janela de atendimento Grade de atendimento Capacidade Transportadoras Veículos …" at bounding box center [325, 228] width 651 height 456
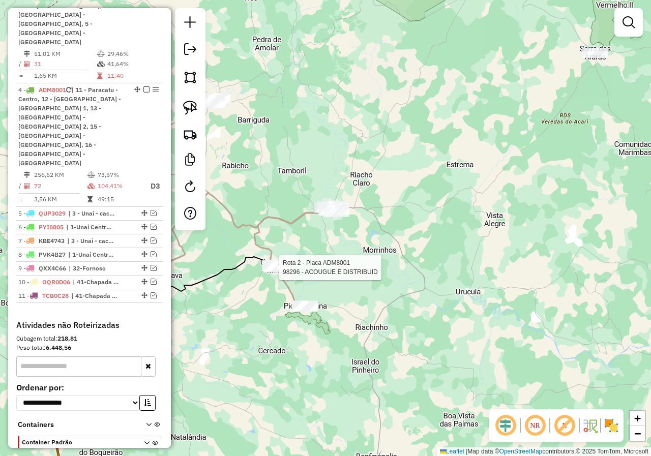
select select "*********"
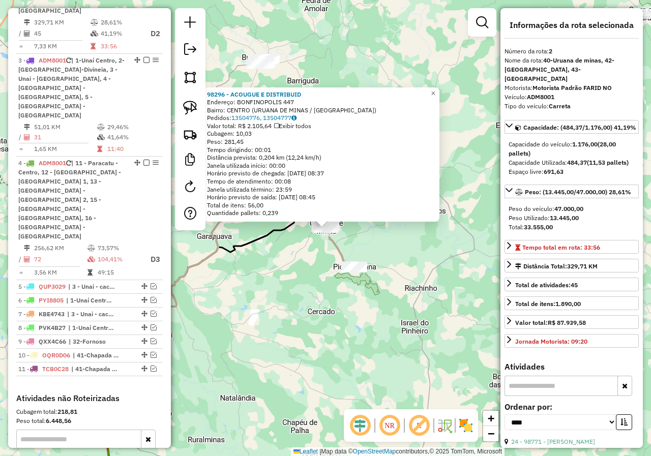
scroll to position [395, 0]
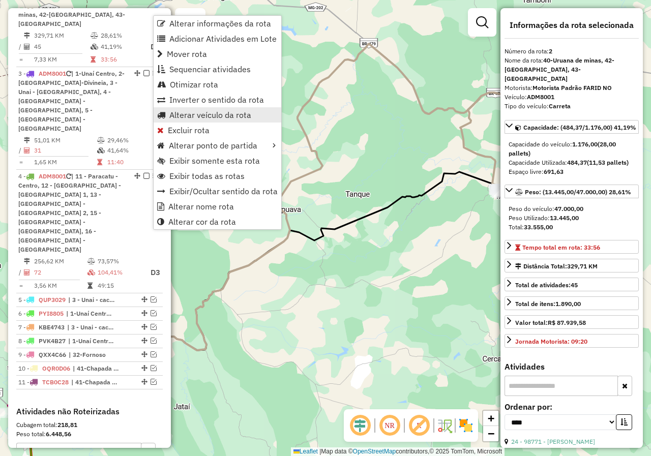
click at [234, 116] on span "Alterar veículo da rota" at bounding box center [210, 115] width 82 height 8
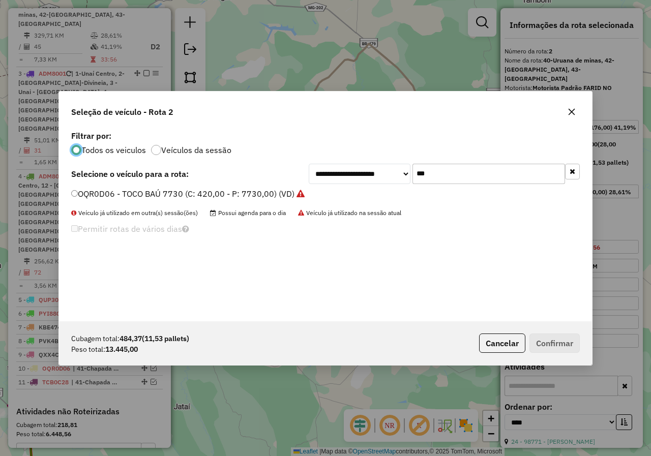
scroll to position [6, 3]
click at [449, 171] on input "***" at bounding box center [488, 174] width 152 height 20
type input "**"
click at [190, 191] on label "RME2J03 - TRUCK BAÚ 12190 (C: 504,00 - P: 12190,00) (VD)" at bounding box center [189, 194] width 236 height 12
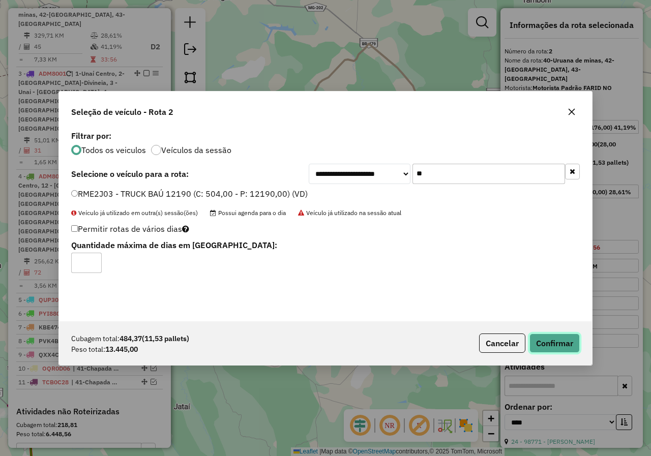
click at [555, 348] on button "Confirmar" at bounding box center [554, 342] width 50 height 19
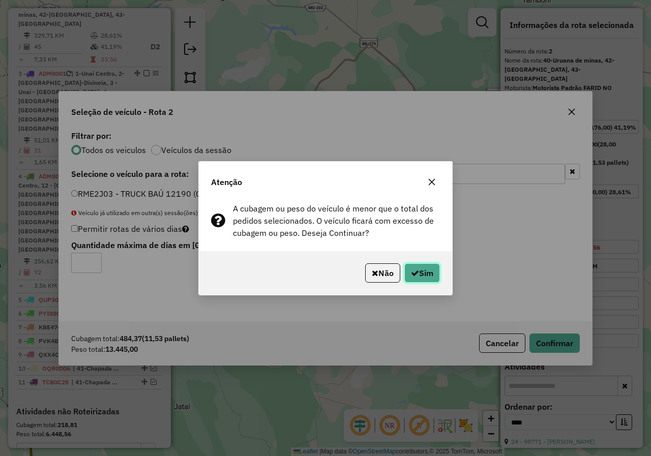
click at [414, 270] on icon "button" at bounding box center [415, 273] width 8 height 8
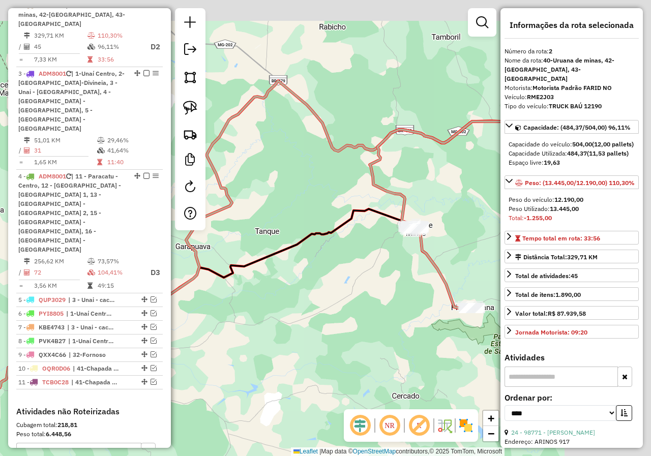
drag, startPoint x: 431, startPoint y: 211, endPoint x: 275, endPoint y: 261, distance: 164.3
click at [275, 261] on div "Janela de atendimento Grade de atendimento Capacidade Transportadoras Veículos …" at bounding box center [325, 228] width 651 height 456
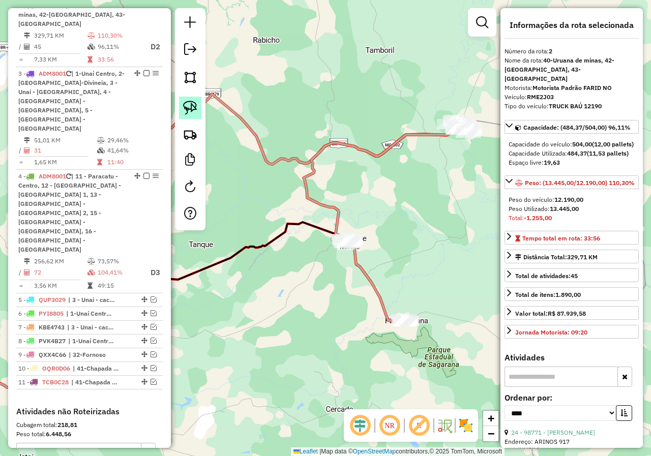
click at [199, 102] on link at bounding box center [190, 108] width 22 height 22
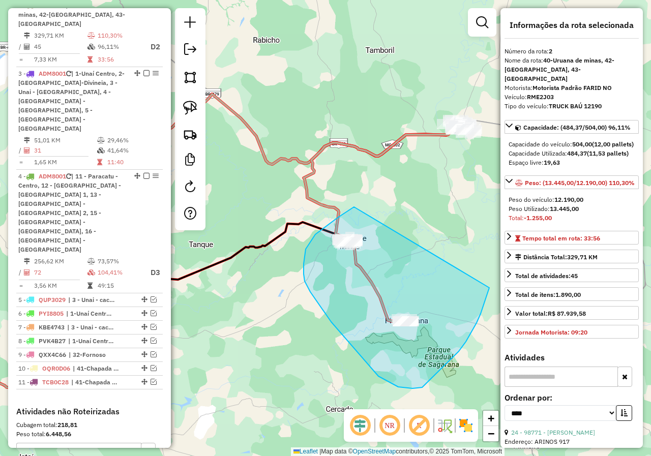
drag, startPoint x: 354, startPoint y: 207, endPoint x: 488, endPoint y: 283, distance: 154.5
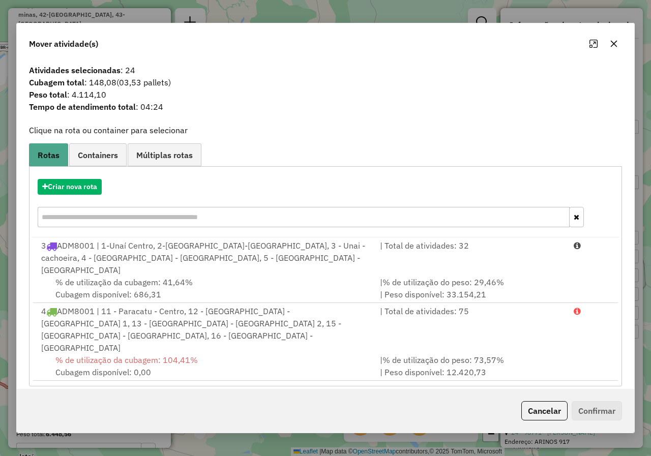
click at [614, 48] on icon "button" at bounding box center [613, 44] width 8 height 8
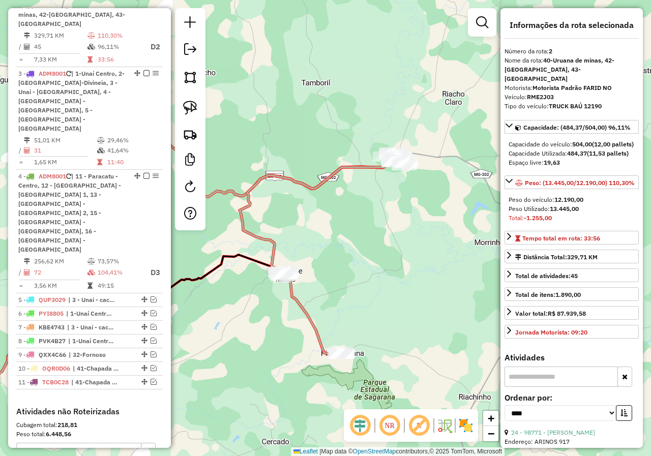
drag, startPoint x: 453, startPoint y: 179, endPoint x: 395, endPoint y: 206, distance: 63.9
click at [395, 206] on div "Janela de atendimento Grade de atendimento Capacidade Transportadoras Veículos …" at bounding box center [325, 228] width 651 height 456
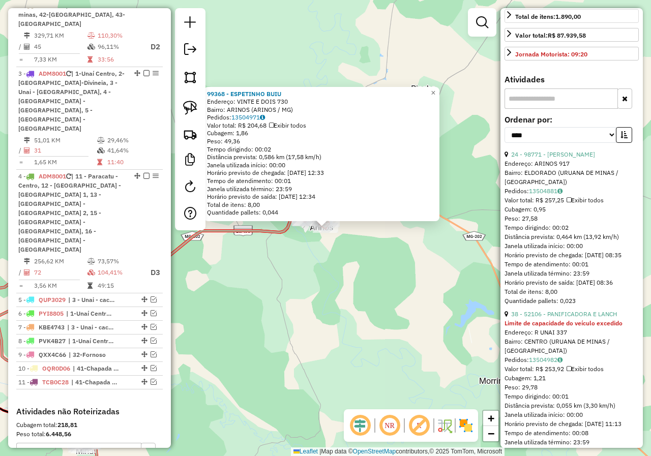
scroll to position [356, 0]
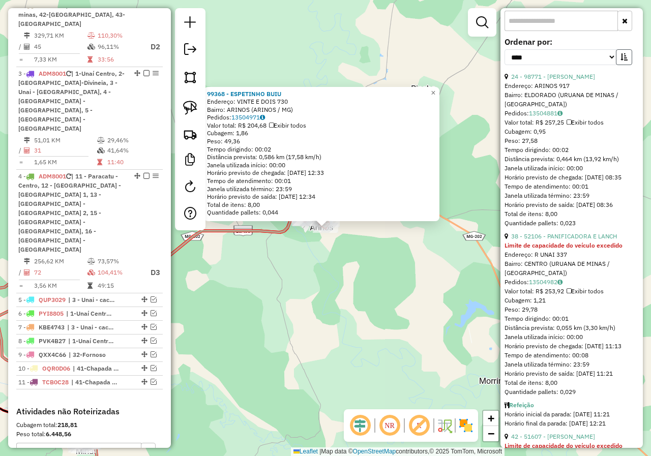
click at [620, 60] on icon "button" at bounding box center [623, 56] width 7 height 7
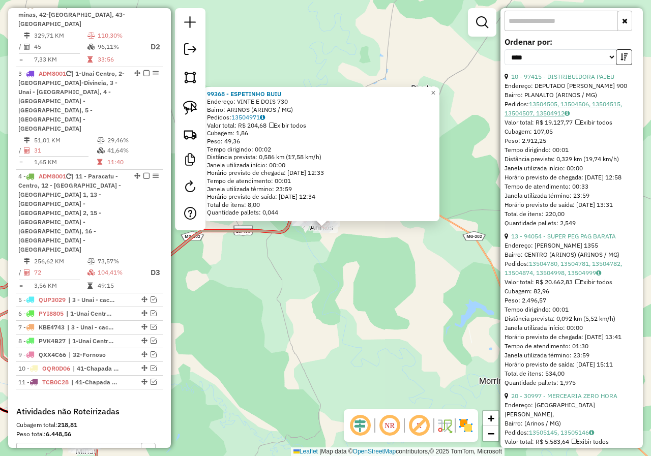
scroll to position [407, 0]
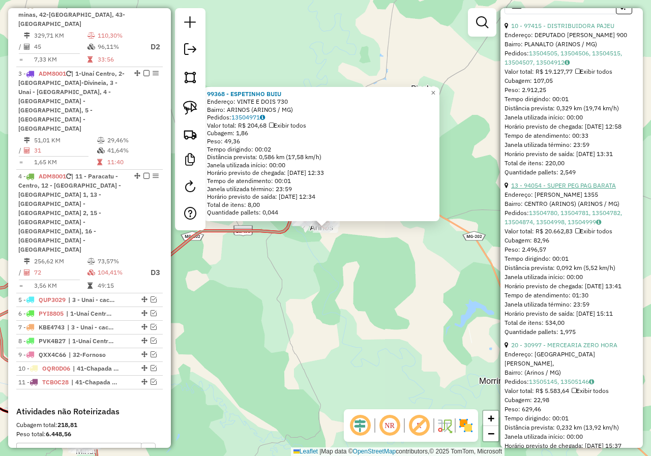
click at [568, 189] on link "13 - 94054 - SUPER PEG PAG BARATA" at bounding box center [563, 185] width 105 height 8
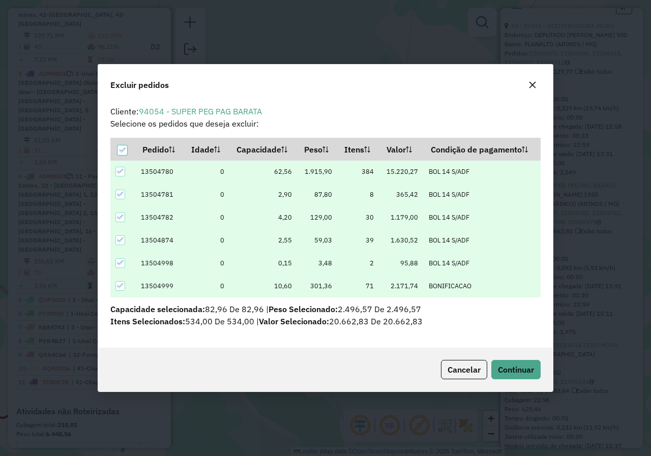
scroll to position [0, 0]
click at [527, 377] on button "Continuar" at bounding box center [515, 369] width 49 height 19
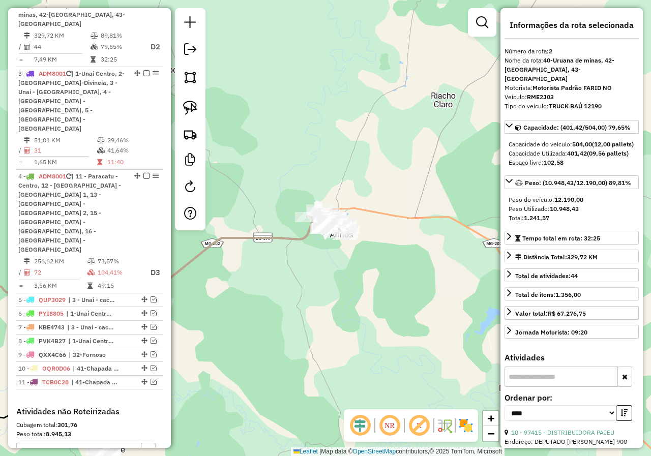
scroll to position [51, 0]
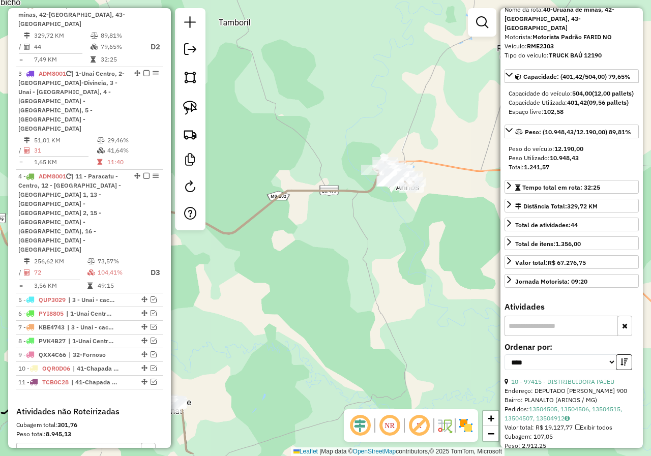
drag, startPoint x: 314, startPoint y: 315, endPoint x: 378, endPoint y: 267, distance: 79.9
click at [378, 267] on div "Janela de atendimento Grade de atendimento Capacidade Transportadoras Veículos …" at bounding box center [325, 228] width 651 height 456
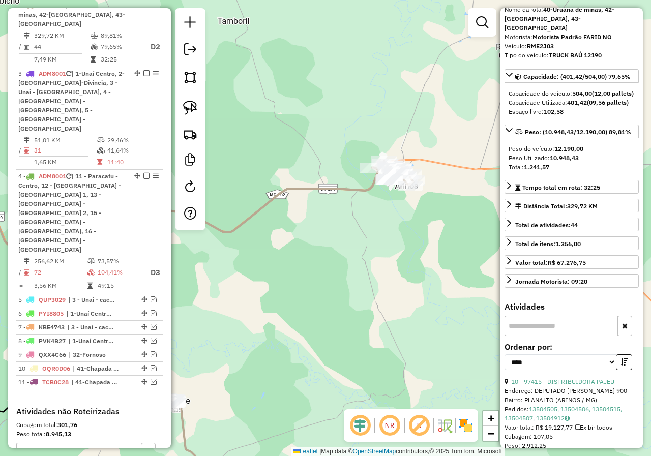
click at [378, 267] on div "Janela de atendimento Grade de atendimento Capacidade Transportadoras Veículos …" at bounding box center [325, 228] width 651 height 456
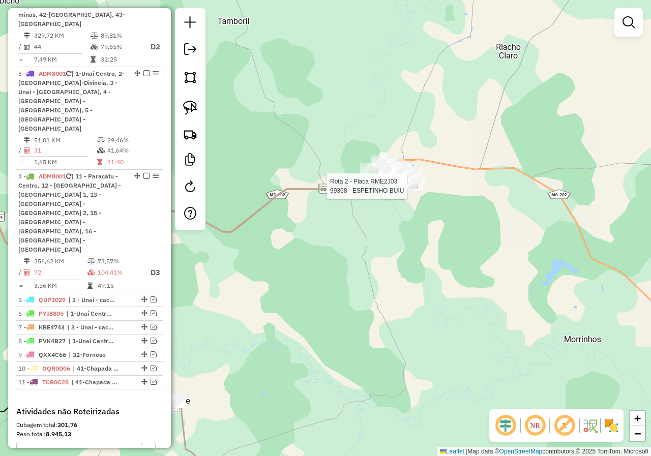
select select "*********"
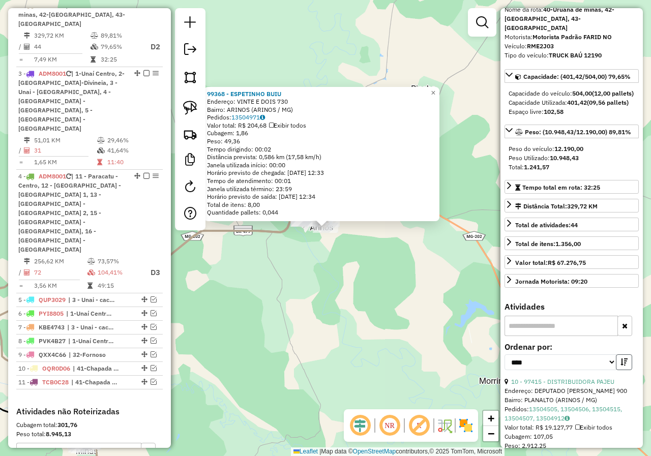
click at [621, 365] on icon "button" at bounding box center [623, 361] width 7 height 7
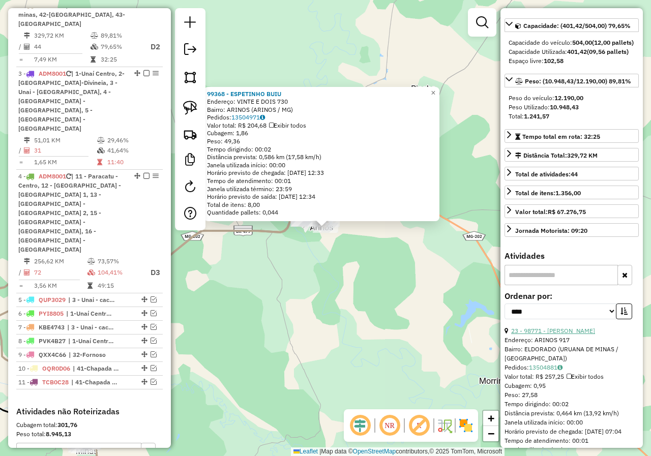
click at [576, 334] on link "23 - 98771 - ADEMIR MACHADO" at bounding box center [553, 331] width 84 height 8
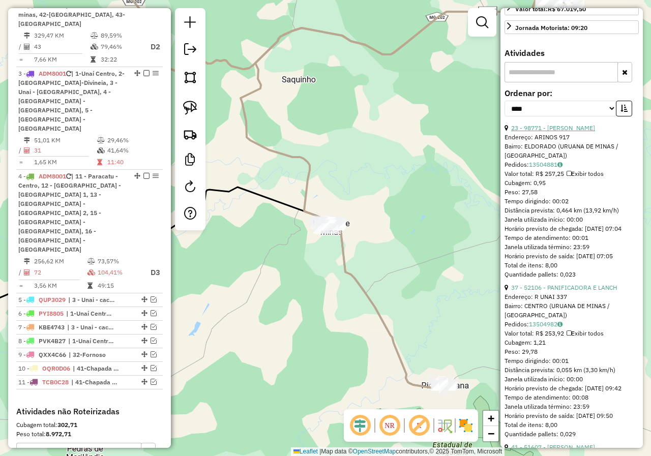
scroll to position [305, 0]
click at [569, 291] on link "37 - 52106 - PANIFICADORA E LANCH" at bounding box center [564, 287] width 106 height 8
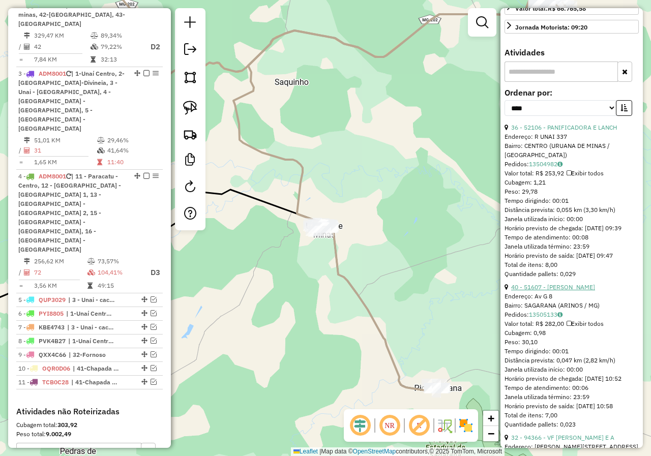
click at [578, 291] on link "40 - 51607 - VIRGILIA MARIA CAETA" at bounding box center [553, 287] width 84 height 8
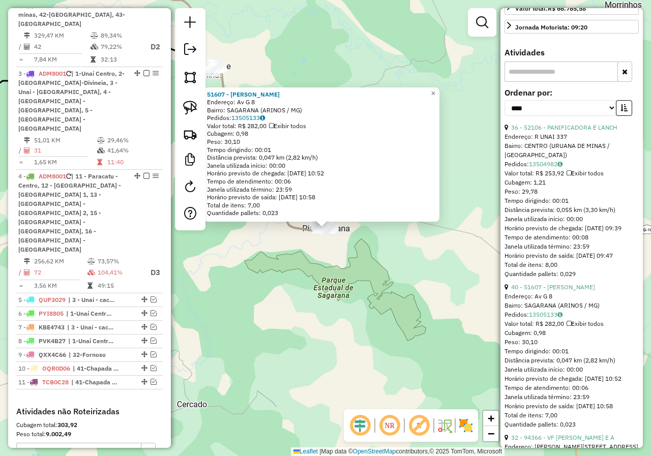
click at [278, 274] on div "51607 - VIRGILIA MARIA CAETA Endereço: Av G 8 Bairro: SAGARANA (ARINOS / MG) Pe…" at bounding box center [325, 228] width 651 height 456
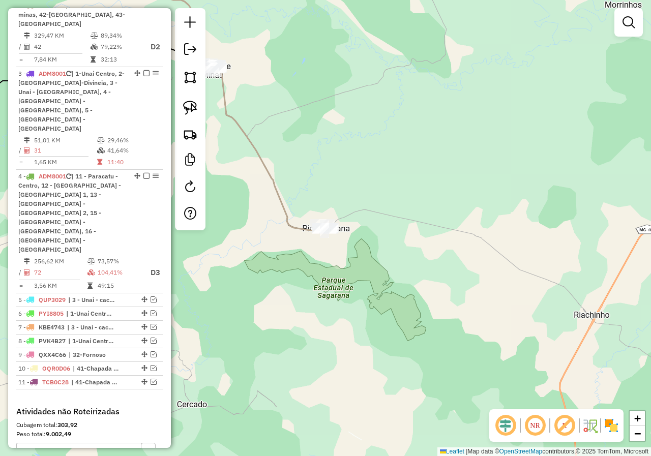
drag, startPoint x: 295, startPoint y: 256, endPoint x: 415, endPoint y: 379, distance: 171.4
click at [415, 379] on div "Janela de atendimento Grade de atendimento Capacidade Transportadoras Veículos …" at bounding box center [325, 228] width 651 height 456
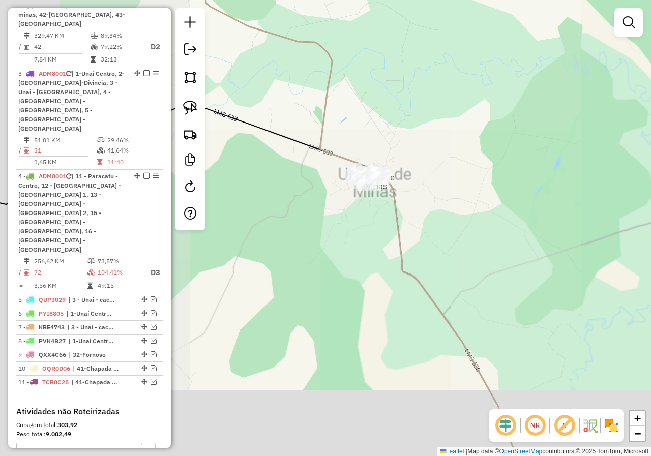
click at [358, 231] on div "Janela de atendimento Grade de atendimento Capacidade Transportadoras Veículos …" at bounding box center [325, 228] width 651 height 456
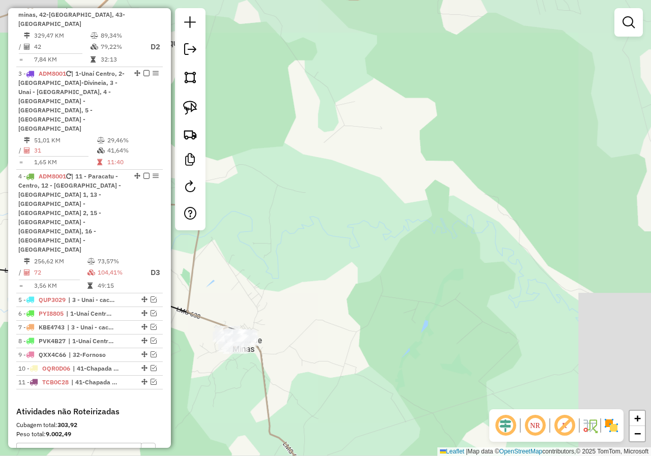
drag, startPoint x: 442, startPoint y: 147, endPoint x: 561, endPoint y: 319, distance: 208.8
click at [547, 314] on div "Janela de atendimento Grade de atendimento Capacidade Transportadoras Veículos …" at bounding box center [325, 228] width 651 height 456
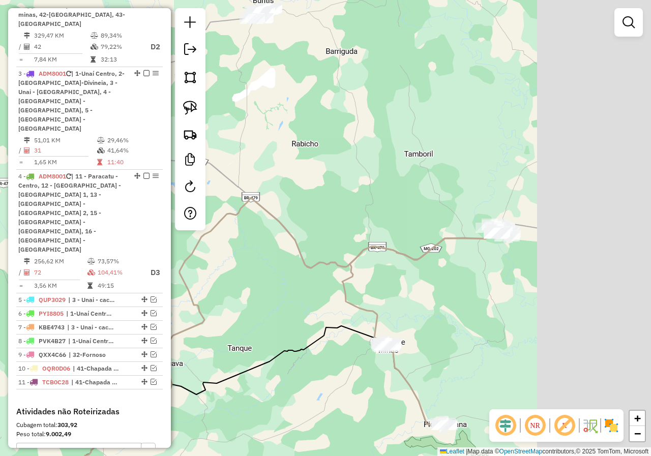
drag, startPoint x: 408, startPoint y: 259, endPoint x: 383, endPoint y: 256, distance: 24.6
click at [383, 256] on icon at bounding box center [425, 325] width 167 height 202
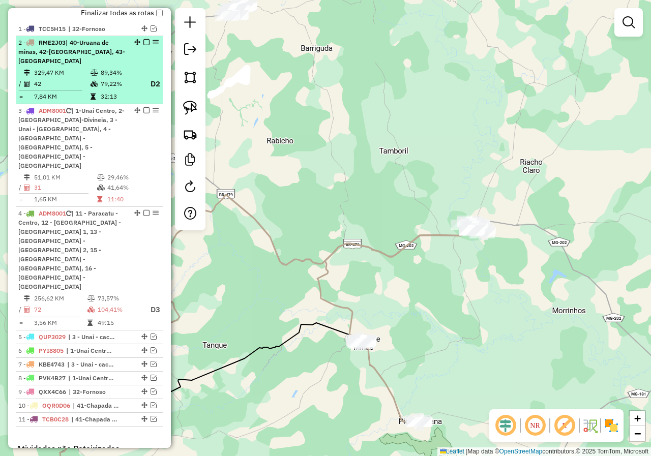
scroll to position [344, 0]
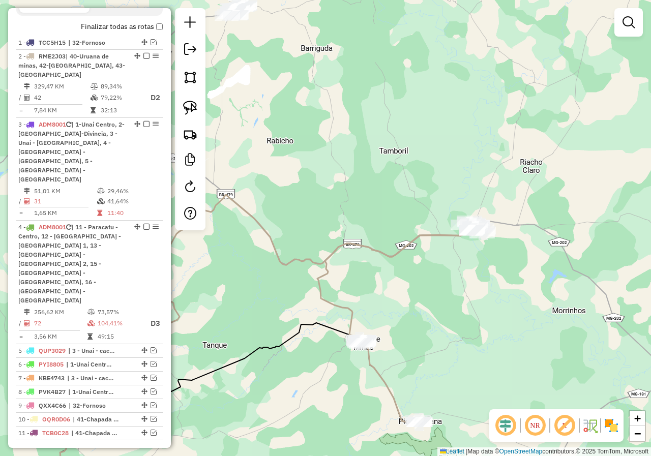
select select "*********"
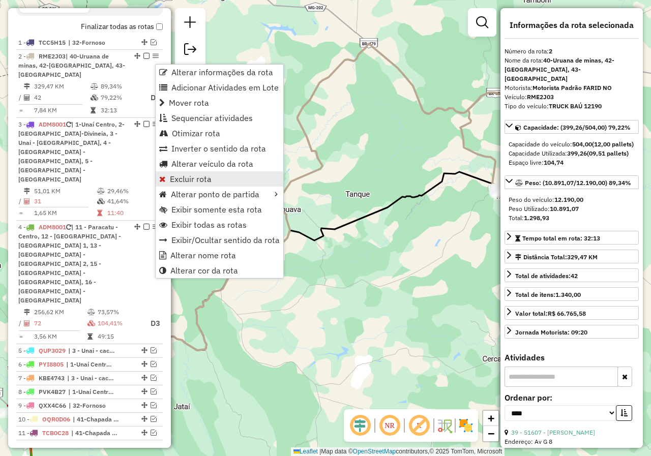
click at [201, 181] on span "Excluir rota" at bounding box center [191, 179] width 42 height 8
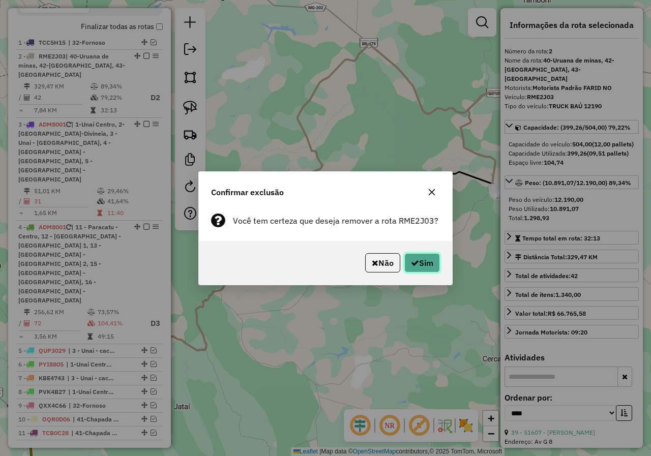
click at [415, 263] on icon "button" at bounding box center [415, 263] width 8 height 8
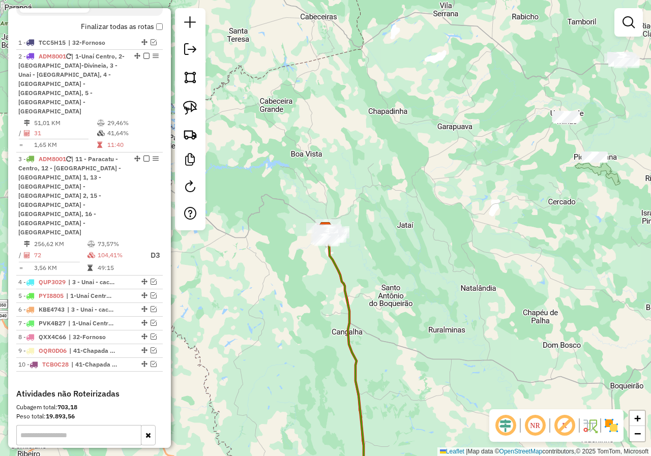
drag, startPoint x: 516, startPoint y: 213, endPoint x: 355, endPoint y: 276, distance: 173.0
click at [355, 276] on div "Janela de atendimento Grade de atendimento Capacidade Transportadoras Veículos …" at bounding box center [325, 228] width 651 height 456
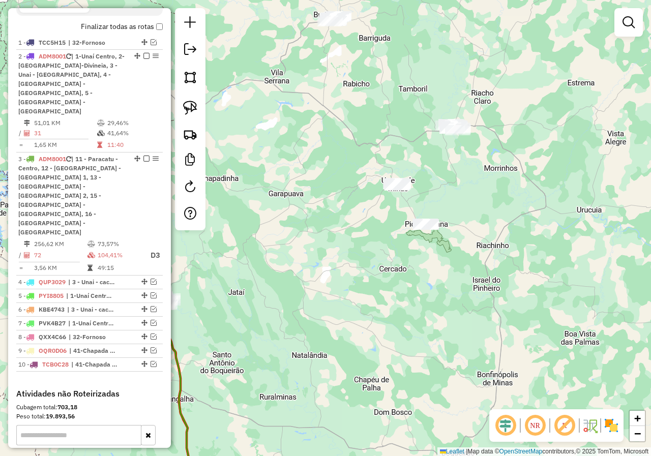
drag, startPoint x: 450, startPoint y: 192, endPoint x: 404, endPoint y: 254, distance: 77.4
click at [406, 254] on div "Janela de atendimento Grade de atendimento Capacidade Transportadoras Veículos …" at bounding box center [325, 228] width 651 height 456
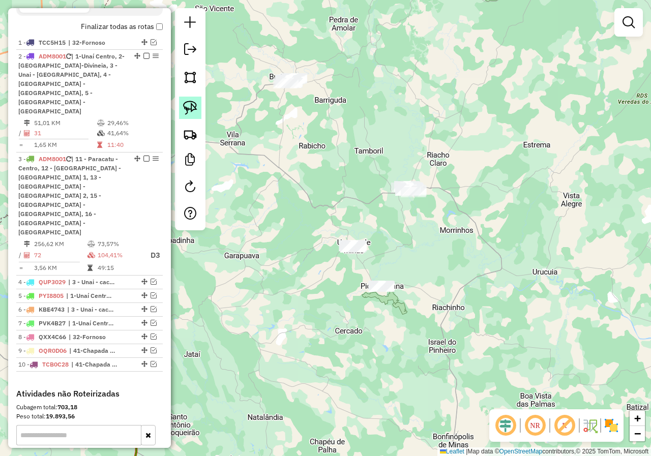
click at [194, 104] on img at bounding box center [190, 108] width 14 height 14
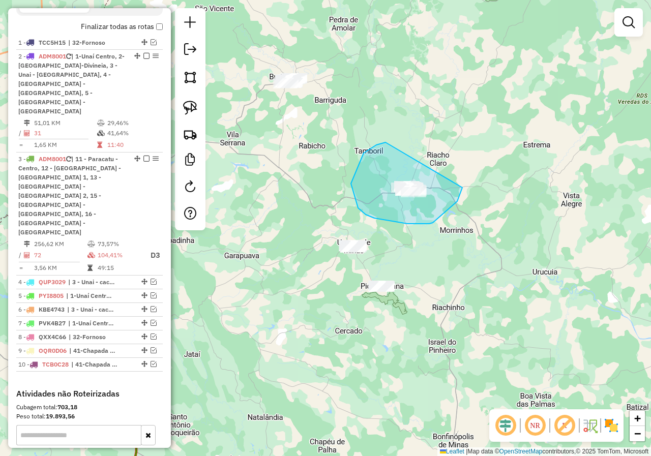
drag, startPoint x: 351, startPoint y: 183, endPoint x: 463, endPoint y: 178, distance: 112.4
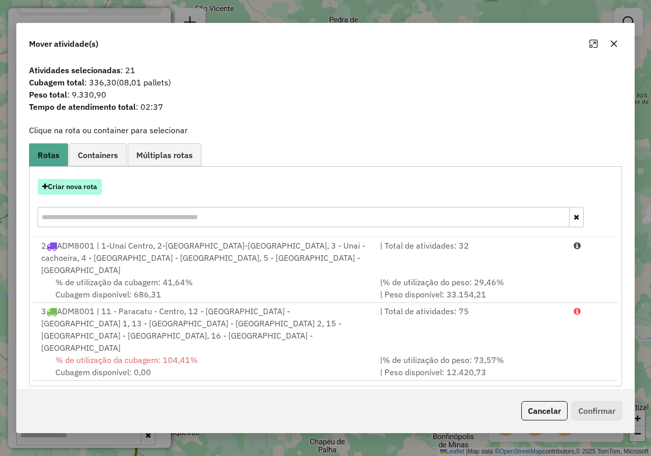
click at [94, 194] on button "Criar nova rota" at bounding box center [70, 187] width 64 height 16
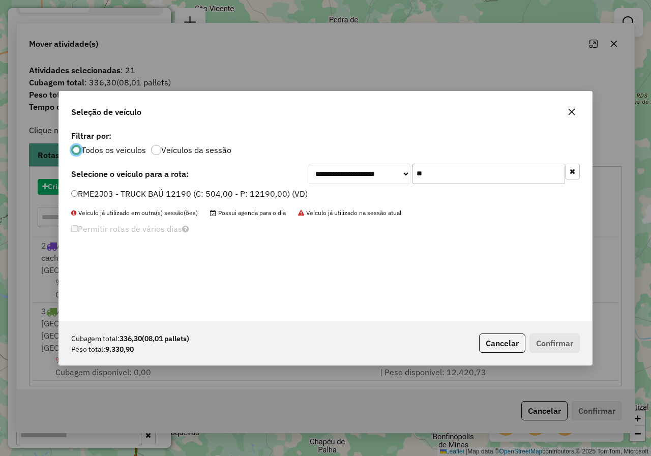
scroll to position [6, 3]
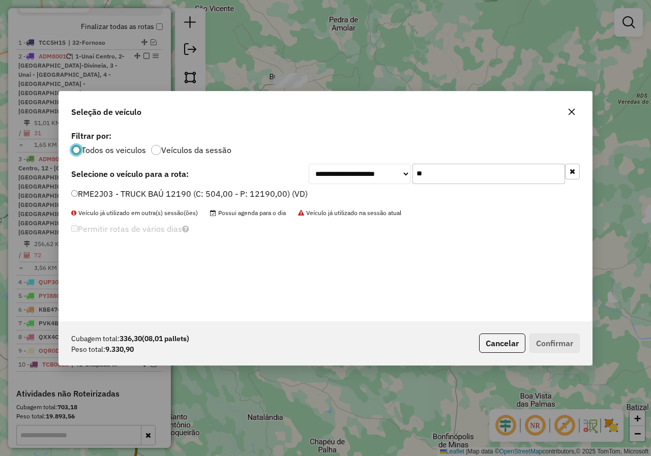
drag, startPoint x: 256, startPoint y: 192, endPoint x: 482, endPoint y: 289, distance: 246.3
click at [256, 191] on label "RME2J03 - TRUCK BAÚ 12190 (C: 504,00 - P: 12190,00) (VD)" at bounding box center [189, 194] width 236 height 12
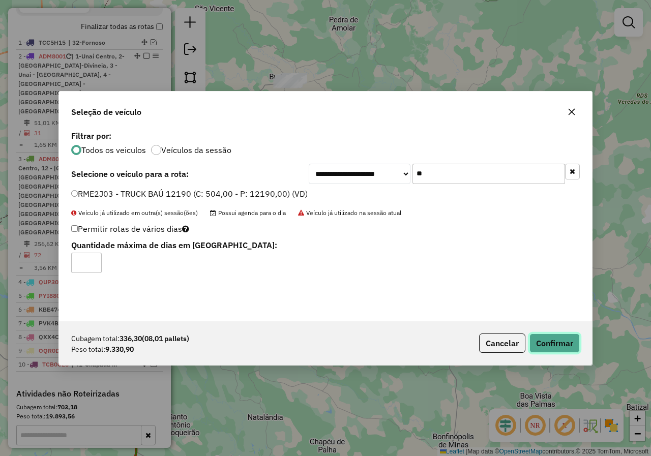
click at [555, 337] on button "Confirmar" at bounding box center [554, 342] width 50 height 19
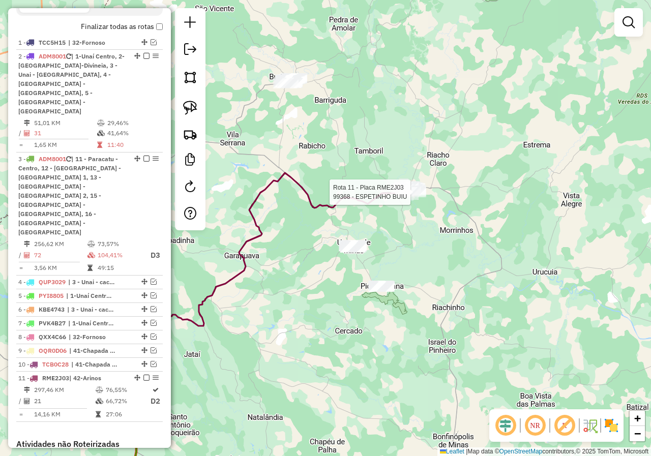
click at [412, 197] on div at bounding box center [412, 192] width 25 height 10
select select "*********"
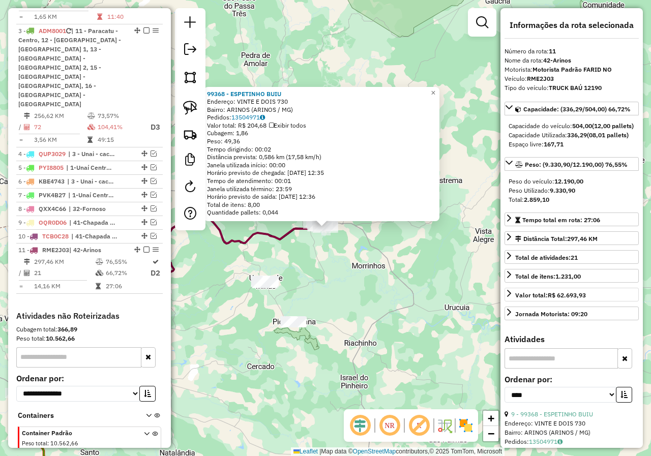
scroll to position [203, 0]
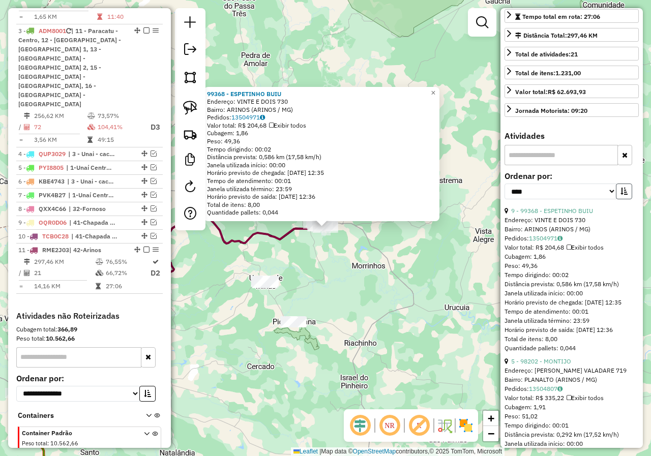
click at [619, 199] on button "button" at bounding box center [623, 191] width 16 height 16
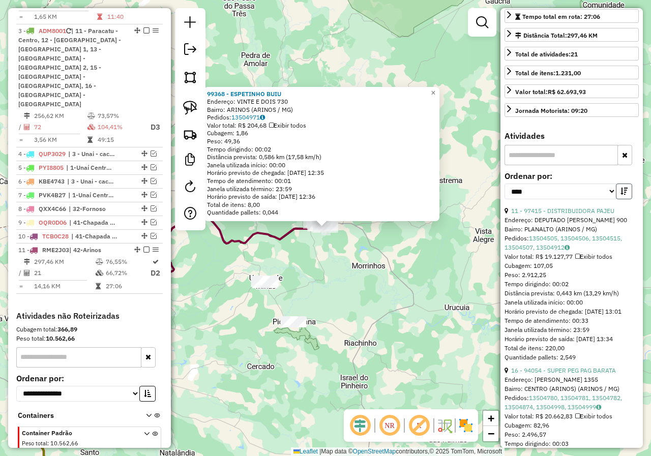
click at [619, 199] on button "button" at bounding box center [623, 191] width 16 height 16
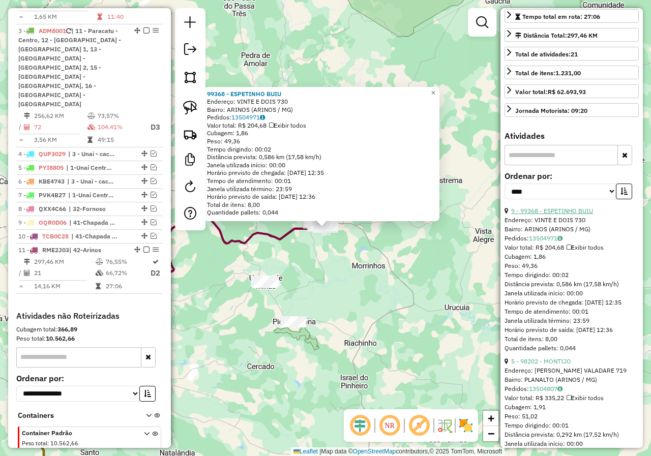
click at [566, 214] on link "9 - 99368 - ESPETINHO BUIU" at bounding box center [552, 211] width 82 height 8
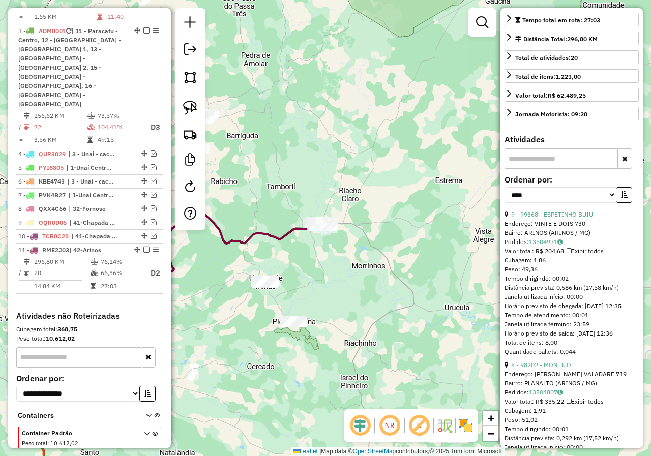
scroll to position [254, 0]
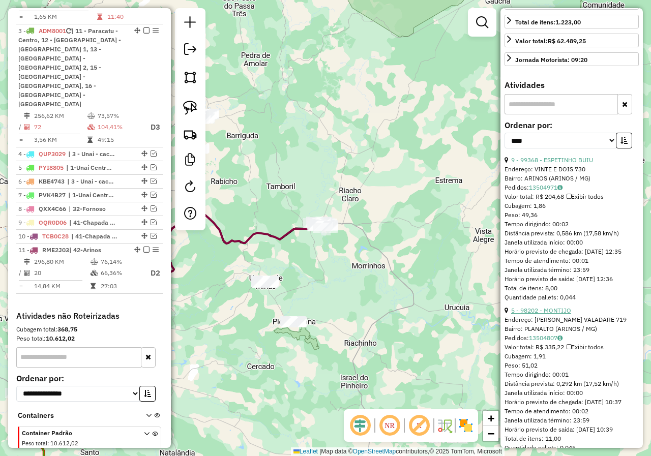
click at [558, 314] on link "5 - 98202 - MONTIJO" at bounding box center [541, 310] width 60 height 8
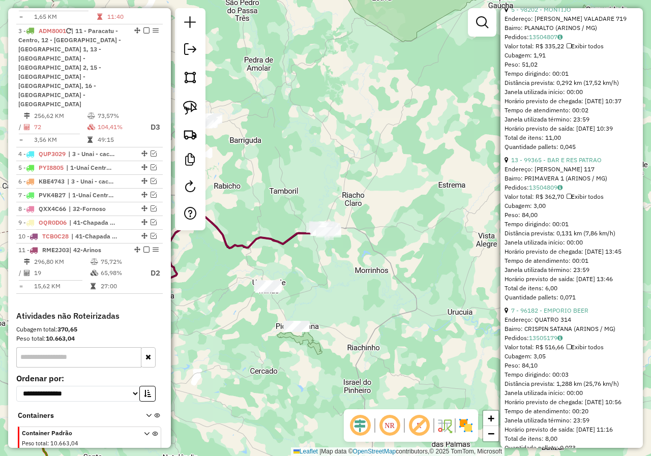
scroll to position [407, 0]
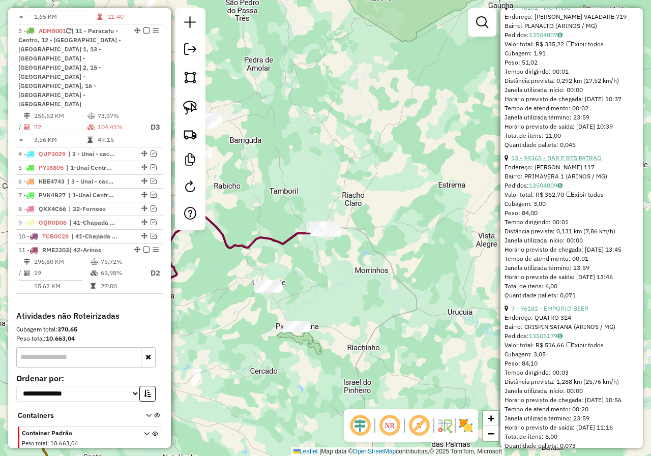
click at [576, 162] on link "13 - 99365 - BAR E RES PATRAO" at bounding box center [556, 158] width 90 height 8
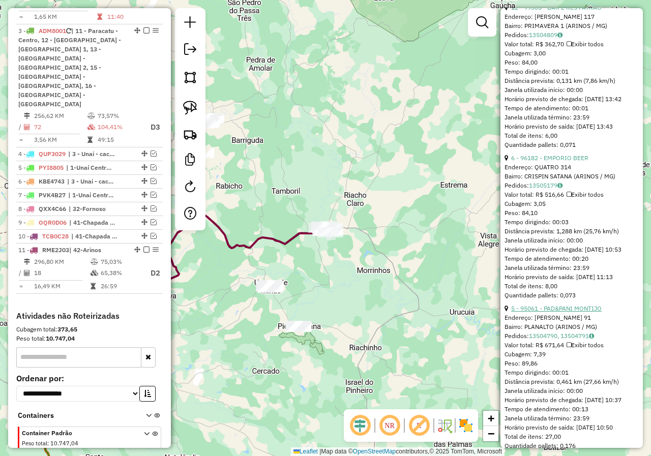
click at [575, 312] on link "5 - 95061 - PAD&PANI MONTIJO" at bounding box center [556, 308] width 90 height 8
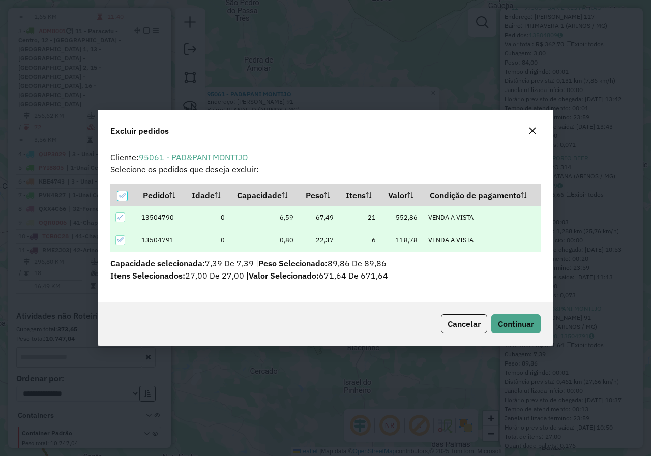
scroll to position [0, 0]
click at [530, 327] on span "Continuar" at bounding box center [516, 324] width 36 height 10
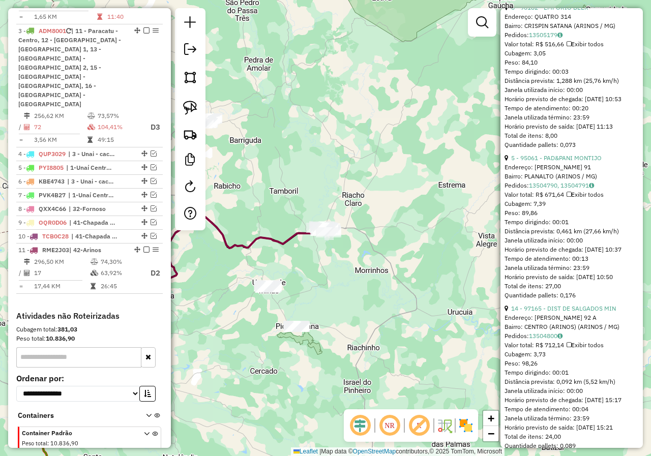
click at [568, 312] on link "14 - 97165 - DIST DE SALGADOS MIN" at bounding box center [563, 308] width 105 height 8
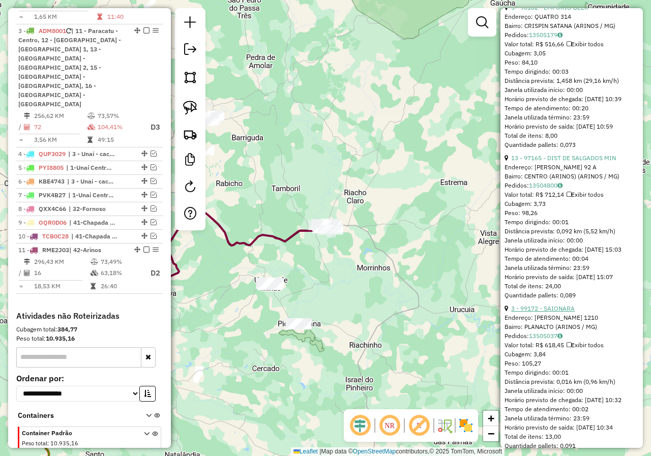
click at [561, 312] on link "3 - 99172 - SAIONARA" at bounding box center [543, 308] width 64 height 8
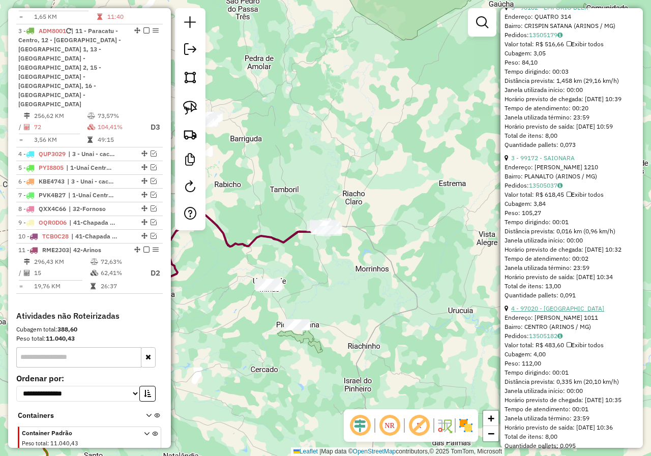
click at [575, 312] on link "4 - 97020 - BAR AVENIDA" at bounding box center [557, 308] width 93 height 8
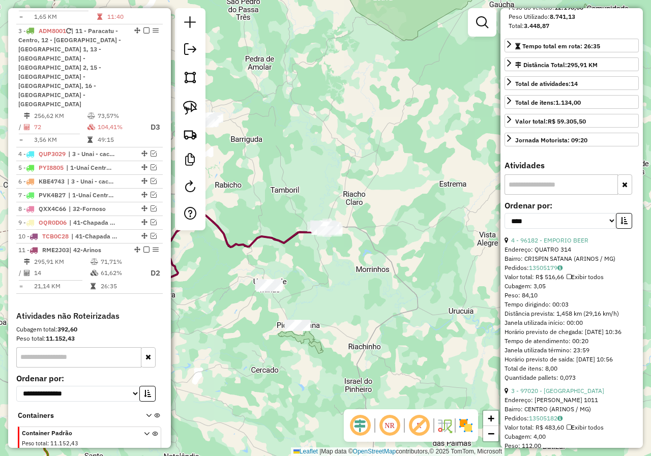
scroll to position [152, 0]
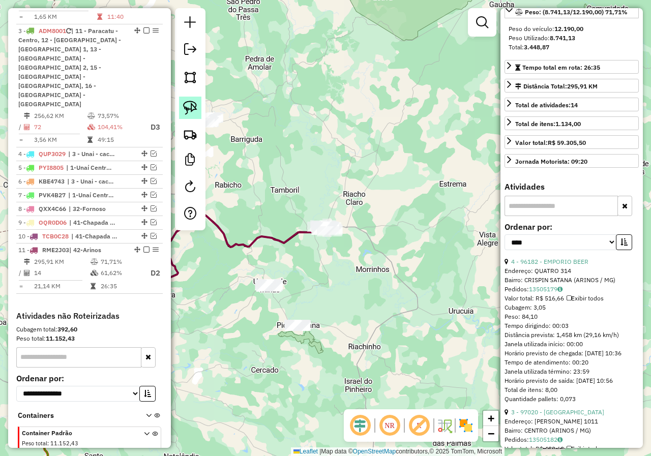
click at [189, 115] on link at bounding box center [190, 108] width 22 height 22
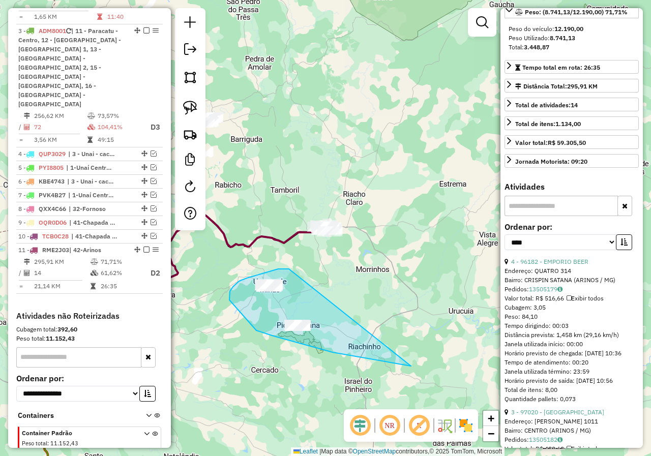
drag, startPoint x: 289, startPoint y: 269, endPoint x: 411, endPoint y: 366, distance: 155.9
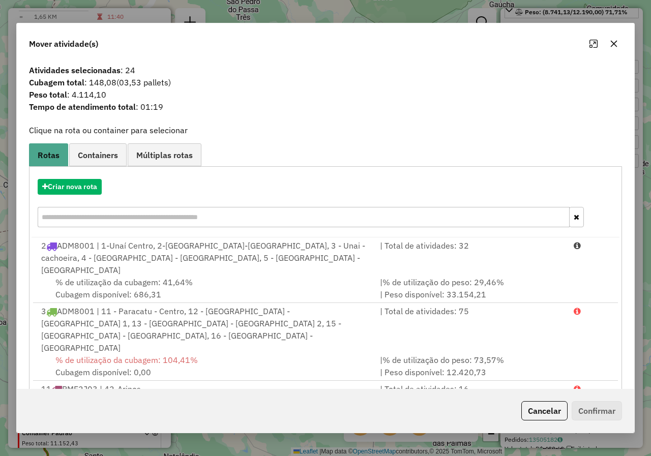
click at [611, 47] on icon "button" at bounding box center [613, 44] width 8 height 8
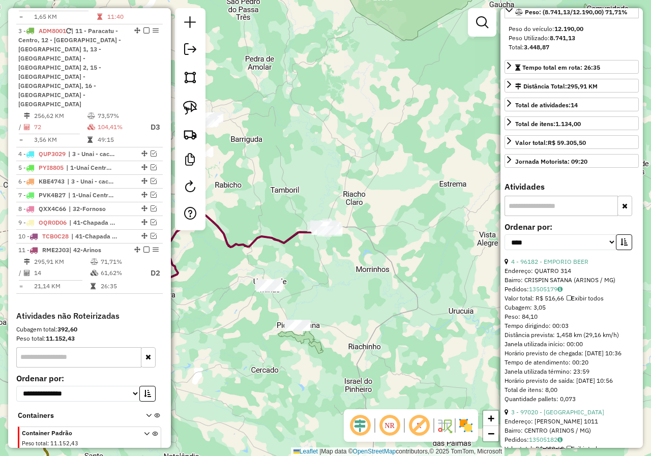
click at [304, 232] on icon at bounding box center [177, 304] width 297 height 184
click at [574, 265] on link "3 - 96182 - EMPORIO BEER" at bounding box center [549, 262] width 77 height 8
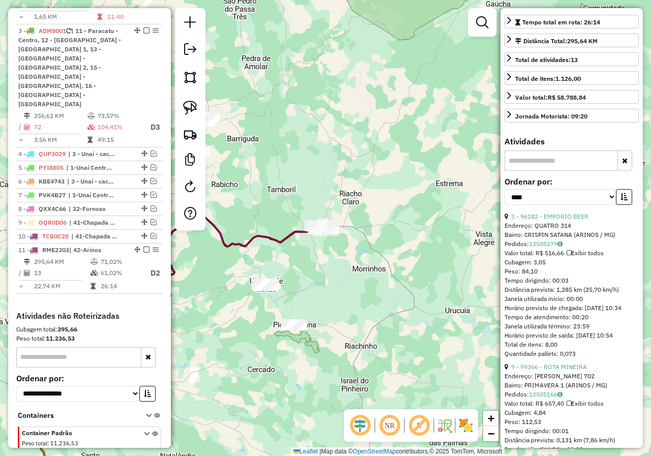
scroll to position [254, 0]
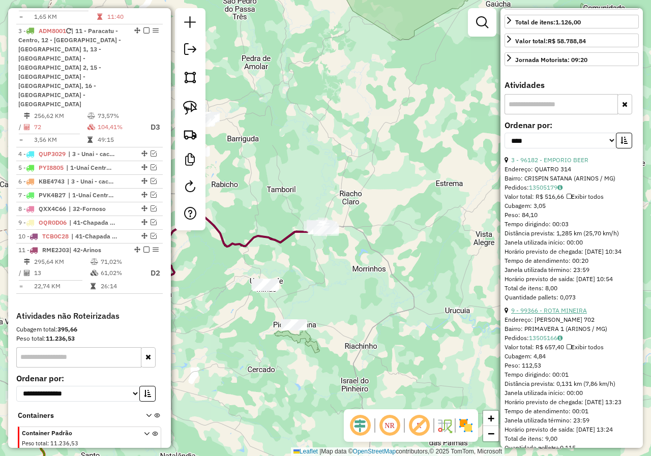
click at [568, 314] on link "9 - 99366 - ROTA MINEIRA" at bounding box center [549, 310] width 76 height 8
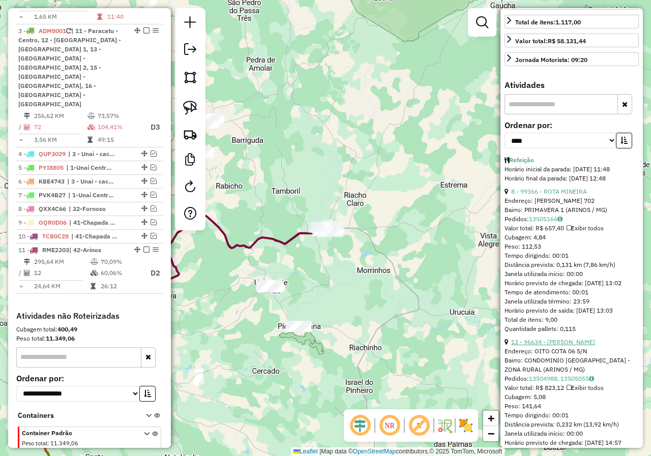
scroll to position [305, 0]
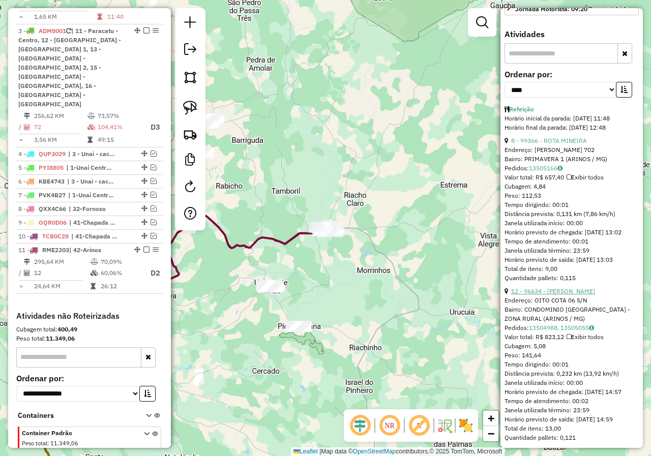
click at [574, 295] on link "12 - 96634 - VANILDE DIAS ALVES" at bounding box center [553, 291] width 84 height 8
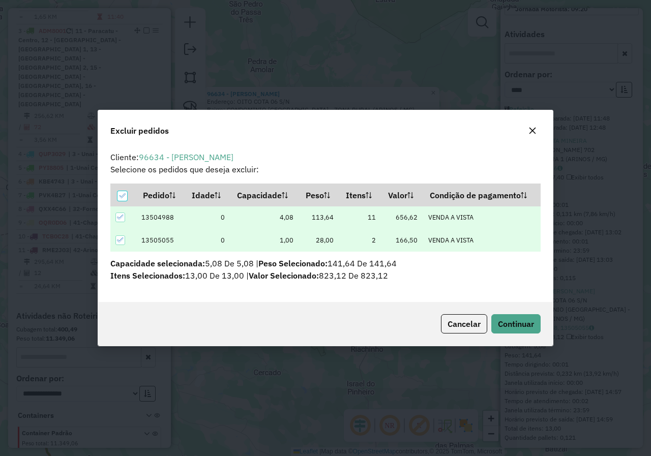
scroll to position [0, 0]
click at [529, 330] on button "Continuar" at bounding box center [515, 323] width 49 height 19
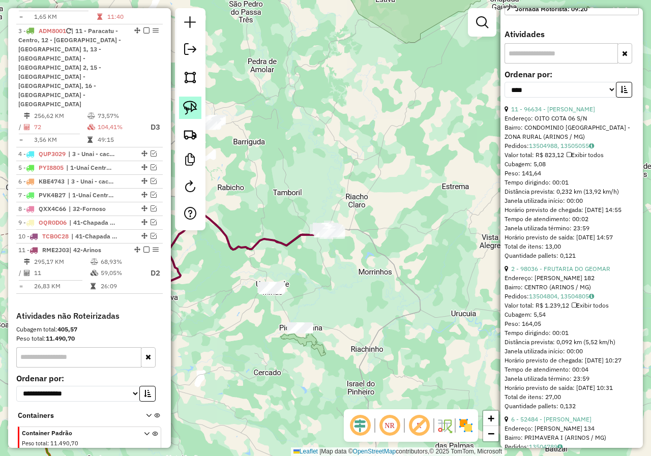
click at [189, 101] on img at bounding box center [190, 108] width 14 height 14
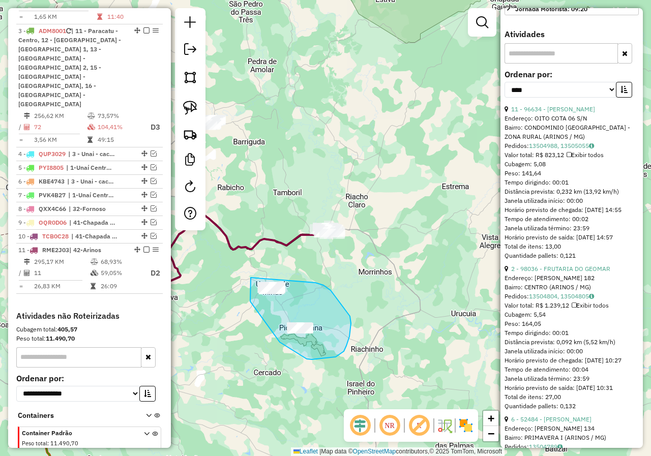
drag, startPoint x: 251, startPoint y: 280, endPoint x: 314, endPoint y: 281, distance: 63.0
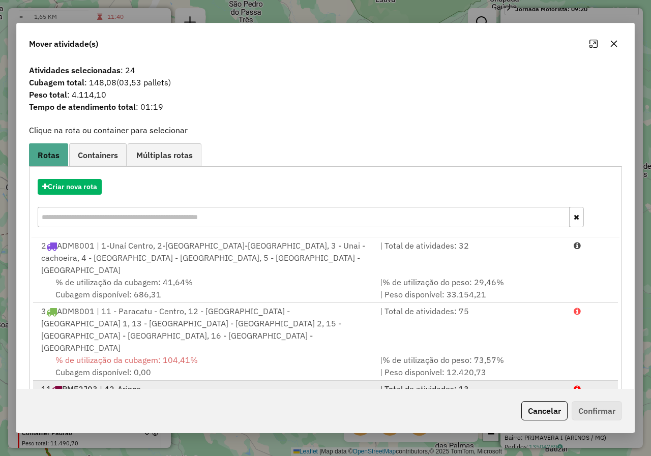
click at [443, 396] on span "% de utilização do peso: 68,93%" at bounding box center [442, 401] width 121 height 10
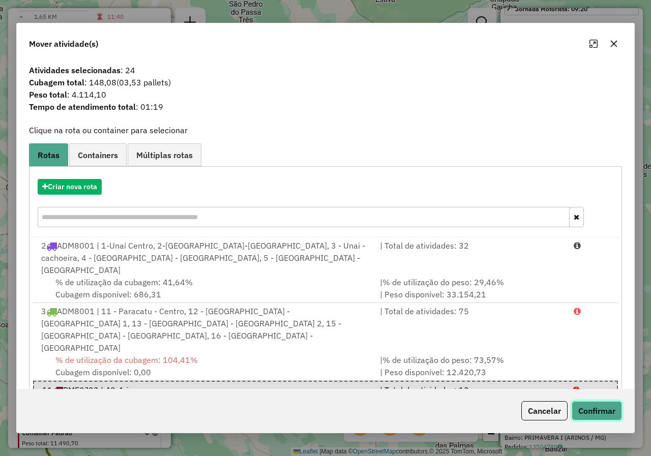
click at [591, 407] on button "Confirmar" at bounding box center [596, 410] width 50 height 19
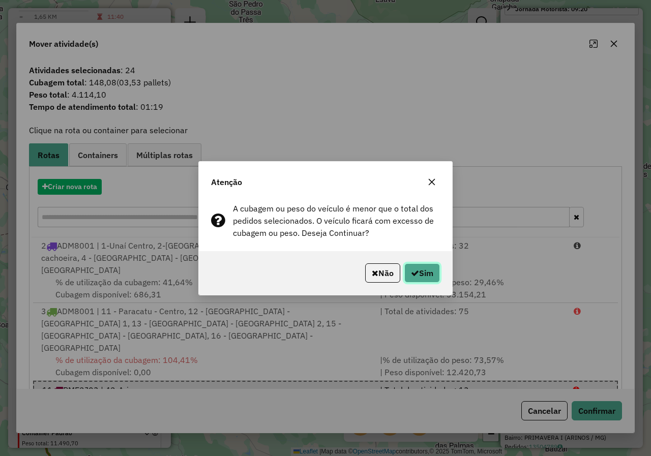
click at [419, 267] on button "Sim" at bounding box center [422, 272] width 36 height 19
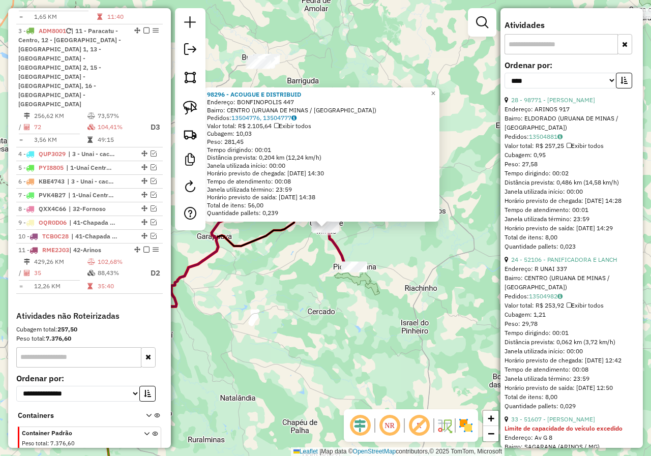
scroll to position [9, 0]
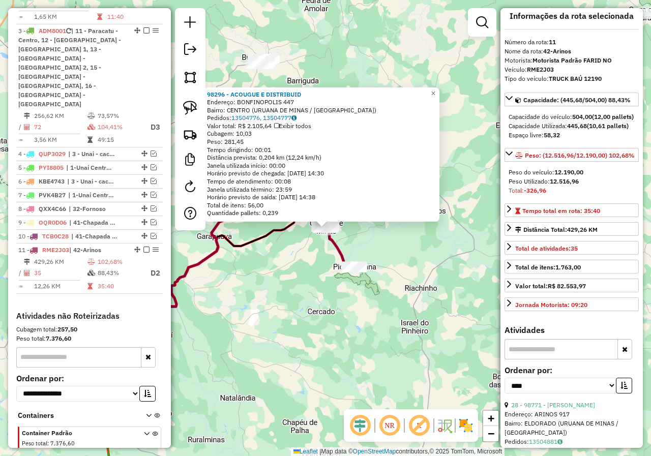
click at [391, 249] on div "98296 - ACOUGUE E DISTRIBUID Endereço: BONFINOPOLIS 447 Bairro: CENTRO (URUANA …" at bounding box center [325, 228] width 651 height 456
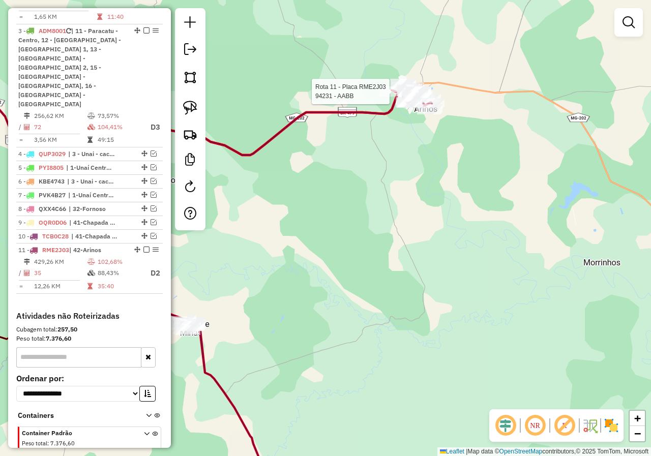
select select "*********"
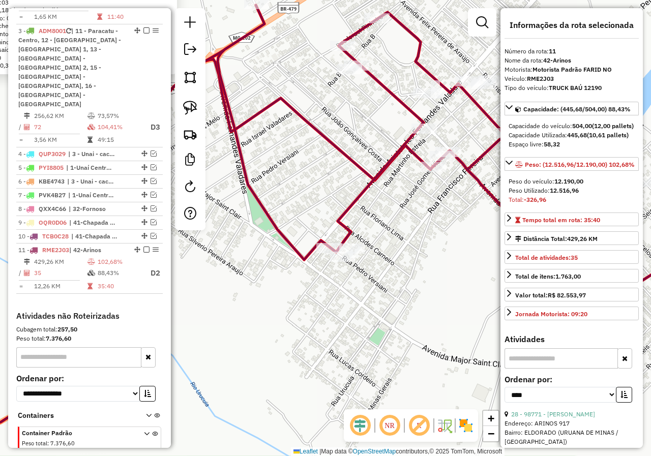
click at [413, 207] on div "94231 - AABB Endereço: FOLHA ROD 202 6 Bairro: PLANALTO (ARINOS / MG) Pedidos: …" at bounding box center [325, 228] width 651 height 456
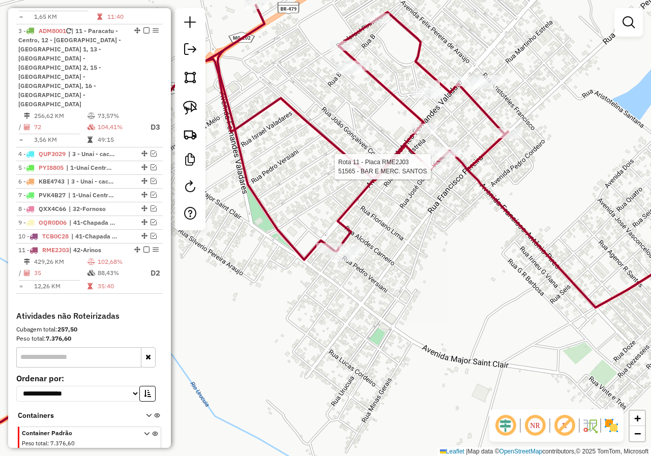
select select "*********"
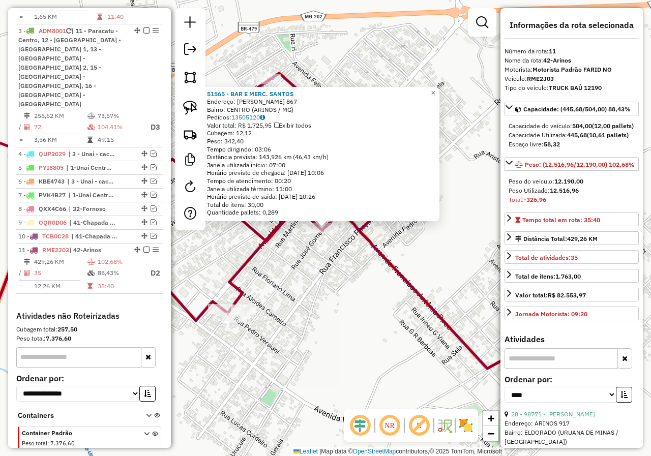
click at [343, 264] on div "51565 - BAR E MERC. SANTOS Endereço: JOSE GOMES VIANA 867 Bairro: CENTRO (ARINO…" at bounding box center [325, 228] width 651 height 456
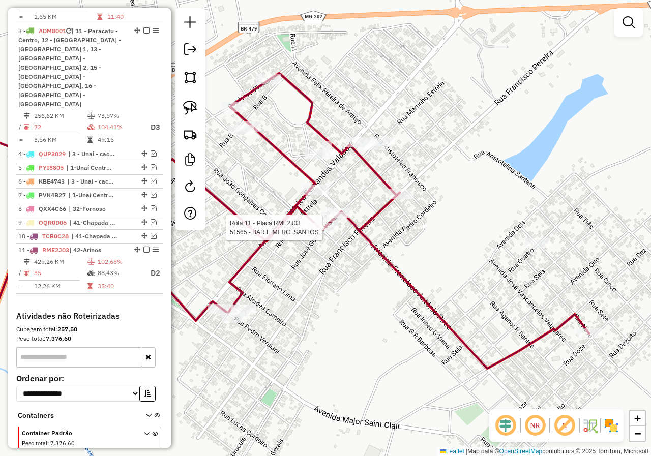
select select "*********"
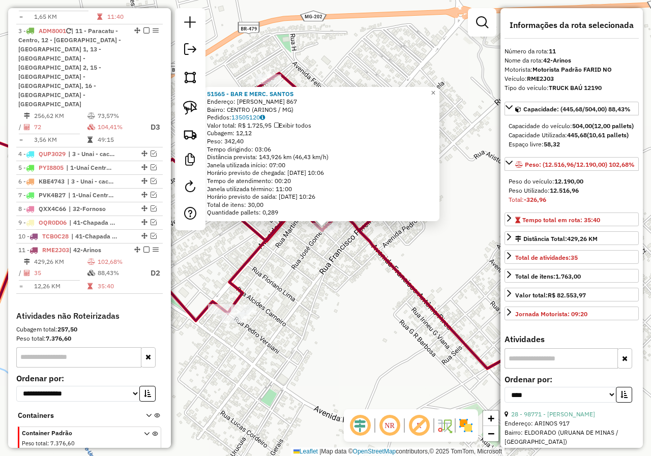
click at [329, 271] on div "51565 - BAR E MERC. SANTOS Endereço: JOSE GOMES VIANA 867 Bairro: CENTRO (ARINO…" at bounding box center [325, 228] width 651 height 456
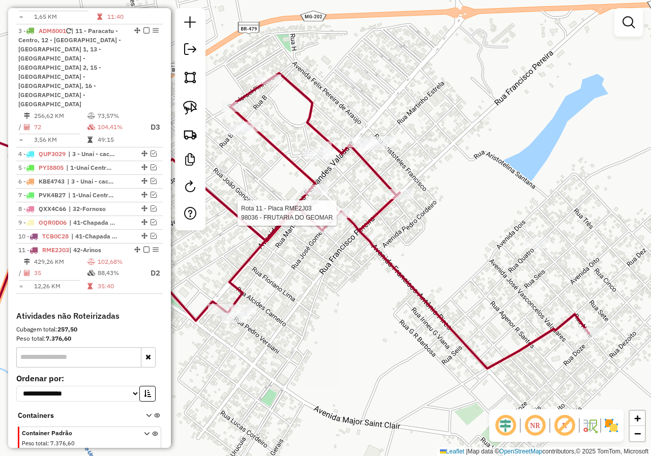
select select "*********"
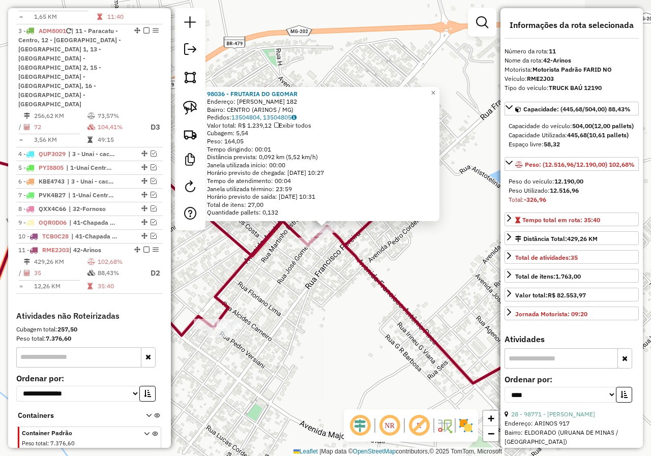
click at [364, 254] on div "98036 - FRUTARIA DO GEOMAR Endereço: FRANCISCO ANTONIO PIRES 182 Bairro: CENTRO…" at bounding box center [325, 228] width 651 height 456
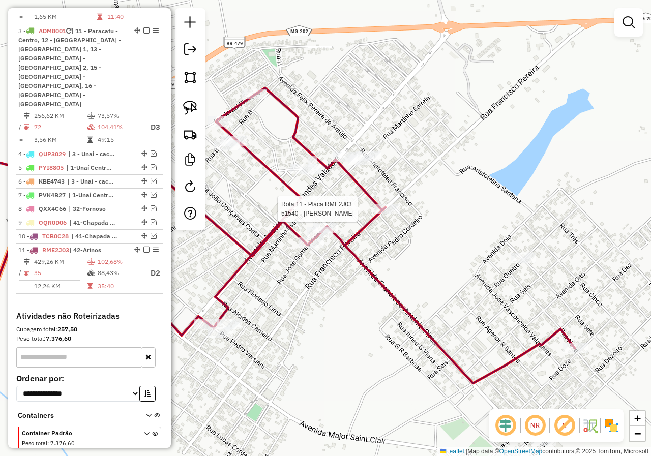
select select "*********"
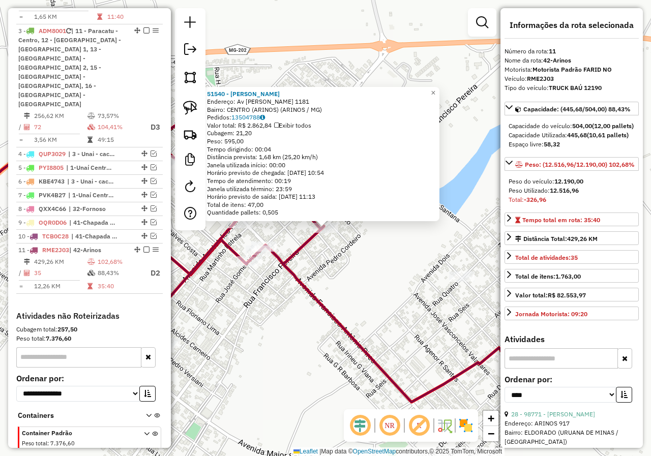
click at [391, 314] on div "51540 - NORIVAL DAMACENA FON Endereço: Av FRANCISCO PEREIRA 1181 Bairro: CENTRO…" at bounding box center [325, 228] width 651 height 456
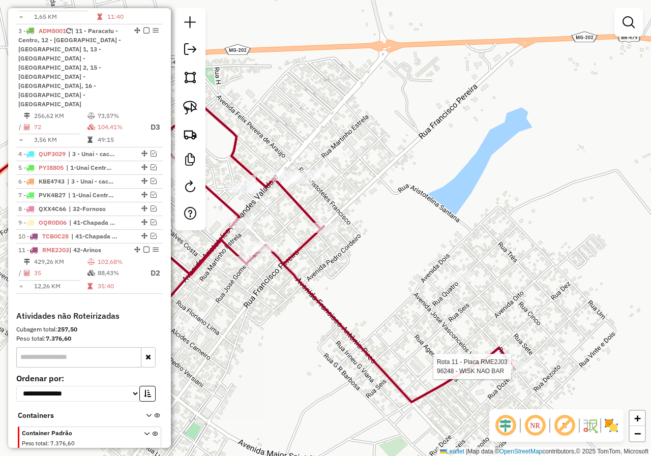
select select "*********"
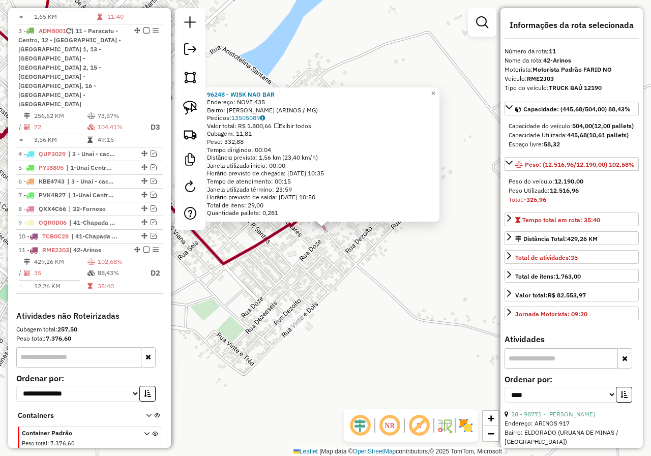
drag, startPoint x: 232, startPoint y: 317, endPoint x: 364, endPoint y: 316, distance: 132.1
click at [364, 316] on div "96248 - WISK NAO BAR Endereço: NOVE 435 Bairro: CRISPIM SANTANA (ARINOS / MG) P…" at bounding box center [325, 228] width 651 height 456
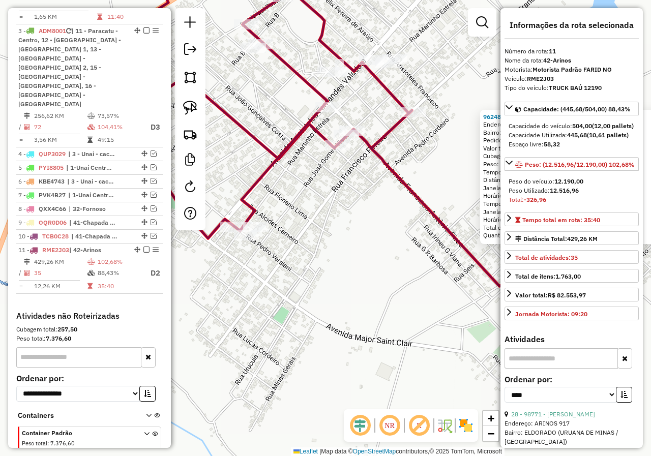
drag, startPoint x: 258, startPoint y: 299, endPoint x: 450, endPoint y: 321, distance: 193.3
click at [446, 326] on div "96248 - WISK NAO BAR Endereço: NOVE 435 Bairro: CRISPIM SANTANA (ARINOS / MG) P…" at bounding box center [325, 228] width 651 height 456
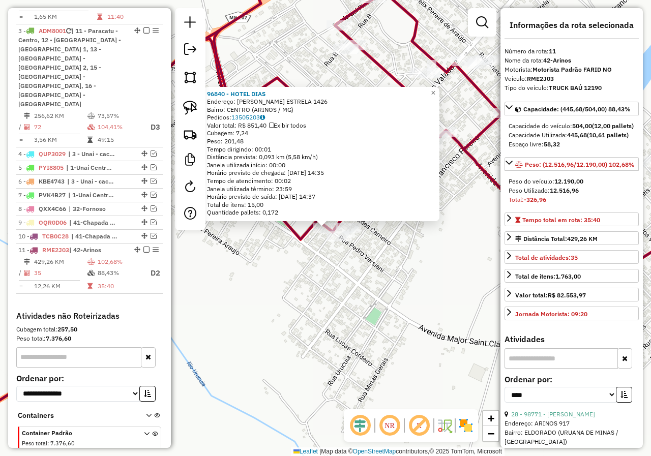
click at [297, 282] on div "96840 - HOTEL DIAS Endereço: MARTINHO ESTRELA 1426 Bairro: CENTRO (ARINOS / MG)…" at bounding box center [325, 228] width 651 height 456
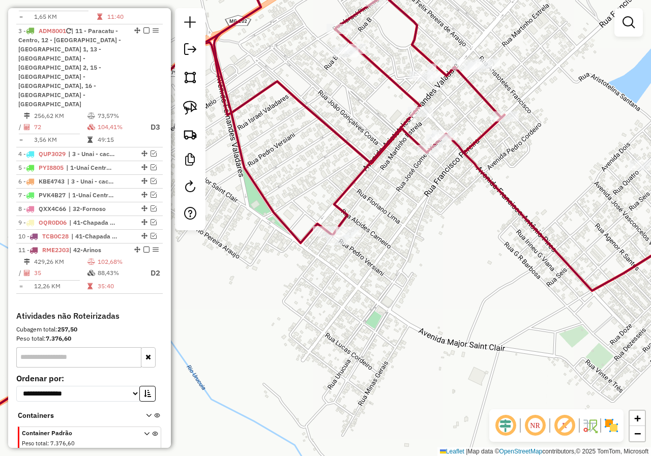
drag, startPoint x: 275, startPoint y: 246, endPoint x: 339, endPoint y: 359, distance: 129.5
click at [336, 358] on div "Janela de atendimento Grade de atendimento Capacidade Transportadoras Veículos …" at bounding box center [325, 228] width 651 height 456
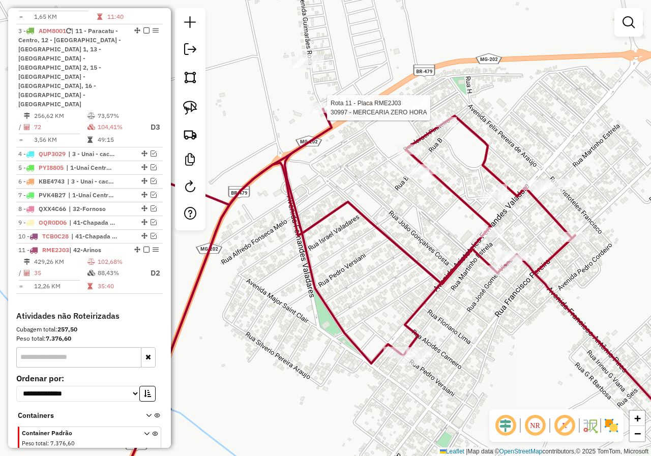
select select "*********"
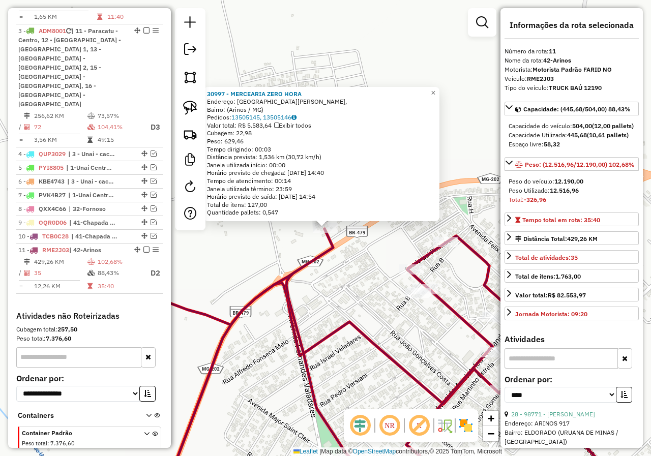
click at [371, 318] on div "30997 - MERCEARIA ZERO HORA Endereço: Avenida José Fernandes Valadares, Bairro:…" at bounding box center [325, 228] width 651 height 456
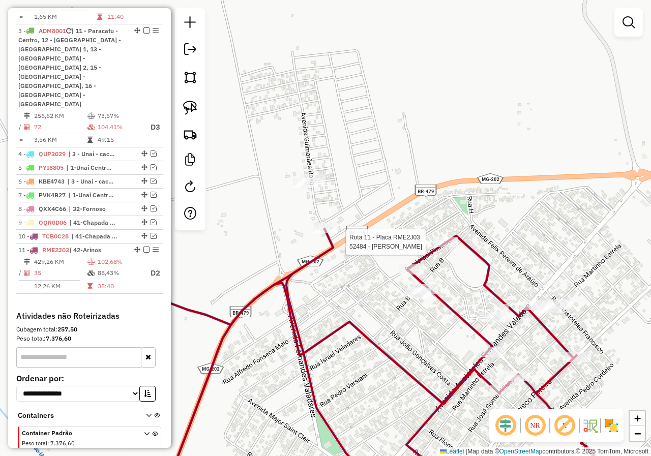
select select "*********"
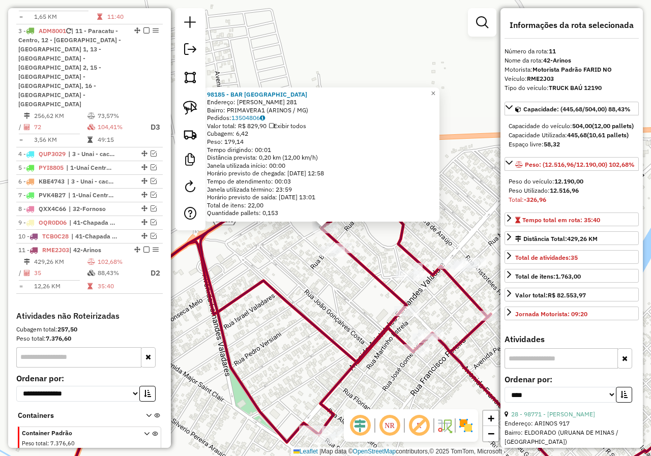
drag, startPoint x: 400, startPoint y: 372, endPoint x: 291, endPoint y: 273, distance: 146.8
click at [294, 275] on div "98185 - BAR BELA VISTA Endereço: ISRAEL PINHEIRO 281 Bairro: PRIMAVERA1 (ARINOS…" at bounding box center [325, 228] width 651 height 456
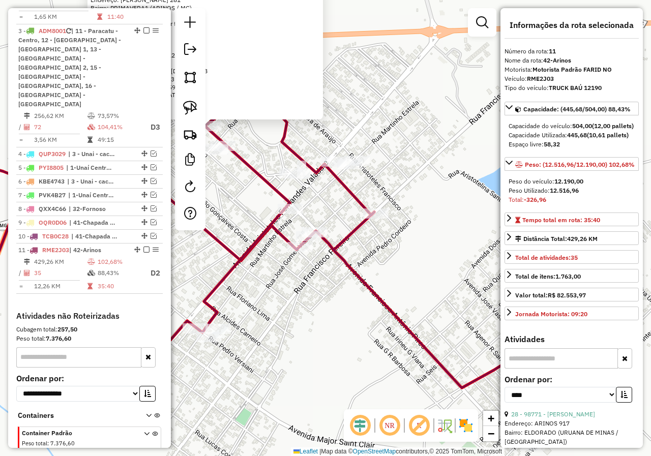
drag, startPoint x: 339, startPoint y: 258, endPoint x: 264, endPoint y: 254, distance: 74.8
click at [271, 256] on div "98185 - BAR BELA VISTA Endereço: ISRAEL PINHEIRO 281 Bairro: PRIMAVERA1 (ARINOS…" at bounding box center [325, 228] width 651 height 456
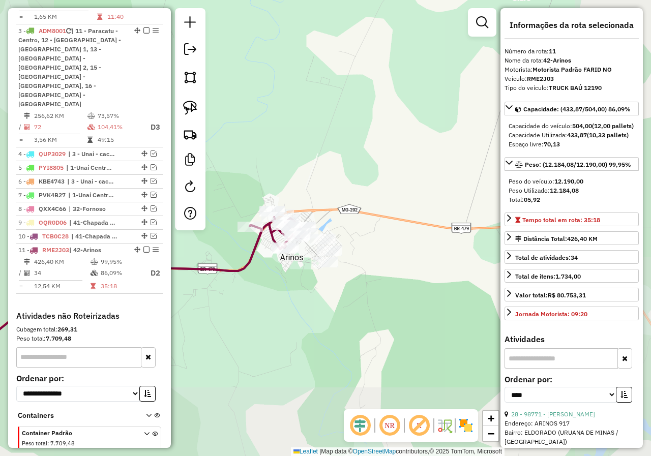
drag, startPoint x: 290, startPoint y: 279, endPoint x: 365, endPoint y: 266, distance: 76.8
click at [364, 267] on div "Janela de atendimento Grade de atendimento Capacidade Transportadoras Veículos …" at bounding box center [325, 228] width 651 height 456
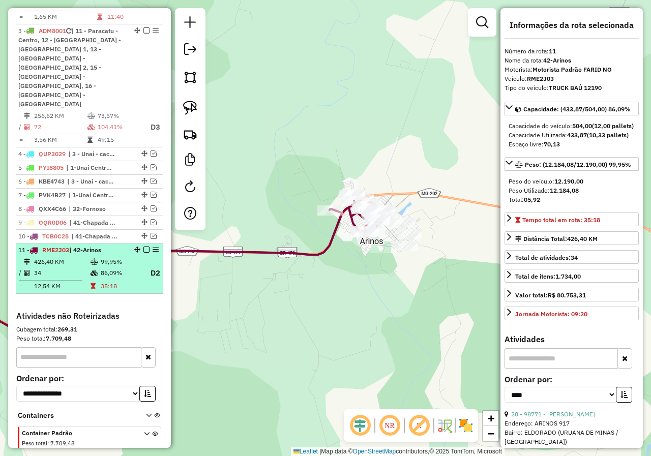
click at [143, 246] on em at bounding box center [146, 249] width 6 height 6
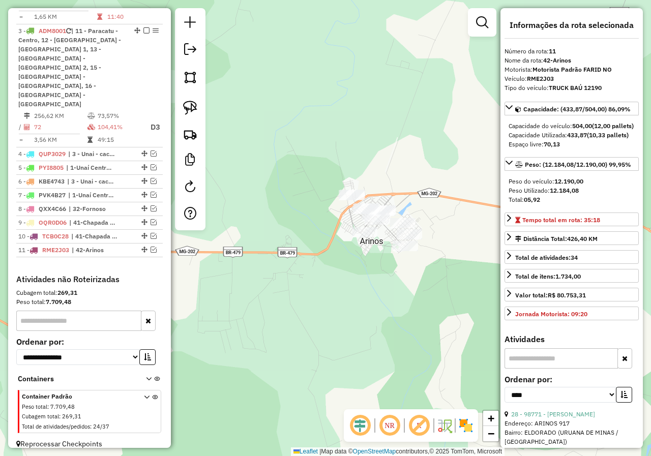
scroll to position [436, 0]
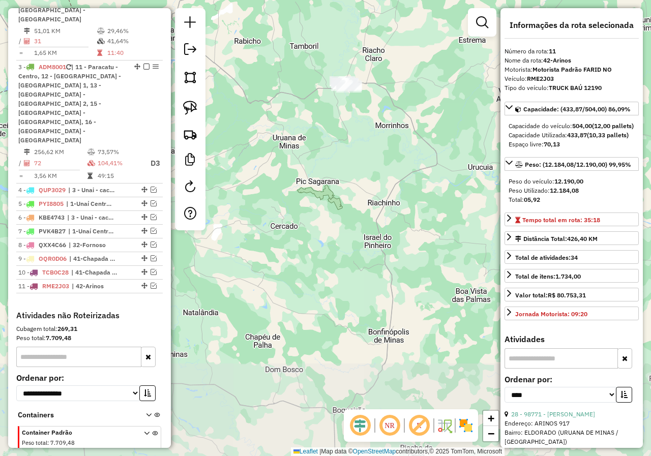
drag, startPoint x: 350, startPoint y: 219, endPoint x: 412, endPoint y: 237, distance: 65.0
click at [412, 237] on div "Janela de atendimento Grade de atendimento Capacidade Transportadoras Veículos …" at bounding box center [325, 228] width 651 height 456
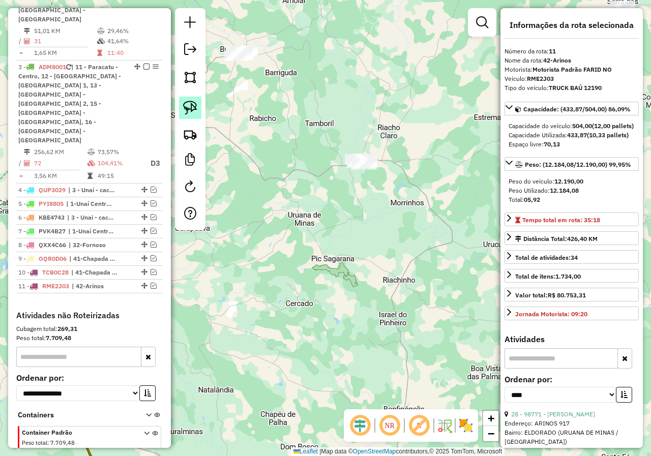
click at [199, 113] on link at bounding box center [190, 108] width 22 height 22
drag, startPoint x: 329, startPoint y: 121, endPoint x: 417, endPoint y: 162, distance: 96.9
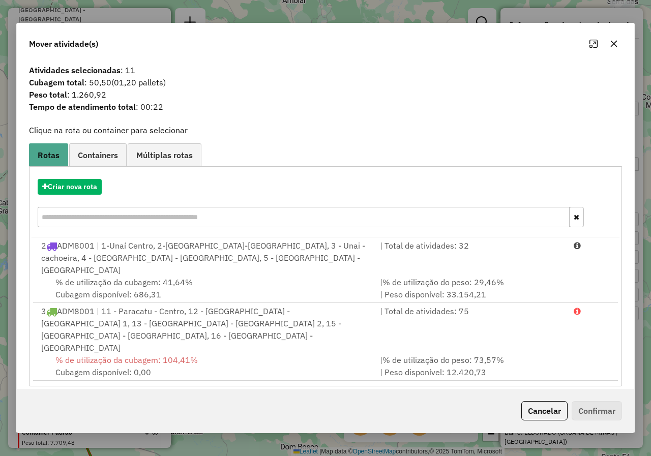
click at [606, 52] on button "button" at bounding box center [613, 44] width 16 height 16
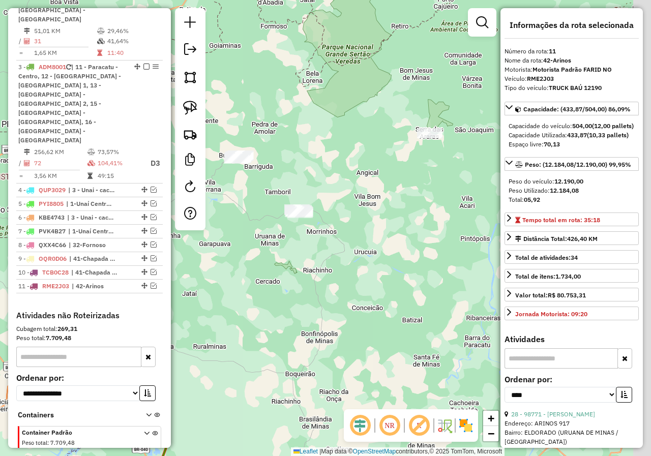
drag, startPoint x: 450, startPoint y: 144, endPoint x: 493, endPoint y: 208, distance: 77.1
click at [491, 208] on div "Janela de atendimento Grade de atendimento Capacidade Transportadoras Veículos …" at bounding box center [325, 228] width 651 height 456
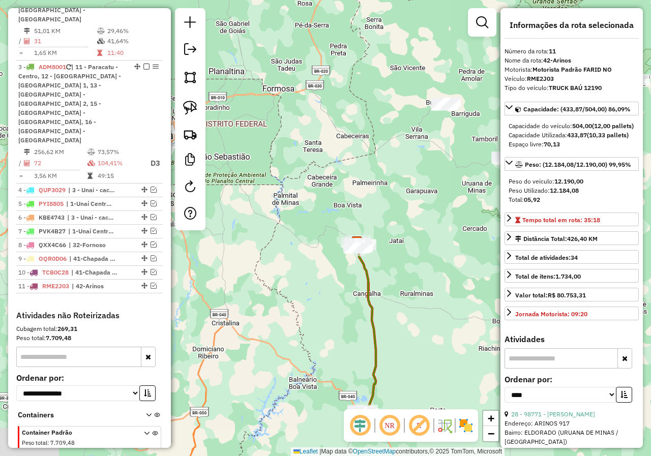
drag, startPoint x: 376, startPoint y: 230, endPoint x: 363, endPoint y: 99, distance: 131.2
click at [363, 103] on div "Janela de atendimento Grade de atendimento Capacidade Transportadoras Veículos …" at bounding box center [325, 228] width 651 height 456
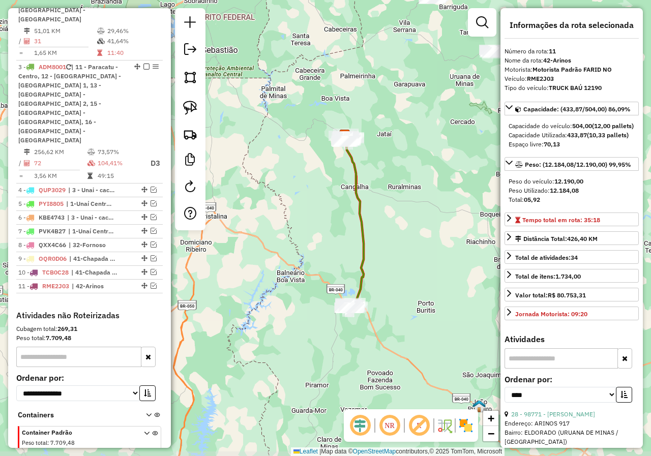
drag, startPoint x: 397, startPoint y: 218, endPoint x: 395, endPoint y: 183, distance: 34.6
click at [384, 187] on div "Janela de atendimento Grade de atendimento Capacidade Transportadoras Veículos …" at bounding box center [325, 228] width 651 height 456
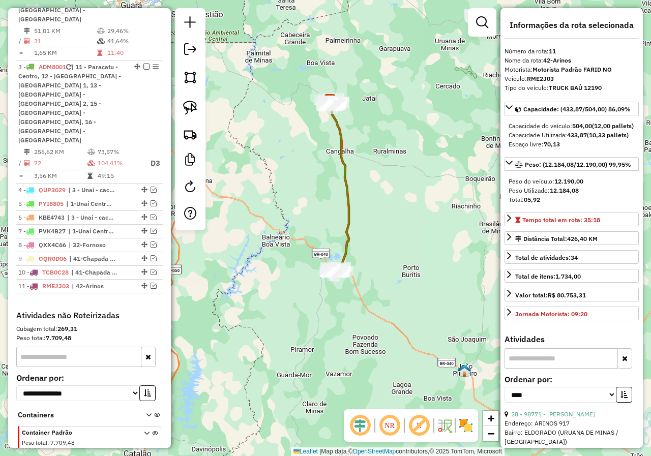
click at [355, 336] on div "Janela de atendimento Grade de atendimento Capacidade Transportadoras Veículos …" at bounding box center [325, 228] width 651 height 456
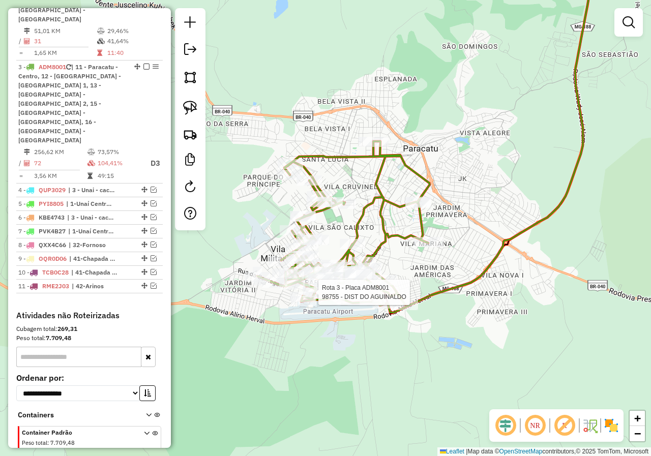
select select "*********"
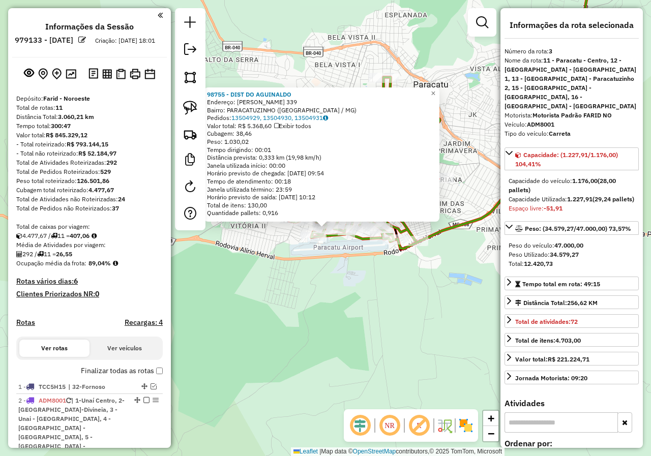
select select "*********"
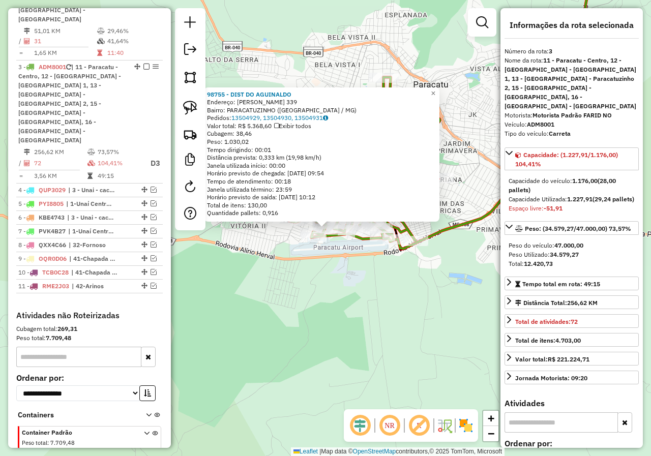
click at [365, 294] on div "98755 - DIST DO AGUINALDO Endereço: PIO FERNANDES 339 Bairro: PARACATUZINHO (PA…" at bounding box center [325, 228] width 651 height 456
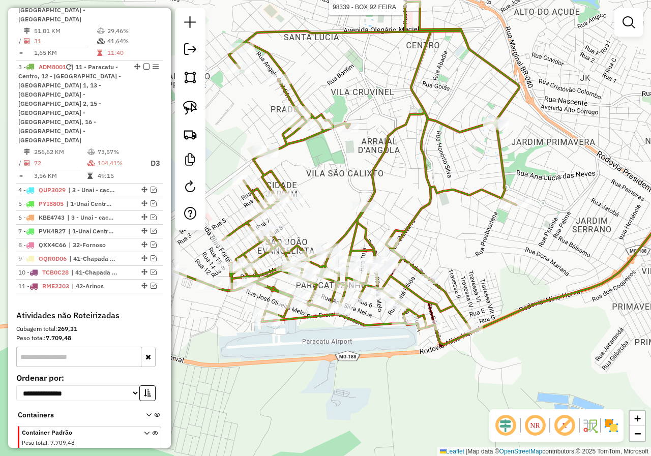
select select "*********"
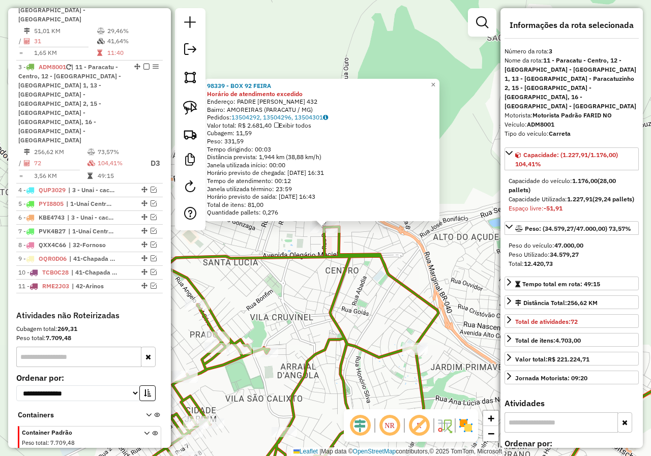
click at [308, 279] on div "Rota 3 - Placa ADM8001 98339 - BOX 92 FEIRA 98339 - BOX 92 FEIRA Horário de ate…" at bounding box center [325, 228] width 651 height 456
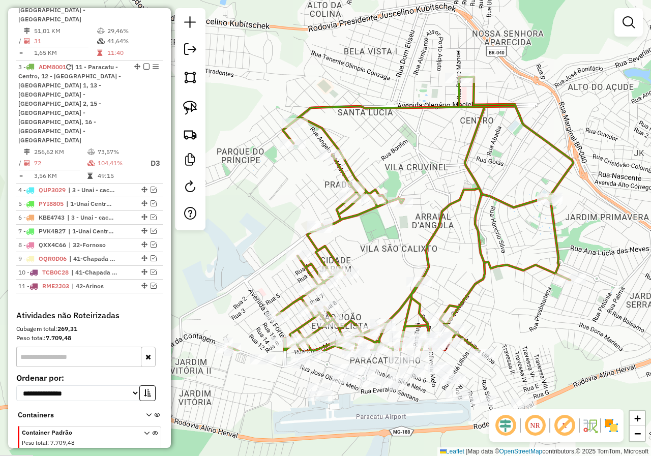
drag, startPoint x: 284, startPoint y: 287, endPoint x: 419, endPoint y: 137, distance: 201.5
click at [419, 137] on div "Janela de atendimento Grade de atendimento Capacidade Transportadoras Veículos …" at bounding box center [325, 228] width 651 height 456
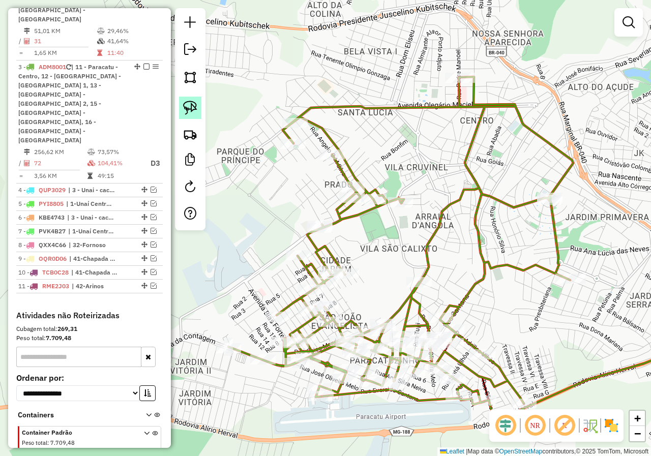
click at [198, 111] on link at bounding box center [190, 108] width 22 height 22
click at [627, 25] on em at bounding box center [628, 22] width 12 height 12
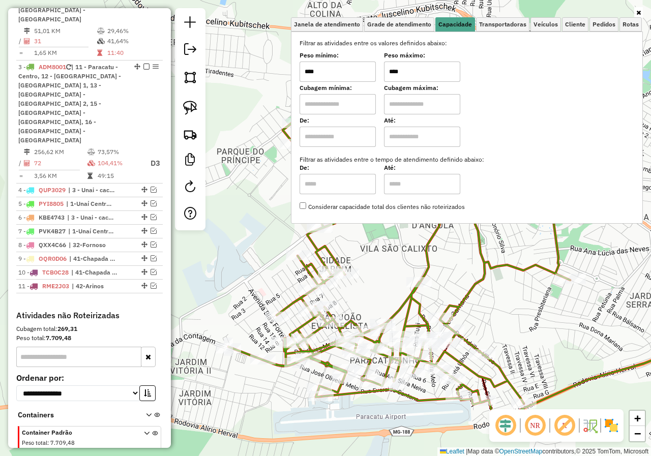
drag, startPoint x: 425, startPoint y: 70, endPoint x: 380, endPoint y: 75, distance: 45.6
click at [381, 75] on div "Peso mínimo: **** Peso máximo: ****" at bounding box center [466, 67] width 334 height 28
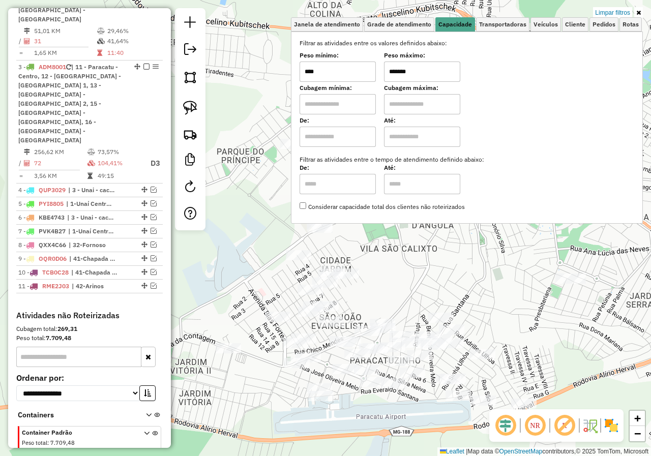
type input "*******"
click at [486, 277] on div "Limpar filtros Janela de atendimento Grade de atendimento Capacidade Transporta…" at bounding box center [325, 228] width 651 height 456
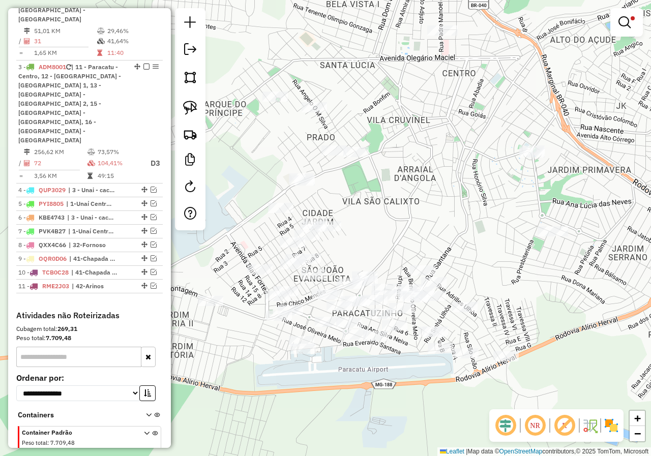
drag, startPoint x: 420, startPoint y: 237, endPoint x: 402, endPoint y: 190, distance: 50.5
click at [402, 190] on div "Limpar filtros Janela de atendimento Grade de atendimento Capacidade Transporta…" at bounding box center [325, 228] width 651 height 456
click at [193, 115] on link at bounding box center [190, 108] width 22 height 22
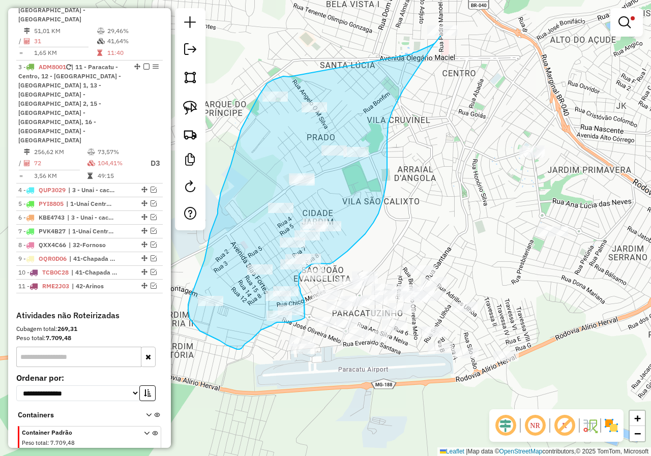
drag, startPoint x: 289, startPoint y: 77, endPoint x: 383, endPoint y: 62, distance: 95.2
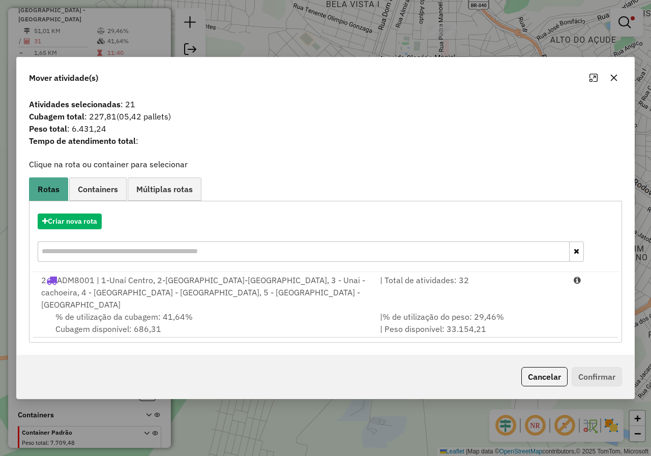
click at [616, 86] on button "button" at bounding box center [613, 78] width 16 height 16
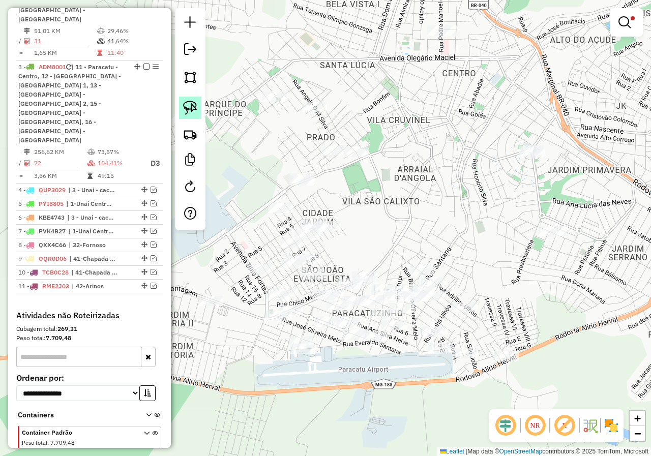
click at [183, 104] on img at bounding box center [190, 108] width 14 height 14
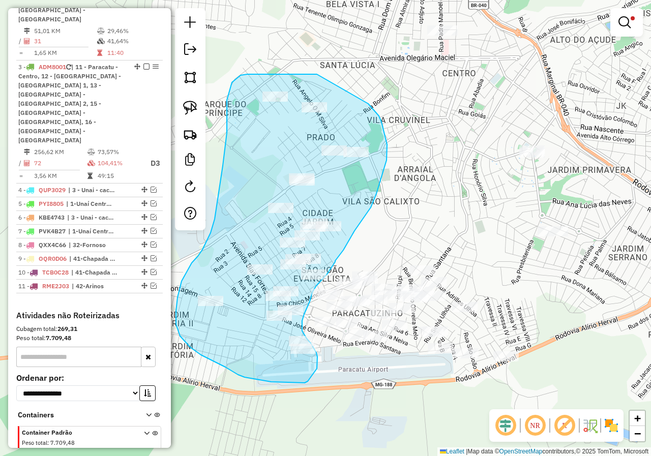
drag, startPoint x: 317, startPoint y: 74, endPoint x: 363, endPoint y: 100, distance: 53.2
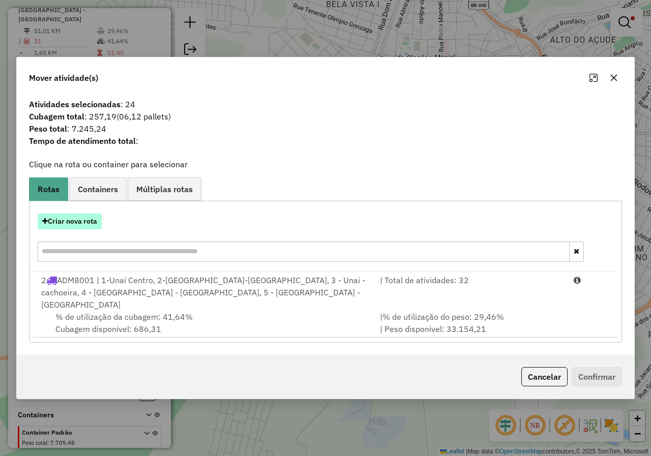
click at [86, 229] on button "Criar nova rota" at bounding box center [70, 221] width 64 height 16
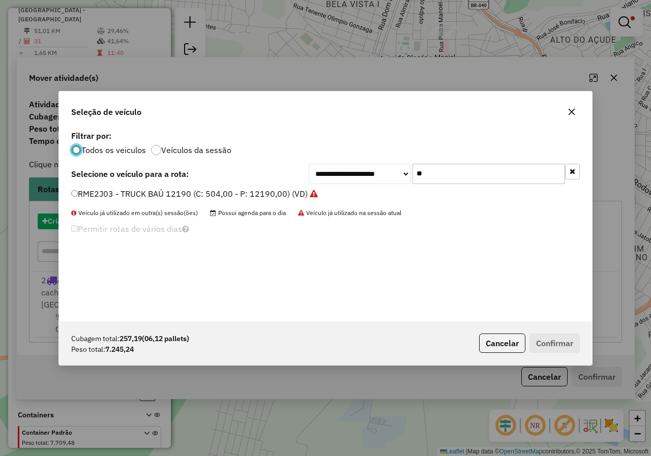
scroll to position [6, 3]
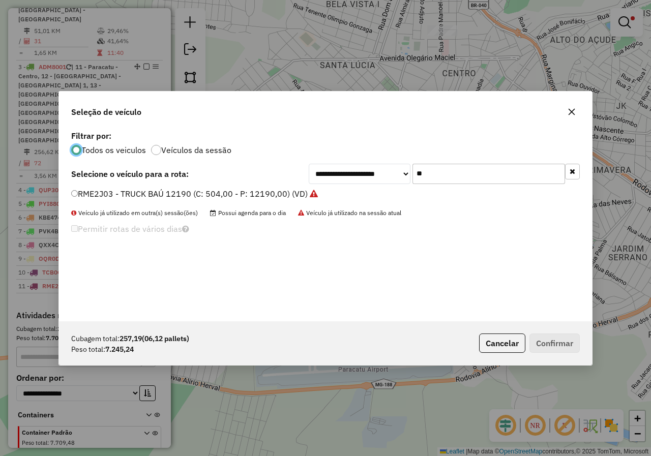
click at [433, 175] on input "**" at bounding box center [488, 174] width 152 height 20
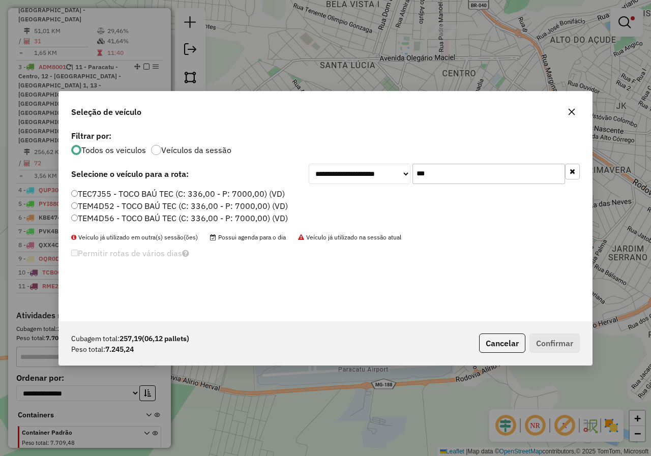
type input "***"
click at [162, 194] on label "TEC7J55 - TOCO BAÚ TEC (C: 336,00 - P: 7000,00) (VD)" at bounding box center [177, 194] width 213 height 12
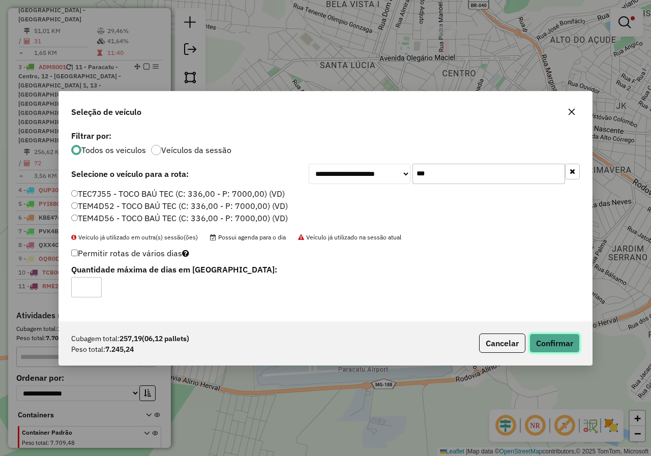
click at [565, 345] on button "Confirmar" at bounding box center [554, 342] width 50 height 19
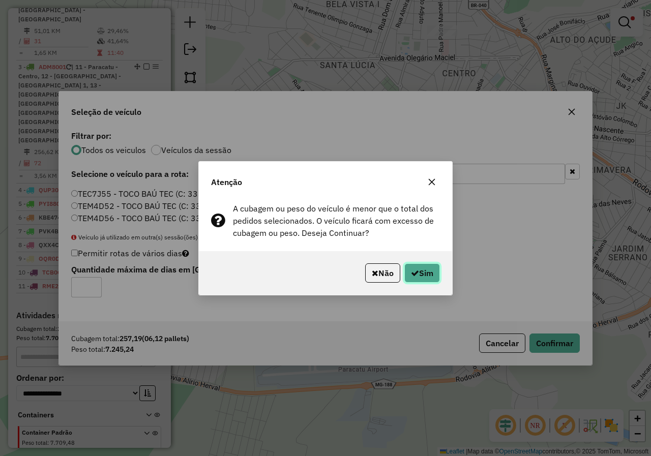
click at [418, 267] on button "Sim" at bounding box center [422, 272] width 36 height 19
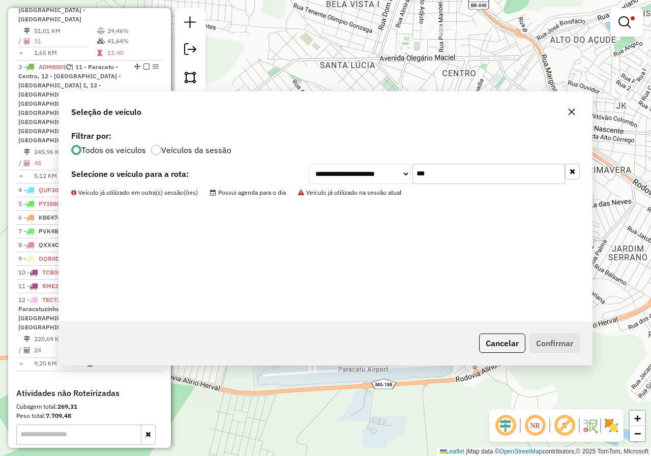
scroll to position [377, 0]
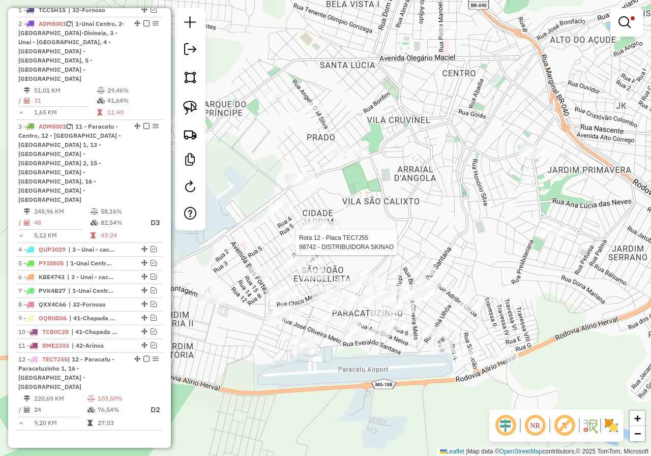
select select "*********"
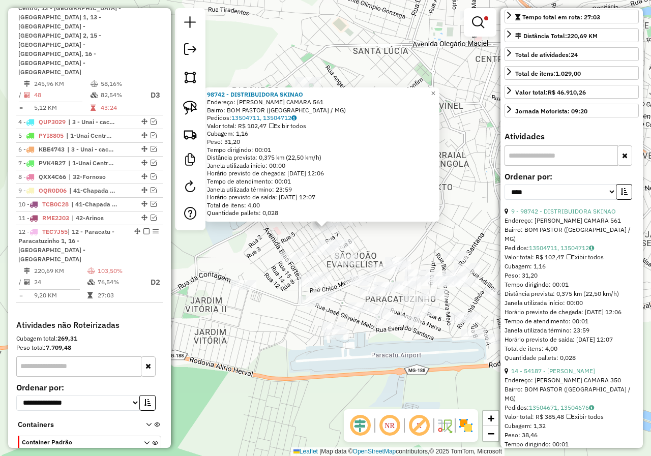
scroll to position [254, 0]
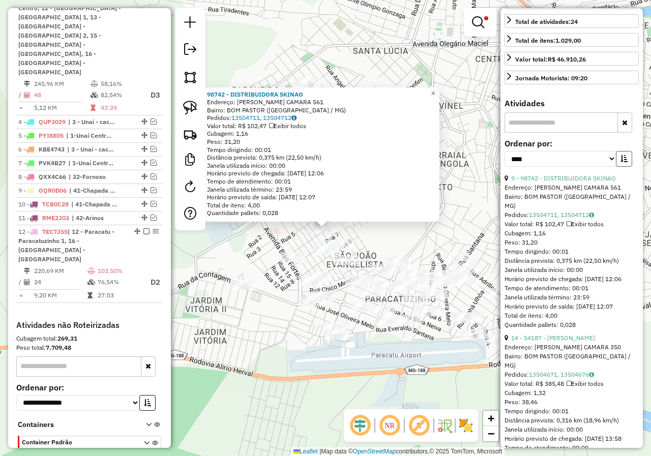
click at [620, 162] on icon "button" at bounding box center [623, 158] width 7 height 7
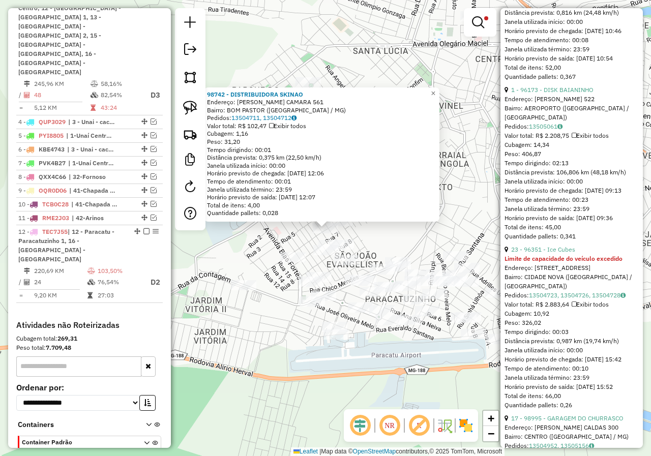
scroll to position [1880, 0]
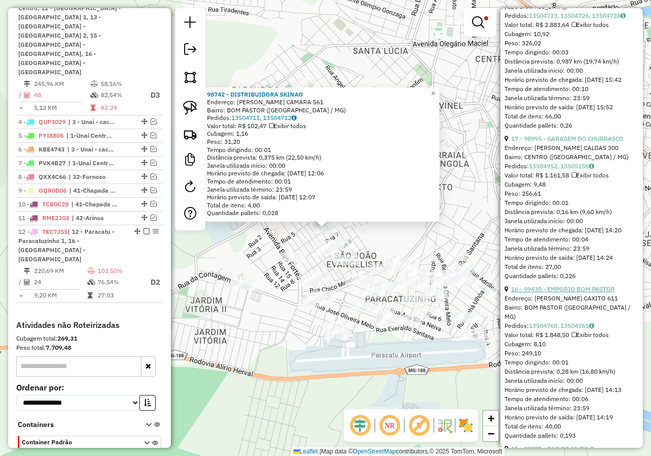
click at [572, 293] on link "16 - 99430 - EMPORIO BOM PASTOR" at bounding box center [563, 289] width 104 height 8
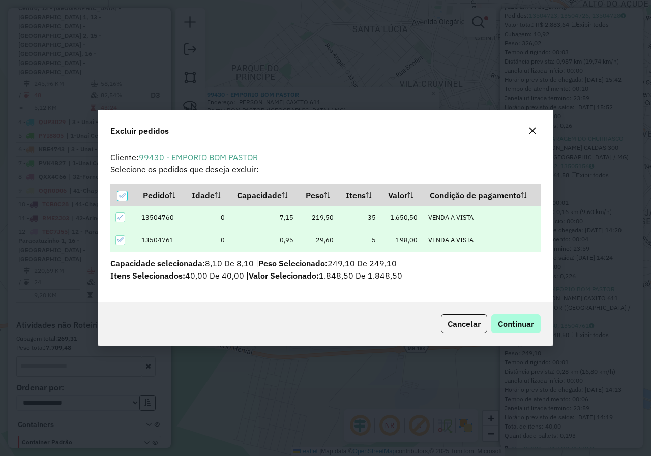
scroll to position [0, 0]
click at [527, 329] on button "Continuar" at bounding box center [515, 323] width 49 height 19
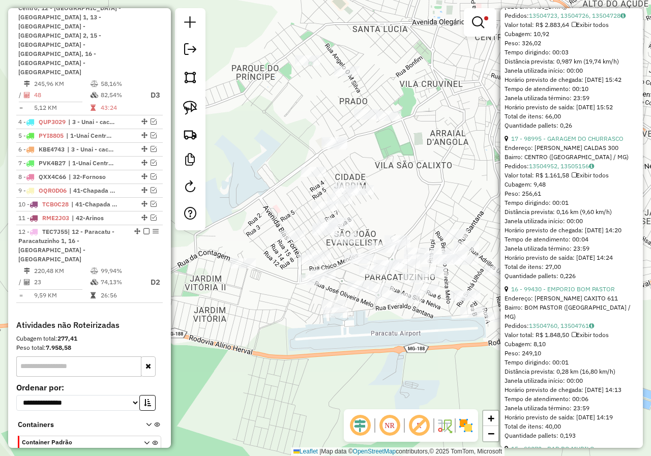
scroll to position [88, 0]
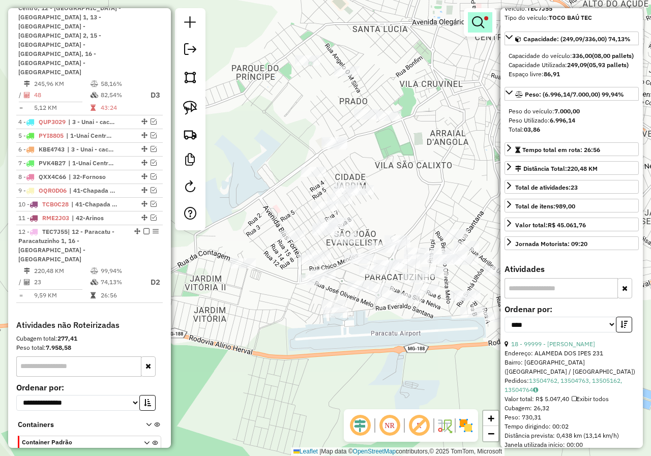
click at [481, 27] on em at bounding box center [478, 22] width 12 height 12
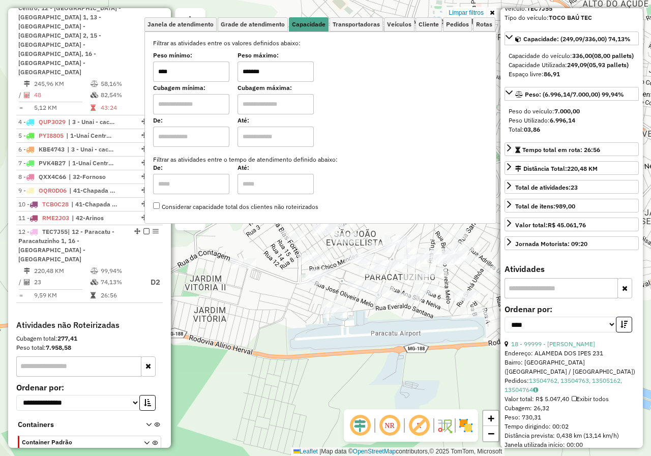
drag, startPoint x: 285, startPoint y: 74, endPoint x: 200, endPoint y: 69, distance: 85.0
click at [200, 69] on div "Peso mínimo: **** Peso máximo: *******" at bounding box center [320, 67] width 334 height 28
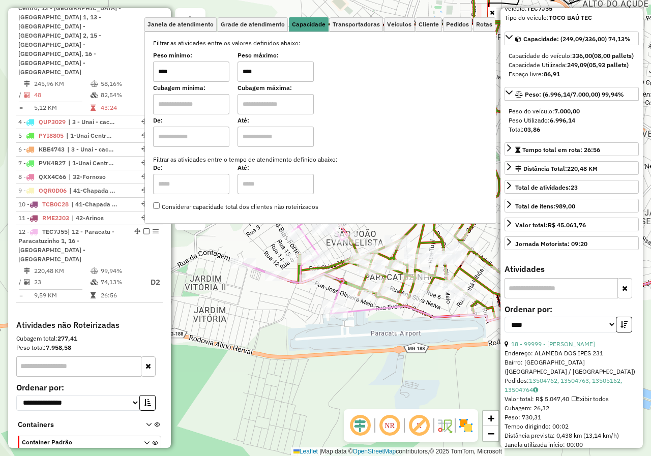
type input "****"
click at [283, 356] on div "Janela de atendimento Grade de atendimento Capacidade Transportadoras Veículos …" at bounding box center [325, 228] width 651 height 456
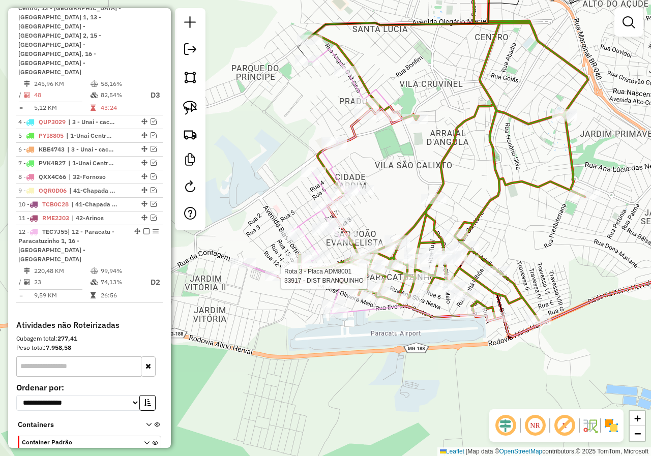
select select "*********"
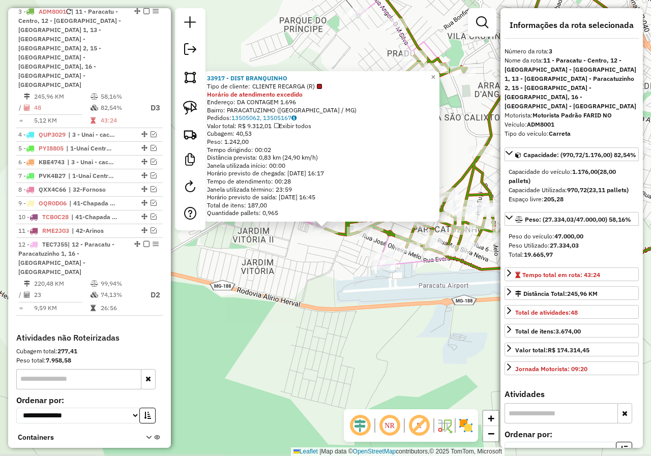
scroll to position [470, 0]
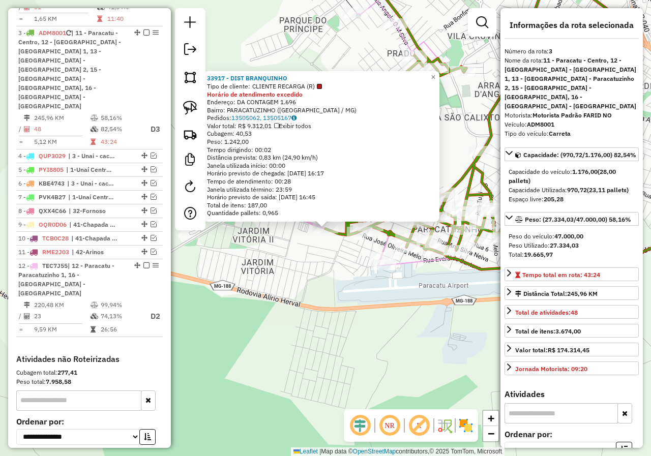
click at [304, 294] on div "33917 - DIST BRANQUINHO Tipo de cliente: CLIENTE RECARGA (R) Horário de atendim…" at bounding box center [325, 228] width 651 height 456
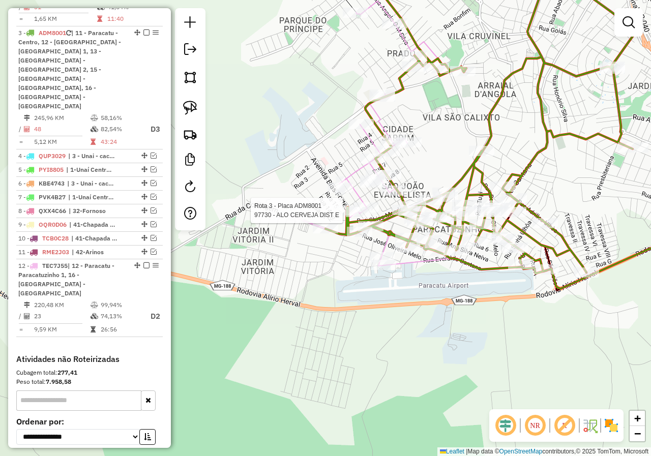
select select "*********"
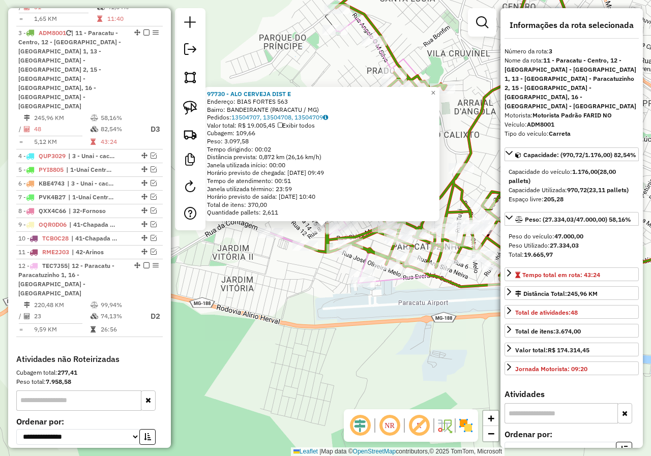
click at [319, 312] on div "97730 - ALO CERVEJA DIST E Endereço: BIAS FORTES 563 Bairro: BANDEIRANTE (PARAC…" at bounding box center [325, 228] width 651 height 456
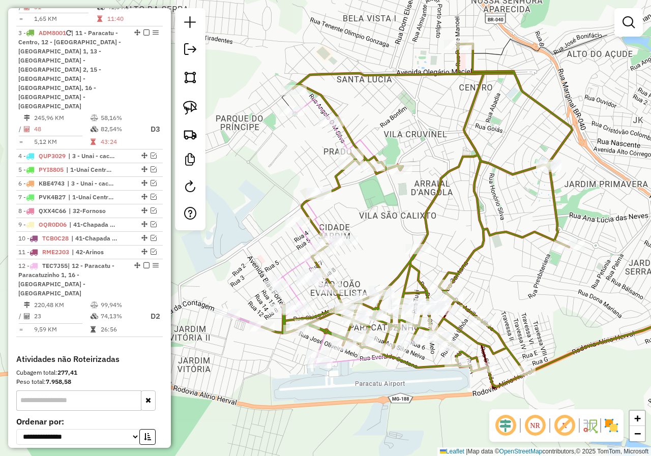
drag, startPoint x: 420, startPoint y: 123, endPoint x: 377, endPoint y: 204, distance: 91.6
click at [377, 204] on div "Janela de atendimento Grade de atendimento Capacidade Transportadoras Veículos …" at bounding box center [325, 228] width 651 height 456
select select "*********"
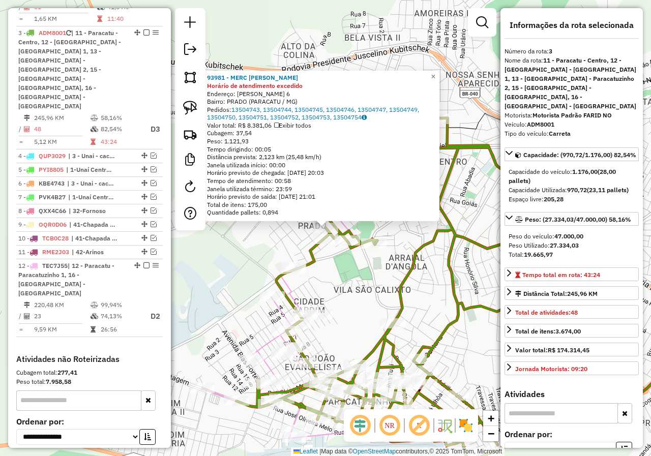
click at [338, 266] on div "93981 - MERC IRMAOS OLIVEIRA Horário de atendimento excedido Endereço: GETULIO …" at bounding box center [325, 228] width 651 height 456
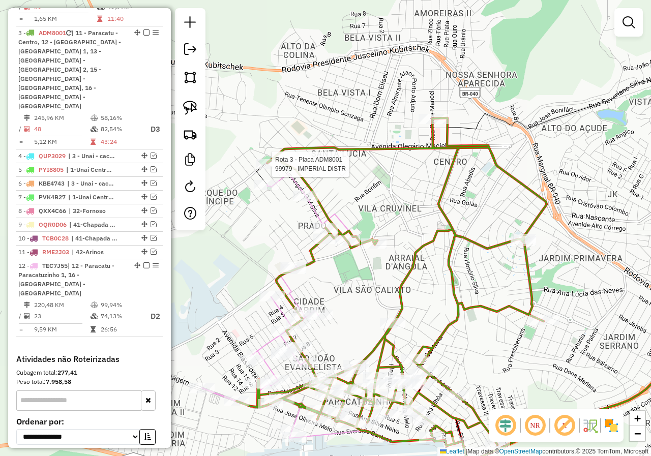
select select "*********"
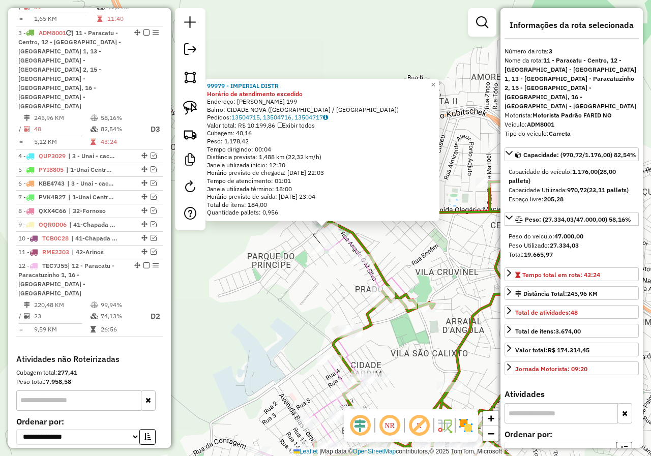
click at [414, 265] on div "99979 - IMPERIAL DISTR Horário de atendimento excedido Endereço: ANTONIO ANDRE …" at bounding box center [325, 228] width 651 height 456
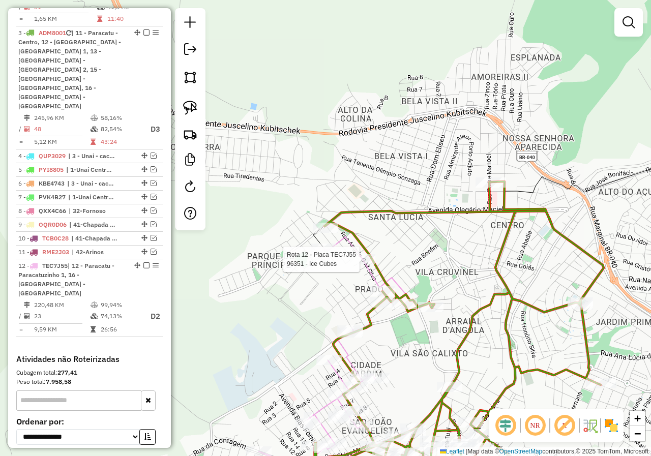
select select "*********"
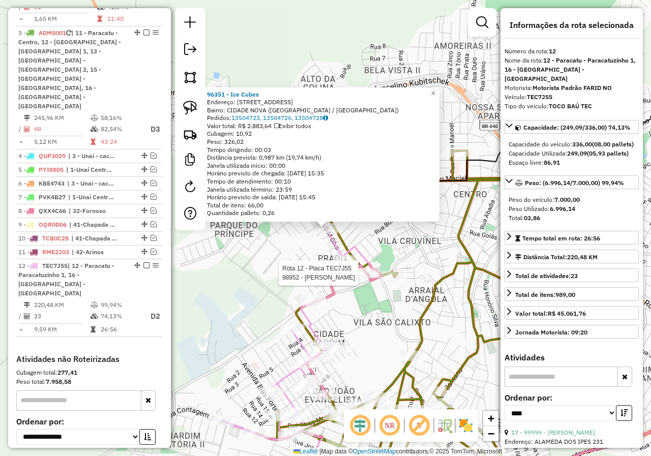
scroll to position [504, 0]
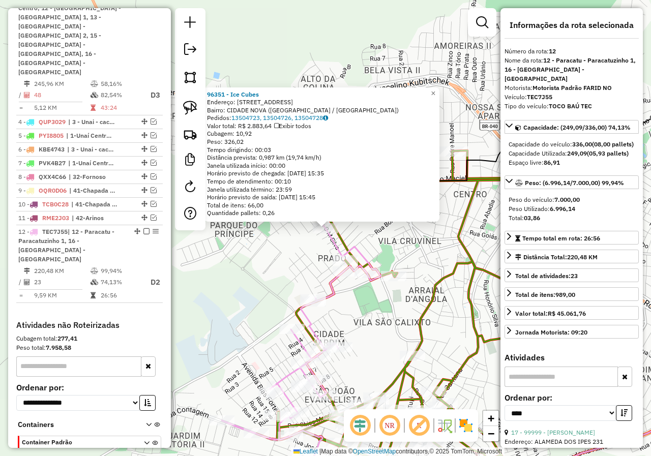
click at [389, 304] on div "96351 - Ice Cubes Endereço: Rua ngelo Monteiro Solva 347 Bairro: CIDADE NOVA (P…" at bounding box center [325, 228] width 651 height 456
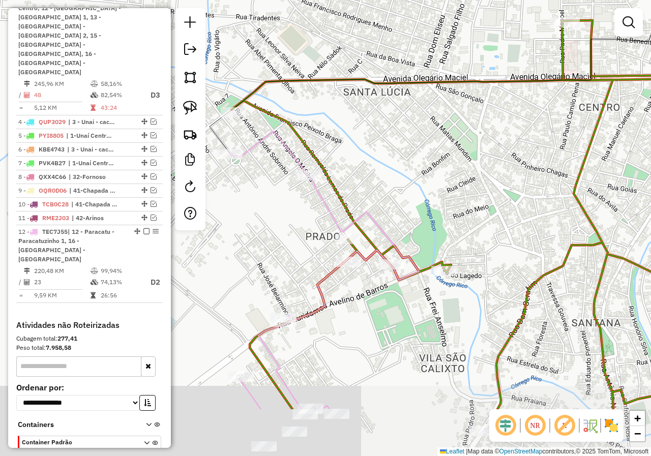
drag, startPoint x: 370, startPoint y: 200, endPoint x: 384, endPoint y: 108, distance: 93.0
click at [384, 108] on div "Janela de atendimento Grade de atendimento Capacidade Transportadoras Veículos …" at bounding box center [325, 228] width 651 height 456
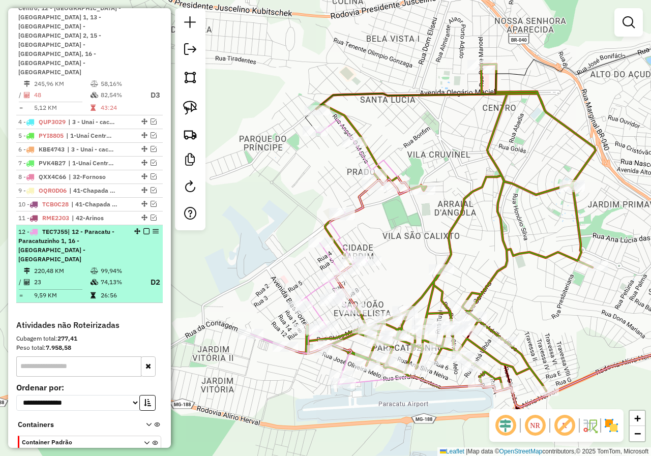
click at [143, 228] on em at bounding box center [146, 231] width 6 height 6
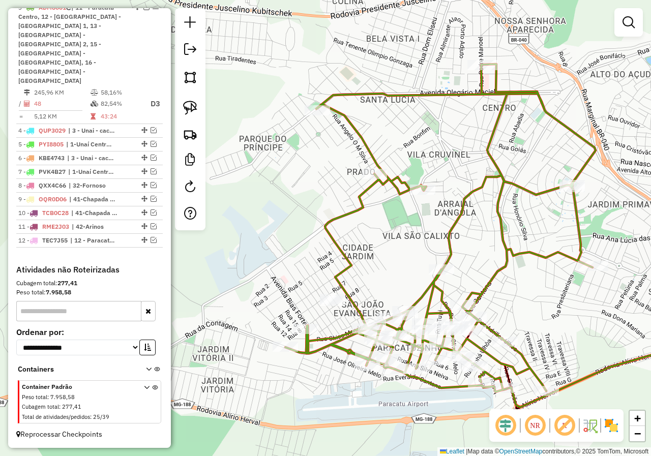
scroll to position [450, 0]
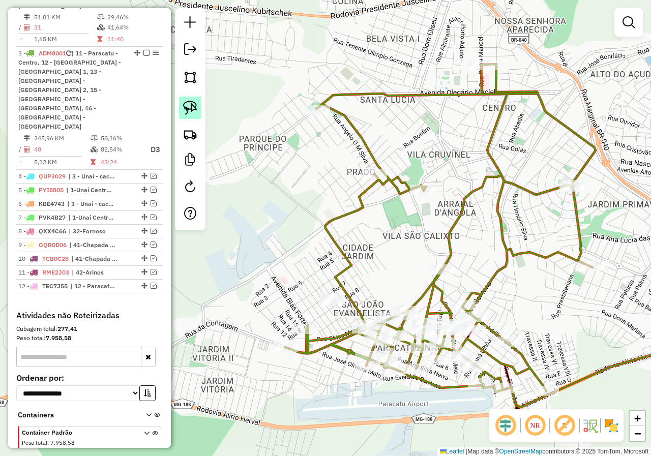
click at [198, 116] on link at bounding box center [190, 108] width 22 height 22
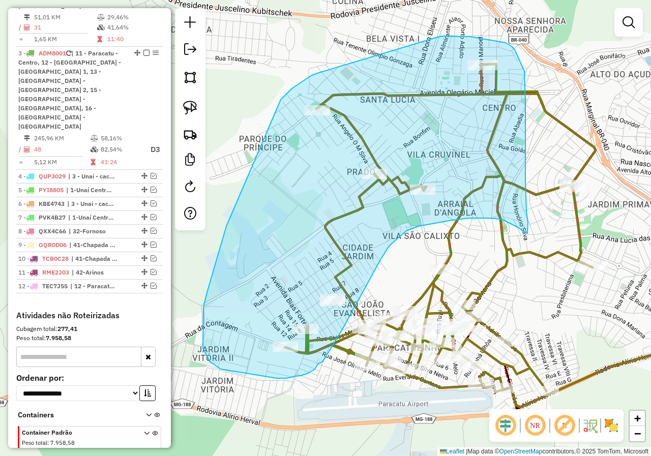
drag, startPoint x: 319, startPoint y: 73, endPoint x: 438, endPoint y: 37, distance: 124.3
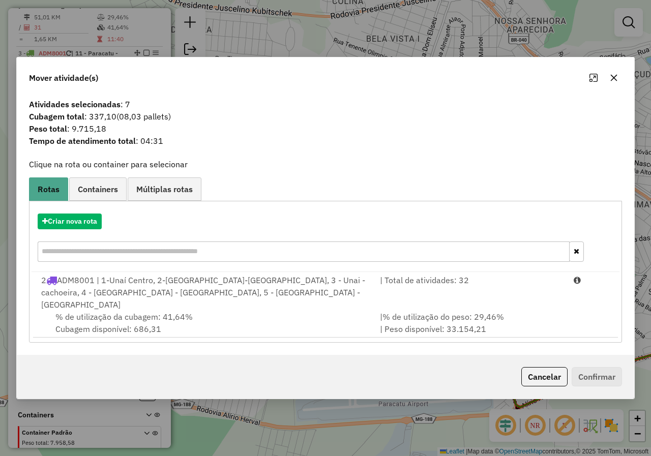
click at [614, 82] on icon "button" at bounding box center [613, 78] width 8 height 8
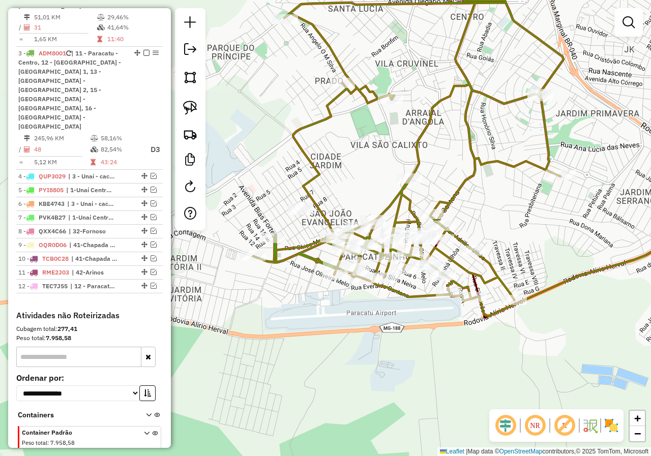
drag, startPoint x: 378, startPoint y: 209, endPoint x: 359, endPoint y: 149, distance: 62.2
click at [359, 149] on div "Janela de atendimento Grade de atendimento Capacidade Transportadoras Veículos …" at bounding box center [325, 228] width 651 height 456
click at [196, 112] on img at bounding box center [190, 108] width 14 height 14
click at [634, 27] on link at bounding box center [628, 22] width 20 height 20
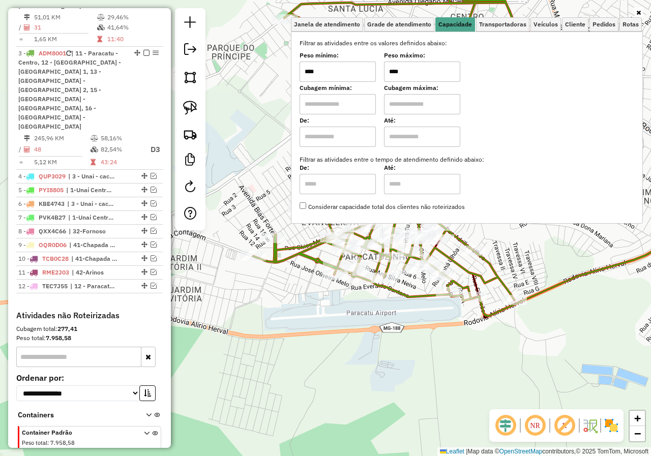
drag, startPoint x: 427, startPoint y: 72, endPoint x: 393, endPoint y: 72, distance: 33.5
click at [393, 72] on input "****" at bounding box center [422, 71] width 76 height 20
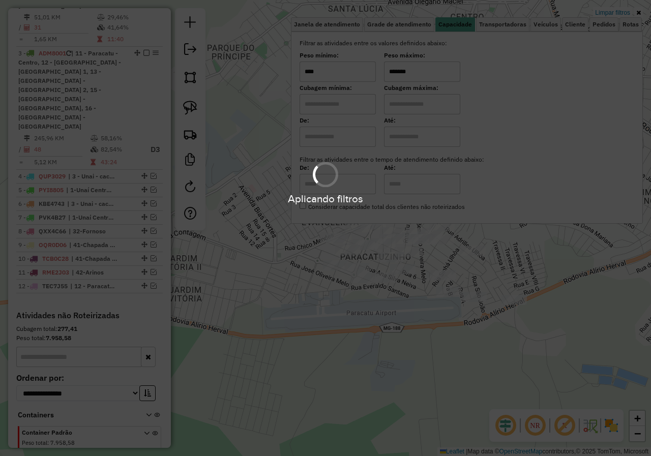
type input "*******"
click at [376, 343] on hb-app "Aplicando filtros Pop-up bloqueado! Seu navegador bloqueou automáticamente a ab…" at bounding box center [325, 228] width 651 height 456
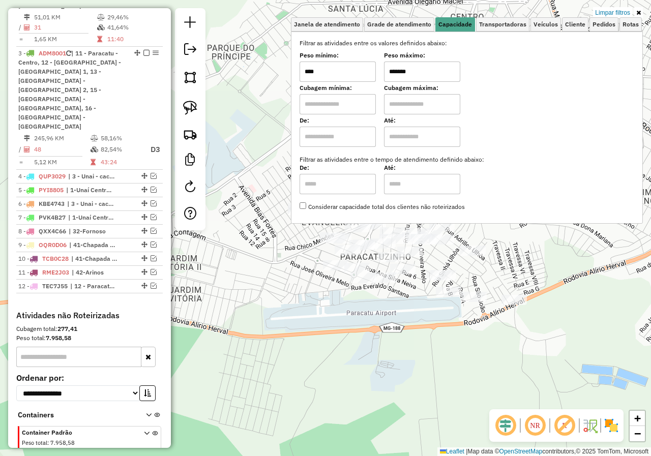
click at [268, 191] on div "Limpar filtros Janela de atendimento Grade de atendimento Capacidade Transporta…" at bounding box center [325, 228] width 651 height 456
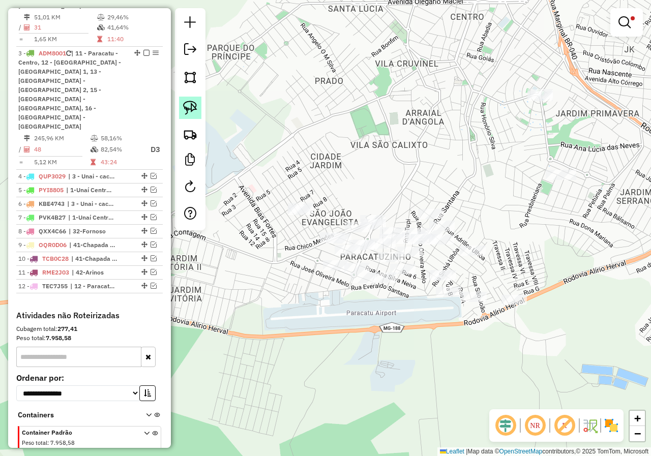
click at [183, 105] on img at bounding box center [190, 108] width 14 height 14
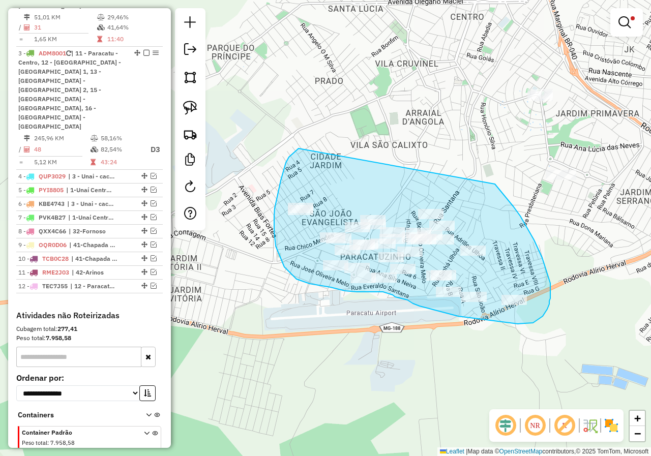
drag, startPoint x: 286, startPoint y: 163, endPoint x: 495, endPoint y: 184, distance: 210.0
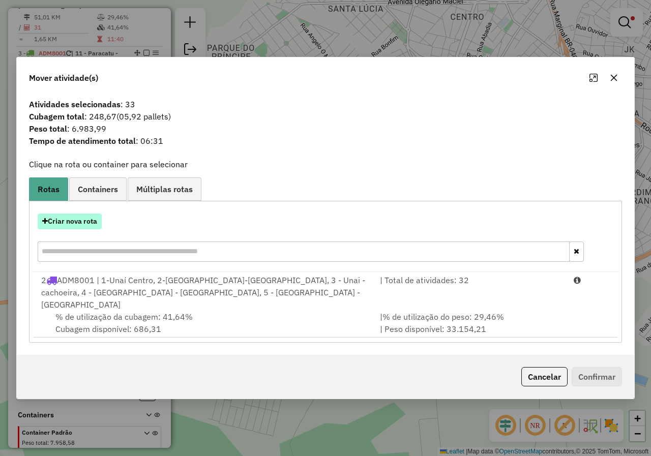
click at [72, 223] on button "Criar nova rota" at bounding box center [70, 221] width 64 height 16
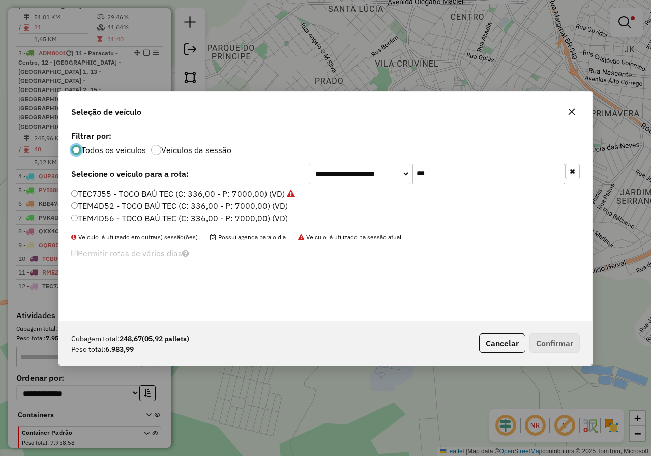
scroll to position [6, 3]
click at [456, 178] on input "***" at bounding box center [488, 174] width 152 height 20
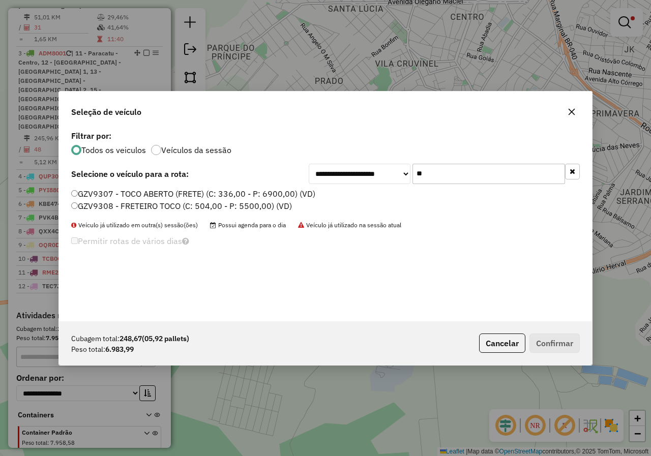
type input "**"
drag, startPoint x: 175, startPoint y: 195, endPoint x: 208, endPoint y: 202, distance: 33.8
click at [175, 195] on label "GZV9307 - TOCO ABERTO (FRETE) (C: 336,00 - P: 6900,00) (VD)" at bounding box center [193, 194] width 244 height 12
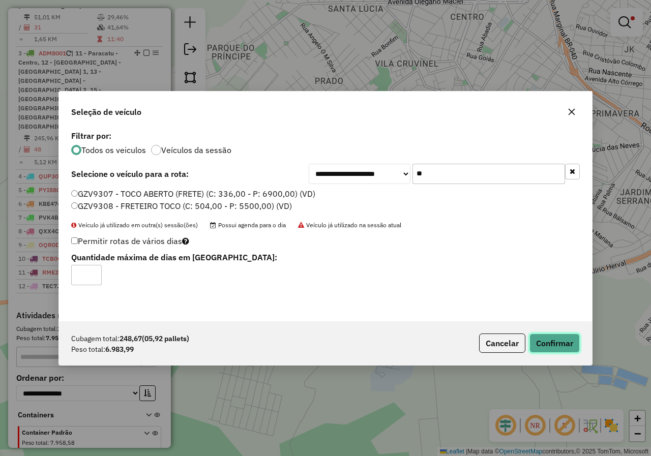
click at [544, 342] on button "Confirmar" at bounding box center [554, 342] width 50 height 19
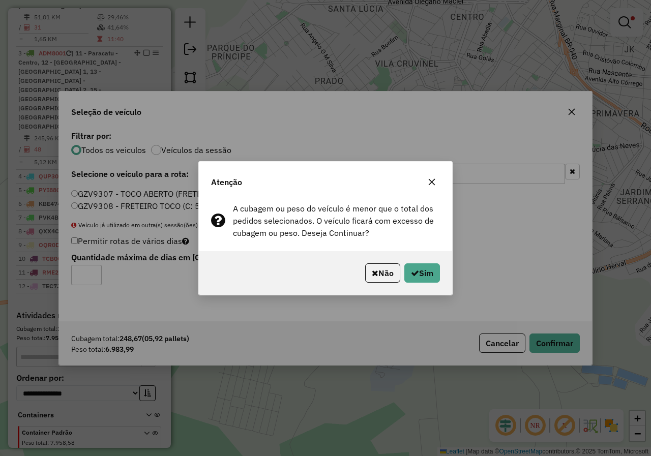
click at [422, 283] on div "Não Sim" at bounding box center [325, 273] width 253 height 44
click at [422, 275] on button "Sim" at bounding box center [422, 272] width 36 height 19
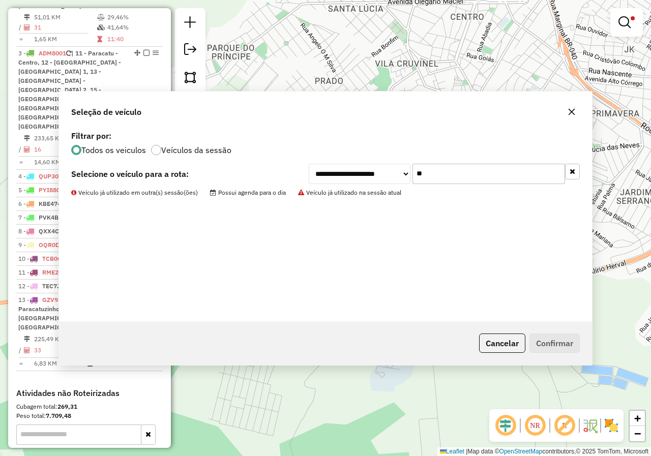
scroll to position [409, 0]
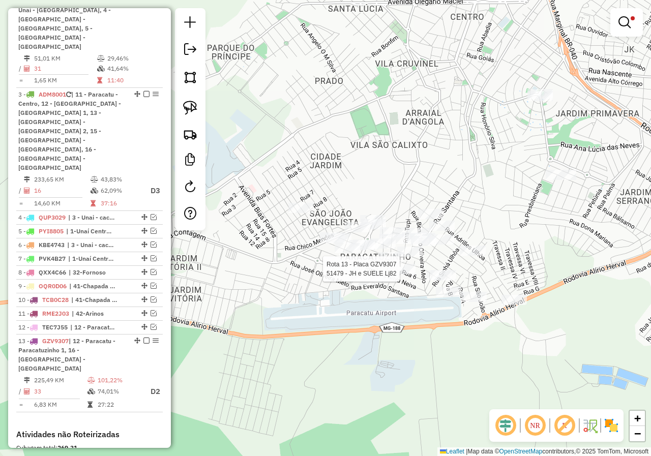
select select "*********"
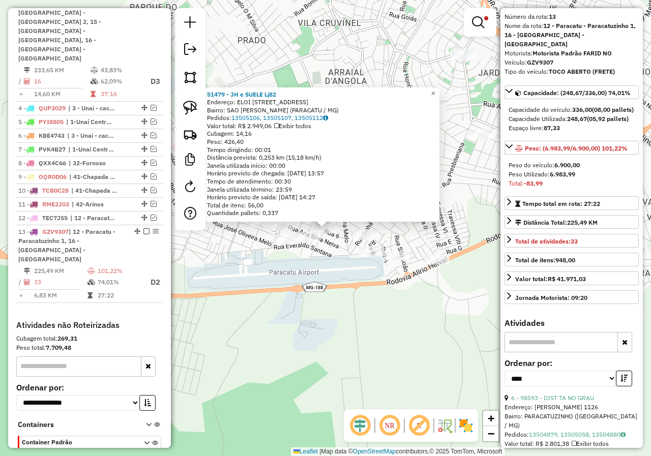
scroll to position [51, 0]
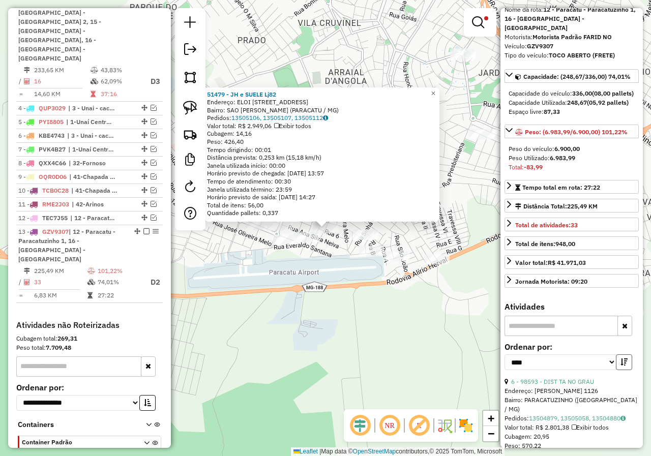
click at [617, 365] on button "button" at bounding box center [623, 362] width 16 height 16
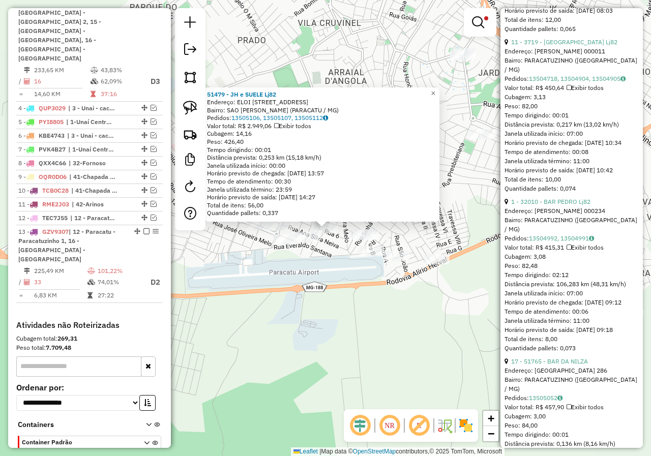
scroll to position [1271, 0]
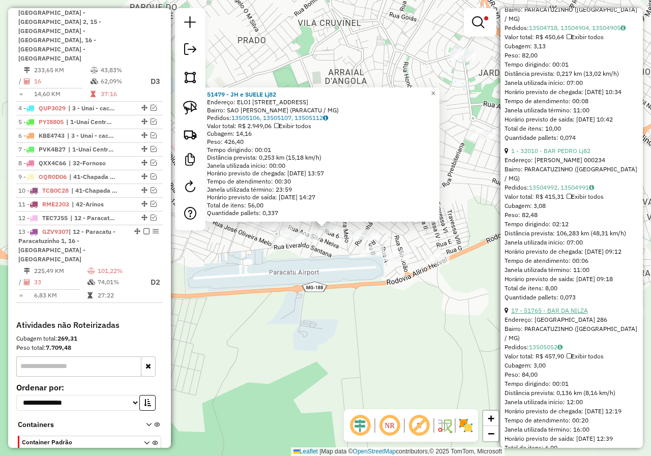
click at [554, 314] on link "17 - 51765 - BAR DA NILZA" at bounding box center [549, 310] width 77 height 8
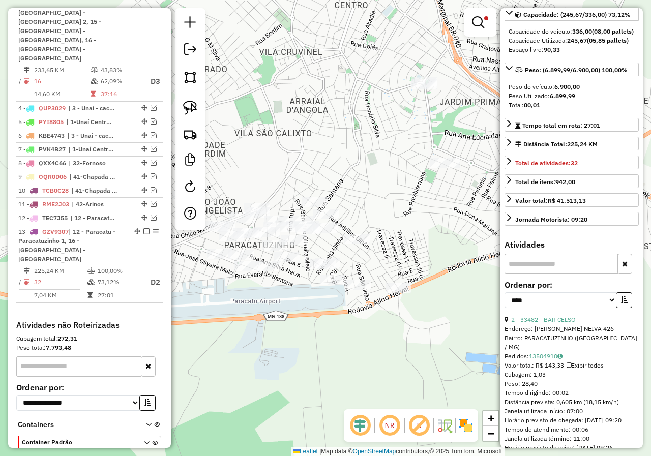
scroll to position [0, 0]
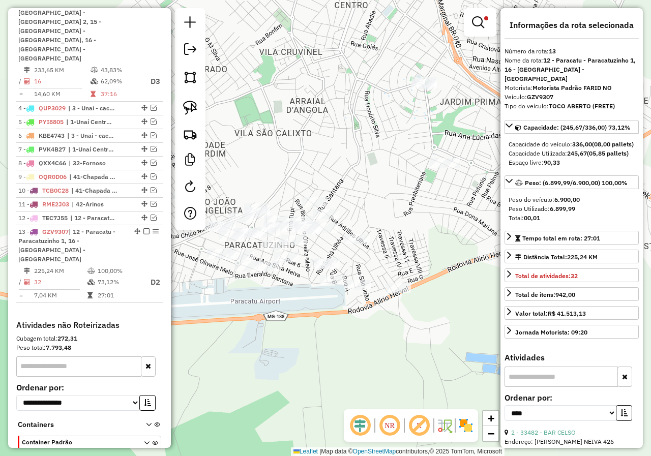
click at [412, 232] on div "Limpar filtros Janela de atendimento Grade de atendimento Capacidade Transporta…" at bounding box center [325, 228] width 651 height 456
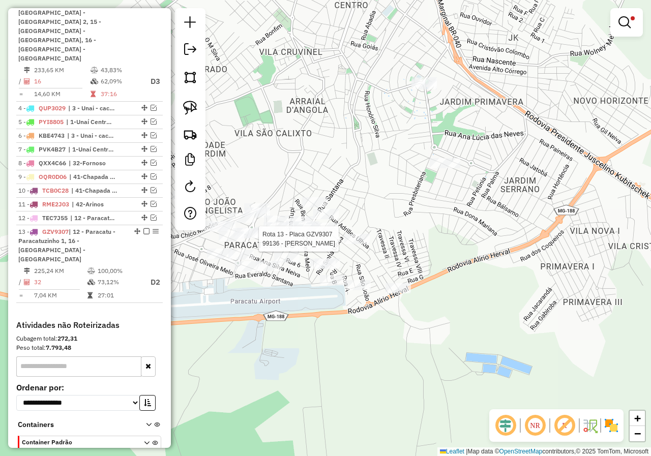
select select "*********"
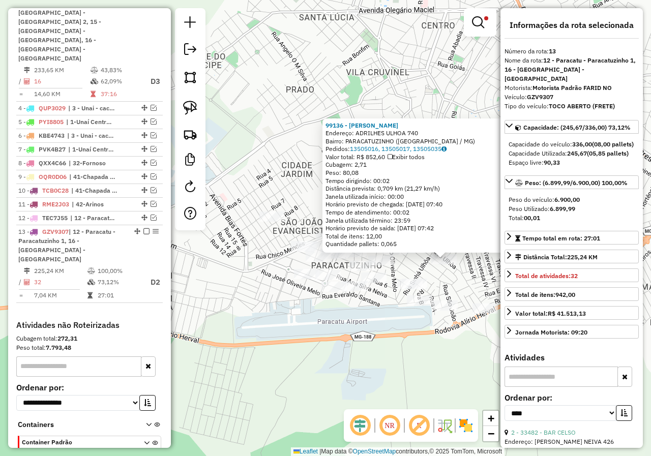
drag, startPoint x: 382, startPoint y: 350, endPoint x: 445, endPoint y: 370, distance: 66.2
click at [445, 370] on div "99136 - FERNANDA FERREIRA Endereço: ADRILHES ULHOA 740 Bairro: PARACATUZINHO (P…" at bounding box center [325, 228] width 651 height 456
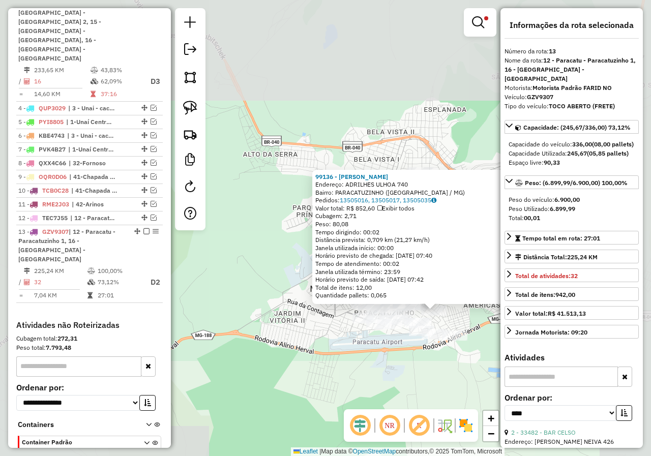
click at [409, 356] on div "99136 - FERNANDA FERREIRA Endereço: ADRILHES ULHOA 740 Bairro: PARACATUZINHO (P…" at bounding box center [325, 228] width 651 height 456
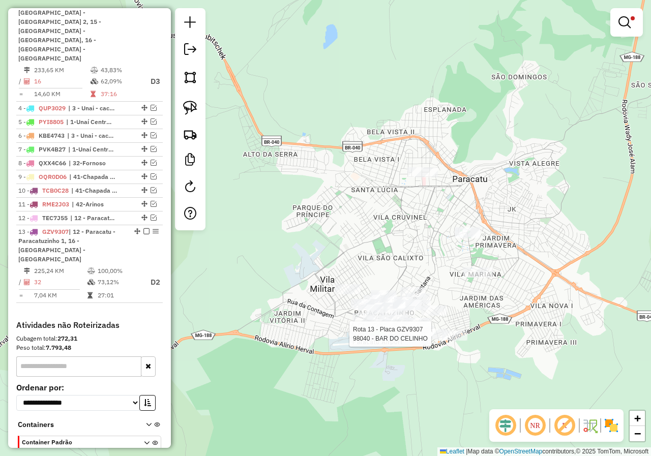
click at [428, 339] on div at bounding box center [433, 334] width 25 height 10
select select "*********"
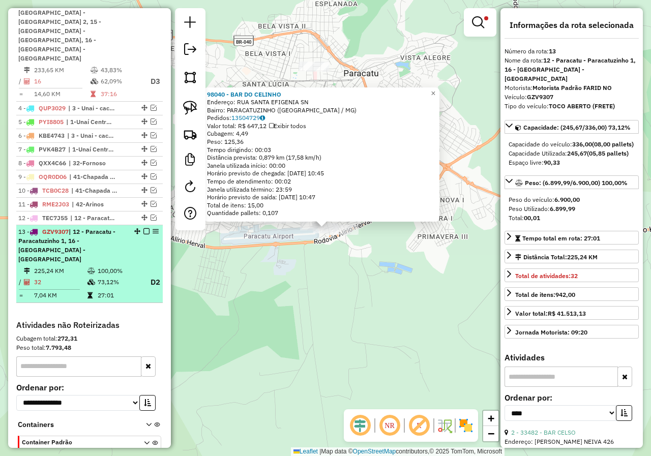
click at [143, 228] on em at bounding box center [146, 231] width 6 height 6
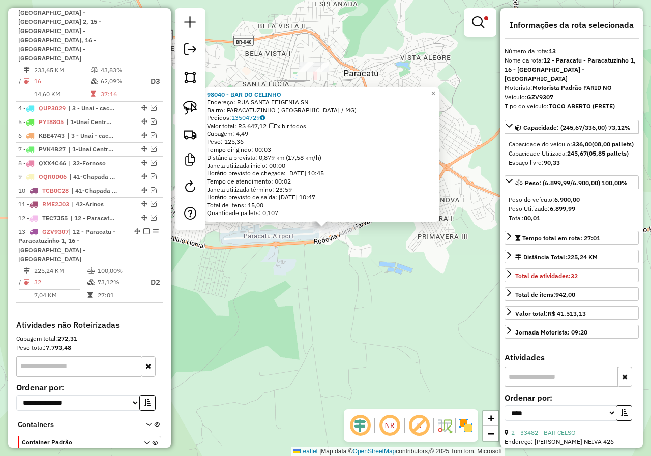
scroll to position [464, 0]
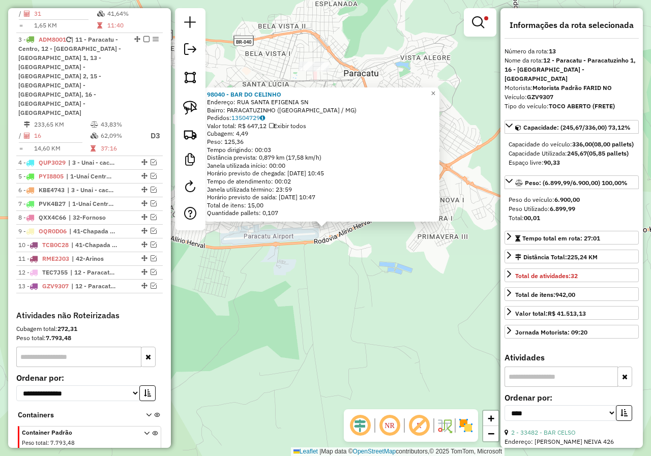
click at [324, 290] on div "98040 - BAR DO CELINHO Endereço: RUA SANTA EFIGENIA SN Bairro: PARACATUZINHO (P…" at bounding box center [325, 228] width 651 height 456
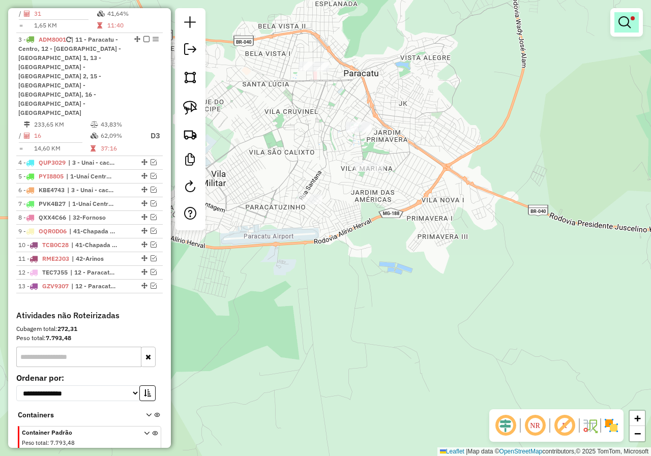
click at [634, 21] on link at bounding box center [626, 22] width 24 height 20
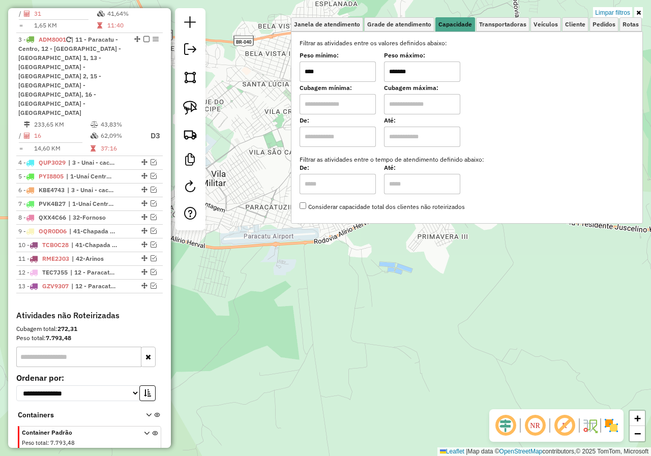
drag, startPoint x: 426, startPoint y: 79, endPoint x: 367, endPoint y: 77, distance: 59.0
click at [367, 77] on div "Peso mínimo: **** Peso máximo: *******" at bounding box center [466, 67] width 334 height 28
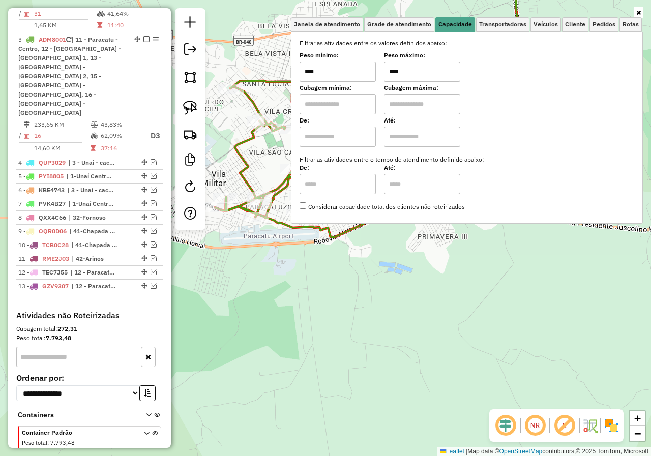
type input "****"
click at [320, 305] on div "Janela de atendimento Grade de atendimento Capacidade Transportadoras Veículos …" at bounding box center [325, 228] width 651 height 456
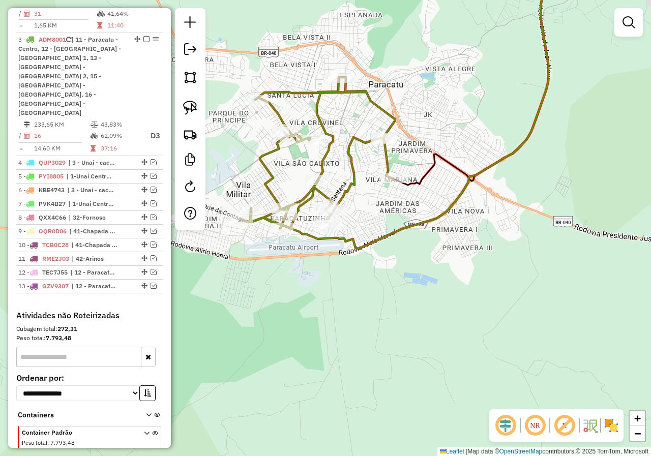
drag, startPoint x: 351, startPoint y: 291, endPoint x: 455, endPoint y: 325, distance: 109.6
click at [455, 325] on div "Janela de atendimento Grade de atendimento Capacidade Transportadoras Veículos …" at bounding box center [325, 228] width 651 height 456
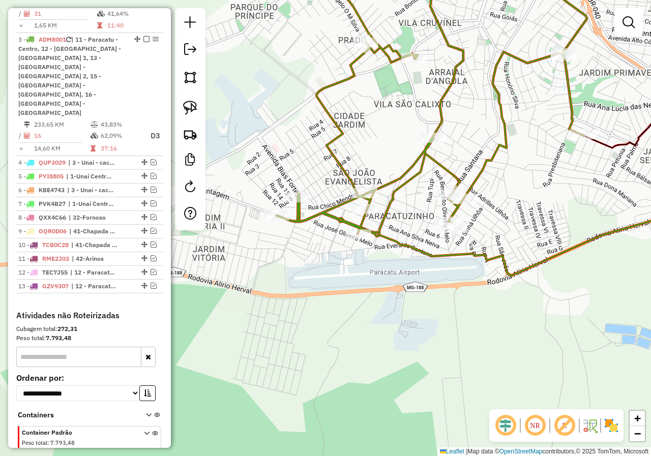
click at [414, 351] on div "Janela de atendimento Grade de atendimento Capacidade Transportadoras Veículos …" at bounding box center [325, 228] width 651 height 456
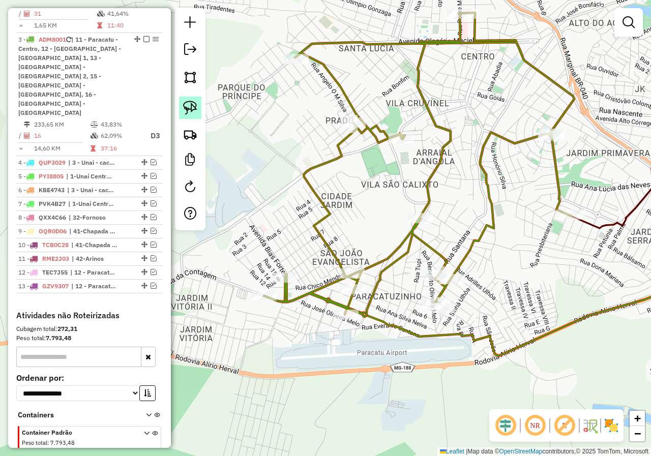
click at [191, 101] on img at bounding box center [190, 108] width 14 height 14
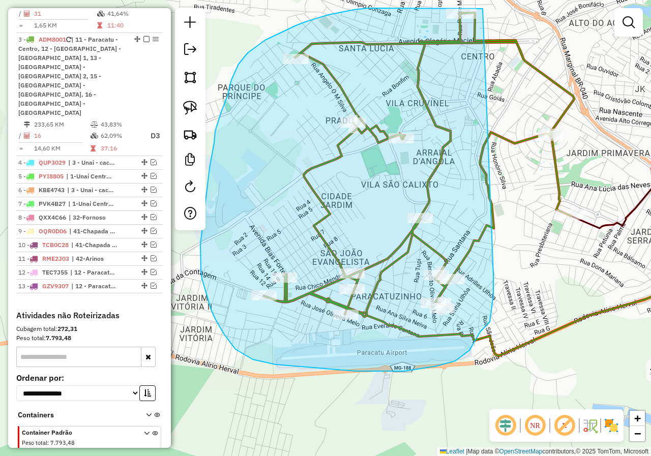
drag, startPoint x: 482, startPoint y: 9, endPoint x: 470, endPoint y: 209, distance: 201.2
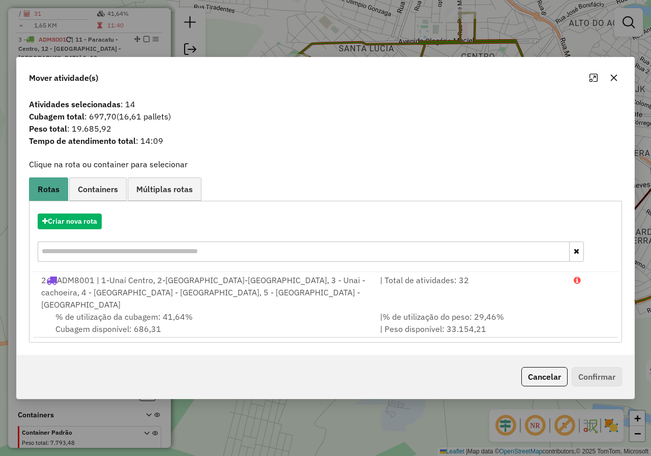
click at [616, 82] on icon "button" at bounding box center [613, 78] width 8 height 8
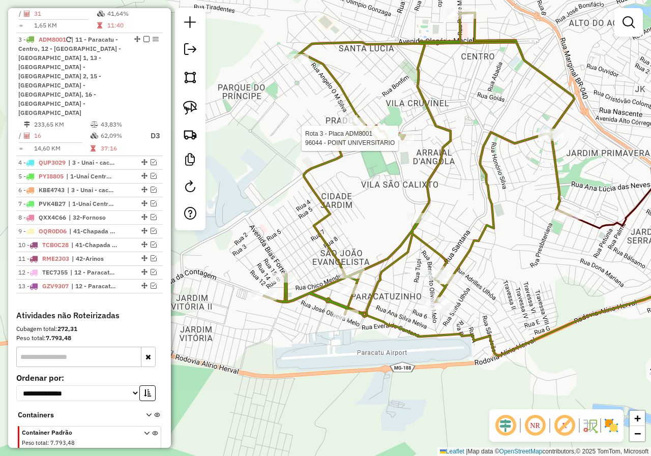
select select "*********"
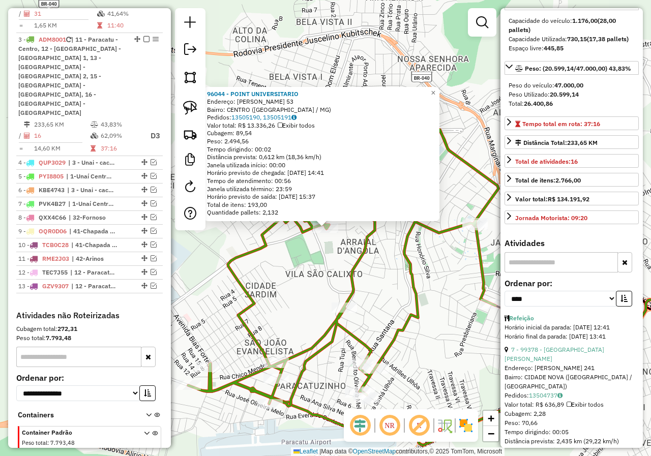
scroll to position [254, 0]
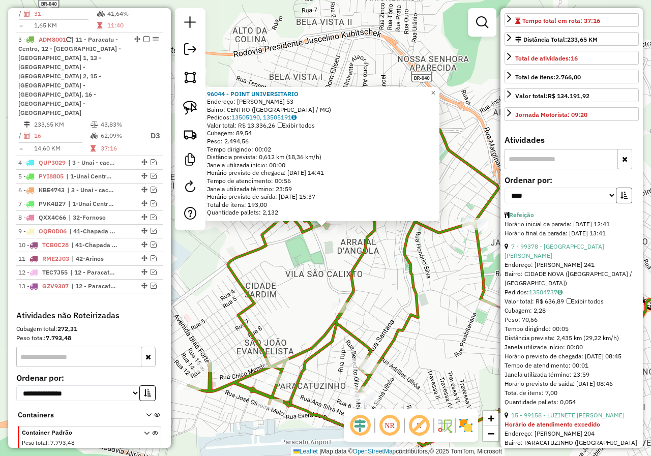
click at [620, 196] on icon "button" at bounding box center [623, 195] width 7 height 7
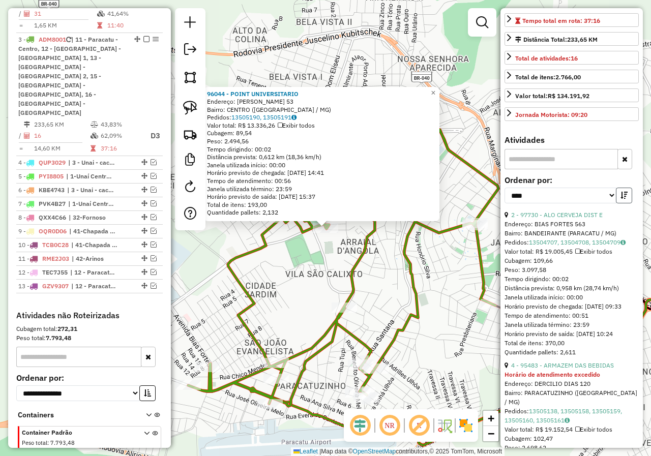
click at [620, 196] on icon "button" at bounding box center [623, 195] width 7 height 7
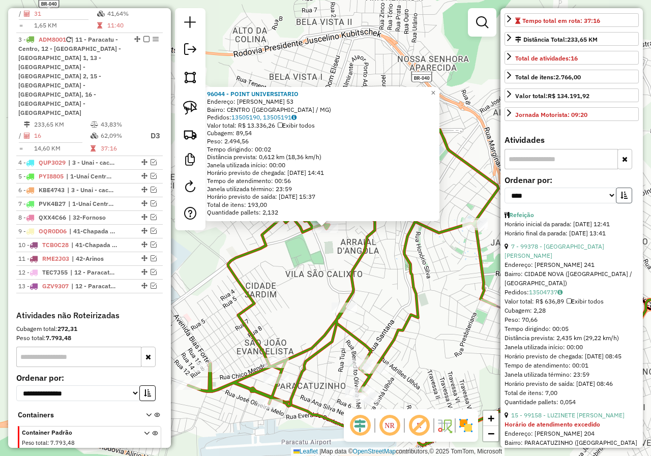
click at [620, 196] on icon "button" at bounding box center [623, 195] width 7 height 7
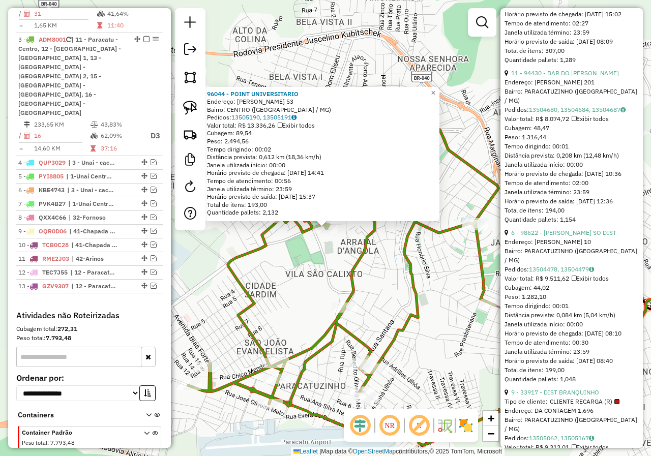
scroll to position [1169, 0]
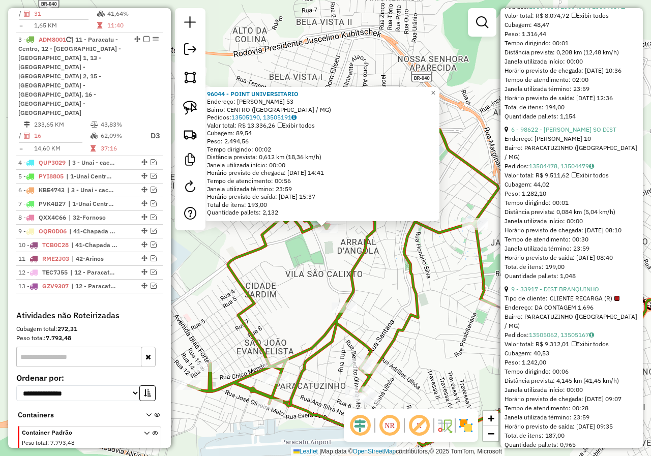
click at [388, 339] on icon at bounding box center [343, 254] width 310 height 304
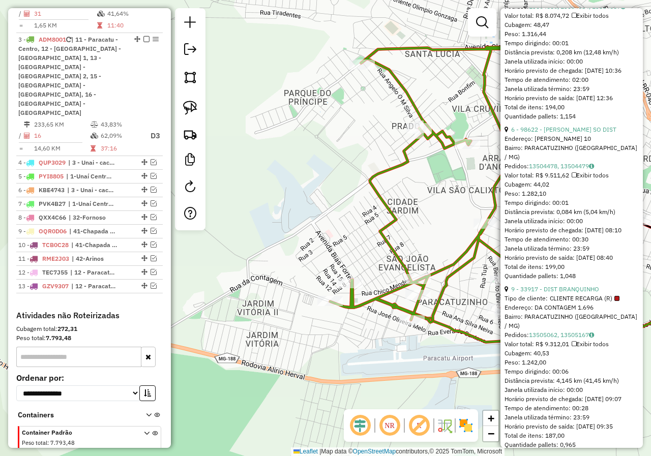
drag, startPoint x: 279, startPoint y: 291, endPoint x: 420, endPoint y: 208, distance: 164.5
click at [420, 208] on div "Janela de atendimento Grade de atendimento Capacidade Transportadoras Veículos …" at bounding box center [325, 228] width 651 height 456
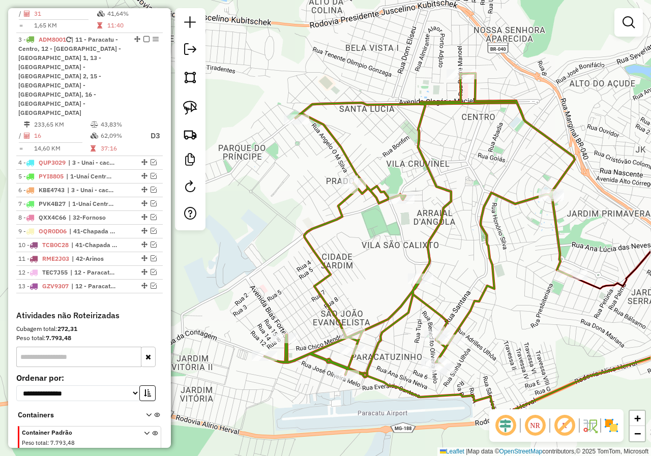
drag, startPoint x: 427, startPoint y: 197, endPoint x: 354, endPoint y: 272, distance: 104.6
click at [354, 272] on div "Janela de atendimento Grade de atendimento Capacidade Transportadoras Veículos …" at bounding box center [325, 228] width 651 height 456
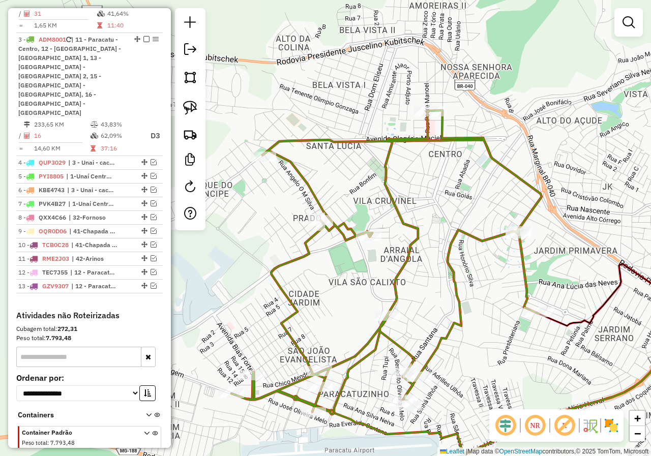
drag, startPoint x: 486, startPoint y: 157, endPoint x: 447, endPoint y: 184, distance: 47.4
click at [447, 184] on div "Janela de atendimento Grade de atendimento Capacidade Transportadoras Veículos …" at bounding box center [325, 228] width 651 height 456
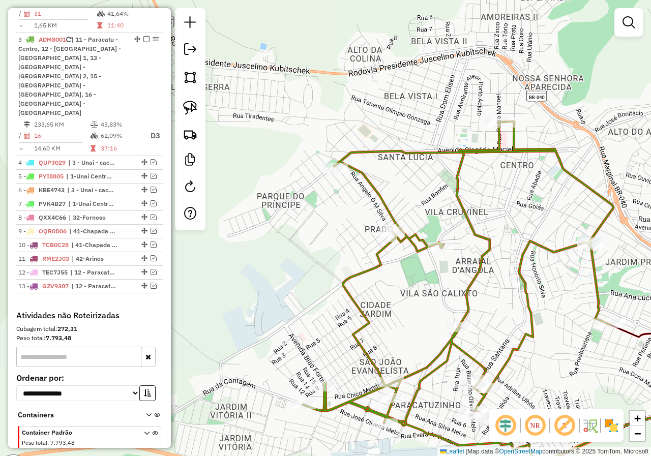
drag, startPoint x: 421, startPoint y: 98, endPoint x: 515, endPoint y: 91, distance: 94.3
click at [515, 91] on div "Janela de atendimento Grade de atendimento Capacidade Transportadoras Veículos …" at bounding box center [325, 228] width 651 height 456
click at [178, 110] on div at bounding box center [190, 119] width 30 height 222
click at [195, 104] on img at bounding box center [190, 108] width 14 height 14
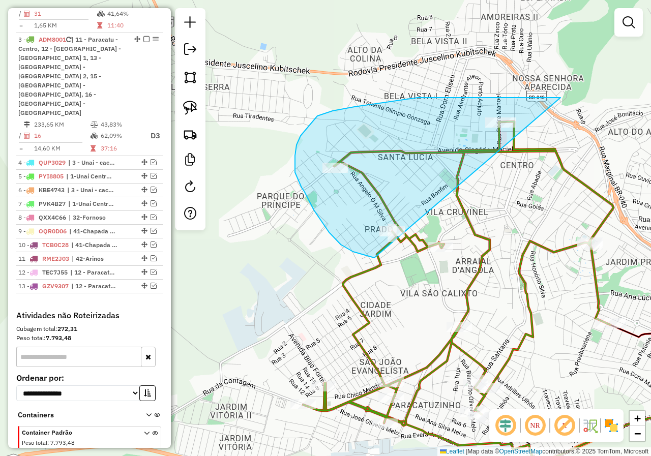
drag, startPoint x: 521, startPoint y: 98, endPoint x: 486, endPoint y: 264, distance: 170.3
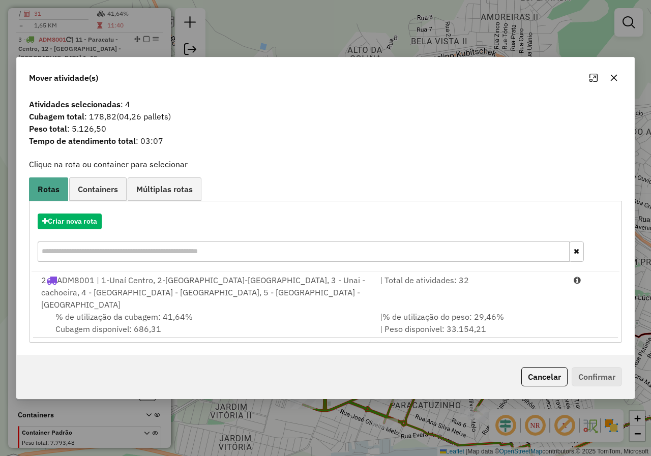
click at [610, 81] on icon "button" at bounding box center [613, 78] width 7 height 7
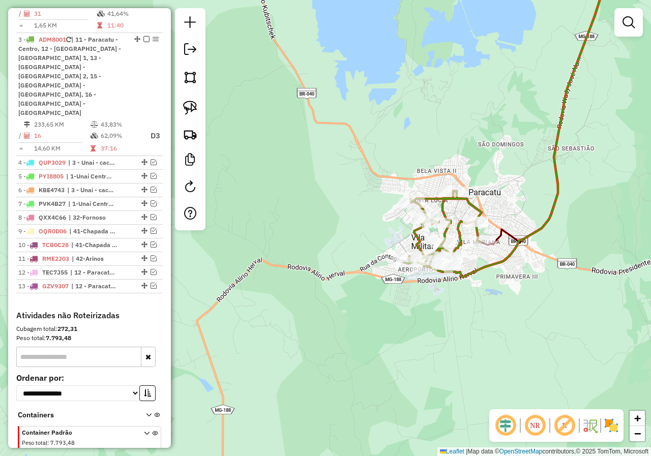
drag, startPoint x: 539, startPoint y: 281, endPoint x: 488, endPoint y: 292, distance: 52.0
click at [488, 292] on div "Janela de atendimento Grade de atendimento Capacidade Transportadoras Veículos …" at bounding box center [325, 228] width 651 height 456
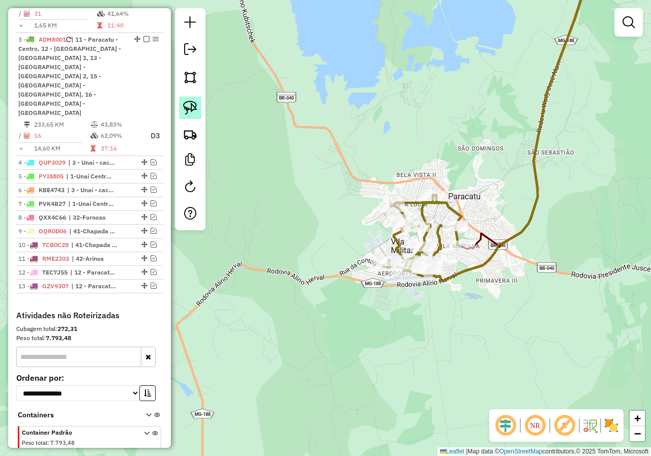
click at [195, 107] on img at bounding box center [190, 108] width 14 height 14
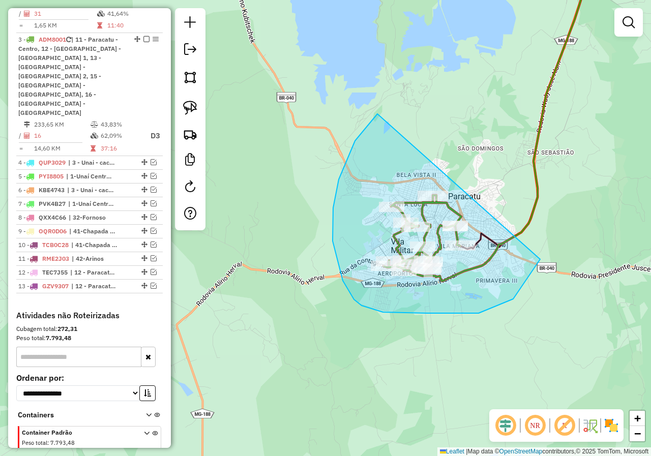
drag, startPoint x: 377, startPoint y: 114, endPoint x: 548, endPoint y: 206, distance: 194.2
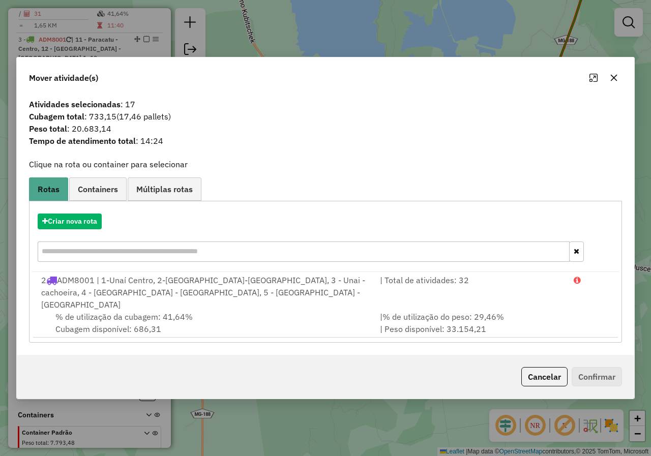
click at [619, 85] on button "button" at bounding box center [613, 78] width 16 height 16
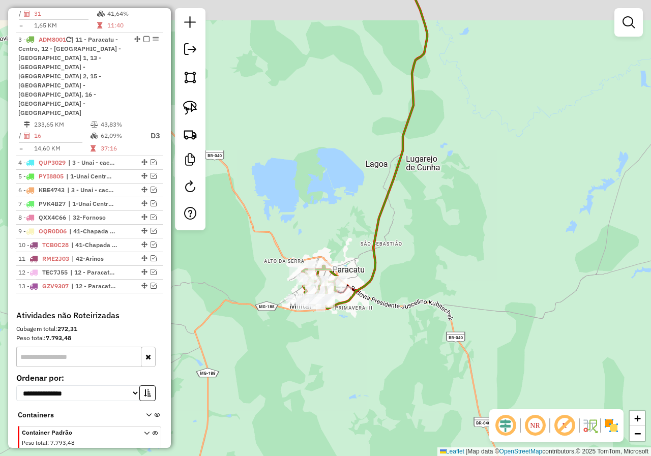
drag, startPoint x: 415, startPoint y: 223, endPoint x: 392, endPoint y: 301, distance: 81.7
click at [392, 301] on div "Janela de atendimento Grade de atendimento Capacidade Transportadoras Veículos …" at bounding box center [325, 228] width 651 height 456
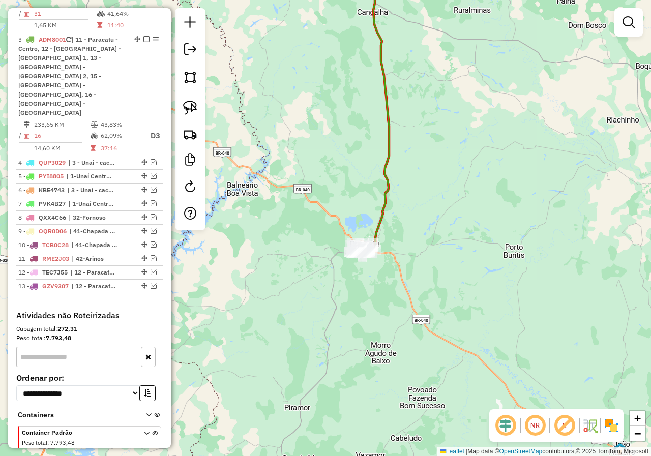
drag, startPoint x: 450, startPoint y: 122, endPoint x: 431, endPoint y: 303, distance: 182.5
click at [431, 303] on div "Janela de atendimento Grade de atendimento Capacidade Transportadoras Veículos …" at bounding box center [325, 228] width 651 height 456
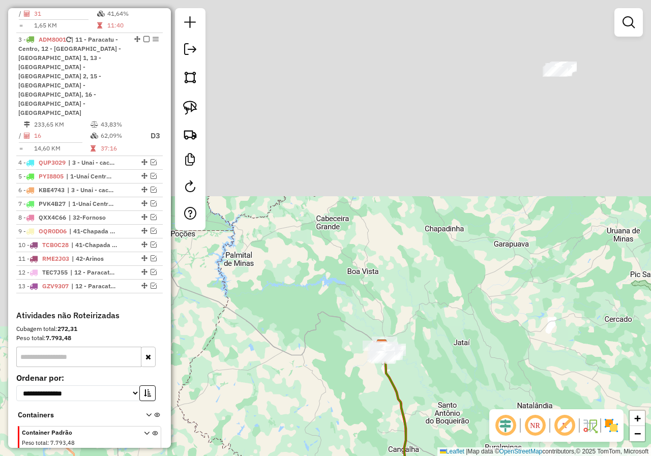
drag, startPoint x: 404, startPoint y: 211, endPoint x: 419, endPoint y: 326, distance: 115.4
click at [419, 326] on div "Janela de atendimento Grade de atendimento Capacidade Transportadoras Veículos …" at bounding box center [325, 228] width 651 height 456
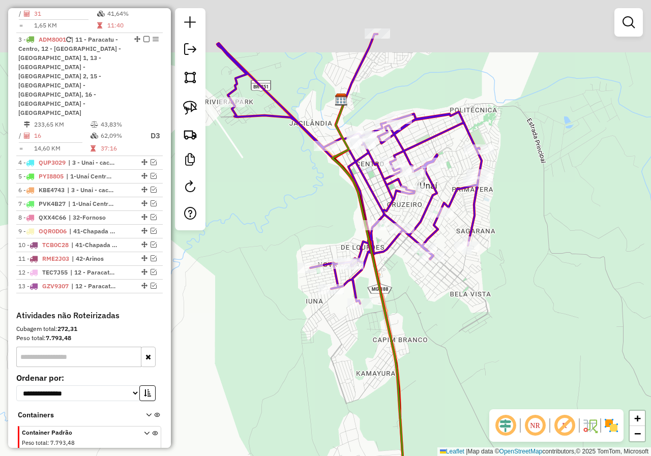
drag, startPoint x: 412, startPoint y: 257, endPoint x: 400, endPoint y: 273, distance: 19.6
click at [400, 273] on div "Janela de atendimento Grade de atendimento Capacidade Transportadoras Veículos …" at bounding box center [325, 228] width 651 height 456
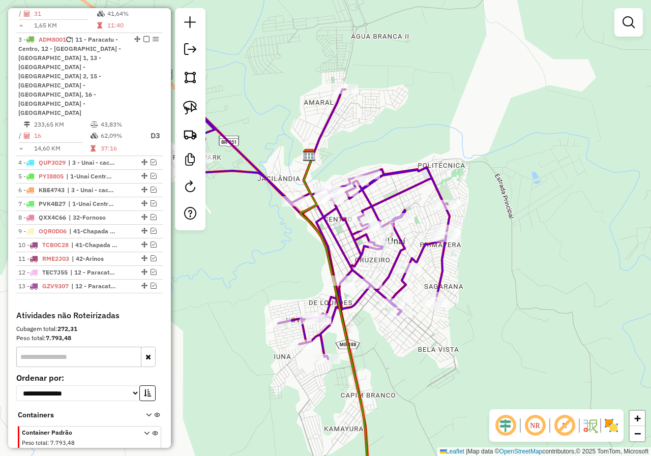
drag, startPoint x: 276, startPoint y: 169, endPoint x: 273, endPoint y: 176, distance: 7.7
click at [273, 176] on div "Janela de atendimento Grade de atendimento Capacidade Transportadoras Veículos …" at bounding box center [325, 228] width 651 height 456
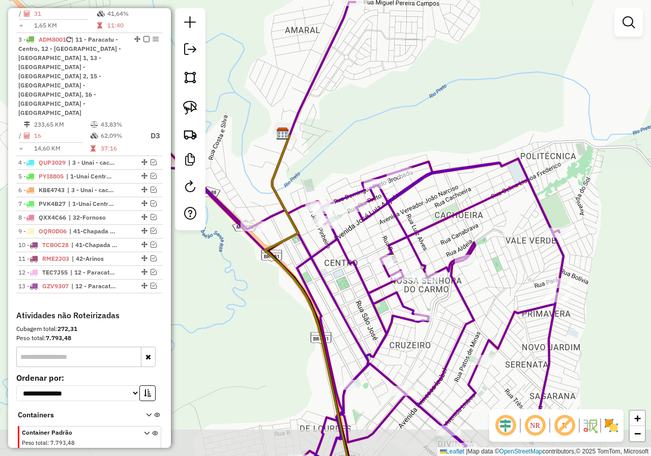
drag, startPoint x: 361, startPoint y: 144, endPoint x: 360, endPoint y: 108, distance: 36.1
click at [360, 108] on div "Janela de atendimento Grade de atendimento Capacidade Transportadoras Veículos …" at bounding box center [325, 228] width 651 height 456
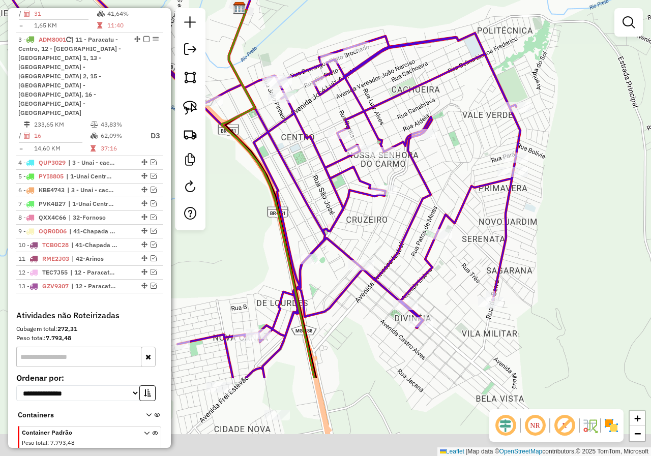
drag, startPoint x: 522, startPoint y: 326, endPoint x: 485, endPoint y: 198, distance: 133.3
click at [485, 198] on div "Janela de atendimento Grade de atendimento Capacidade Transportadoras Veículos …" at bounding box center [325, 228] width 651 height 456
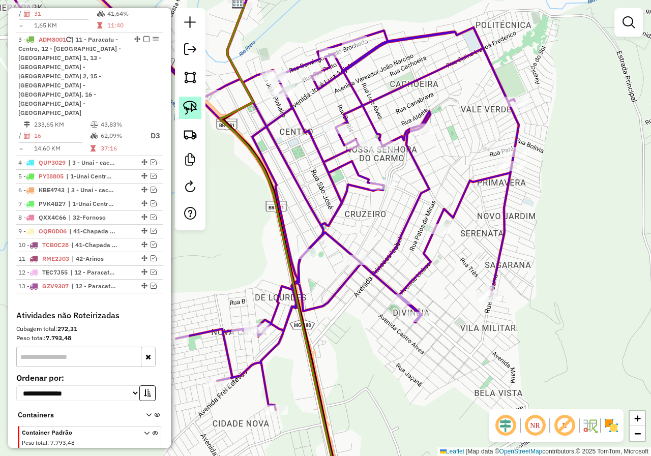
click at [196, 104] on img at bounding box center [190, 108] width 14 height 14
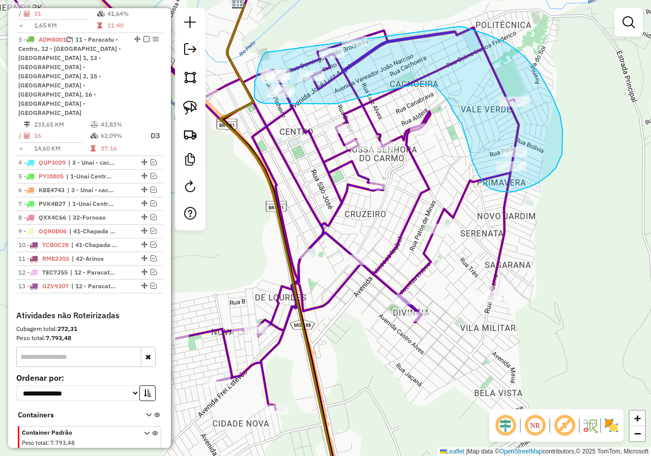
drag, startPoint x: 261, startPoint y: 59, endPoint x: 391, endPoint y: 20, distance: 136.0
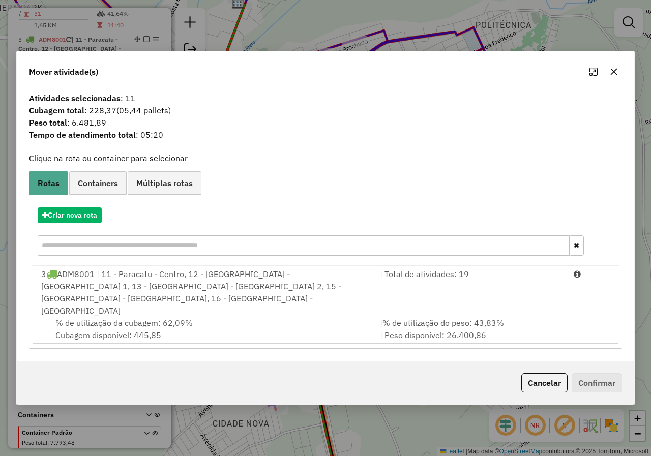
click at [613, 76] on icon "button" at bounding box center [613, 72] width 8 height 8
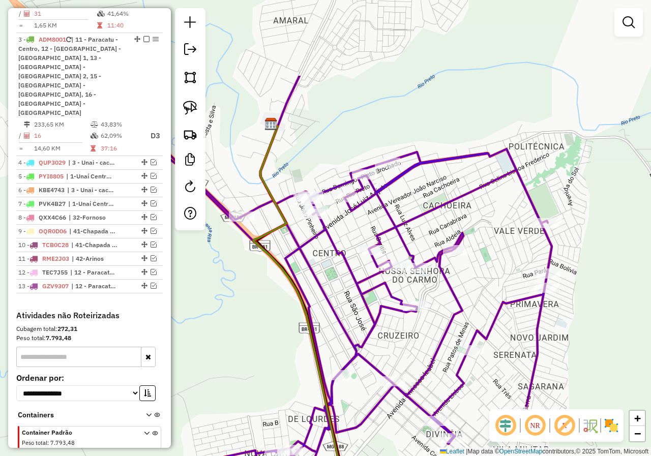
drag, startPoint x: 276, startPoint y: 51, endPoint x: 312, endPoint y: 171, distance: 125.5
click at [312, 171] on div "Janela de atendimento Grade de atendimento Capacidade Transportadoras Veículos …" at bounding box center [325, 228] width 651 height 456
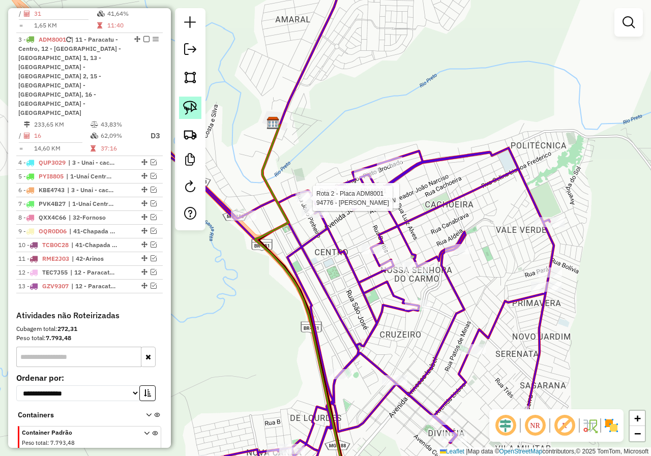
click at [195, 113] on img at bounding box center [190, 108] width 14 height 14
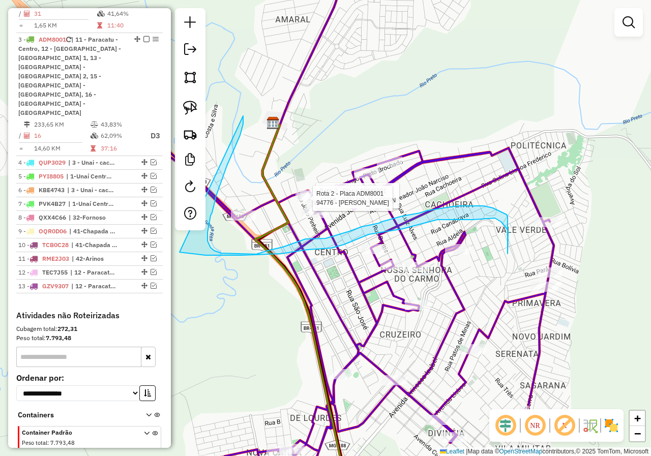
drag, startPoint x: 233, startPoint y: 152, endPoint x: 179, endPoint y: 252, distance: 113.0
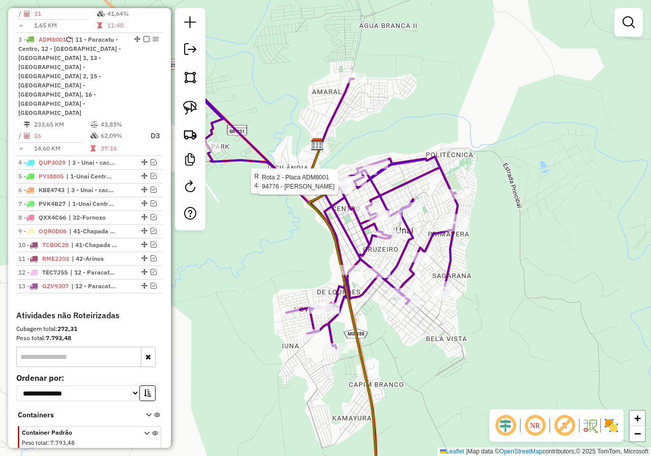
drag, startPoint x: 553, startPoint y: 169, endPoint x: 502, endPoint y: 165, distance: 51.0
click at [512, 163] on div "Rota 2 - Placa ADM8001 43156 - BAR DO JACKSON Rota 2 - Placa ADM8001 94776 - PE…" at bounding box center [325, 228] width 651 height 456
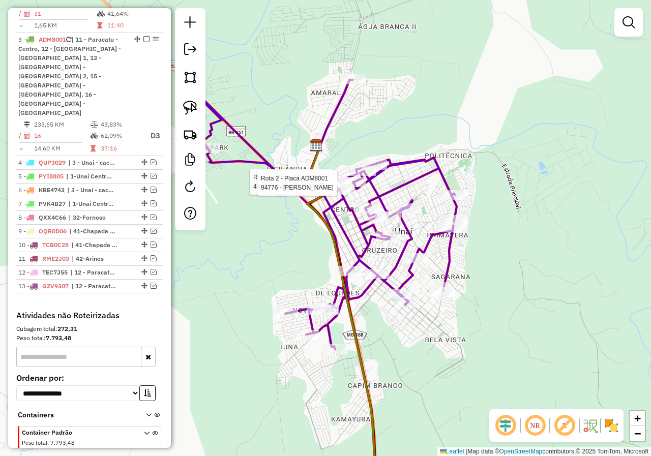
click at [498, 165] on div "Rota 2 - Placa ADM8001 43156 - BAR DO JACKSON Rota 2 - Placa ADM8001 94776 - PE…" at bounding box center [325, 228] width 651 height 456
click at [188, 108] on img at bounding box center [190, 108] width 14 height 14
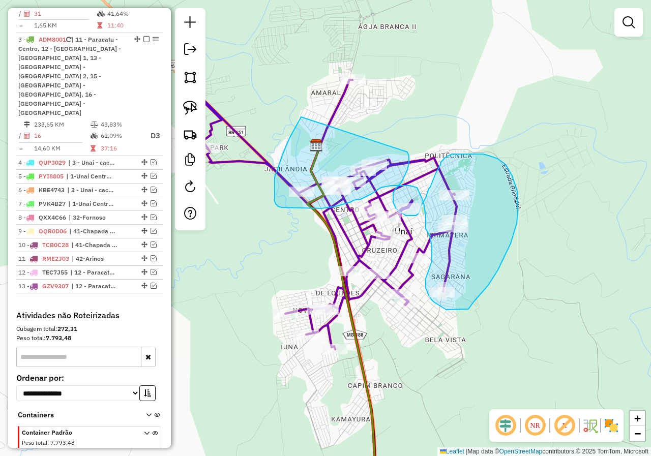
drag, startPoint x: 288, startPoint y: 141, endPoint x: 407, endPoint y: 152, distance: 119.4
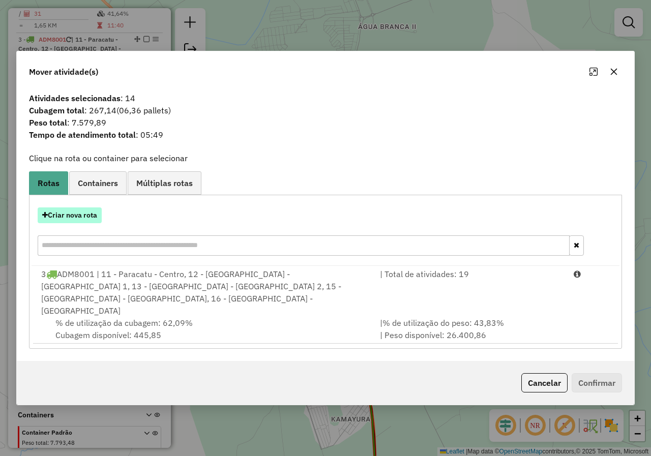
click at [75, 223] on button "Criar nova rota" at bounding box center [70, 215] width 64 height 16
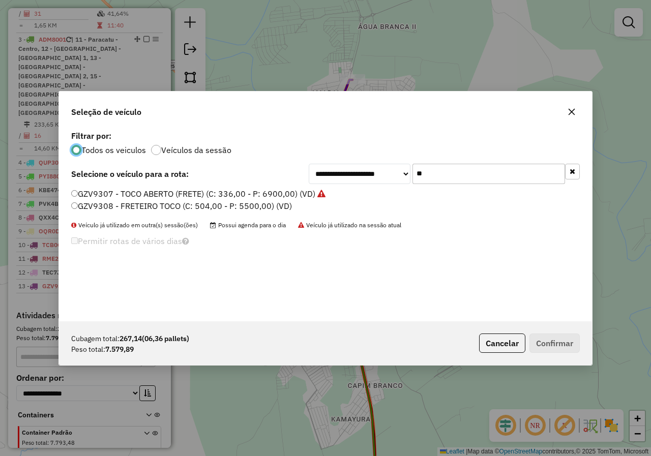
scroll to position [6, 3]
click at [473, 174] on input "**" at bounding box center [488, 174] width 152 height 20
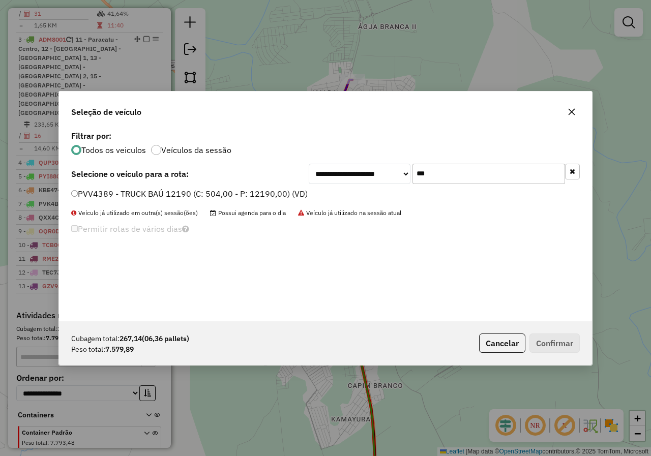
type input "***"
click at [202, 191] on label "PVV4389 - TRUCK BAÚ 12190 (C: 504,00 - P: 12190,00) (VD)" at bounding box center [189, 194] width 236 height 12
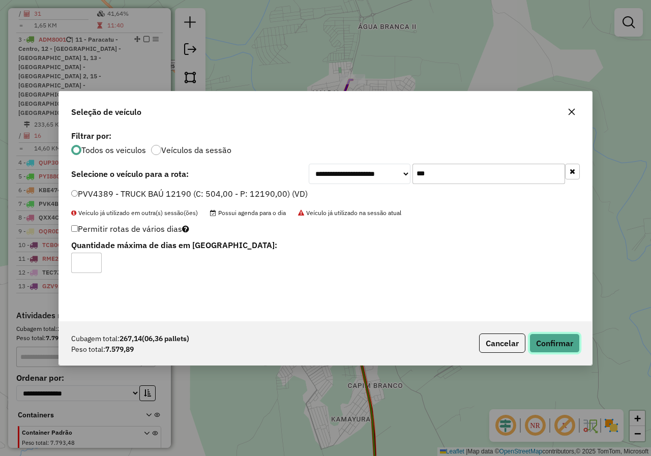
click at [552, 337] on button "Confirmar" at bounding box center [554, 342] width 50 height 19
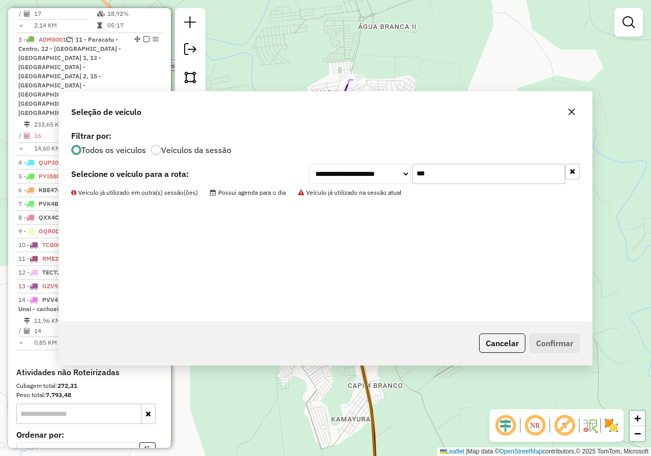
scroll to position [518, 0]
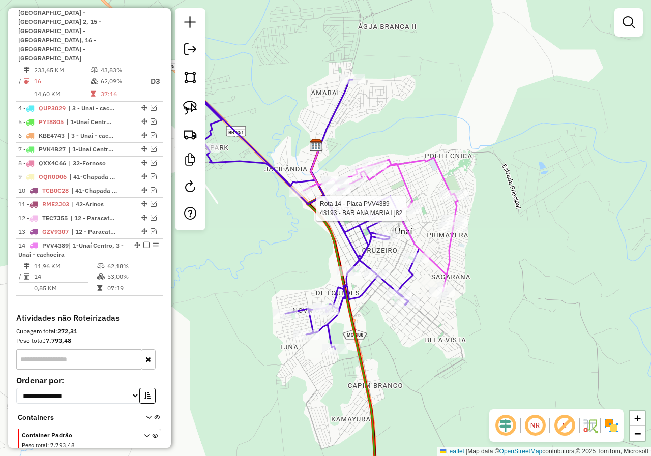
select select "*********"
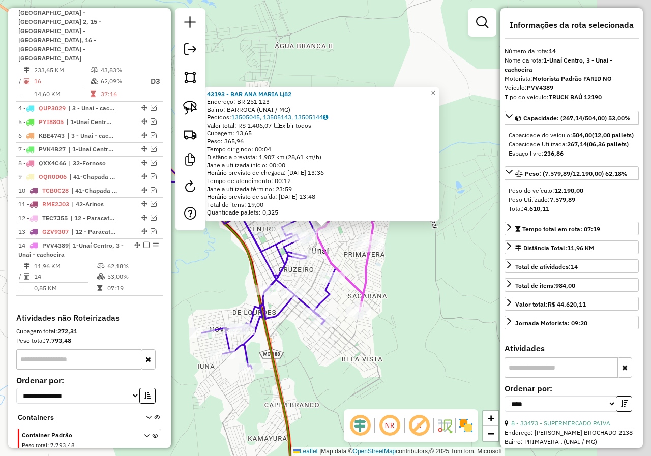
scroll to position [520, 0]
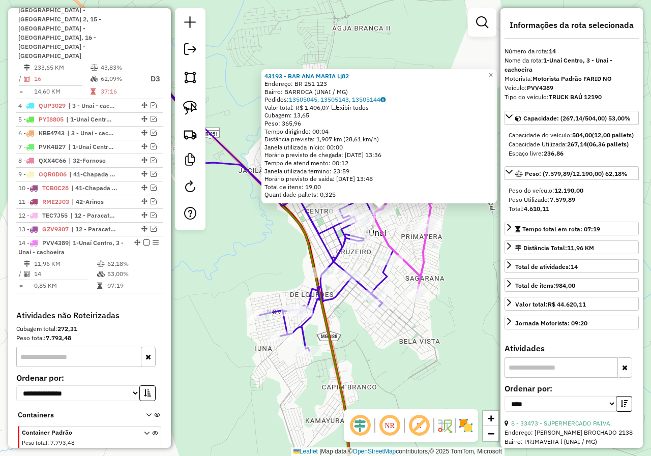
drag, startPoint x: 400, startPoint y: 310, endPoint x: 455, endPoint y: 294, distance: 57.5
click at [458, 292] on div "43193 - BAR ANA MARIA Lj82 Endereço: BR 251 123 Bairro: BARROCA (UNAI / MG) Ped…" at bounding box center [325, 228] width 651 height 456
click at [393, 368] on div "43193 - BAR ANA MARIA Lj82 Endereço: BR 251 123 Bairro: BARROCA (UNAI / MG) Ped…" at bounding box center [325, 228] width 651 height 456
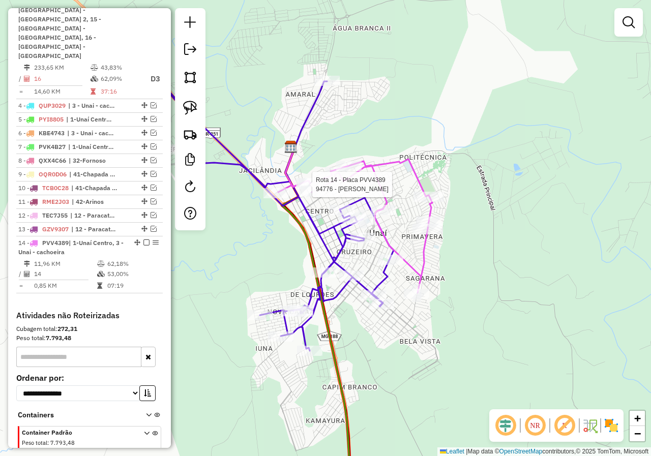
select select "*********"
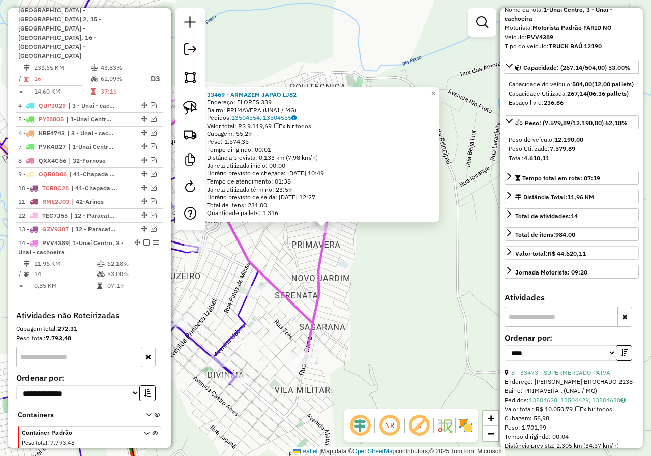
scroll to position [0, 0]
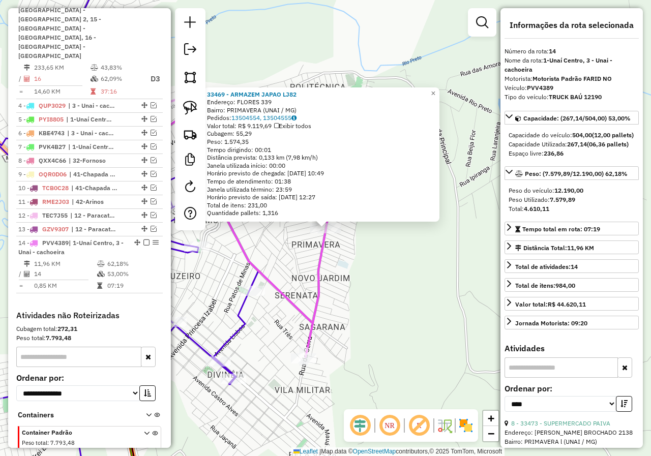
drag, startPoint x: 375, startPoint y: 285, endPoint x: 408, endPoint y: 293, distance: 33.7
click at [400, 293] on div "33469 - ARMAZEM JAPAO LJ82 Endereço: FLORES 339 Bairro: PRIMAVERA (UNAI / MG) P…" at bounding box center [325, 228] width 651 height 456
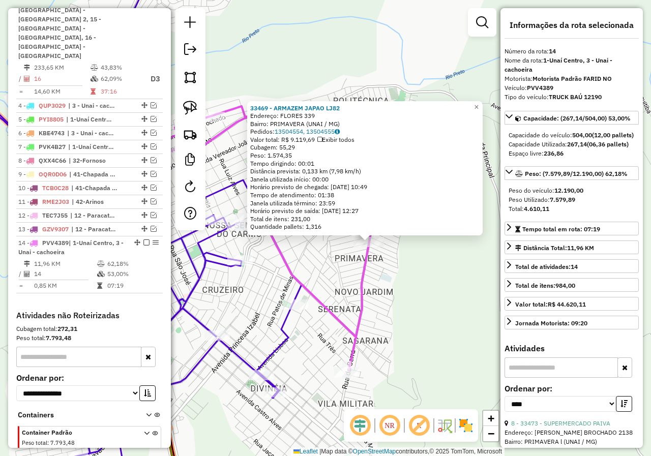
click at [314, 282] on div "33469 - ARMAZEM JAPAO LJ82 Endereço: FLORES 339 Bairro: PRIMAVERA (UNAI / MG) P…" at bounding box center [325, 228] width 651 height 456
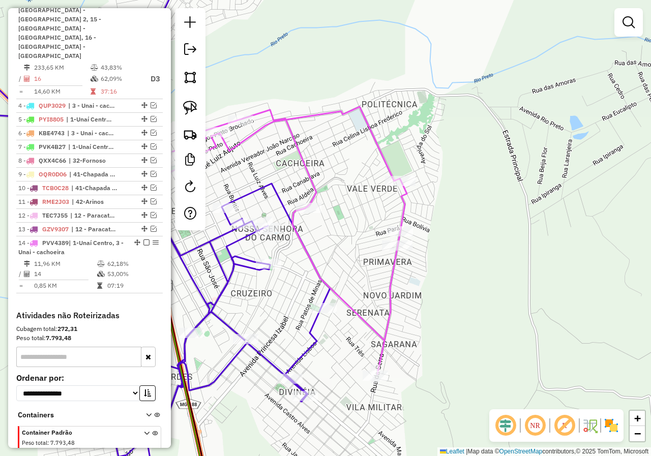
drag, startPoint x: 283, startPoint y: 255, endPoint x: 443, endPoint y: 260, distance: 160.2
click at [407, 260] on icon at bounding box center [253, 240] width 308 height 267
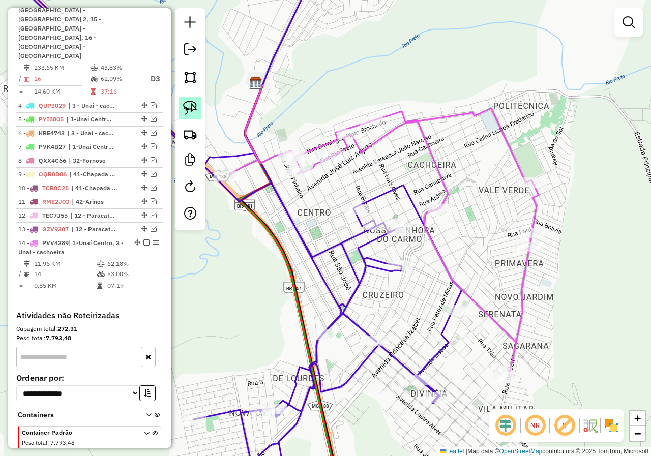
click at [194, 114] on img at bounding box center [190, 108] width 14 height 14
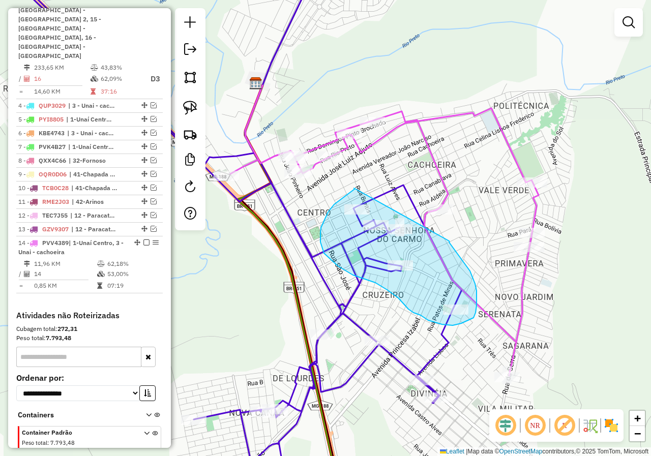
drag, startPoint x: 354, startPoint y: 189, endPoint x: 449, endPoint y: 240, distance: 107.3
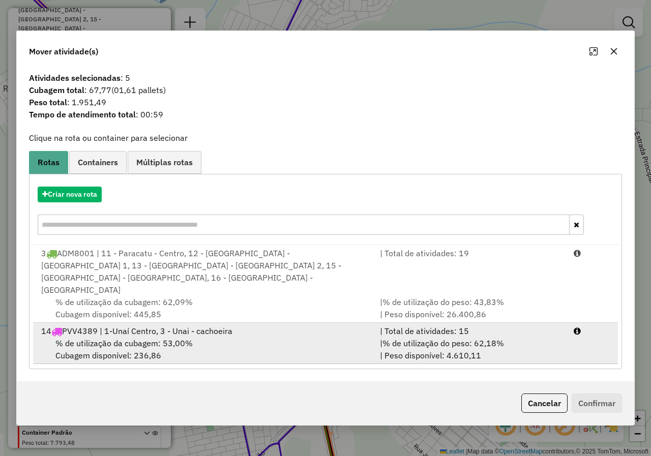
click at [215, 338] on div "% de utilização da cubagem: 53,00% Cubagem disponível: 236,86" at bounding box center [204, 349] width 338 height 24
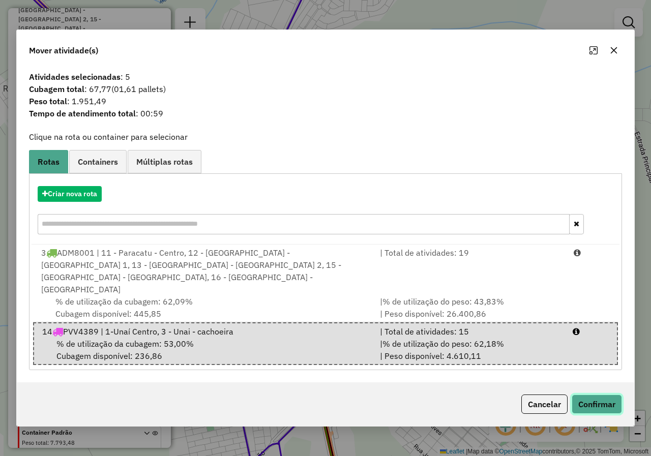
click at [591, 394] on button "Confirmar" at bounding box center [596, 403] width 50 height 19
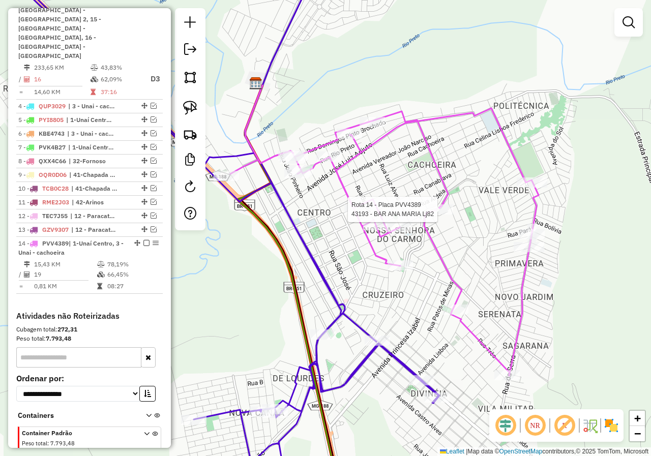
select select "*********"
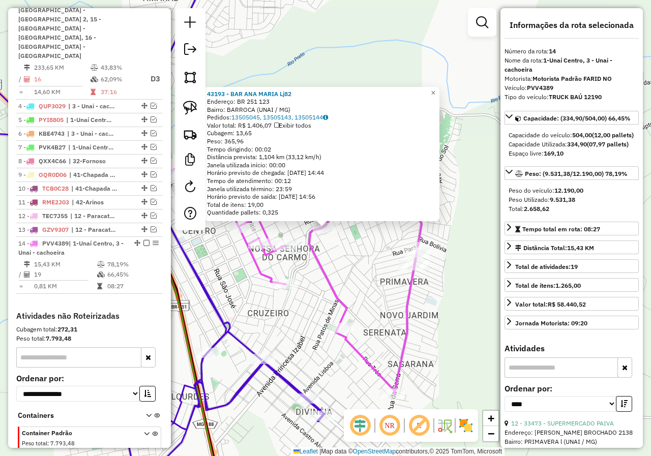
scroll to position [533, 0]
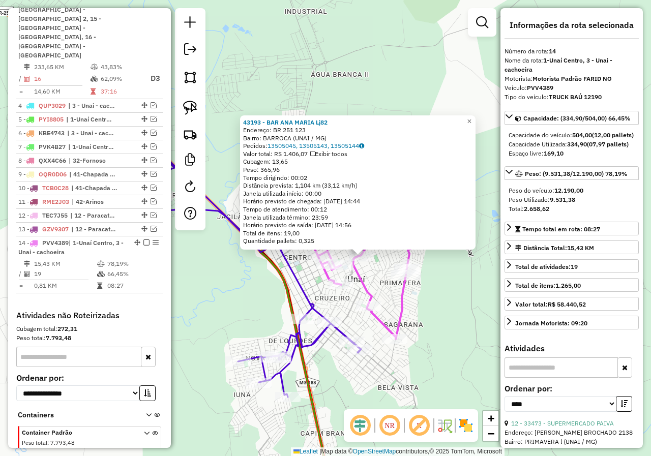
drag, startPoint x: 400, startPoint y: 307, endPoint x: 456, endPoint y: 305, distance: 55.9
click at [454, 306] on div "43193 - BAR ANA MARIA Lj82 Endereço: BR 251 123 Bairro: BARROCA (UNAI / MG) Ped…" at bounding box center [325, 228] width 651 height 456
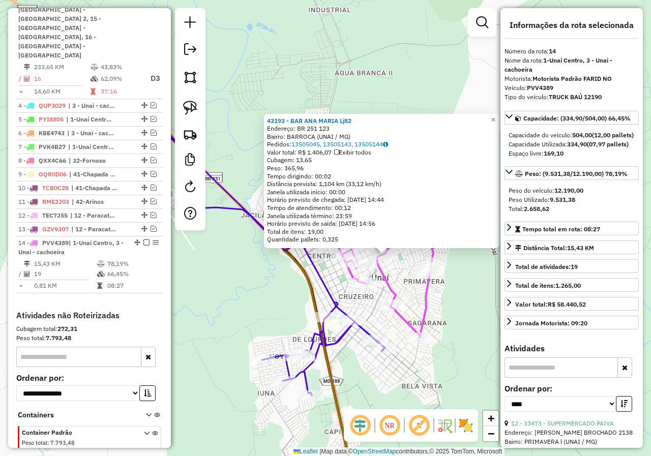
click at [261, 304] on div "Rota 2 - Placa ADM8001 43033 - ARMAZEM DO ROMULO 43193 - BAR ANA MARIA Lj82 End…" at bounding box center [325, 228] width 651 height 456
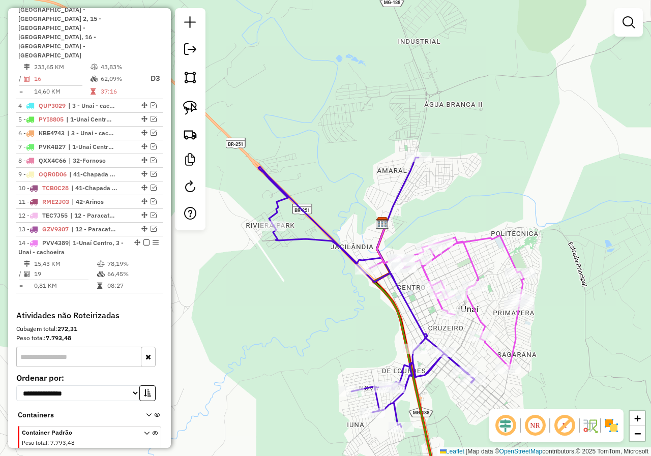
drag, startPoint x: 282, startPoint y: 296, endPoint x: 332, endPoint y: 315, distance: 53.7
click at [332, 315] on div "Janela de atendimento Grade de atendimento Capacidade Transportadoras Veículos …" at bounding box center [325, 228] width 651 height 456
select select "*********"
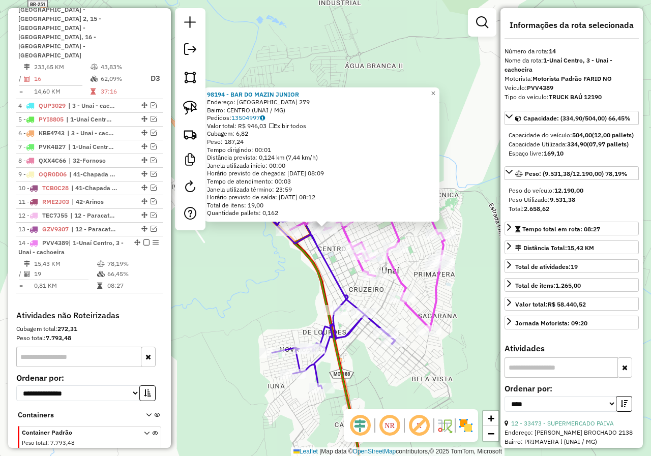
click at [277, 275] on div "98194 - BAR DO MAZIN JUNIOR Endereço: RIO PRETO 279 Bairro: CENTRO (UNAI / MG) …" at bounding box center [325, 228] width 651 height 456
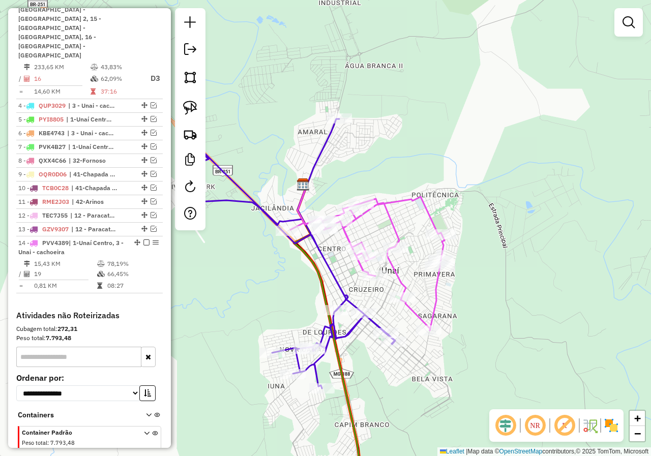
select select "*********"
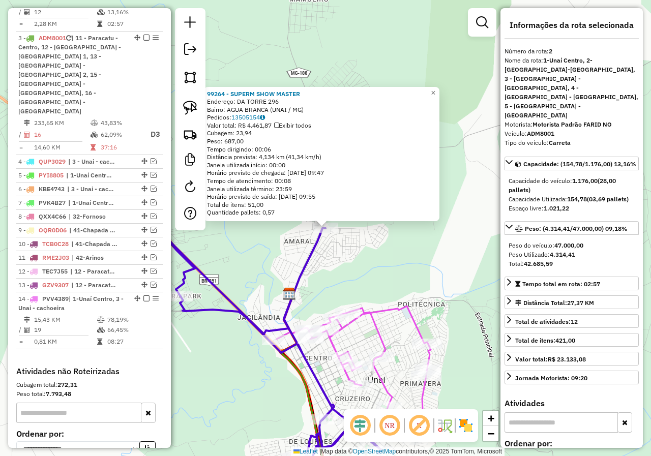
scroll to position [407, 0]
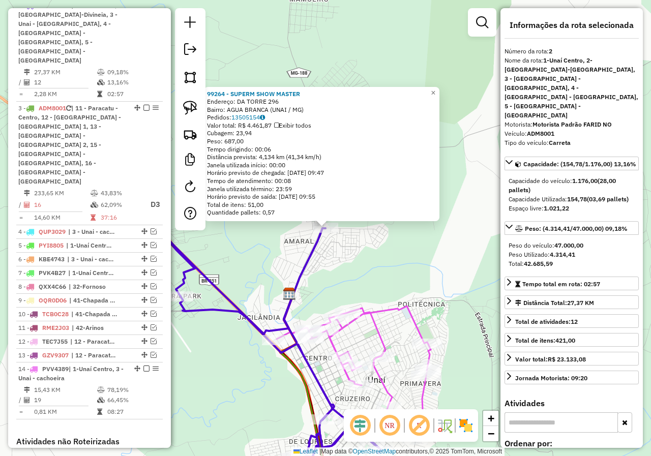
click at [285, 261] on div "99264 - SUPERM SHOW MASTER Endereço: DA TORRE 296 Bairro: AGUA BRANCA (UNAI / M…" at bounding box center [325, 228] width 651 height 456
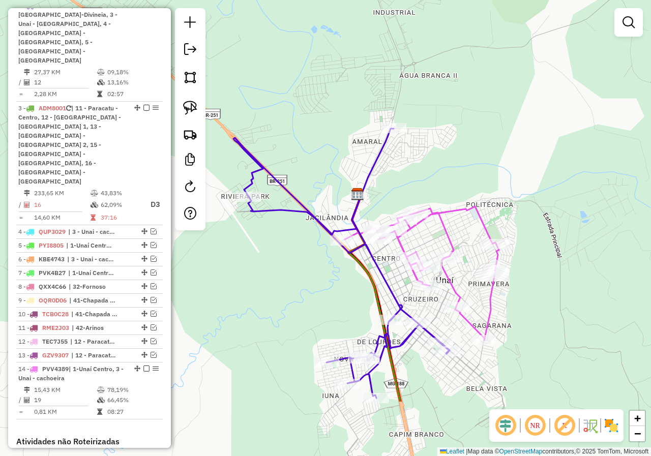
drag, startPoint x: 261, startPoint y: 266, endPoint x: 342, endPoint y: 211, distance: 97.3
click at [328, 166] on div "Janela de atendimento Grade de atendimento Capacidade Transportadoras Veículos …" at bounding box center [325, 228] width 651 height 456
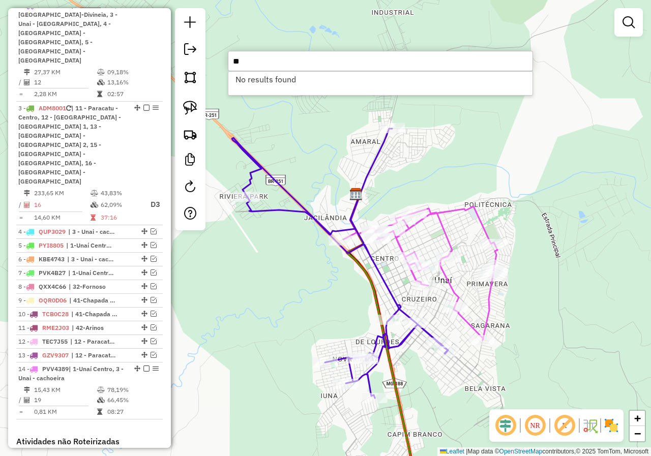
type input "*"
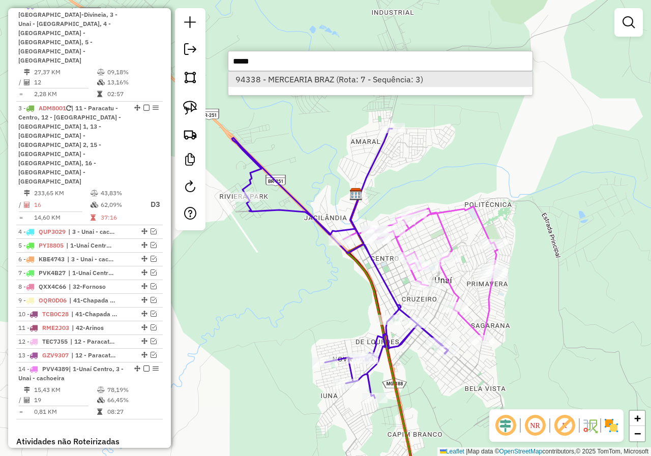
type input "*****"
click at [385, 83] on li "94338 - MERCEARIA BRAZ (Rota: 7 - Sequência: 3)" at bounding box center [380, 79] width 304 height 15
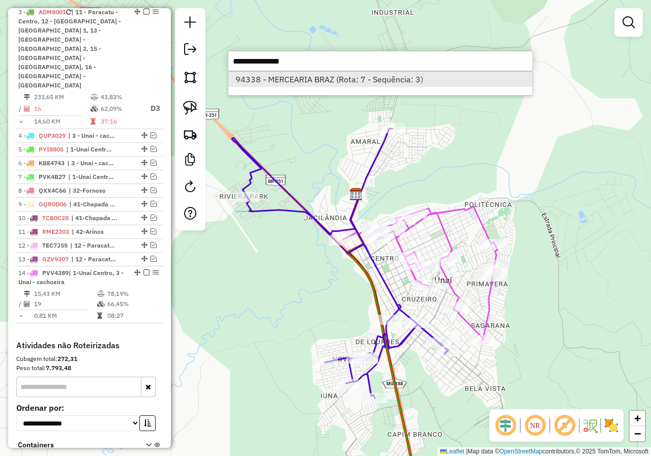
select select "*********"
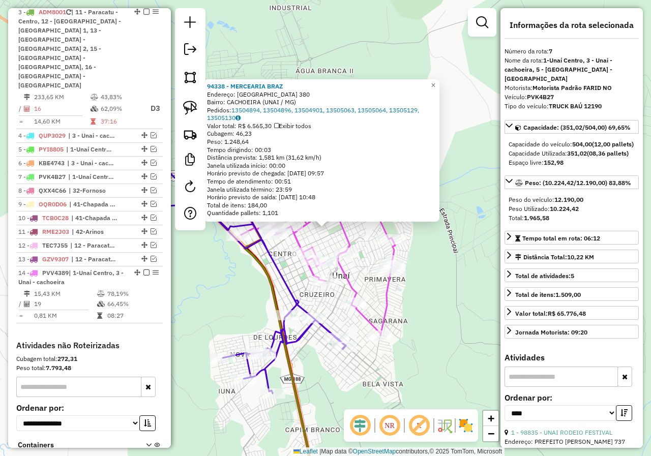
scroll to position [533, 0]
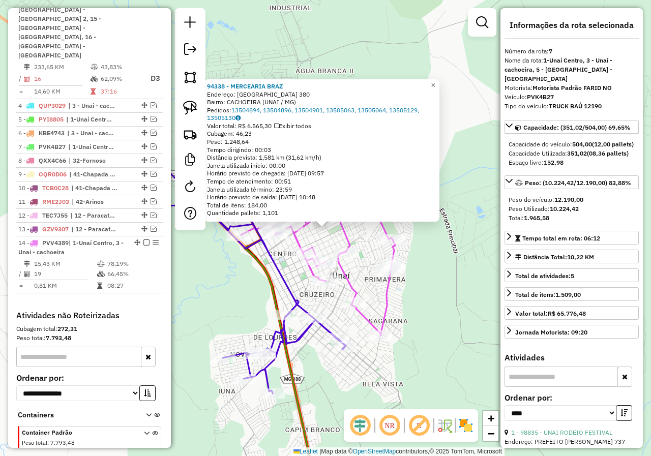
click at [246, 302] on div "Rota 2 - Placa ADM8001 43033 - ARMAZEM DO ROMULO 94338 - MERCEARIA BRAZ Endereç…" at bounding box center [325, 228] width 651 height 456
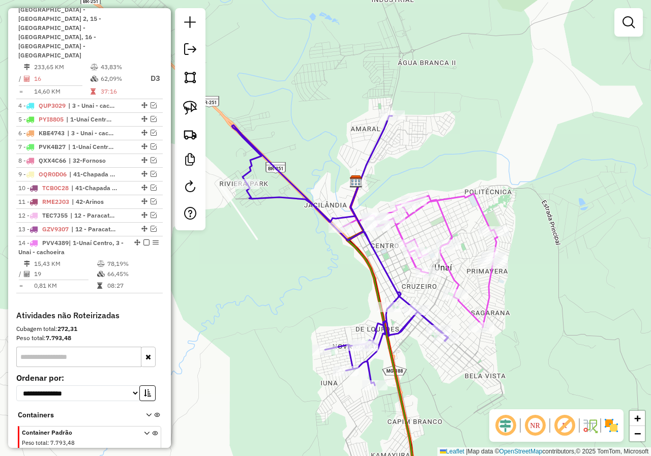
drag, startPoint x: 291, startPoint y: 295, endPoint x: 320, endPoint y: 270, distance: 38.2
click at [326, 287] on div "Janela de atendimento Grade de atendimento Capacidade Transportadoras Veículos …" at bounding box center [325, 228] width 651 height 456
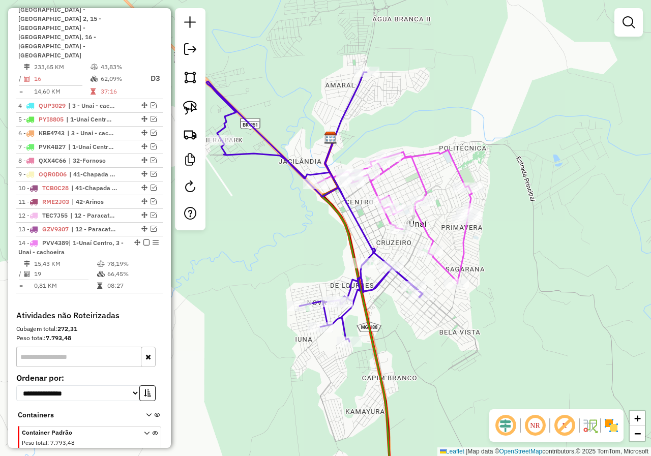
drag, startPoint x: 323, startPoint y: 273, endPoint x: 294, endPoint y: 233, distance: 49.5
click at [294, 233] on div "Janela de atendimento Grade de atendimento Capacidade Transportadoras Veículos …" at bounding box center [325, 228] width 651 height 456
select select "*********"
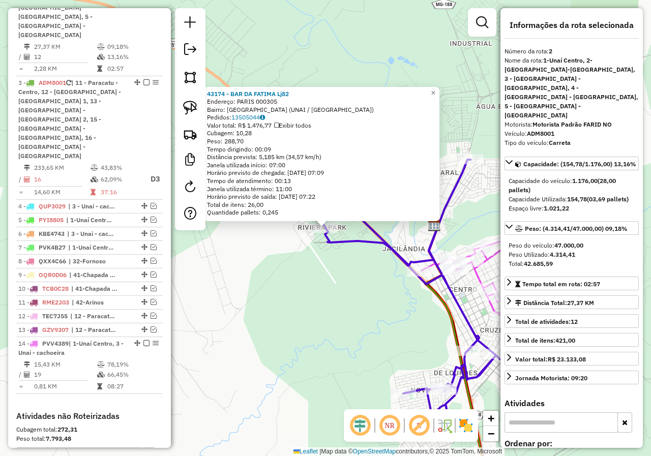
scroll to position [407, 0]
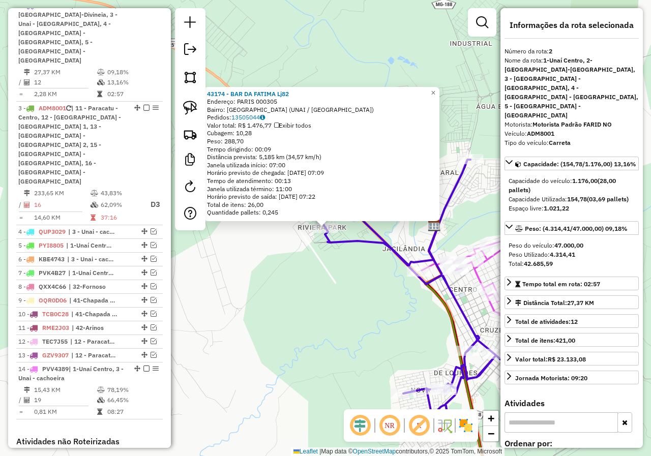
click at [348, 282] on div "43174 - BAR DA FATIMA Lj82 Endereço: PARIS 000305 Bairro: RIVIERA PARQUE (UNAI …" at bounding box center [325, 228] width 651 height 456
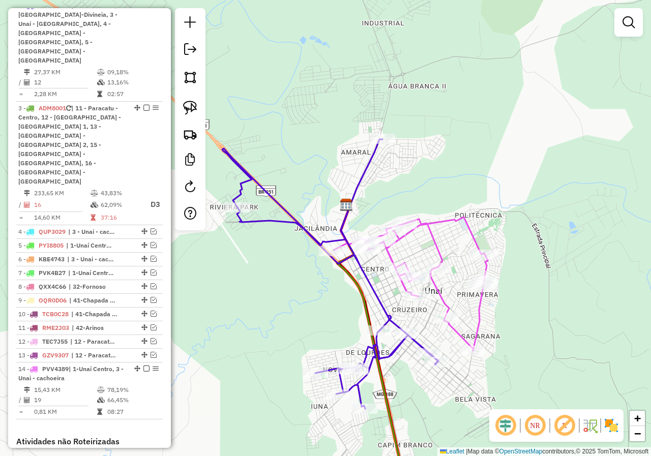
drag, startPoint x: 493, startPoint y: 207, endPoint x: 418, endPoint y: 182, distance: 79.2
click at [418, 182] on div "Janela de atendimento Grade de atendimento Capacidade Transportadoras Veículos …" at bounding box center [325, 228] width 651 height 456
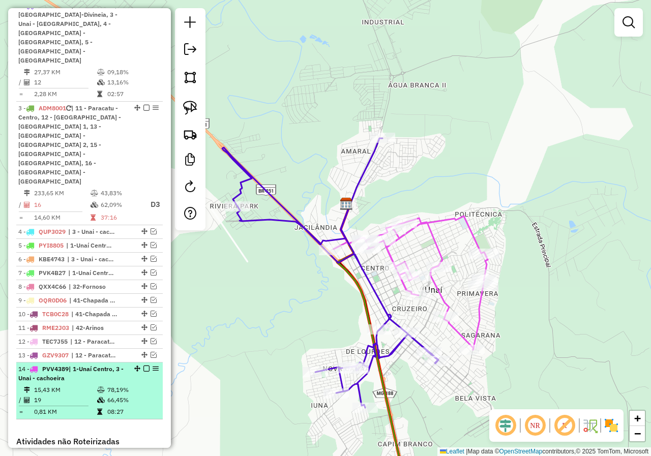
click at [144, 365] on em at bounding box center [146, 368] width 6 height 6
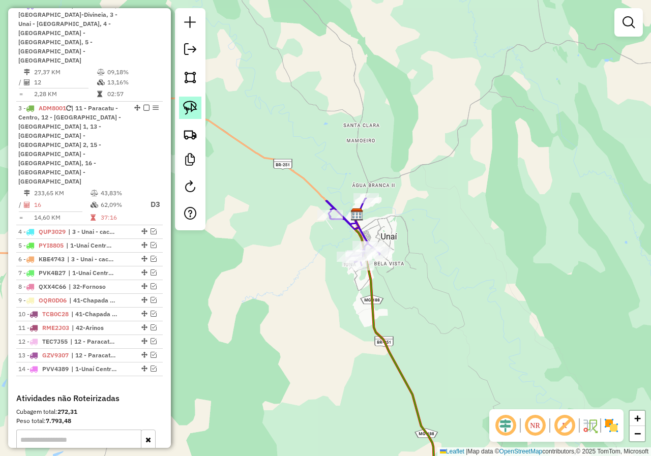
click at [184, 115] on link at bounding box center [190, 108] width 22 height 22
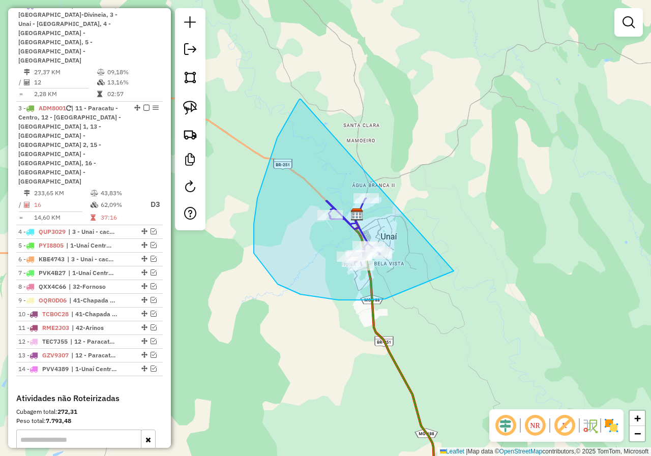
drag, startPoint x: 300, startPoint y: 99, endPoint x: 500, endPoint y: 174, distance: 213.0
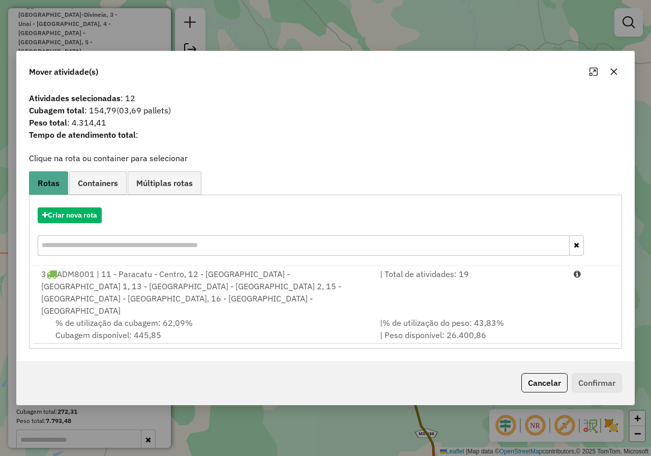
click at [615, 78] on button "button" at bounding box center [613, 72] width 16 height 16
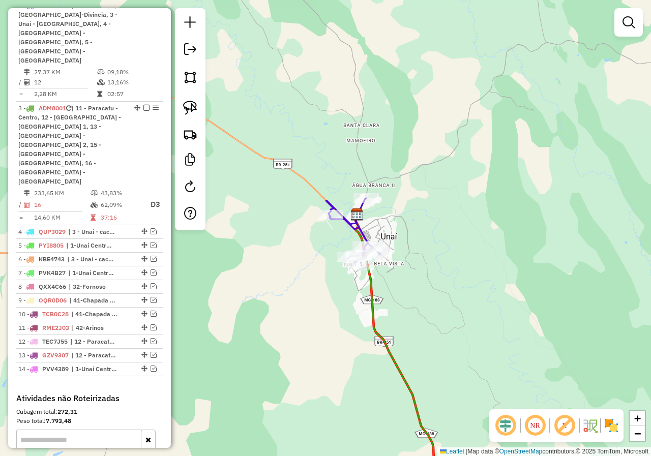
select select "*********"
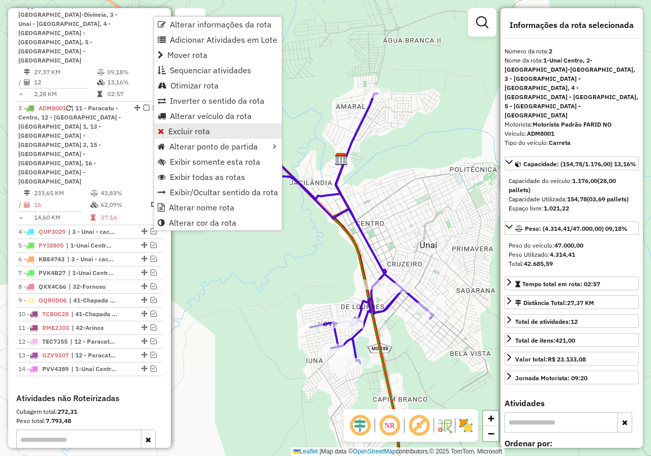
click at [218, 131] on link "Excluir rota" at bounding box center [218, 130] width 128 height 15
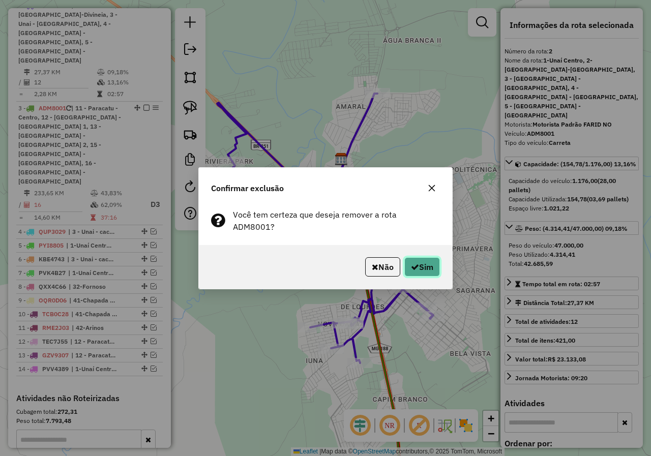
click at [425, 265] on button "Sim" at bounding box center [422, 266] width 36 height 19
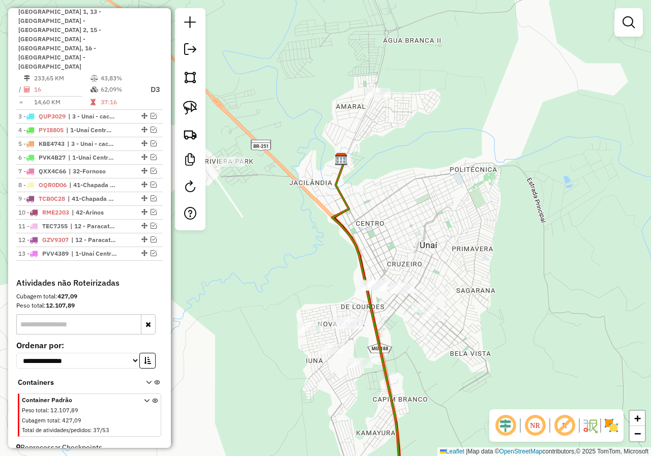
scroll to position [395, 0]
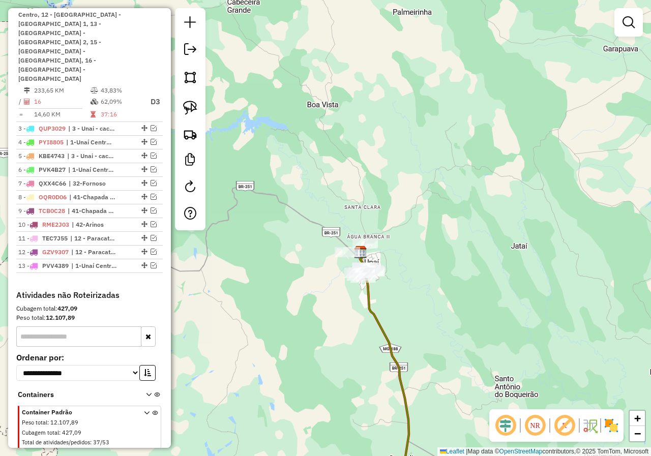
drag, startPoint x: 414, startPoint y: 209, endPoint x: 407, endPoint y: 221, distance: 13.7
click at [407, 221] on div "Janela de atendimento Grade de atendimento Capacidade Transportadoras Veículos …" at bounding box center [325, 228] width 651 height 456
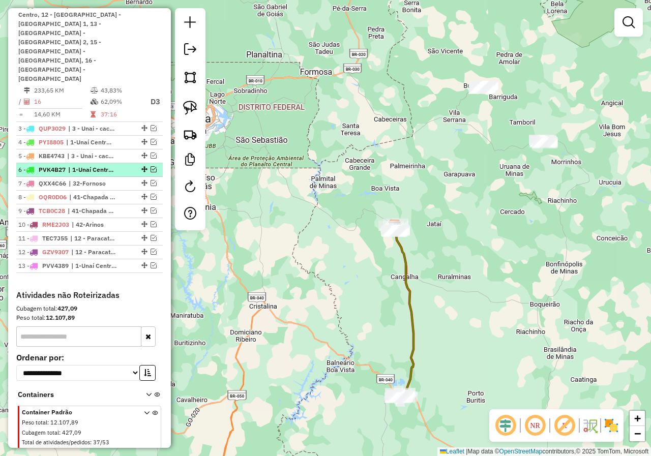
click at [107, 165] on span "| 1-Unaí Centro, 3 - Unai - cachoeira, 5 - [GEOGRAPHIC_DATA] - [GEOGRAPHIC_DATA]" at bounding box center [91, 169] width 47 height 9
select select "*********"
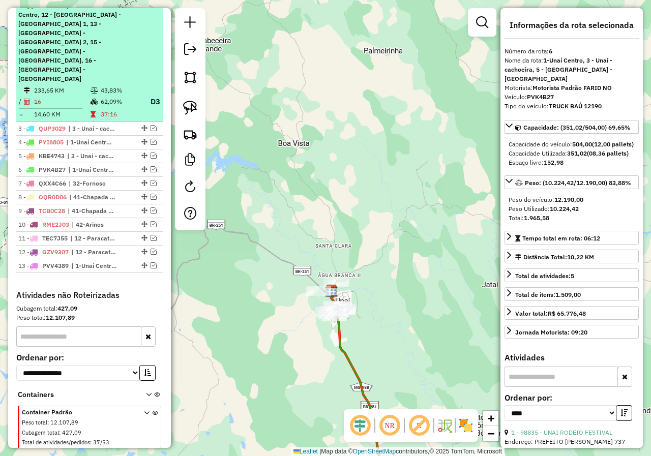
click at [123, 44] on div "2 - ADM8001 | 11 - Paracatu - Centro, 12 - Paracatu - Paracatuzinho 1, 13 - Par…" at bounding box center [89, 42] width 142 height 82
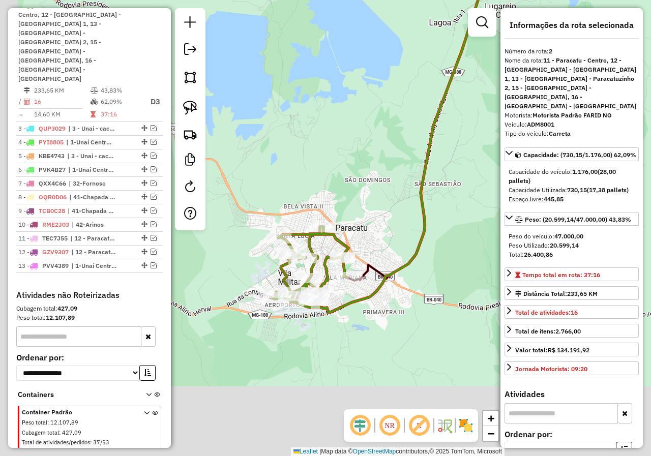
drag, startPoint x: 353, startPoint y: 197, endPoint x: 383, endPoint y: 157, distance: 50.4
click at [373, 158] on div "Janela de atendimento Grade de atendimento Capacidade Transportadoras Veículos …" at bounding box center [325, 228] width 651 height 456
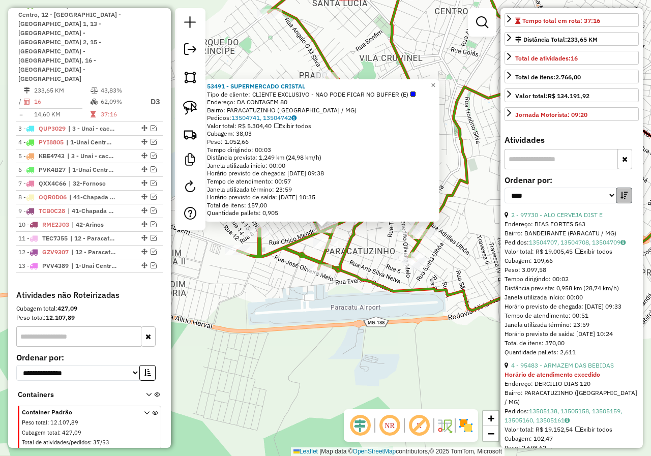
scroll to position [305, 0]
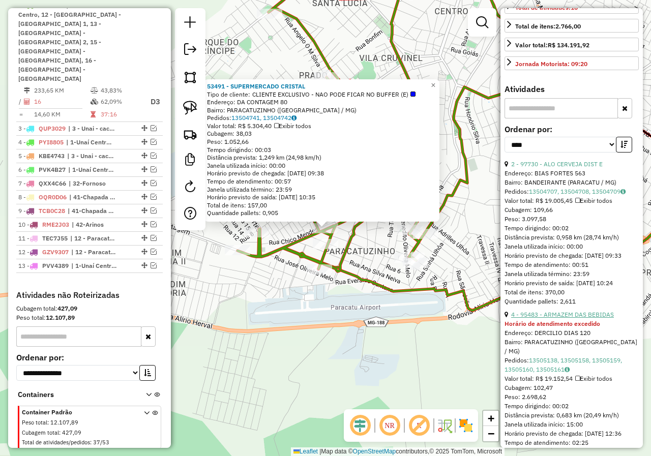
click at [557, 318] on link "4 - 95483 - ARMAZEM DAS BEBIDAS" at bounding box center [562, 315] width 103 height 8
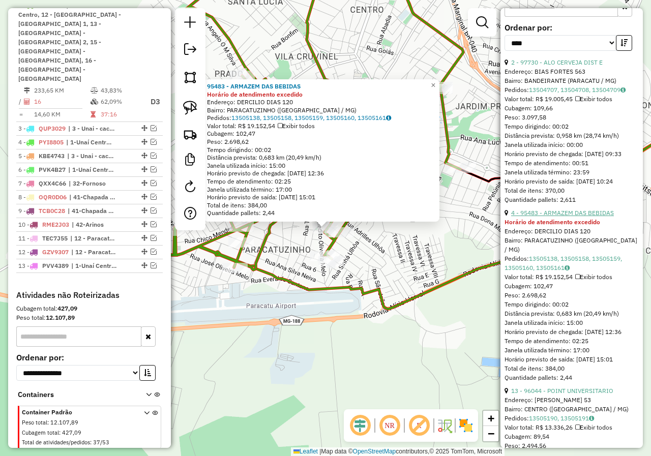
scroll to position [457, 0]
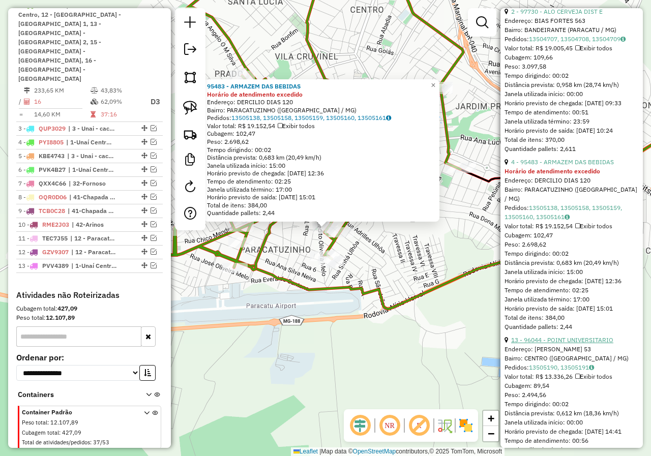
click at [551, 344] on link "13 - 96044 - POINT UNIVERSITARIO" at bounding box center [562, 340] width 102 height 8
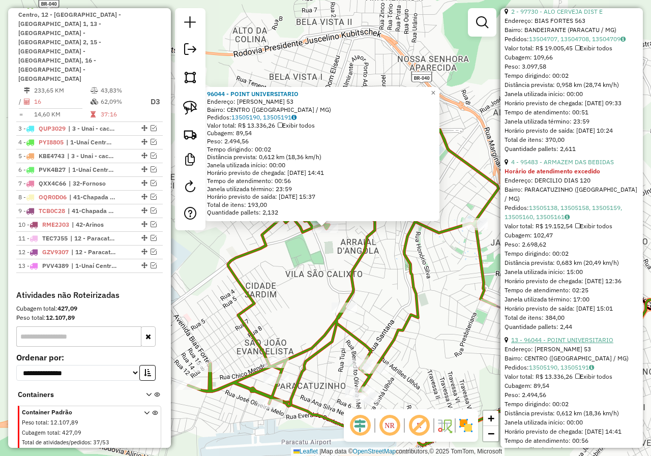
scroll to position [407, 0]
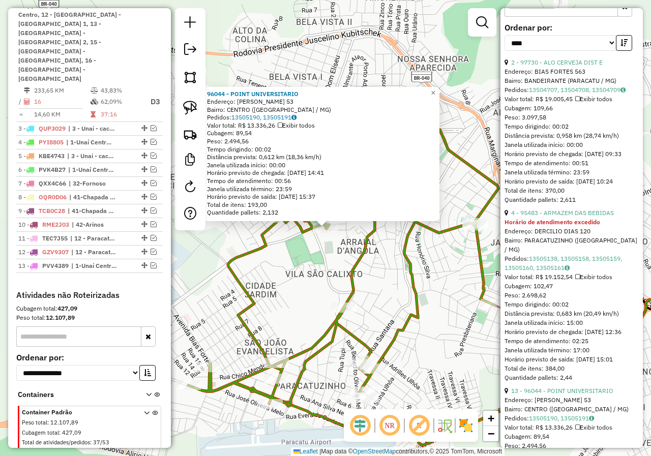
click at [301, 321] on div "96044 - POINT UNIVERSITARIO Endereço: FRANCISCO XAVIER DE OLIVEIRA 53 Bairro: C…" at bounding box center [325, 228] width 651 height 456
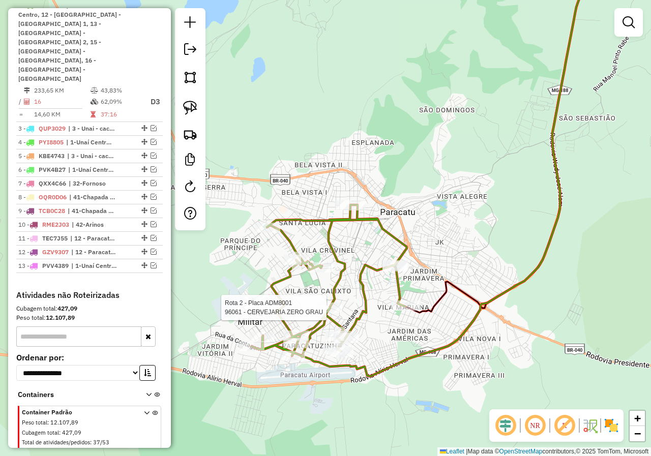
select select "*********"
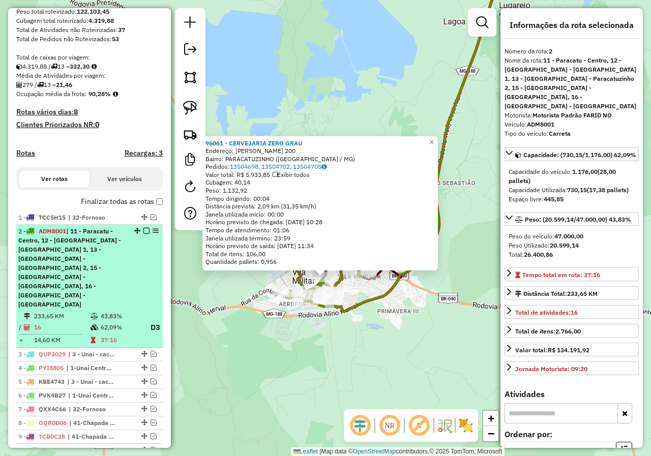
scroll to position [192, 0]
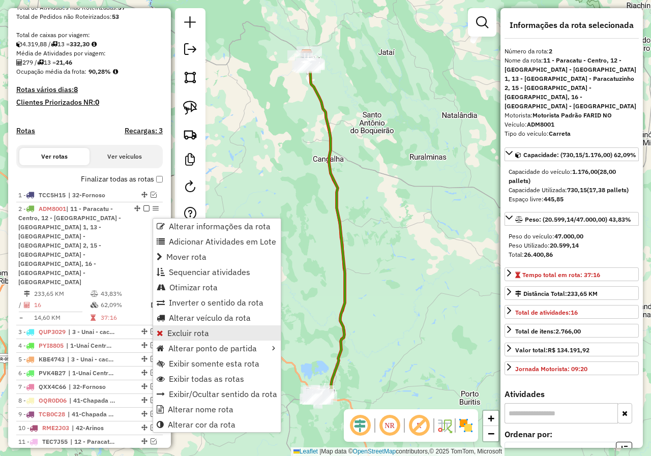
click at [202, 333] on span "Excluir rota" at bounding box center [188, 333] width 42 height 8
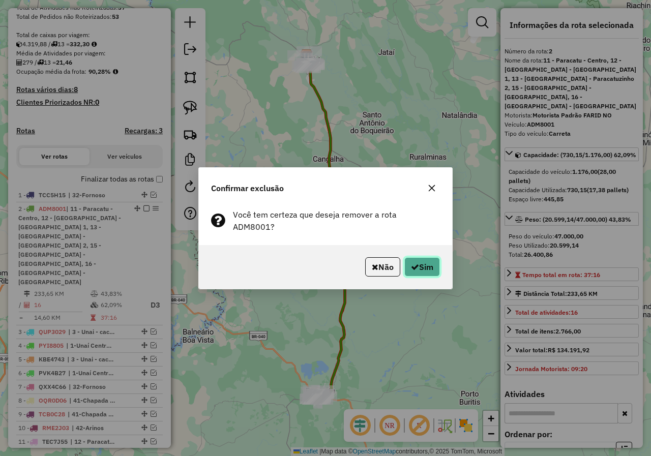
click at [434, 259] on button "Sim" at bounding box center [422, 266] width 36 height 19
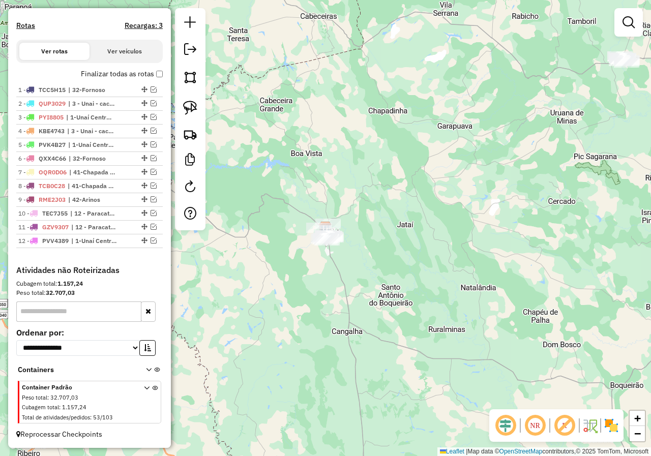
scroll to position [0, 0]
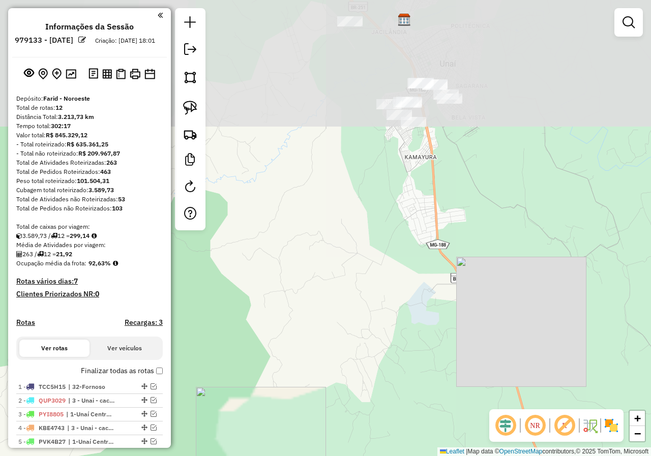
drag, startPoint x: 428, startPoint y: 203, endPoint x: 386, endPoint y: 283, distance: 90.0
click at [387, 286] on div "Janela de atendimento Grade de atendimento Capacidade Transportadoras Veículos …" at bounding box center [325, 228] width 651 height 456
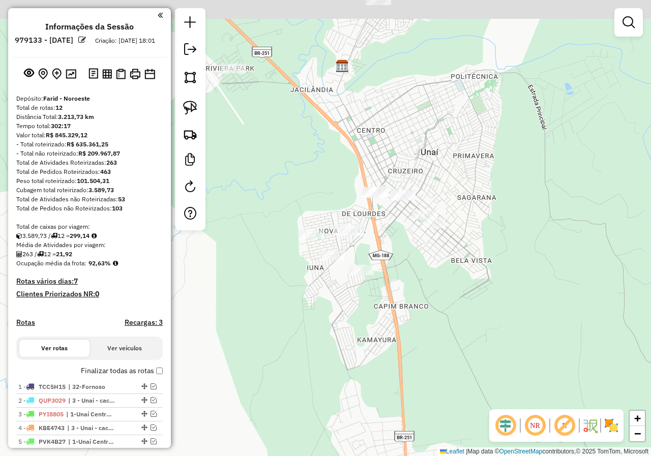
drag, startPoint x: 396, startPoint y: 201, endPoint x: 349, endPoint y: 364, distance: 169.9
click at [349, 364] on div "Janela de atendimento Grade de atendimento Capacidade Transportadoras Veículos …" at bounding box center [325, 228] width 651 height 456
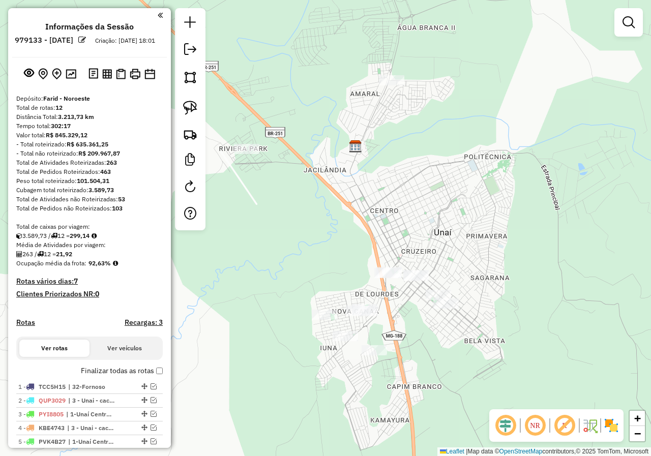
drag, startPoint x: 344, startPoint y: 207, endPoint x: 320, endPoint y: 162, distance: 51.2
click at [359, 187] on div "Janela de atendimento Grade de atendimento Capacidade Transportadoras Veículos …" at bounding box center [325, 228] width 651 height 456
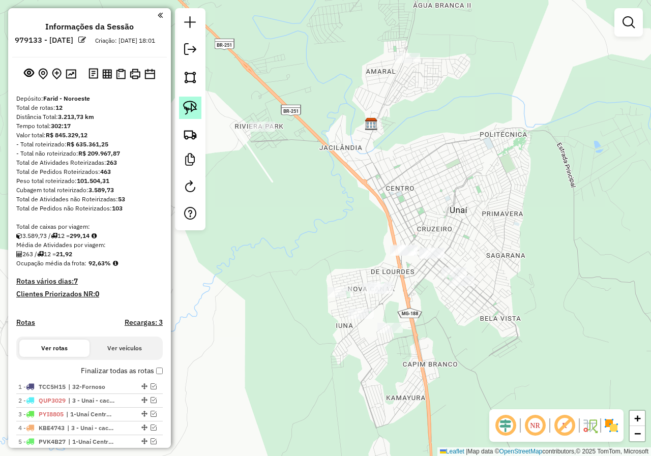
click at [192, 113] on img at bounding box center [190, 108] width 14 height 14
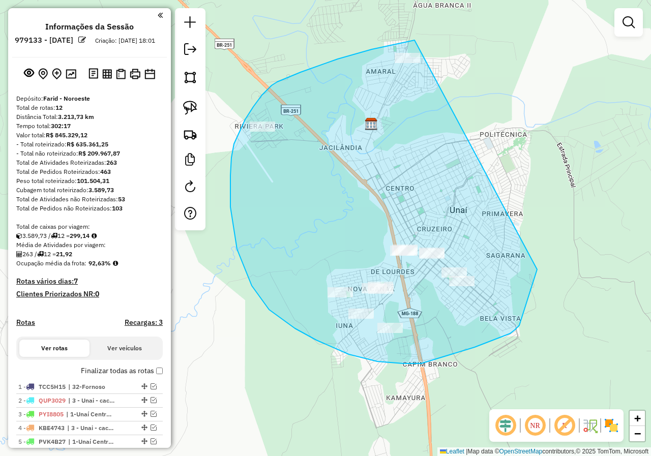
drag, startPoint x: 414, startPoint y: 40, endPoint x: 517, endPoint y: 79, distance: 109.9
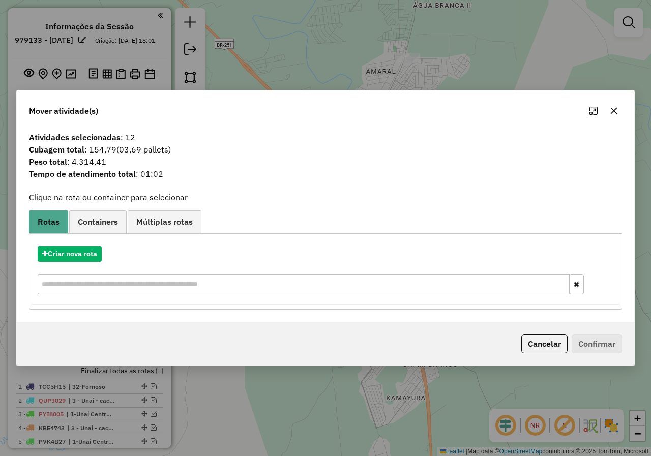
click at [616, 108] on icon "button" at bounding box center [613, 110] width 7 height 7
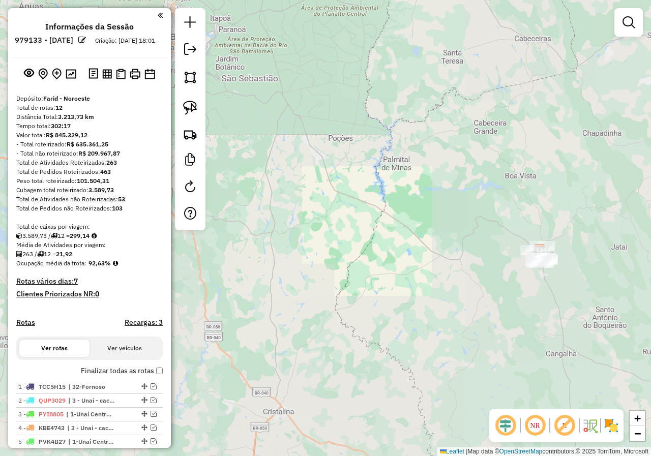
drag, startPoint x: 580, startPoint y: 241, endPoint x: 423, endPoint y: 244, distance: 157.1
click at [423, 244] on div "Janela de atendimento Grade de atendimento Capacidade Transportadoras Veículos …" at bounding box center [325, 228] width 651 height 456
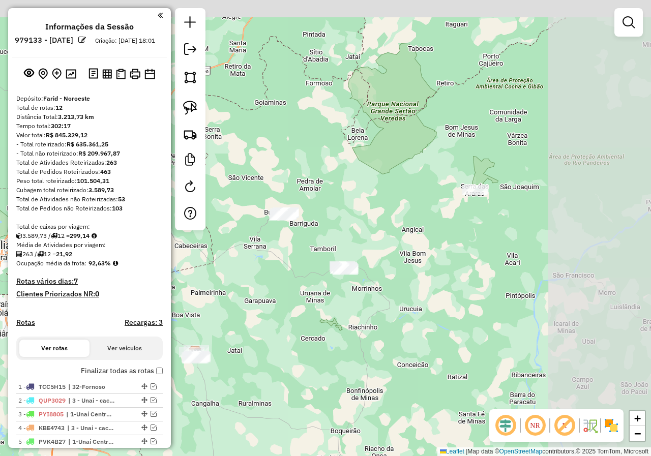
drag, startPoint x: 546, startPoint y: 201, endPoint x: 431, endPoint y: 258, distance: 128.6
click at [431, 258] on div "Janela de atendimento Grade de atendimento Capacidade Transportadoras Veículos …" at bounding box center [325, 228] width 651 height 456
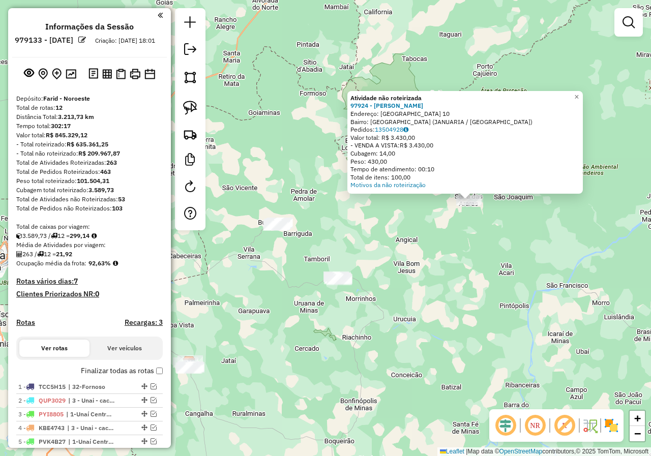
drag, startPoint x: 271, startPoint y: 336, endPoint x: 422, endPoint y: 301, distance: 155.0
click at [423, 305] on div "Atividade não roteirizada 97924 - JOSE PEREIRA DA MOTA Endereço: SANTO ANTONIO …" at bounding box center [325, 228] width 651 height 456
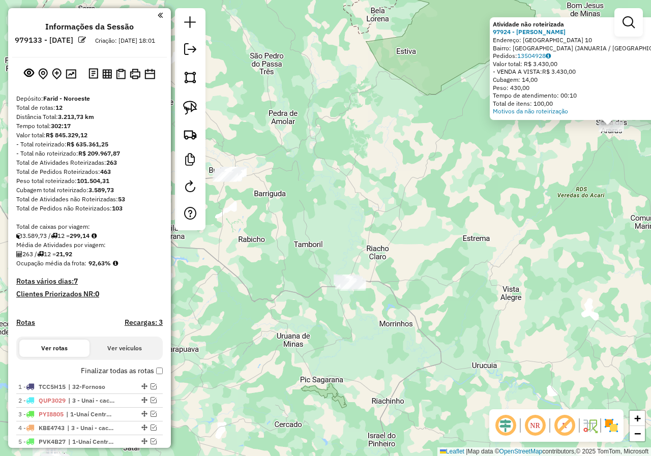
click at [413, 266] on div "Atividade não roteirizada 97924 - JOSE PEREIRA DA MOTA Endereço: SANTO ANTONIO …" at bounding box center [325, 228] width 651 height 456
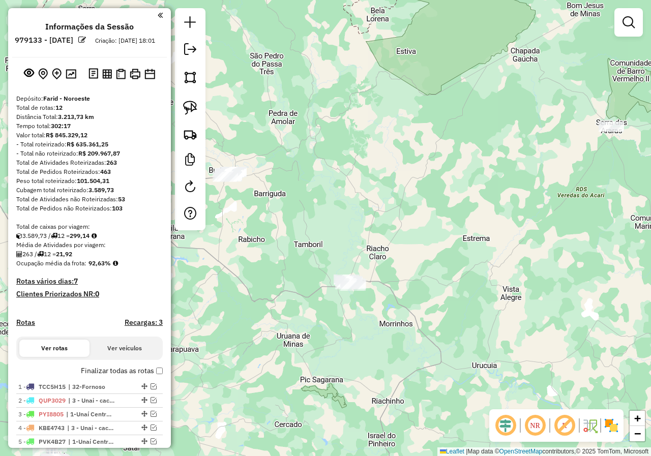
click at [202, 108] on div at bounding box center [190, 119] width 30 height 222
click at [176, 106] on div at bounding box center [190, 119] width 30 height 222
drag, startPoint x: 183, startPoint y: 104, endPoint x: 516, endPoint y: 88, distance: 332.8
click at [184, 104] on img at bounding box center [190, 108] width 14 height 14
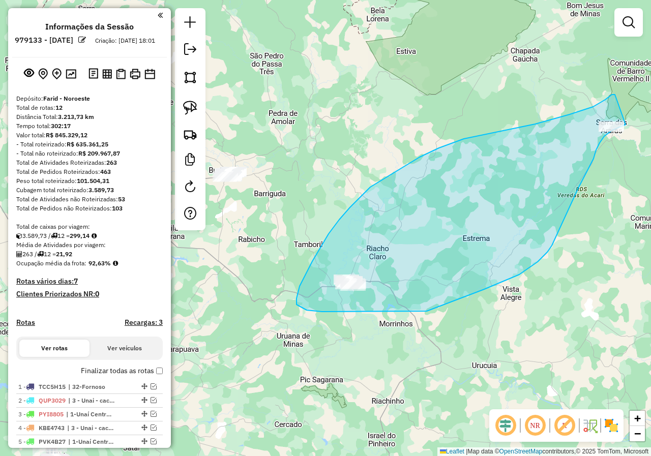
drag, startPoint x: 614, startPoint y: 95, endPoint x: 625, endPoint y: 112, distance: 20.3
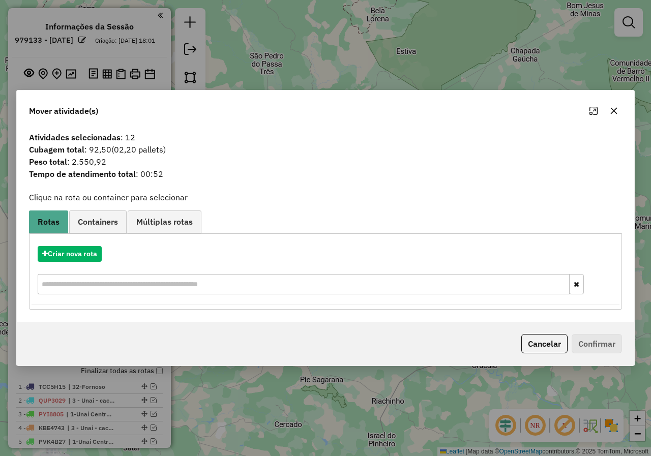
click at [621, 112] on div "Mover atividade(s)" at bounding box center [325, 108] width 617 height 37
click at [619, 112] on button "button" at bounding box center [613, 111] width 16 height 16
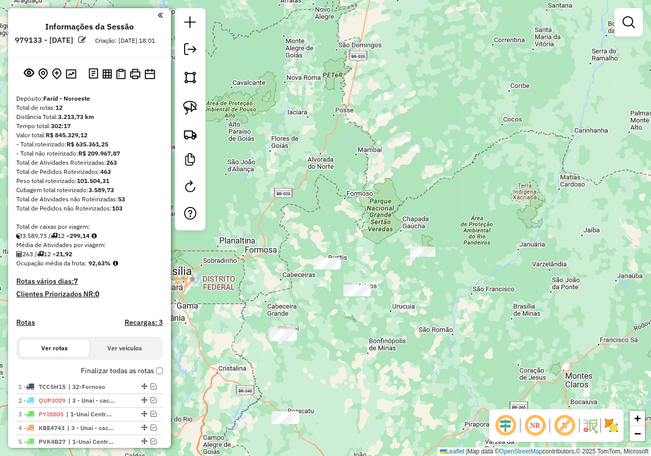
drag, startPoint x: 324, startPoint y: 355, endPoint x: 355, endPoint y: 232, distance: 127.3
click at [355, 238] on div "Janela de atendimento Grade de atendimento Capacidade Transportadoras Veículos …" at bounding box center [325, 228] width 651 height 456
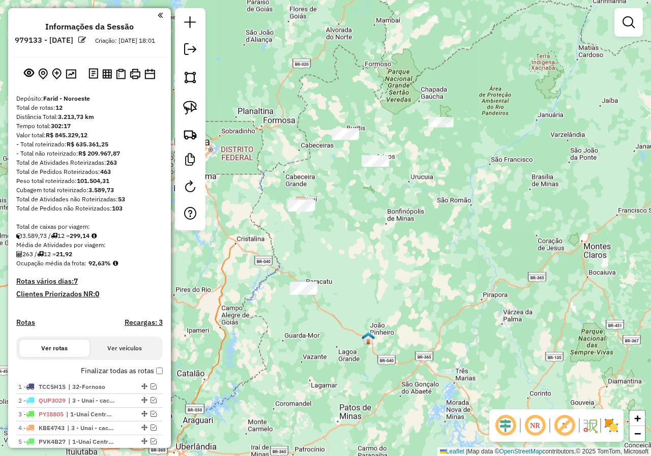
drag, startPoint x: 339, startPoint y: 389, endPoint x: 348, endPoint y: 306, distance: 83.8
click at [348, 306] on div "Janela de atendimento Grade de atendimento Capacidade Transportadoras Veículos …" at bounding box center [325, 228] width 651 height 456
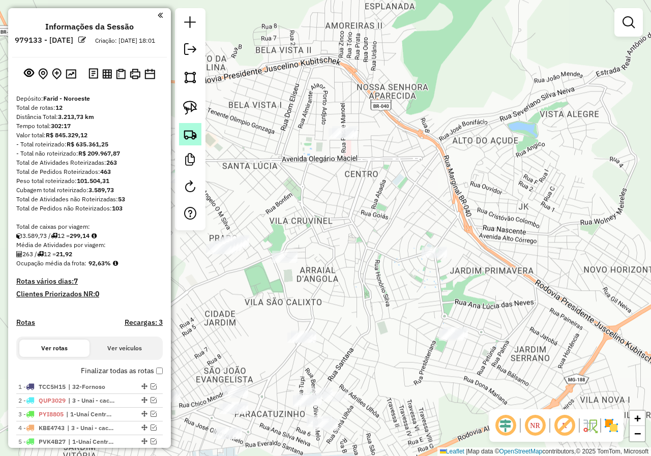
click at [187, 133] on img at bounding box center [190, 134] width 14 height 14
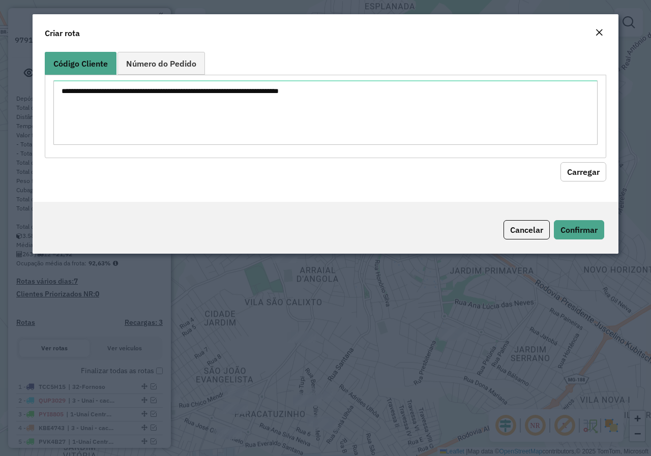
click at [600, 33] on em "Close" at bounding box center [599, 32] width 8 height 8
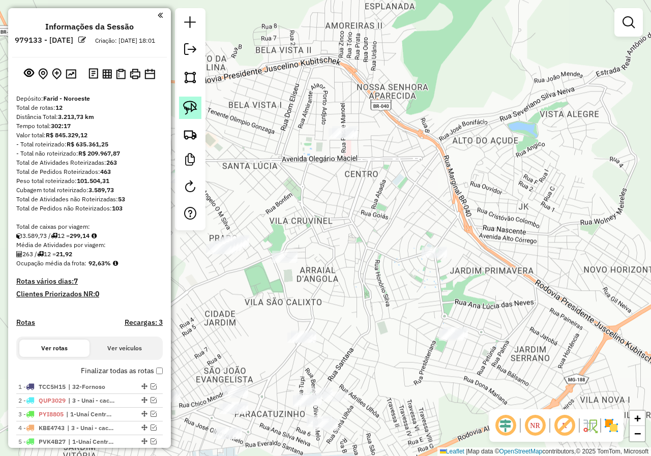
click at [190, 111] on img at bounding box center [190, 108] width 14 height 14
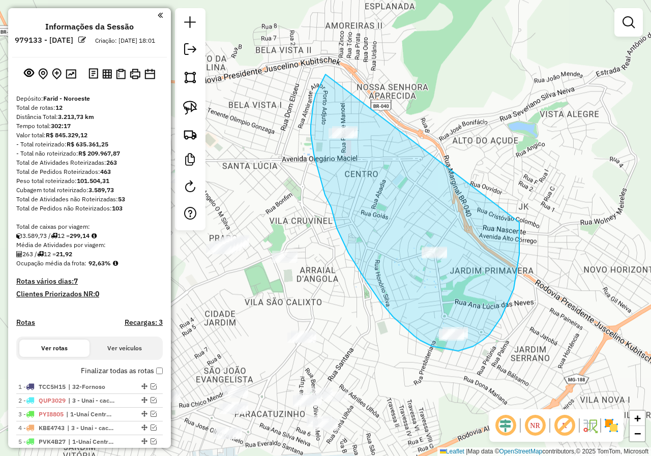
drag, startPoint x: 325, startPoint y: 74, endPoint x: 512, endPoint y: 198, distance: 224.4
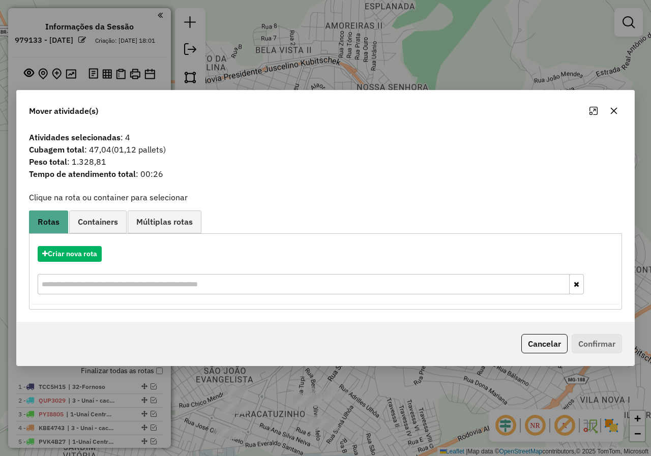
click at [616, 111] on icon "button" at bounding box center [613, 111] width 8 height 8
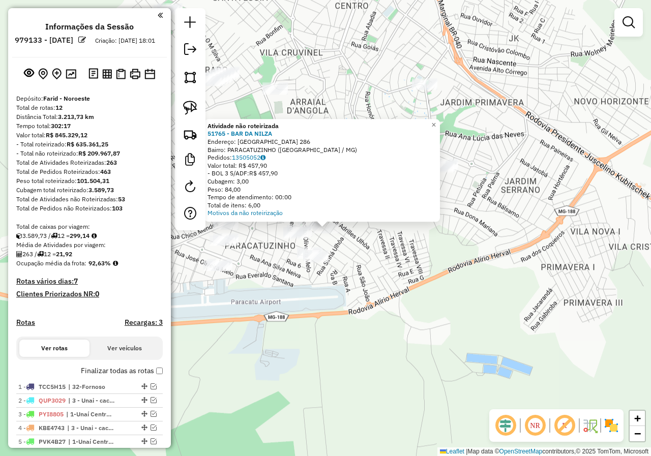
click at [302, 326] on div "Atividade não roteirizada 51765 - BAR DA NILZA Endereço: MONTE CARMELO 286 Bair…" at bounding box center [325, 228] width 651 height 456
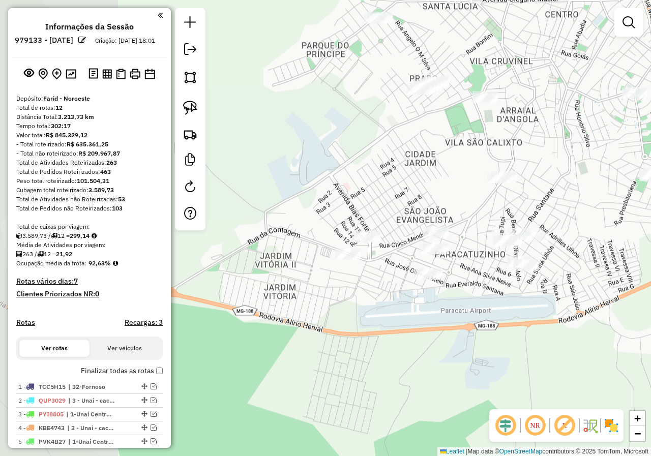
drag, startPoint x: 285, startPoint y: 300, endPoint x: 495, endPoint y: 309, distance: 210.1
click at [495, 309] on div "Janela de atendimento Grade de atendimento Capacidade Transportadoras Veículos …" at bounding box center [325, 228] width 651 height 456
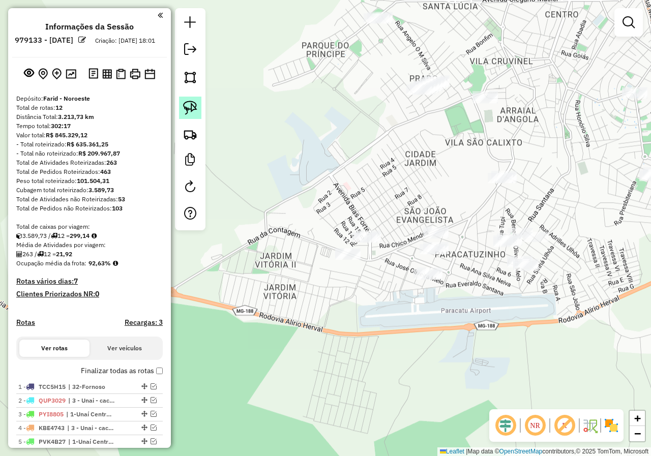
click at [200, 109] on link at bounding box center [190, 108] width 22 height 22
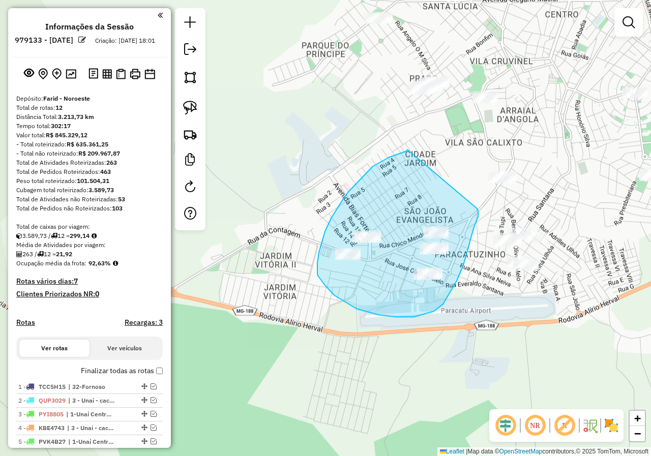
drag, startPoint x: 349, startPoint y: 191, endPoint x: 476, endPoint y: 207, distance: 128.6
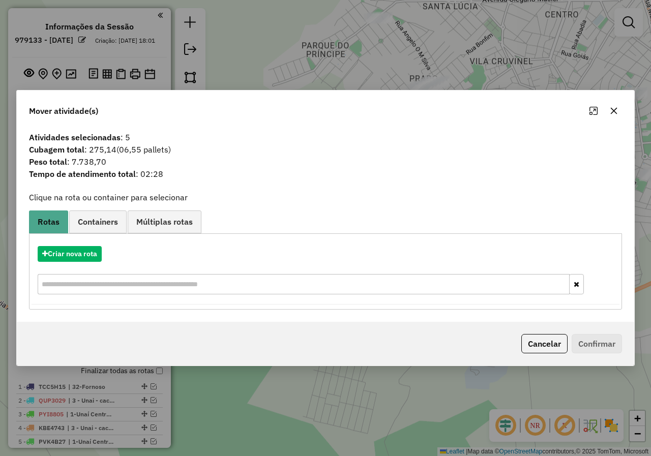
click at [616, 110] on icon "button" at bounding box center [613, 111] width 8 height 8
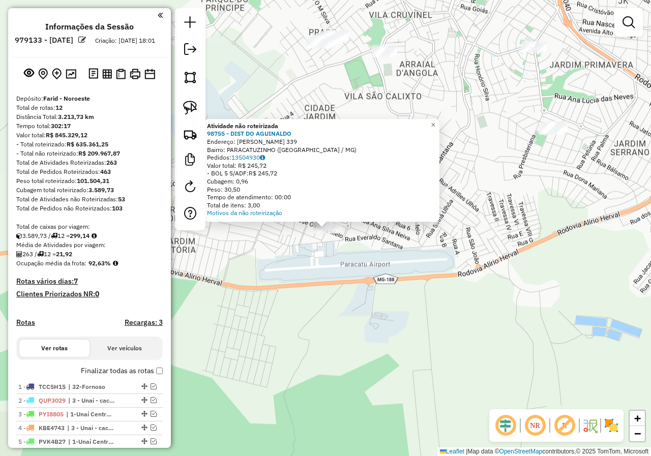
click at [352, 271] on div "Atividade não roteirizada 98755 - DIST DO AGUINALDO Endereço: PIO FERNANDES 339…" at bounding box center [325, 228] width 651 height 456
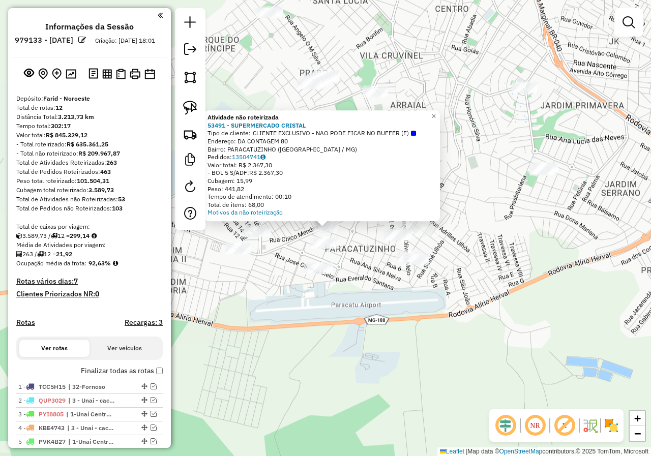
click at [261, 237] on div at bounding box center [254, 232] width 25 height 10
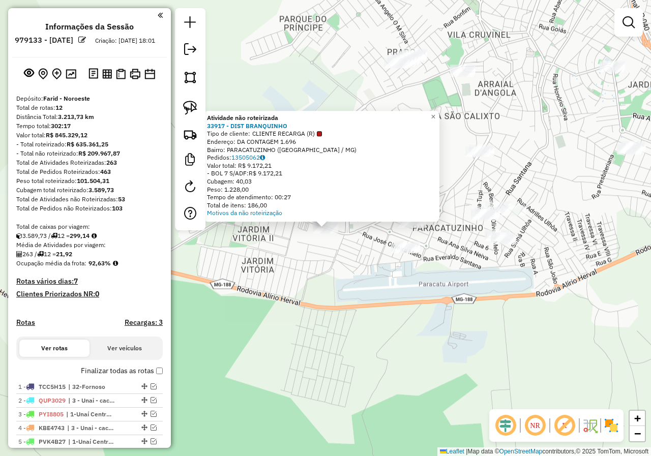
click at [346, 267] on div "× Atividade não roteirizada 33917 - DIST BRANQUINHO Tipo de cliente: CLIENTE RE…" at bounding box center [325, 228] width 651 height 456
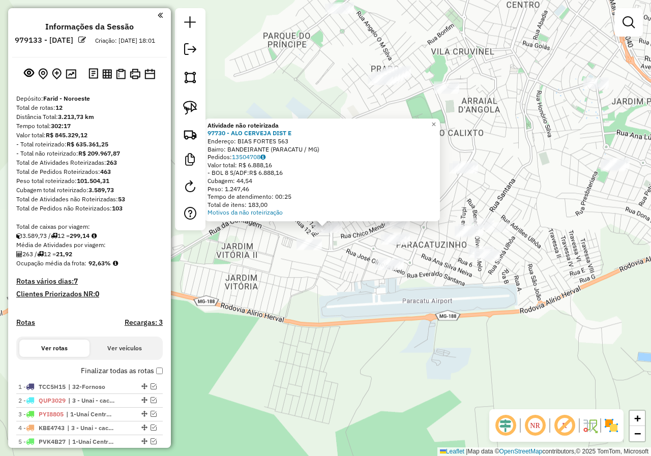
click at [326, 299] on div "Atividade não roteirizada 97730 - ALO CERVEJA DIST E Endereço: BIAS FORTES 563 …" at bounding box center [325, 228] width 651 height 456
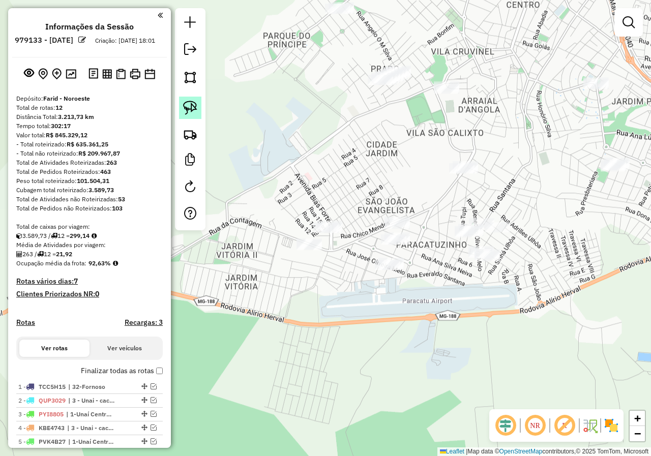
click at [196, 111] on img at bounding box center [190, 108] width 14 height 14
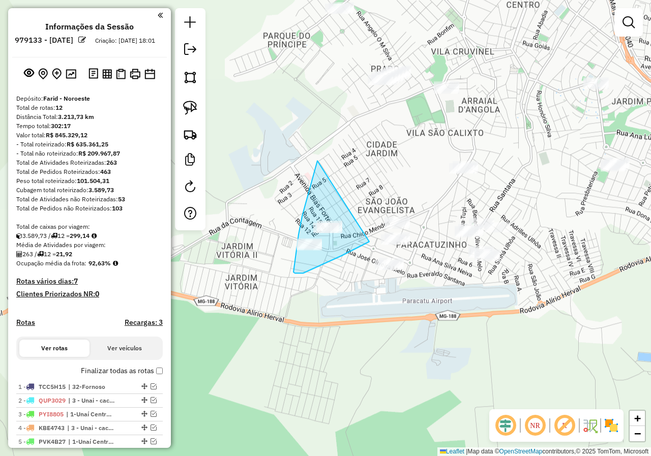
drag, startPoint x: 317, startPoint y: 161, endPoint x: 365, endPoint y: 231, distance: 85.3
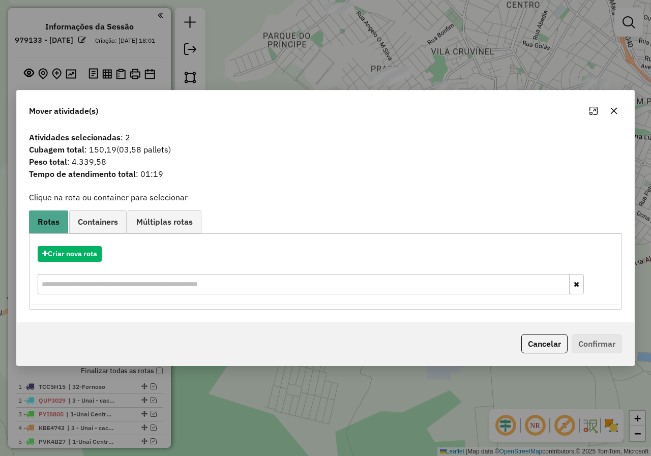
click at [611, 112] on icon "button" at bounding box center [613, 111] width 8 height 8
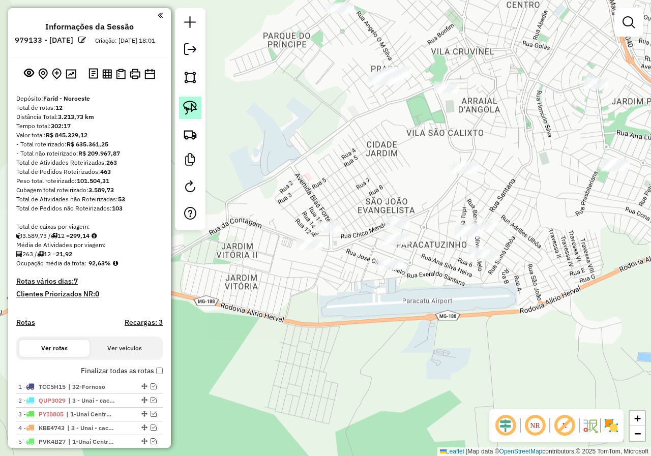
click at [195, 112] on img at bounding box center [190, 108] width 14 height 14
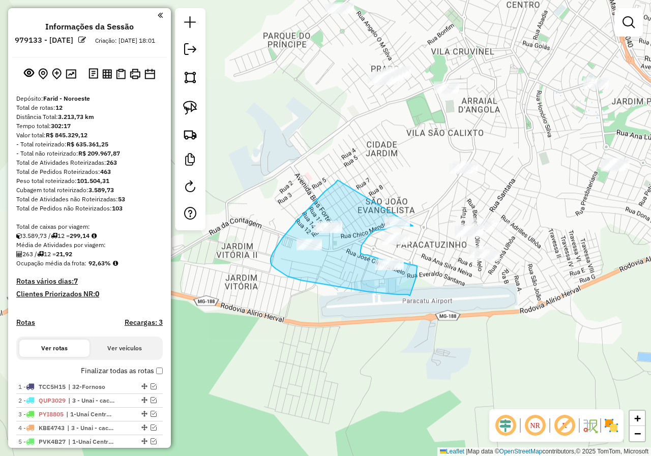
drag, startPoint x: 336, startPoint y: 181, endPoint x: 406, endPoint y: 190, distance: 69.6
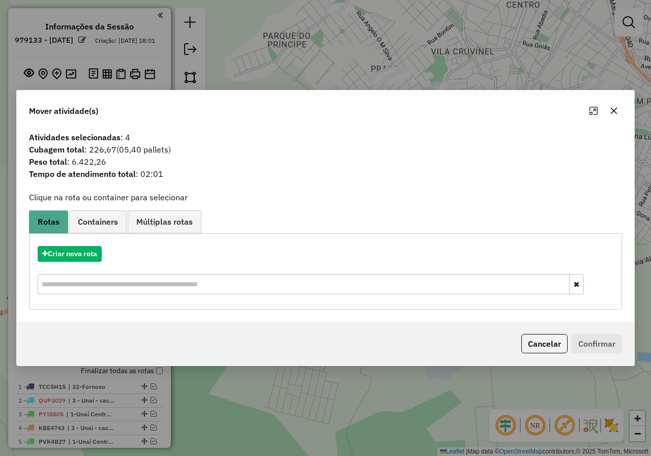
click at [609, 107] on button "button" at bounding box center [613, 111] width 16 height 16
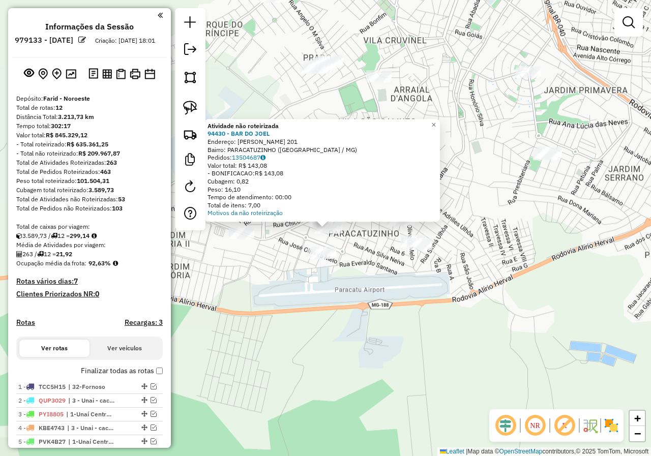
click at [362, 307] on div "Atividade não roteirizada 94430 - BAR DO JOEL Endereço: NAIR CUNHA CARDOSO 201 …" at bounding box center [325, 228] width 651 height 456
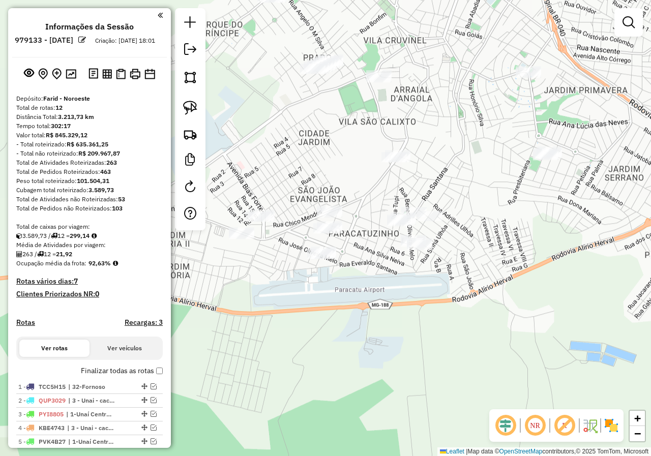
drag, startPoint x: 194, startPoint y: 109, endPoint x: 210, endPoint y: 116, distance: 18.0
click at [194, 110] on img at bounding box center [190, 108] width 14 height 14
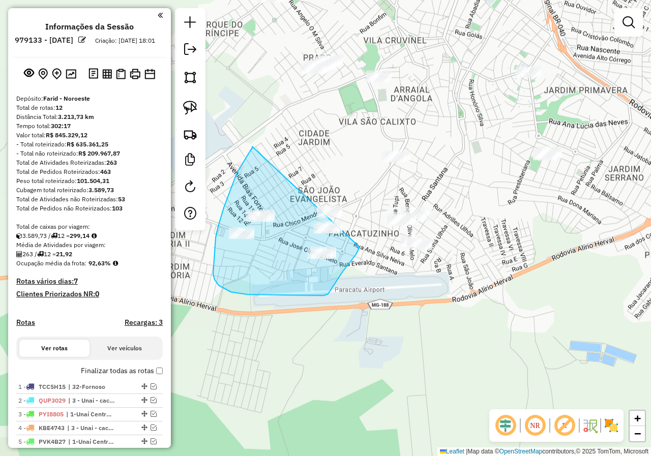
drag, startPoint x: 231, startPoint y: 188, endPoint x: 362, endPoint y: 184, distance: 131.2
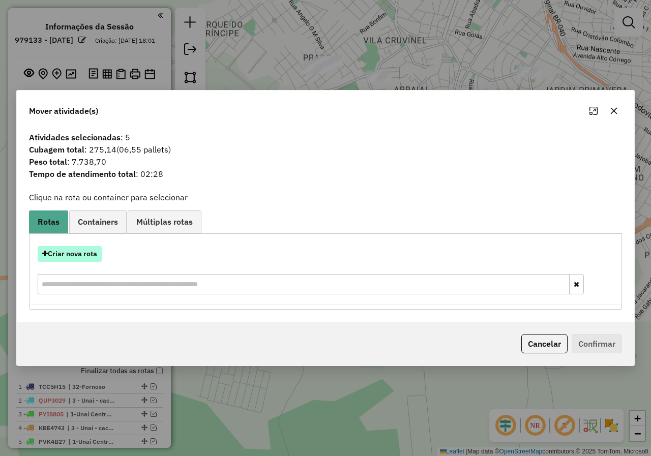
click at [92, 248] on button "Criar nova rota" at bounding box center [70, 254] width 64 height 16
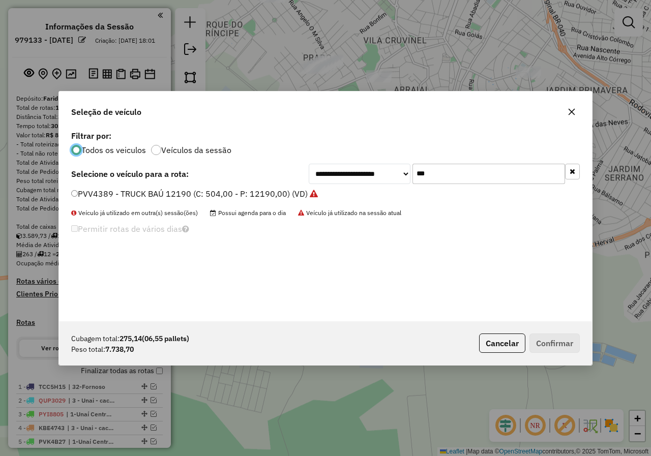
scroll to position [6, 3]
click at [571, 102] on div "Seleção de veículo" at bounding box center [325, 109] width 533 height 37
click at [569, 107] on button "button" at bounding box center [571, 112] width 16 height 16
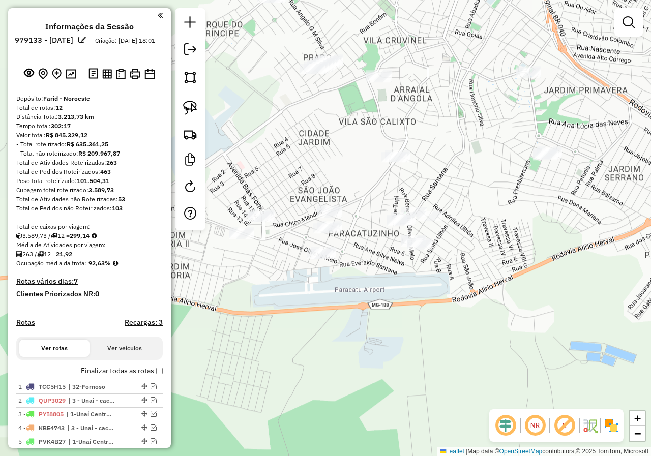
drag, startPoint x: 200, startPoint y: 105, endPoint x: 417, endPoint y: 140, distance: 220.4
click at [200, 105] on link at bounding box center [190, 108] width 22 height 22
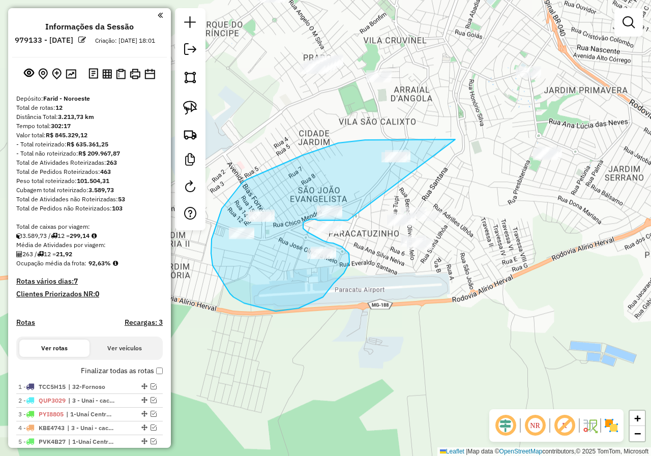
drag, startPoint x: 455, startPoint y: 139, endPoint x: 348, endPoint y: 220, distance: 134.0
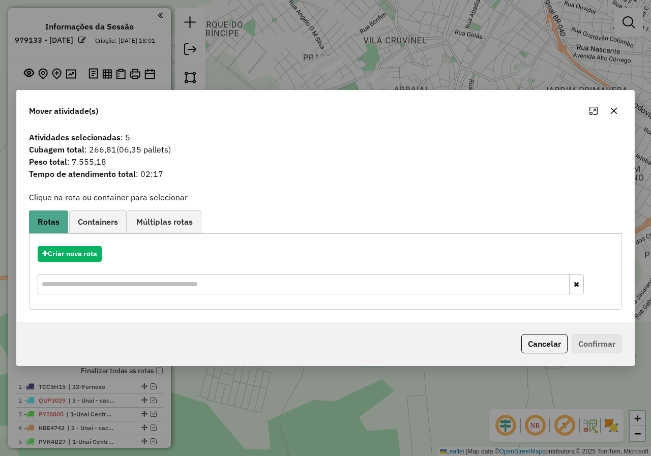
drag, startPoint x: 610, startPoint y: 112, endPoint x: 196, endPoint y: 68, distance: 417.0
click at [610, 112] on icon "button" at bounding box center [613, 111] width 8 height 8
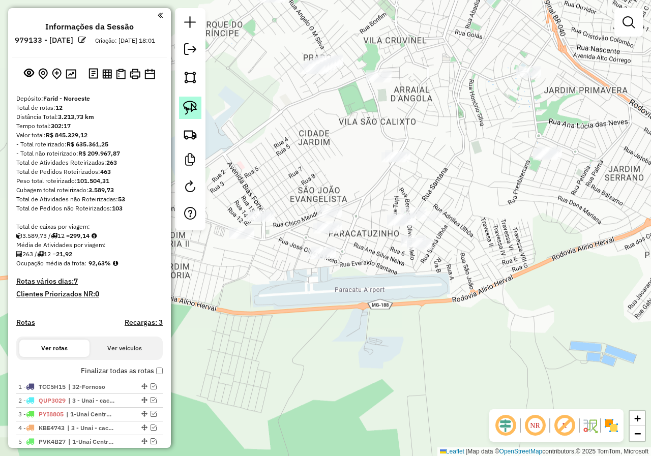
click at [189, 102] on img at bounding box center [190, 108] width 14 height 14
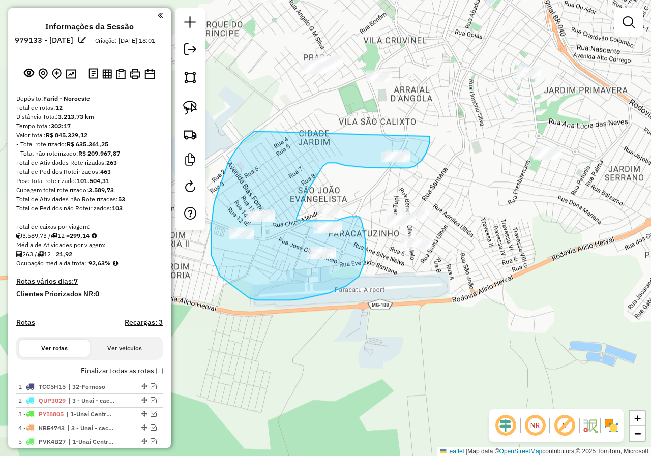
drag, startPoint x: 214, startPoint y: 203, endPoint x: 420, endPoint y: 130, distance: 218.5
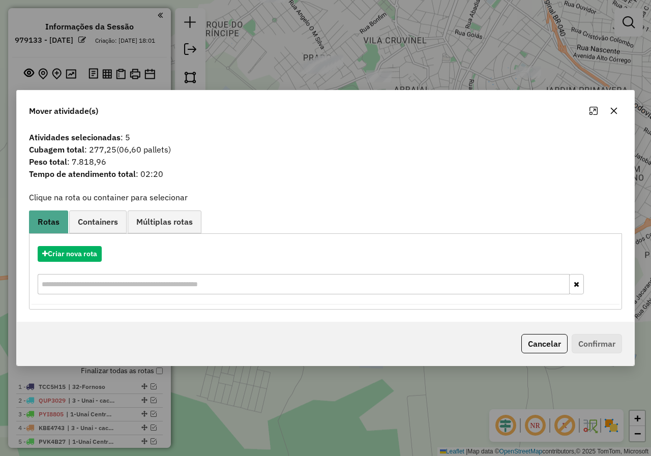
drag, startPoint x: 613, startPoint y: 107, endPoint x: 592, endPoint y: 113, distance: 22.2
click at [613, 107] on icon "button" at bounding box center [613, 111] width 8 height 8
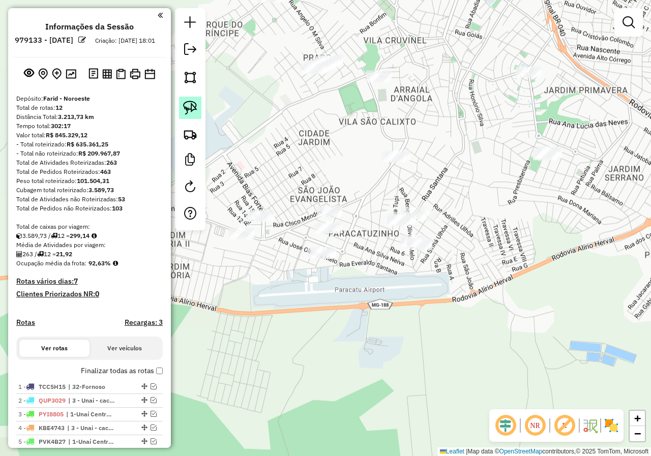
click at [190, 111] on img at bounding box center [190, 108] width 14 height 14
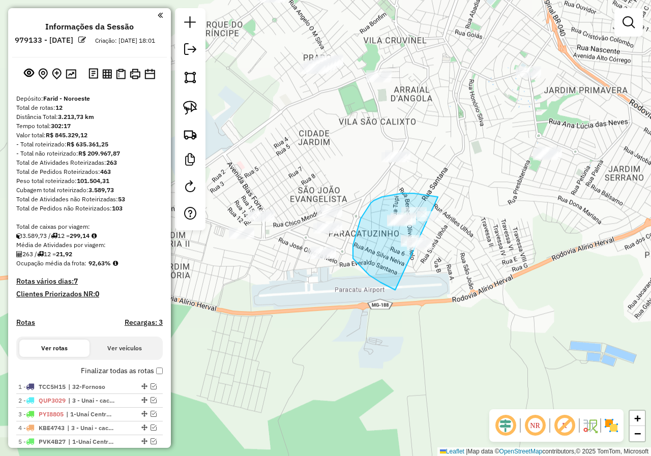
drag, startPoint x: 438, startPoint y: 197, endPoint x: 543, endPoint y: 235, distance: 112.1
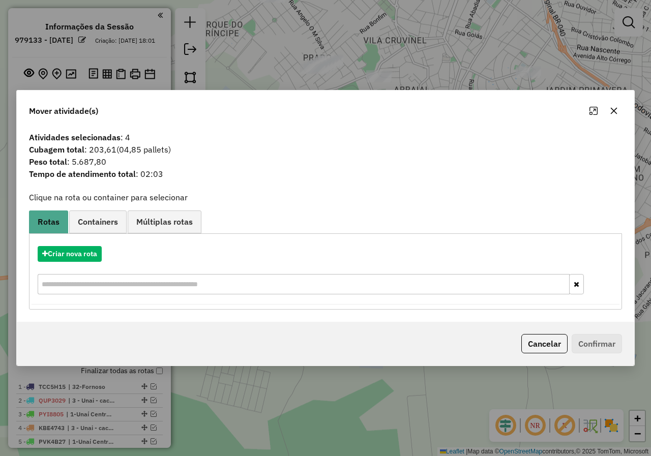
click at [619, 115] on button "button" at bounding box center [613, 111] width 16 height 16
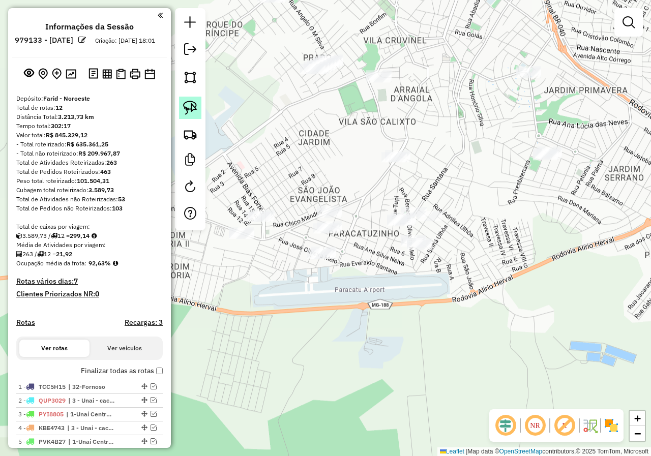
click at [194, 113] on img at bounding box center [190, 108] width 14 height 14
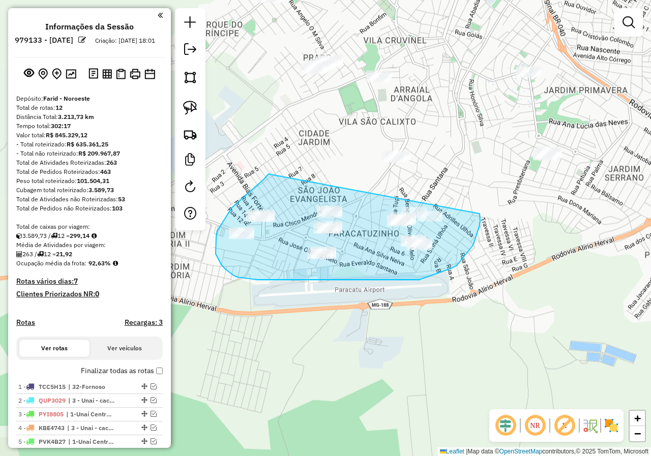
drag, startPoint x: 268, startPoint y: 175, endPoint x: 380, endPoint y: 204, distance: 115.5
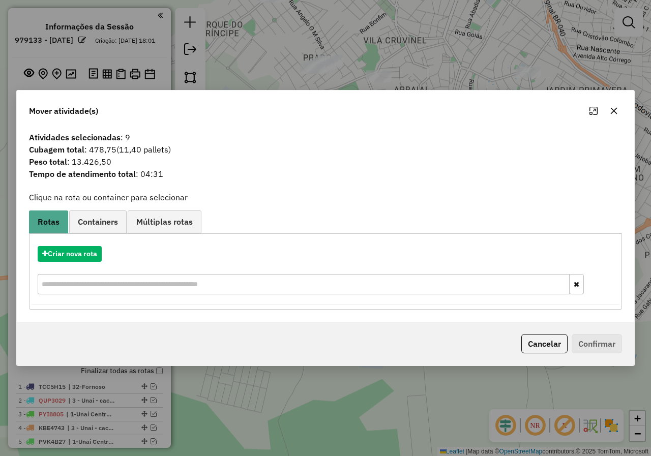
click at [611, 107] on icon "button" at bounding box center [613, 111] width 8 height 8
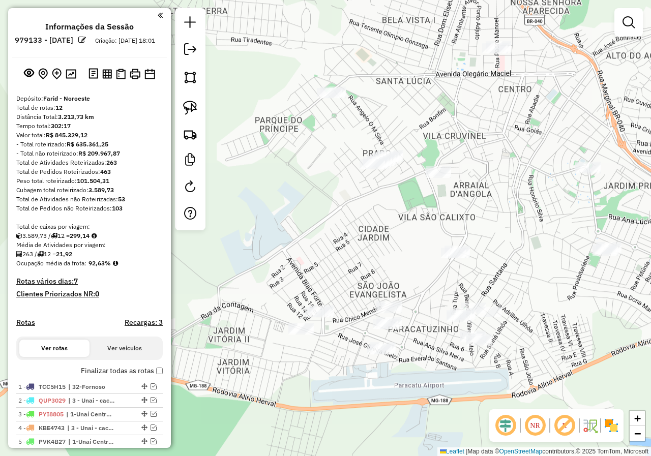
drag, startPoint x: 485, startPoint y: 174, endPoint x: 461, endPoint y: 192, distance: 29.5
click at [528, 231] on div "Janela de atendimento Grade de atendimento Capacidade Transportadoras Veículos …" at bounding box center [325, 228] width 651 height 456
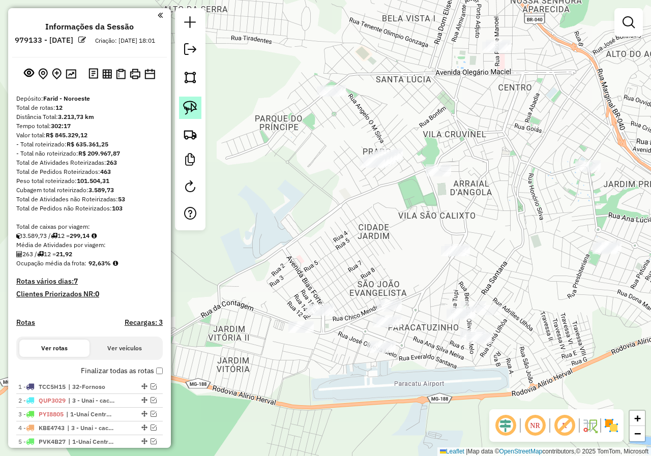
click at [194, 112] on img at bounding box center [190, 108] width 14 height 14
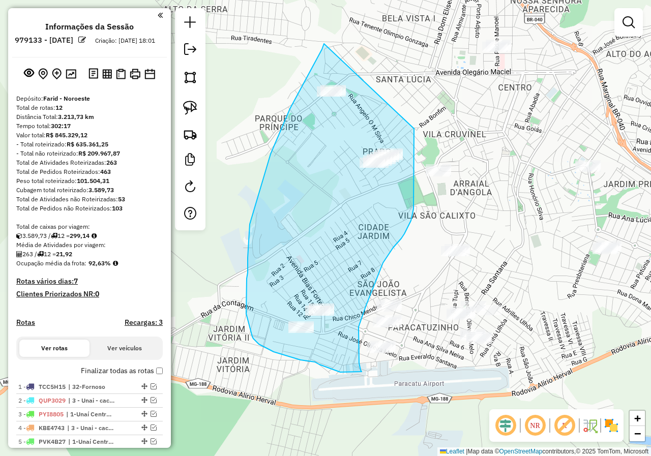
drag, startPoint x: 324, startPoint y: 44, endPoint x: 414, endPoint y: 129, distance: 123.7
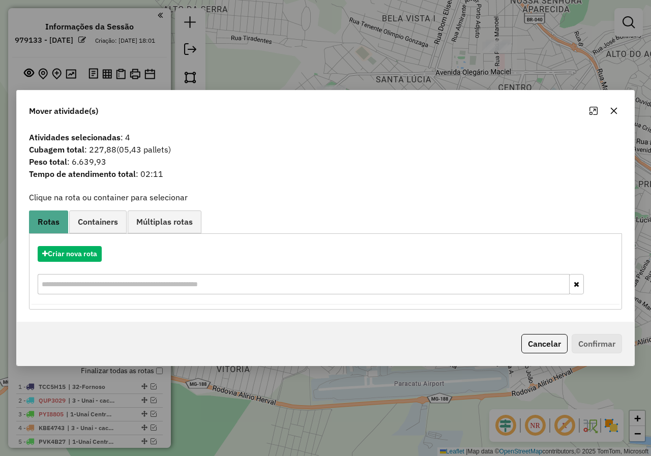
click at [610, 110] on icon "button" at bounding box center [613, 111] width 8 height 8
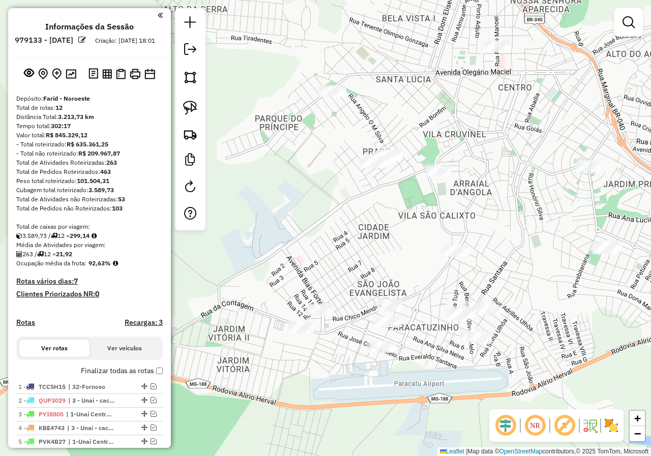
drag, startPoint x: 192, startPoint y: 107, endPoint x: 275, endPoint y: 95, distance: 83.8
click at [192, 109] on img at bounding box center [190, 108] width 14 height 14
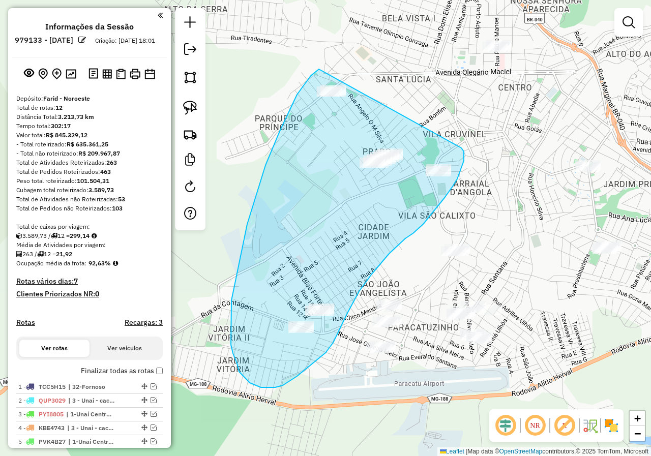
drag, startPoint x: 319, startPoint y: 69, endPoint x: 461, endPoint y: 148, distance: 162.7
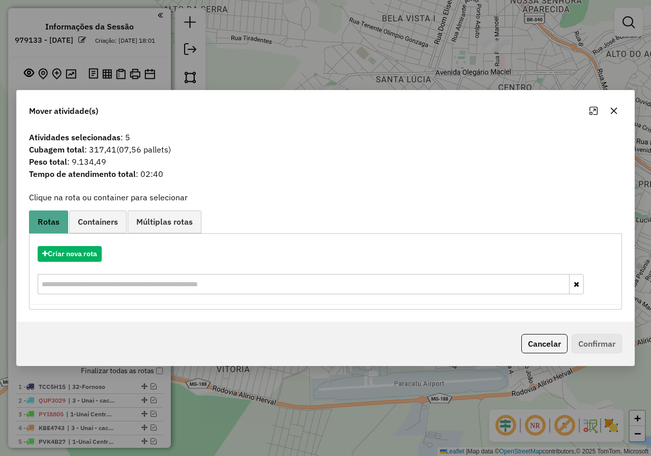
click at [613, 112] on icon "button" at bounding box center [613, 111] width 8 height 8
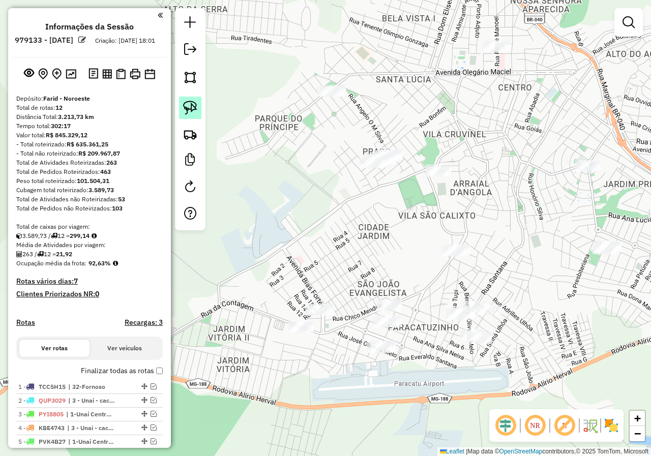
click at [195, 111] on img at bounding box center [190, 108] width 14 height 14
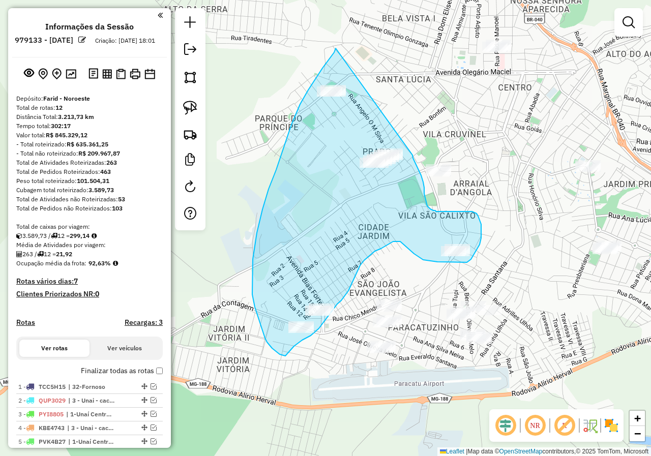
drag, startPoint x: 335, startPoint y: 48, endPoint x: 412, endPoint y: 155, distance: 131.5
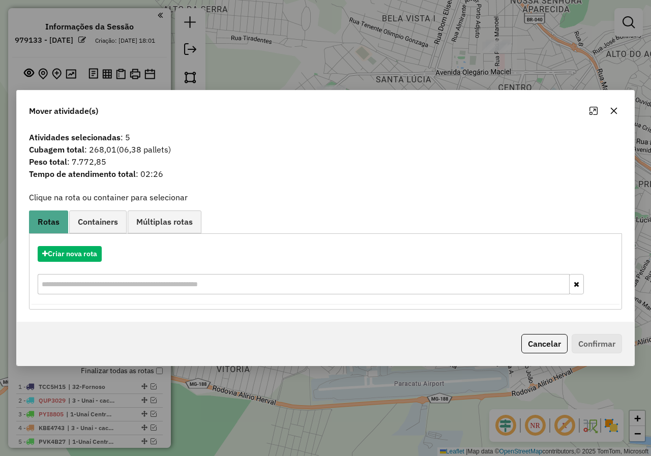
click at [616, 110] on icon "button" at bounding box center [613, 111] width 8 height 8
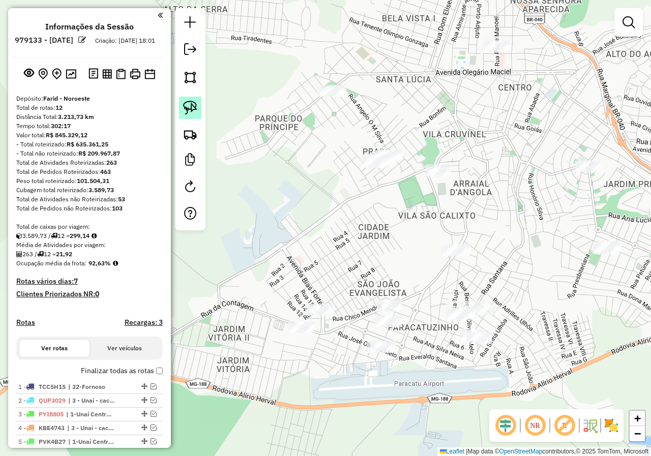
click at [189, 114] on img at bounding box center [190, 108] width 14 height 14
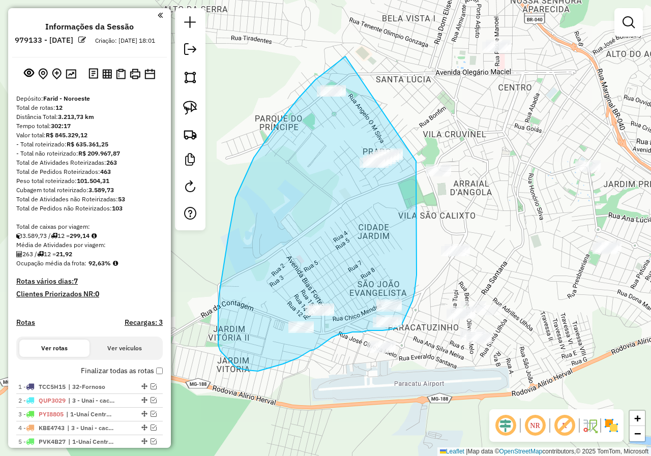
drag, startPoint x: 345, startPoint y: 56, endPoint x: 416, endPoint y: 159, distance: 124.2
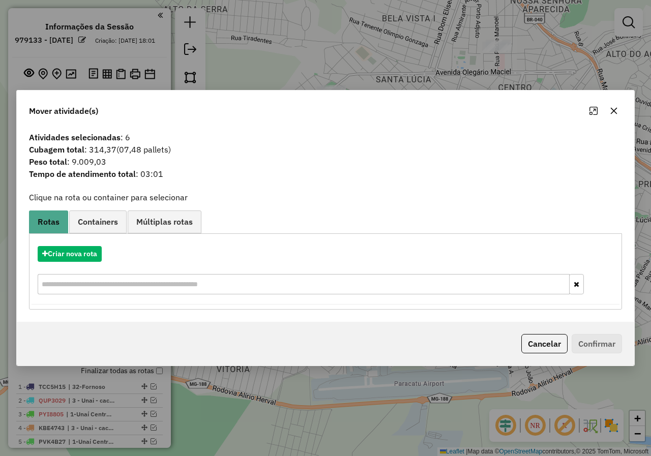
click at [612, 112] on icon "button" at bounding box center [613, 110] width 7 height 7
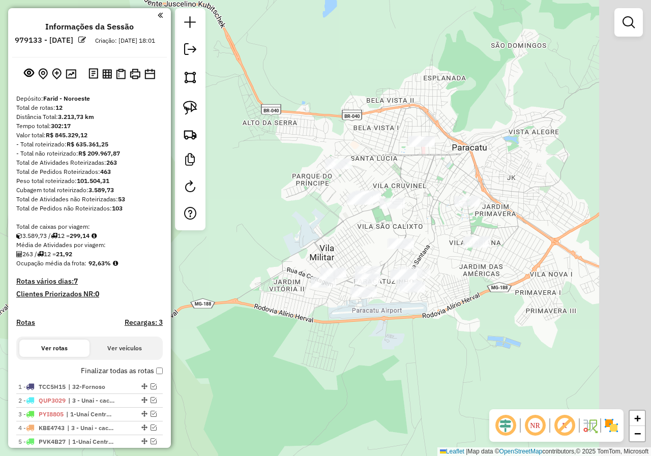
drag, startPoint x: 563, startPoint y: 259, endPoint x: 455, endPoint y: 293, distance: 113.6
click at [455, 293] on div "Janela de atendimento Grade de atendimento Capacidade Transportadoras Veículos …" at bounding box center [325, 228] width 651 height 456
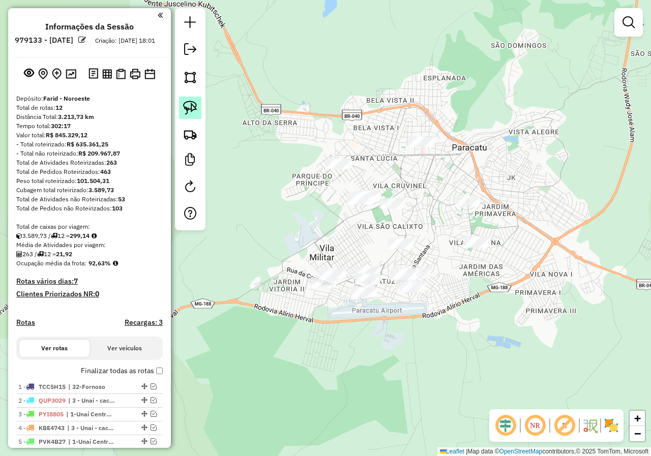
click at [188, 106] on img at bounding box center [190, 108] width 14 height 14
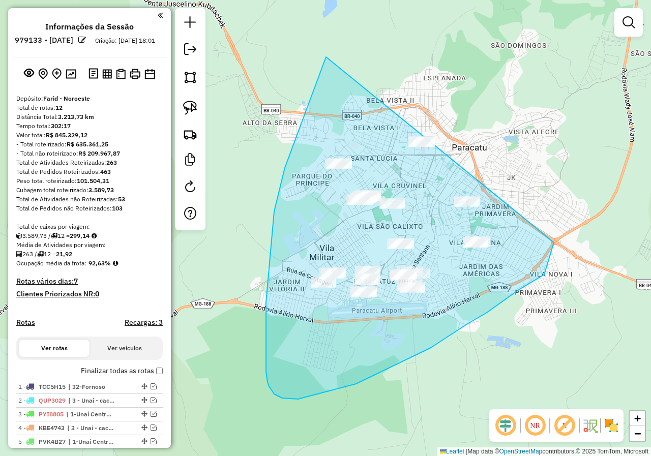
drag, startPoint x: 326, startPoint y: 57, endPoint x: 562, endPoint y: 149, distance: 253.3
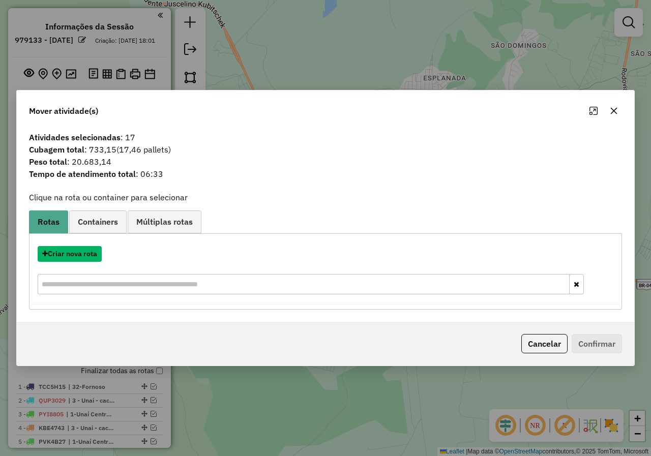
click at [98, 258] on button "Criar nova rota" at bounding box center [70, 254] width 64 height 16
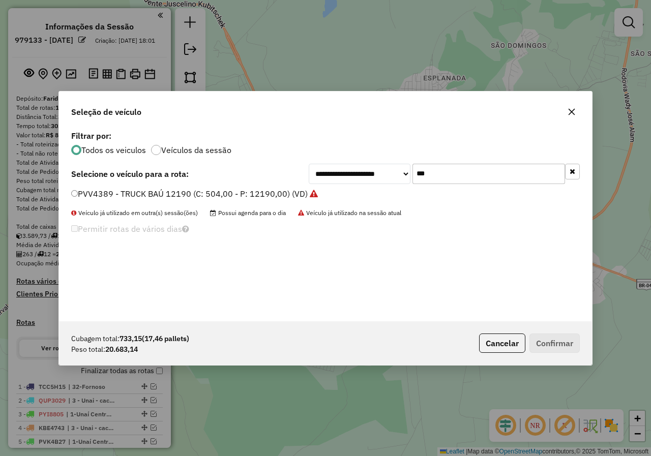
click at [446, 181] on input "***" at bounding box center [488, 174] width 152 height 20
type input "**"
click at [126, 195] on label "ADM8001 - Carreta (C: 1176,00 - P: 47000,00) (VD)" at bounding box center [171, 194] width 201 height 12
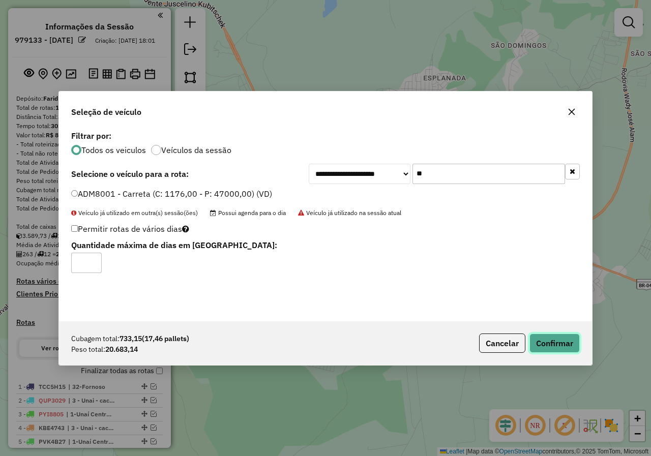
click at [559, 342] on button "Confirmar" at bounding box center [554, 342] width 50 height 19
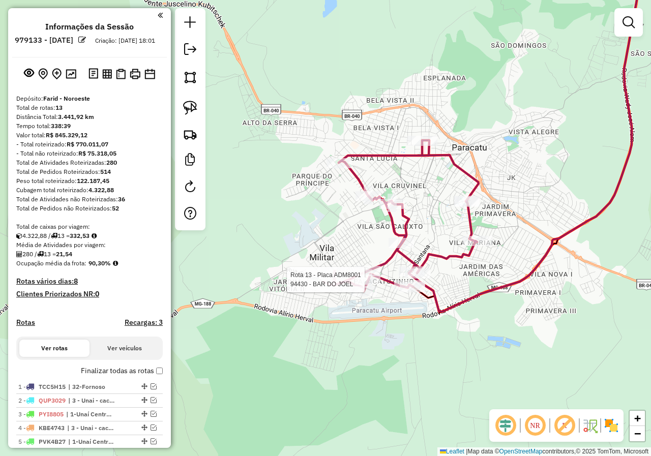
select select "*********"
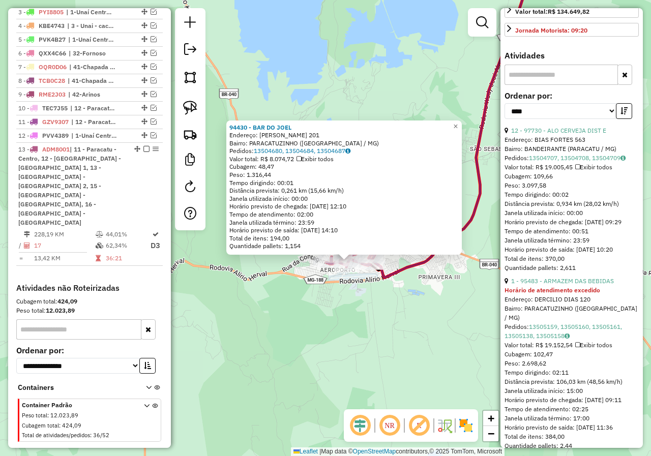
scroll to position [356, 0]
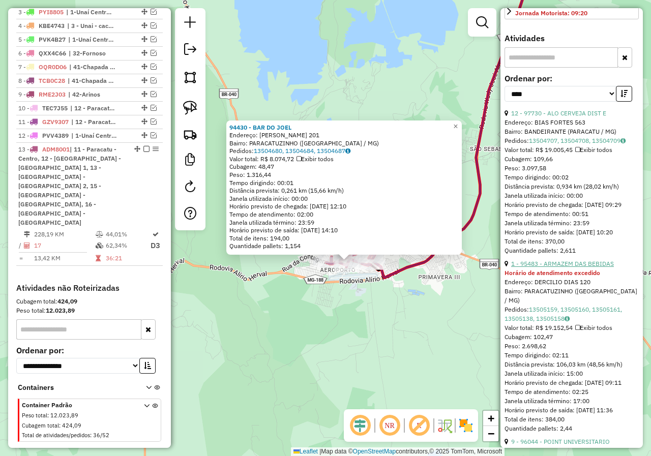
click at [602, 267] on link "1 - 95483 - ARMAZEM DAS BEBIDAS" at bounding box center [562, 264] width 103 height 8
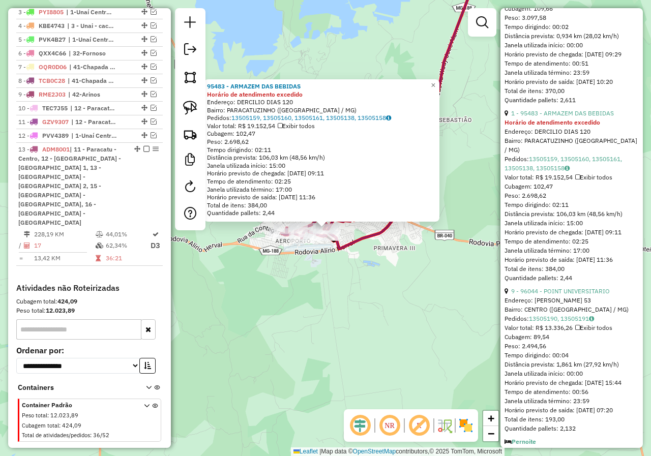
scroll to position [508, 0]
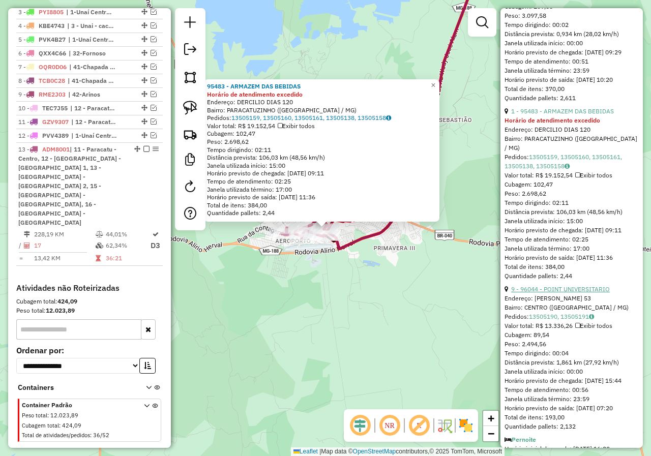
click at [586, 293] on link "9 - 96044 - POINT UNIVERSITARIO" at bounding box center [560, 289] width 99 height 8
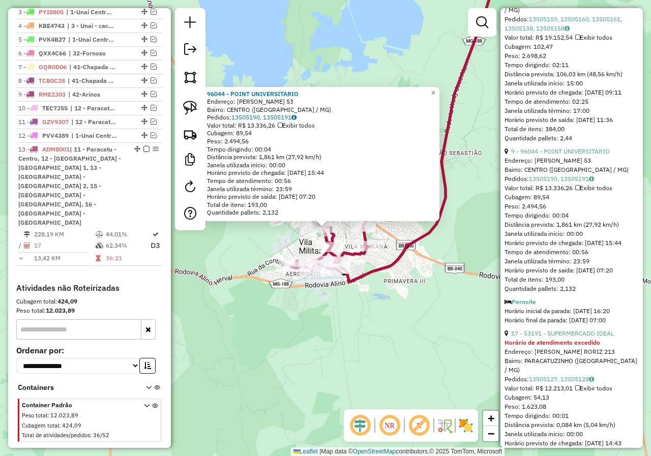
scroll to position [661, 0]
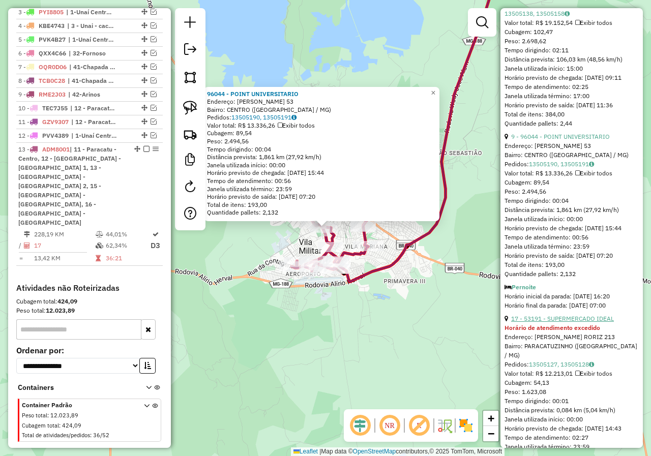
click at [586, 322] on link "17 - 53191 - SUPERMERCADO IDEAL" at bounding box center [562, 319] width 103 height 8
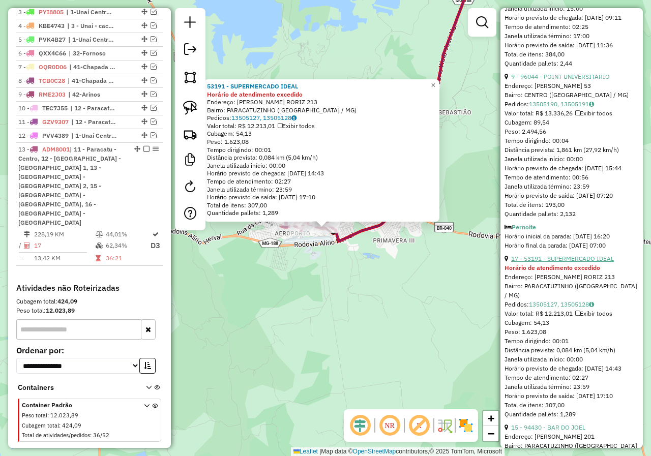
scroll to position [813, 0]
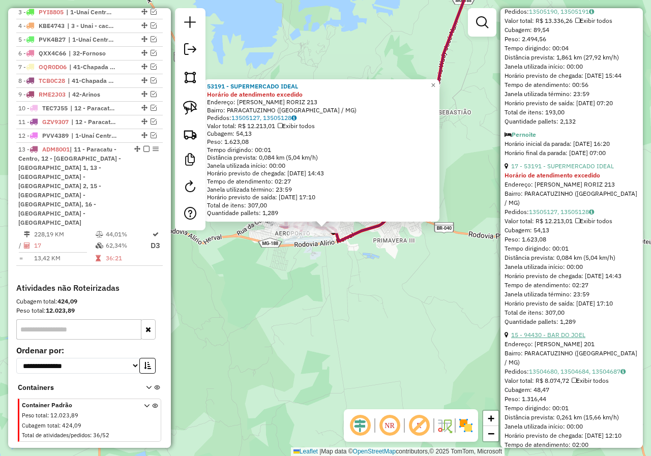
click at [563, 338] on link "15 - 94430 - BAR DO JOEL" at bounding box center [548, 335] width 74 height 8
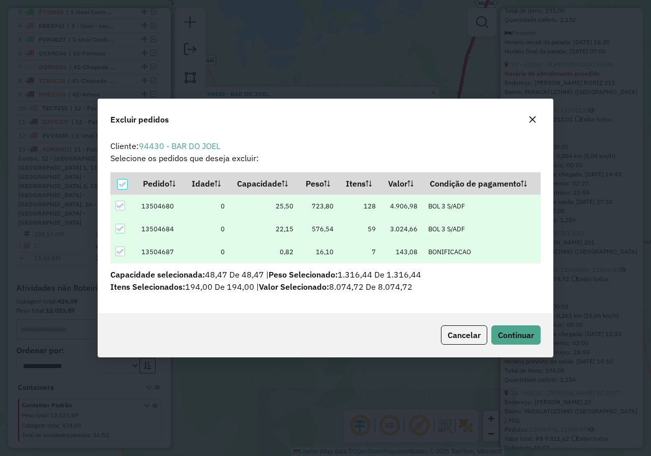
scroll to position [0, 0]
click at [515, 337] on span "Continuar" at bounding box center [516, 335] width 36 height 10
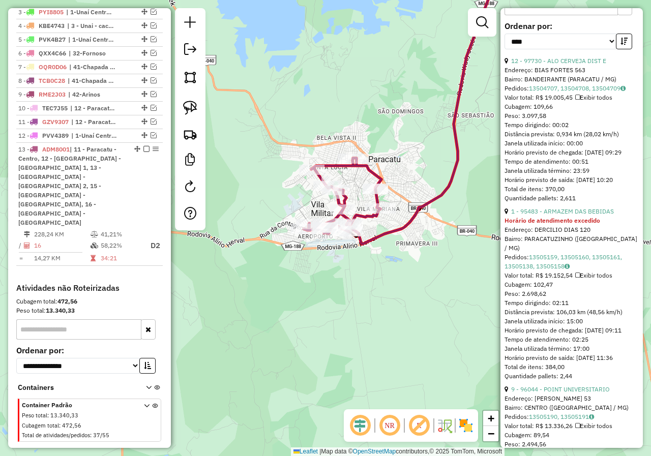
scroll to position [462, 0]
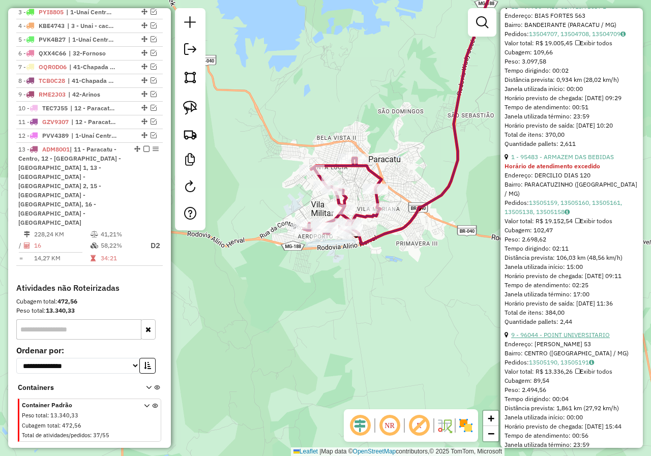
click at [584, 338] on link "9 - 96044 - POINT UNIVERSITARIO" at bounding box center [560, 335] width 99 height 8
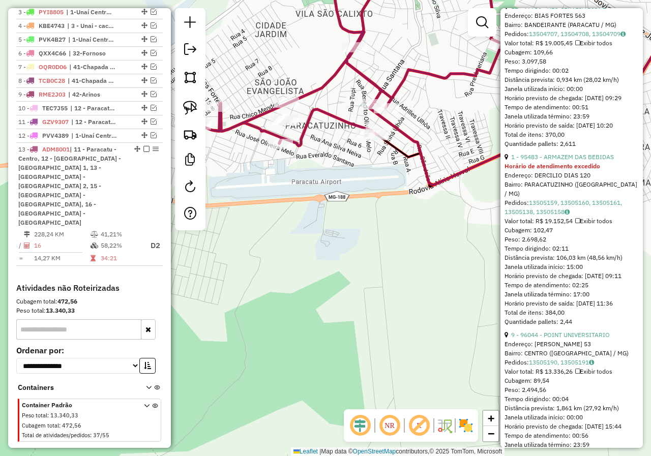
click at [280, 200] on div "96044 - POINT UNIVERSITARIO Endereço: FRANCISCO XAVIER DE OLIVEIRA 53 Bairro: C…" at bounding box center [325, 228] width 651 height 456
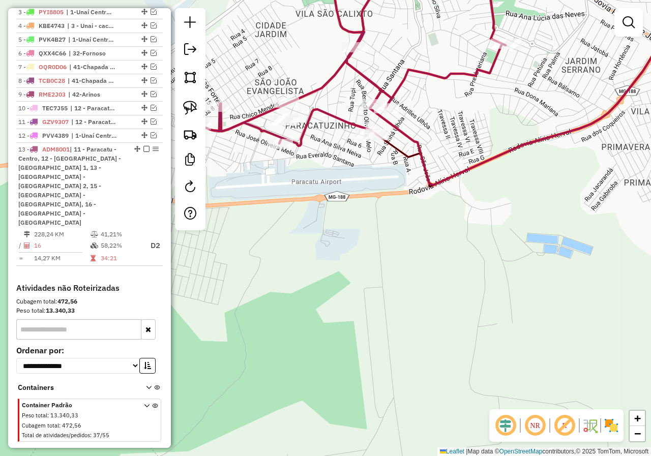
click at [275, 152] on div "Janela de atendimento Grade de atendimento Capacidade Transportadoras Veículos …" at bounding box center [325, 228] width 651 height 456
select select "*********"
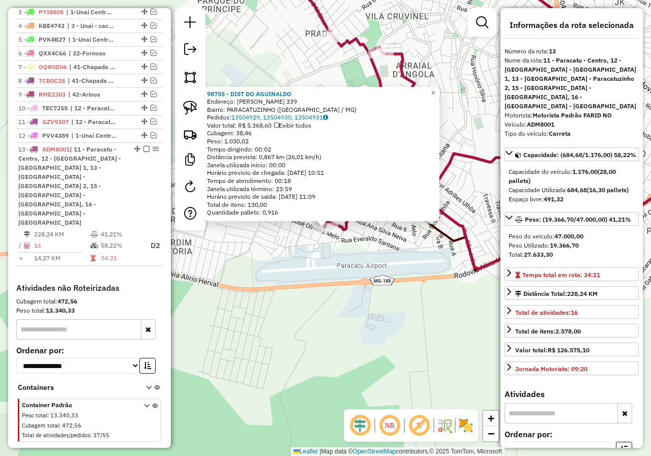
drag, startPoint x: 331, startPoint y: 286, endPoint x: 370, endPoint y: 332, distance: 60.6
click at [370, 332] on div "98755 - DIST DO AGUINALDO Endereço: PIO FERNANDES 339 Bairro: PARACATUZINHO (PA…" at bounding box center [325, 228] width 651 height 456
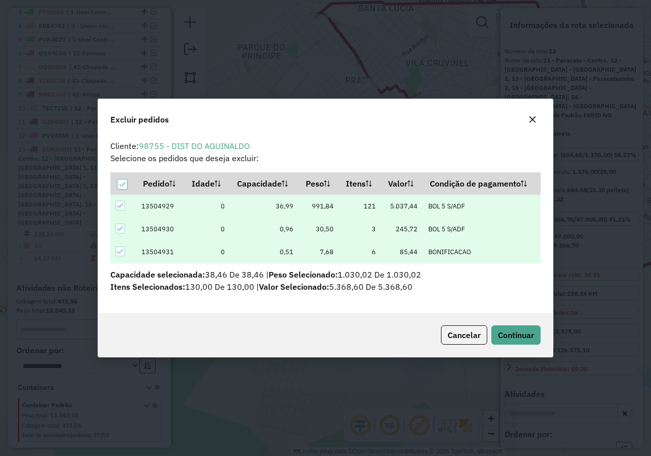
scroll to position [0, 0]
click at [526, 334] on span "Continuar" at bounding box center [516, 335] width 36 height 10
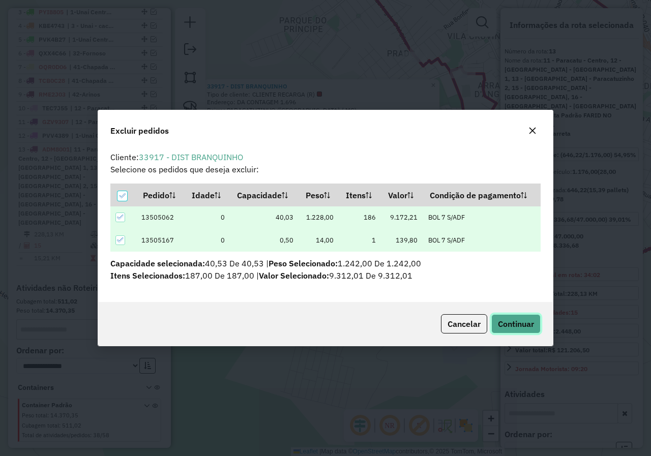
click at [518, 323] on span "Continuar" at bounding box center [516, 324] width 36 height 10
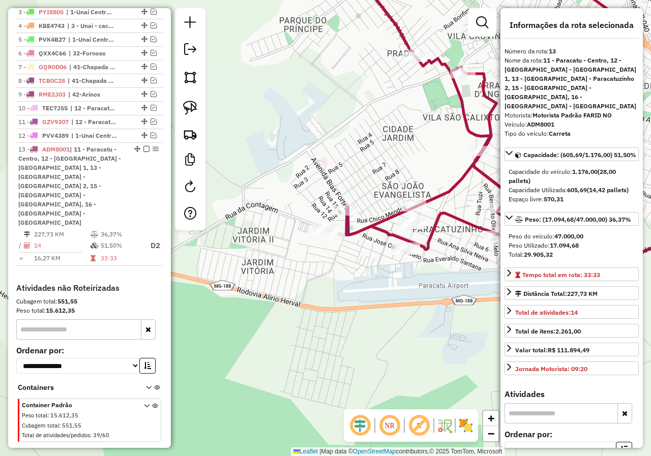
click at [368, 289] on div "Janela de atendimento Grade de atendimento Capacidade Transportadoras Veículos …" at bounding box center [325, 228] width 651 height 456
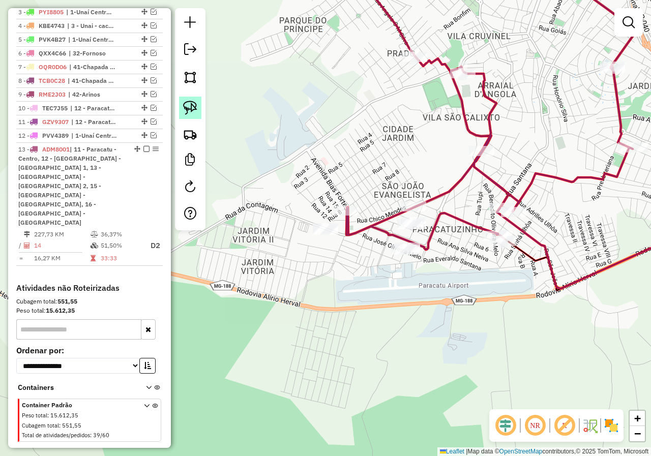
click at [193, 102] on img at bounding box center [190, 108] width 14 height 14
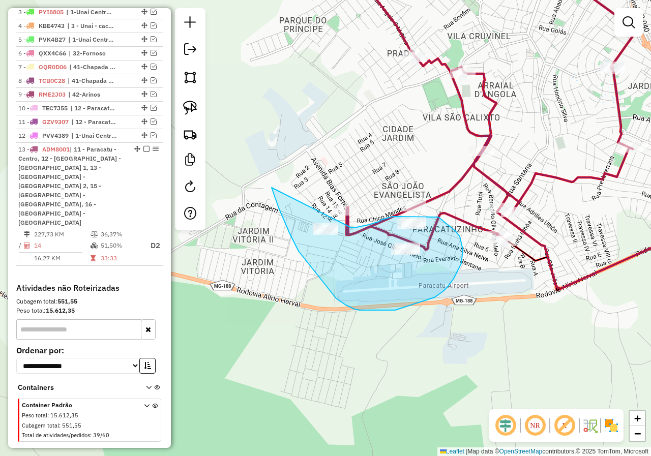
drag, startPoint x: 288, startPoint y: 228, endPoint x: 350, endPoint y: 227, distance: 62.5
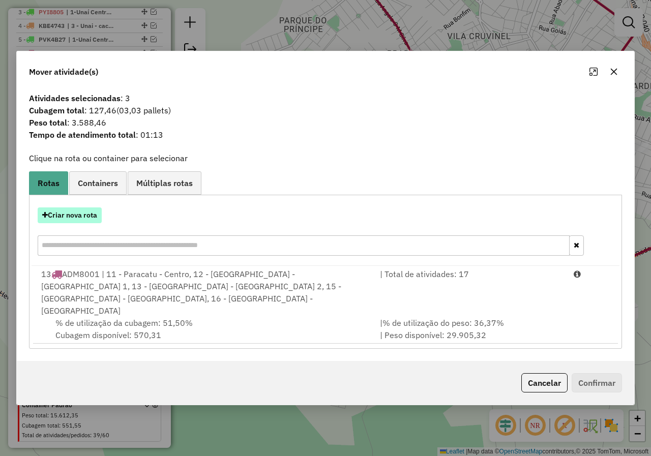
click at [100, 223] on button "Criar nova rota" at bounding box center [70, 215] width 64 height 16
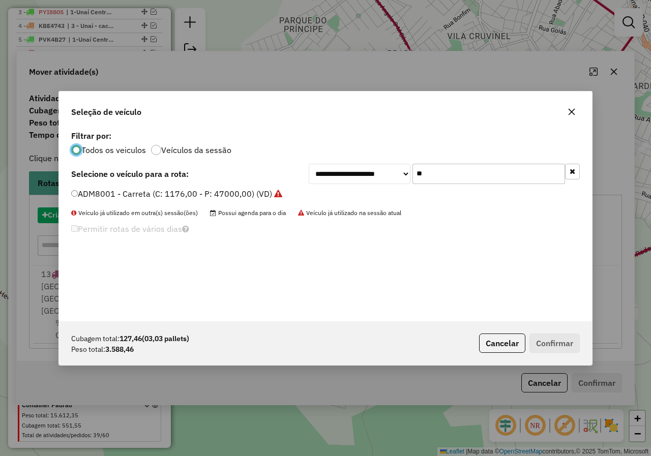
scroll to position [6, 3]
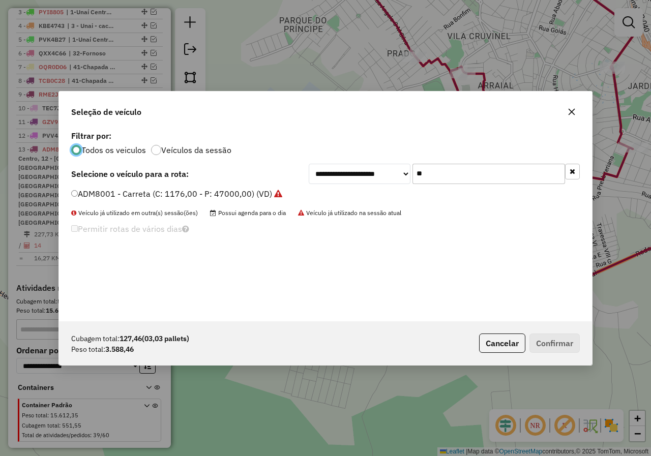
click at [449, 179] on input "**" at bounding box center [488, 174] width 152 height 20
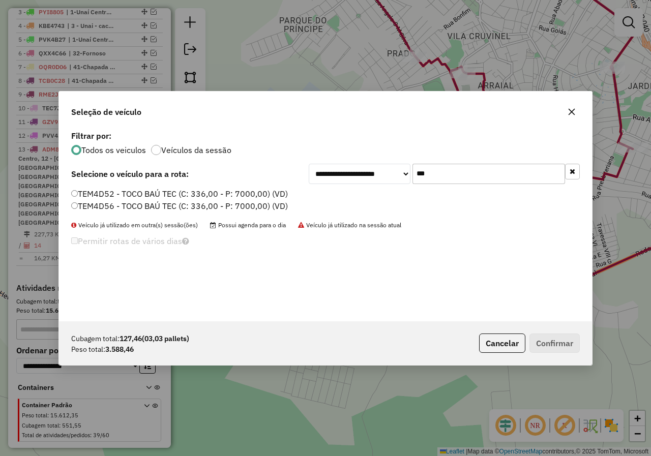
type input "***"
click at [128, 202] on label "TEM4D56 - TOCO BAÚ TEC (C: 336,00 - P: 7000,00) (VD)" at bounding box center [179, 206] width 217 height 12
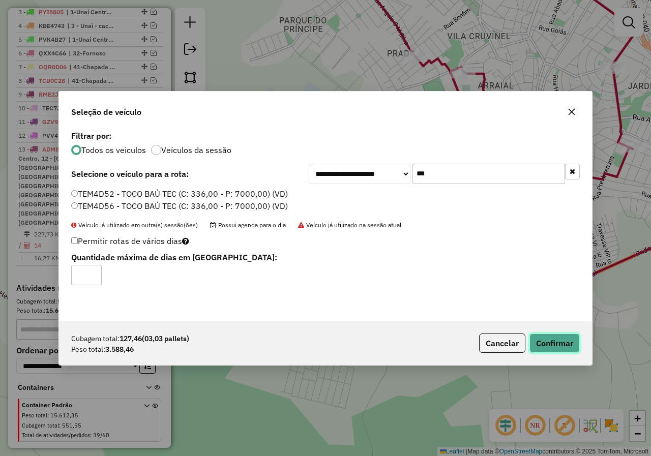
click at [555, 337] on button "Confirmar" at bounding box center [554, 342] width 50 height 19
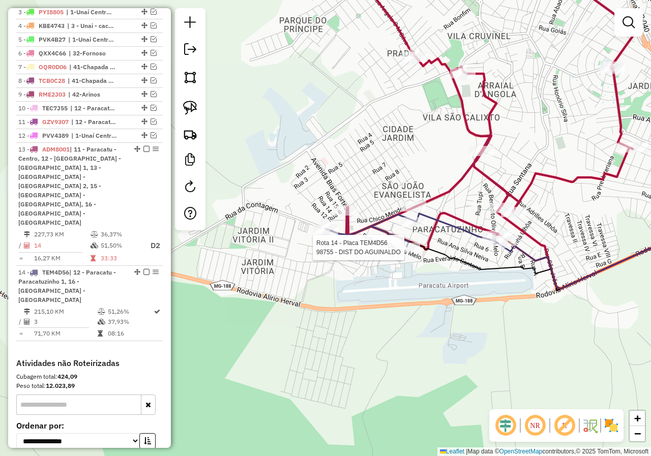
scroll to position [468, 0]
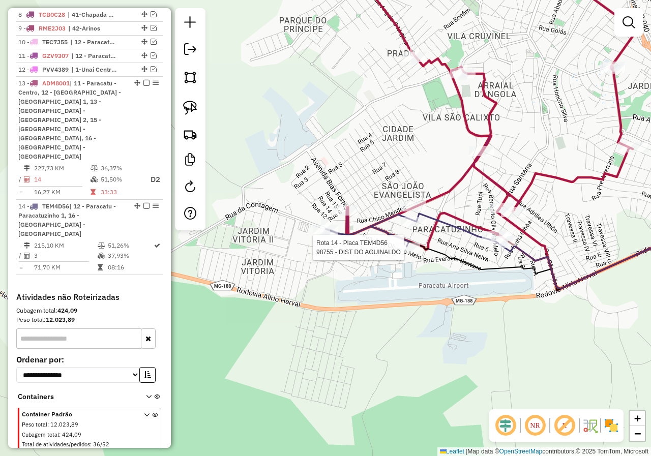
select select "*********"
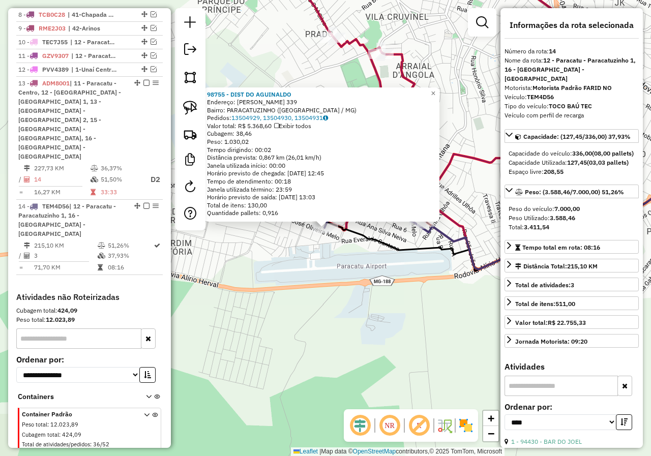
drag, startPoint x: 325, startPoint y: 289, endPoint x: 313, endPoint y: 262, distance: 28.9
click at [324, 289] on div "98755 - DIST DO AGUINALDO Endereço: PIO FERNANDES 339 Bairro: PARACATUZINHO (PA…" at bounding box center [325, 228] width 651 height 456
click at [345, 274] on div "98755 - DIST DO AGUINALDO Endereço: PIO FERNANDES 339 Bairro: PARACATUZINHO (PA…" at bounding box center [325, 228] width 651 height 456
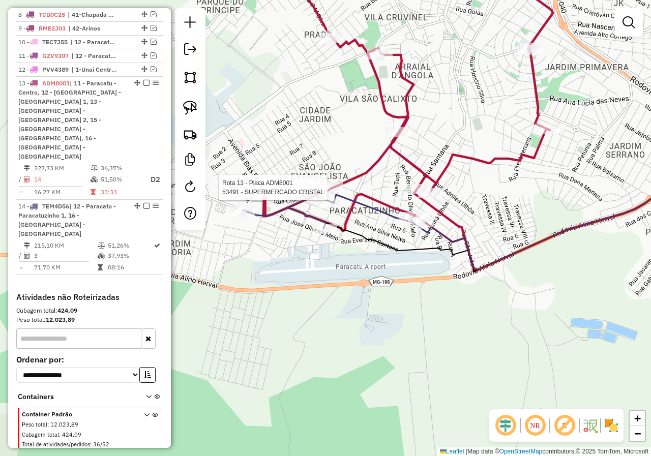
select select "*********"
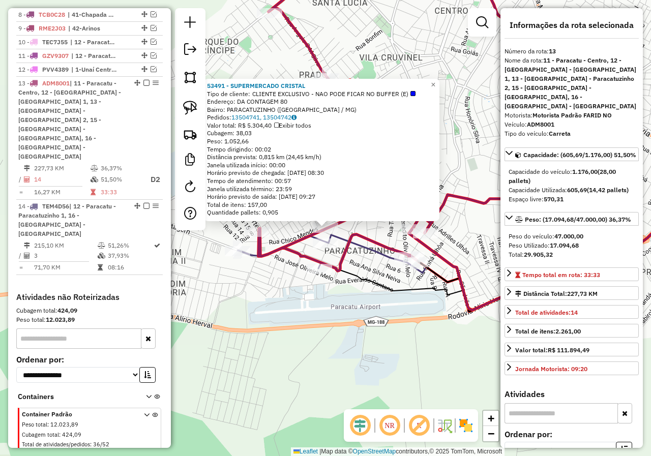
click at [352, 303] on div "53491 - SUPERMERCADO CRISTAL Tipo de cliente: CLIENTE EXCLUSIVO - NAO PODE FICA…" at bounding box center [325, 228] width 651 height 456
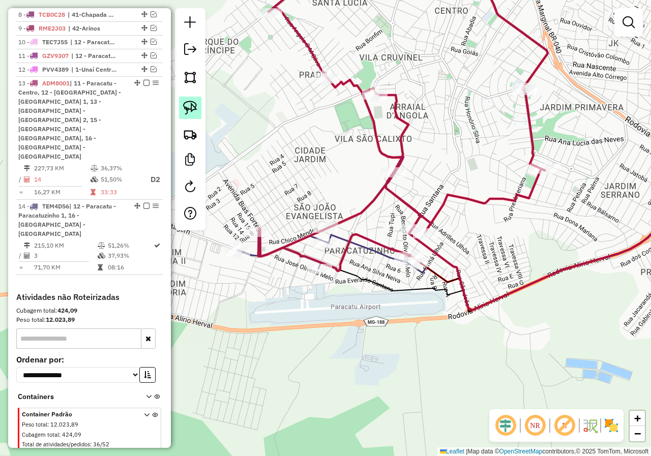
click at [194, 98] on link at bounding box center [190, 108] width 22 height 22
drag, startPoint x: 284, startPoint y: 189, endPoint x: 298, endPoint y: 235, distance: 48.5
click at [204, 110] on hb-router-mapa "Informações da Sessão 979133 - 14/08/2025 Criação: 13/08/2025 18:01 Depósito: F…" at bounding box center [325, 228] width 651 height 456
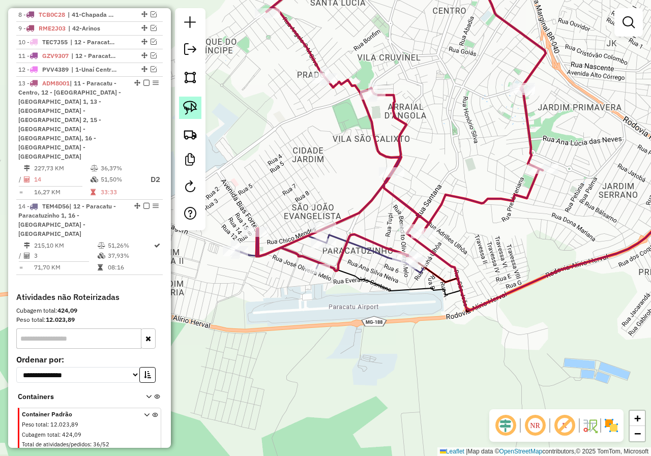
click at [201, 108] on link at bounding box center [190, 108] width 22 height 22
drag, startPoint x: 300, startPoint y: 200, endPoint x: 338, endPoint y: 230, distance: 49.2
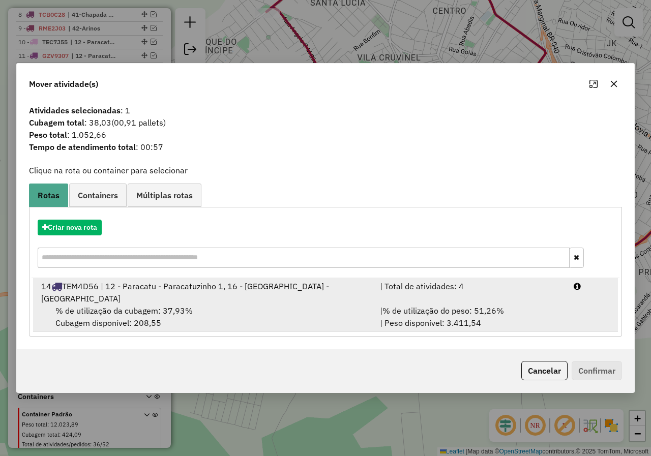
click at [477, 314] on div "| % de utilização do peso: 51,26% | Peso disponível: 3.411,54" at bounding box center [471, 316] width 194 height 24
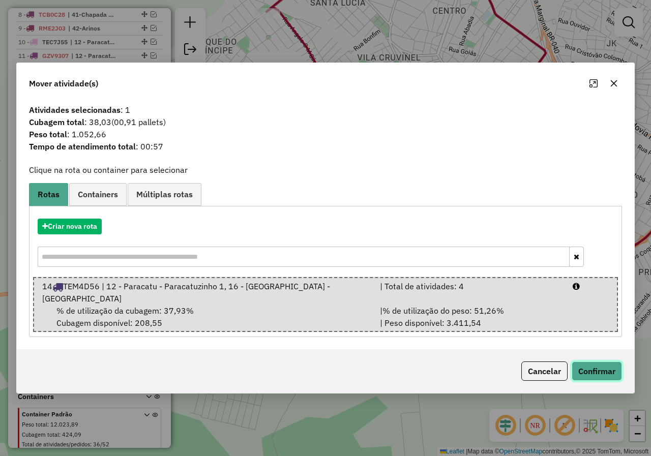
click at [593, 366] on button "Confirmar" at bounding box center [596, 370] width 50 height 19
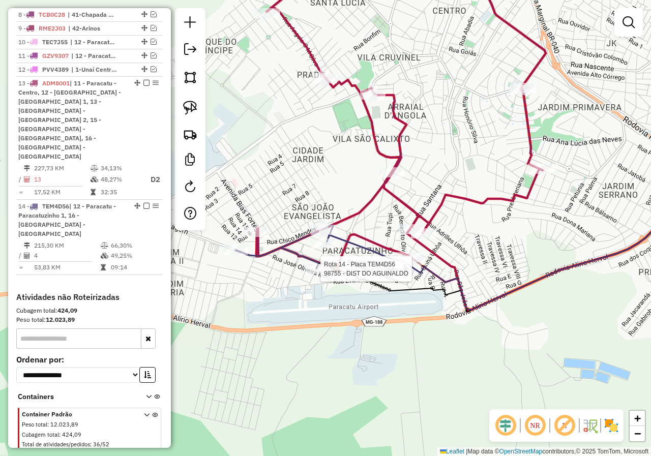
click at [303, 272] on div "Rota 14 - Placa TEM4D56 98755 - DIST DO AGUINALDO Janela de atendimento Grade d…" at bounding box center [325, 228] width 651 height 456
select select "*********"
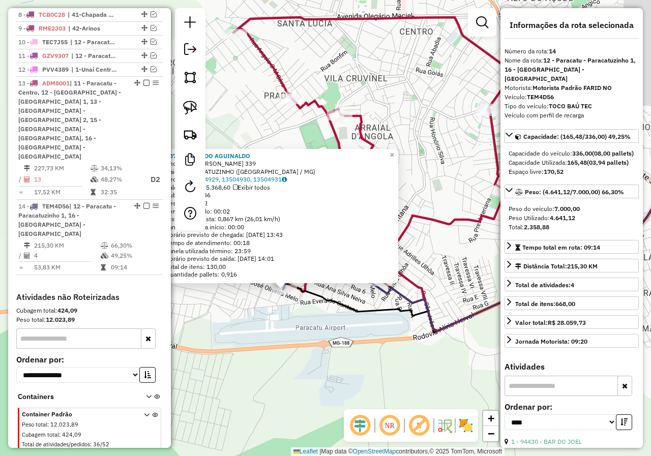
drag, startPoint x: 342, startPoint y: 280, endPoint x: 294, endPoint y: 347, distance: 82.8
click at [294, 347] on div "98755 - DIST DO AGUINALDO Endereço: PIO FERNANDES 339 Bairro: PARACATUZINHO (PA…" at bounding box center [325, 228] width 651 height 456
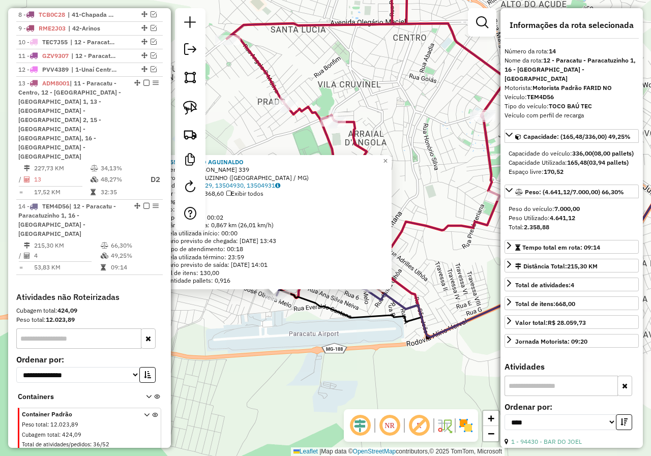
click at [294, 347] on div "98755 - DIST DO AGUINALDO Endereço: PIO FERNANDES 339 Bairro: PARACATUZINHO (PA…" at bounding box center [325, 228] width 651 height 456
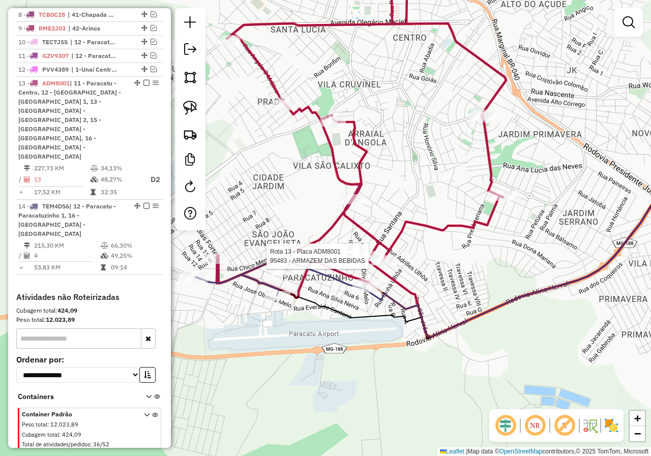
select select "*********"
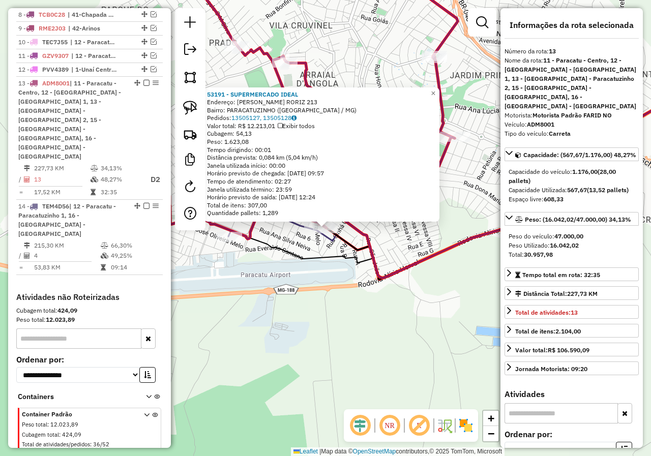
click at [313, 255] on icon at bounding box center [471, 171] width 487 height 215
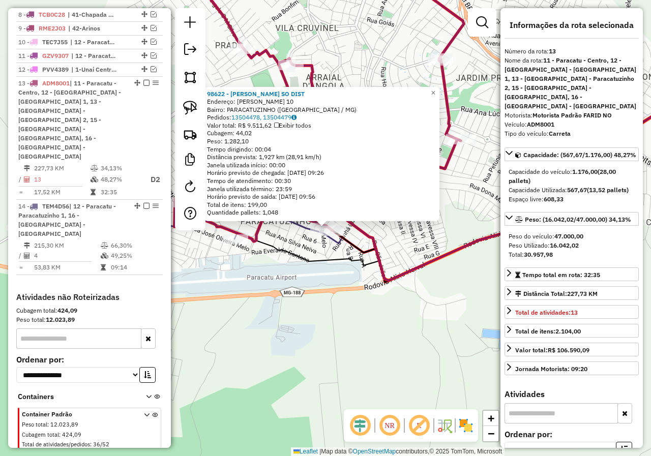
click at [313, 273] on div "98622 - VIVIANE SO DIST Endereço: SARA COSTA RORIZ 10 Bairro: PARACATUZINHO (PA…" at bounding box center [325, 228] width 651 height 456
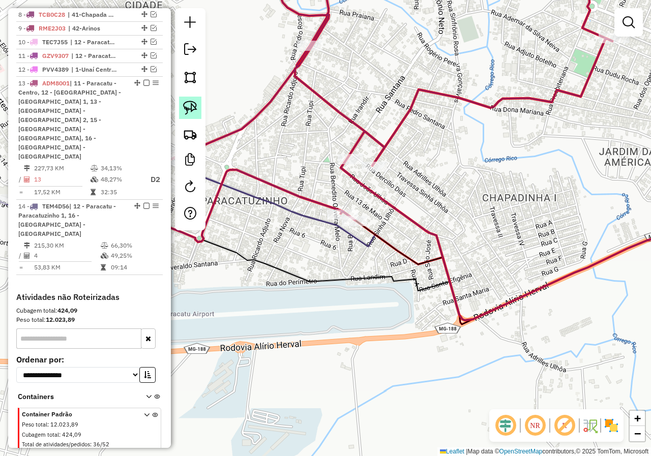
click at [196, 101] on img at bounding box center [190, 108] width 14 height 14
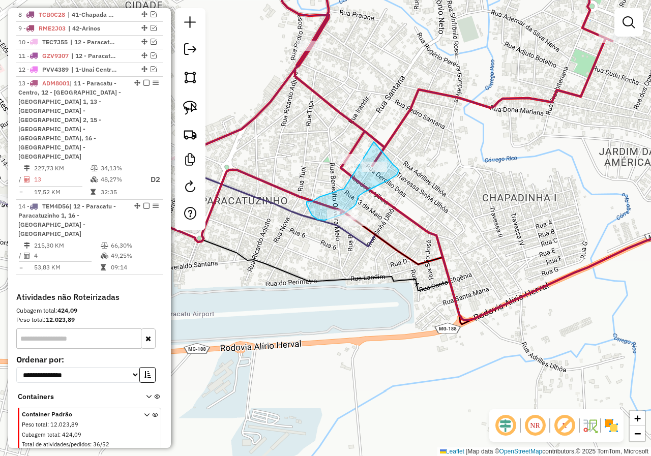
drag, startPoint x: 374, startPoint y: 142, endPoint x: 344, endPoint y: 189, distance: 56.0
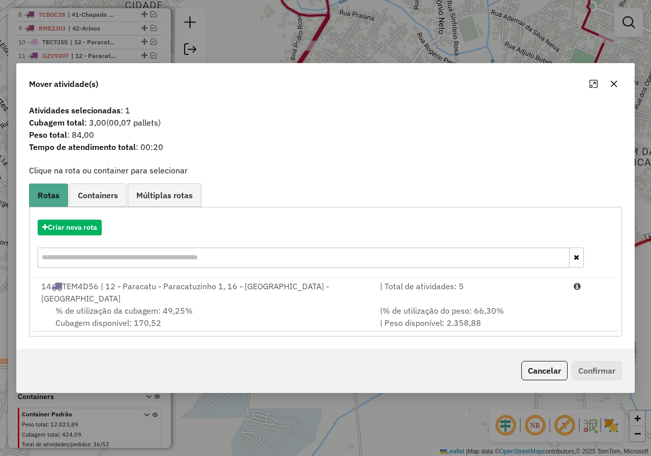
click at [617, 89] on button "button" at bounding box center [613, 84] width 16 height 16
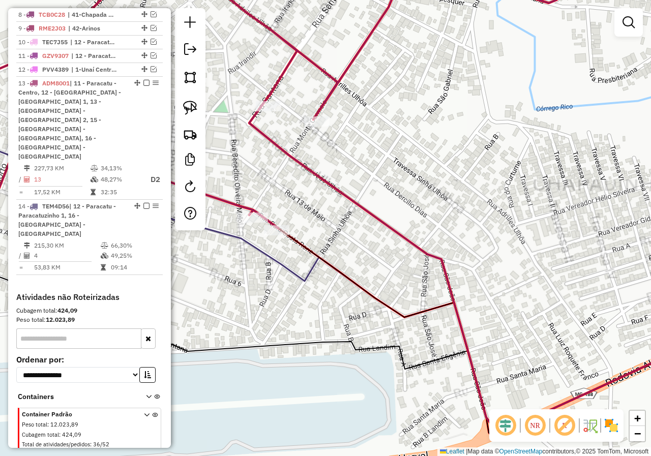
drag, startPoint x: 344, startPoint y: 170, endPoint x: 405, endPoint y: 189, distance: 63.7
click at [405, 189] on div "Janela de atendimento Grade de atendimento Capacidade Transportadoras Veículos …" at bounding box center [325, 228] width 651 height 456
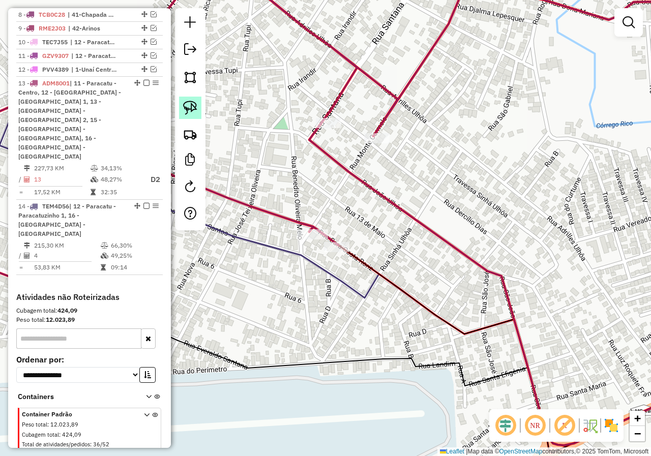
click at [197, 102] on img at bounding box center [190, 108] width 14 height 14
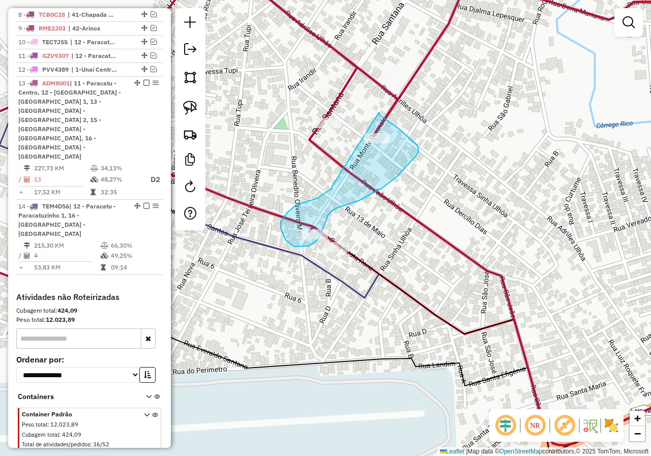
drag, startPoint x: 379, startPoint y: 112, endPoint x: 333, endPoint y: 184, distance: 85.4
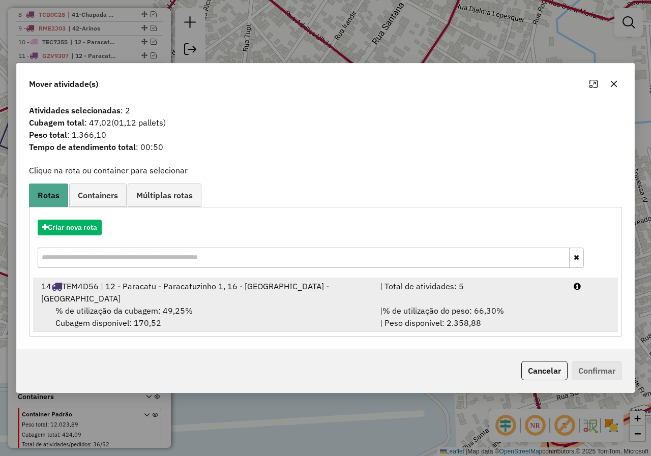
click at [415, 312] on div "| % de utilização do peso: 66,30% | Peso disponível: 2.358,88" at bounding box center [471, 316] width 194 height 24
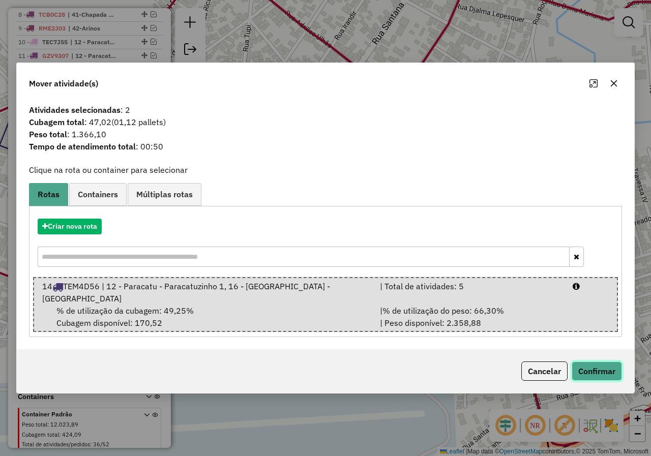
click at [603, 361] on button "Confirmar" at bounding box center [596, 370] width 50 height 19
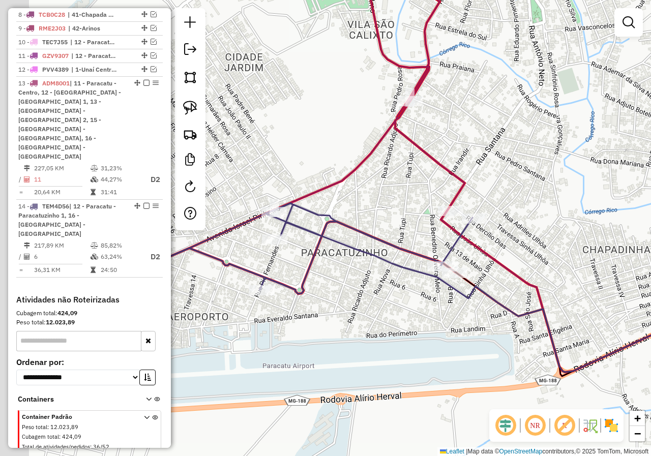
drag, startPoint x: 364, startPoint y: 281, endPoint x: 414, endPoint y: 284, distance: 50.4
click at [411, 286] on div "Janela de atendimento Grade de atendimento Capacidade Transportadoras Veículos …" at bounding box center [325, 228] width 651 height 456
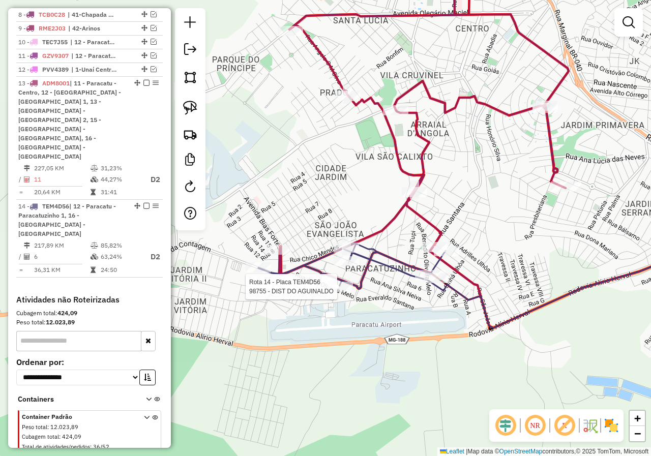
select select "*********"
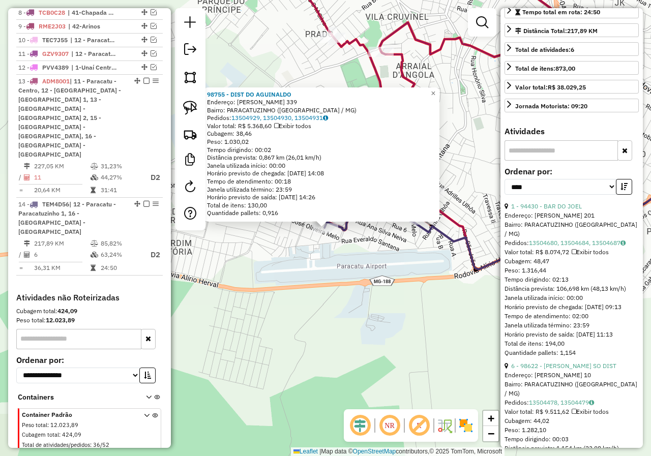
scroll to position [254, 0]
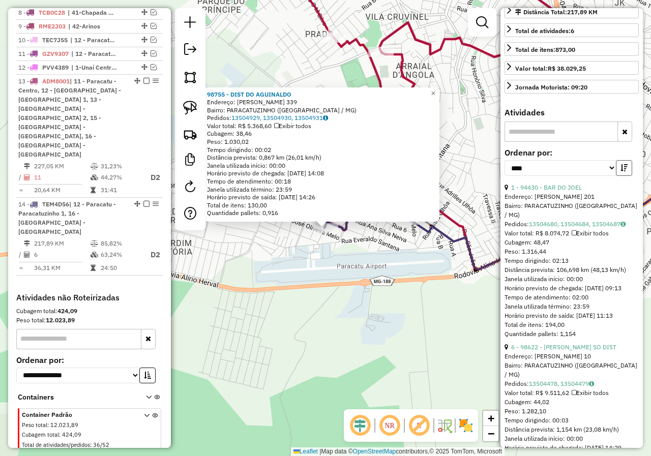
click at [616, 176] on button "button" at bounding box center [623, 168] width 16 height 16
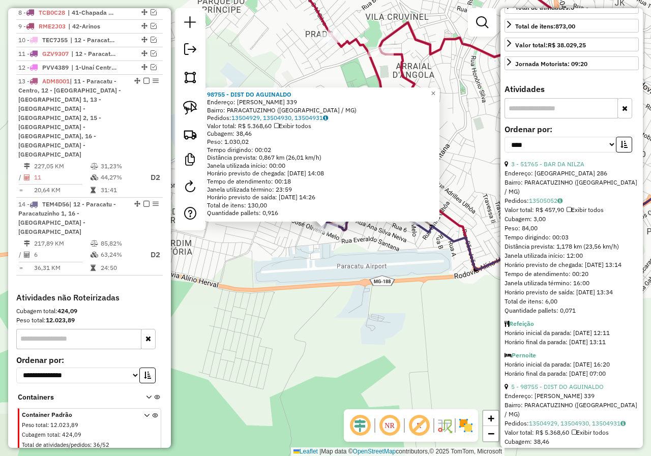
scroll to position [305, 0]
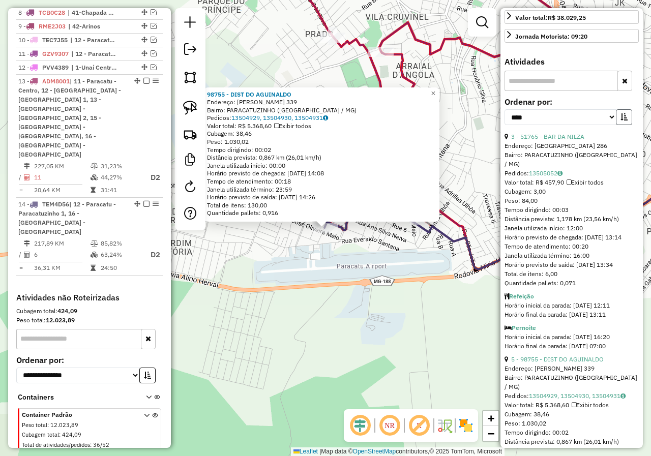
click at [620, 125] on button "button" at bounding box center [623, 117] width 16 height 16
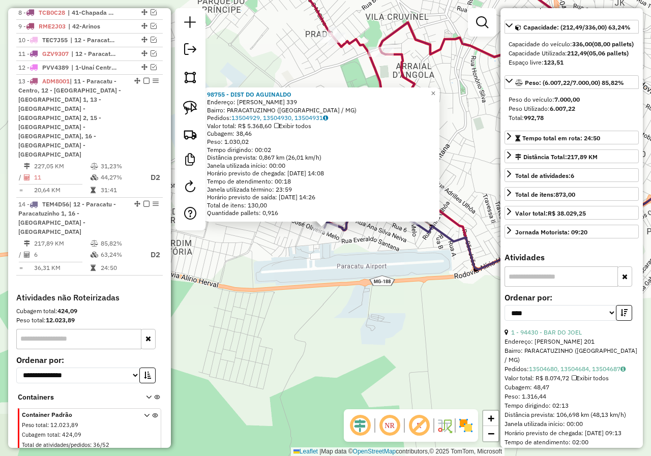
scroll to position [0, 0]
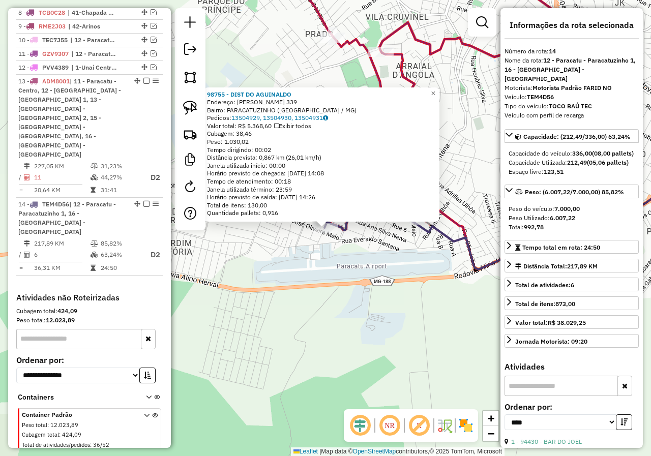
click at [329, 294] on div "98755 - DIST DO AGUINALDO Endereço: PIO FERNANDES 339 Bairro: PARACATUZINHO (PA…" at bounding box center [325, 228] width 651 height 456
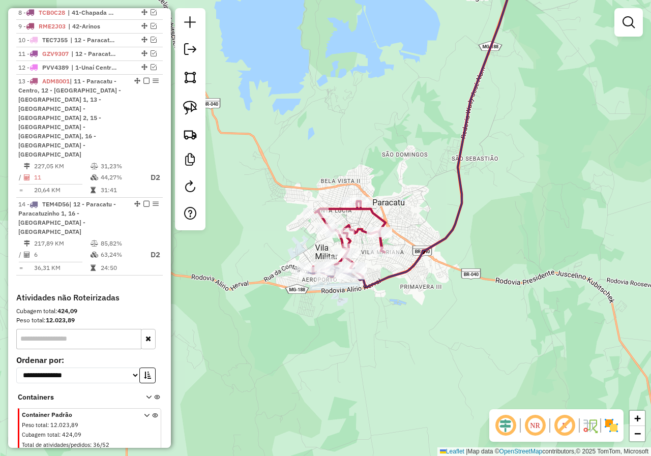
drag, startPoint x: 396, startPoint y: 279, endPoint x: 382, endPoint y: 290, distance: 17.4
click at [382, 287] on icon at bounding box center [423, 120] width 186 height 333
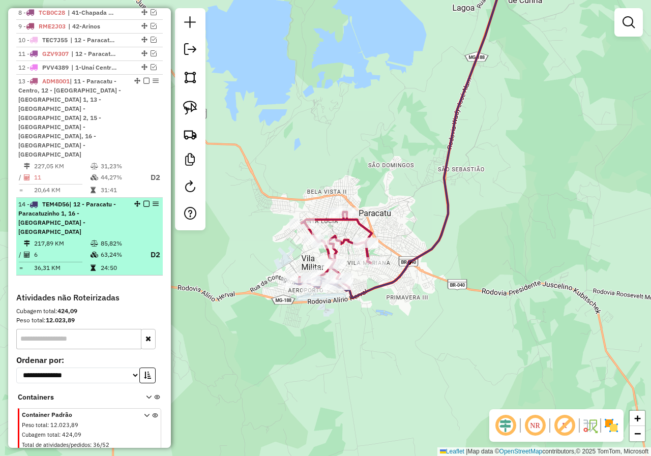
click at [144, 201] on em at bounding box center [146, 204] width 6 height 6
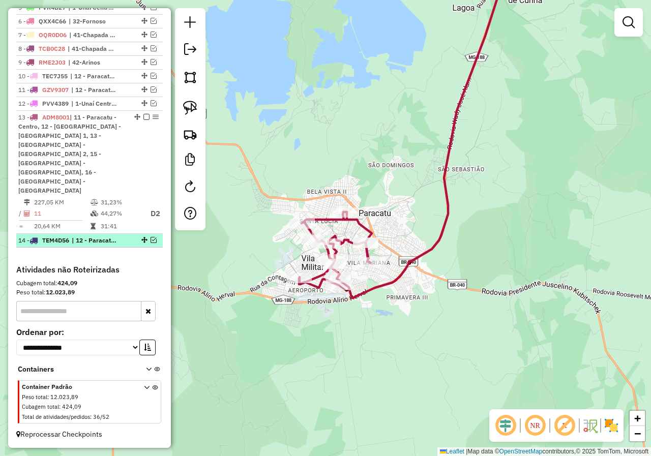
scroll to position [416, 0]
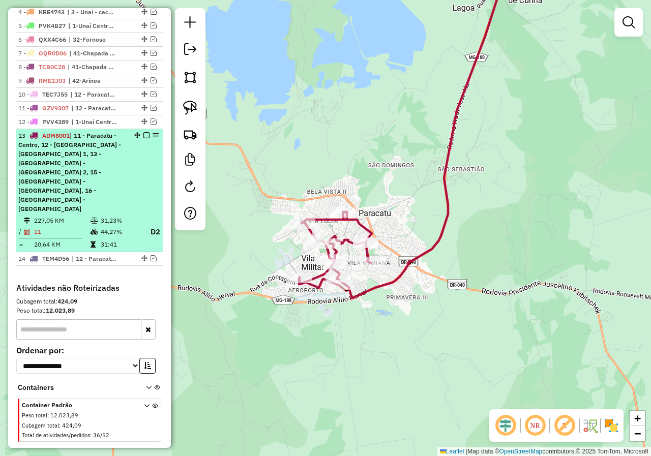
select select "*********"
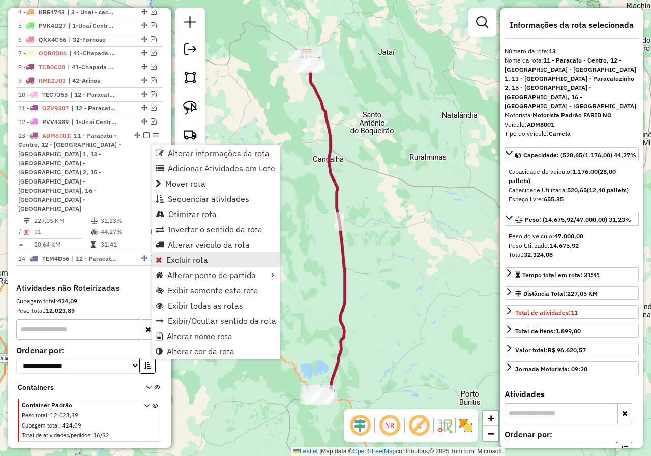
click at [203, 261] on span "Excluir rota" at bounding box center [187, 260] width 42 height 8
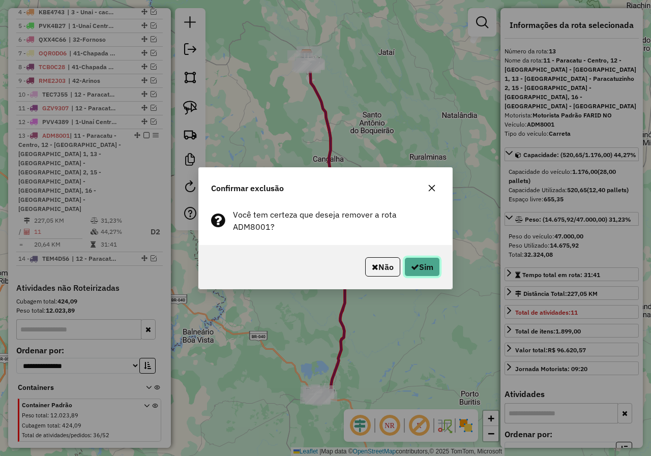
click at [420, 261] on button "Sim" at bounding box center [422, 266] width 36 height 19
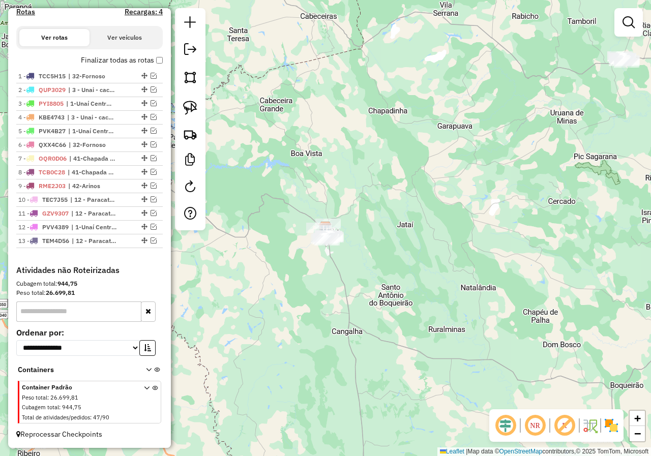
scroll to position [0, 0]
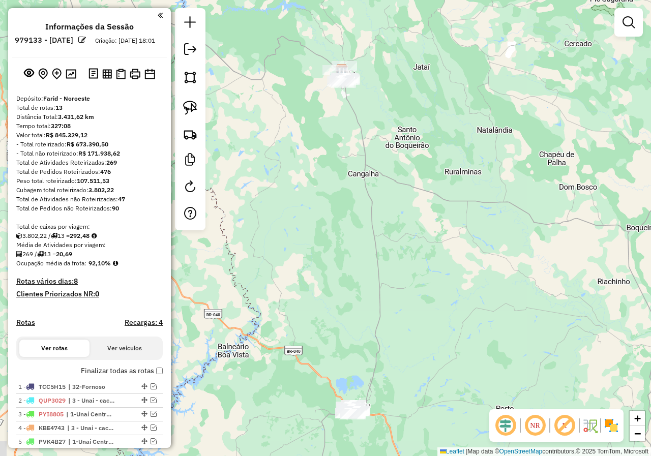
drag, startPoint x: 370, startPoint y: 325, endPoint x: 387, endPoint y: 121, distance: 204.0
click at [384, 122] on div "Janela de atendimento Grade de atendimento Capacidade Transportadoras Veículos …" at bounding box center [325, 228] width 651 height 456
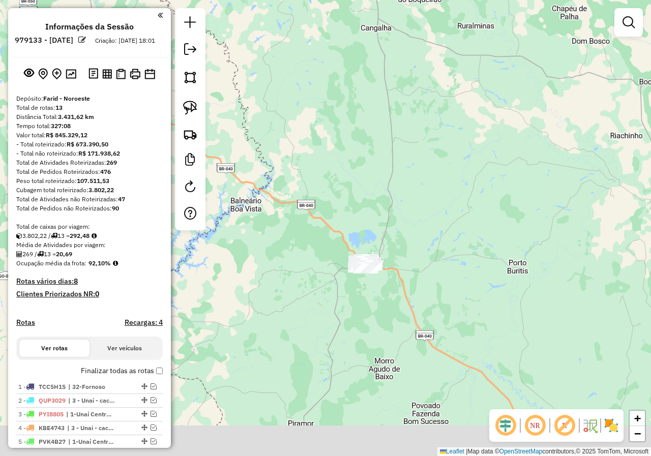
drag, startPoint x: 425, startPoint y: 226, endPoint x: 444, endPoint y: 108, distance: 118.9
click at [444, 108] on div "Janela de atendimento Grade de atendimento Capacidade Transportadoras Veículos …" at bounding box center [325, 228] width 651 height 456
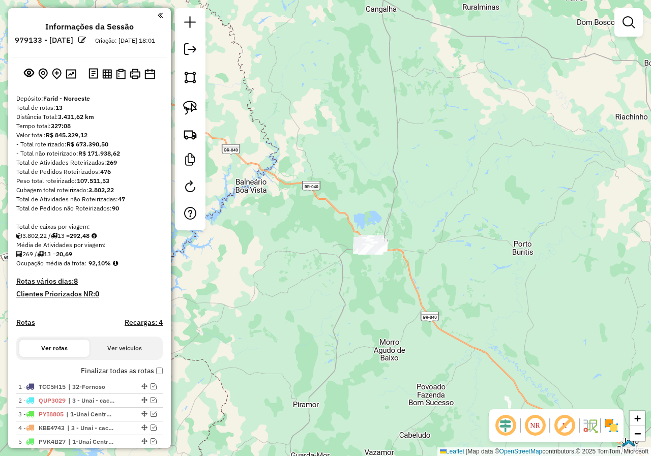
drag, startPoint x: 332, startPoint y: 325, endPoint x: 323, endPoint y: 254, distance: 71.3
click at [323, 258] on div "Janela de atendimento Grade de atendimento Capacidade Transportadoras Veículos …" at bounding box center [325, 228] width 651 height 456
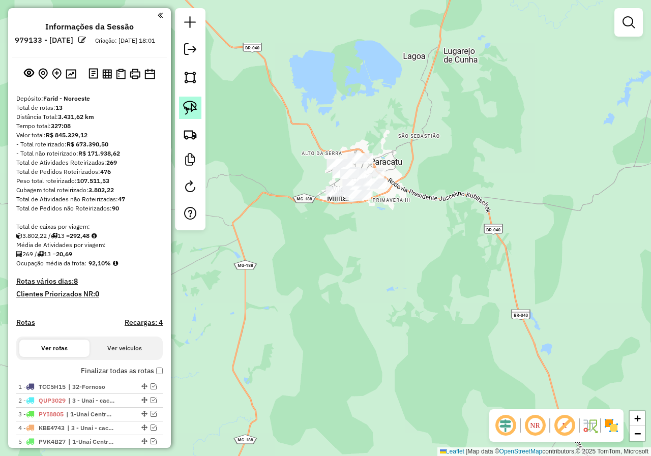
click at [180, 105] on link at bounding box center [190, 108] width 22 height 22
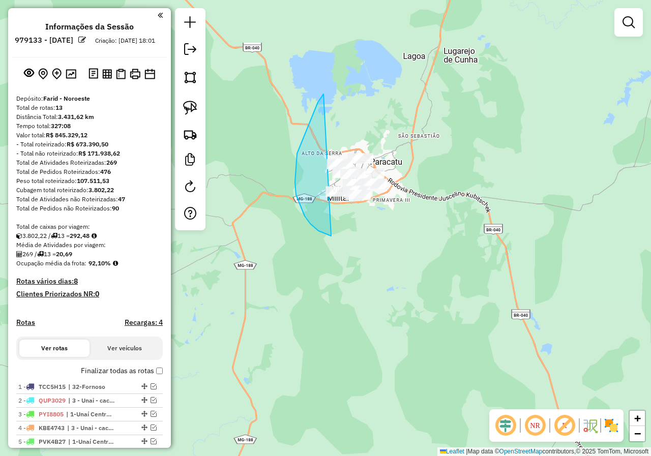
drag, startPoint x: 323, startPoint y: 94, endPoint x: 462, endPoint y: 136, distance: 145.4
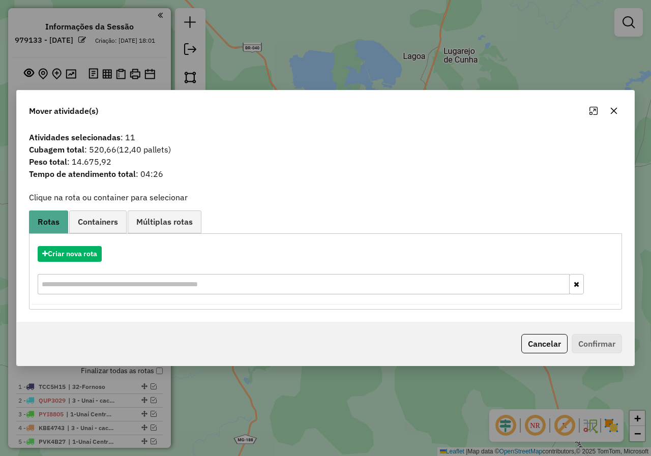
click at [611, 109] on icon "button" at bounding box center [613, 111] width 8 height 8
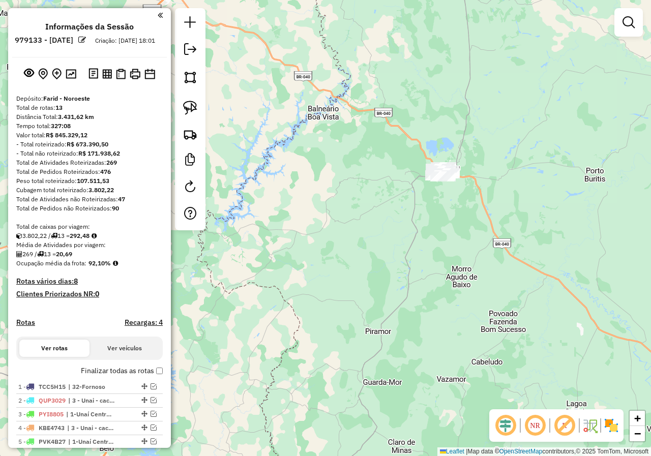
drag, startPoint x: 486, startPoint y: 105, endPoint x: 433, endPoint y: 250, distance: 154.1
click at [433, 257] on div "Janela de atendimento Grade de atendimento Capacidade Transportadoras Veículos …" at bounding box center [325, 228] width 651 height 456
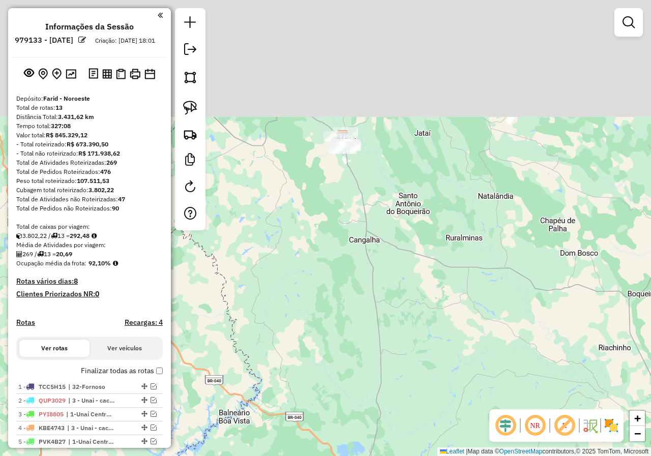
drag, startPoint x: 413, startPoint y: 291, endPoint x: 407, endPoint y: 249, distance: 42.2
click at [411, 303] on div "Janela de atendimento Grade de atendimento Capacidade Transportadoras Veículos …" at bounding box center [325, 228] width 651 height 456
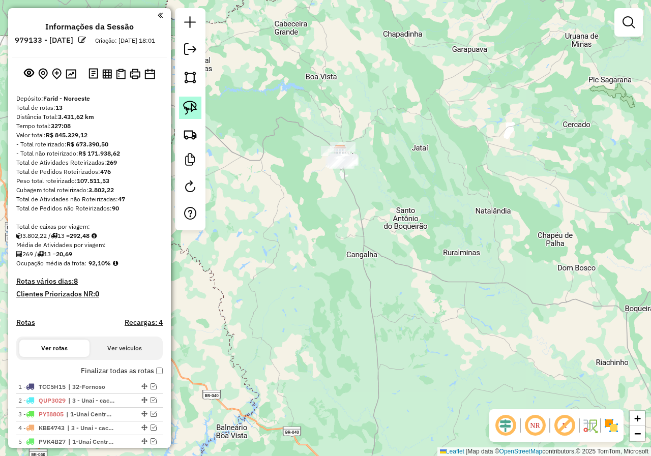
click at [188, 104] on img at bounding box center [190, 108] width 14 height 14
drag, startPoint x: 310, startPoint y: 112, endPoint x: 454, endPoint y: 132, distance: 146.2
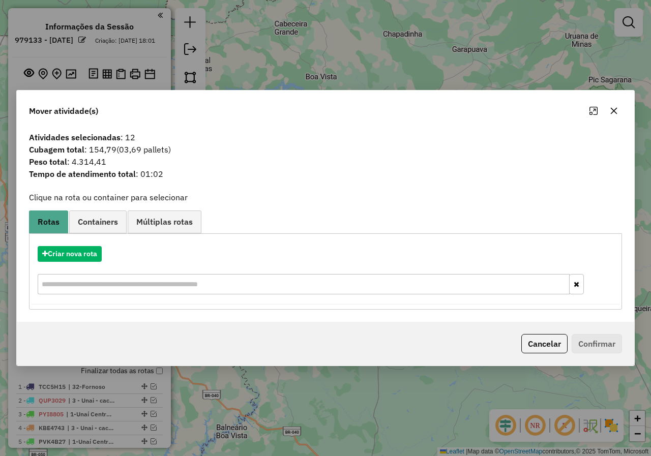
click at [611, 112] on icon "button" at bounding box center [613, 111] width 8 height 8
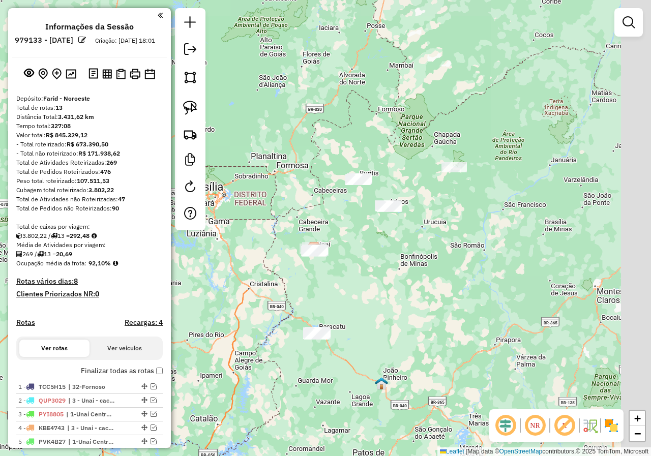
drag, startPoint x: 435, startPoint y: 215, endPoint x: 357, endPoint y: 235, distance: 80.4
click at [359, 236] on div "Janela de atendimento Grade de atendimento Capacidade Transportadoras Veículos …" at bounding box center [325, 228] width 651 height 456
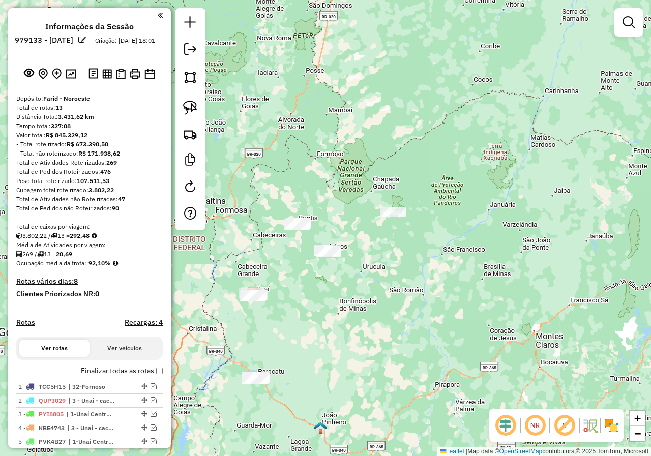
drag, startPoint x: 362, startPoint y: 146, endPoint x: 329, endPoint y: 167, distance: 39.1
click at [333, 170] on div "Janela de atendimento Grade de atendimento Capacidade Transportadoras Veículos …" at bounding box center [325, 228] width 651 height 456
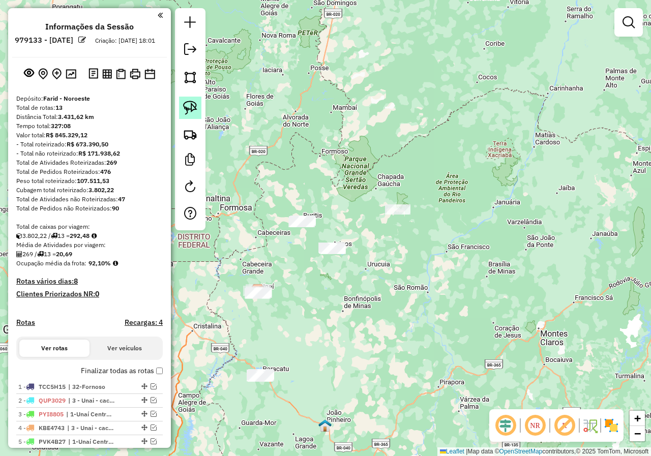
click at [193, 104] on img at bounding box center [190, 108] width 14 height 14
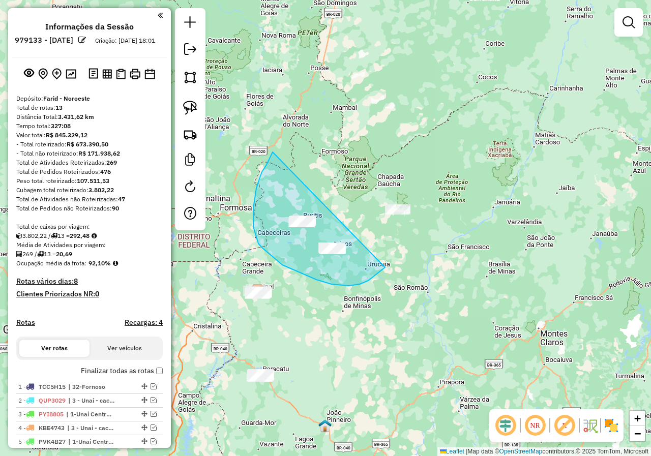
drag, startPoint x: 256, startPoint y: 188, endPoint x: 391, endPoint y: 262, distance: 153.5
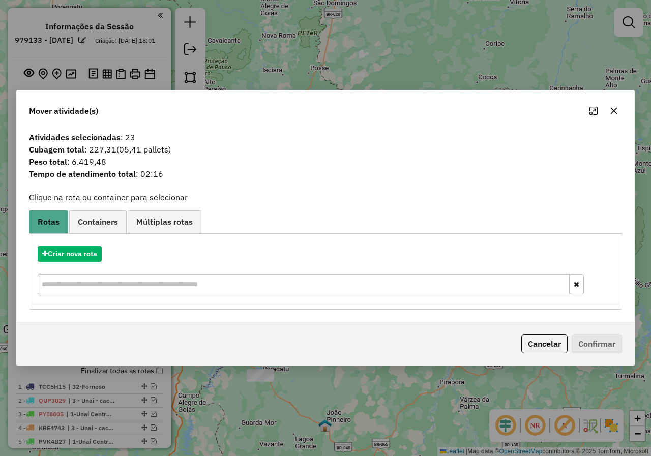
click at [617, 114] on icon "button" at bounding box center [613, 111] width 8 height 8
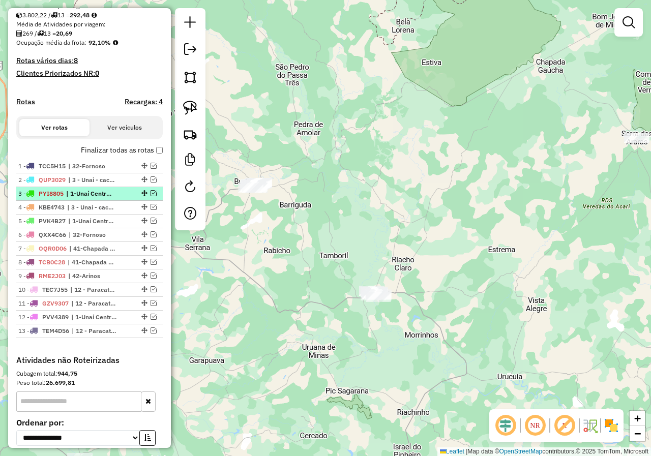
scroll to position [203, 0]
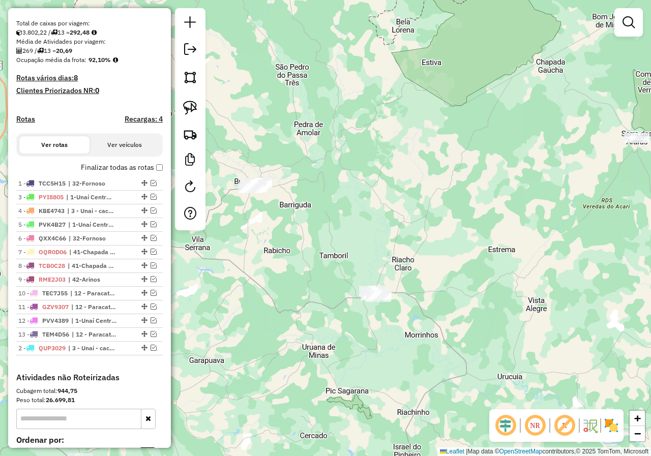
drag, startPoint x: 143, startPoint y: 205, endPoint x: 121, endPoint y: 361, distance: 158.1
drag, startPoint x: 141, startPoint y: 329, endPoint x: 145, endPoint y: 374, distance: 45.0
drag, startPoint x: 140, startPoint y: 204, endPoint x: 139, endPoint y: 367, distance: 163.1
drag, startPoint x: 143, startPoint y: 220, endPoint x: 141, endPoint y: 388, distance: 168.7
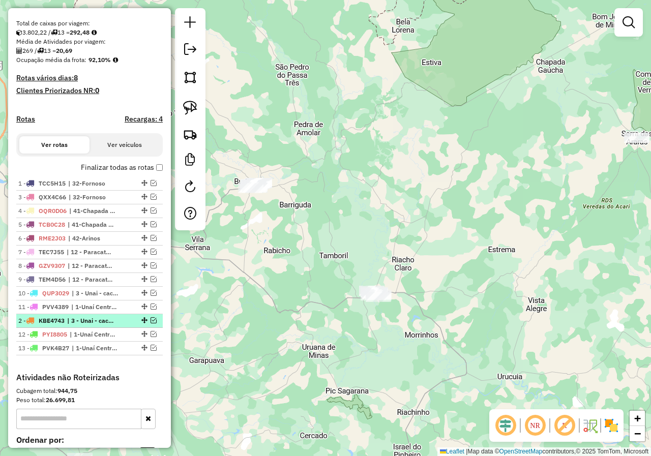
drag, startPoint x: 142, startPoint y: 203, endPoint x: 131, endPoint y: 334, distance: 131.1
drag, startPoint x: 140, startPoint y: 272, endPoint x: 140, endPoint y: 291, distance: 18.8
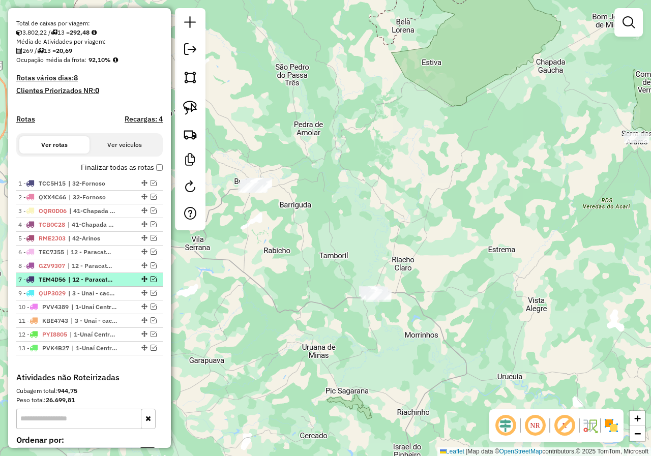
drag, startPoint x: 141, startPoint y: 287, endPoint x: 141, endPoint y: 274, distance: 12.7
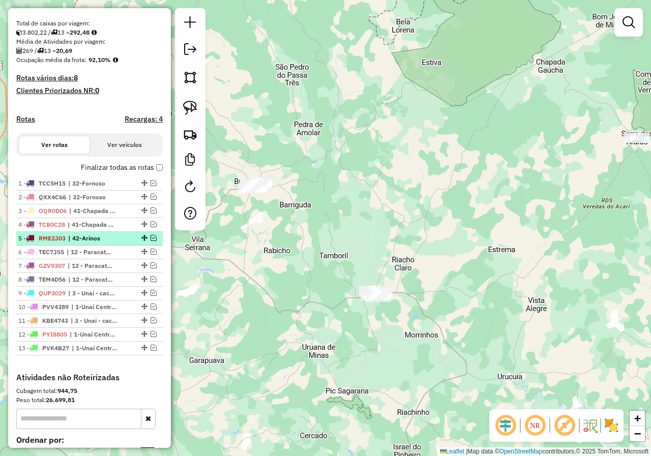
click at [142, 241] on em at bounding box center [144, 238] width 6 height 6
select select "*********"
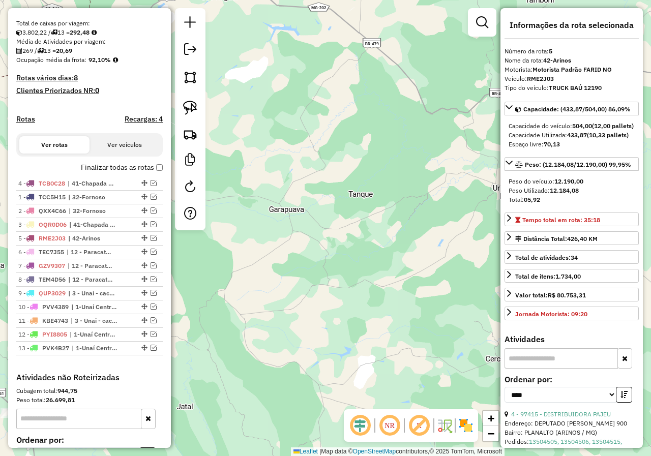
drag, startPoint x: 143, startPoint y: 235, endPoint x: 140, endPoint y: 184, distance: 50.9
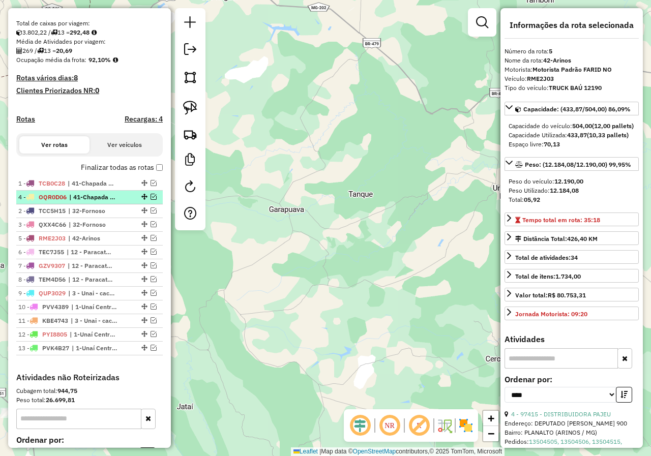
drag, startPoint x: 140, startPoint y: 234, endPoint x: 138, endPoint y: 202, distance: 31.6
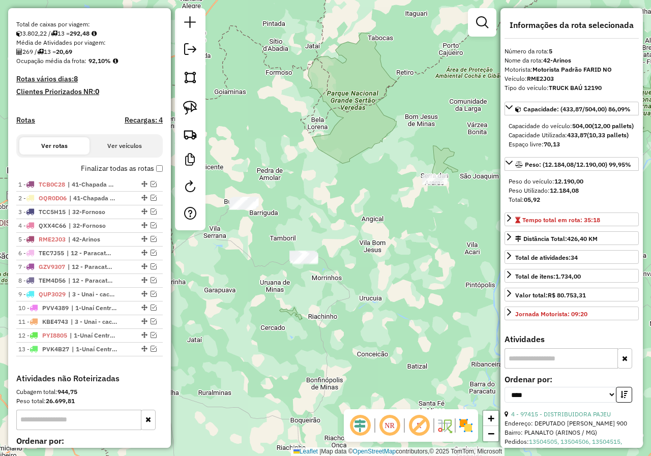
scroll to position [254, 0]
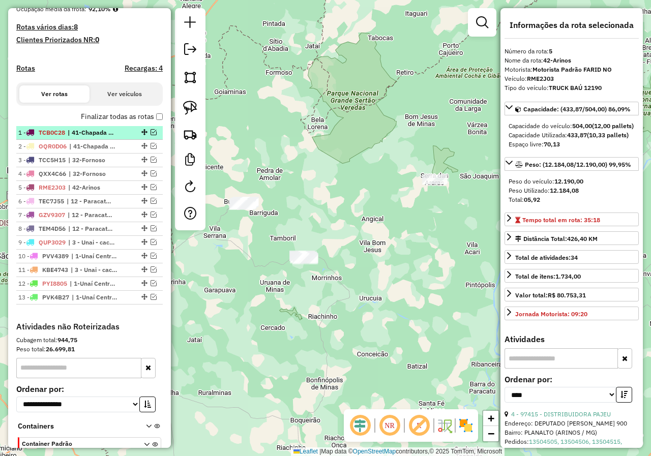
click at [151, 135] on em at bounding box center [153, 132] width 6 height 6
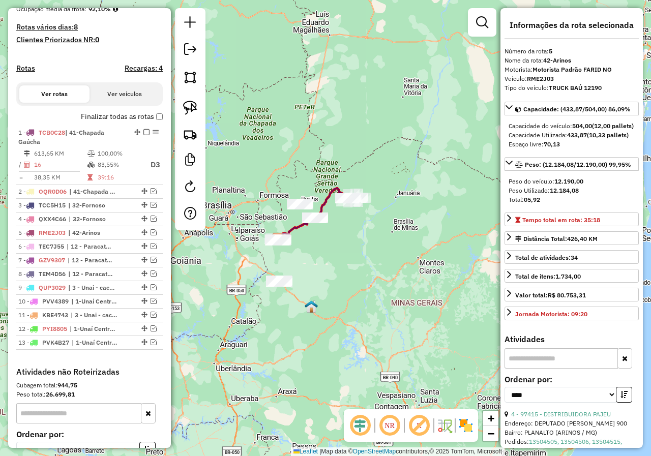
drag, startPoint x: 243, startPoint y: 285, endPoint x: 394, endPoint y: 231, distance: 159.8
click at [389, 234] on div "Janela de atendimento Grade de atendimento Capacidade Transportadoras Veículos …" at bounding box center [325, 228] width 651 height 456
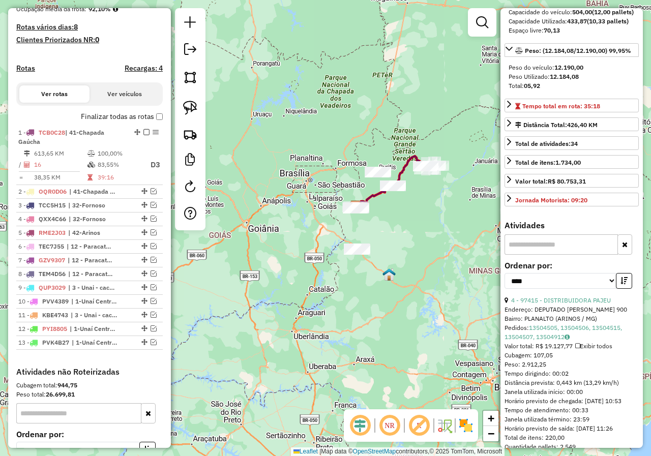
scroll to position [51, 0]
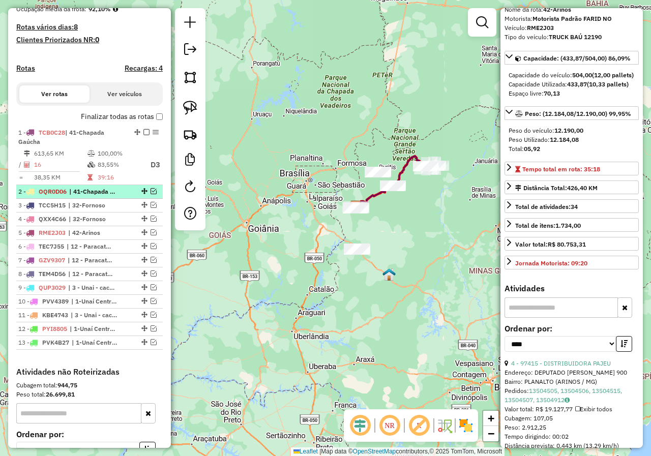
click at [153, 194] on em at bounding box center [153, 191] width 6 height 6
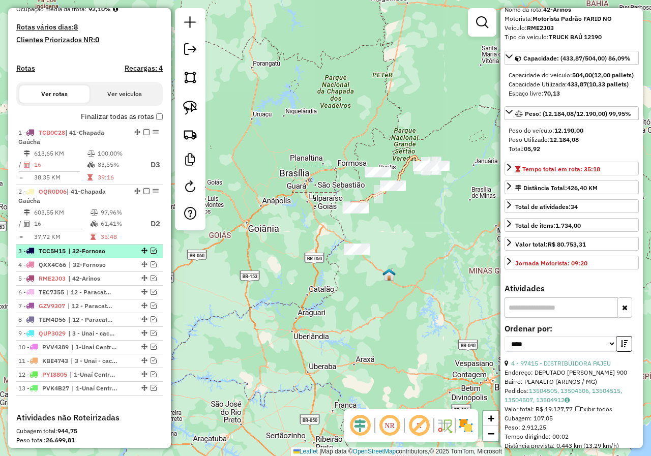
click at [150, 254] on em at bounding box center [153, 251] width 6 height 6
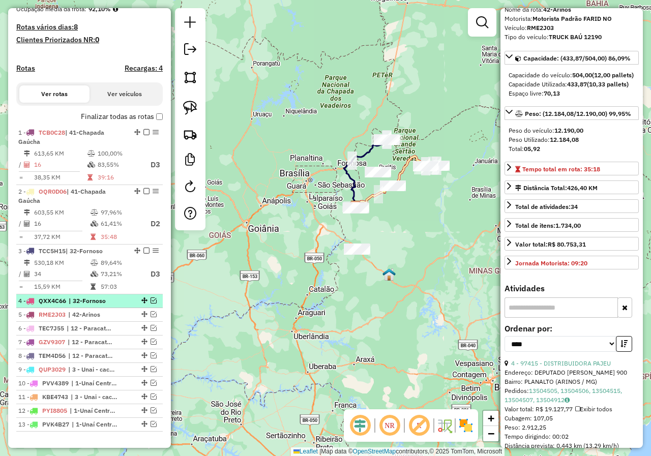
click at [152, 303] on em at bounding box center [153, 300] width 6 height 6
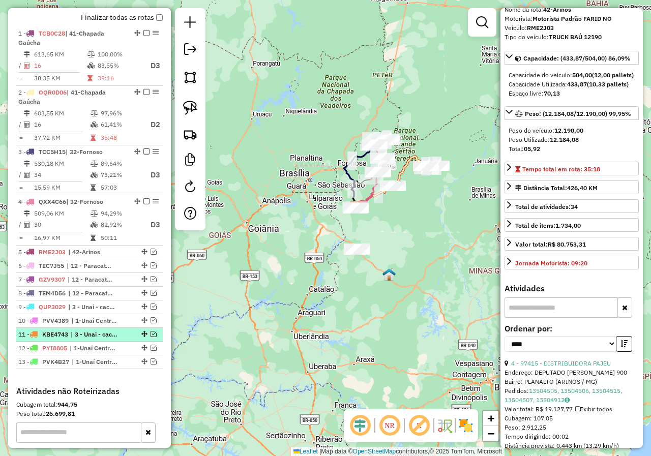
scroll to position [356, 0]
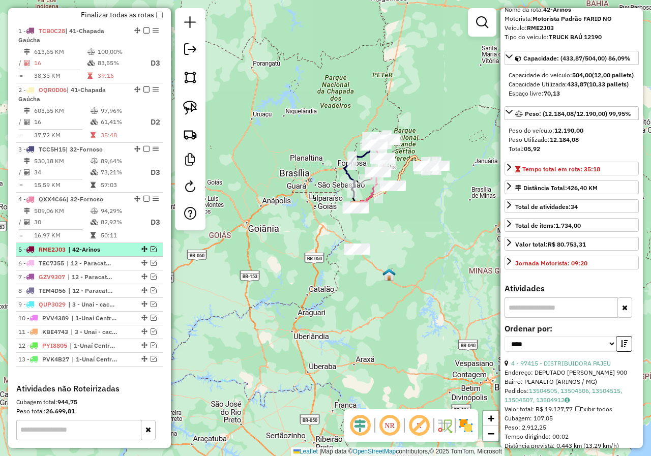
click at [150, 252] on em at bounding box center [153, 249] width 6 height 6
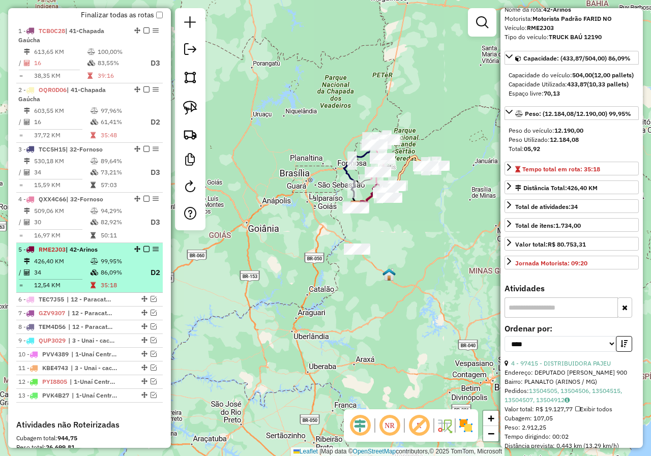
scroll to position [407, 0]
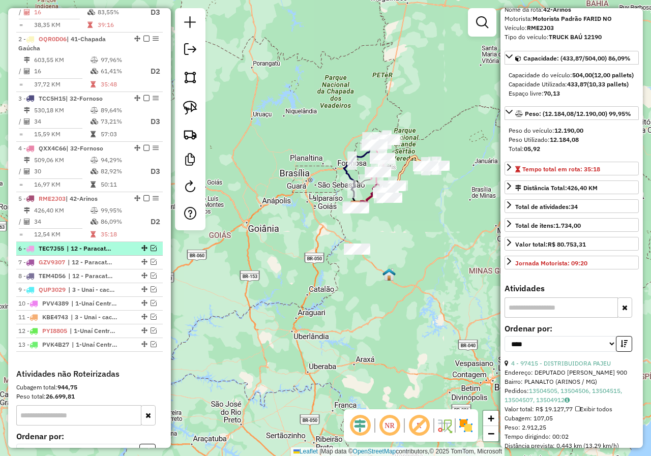
click at [151, 251] on em at bounding box center [153, 248] width 6 height 6
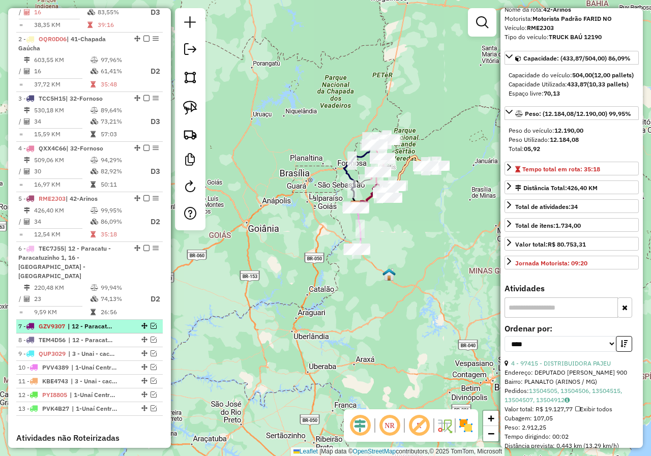
click at [151, 326] on em at bounding box center [153, 326] width 6 height 6
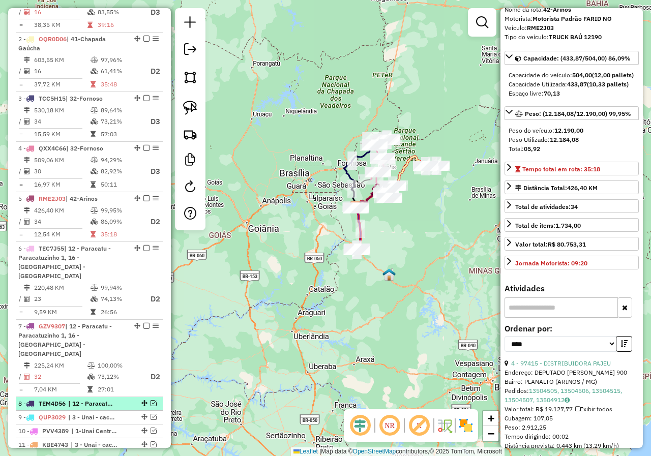
click at [152, 400] on em at bounding box center [153, 403] width 6 height 6
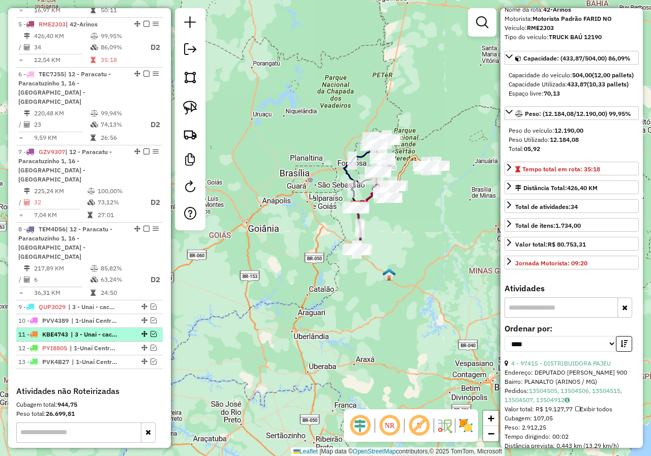
scroll to position [610, 0]
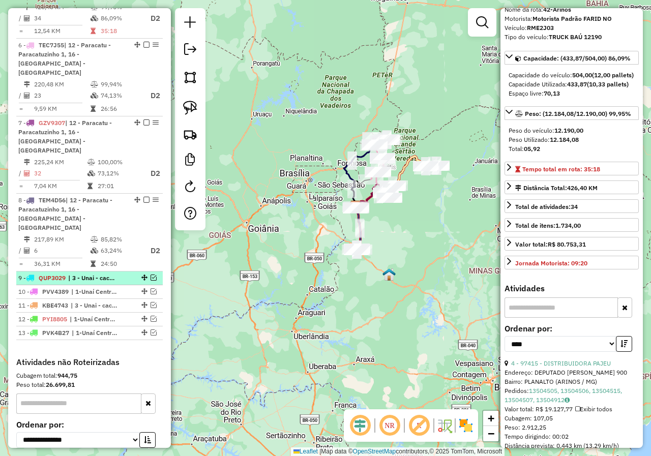
click at [152, 274] on em at bounding box center [153, 277] width 6 height 6
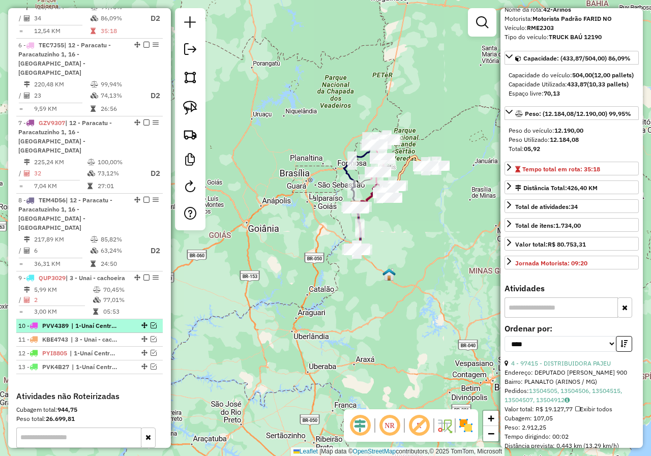
click at [151, 322] on em at bounding box center [153, 325] width 6 height 6
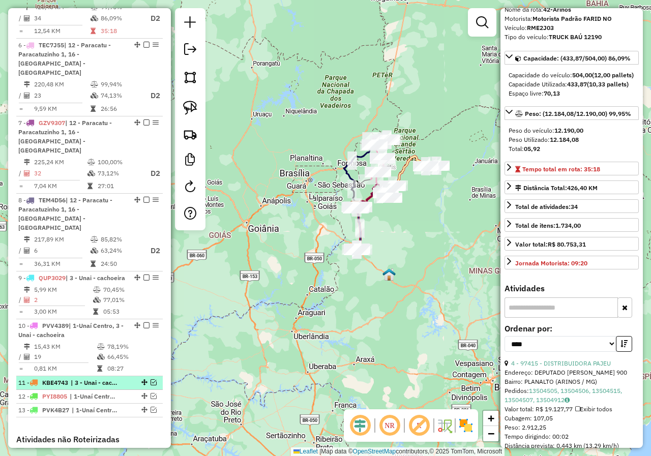
click at [150, 379] on em at bounding box center [153, 382] width 6 height 6
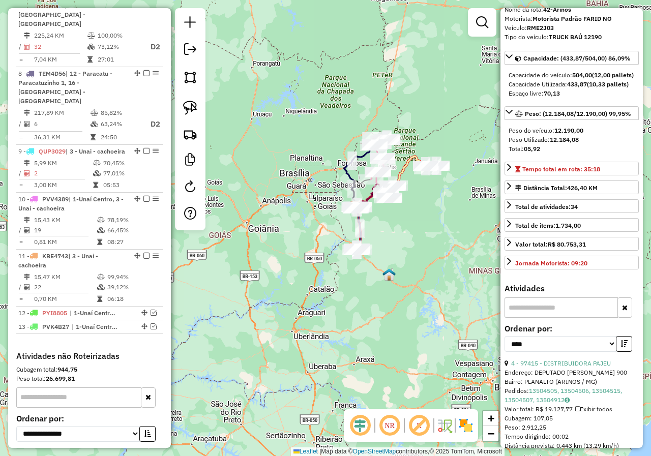
scroll to position [762, 0]
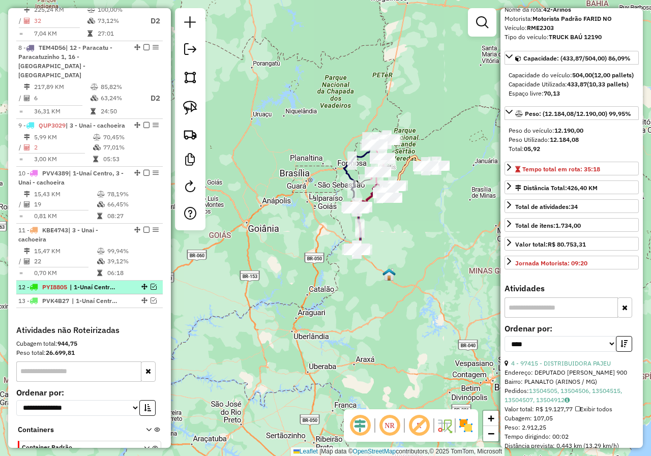
click at [150, 284] on em at bounding box center [153, 287] width 6 height 6
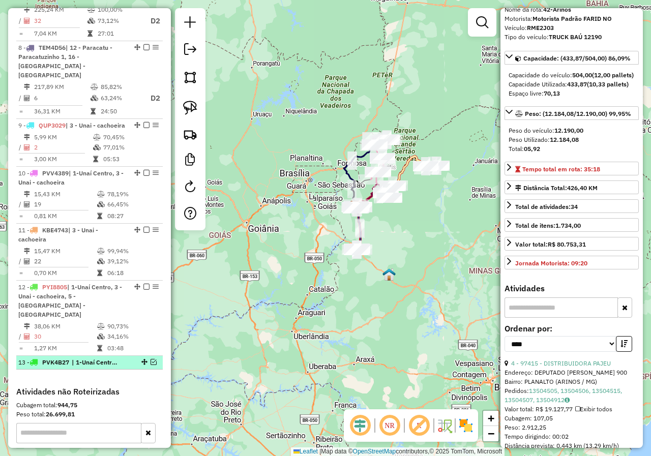
click at [151, 359] on em at bounding box center [153, 362] width 6 height 6
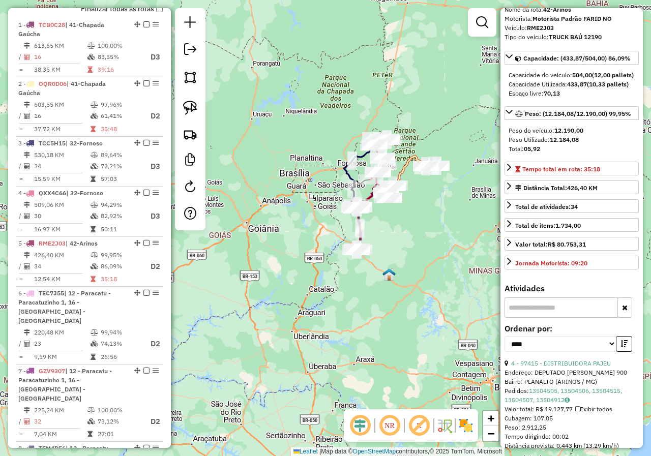
scroll to position [356, 0]
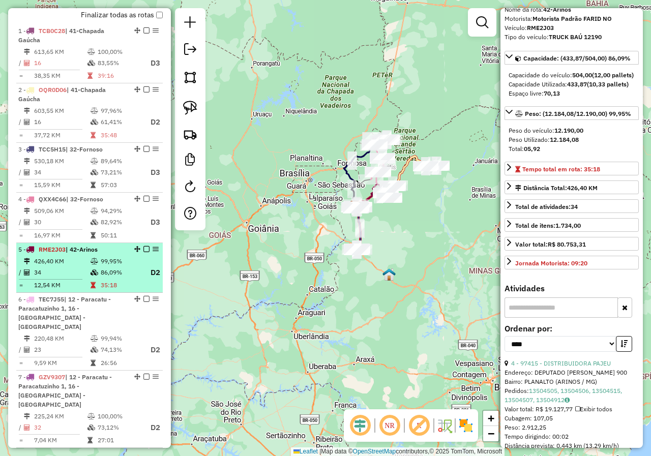
click at [94, 263] on li "5 - RME2J03 | 42-Arinos 426,40 KM 99,95% / 34 86,09% D2 = 12,54 KM 35:18" at bounding box center [89, 268] width 146 height 50
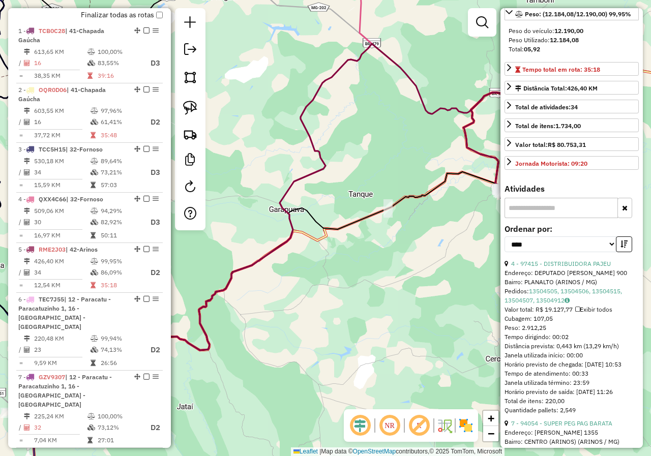
scroll to position [152, 0]
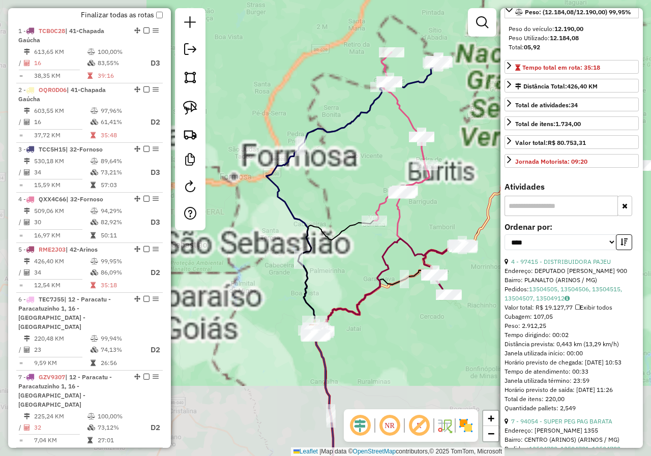
click at [407, 328] on div "Janela de atendimento Grade de atendimento Capacidade Transportadoras Veículos …" at bounding box center [325, 228] width 651 height 456
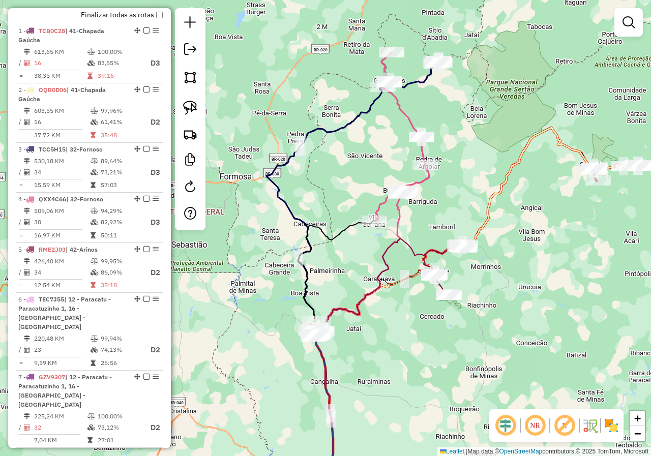
drag, startPoint x: 350, startPoint y: 285, endPoint x: 345, endPoint y: 280, distance: 7.6
click at [347, 282] on div "Janela de atendimento Grade de atendimento Capacidade Transportadoras Veículos …" at bounding box center [325, 228] width 651 height 456
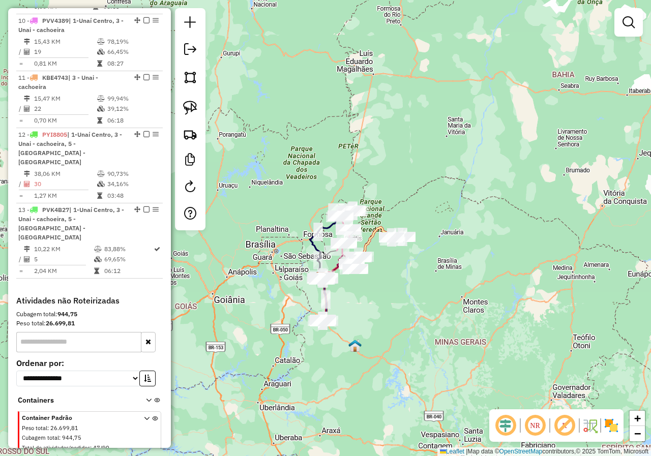
scroll to position [918, 0]
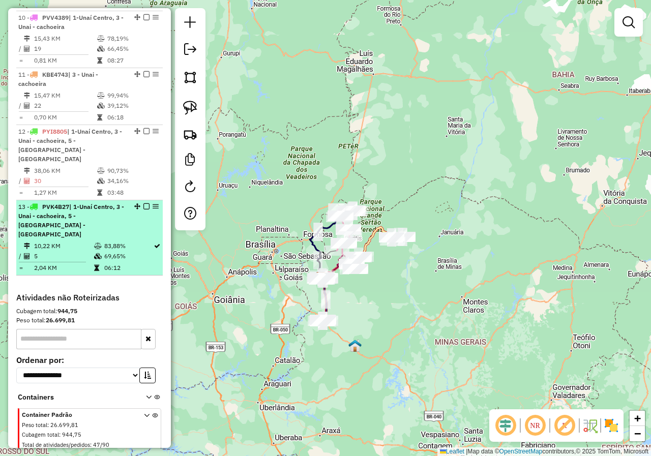
click at [88, 251] on td "5" at bounding box center [64, 256] width 60 height 10
select select "*********"
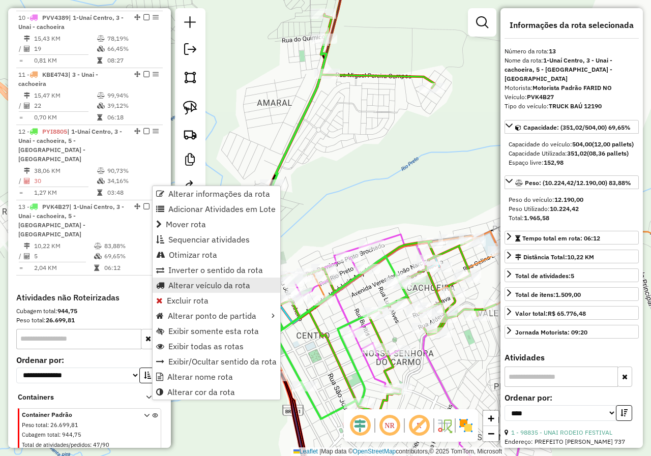
click at [197, 289] on span "Alterar veículo da rota" at bounding box center [209, 285] width 82 height 8
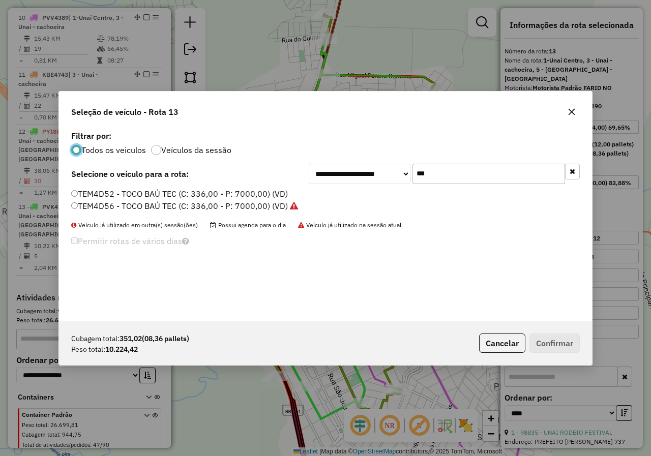
scroll to position [6, 3]
click at [574, 111] on icon "button" at bounding box center [571, 112] width 8 height 8
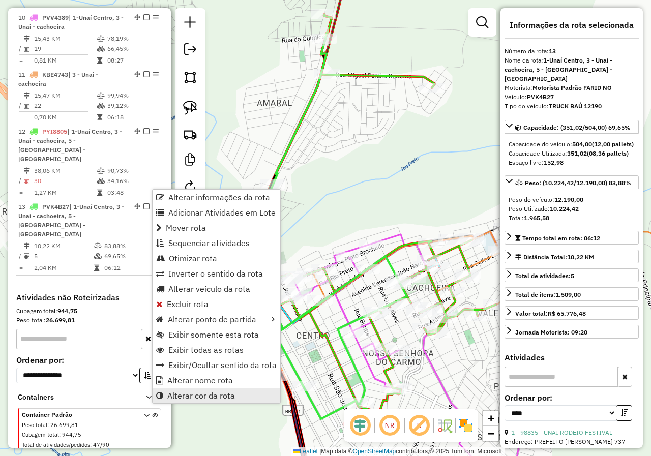
click at [216, 397] on span "Alterar cor da rota" at bounding box center [201, 395] width 68 height 8
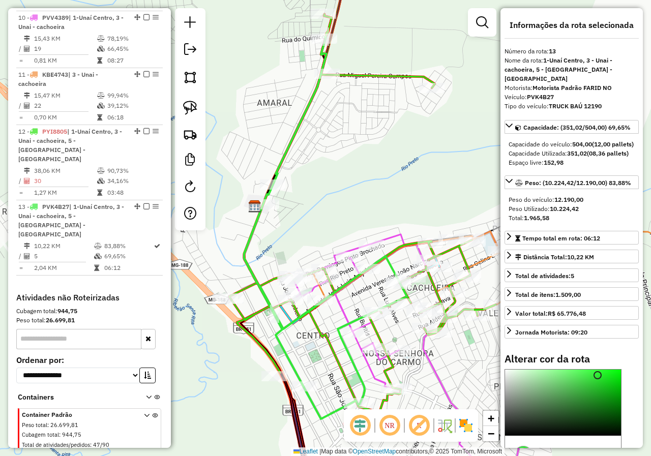
type input "*******"
drag, startPoint x: 574, startPoint y: 445, endPoint x: 569, endPoint y: 455, distance: 11.4
click at [569, 455] on hb-router-mapa "Informações da Sessão 979133 - 14/08/2025 Criação: 13/08/2025 18:01 Depósito: F…" at bounding box center [325, 228] width 651 height 456
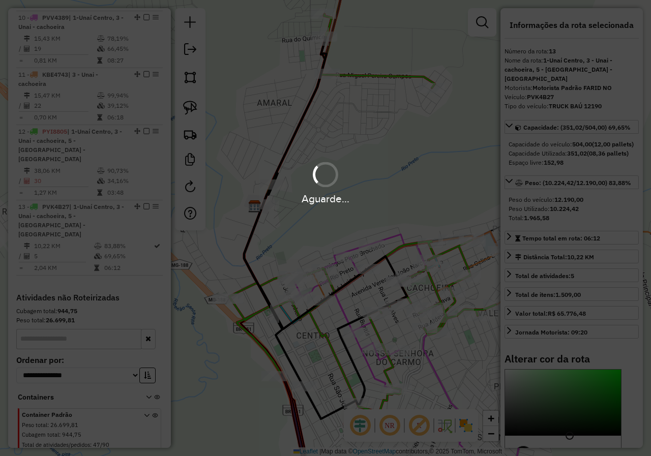
click at [228, 374] on hb-app "Aguarde... Pop-up bloqueado! Seu navegador bloqueou automáticamente a abertura …" at bounding box center [325, 228] width 651 height 456
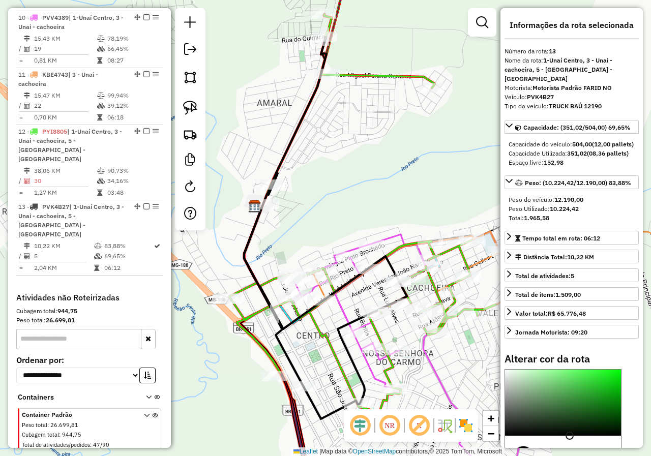
click at [315, 359] on div "Janela de atendimento Grade de atendimento Capacidade Transportadoras Veículos …" at bounding box center [325, 228] width 651 height 456
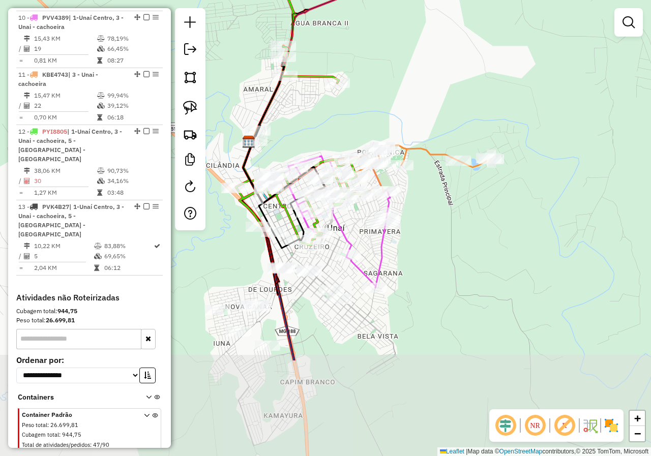
drag, startPoint x: 489, startPoint y: 352, endPoint x: 488, endPoint y: 264, distance: 88.4
click at [488, 264] on div "Janela de atendimento Grade de atendimento Capacidade Transportadoras Veículos …" at bounding box center [325, 228] width 651 height 456
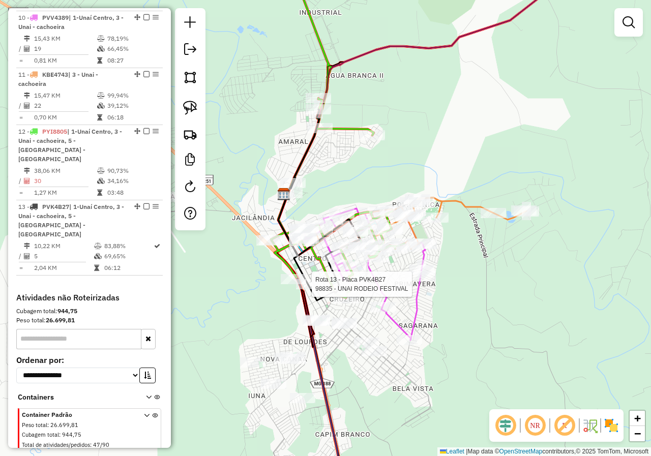
select select "*********"
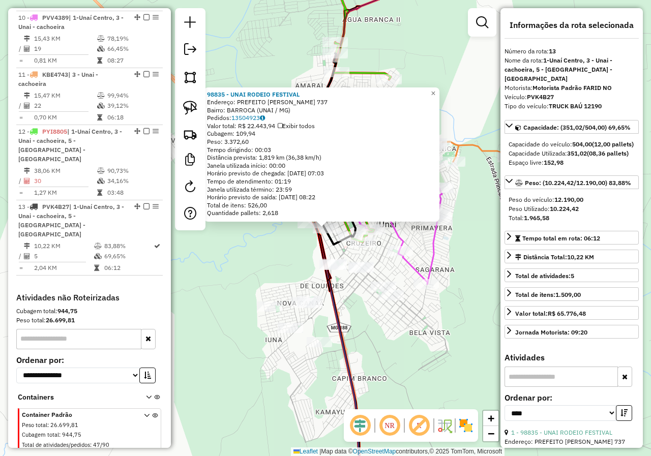
click at [367, 337] on div "98835 - UNAI RODEIO FESTIVAL Endereço: PREFEITO JOAO COSTA 737 Bairro: BARROCA …" at bounding box center [325, 228] width 651 height 456
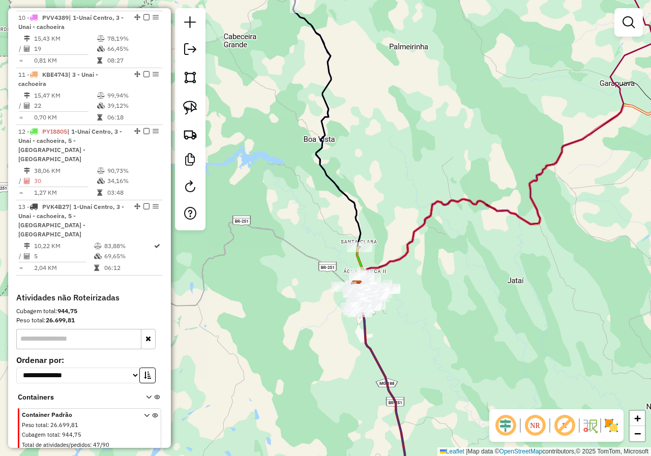
drag, startPoint x: 426, startPoint y: 344, endPoint x: 439, endPoint y: 275, distance: 70.3
click at [435, 291] on div "Janela de atendimento Grade de atendimento Capacidade Transportadoras Veículos …" at bounding box center [325, 228] width 651 height 456
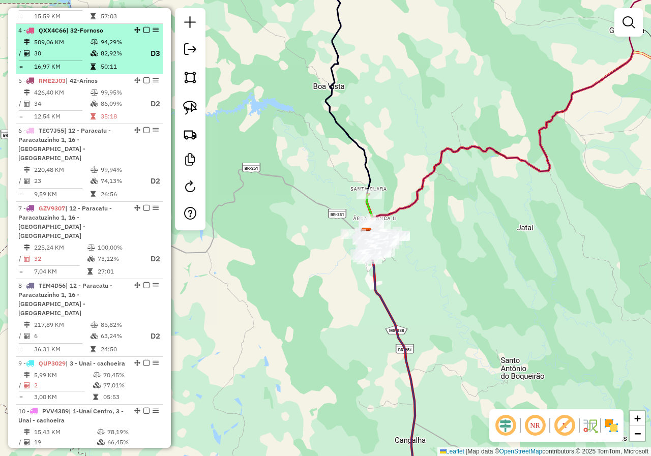
scroll to position [511, 0]
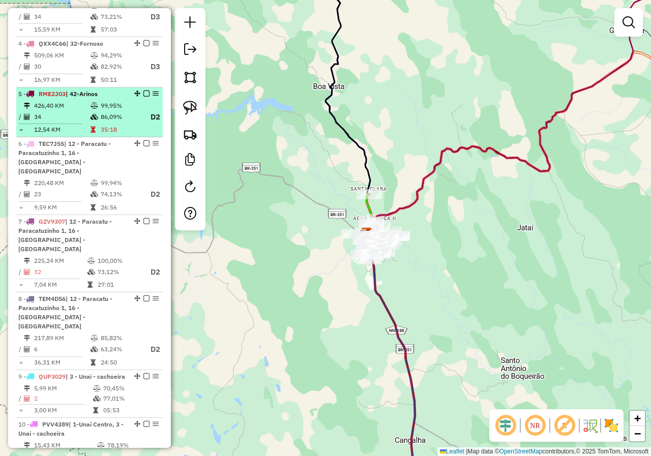
click at [104, 99] on div "5 - RME2J03 | 42-Arinos" at bounding box center [72, 93] width 108 height 9
select select "*********"
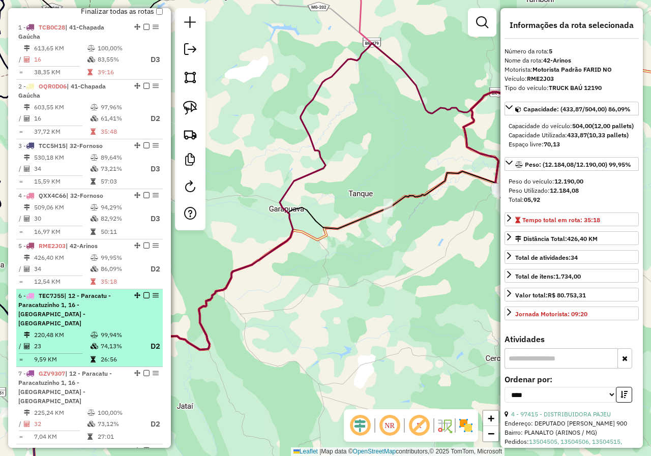
scroll to position [359, 0]
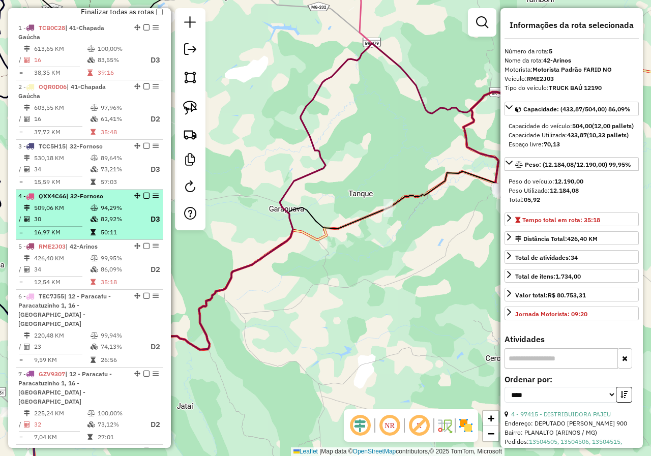
click at [99, 200] on span "| 32-Fornoso" at bounding box center [84, 196] width 37 height 8
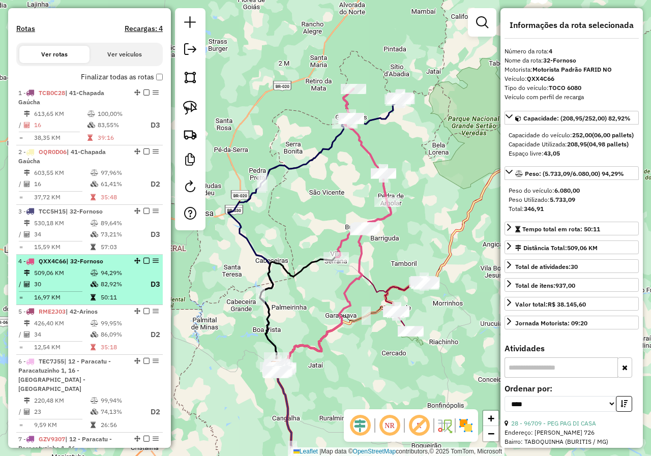
scroll to position [206, 0]
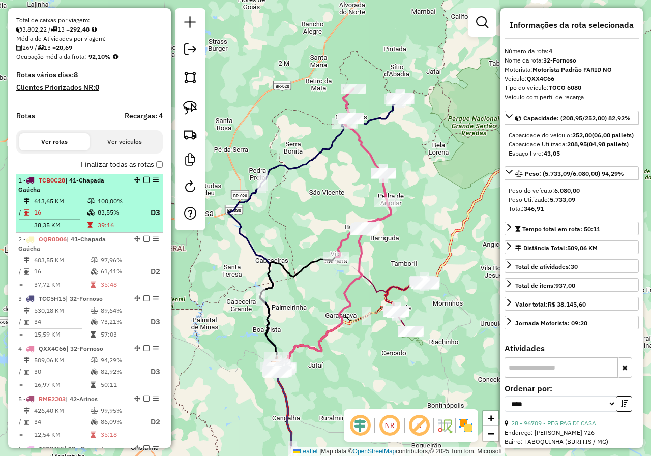
click at [90, 189] on span "| 41-Chapada Gaúcha" at bounding box center [61, 184] width 86 height 17
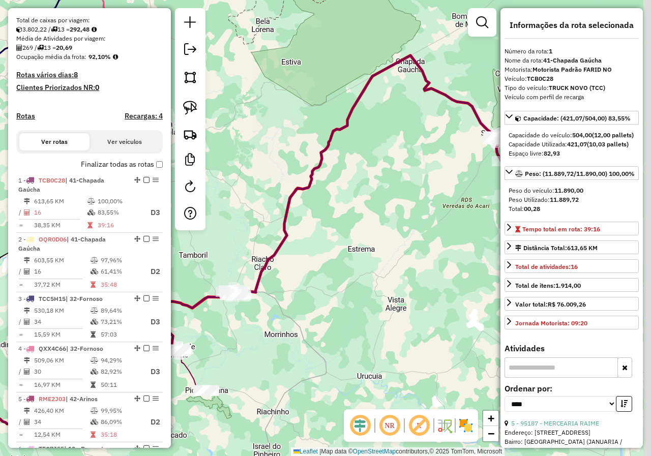
drag, startPoint x: 287, startPoint y: 221, endPoint x: 254, endPoint y: 221, distance: 33.5
click at [259, 222] on icon at bounding box center [216, 258] width 559 height 406
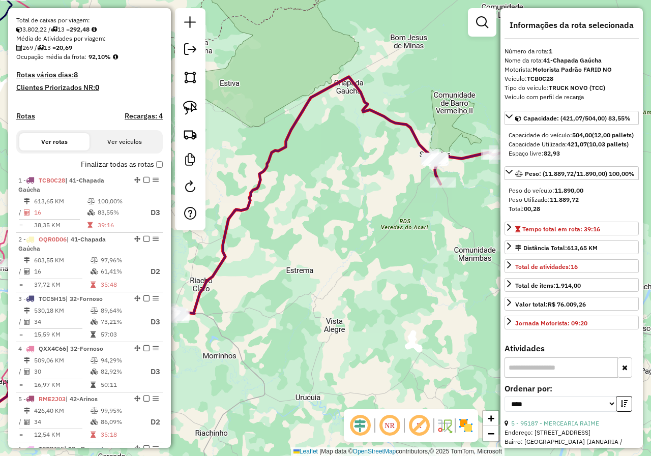
drag, startPoint x: 341, startPoint y: 213, endPoint x: 274, endPoint y: 218, distance: 67.2
click at [279, 220] on div "Janela de atendimento Grade de atendimento Capacidade Transportadoras Veículos …" at bounding box center [325, 228] width 651 height 456
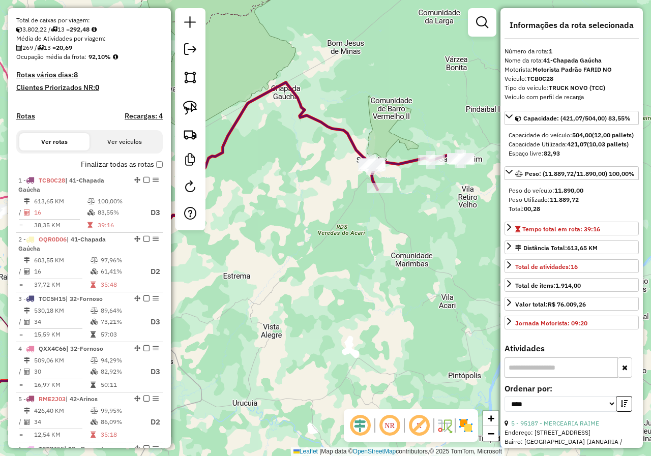
drag, startPoint x: 389, startPoint y: 220, endPoint x: 329, endPoint y: 222, distance: 60.0
click at [329, 222] on div "Janela de atendimento Grade de atendimento Capacidade Transportadoras Veículos …" at bounding box center [325, 228] width 651 height 456
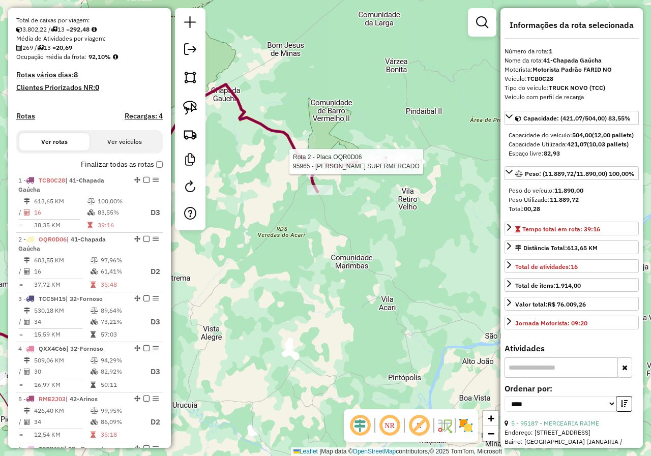
click at [403, 167] on div at bounding box center [401, 162] width 25 height 10
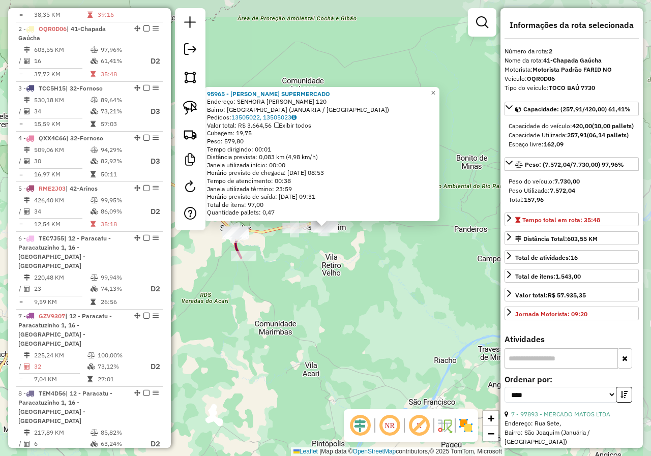
scroll to position [440, 0]
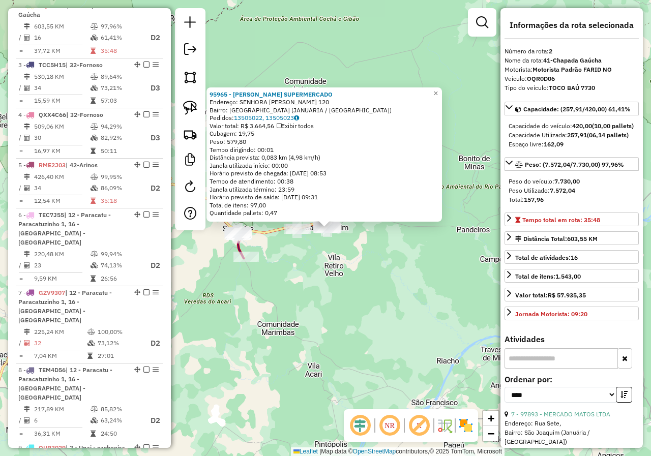
drag, startPoint x: 285, startPoint y: 305, endPoint x: 402, endPoint y: 285, distance: 118.1
click at [398, 287] on div "95965 - BORGES SUPERMERCADO Endereço: SENHORA SANTANA 120 Bairro: SAO JOAQUIM (…" at bounding box center [325, 228] width 651 height 456
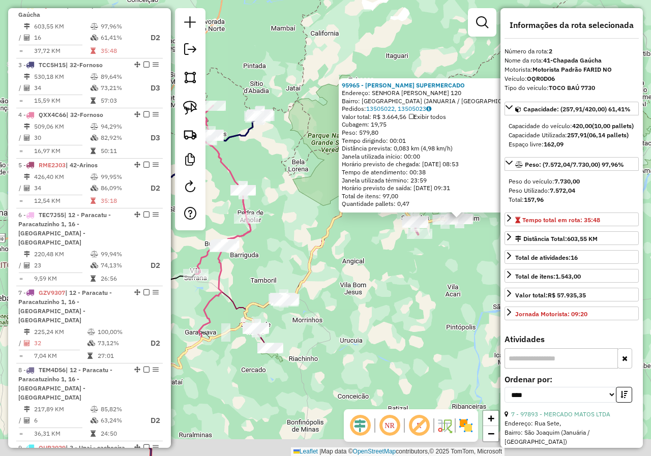
drag, startPoint x: 317, startPoint y: 308, endPoint x: 392, endPoint y: 286, distance: 78.0
click at [388, 287] on div "95965 - BORGES SUPERMERCADO Endereço: SENHORA SANTANA 120 Bairro: SAO JOAQUIM (…" at bounding box center [325, 228] width 651 height 456
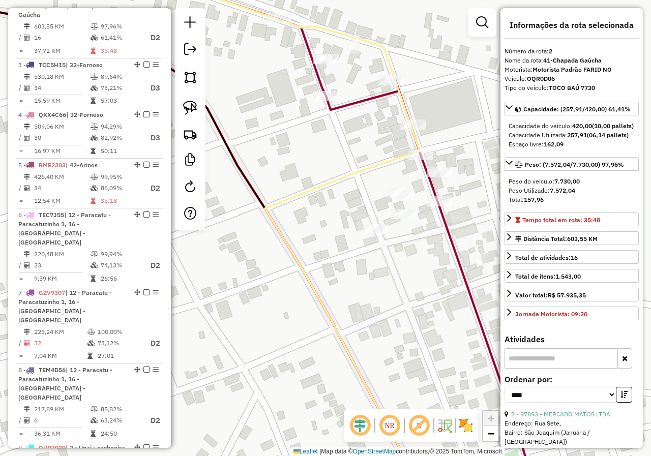
click at [379, 222] on div "95965 - BORGES SUPERMERCADO Endereço: SENHORA SANTANA 120 Bairro: SAO JOAQUIM (…" at bounding box center [325, 228] width 651 height 456
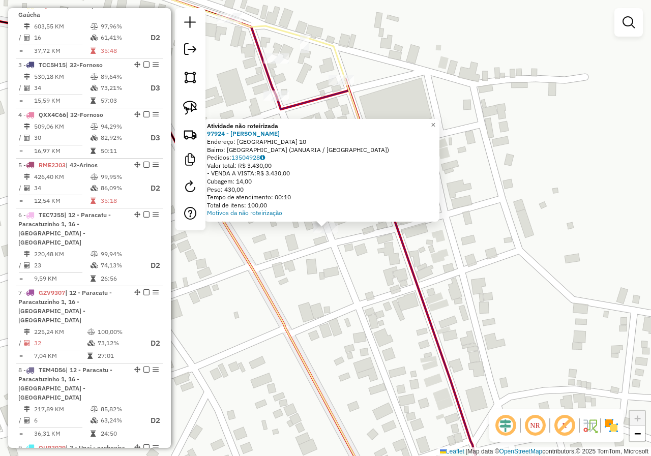
click at [347, 260] on div "Atividade não roteirizada 97924 - JOSE PEREIRA DA MOTA Endereço: SANTO ANTONIO …" at bounding box center [325, 228] width 651 height 456
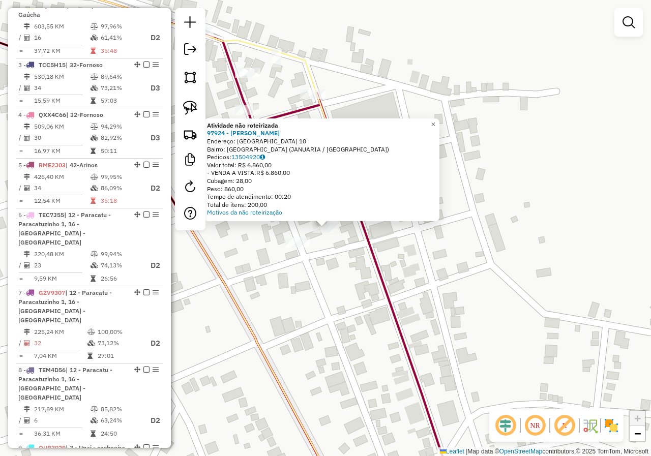
click at [334, 262] on div "Atividade não roteirizada 97924 - JOSE PEREIRA DA MOTA Endereço: SANTO ANTONIO …" at bounding box center [325, 228] width 651 height 456
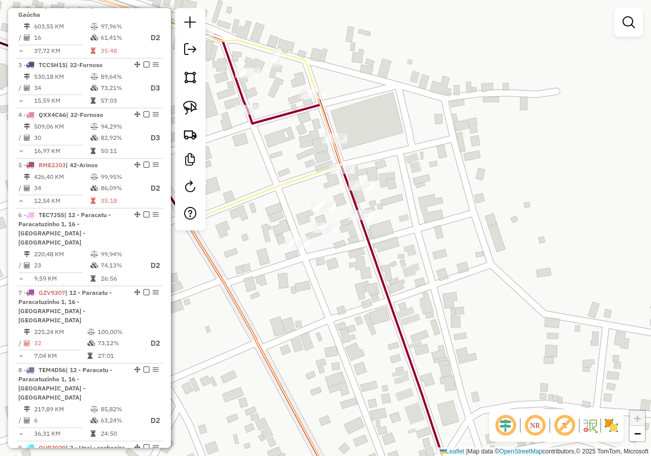
click at [300, 248] on div at bounding box center [296, 242] width 25 height 10
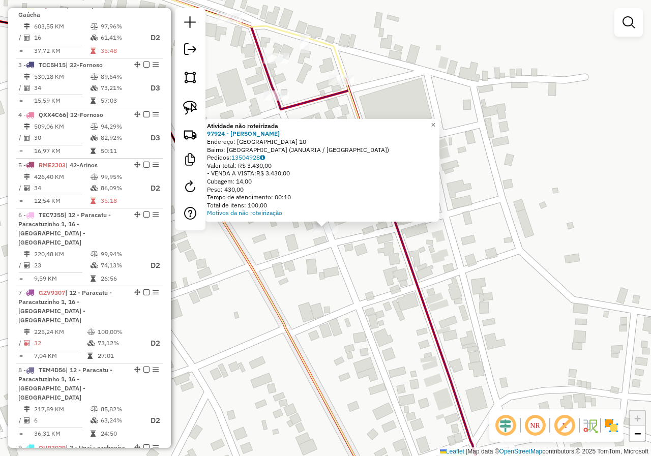
drag, startPoint x: 319, startPoint y: 273, endPoint x: 324, endPoint y: 263, distance: 11.2
click at [319, 273] on div "Atividade não roteirizada 97924 - JOSE PEREIRA DA MOTA Endereço: SANTO ANTONIO …" at bounding box center [325, 228] width 651 height 456
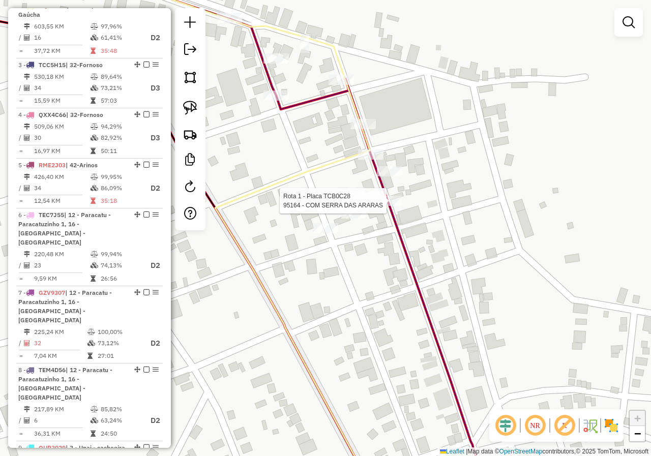
select select "*********"
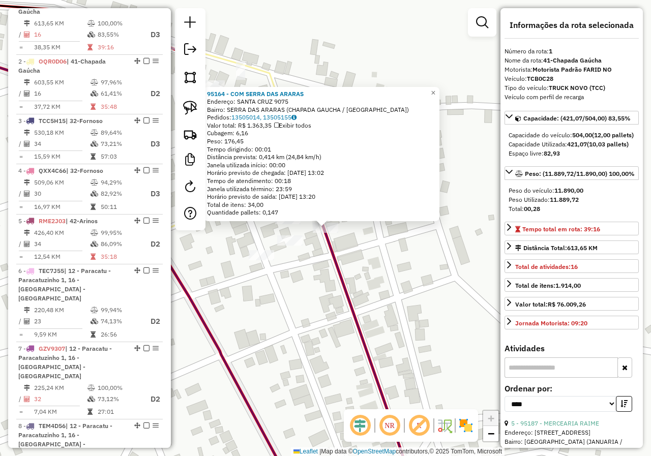
scroll to position [381, 0]
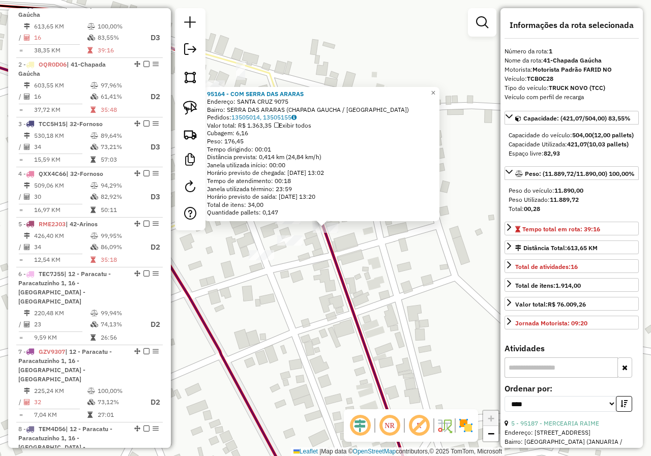
click at [277, 286] on div "95164 - COM SERRA DAS ARARAS Endereço: SANTA CRUZ 9075 Bairro: SERRA DAS ARARAS…" at bounding box center [325, 228] width 651 height 456
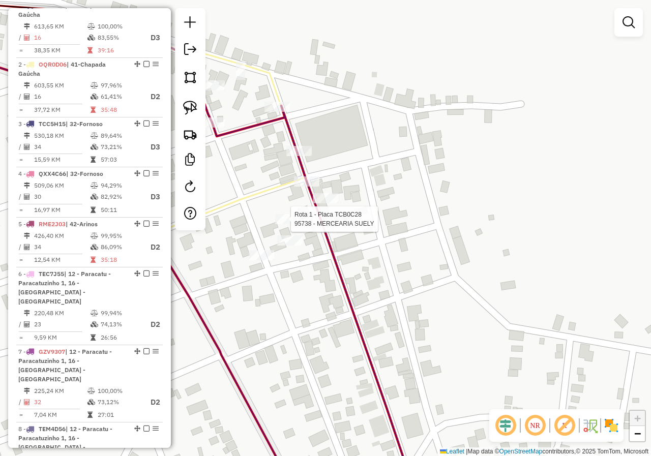
select select "*********"
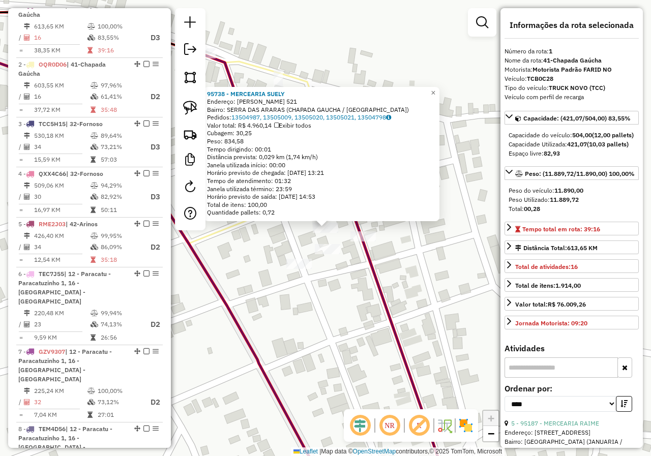
click at [332, 314] on div "95738 - MERCEARIA SUELY Endereço: JOSE RAIMUNDO DA CONCEICAO 521 Bairro: SERRA …" at bounding box center [325, 228] width 651 height 456
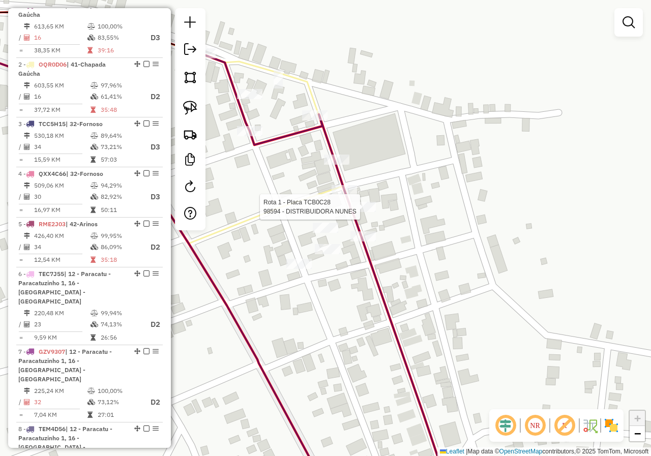
select select "*********"
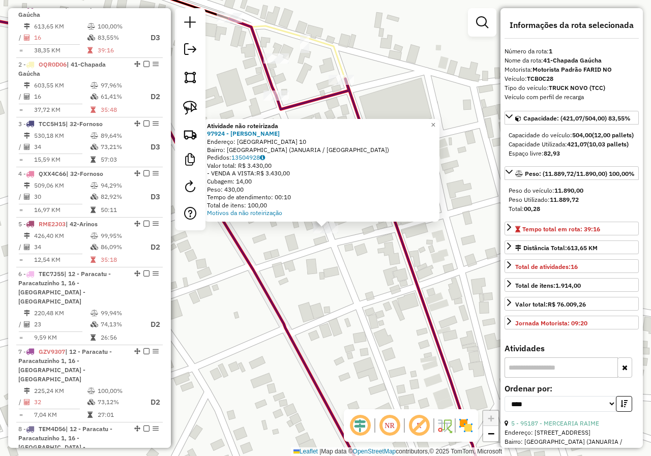
click at [344, 266] on div "Atividade não roteirizada 97924 - JOSE PEREIRA DA MOTA Endereço: SANTO ANTONIO …" at bounding box center [325, 228] width 651 height 456
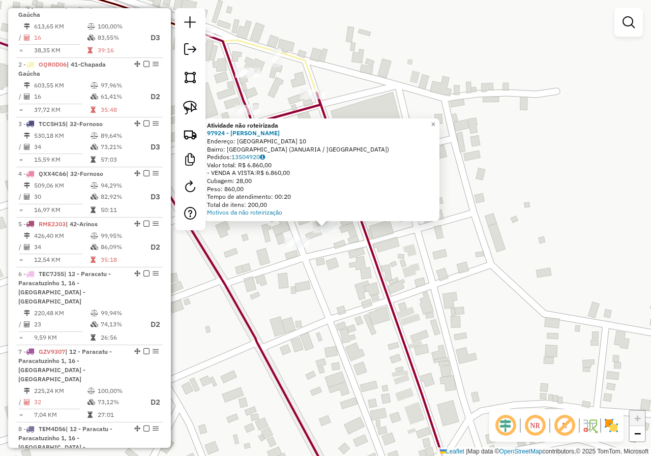
click at [292, 291] on div "Atividade não roteirizada 97924 - JOSE PEREIRA DA MOTA Endereço: SANTO ANTONIO …" at bounding box center [325, 228] width 651 height 456
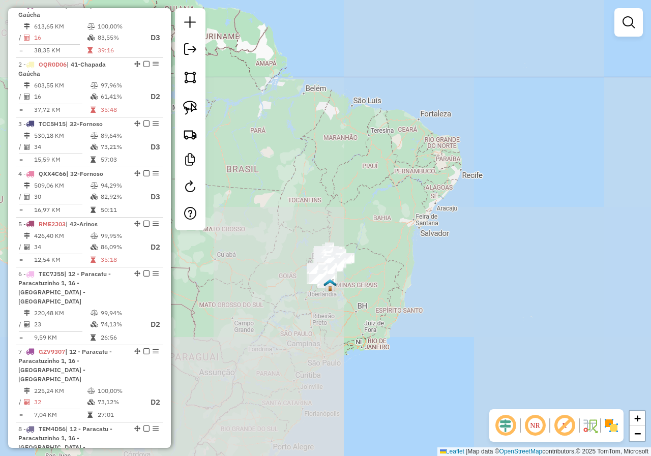
drag, startPoint x: 347, startPoint y: 306, endPoint x: 409, endPoint y: 260, distance: 77.0
click at [409, 260] on div "Janela de atendimento Grade de atendimento Capacidade Transportadoras Veículos …" at bounding box center [325, 228] width 651 height 456
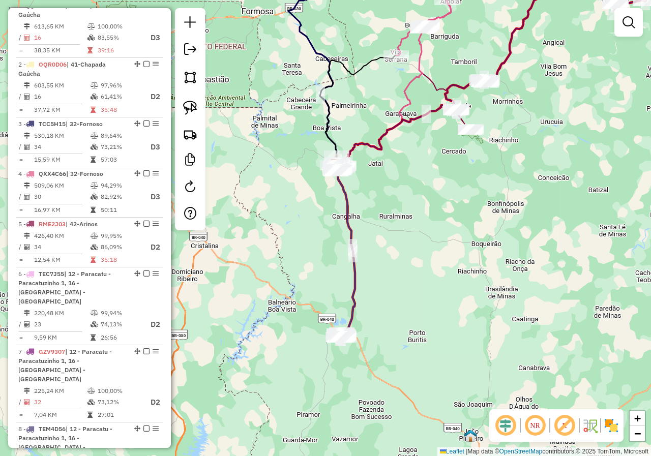
drag, startPoint x: 434, startPoint y: 253, endPoint x: 419, endPoint y: 240, distance: 20.2
click at [419, 240] on div "Janela de atendimento Grade de atendimento Capacidade Transportadoras Veículos …" at bounding box center [325, 228] width 651 height 456
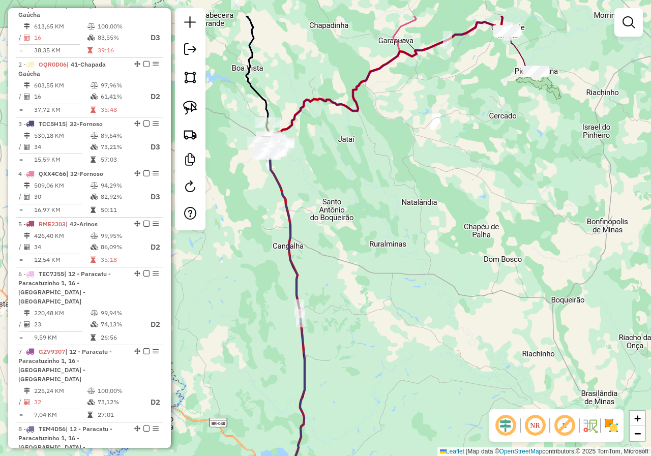
drag, startPoint x: 316, startPoint y: 158, endPoint x: 313, endPoint y: 176, distance: 19.1
click at [317, 183] on div "Janela de atendimento Grade de atendimento Capacidade Transportadoras Veículos …" at bounding box center [325, 228] width 651 height 456
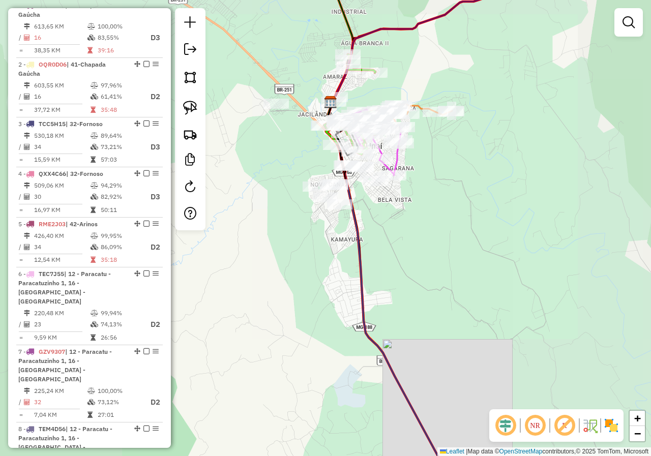
drag, startPoint x: 425, startPoint y: 136, endPoint x: 461, endPoint y: 213, distance: 85.3
click at [461, 213] on div "Janela de atendimento Grade de atendimento Capacidade Transportadoras Veículos …" at bounding box center [325, 228] width 651 height 456
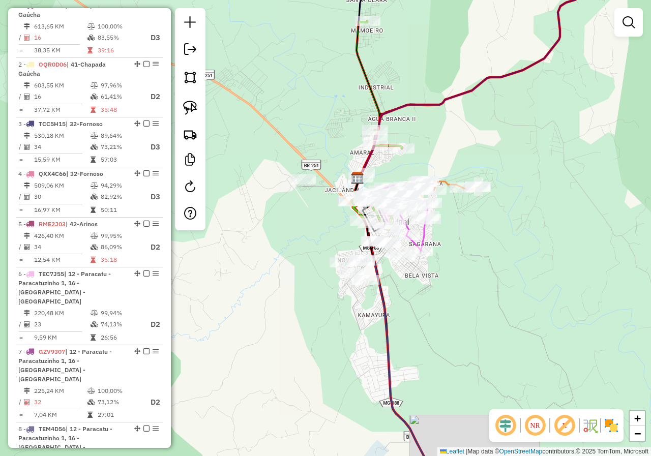
drag, startPoint x: 444, startPoint y: 128, endPoint x: 392, endPoint y: 183, distance: 75.9
click at [393, 192] on div "Janela de atendimento Grade de atendimento Capacidade Transportadoras Veículos …" at bounding box center [325, 228] width 651 height 456
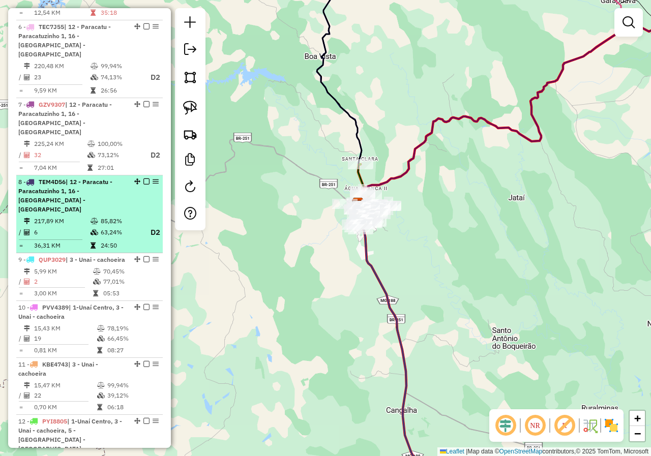
scroll to position [613, 0]
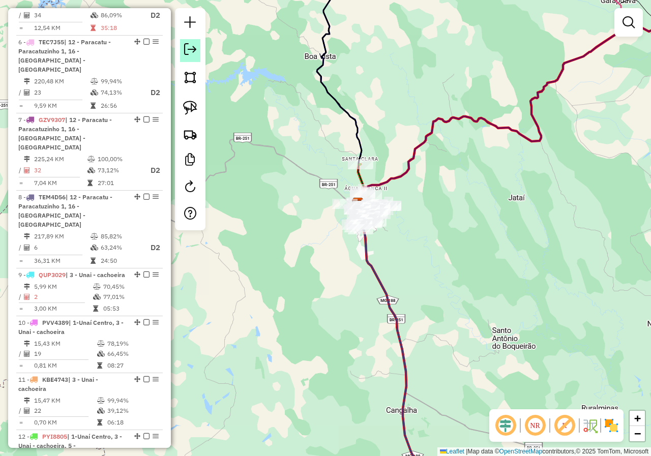
click at [196, 55] on em at bounding box center [190, 49] width 12 height 12
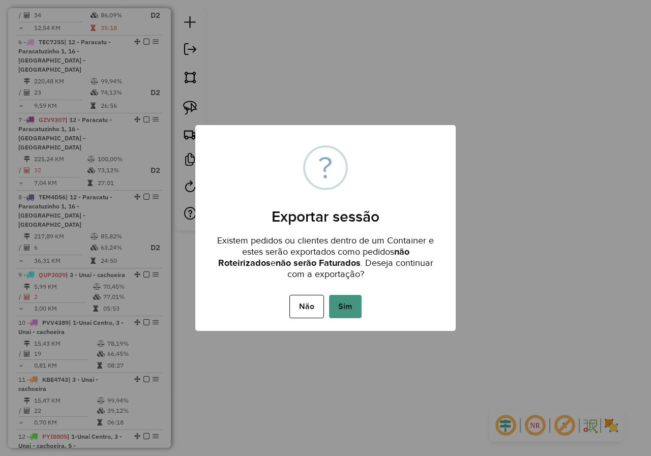
click at [347, 311] on button "Sim" at bounding box center [345, 306] width 33 height 23
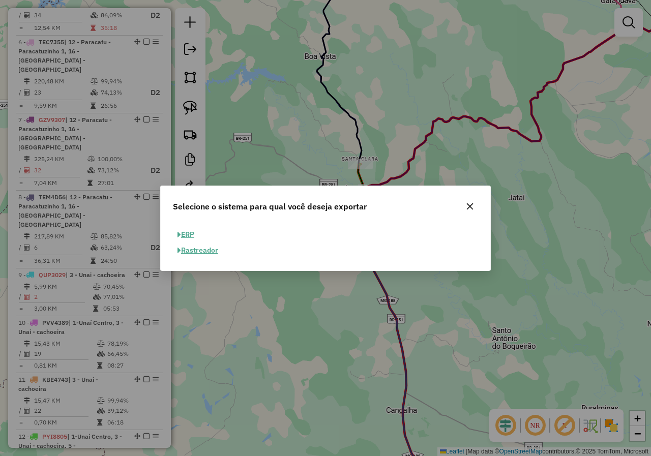
click at [184, 237] on button "ERP" at bounding box center [186, 235] width 26 height 16
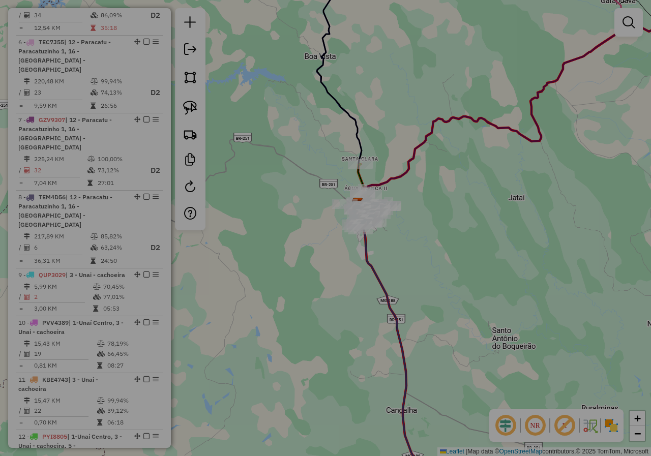
select select "**"
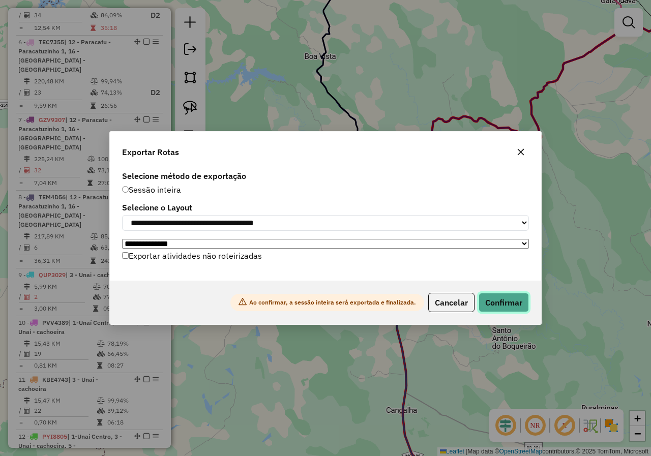
click at [514, 308] on button "Confirmar" at bounding box center [503, 302] width 50 height 19
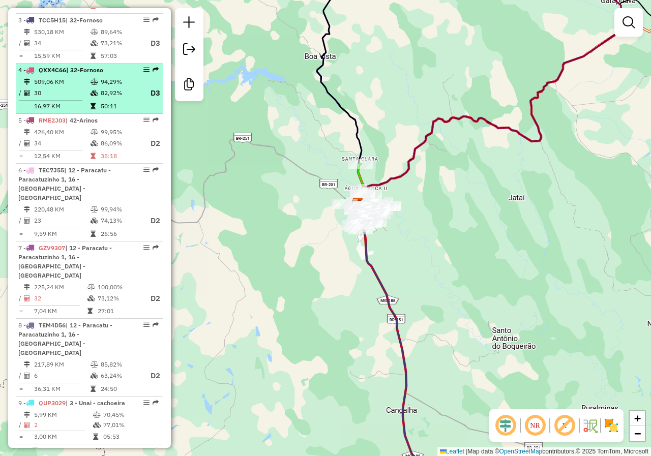
scroll to position [468, 0]
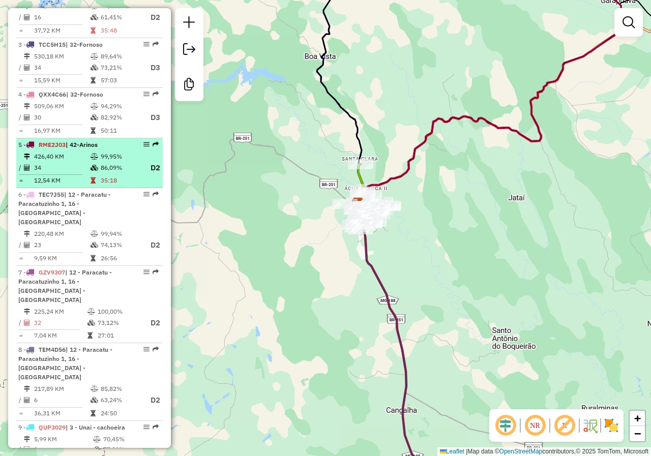
click at [56, 174] on td "34" at bounding box center [62, 168] width 56 height 13
select select "*********"
